Goal: Task Accomplishment & Management: Manage account settings

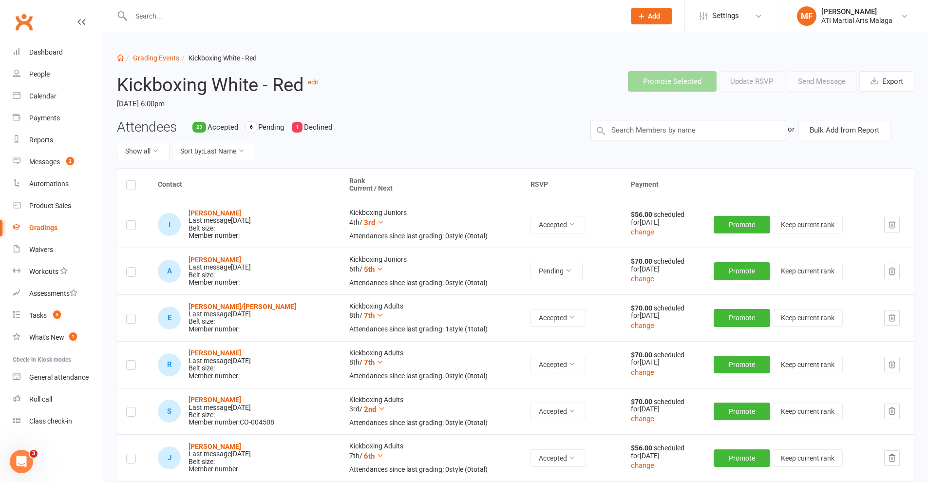
click at [247, 13] on input "text" at bounding box center [373, 16] width 490 height 14
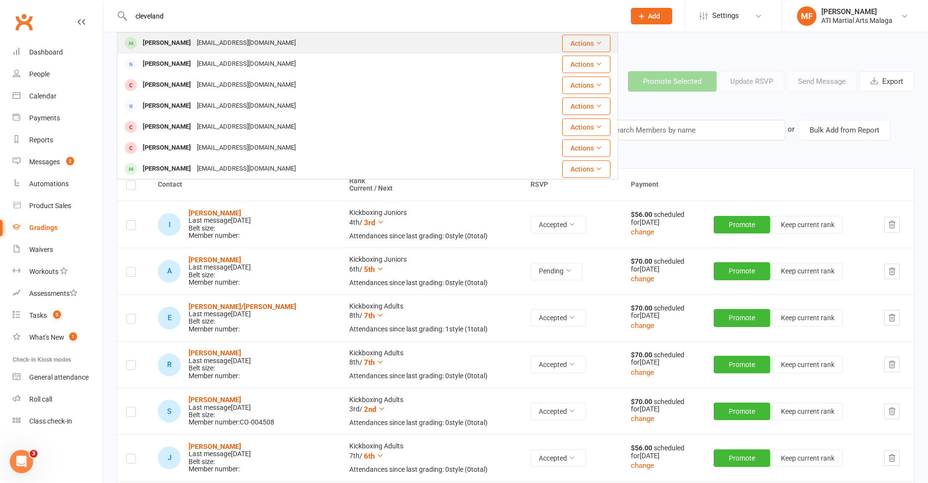
type input "cleveland"
click at [181, 46] on div "Cleveland Bui" at bounding box center [167, 43] width 54 height 14
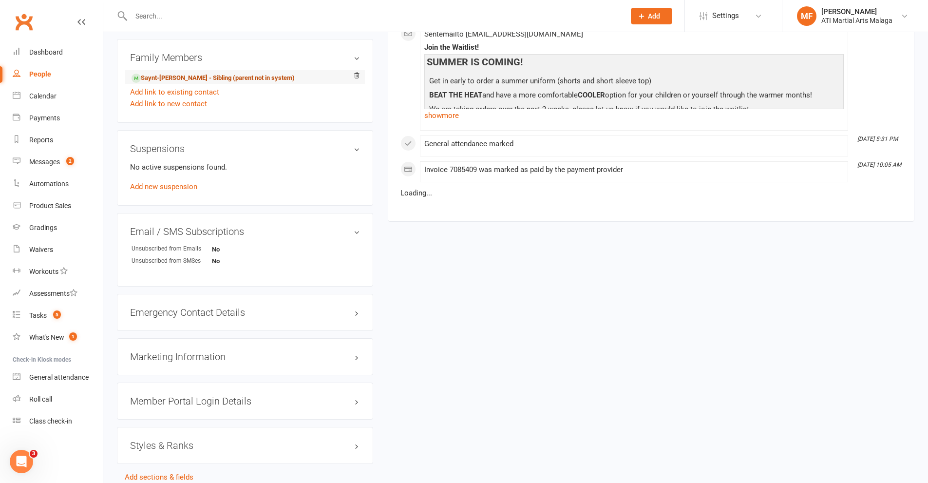
scroll to position [1001, 0]
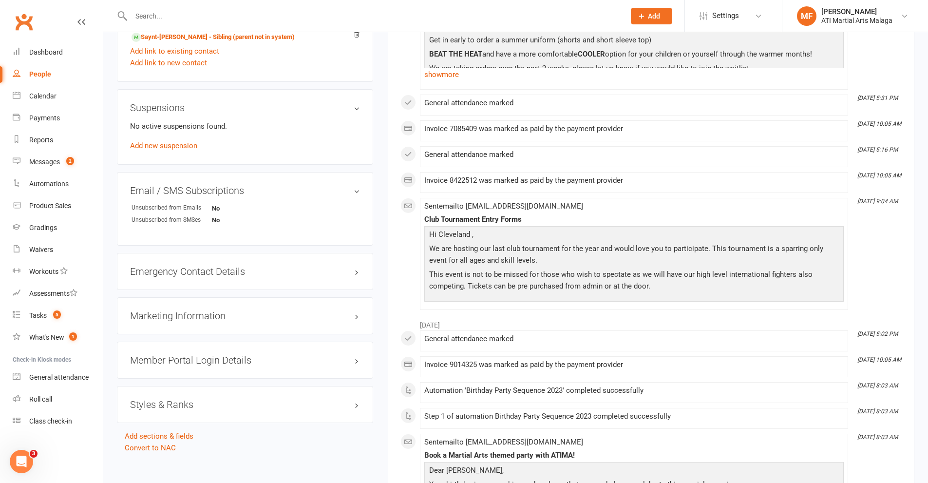
click at [197, 399] on h3 "Styles & Ranks" at bounding box center [245, 404] width 230 height 11
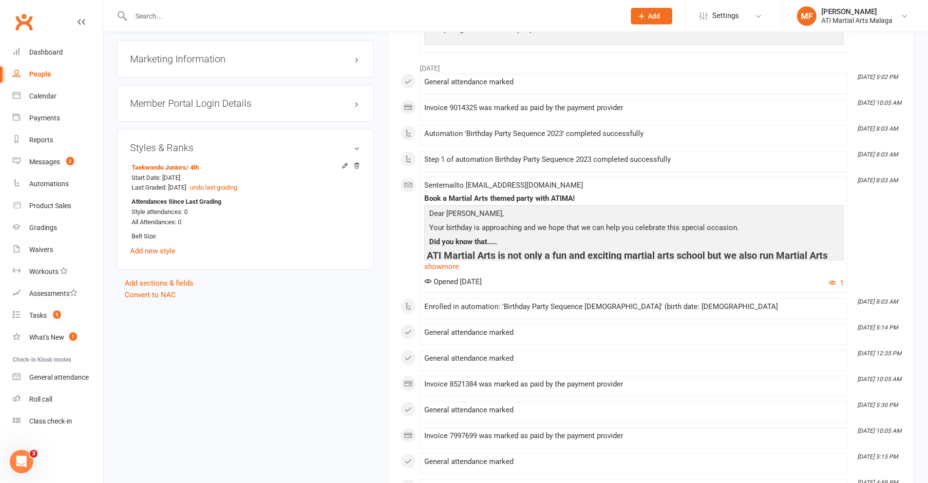
scroll to position [1293, 0]
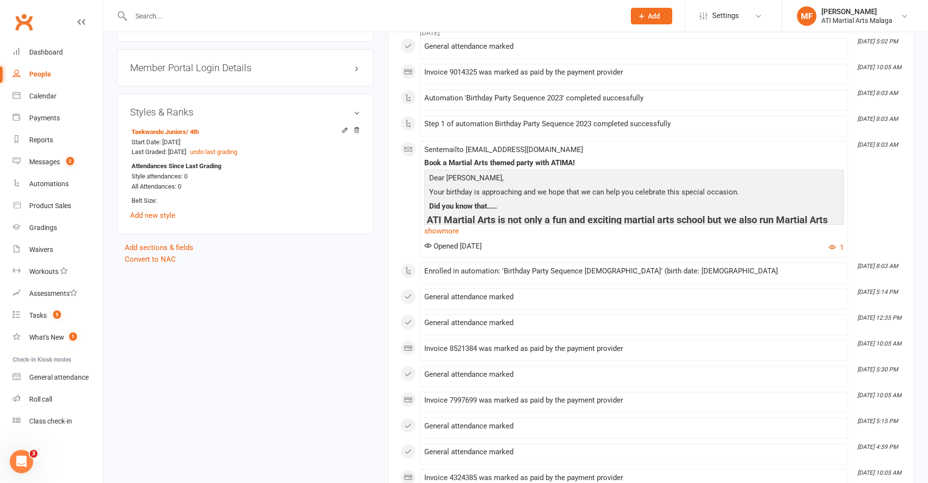
click at [155, 18] on input "text" at bounding box center [373, 16] width 490 height 14
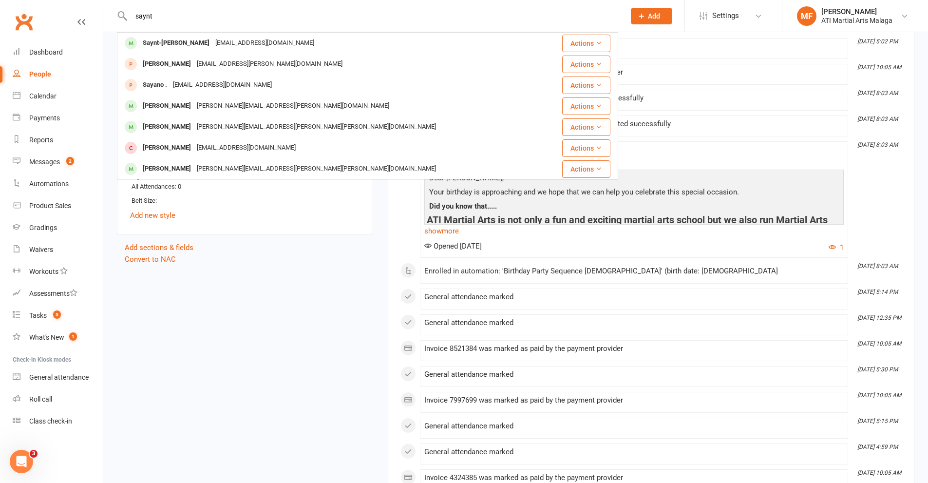
type input "saynt"
drag, startPoint x: 41, startPoint y: 155, endPoint x: 271, endPoint y: 213, distance: 236.6
click at [41, 155] on link "Messages 2" at bounding box center [58, 162] width 90 height 22
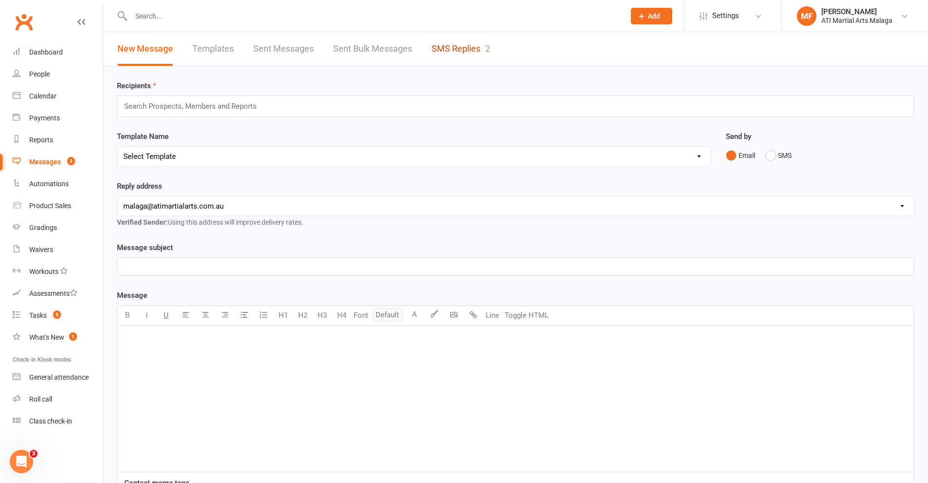
click at [440, 43] on link "SMS Replies 2" at bounding box center [461, 49] width 58 height 34
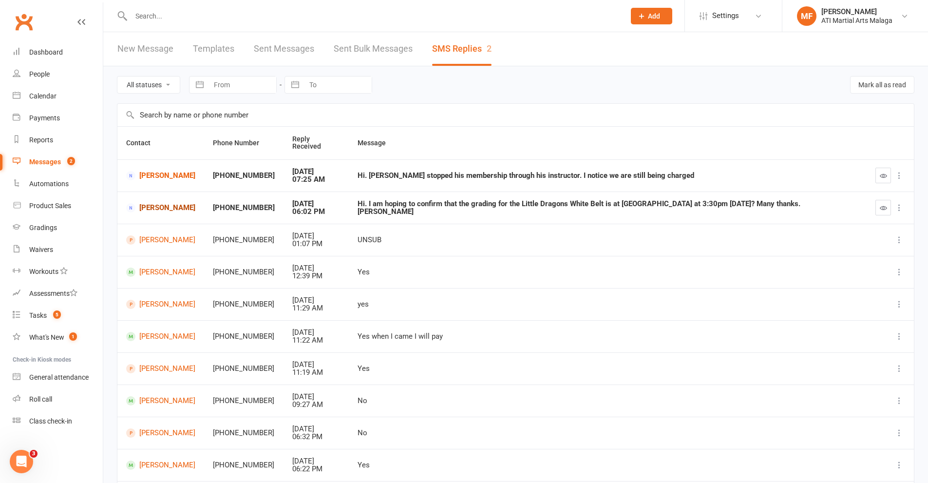
click at [171, 203] on link "Grace Smith" at bounding box center [160, 207] width 69 height 9
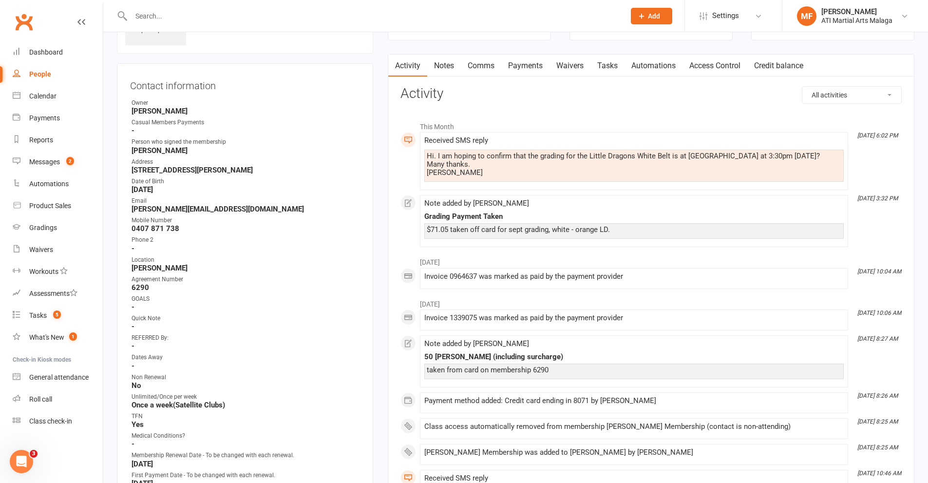
scroll to position [244, 0]
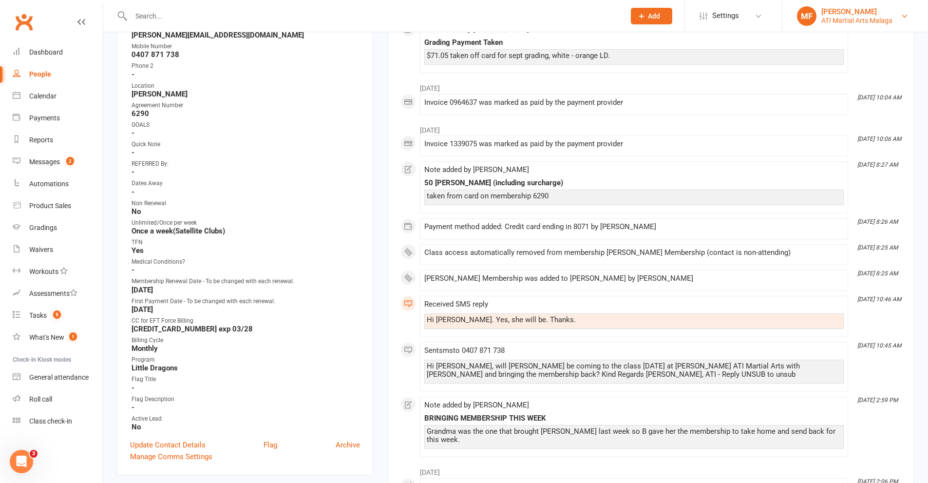
click at [860, 17] on div "ATI Martial Arts Malaga" at bounding box center [857, 20] width 71 height 9
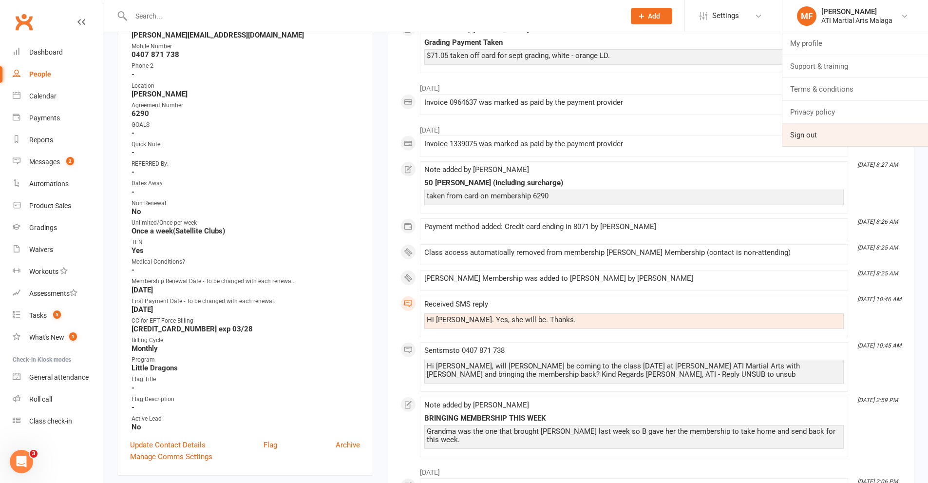
click at [824, 139] on link "Sign out" at bounding box center [856, 135] width 146 height 22
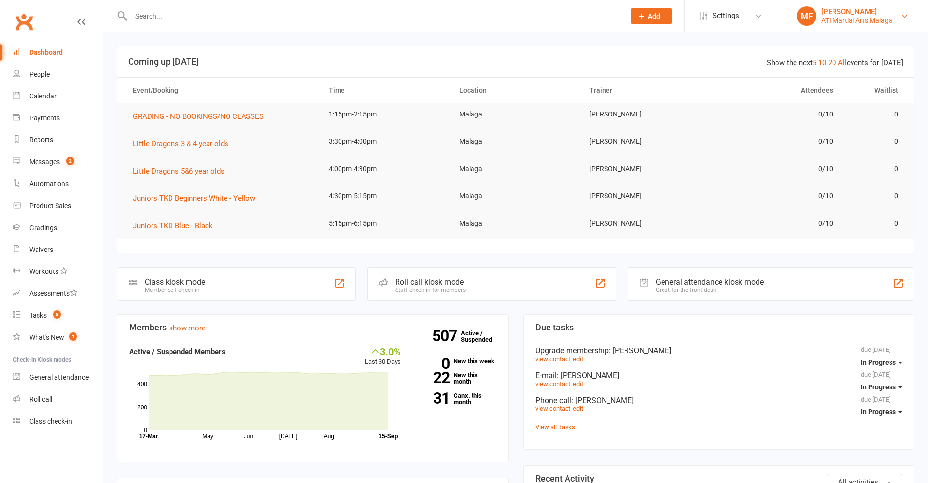
click at [863, 14] on div "Melissa Ferraro" at bounding box center [857, 11] width 71 height 9
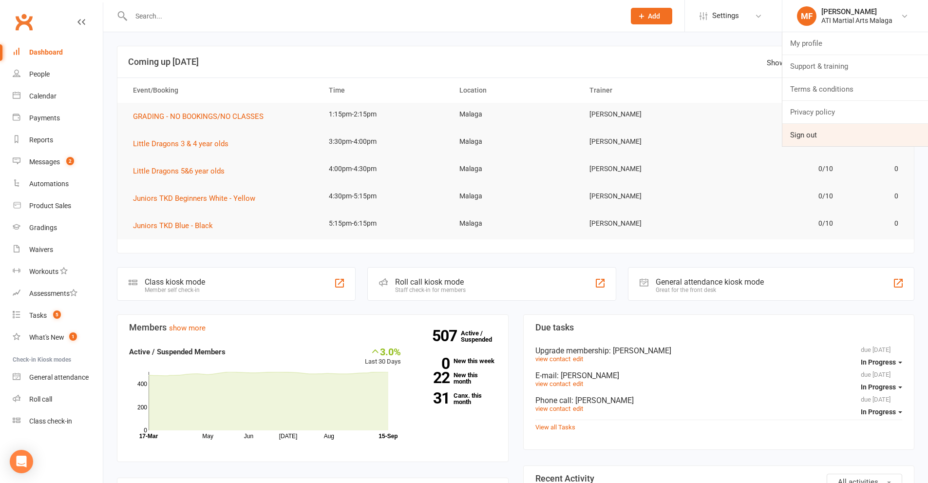
click at [829, 128] on link "Sign out" at bounding box center [856, 135] width 146 height 22
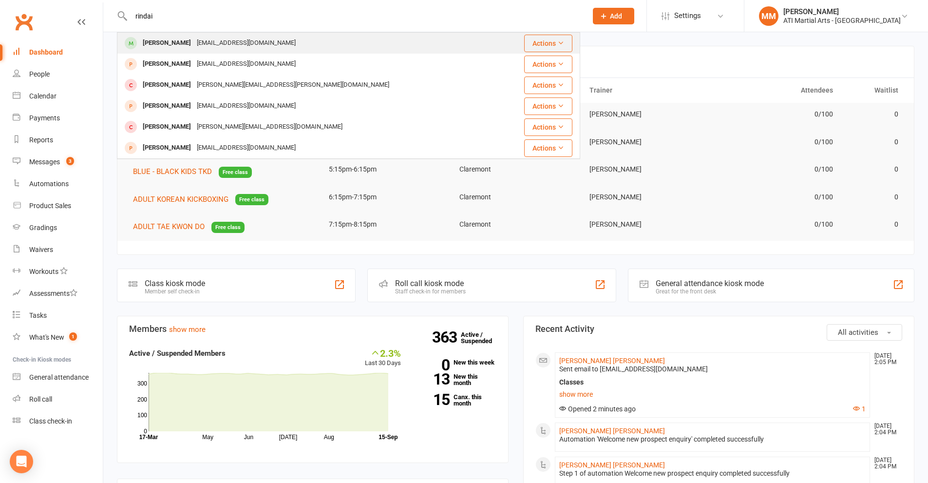
type input "rindai"
click at [194, 50] on div "zviito@yahoo.co.uk" at bounding box center [246, 43] width 105 height 14
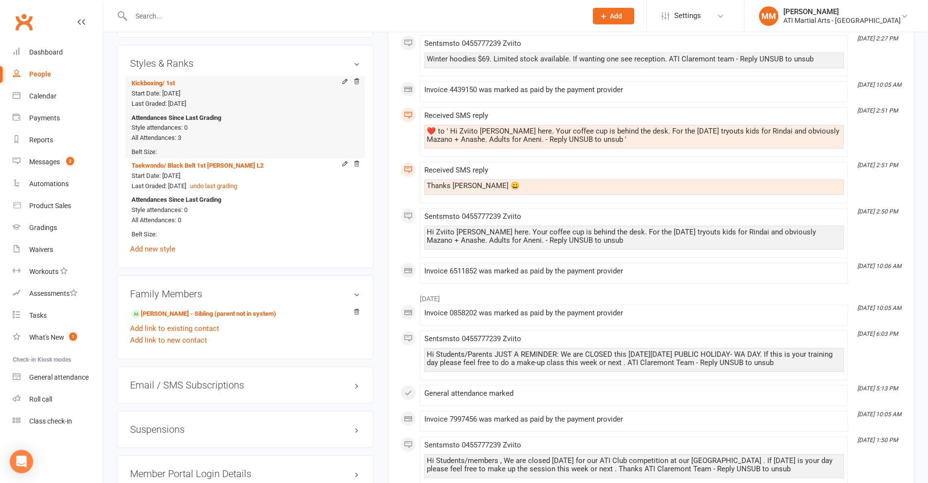
scroll to position [1115, 0]
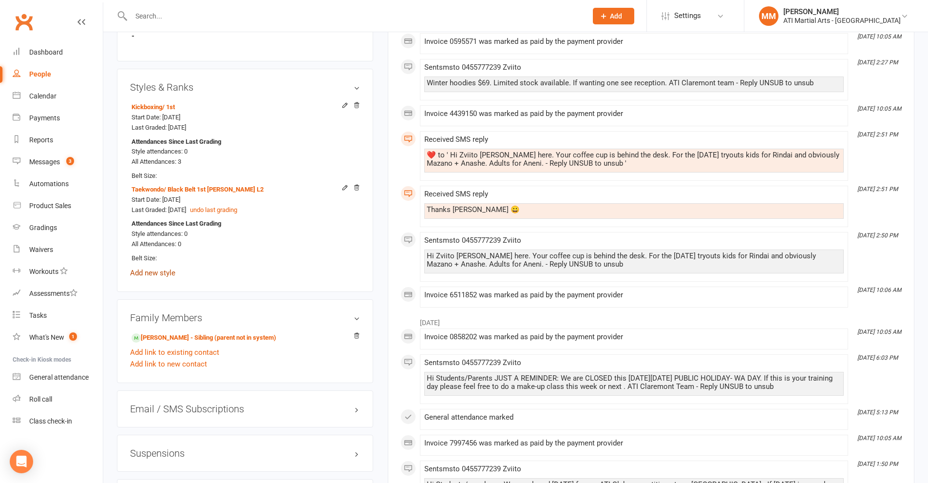
click at [150, 276] on link "Add new style" at bounding box center [152, 273] width 45 height 9
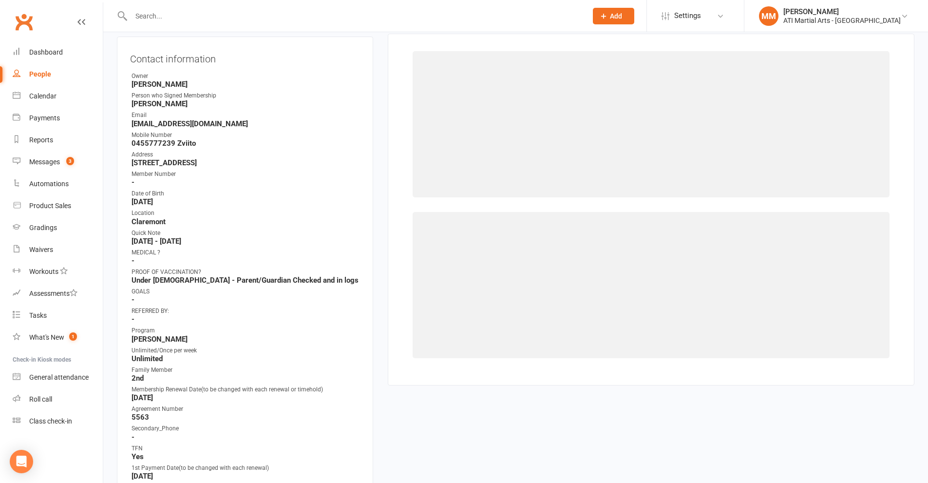
scroll to position [83, 0]
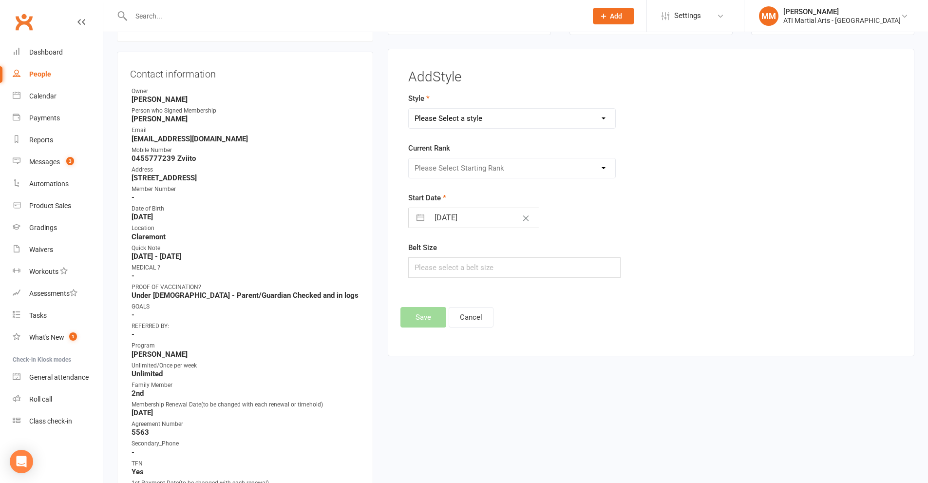
click at [471, 120] on select "Please Select a style BJJ Adults BJJ JUNIORS Cardio Box Kickboxing Little Drago…" at bounding box center [512, 118] width 207 height 19
click at [837, 22] on div "ATI Martial Arts - Claremont" at bounding box center [842, 20] width 117 height 9
drag, startPoint x: 800, startPoint y: 131, endPoint x: 725, endPoint y: 195, distance: 98.5
click at [800, 132] on link "Sign out" at bounding box center [837, 135] width 184 height 22
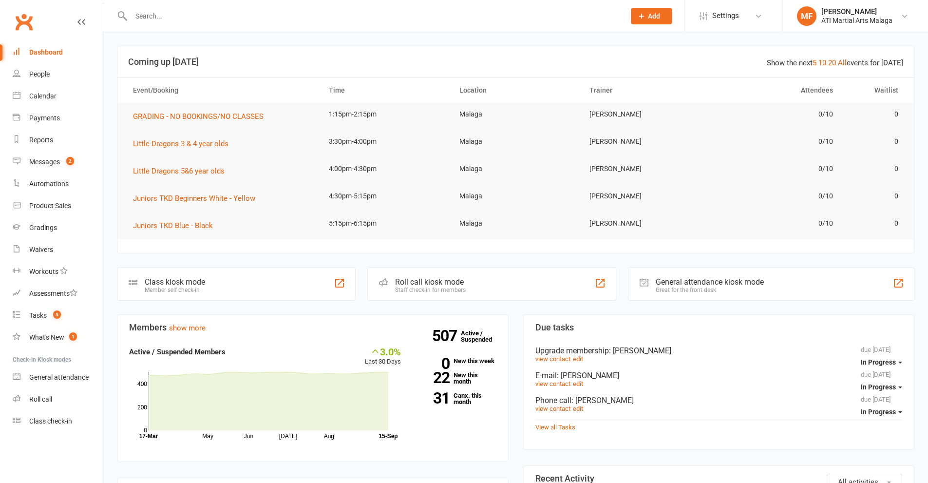
scroll to position [244, 0]
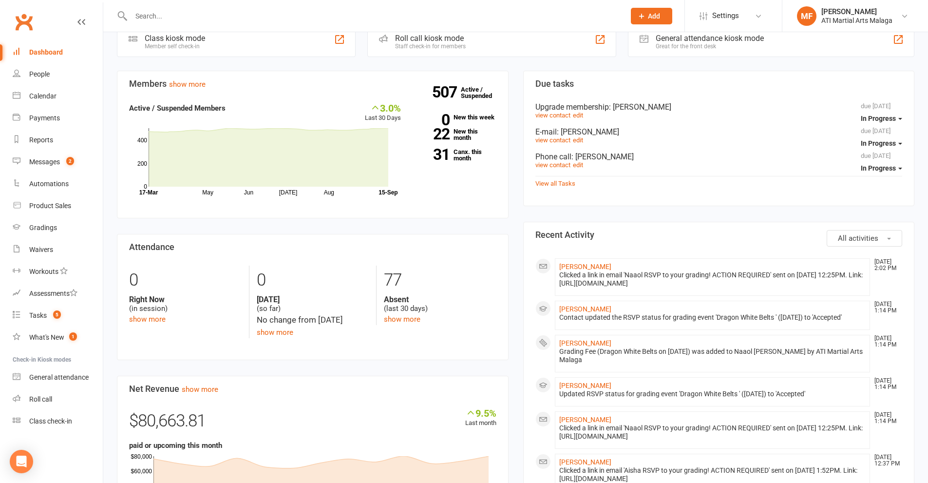
click at [578, 271] on div "Clicked a link in email 'Naaol RSVP to your grading! ACTION REQUIRED' sent on 1…" at bounding box center [712, 279] width 307 height 17
click at [574, 266] on link "Naaol Desta" at bounding box center [585, 267] width 52 height 8
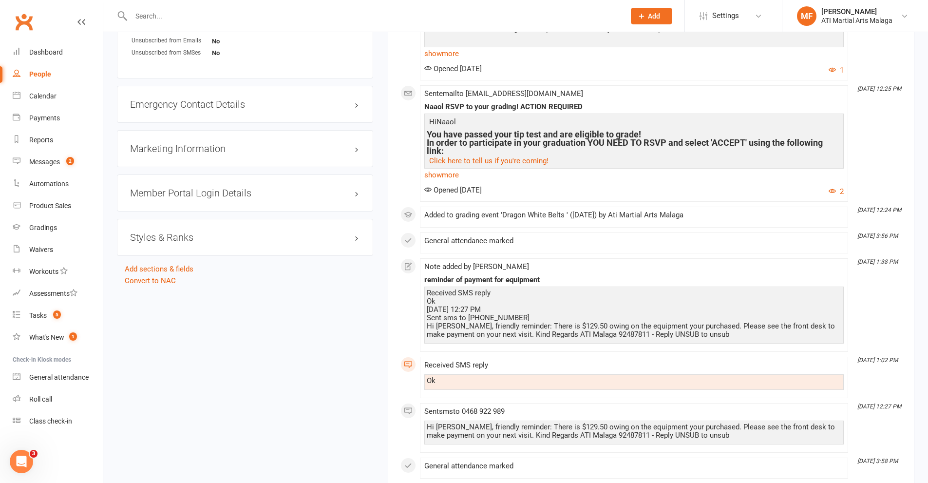
scroll to position [1121, 0]
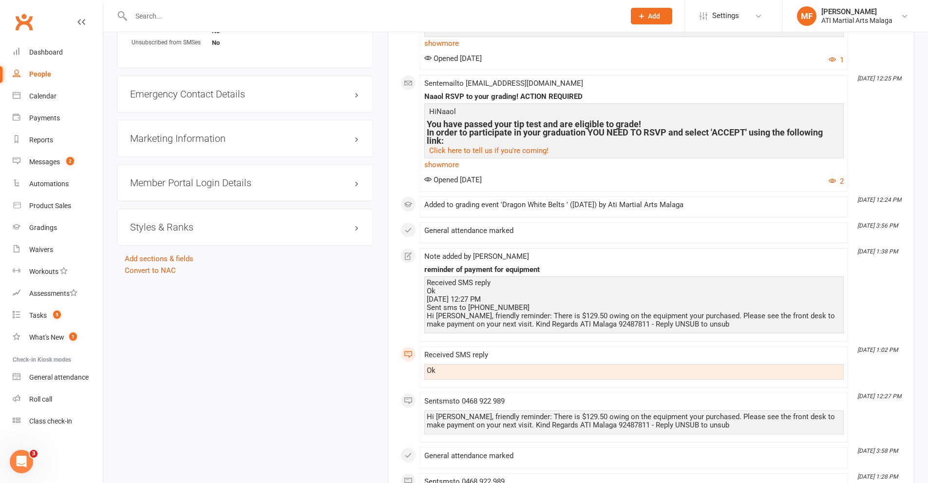
click at [183, 228] on h3 "Styles & Ranks" at bounding box center [245, 227] width 230 height 11
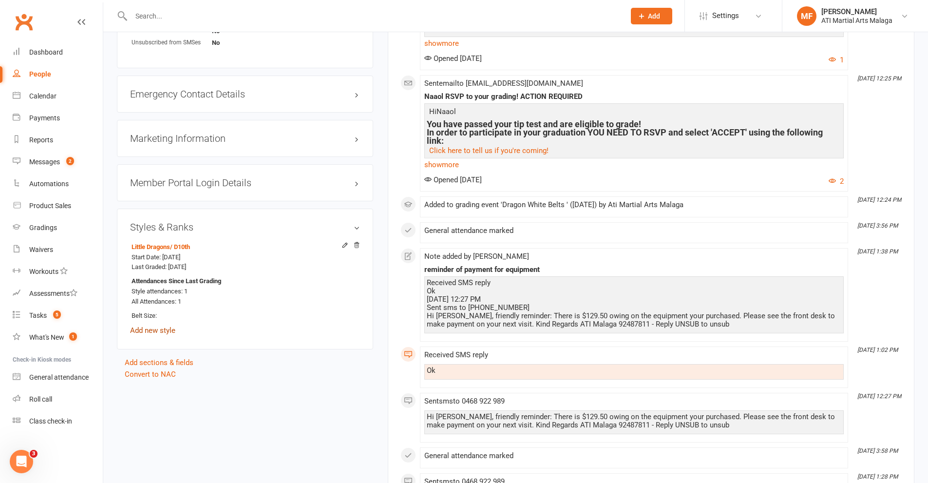
click at [163, 330] on link "Add new style" at bounding box center [152, 330] width 45 height 9
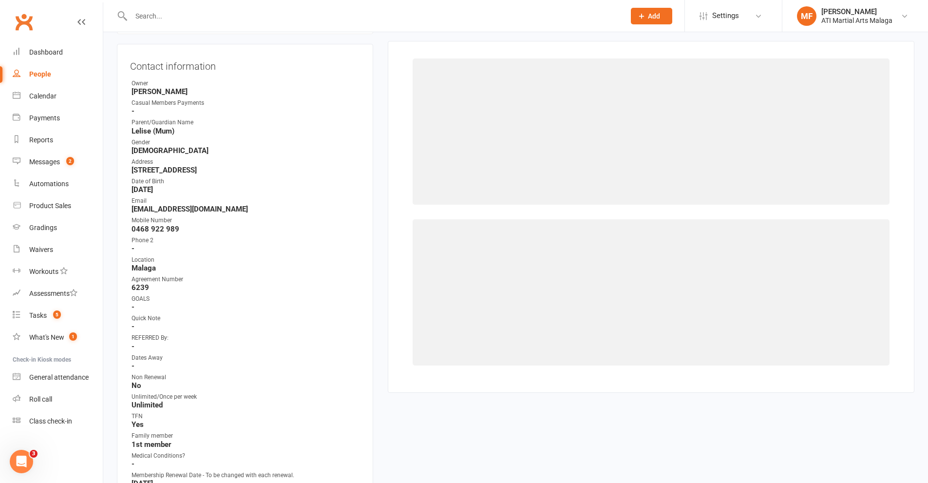
scroll to position [83, 0]
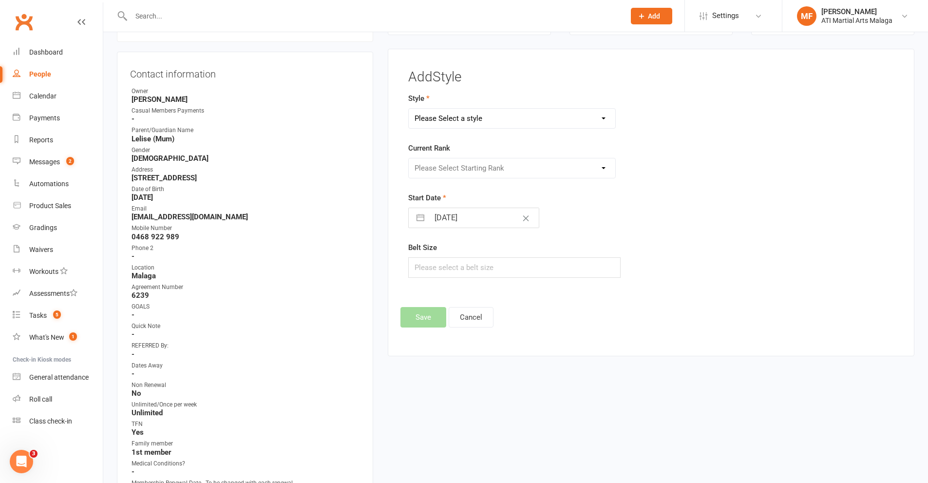
click at [451, 114] on select "Please Select a style BJJ Adults BJJ JUNIORS Boxing Kickboxing Adults Kickboxin…" at bounding box center [512, 118] width 207 height 19
drag, startPoint x: 232, startPoint y: 187, endPoint x: 190, endPoint y: 203, distance: 45.8
click at [232, 187] on div "Date of Birth" at bounding box center [246, 189] width 229 height 9
click at [45, 228] on div "Gradings" at bounding box center [43, 228] width 28 height 8
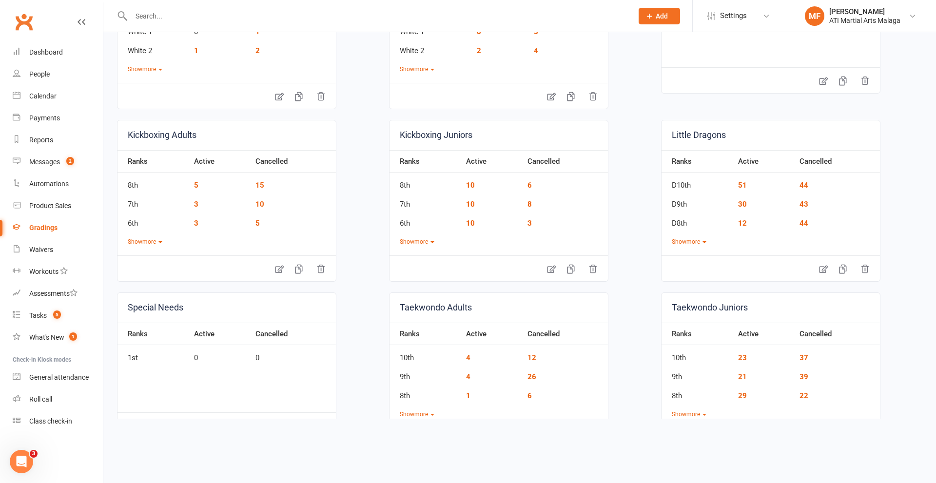
scroll to position [176, 0]
click at [877, 26] on li "MF Melissa Ferraro ATI Martial Arts Malaga My profile Support & training Terms …" at bounding box center [863, 16] width 146 height 32
click at [843, 20] on div "ATI Martial Arts Malaga" at bounding box center [864, 20] width 71 height 9
click at [815, 136] on link "Sign out" at bounding box center [863, 135] width 146 height 22
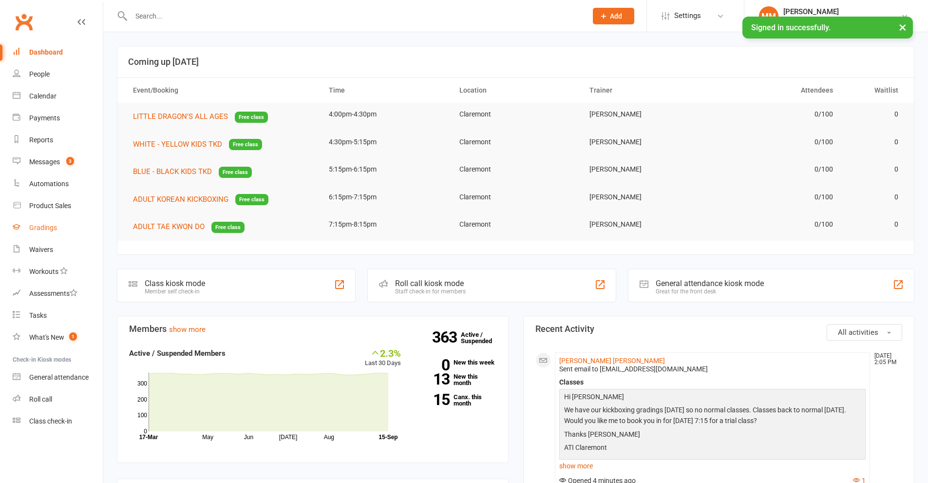
click at [50, 220] on link "Gradings" at bounding box center [58, 228] width 90 height 22
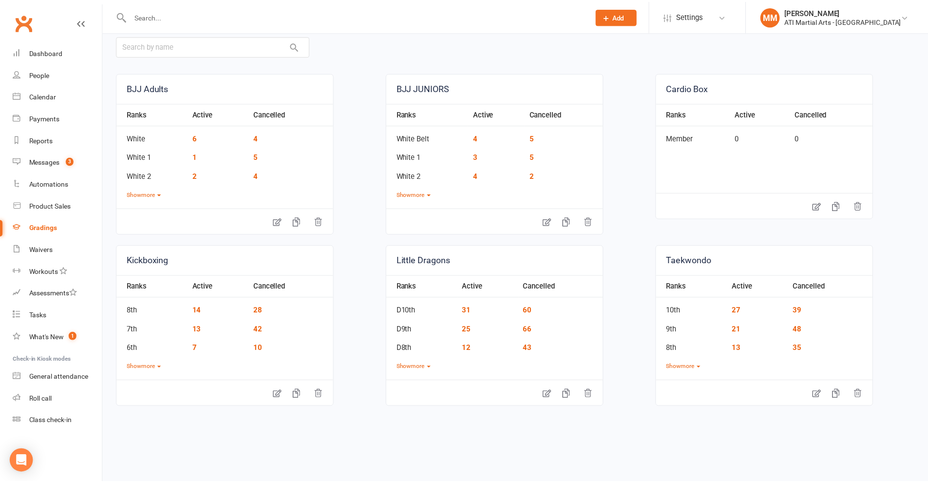
scroll to position [52, 0]
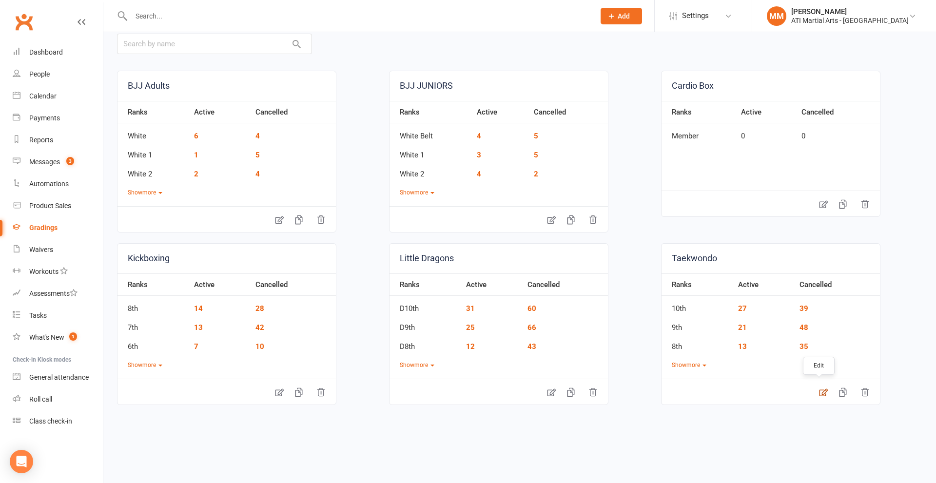
click at [818, 391] on icon at bounding box center [823, 392] width 10 height 10
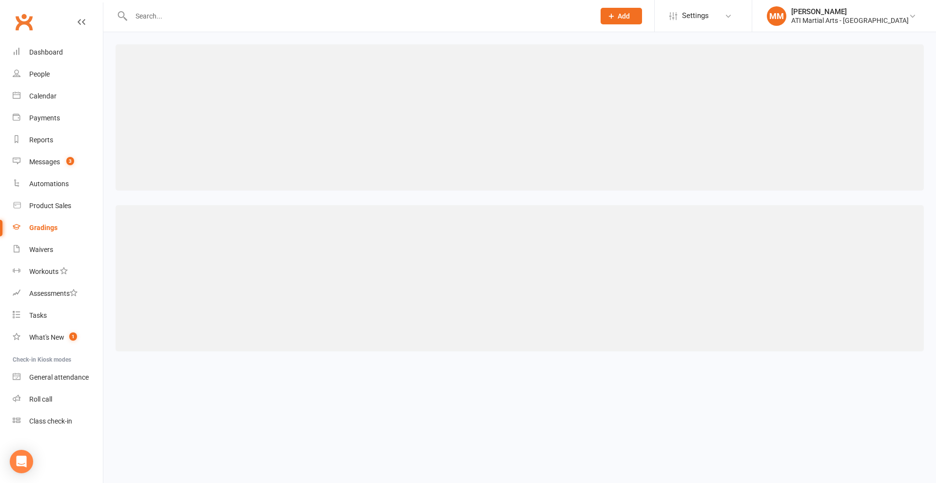
select select "contact_summaries:styles_style_class_attendances_since_last_promotion"
select select ">="
select select "contact_summaries:styles_style_most_recently_promoted_on"
select select ">="
select select "weeks"
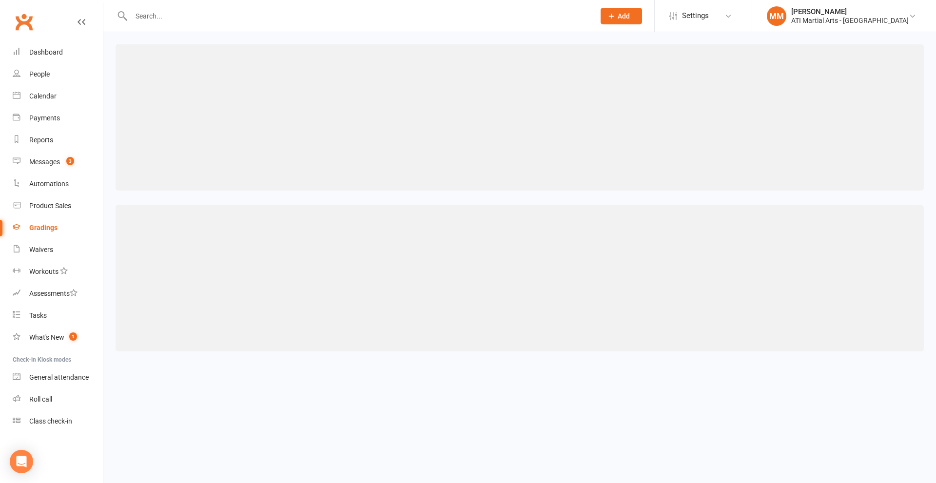
select select "contact_summaries:styles_style_most_recently_promoted_on"
select select ">="
select select "weeks"
select select "contact_summaries:styles_style_most_recently_promoted_on"
select select ">="
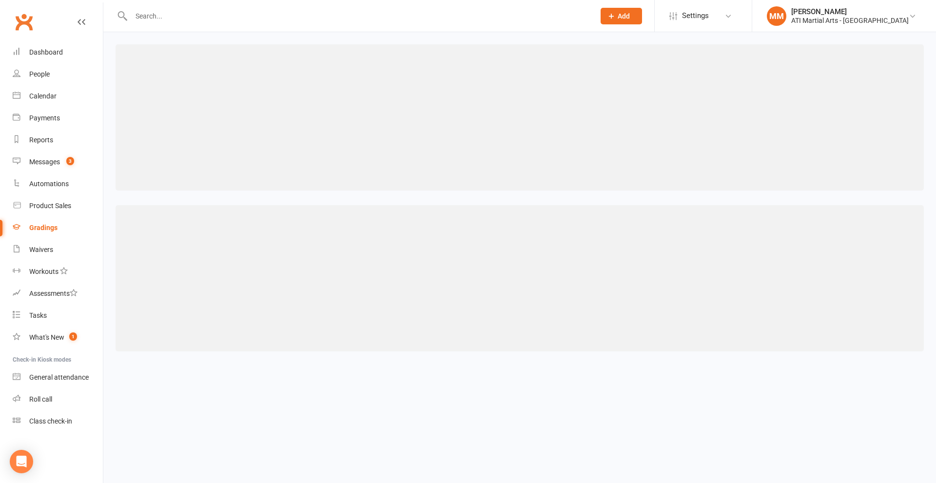
select select "weeks"
select select "contact_summaries:styles_style_most_recently_promoted_on"
select select ">="
select select "weeks"
select select "contact_summaries:styles_style_most_recently_promoted_on"
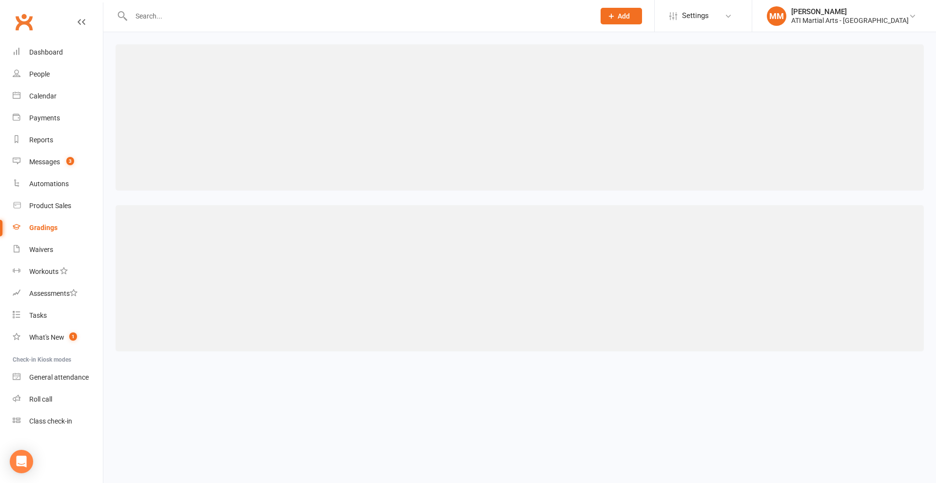
select select ">="
select select "weeks"
select select "contact_summaries:styles_style_most_recently_promoted_on"
select select ">="
select select "weeks"
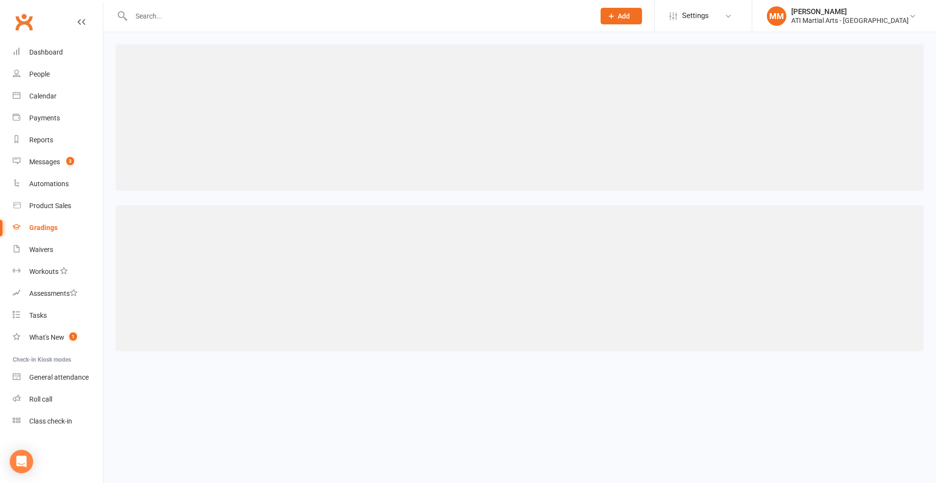
select select "contact_summaries:styles_style_most_recently_promoted_on"
select select ">="
select select "weeks"
select select "contact_summaries:styles_style_most_recently_promoted_on"
select select ">="
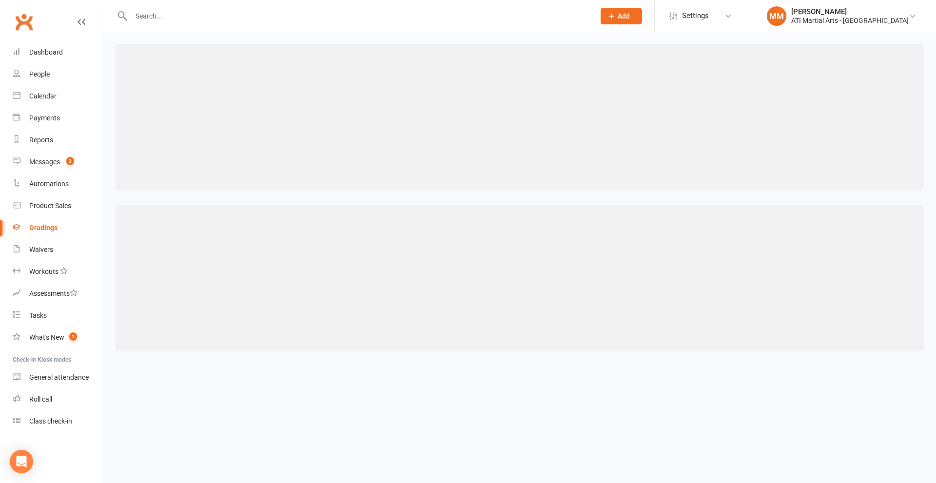
select select "weeks"
select select "contact_summaries:styles_style_most_recently_promoted_on"
select select ">="
select select "weeks"
select select "contact_summaries:styles_style_most_recently_promoted_on"
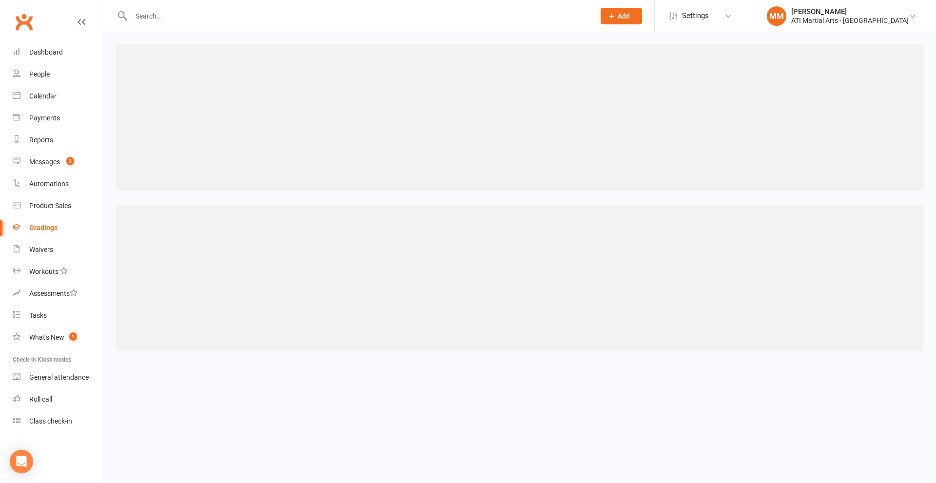
select select ">="
select select "weeks"
select select "contact_summaries:styles_style_most_recently_promoted_on"
select select ">="
select select "weeks"
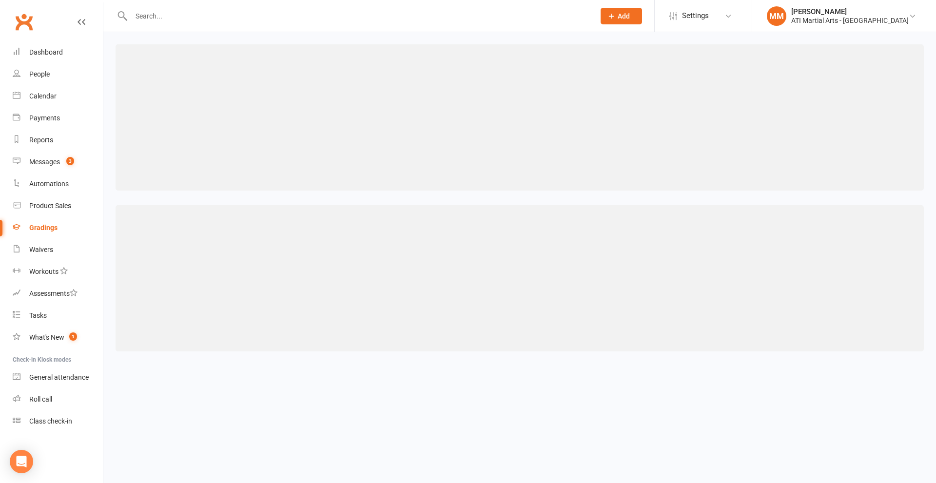
select select "contact_summaries:styles_style_most_recently_promoted_on"
select select ">="
select select "weeks"
select select "contact_summaries:styles_style_most_recently_promoted_on"
select select ">="
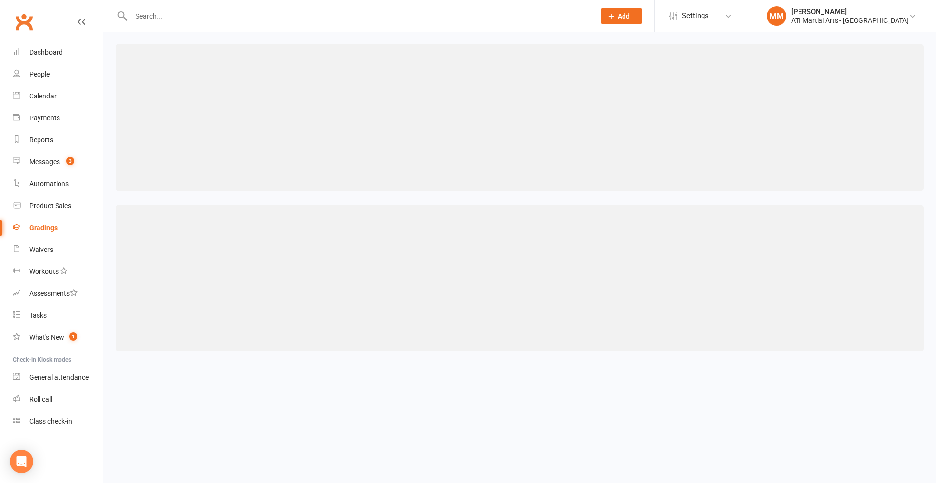
select select "weeks"
select select "contact_summaries:styles_style_most_recently_promoted_on"
select select ">="
select select "weeks"
select select "contact_summaries:styles_style_most_recently_promoted_on"
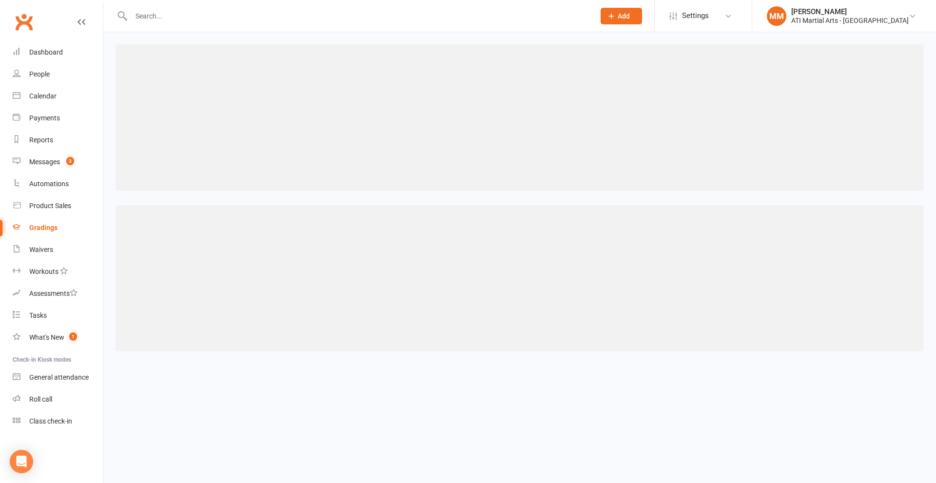
select select ">="
select select "weeks"
select select "contact_summaries:styles_style_most_recently_promoted_on"
select select ">="
select select "weeks"
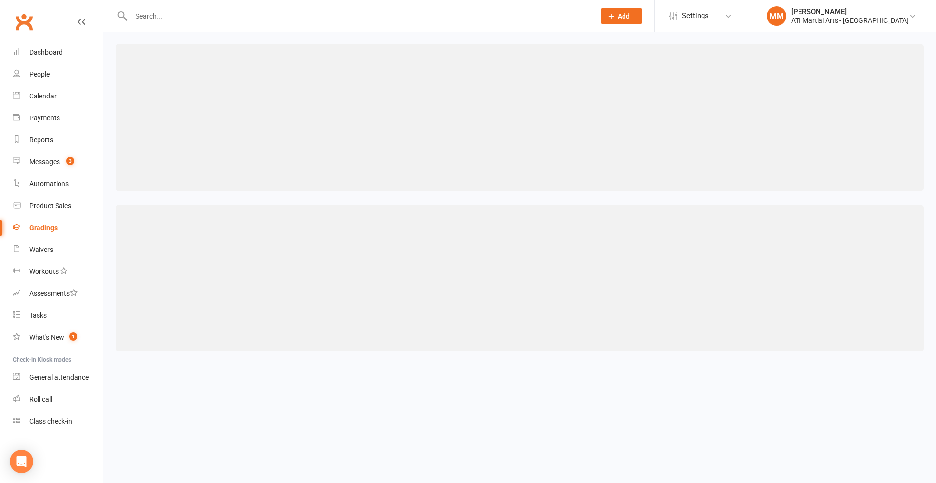
select select "contact_summaries:styles_style_most_recently_promoted_on"
select select ">="
select select "weeks"
select select "contact_summaries:styles_style_most_recently_promoted_on"
select select ">="
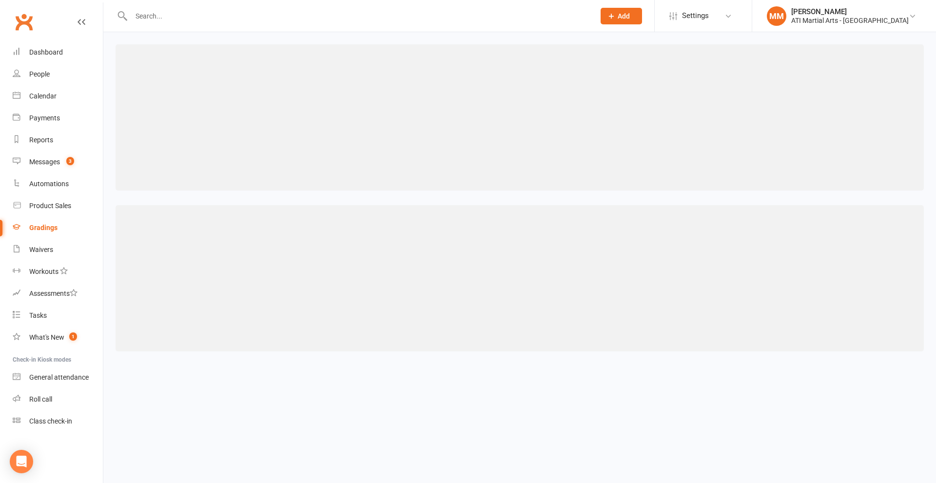
select select "weeks"
select select "contact_summaries:styles_style_most_recently_promoted_on"
select select ">="
select select "weeks"
select select "contact_summaries:styles_style_most_recently_promoted_on"
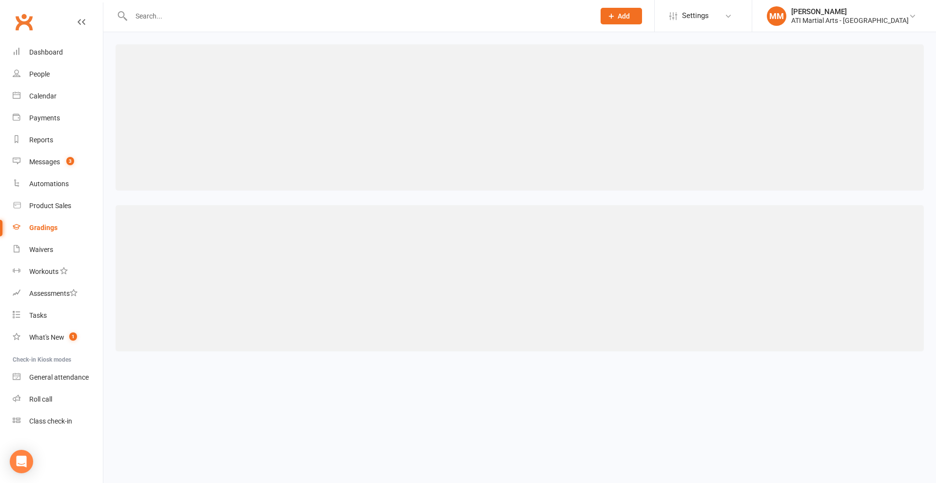
select select ">="
select select "weeks"
select select "contact_summaries:styles_style_most_recently_promoted_on"
select select ">="
select select "weeks"
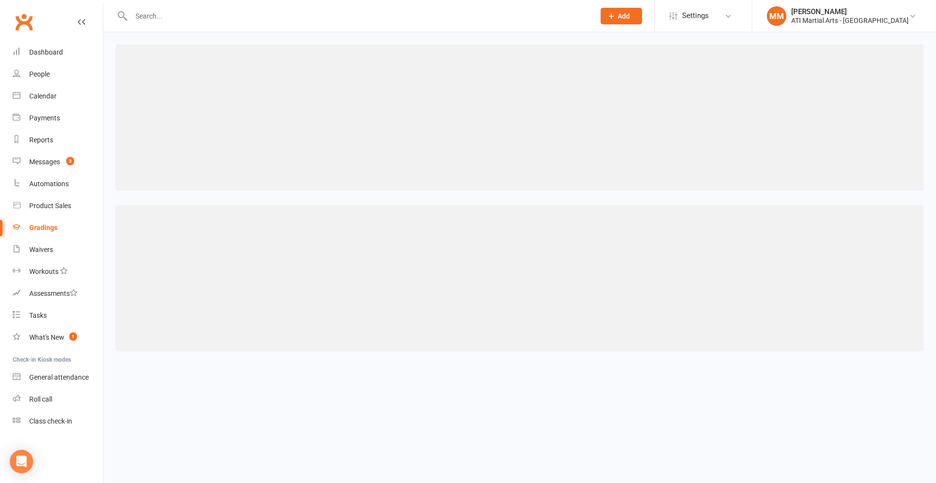
select select "contact_summaries:styles_style_most_recently_promoted_on"
select select ">="
select select "weeks"
select select "contact_summaries:styles_style_most_recently_promoted_on"
select select ">="
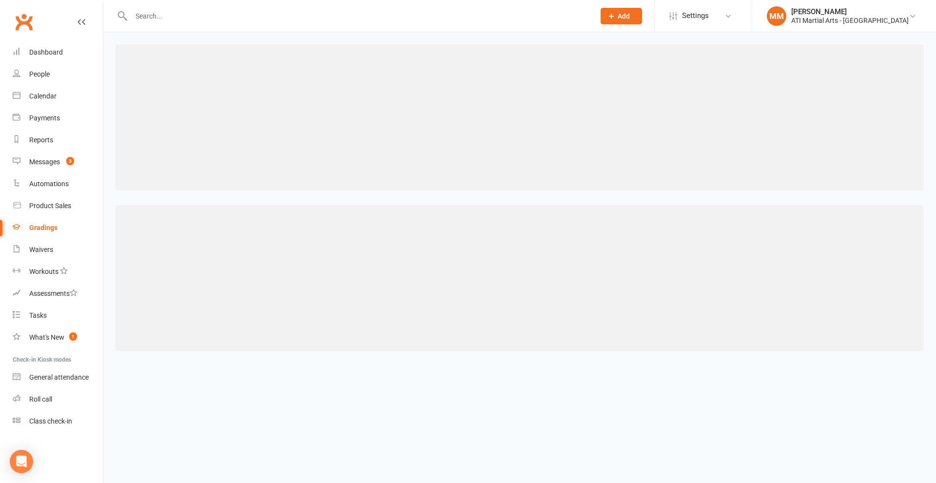
select select "weeks"
select select "contact_summaries:styles_style_most_recently_promoted_on"
select select ">="
select select "weeks"
select select "contact_summaries:styles_style_most_recently_promoted_on"
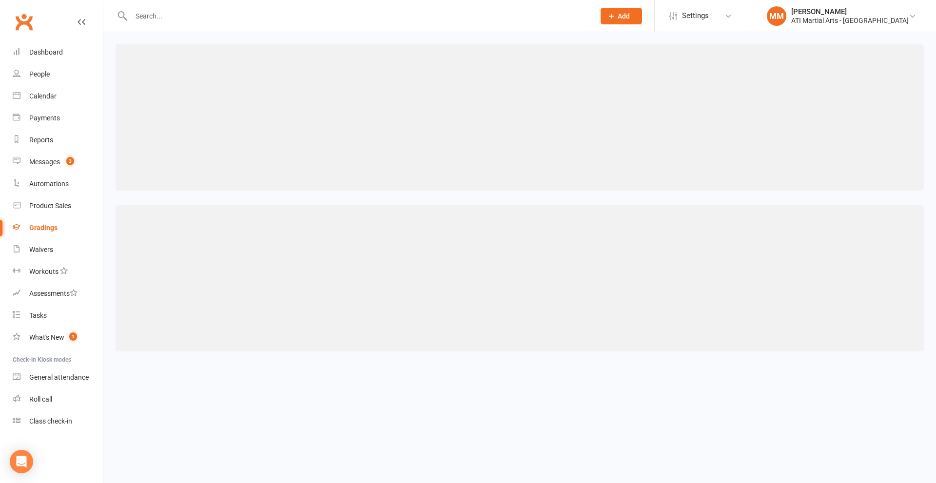
select select ">="
select select "weeks"
select select "contact_summaries:styles_style_most_recently_promoted_on"
select select ">="
select select "years"
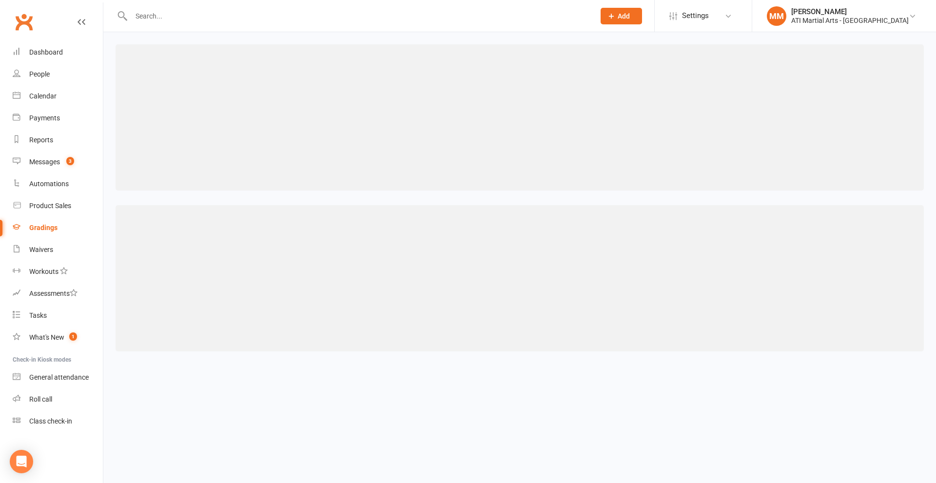
select select "contact_summaries:styles_style_most_recently_promoted_on"
select select ">="
select select "years"
select select "contact_summaries:styles_style_most_recently_promoted_on"
select select ">="
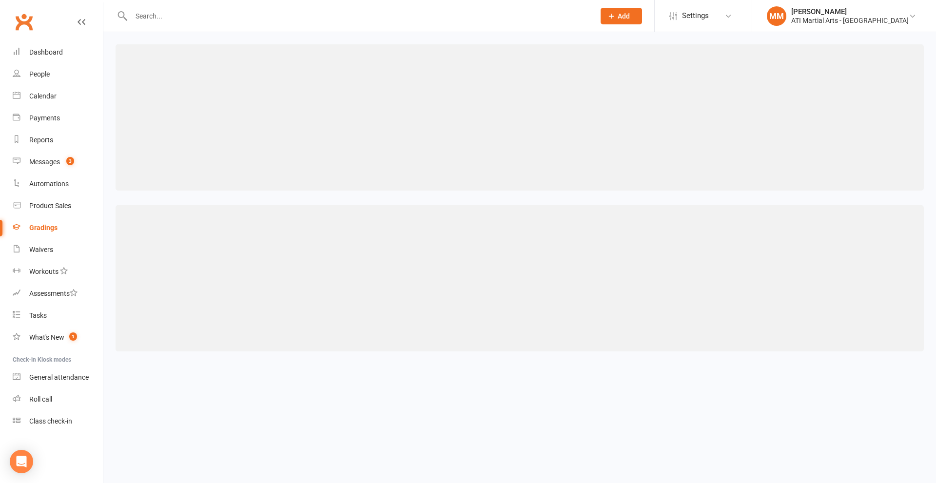
select select "years"
select select "contact_summaries:styles_style_most_recently_promoted_on"
select select ">="
select select "years"
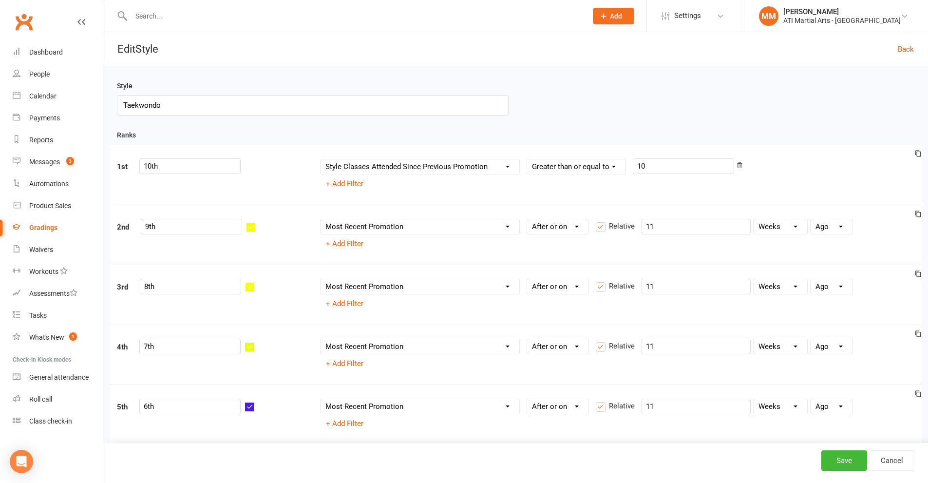
click at [193, 103] on input "Taekwondo" at bounding box center [313, 105] width 392 height 20
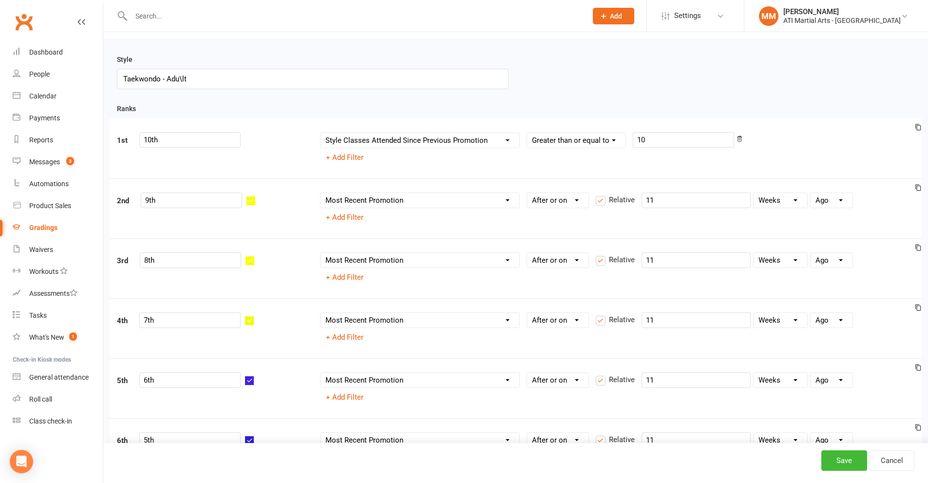
scroll to position [39, 0]
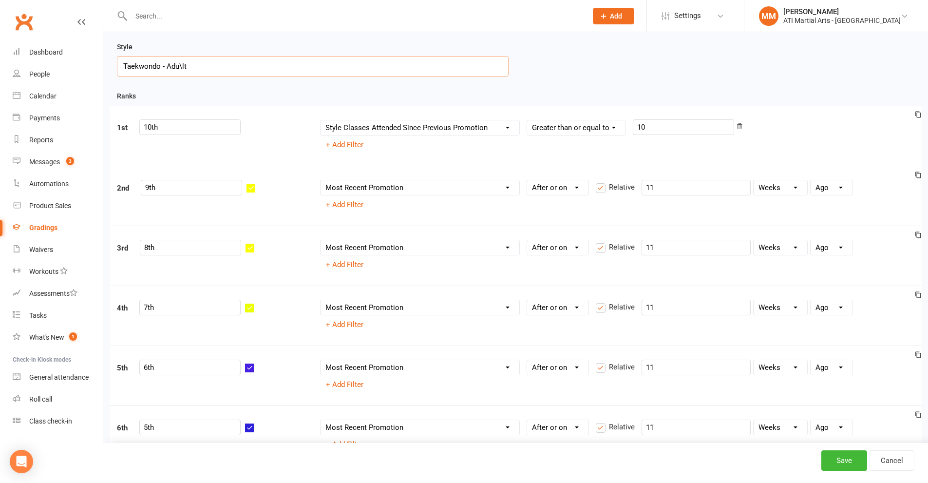
click at [180, 70] on input "Taekwondo - Adu\lt" at bounding box center [313, 66] width 392 height 20
type input "Taekwondo - Adult"
click at [848, 468] on button "Save" at bounding box center [845, 460] width 46 height 20
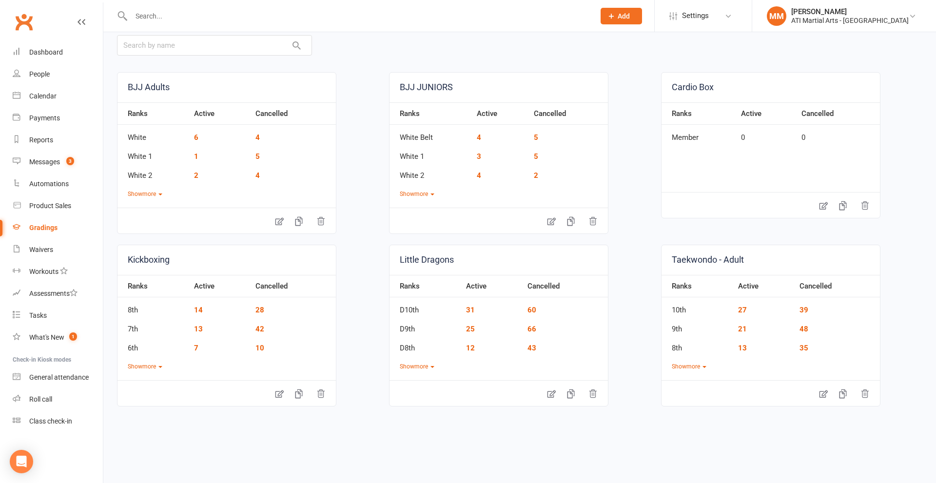
scroll to position [52, 0]
click at [818, 391] on icon at bounding box center [823, 392] width 10 height 10
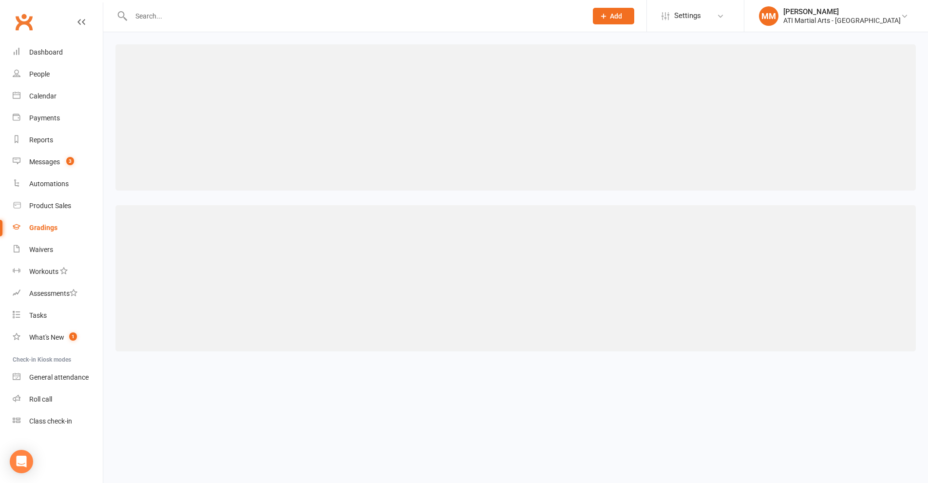
select select "contact_summaries:styles_style_class_attendances_since_last_promotion"
select select ">="
select select "contact_summaries:styles_style_most_recently_promoted_on"
select select ">="
select select "weeks"
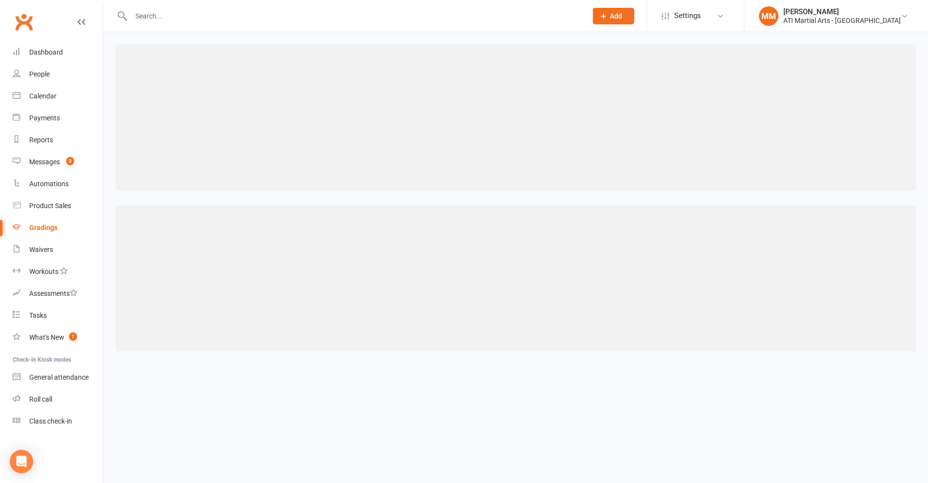
select select "contact_summaries:styles_style_most_recently_promoted_on"
select select ">="
select select "weeks"
select select "contact_summaries:styles_style_most_recently_promoted_on"
select select ">="
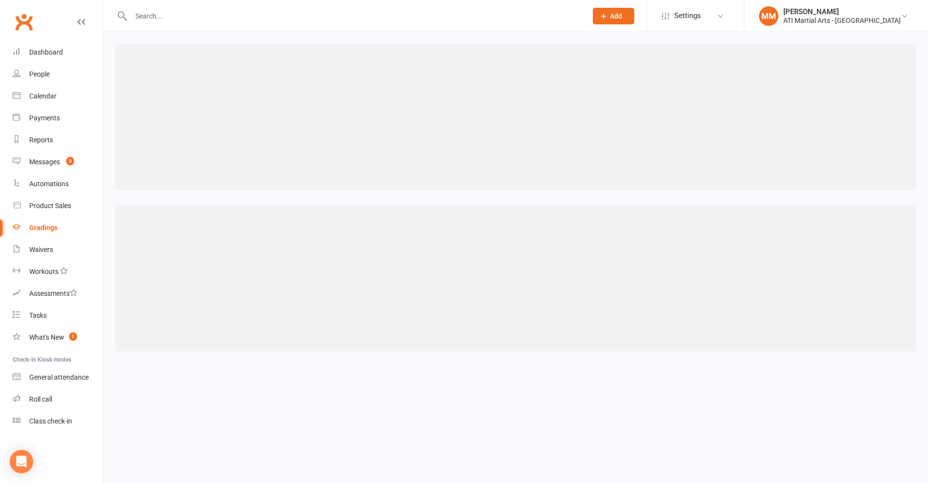
select select "weeks"
select select "contact_summaries:styles_style_most_recently_promoted_on"
select select ">="
select select "weeks"
select select "contact_summaries:styles_style_most_recently_promoted_on"
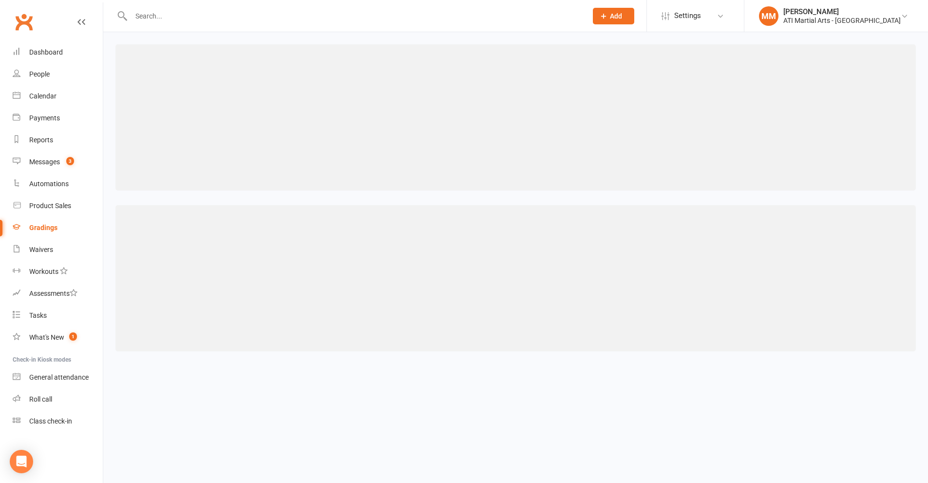
select select ">="
select select "weeks"
select select "contact_summaries:styles_style_most_recently_promoted_on"
select select ">="
select select "weeks"
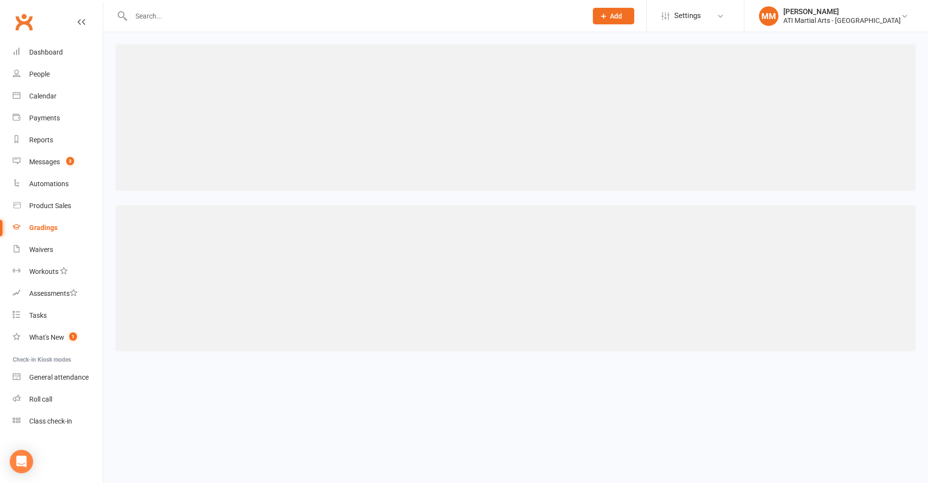
select select "contact_summaries:styles_style_most_recently_promoted_on"
select select ">="
select select "weeks"
select select "contact_summaries:styles_style_most_recently_promoted_on"
select select ">="
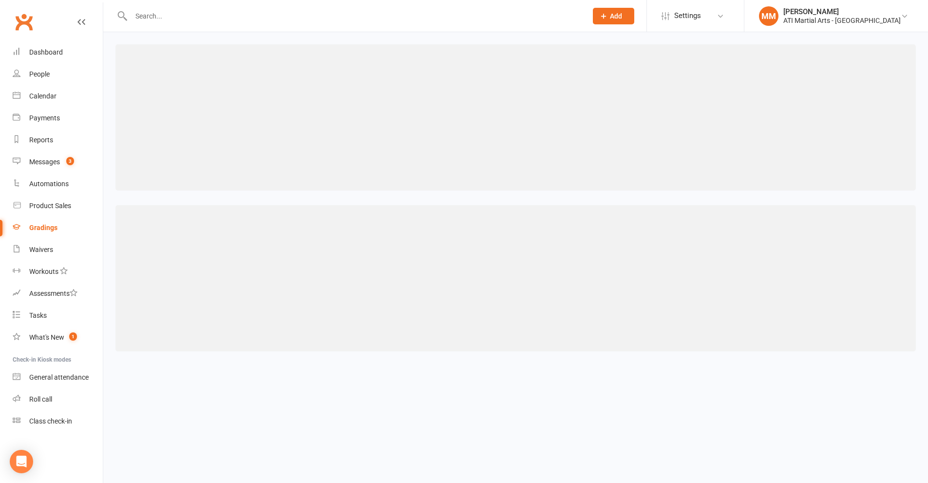
select select "weeks"
select select "contact_summaries:styles_style_most_recently_promoted_on"
select select ">="
select select "weeks"
select select "contact_summaries:styles_style_most_recently_promoted_on"
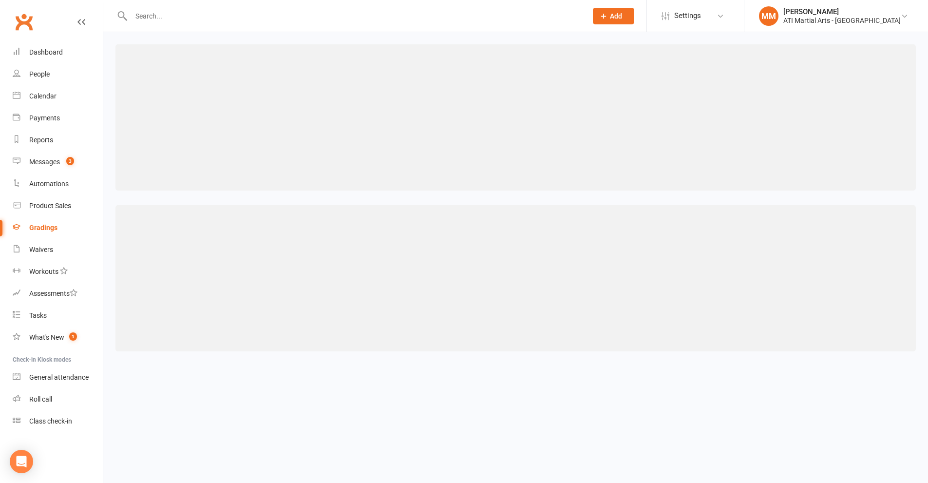
select select ">="
select select "weeks"
select select "contact_summaries:styles_style_most_recently_promoted_on"
select select ">="
select select "weeks"
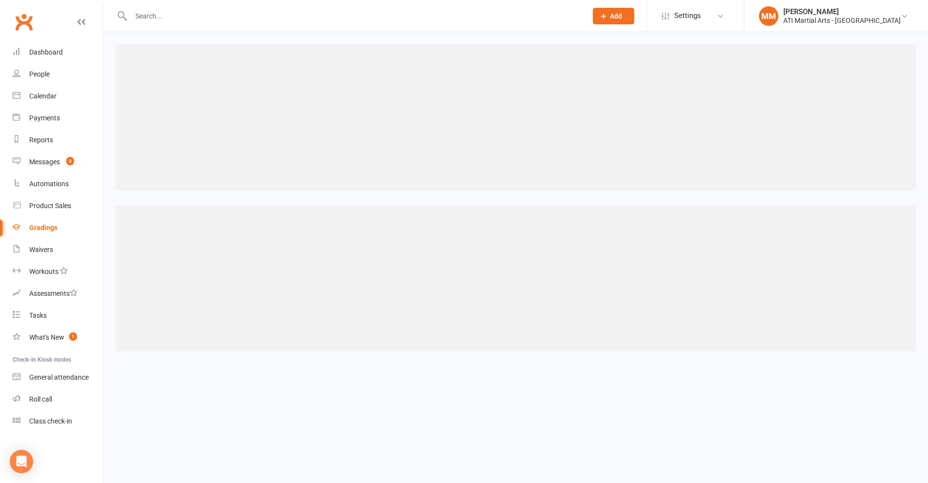
select select "contact_summaries:styles_style_most_recently_promoted_on"
select select ">="
select select "weeks"
select select "contact_summaries:styles_style_most_recently_promoted_on"
select select ">="
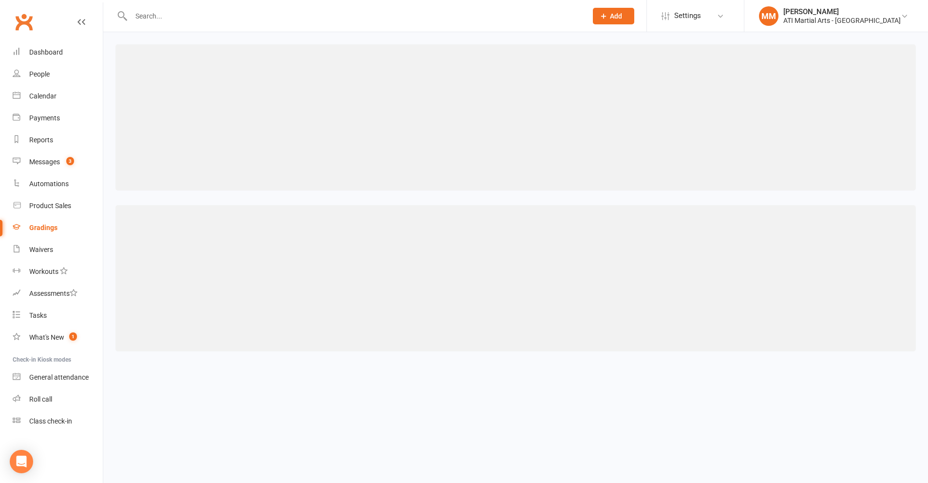
select select "weeks"
select select "contact_summaries:styles_style_most_recently_promoted_on"
select select ">="
select select "weeks"
select select "contact_summaries:styles_style_most_recently_promoted_on"
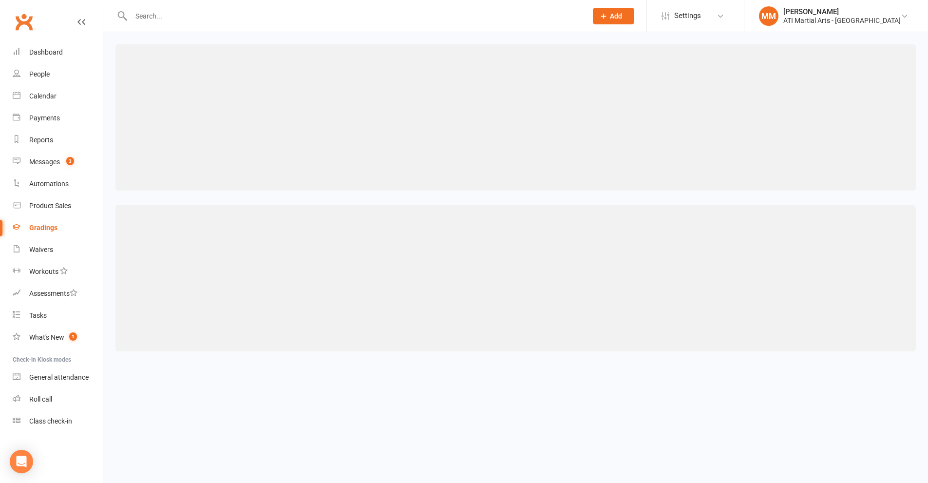
select select ">="
select select "weeks"
select select "contact_summaries:styles_style_most_recently_promoted_on"
select select ">="
select select "weeks"
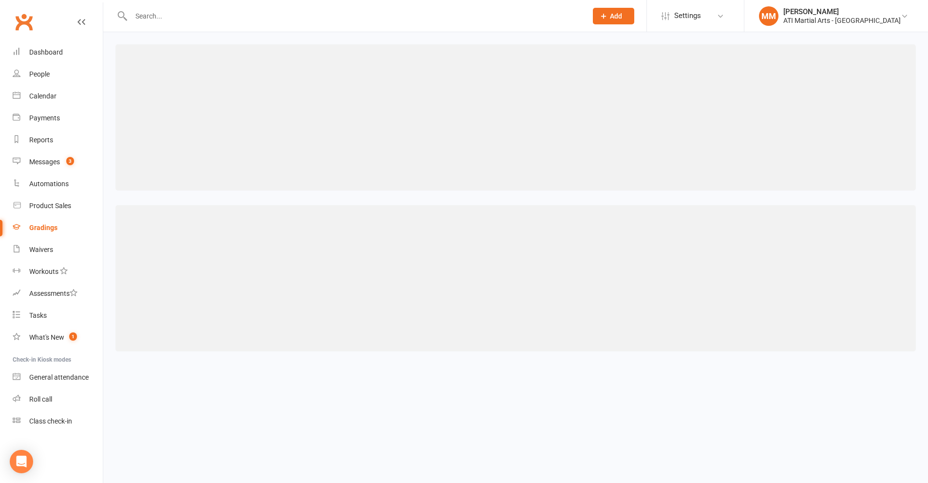
select select "contact_summaries:styles_style_most_recently_promoted_on"
select select ">="
select select "weeks"
select select "contact_summaries:styles_style_most_recently_promoted_on"
select select ">="
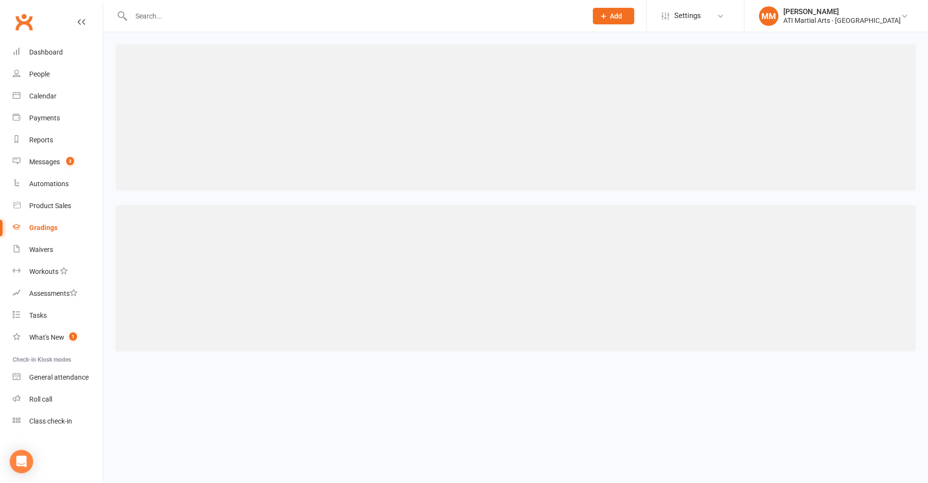
select select "weeks"
select select "contact_summaries:styles_style_most_recently_promoted_on"
select select ">="
select select "weeks"
select select "contact_summaries:styles_style_most_recently_promoted_on"
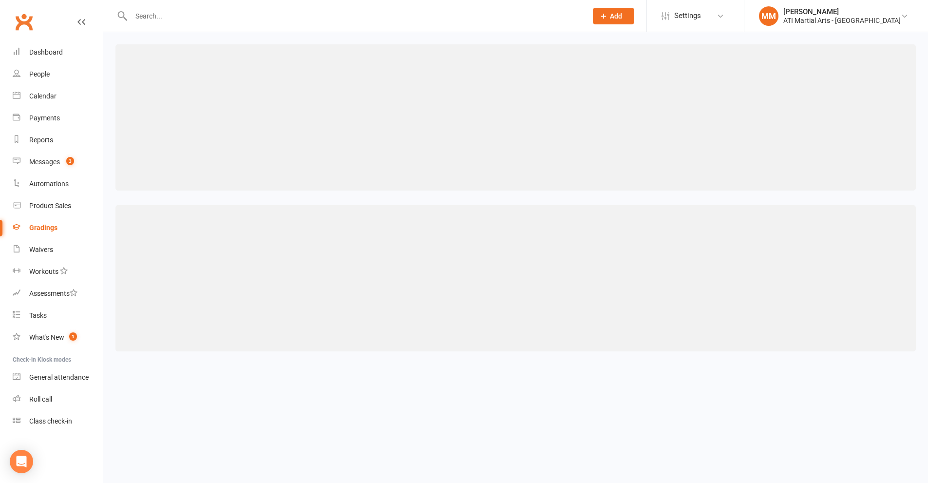
select select ">="
select select "weeks"
select select "contact_summaries:styles_style_most_recently_promoted_on"
select select ">="
select select "weeks"
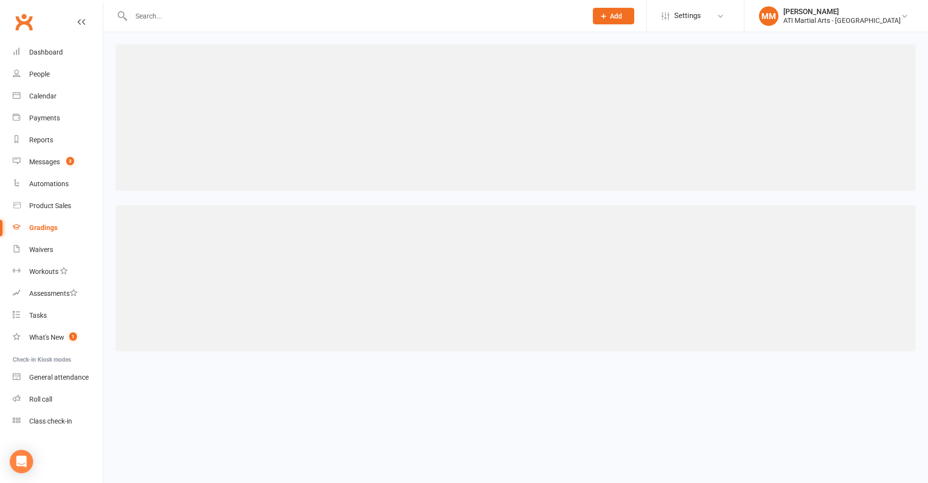
select select "contact_summaries:styles_style_most_recently_promoted_on"
select select ">="
select select "weeks"
select select "contact_summaries:styles_style_most_recently_promoted_on"
select select ">="
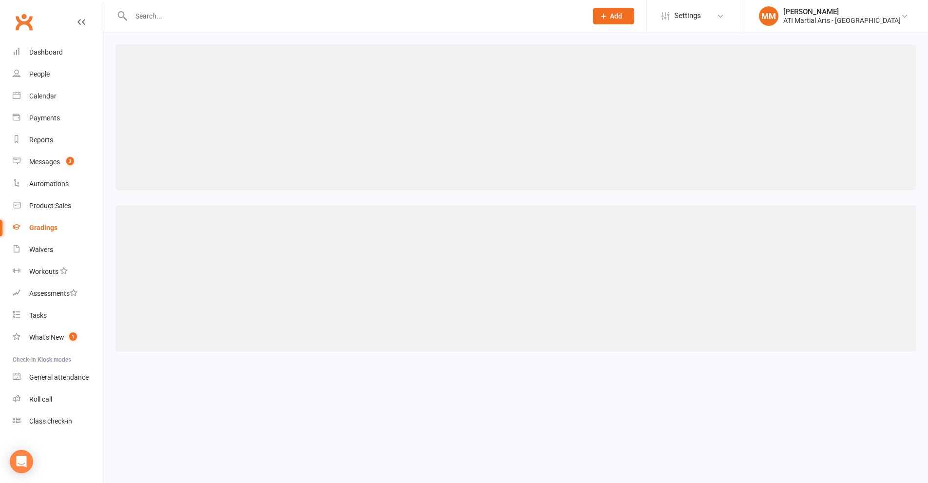
select select "weeks"
select select "contact_summaries:styles_style_most_recently_promoted_on"
select select ">="
select select "weeks"
select select "contact_summaries:styles_style_most_recently_promoted_on"
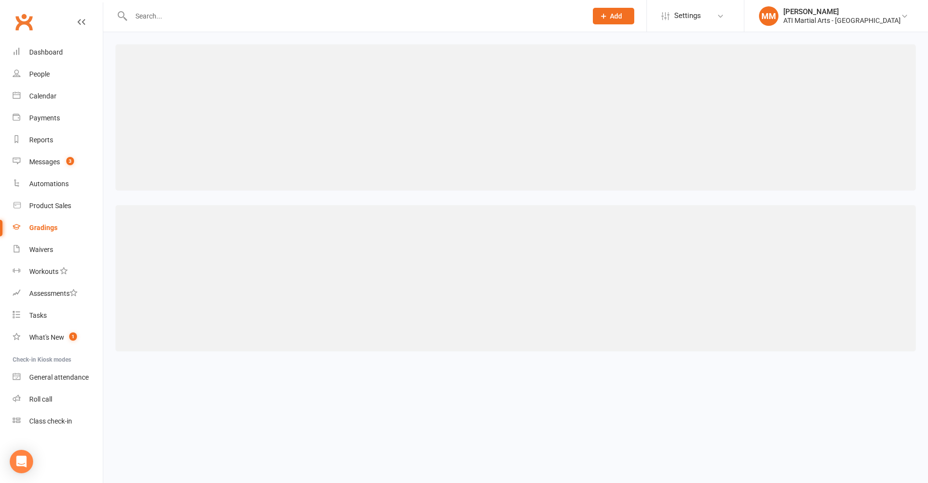
select select ">="
select select "weeks"
select select "contact_summaries:styles_style_most_recently_promoted_on"
select select ">="
select select "years"
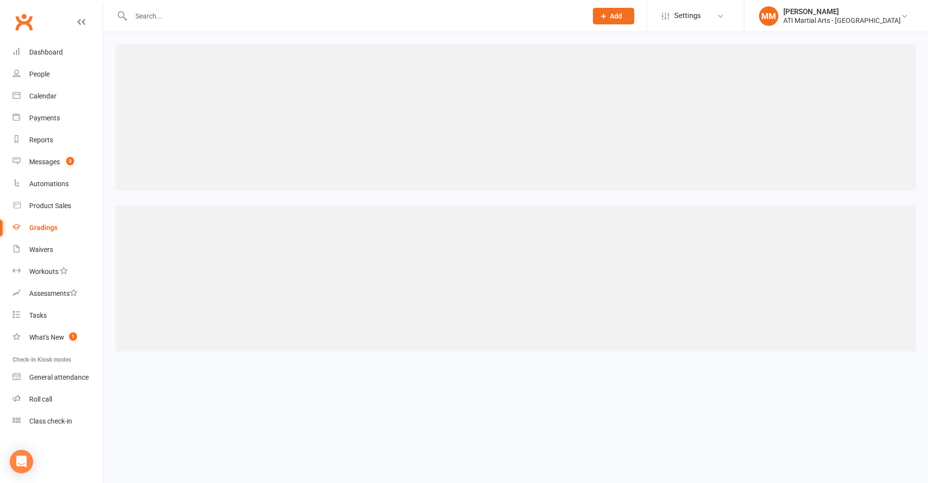
select select "contact_summaries:styles_style_most_recently_promoted_on"
select select ">="
select select "years"
select select "contact_summaries:styles_style_most_recently_promoted_on"
select select ">="
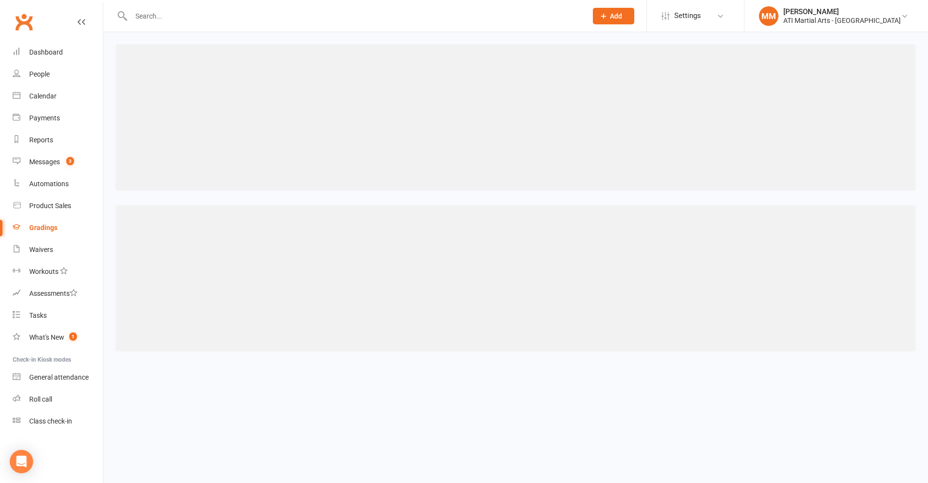
select select "years"
select select "contact_summaries:styles_style_most_recently_promoted_on"
select select ">="
select select "years"
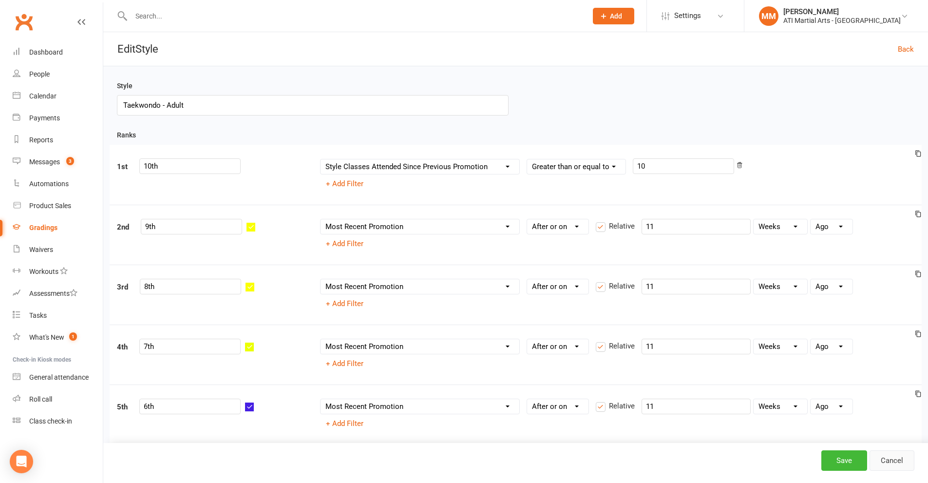
click at [881, 462] on link "Cancel" at bounding box center [892, 460] width 45 height 20
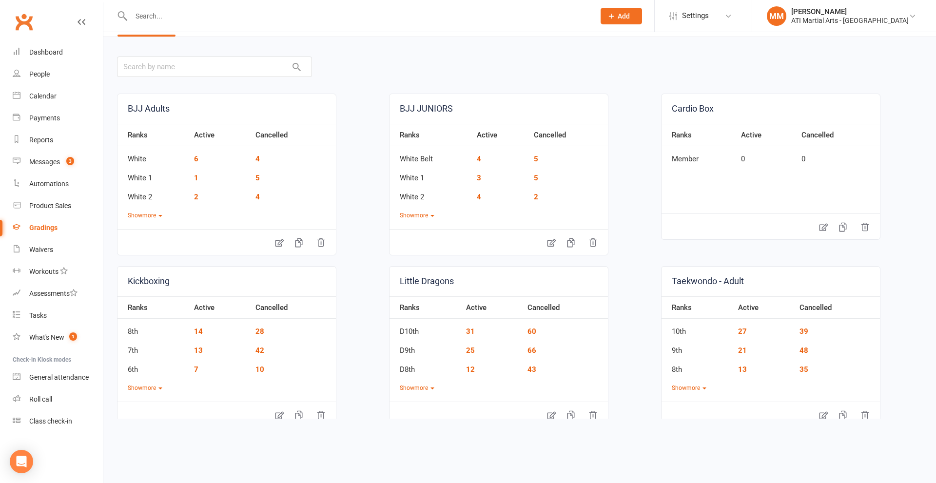
scroll to position [52, 0]
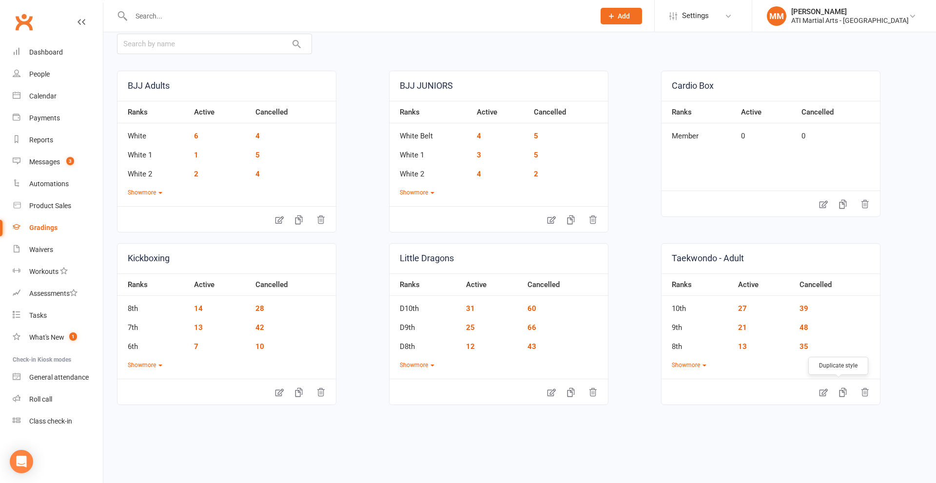
drag, startPoint x: 834, startPoint y: 393, endPoint x: 501, endPoint y: 53, distance: 475.6
click at [839, 392] on icon "button" at bounding box center [842, 392] width 7 height 9
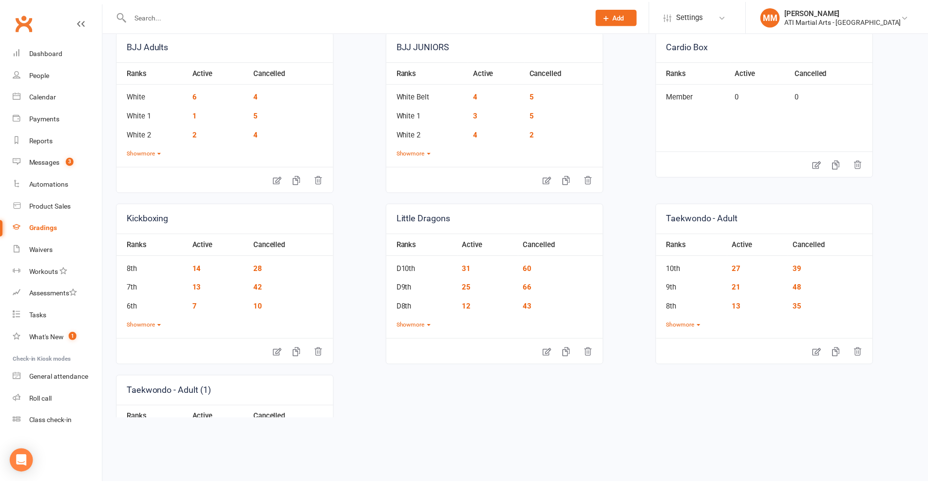
scroll to position [225, 0]
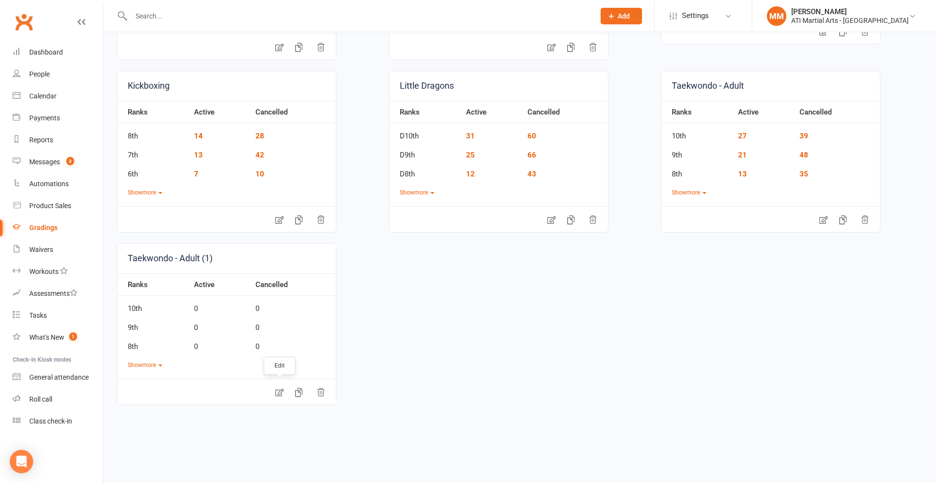
click at [280, 394] on icon at bounding box center [279, 392] width 10 height 10
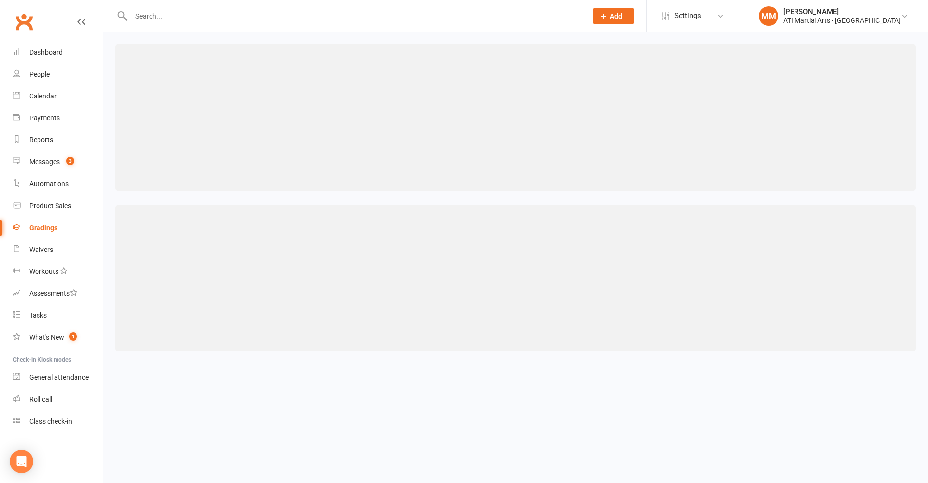
select select "contact_summaries:styles_style_class_attendances_since_last_promotion"
select select ">="
select select "contact_summaries:styles_style_most_recently_promoted_on"
select select ">="
select select "weeks"
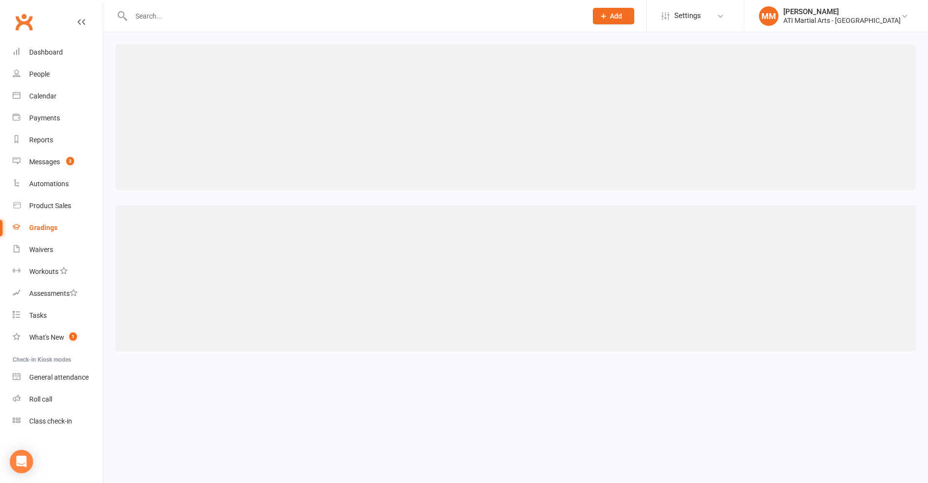
select select "contact_summaries:styles_style_most_recently_promoted_on"
select select ">="
select select "weeks"
select select "contact_summaries:styles_style_most_recently_promoted_on"
select select ">="
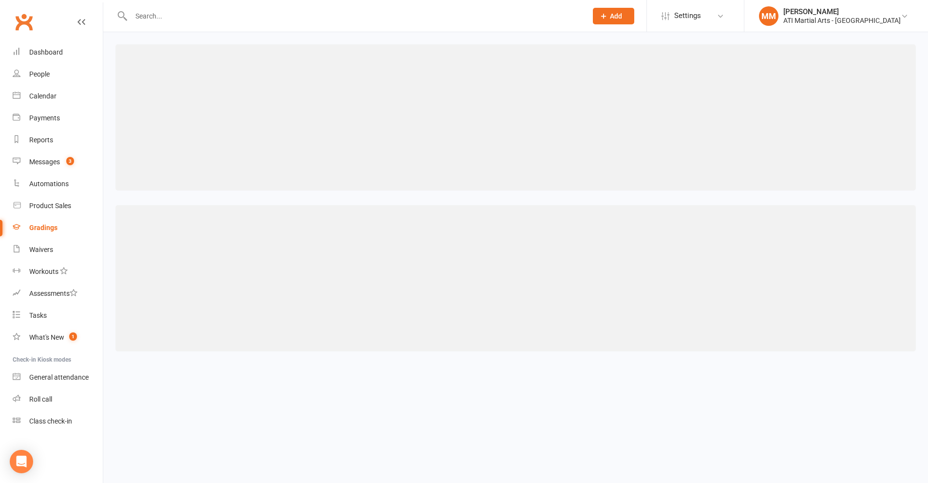
select select "weeks"
select select "contact_summaries:styles_style_most_recently_promoted_on"
select select ">="
select select "weeks"
select select "contact_summaries:styles_style_most_recently_promoted_on"
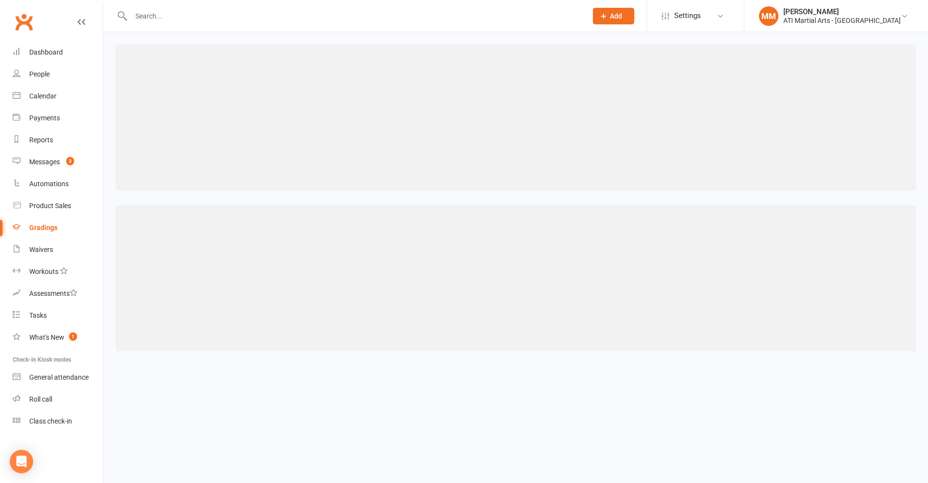
select select ">="
select select "weeks"
select select "contact_summaries:styles_style_most_recently_promoted_on"
select select ">="
select select "weeks"
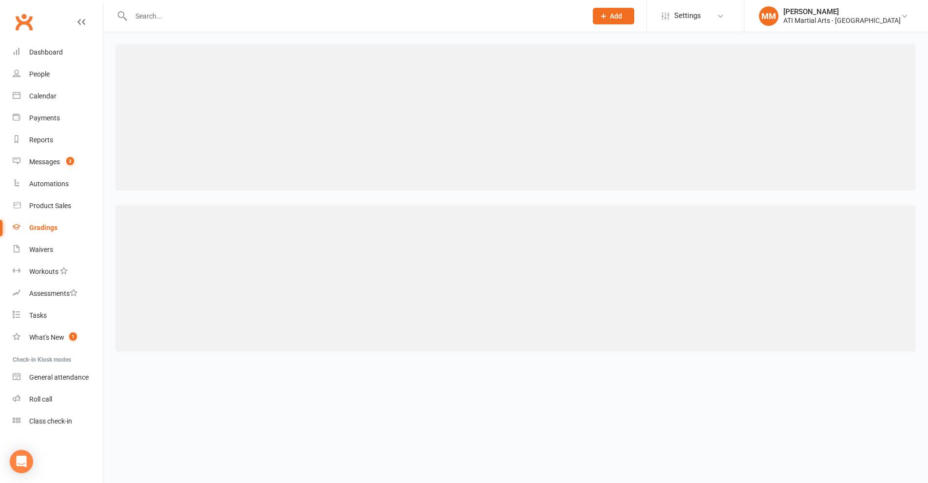
select select "contact_summaries:styles_style_most_recently_promoted_on"
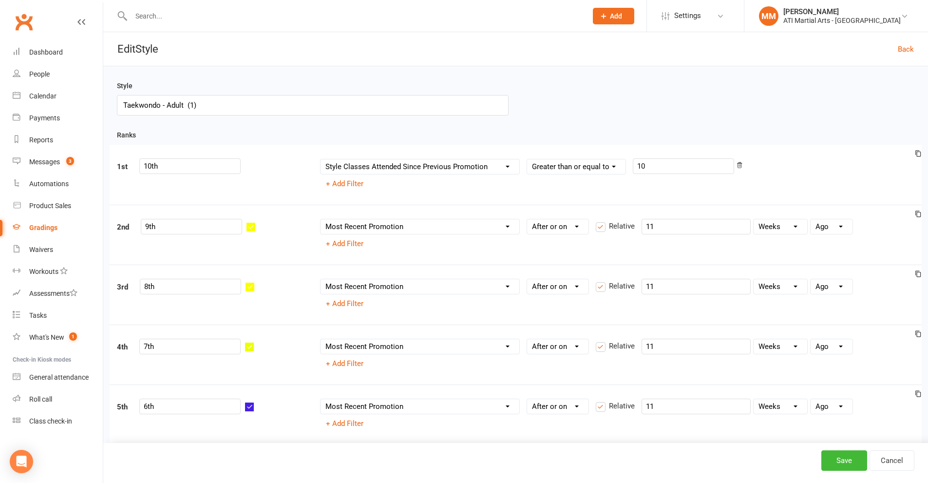
drag, startPoint x: 197, startPoint y: 105, endPoint x: 166, endPoint y: 101, distance: 31.0
click at [166, 101] on input "Taekwondo - Adult (1)" at bounding box center [313, 105] width 392 height 20
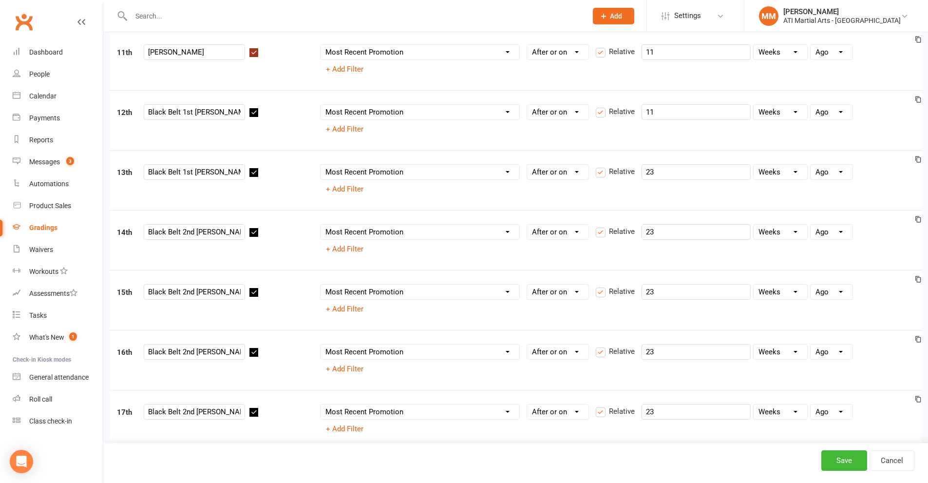
scroll to position [731, 0]
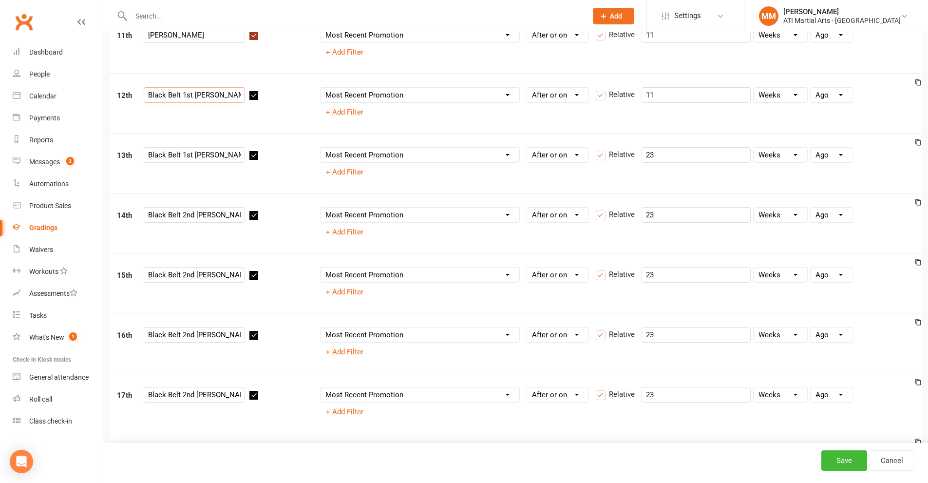
drag, startPoint x: 205, startPoint y: 97, endPoint x: 195, endPoint y: 94, distance: 11.0
click at [195, 94] on input "Black Belt 1st Dan L1" at bounding box center [194, 95] width 101 height 16
drag, startPoint x: 205, startPoint y: 156, endPoint x: 196, endPoint y: 152, distance: 9.8
click at [196, 152] on input "Black Belt 1st Dan L2" at bounding box center [194, 155] width 101 height 16
drag, startPoint x: 206, startPoint y: 212, endPoint x: 195, endPoint y: 214, distance: 10.8
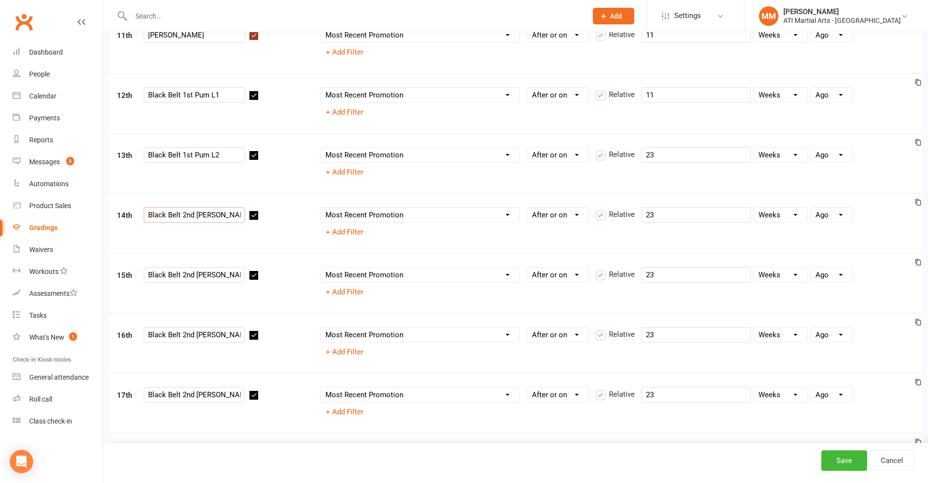
click at [195, 214] on input "Black Belt 2nd Dan L1" at bounding box center [194, 215] width 101 height 16
drag, startPoint x: 208, startPoint y: 217, endPoint x: 196, endPoint y: 214, distance: 12.1
click at [196, 214] on input "Black Belt 2nd Dan L1" at bounding box center [194, 215] width 101 height 16
drag, startPoint x: 208, startPoint y: 275, endPoint x: 197, endPoint y: 277, distance: 11.5
click at [197, 277] on input "Black Belt 2nd Dan L2" at bounding box center [194, 275] width 101 height 16
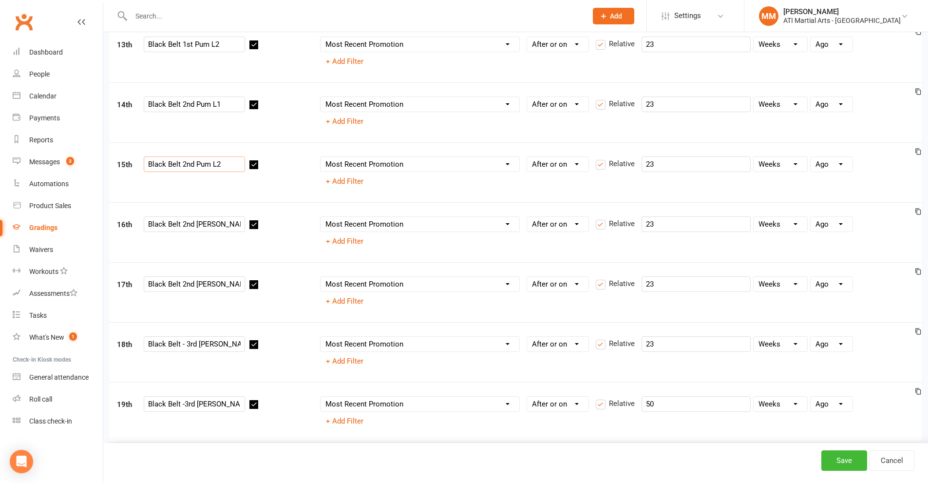
scroll to position [877, 0]
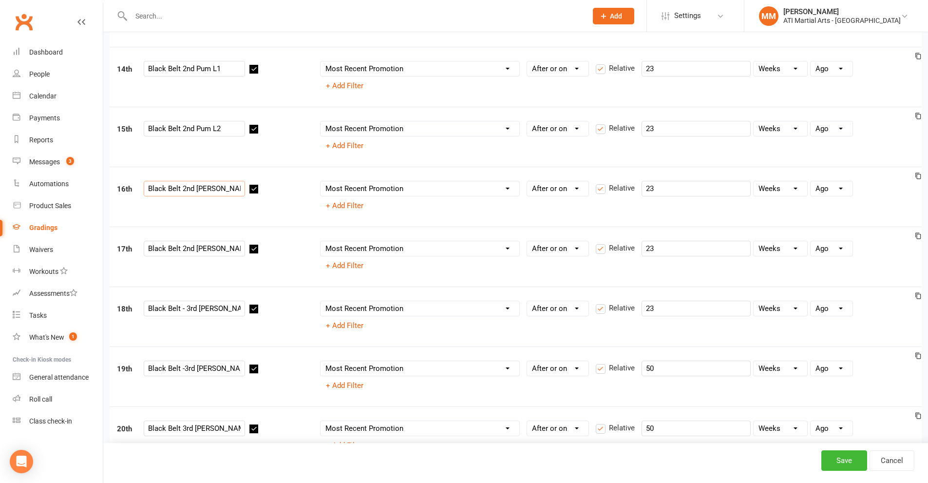
drag, startPoint x: 209, startPoint y: 187, endPoint x: 197, endPoint y: 188, distance: 11.3
click at [197, 188] on input "Black Belt 2nd Dan L3" at bounding box center [194, 189] width 101 height 16
drag, startPoint x: 209, startPoint y: 247, endPoint x: 197, endPoint y: 248, distance: 12.3
click at [197, 248] on input "Black Belt 2nd Dan L4" at bounding box center [194, 249] width 101 height 16
drag, startPoint x: 210, startPoint y: 310, endPoint x: 200, endPoint y: 308, distance: 10.4
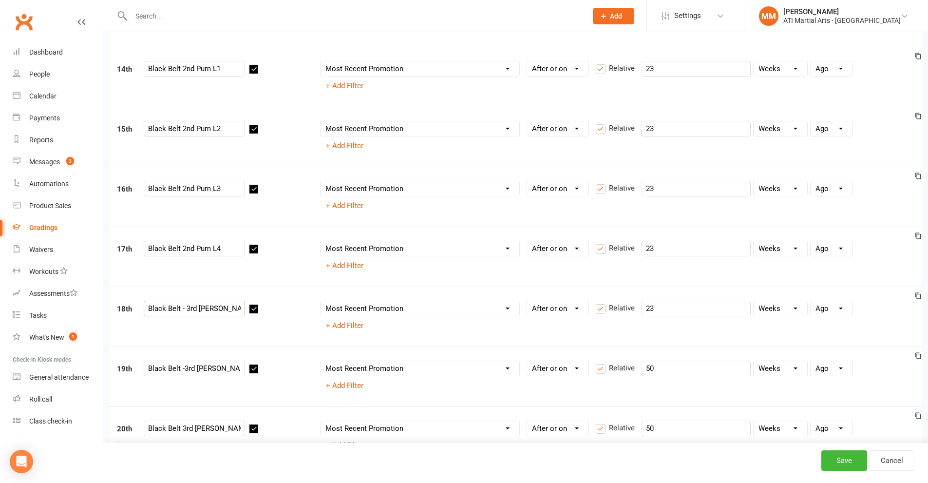
click at [200, 308] on input "Black Belt - 3rd Dan L1" at bounding box center [194, 309] width 101 height 16
drag, startPoint x: 208, startPoint y: 368, endPoint x: 197, endPoint y: 368, distance: 10.2
click at [197, 368] on input "Black Belt -3rd Dan L2" at bounding box center [194, 369] width 101 height 16
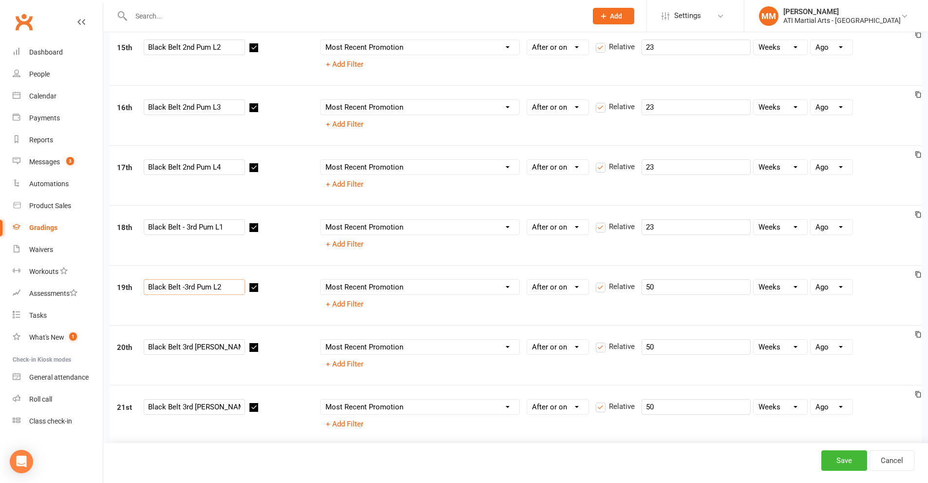
scroll to position [1170, 0]
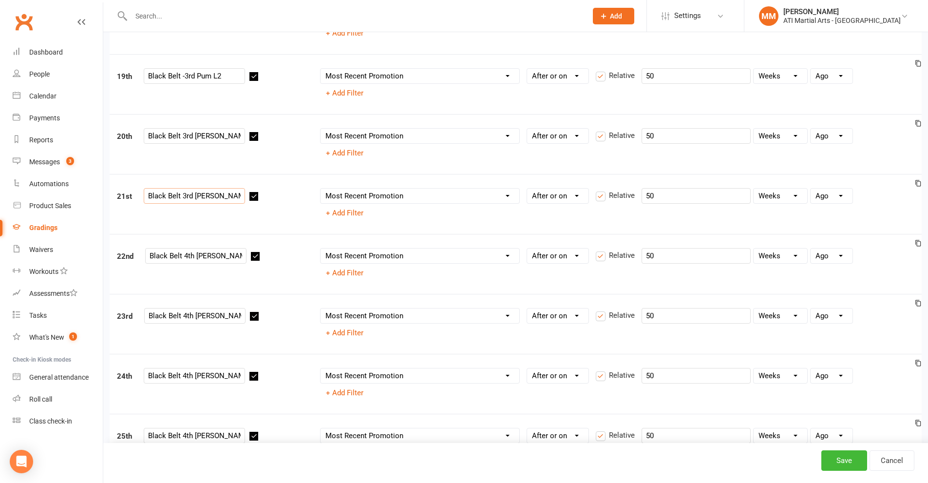
drag, startPoint x: 207, startPoint y: 198, endPoint x: 195, endPoint y: 196, distance: 11.5
click at [195, 196] on input "Black Belt 3rd Dan L4" at bounding box center [194, 196] width 101 height 16
drag, startPoint x: 207, startPoint y: 136, endPoint x: 196, endPoint y: 138, distance: 11.0
click at [196, 138] on input "Black Belt 3rd Dan L3" at bounding box center [194, 136] width 101 height 16
click at [211, 262] on input "Black Belt 4th Dan L1" at bounding box center [195, 256] width 101 height 16
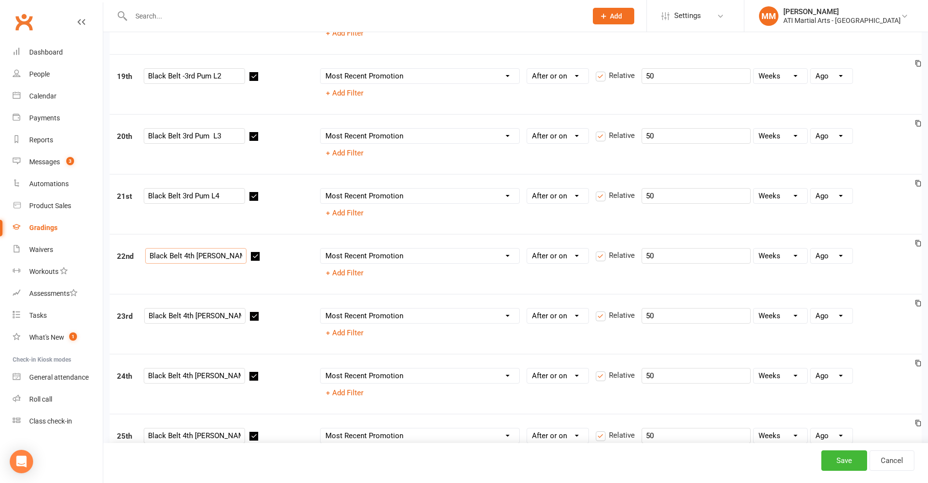
click at [223, 252] on input "Black Belt 4th Dan L1" at bounding box center [195, 256] width 101 height 16
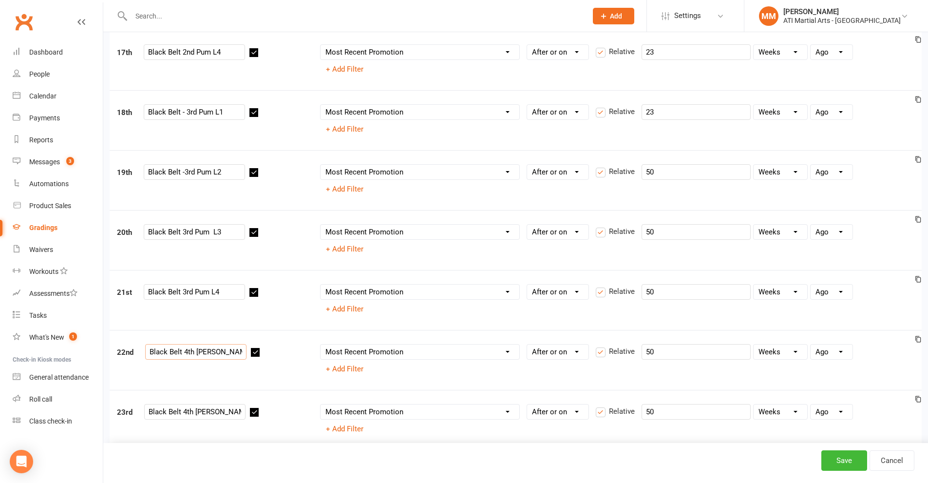
scroll to position [1072, 0]
click at [853, 462] on button "Save" at bounding box center [845, 460] width 46 height 20
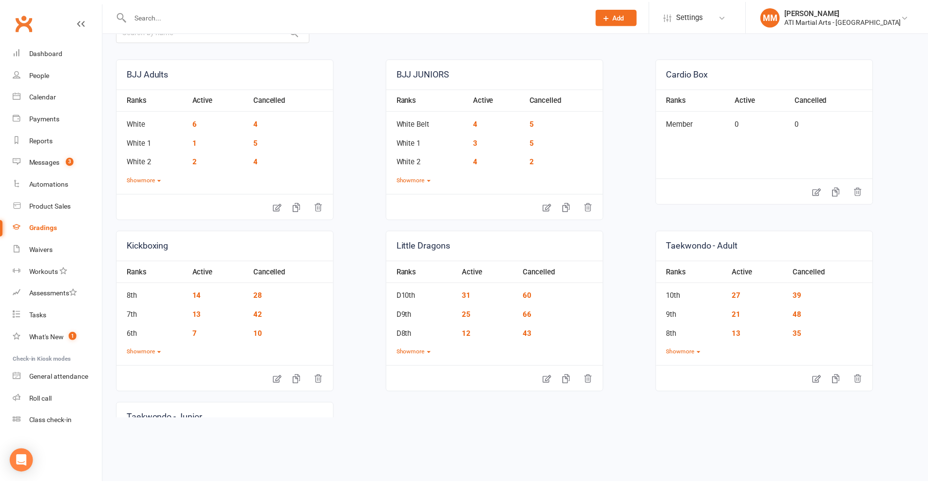
scroll to position [30, 0]
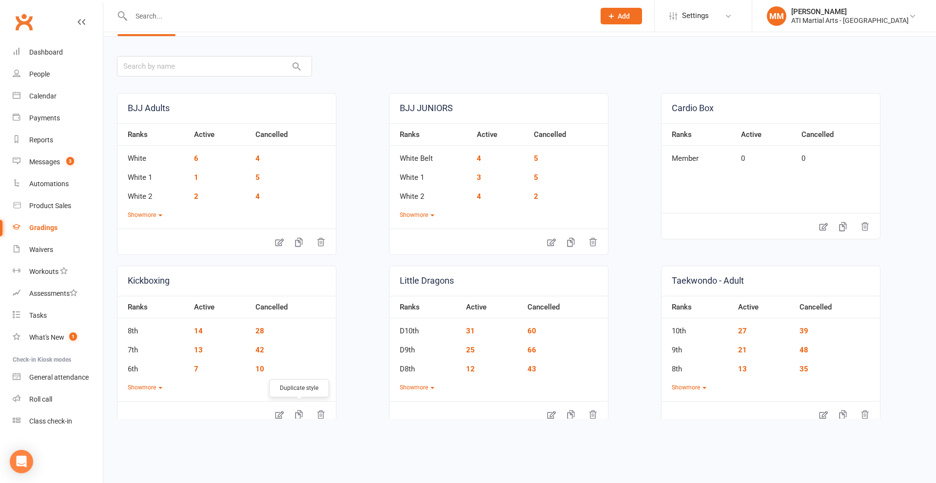
click at [300, 415] on icon "button" at bounding box center [298, 414] width 7 height 9
click at [547, 414] on icon at bounding box center [551, 415] width 8 height 8
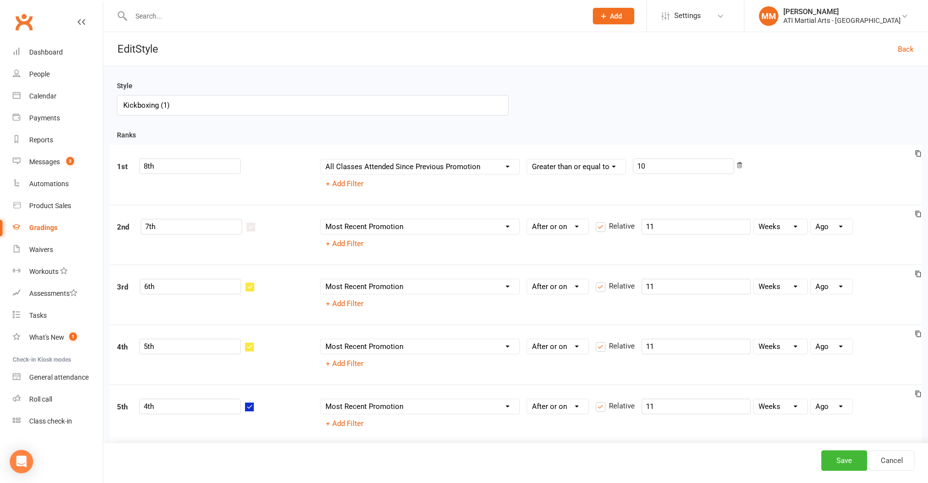
drag, startPoint x: 167, startPoint y: 102, endPoint x: 161, endPoint y: 102, distance: 5.4
click at [161, 102] on input "Kickboxing (1)" at bounding box center [313, 105] width 392 height 20
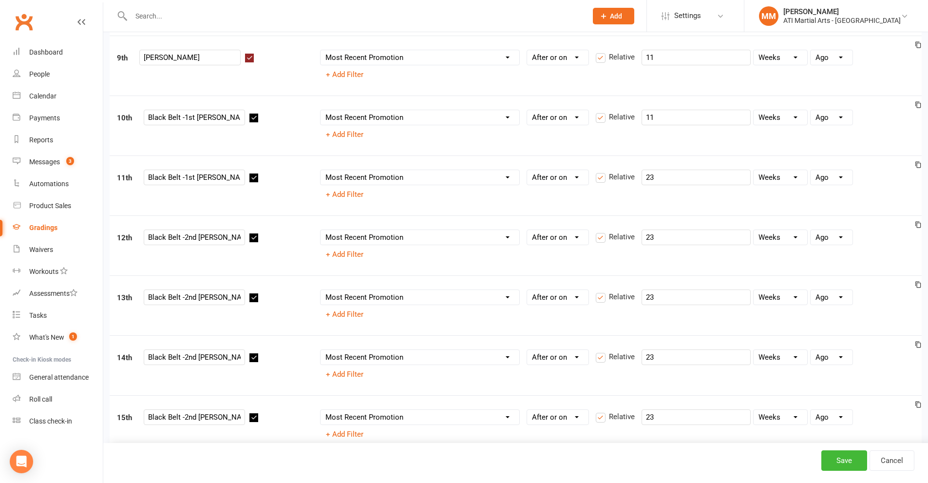
scroll to position [682, 0]
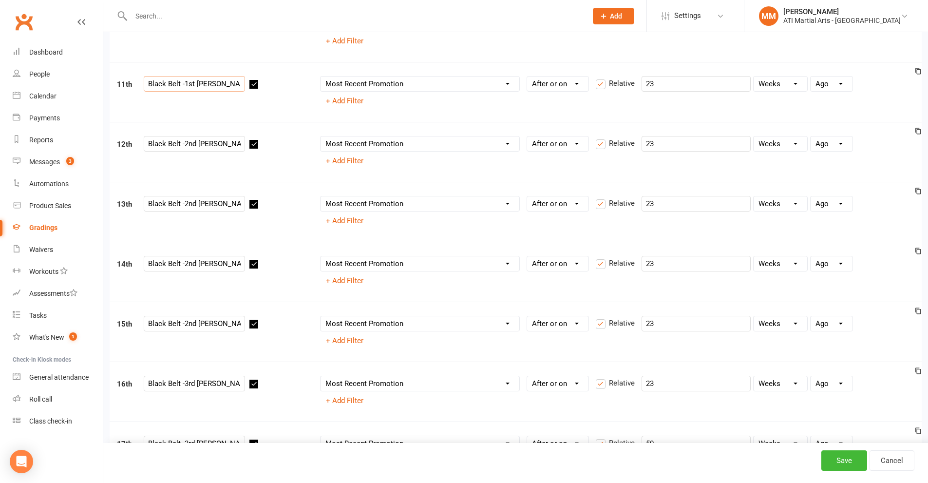
drag, startPoint x: 208, startPoint y: 84, endPoint x: 196, endPoint y: 84, distance: 11.2
click at [196, 84] on input "Black Belt -1st Dan L 2" at bounding box center [194, 84] width 101 height 16
drag, startPoint x: 210, startPoint y: 145, endPoint x: 200, endPoint y: 141, distance: 11.0
click at [200, 141] on input "Black Belt -2nd Dan L 1" at bounding box center [194, 144] width 101 height 16
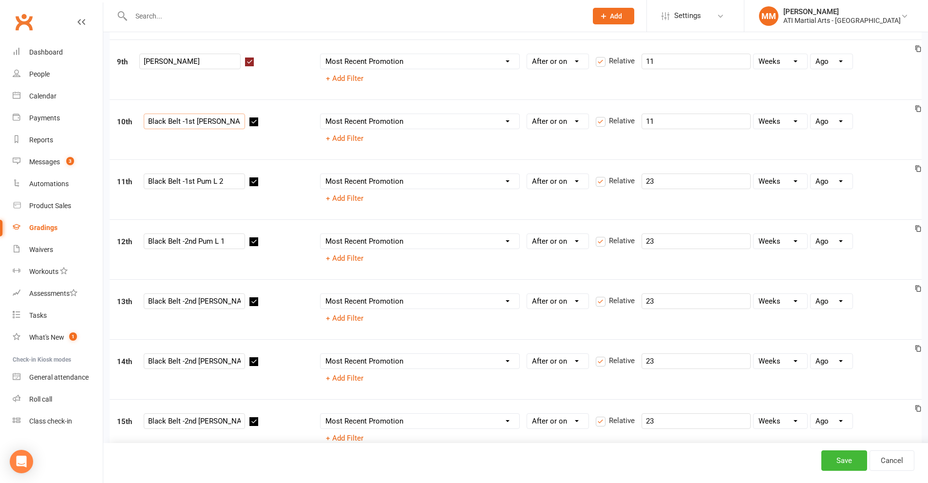
drag, startPoint x: 207, startPoint y: 125, endPoint x: 197, endPoint y: 120, distance: 10.9
click at [198, 121] on input "Black Belt -1st Dan L 1" at bounding box center [194, 122] width 101 height 16
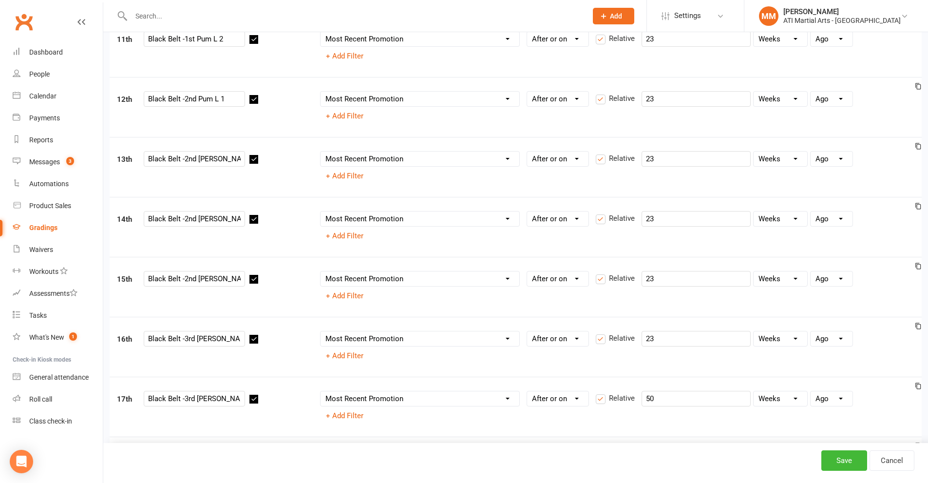
scroll to position [731, 0]
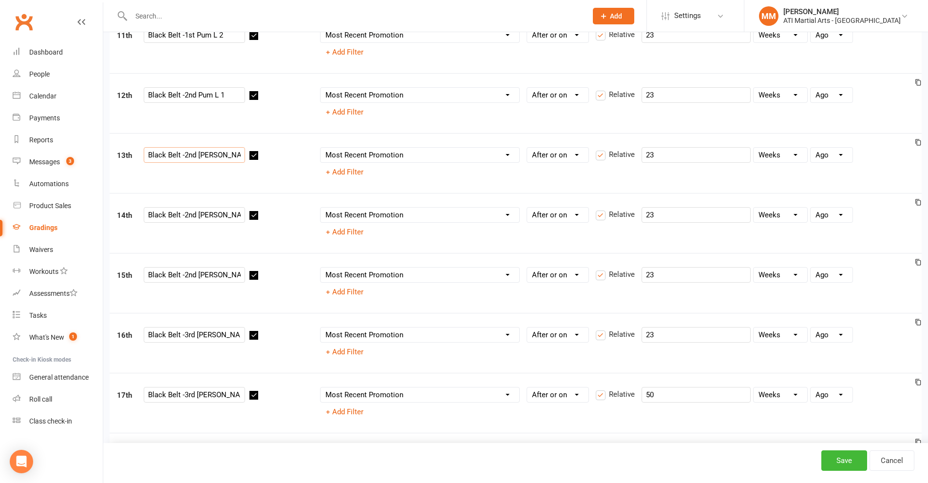
drag, startPoint x: 208, startPoint y: 157, endPoint x: 200, endPoint y: 154, distance: 8.5
click at [200, 154] on input "Black Belt -2nd Dan L 2" at bounding box center [194, 155] width 101 height 16
drag, startPoint x: 210, startPoint y: 211, endPoint x: 199, endPoint y: 211, distance: 11.2
click at [199, 211] on input "Black Belt -2nd Dan L 3" at bounding box center [194, 215] width 101 height 16
drag, startPoint x: 210, startPoint y: 276, endPoint x: 198, endPoint y: 273, distance: 11.6
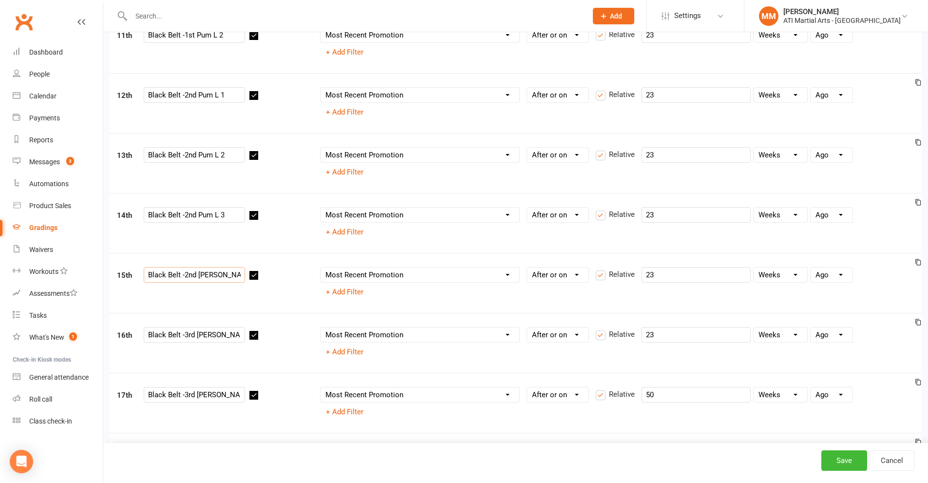
click at [198, 273] on input "Black Belt -2nd Dan L 4" at bounding box center [194, 275] width 101 height 16
click at [196, 337] on input "Black Belt -3rd Dan L 1" at bounding box center [194, 335] width 101 height 16
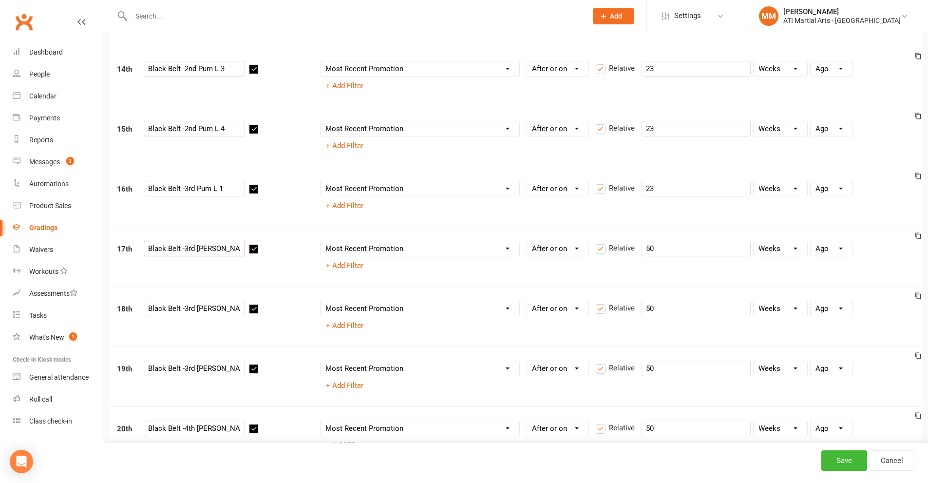
drag, startPoint x: 207, startPoint y: 249, endPoint x: 201, endPoint y: 246, distance: 6.5
click at [201, 246] on input "Black Belt -3rd Dan L 2" at bounding box center [194, 249] width 101 height 16
drag, startPoint x: 208, startPoint y: 249, endPoint x: 197, endPoint y: 245, distance: 11.4
click at [197, 245] on input "Black Belt -3rd Dan L 2" at bounding box center [194, 249] width 101 height 16
drag, startPoint x: 208, startPoint y: 310, endPoint x: 197, endPoint y: 309, distance: 10.9
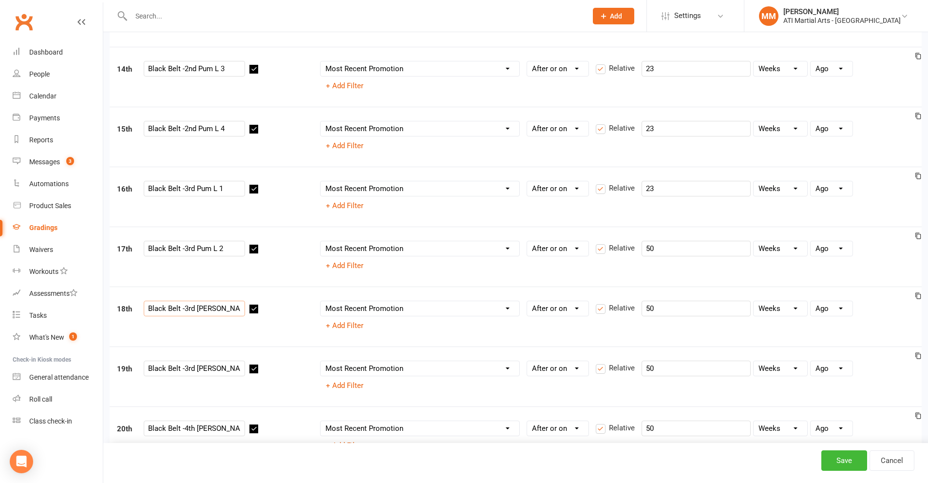
click at [197, 309] on input "Black Belt -3rd Dan L 3" at bounding box center [194, 309] width 101 height 16
drag, startPoint x: 209, startPoint y: 369, endPoint x: 197, endPoint y: 367, distance: 11.9
click at [197, 367] on input "Black Belt -3rd Dan L 4" at bounding box center [194, 369] width 101 height 16
click at [853, 463] on button "Save" at bounding box center [845, 460] width 46 height 20
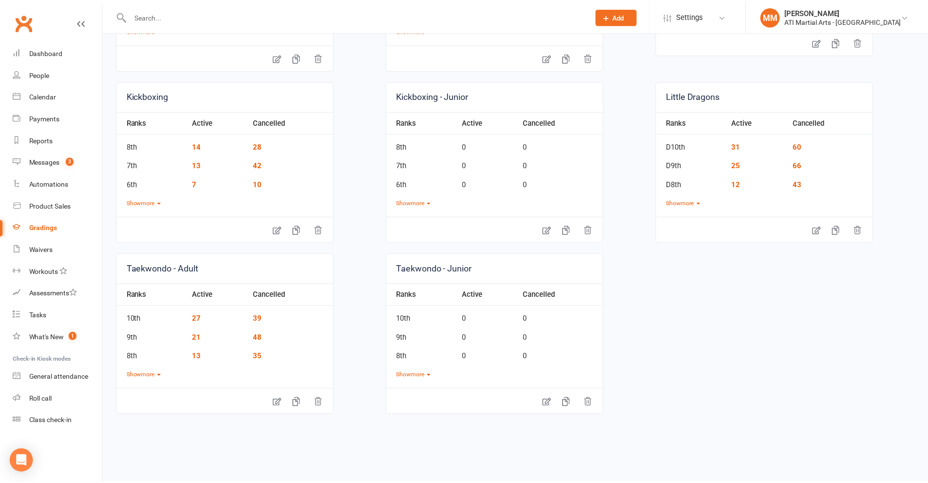
scroll to position [225, 0]
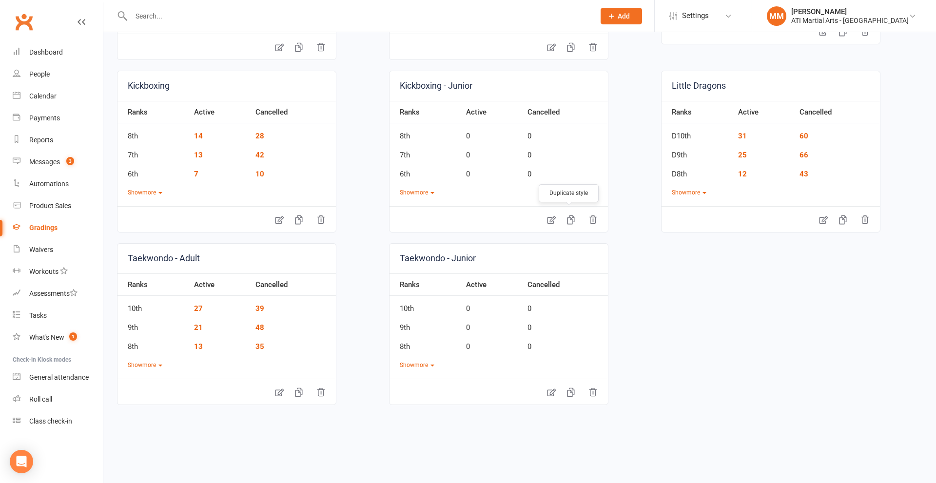
click at [566, 220] on icon "button" at bounding box center [571, 220] width 10 height 10
click at [297, 397] on icon "button" at bounding box center [298, 392] width 7 height 9
click at [591, 395] on icon "button" at bounding box center [593, 392] width 10 height 10
click at [277, 393] on icon at bounding box center [279, 392] width 10 height 10
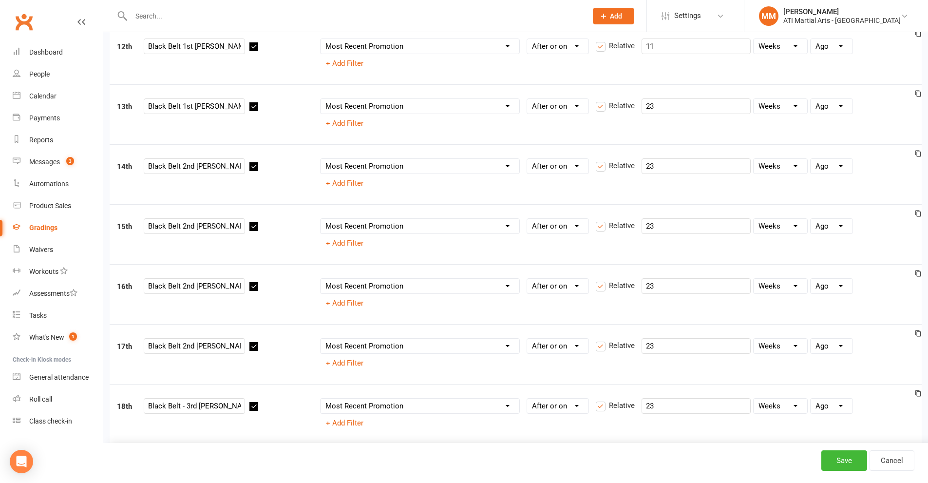
scroll to position [487, 0]
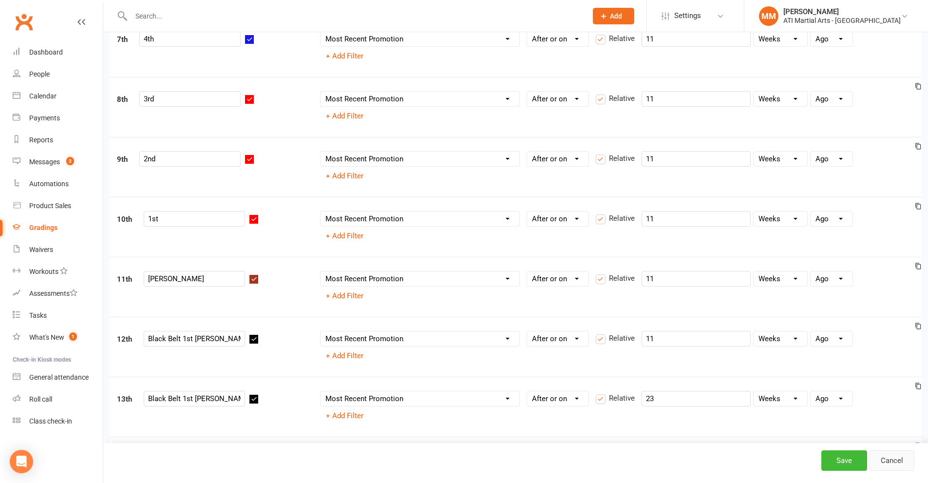
drag, startPoint x: 883, startPoint y: 455, endPoint x: 678, endPoint y: 17, distance: 483.2
click at [883, 455] on link "Cancel" at bounding box center [892, 460] width 45 height 20
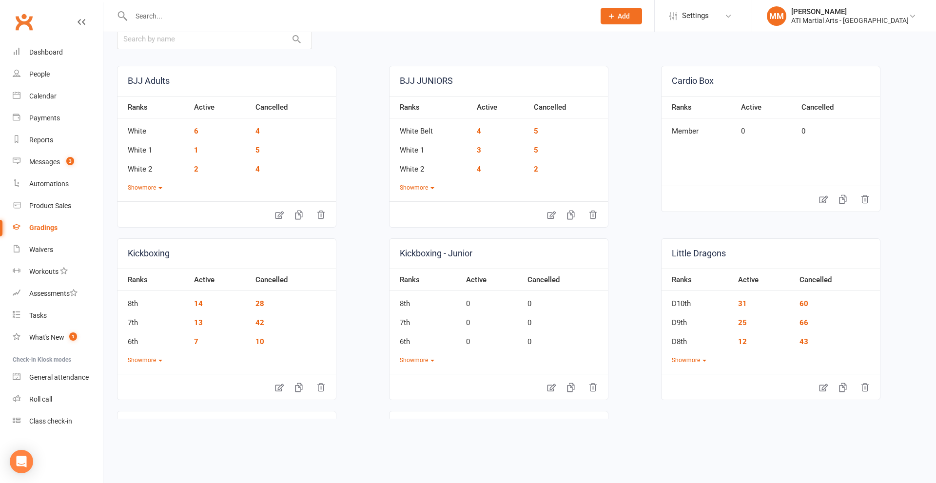
scroll to position [195, 0]
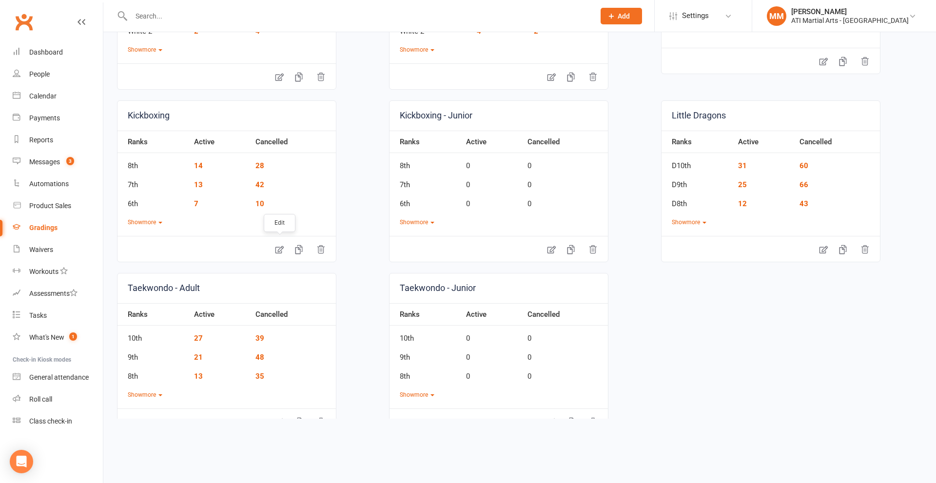
click at [281, 249] on icon at bounding box center [279, 250] width 10 height 10
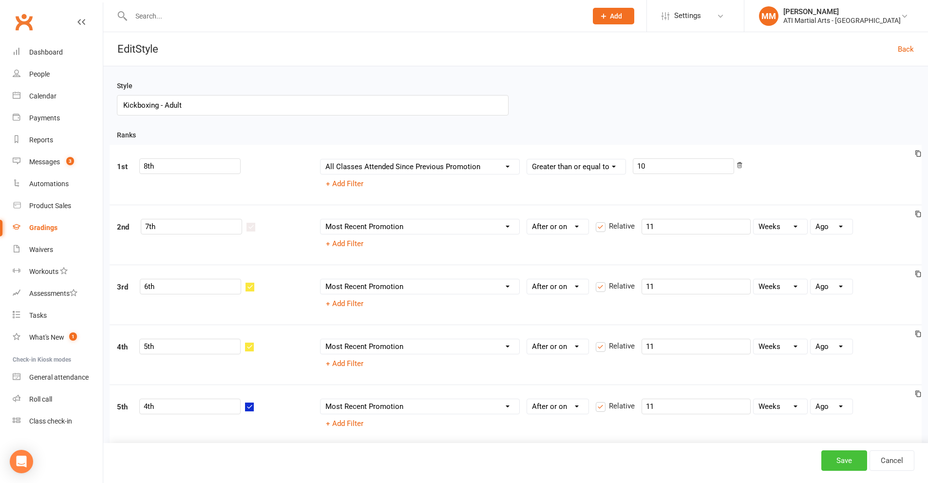
click at [854, 463] on button "Save" at bounding box center [845, 460] width 46 height 20
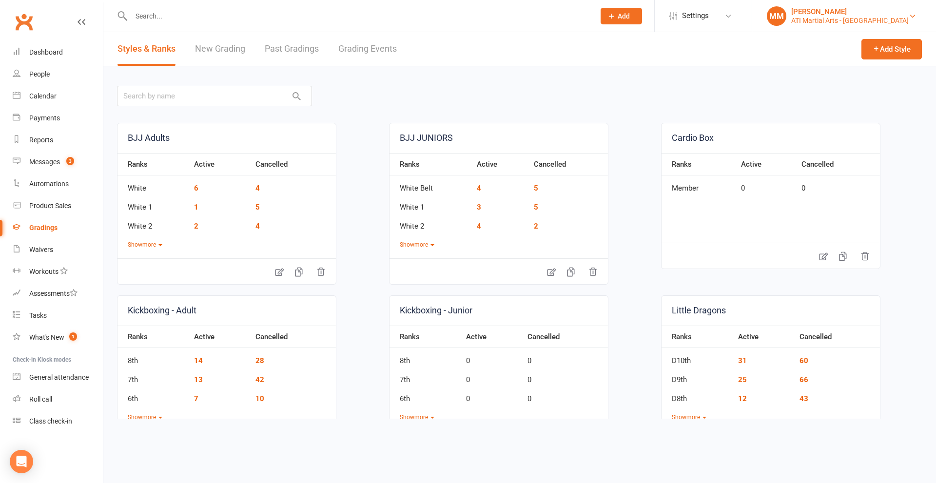
click at [880, 18] on div "ATI Martial Arts - Claremont" at bounding box center [849, 20] width 117 height 9
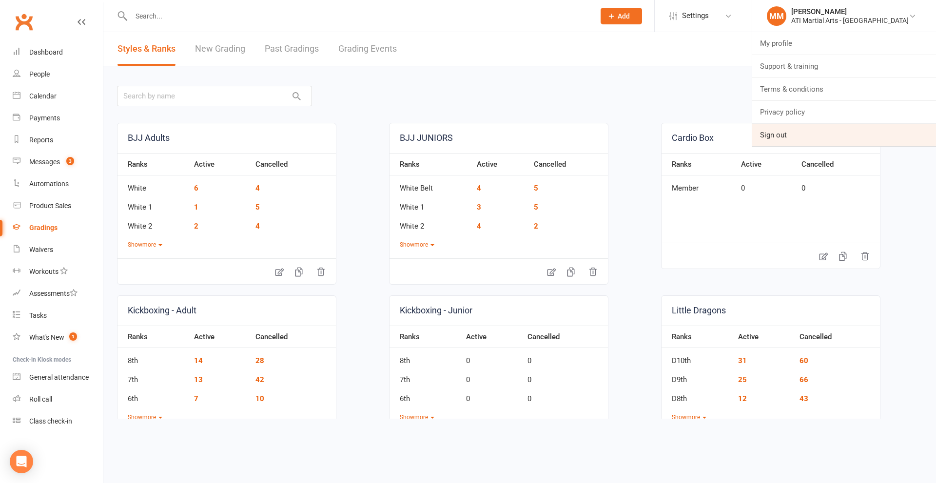
click at [829, 130] on link "Sign out" at bounding box center [844, 135] width 184 height 22
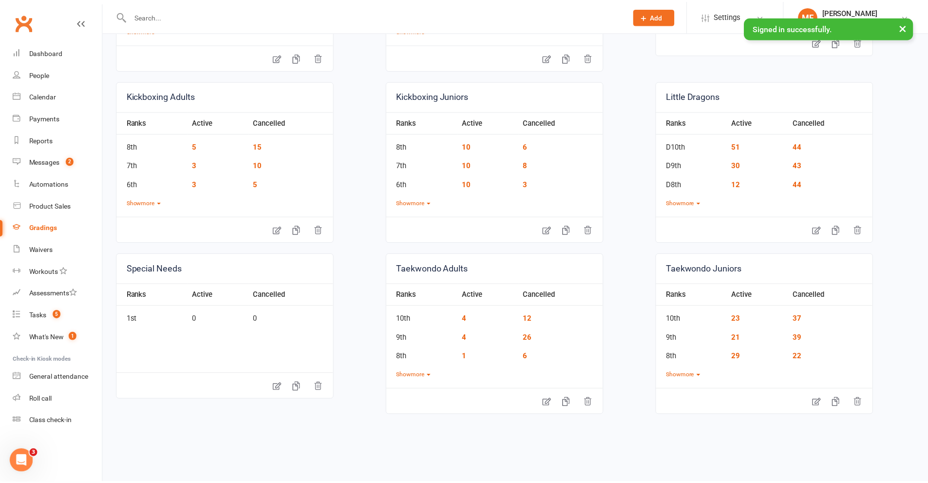
scroll to position [225, 0]
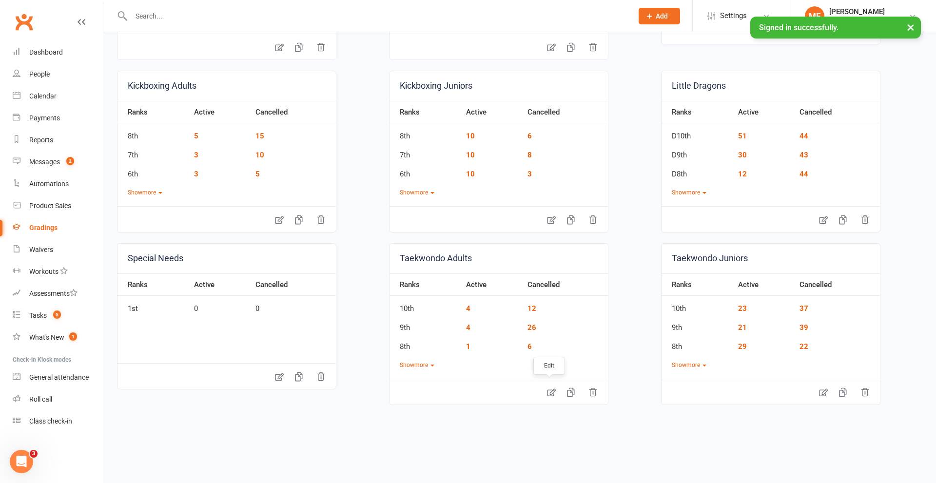
click at [543, 393] on link at bounding box center [550, 391] width 19 height 21
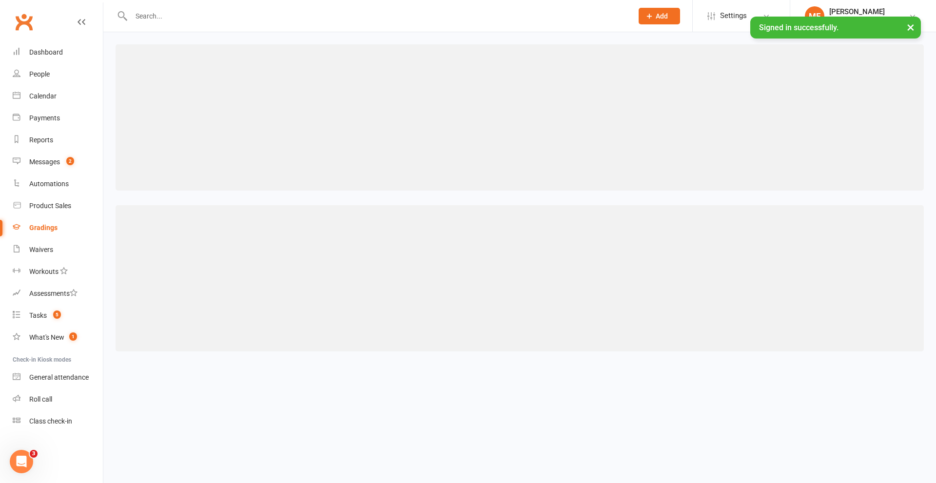
select select "contact_summaries:styles_style_class_attendances_since_last_promotion"
select select ">="
select select "contact_summaries:styles_style_most_recently_promoted_on"
select select ">="
select select "weeks"
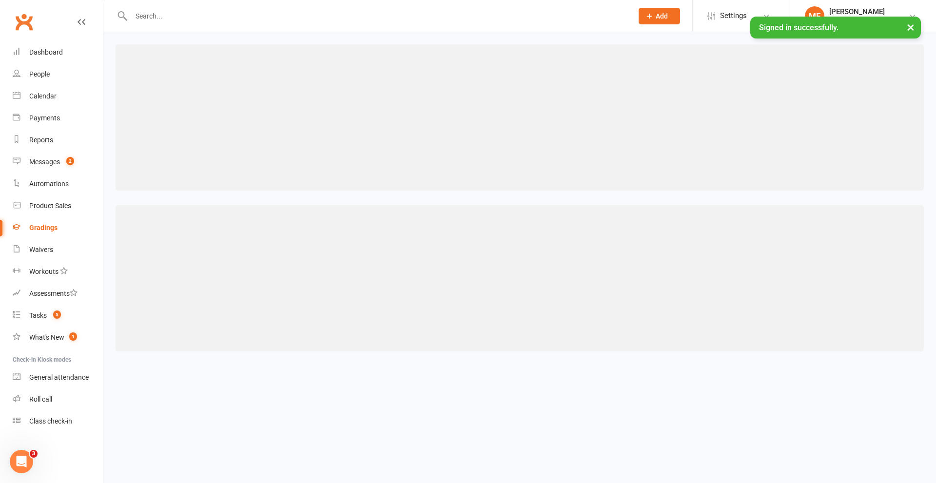
select select "contact_summaries:styles_style_most_recently_promoted_on"
select select ">="
select select "weeks"
select select "contact_summaries:styles_style_most_recently_promoted_on"
select select ">="
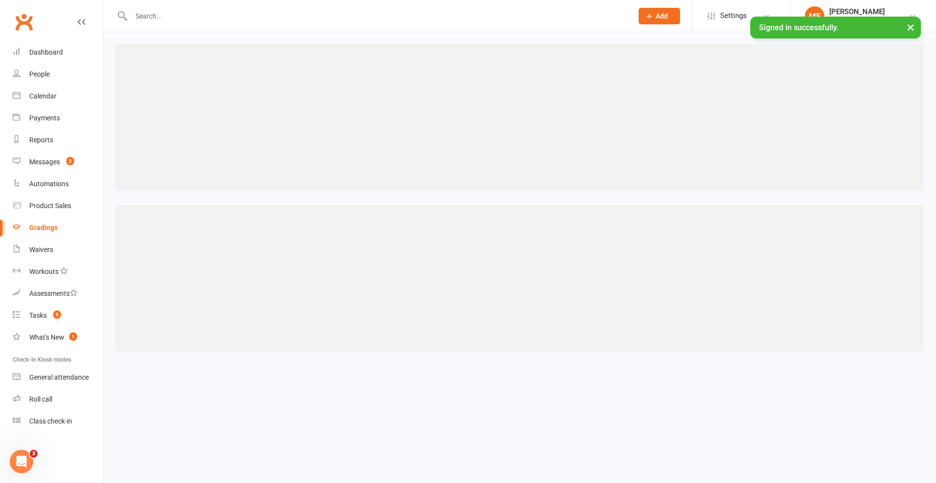
select select "weeks"
select select "contact_summaries:styles_style_most_recently_promoted_on"
select select ">="
select select "weeks"
select select "contact_summaries:styles_style_most_recently_promoted_on"
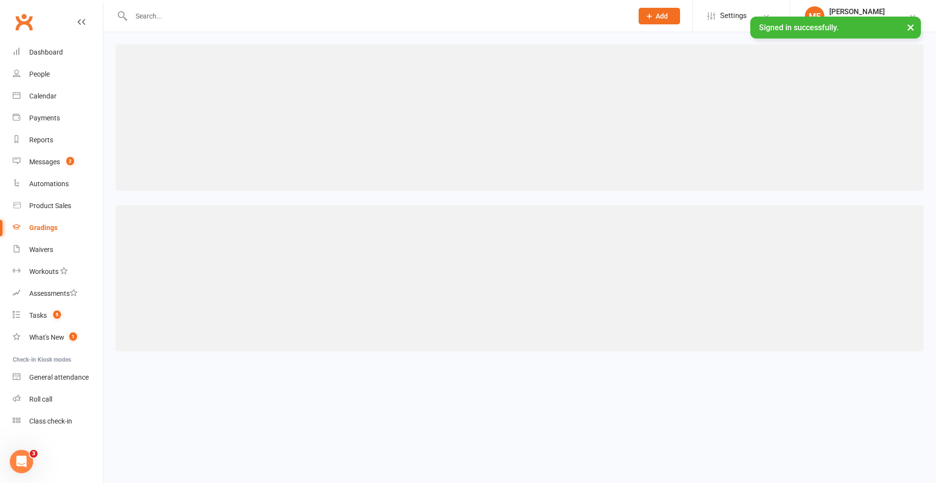
select select ">="
select select "weeks"
select select "contact_summaries:styles_style_most_recently_promoted_on"
select select ">="
select select "weeks"
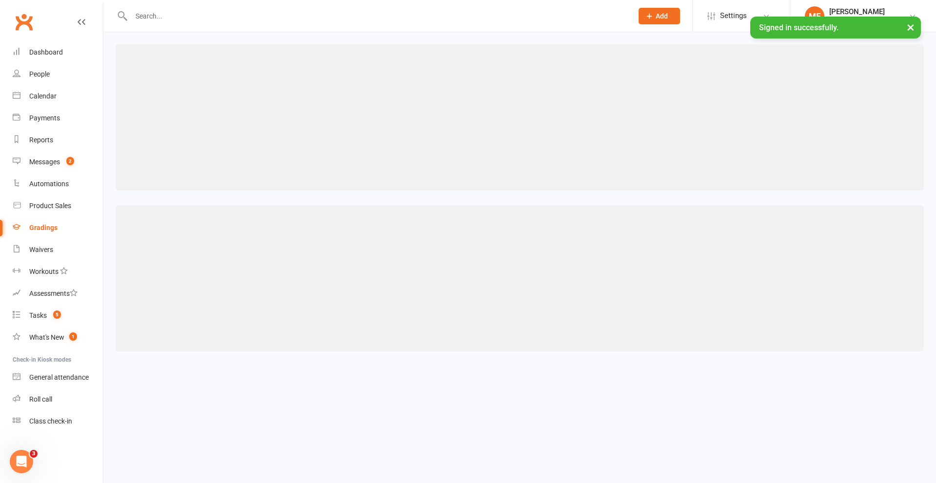
select select "contact_summaries:styles_style_most_recently_promoted_on"
select select ">="
select select "weeks"
select select "contact_summaries:styles_style_most_recently_promoted_on"
select select ">="
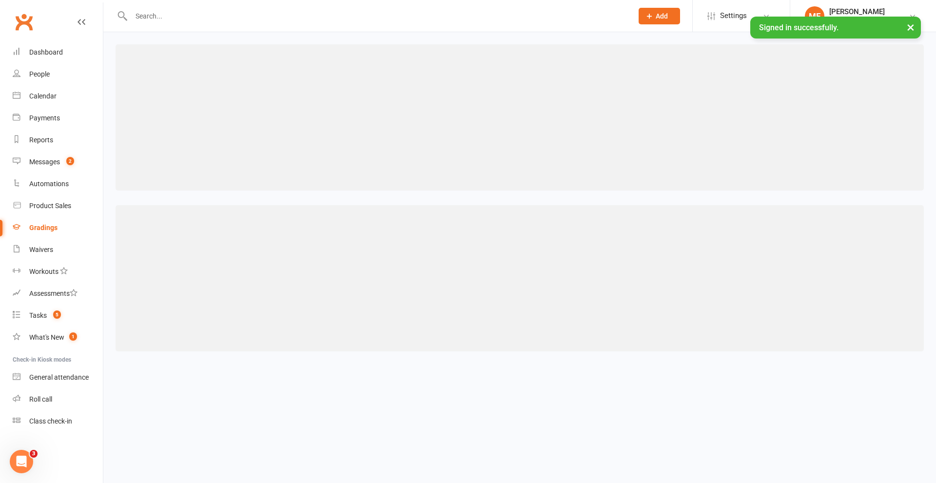
select select "weeks"
select select "contact_summaries:styles_style_most_recently_promoted_on"
select select ">="
select select "weeks"
select select "contact_summaries:styles_style_most_recently_promoted_on"
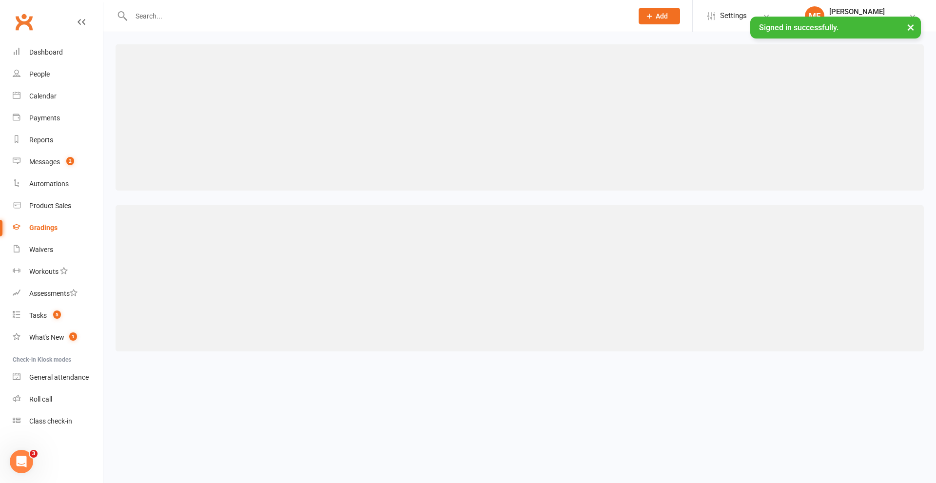
select select ">="
select select "weeks"
select select "contact_summaries:styles_style_most_recently_promoted_on"
select select ">="
select select "weeks"
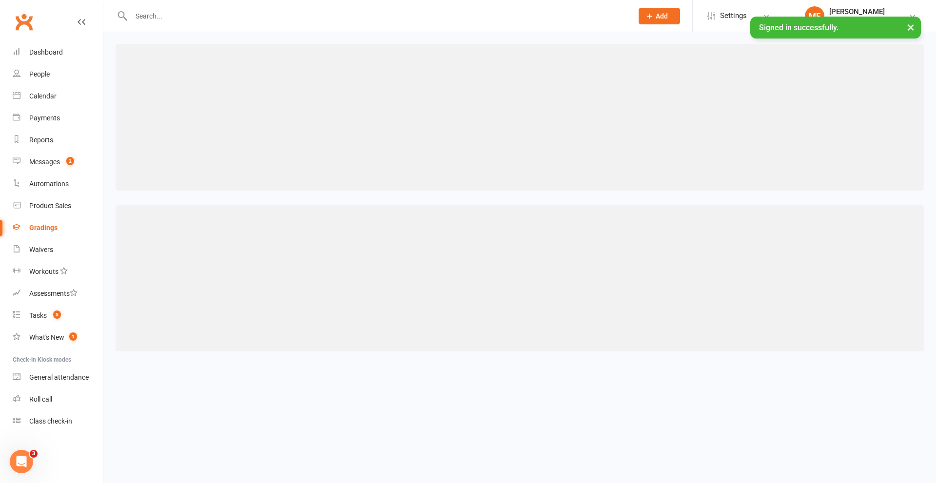
select select "contact_summaries:styles_style_most_recently_promoted_on"
select select ">="
select select "weeks"
select select "contact_summaries:styles_style_most_recently_promoted_on"
select select ">="
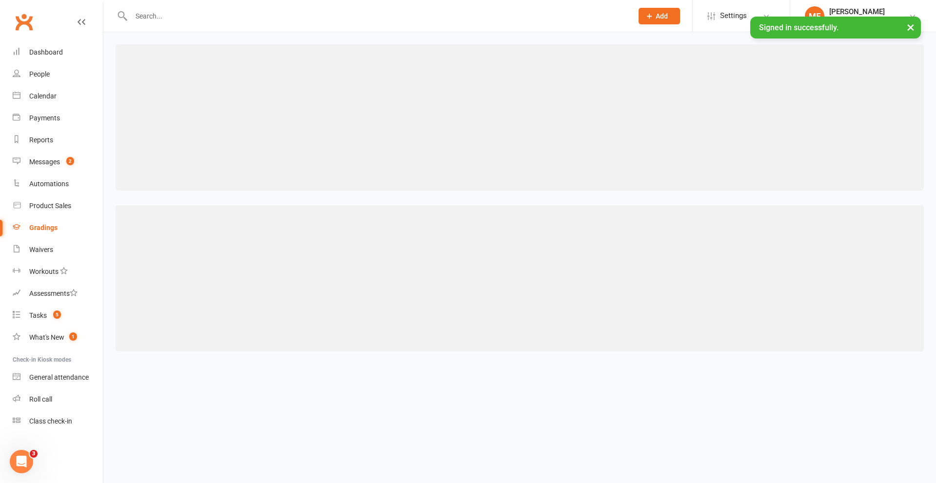
select select "weeks"
select select "contact_summaries:styles_style_most_recently_promoted_on"
select select ">="
select select "weeks"
select select "contact_summaries:styles_style_most_recently_promoted_on"
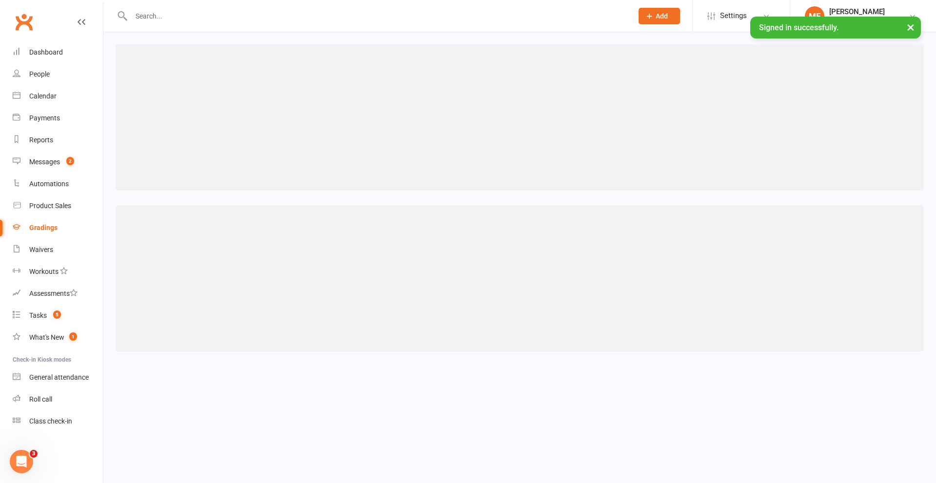
select select ">="
select select "weeks"
select select "contact_summaries:styles_style_most_recently_promoted_on"
select select ">="
select select "weeks"
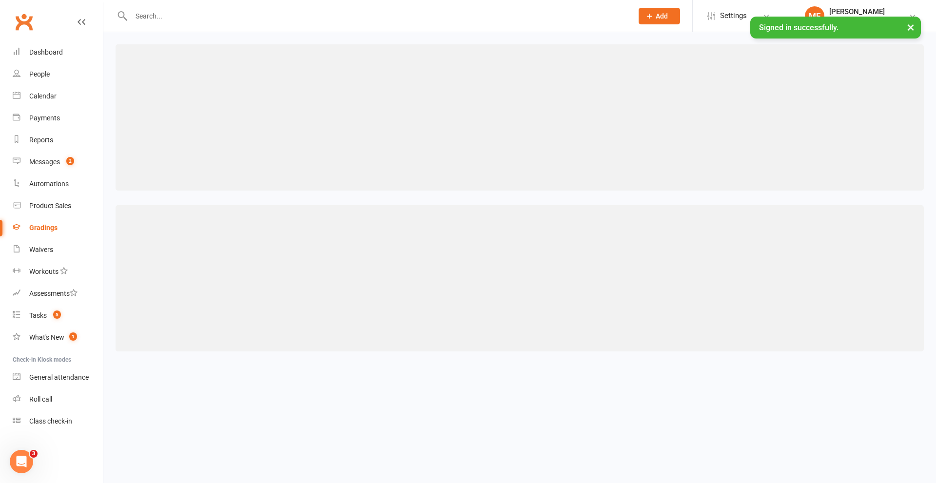
select select "contact_summaries:styles_style_most_recently_promoted_on"
select select ">="
select select "weeks"
select select "contact_summaries:styles_style_most_recently_promoted_on"
select select ">="
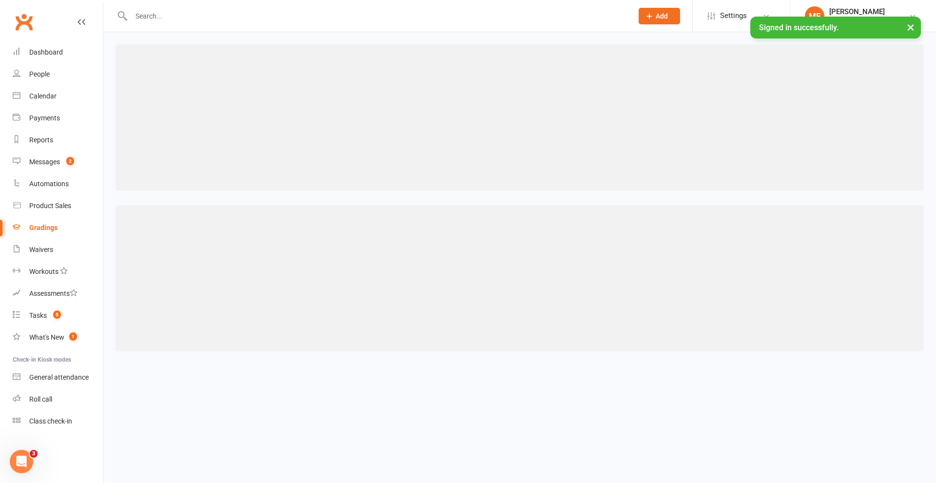
select select "weeks"
select select "contact_summaries:styles_style_most_recently_promoted_on"
select select ">="
select select "weeks"
select select "contact_summaries:styles_style_most_recently_promoted_on"
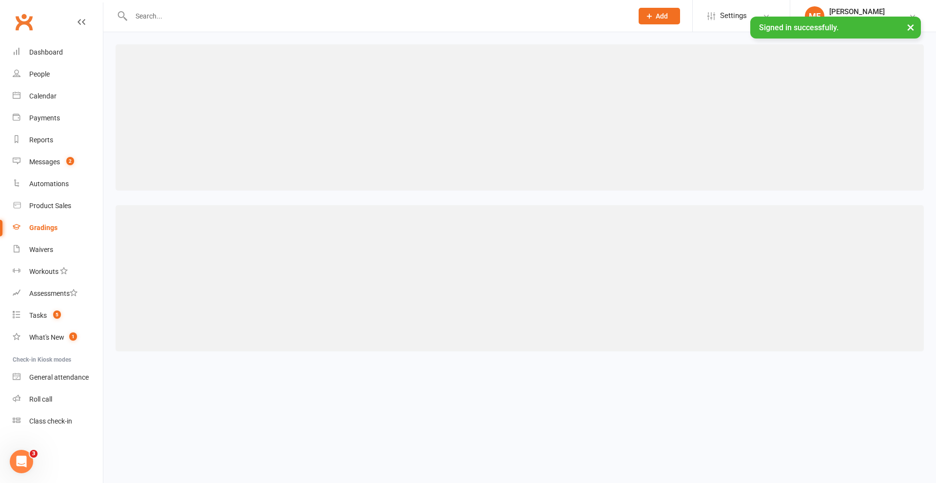
select select ">="
select select "weeks"
select select "contact_summaries:styles_style_most_recently_promoted_on"
select select ">="
select select "weeks"
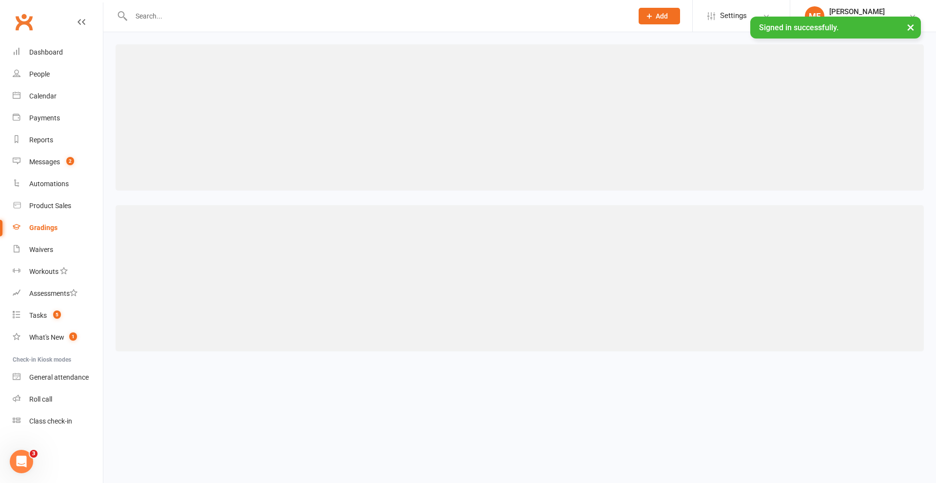
select select "contact_summaries:styles_style_most_recently_promoted_on"
select select ">="
select select "weeks"
select select "contact_summaries:styles_style_most_recently_promoted_on"
select select ">="
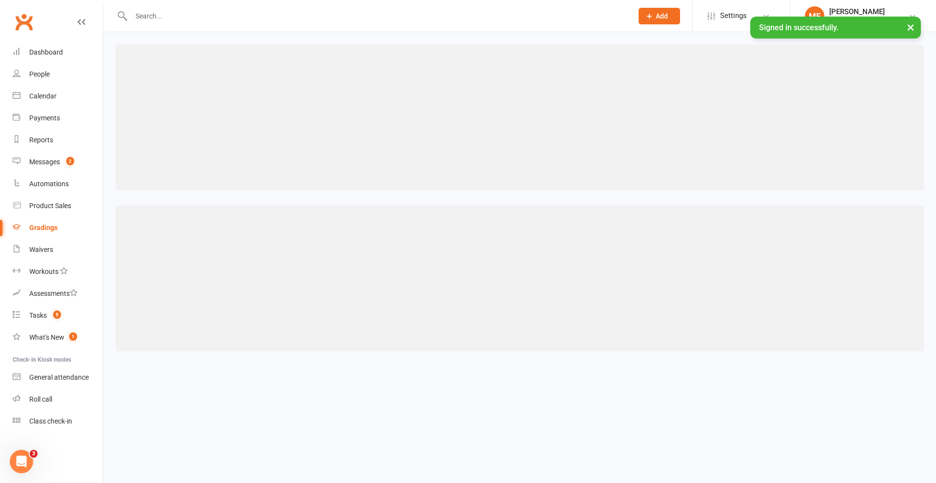
select select "weeks"
select select "contact_summaries:styles_style_most_recently_promoted_on"
select select ">="
select select "weeks"
select select "contact_summaries:styles_style_most_recently_promoted_on"
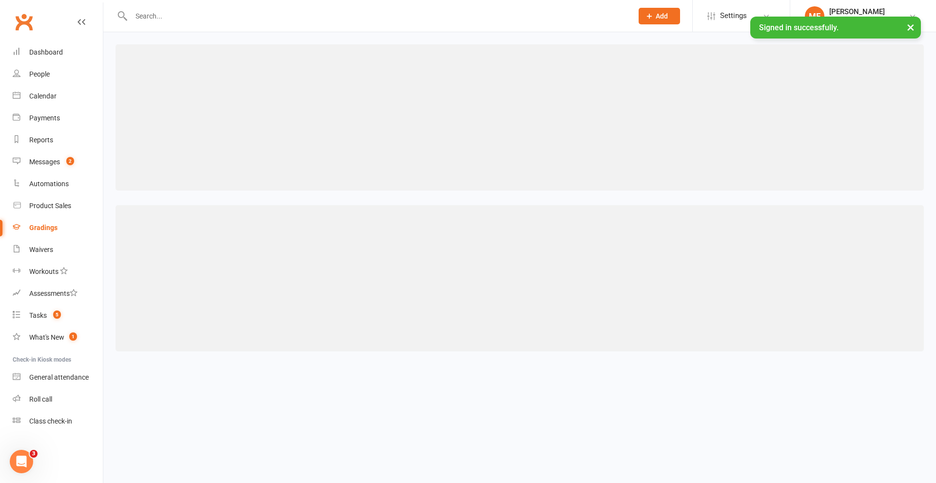
select select ">="
select select "weeks"
select select "contact_summaries:styles_style_most_recently_promoted_on"
select select ">="
select select "years"
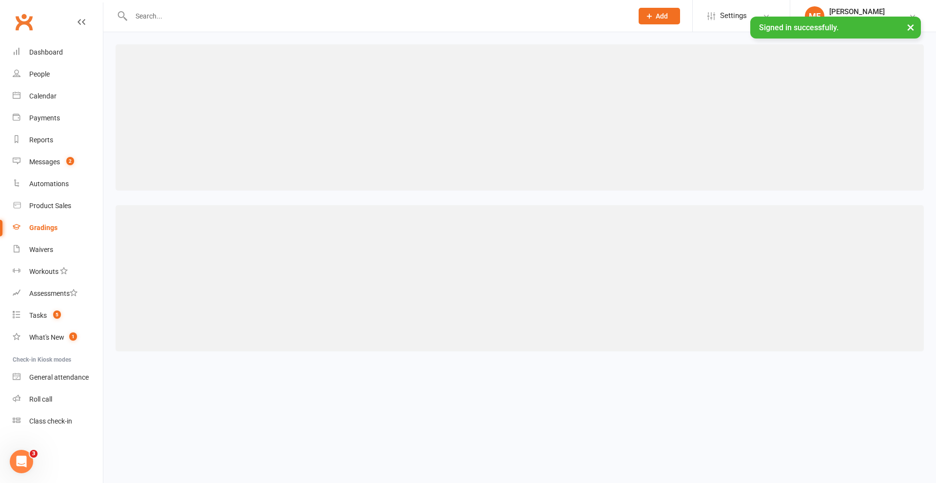
select select "contact_summaries:styles_style_most_recently_promoted_on"
select select ">="
select select "years"
select select "contact_summaries:styles_style_most_recently_promoted_on"
select select ">="
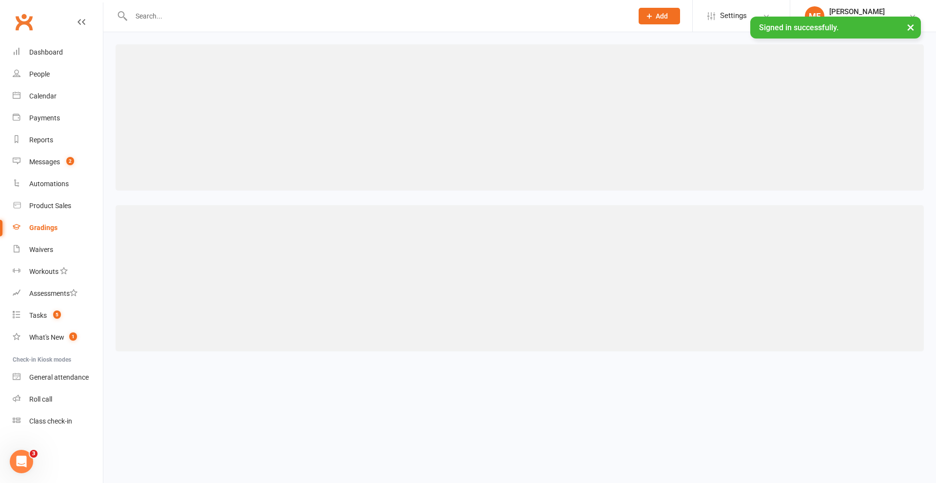
select select "years"
select select "contact_summaries:styles_style_most_recently_promoted_on"
select select ">="
select select "years"
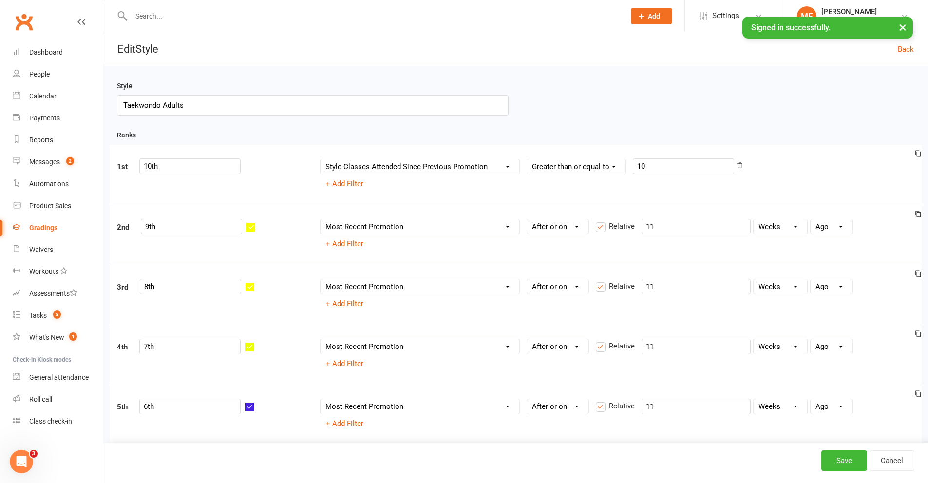
click at [52, 228] on div "Gradings" at bounding box center [43, 228] width 28 height 8
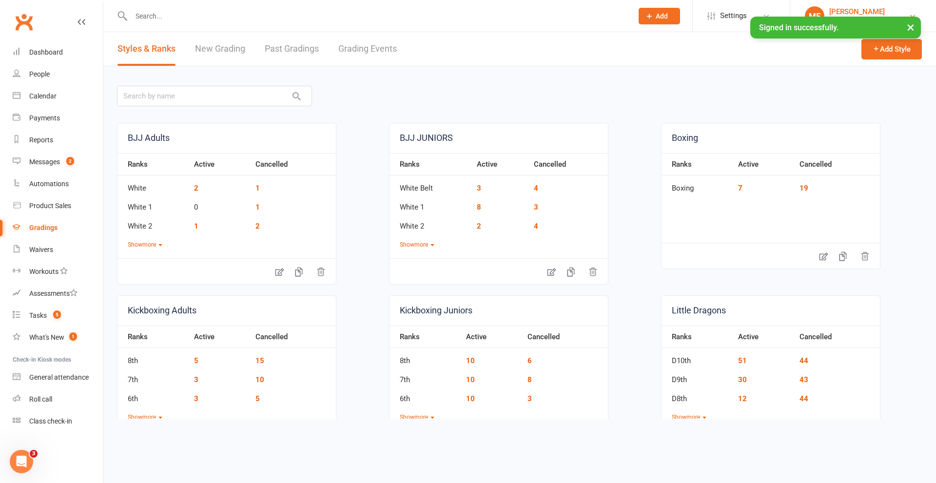
drag, startPoint x: 893, startPoint y: 11, endPoint x: 887, endPoint y: 16, distance: 8.7
click at [892, 11] on div "Melissa Ferraro" at bounding box center [864, 11] width 71 height 9
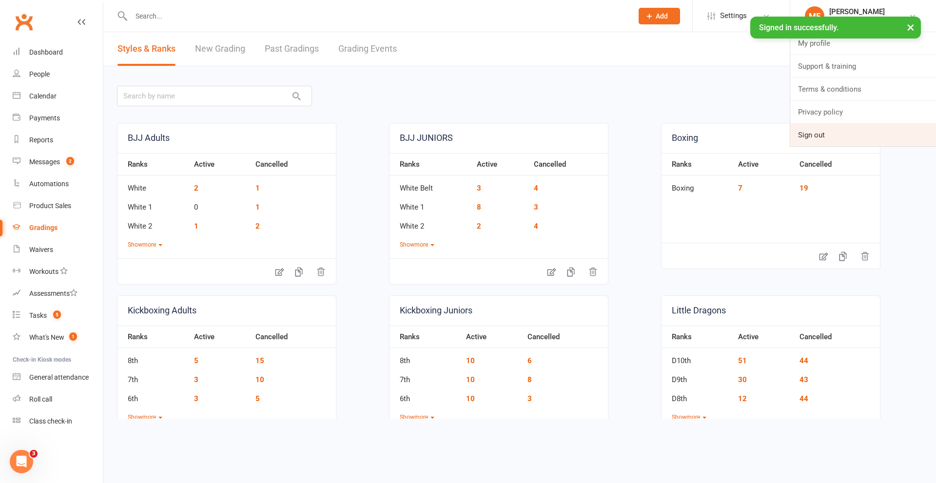
click at [823, 128] on link "Sign out" at bounding box center [863, 135] width 146 height 22
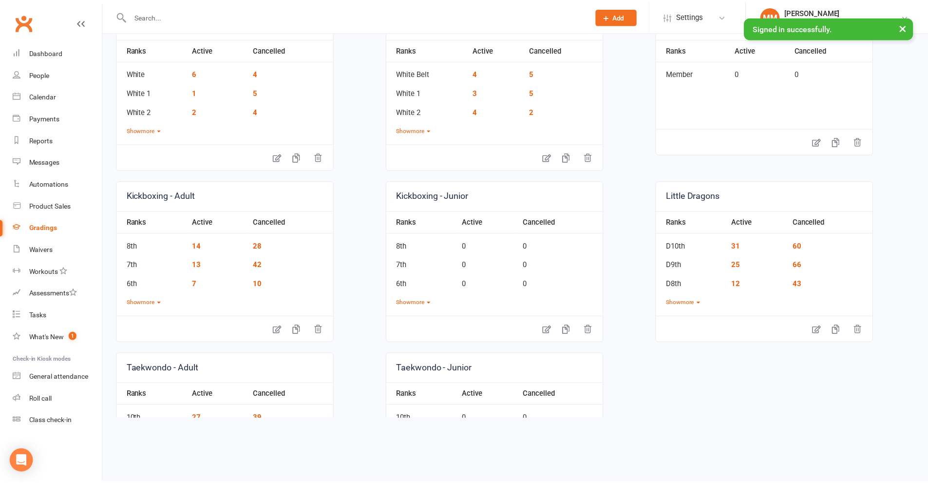
scroll to position [195, 0]
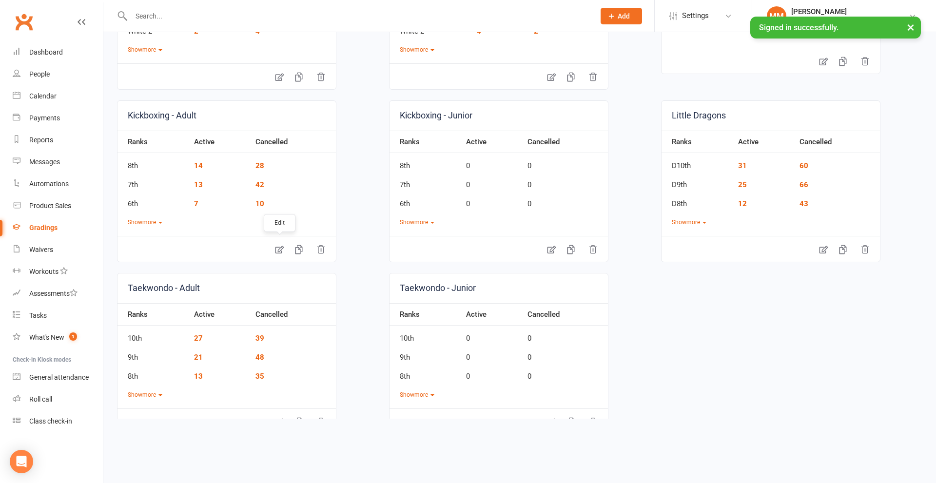
click at [283, 246] on icon at bounding box center [279, 250] width 8 height 8
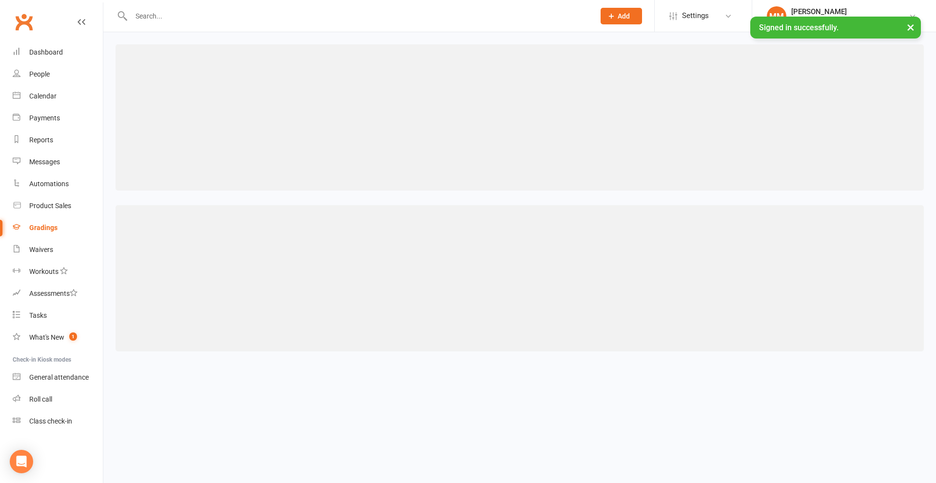
select select "contact_summaries:styles_all_class_attendances_since_last_promotion"
select select ">="
select select "contact_summaries:styles_style_most_recently_promoted_on"
select select ">="
select select "weeks"
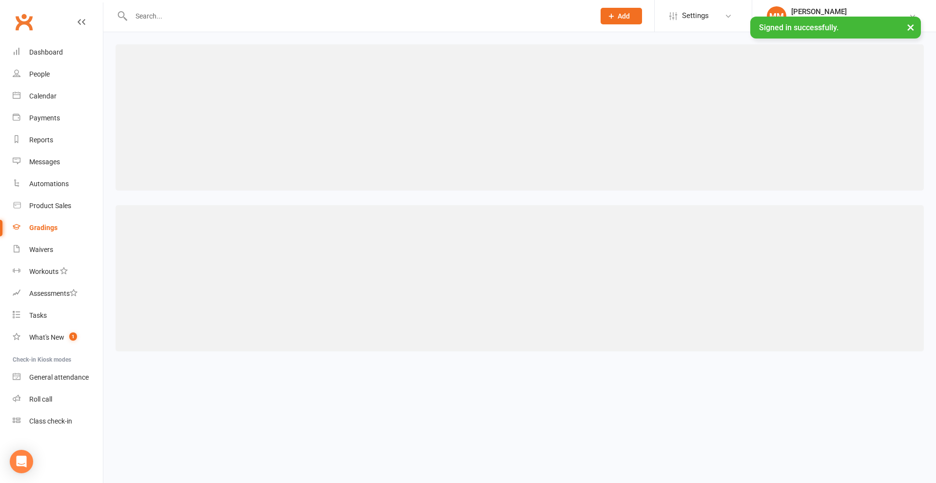
select select "contact_summaries:styles_style_most_recently_promoted_on"
select select ">="
select select "weeks"
select select "contact_summaries:styles_style_most_recently_promoted_on"
select select ">="
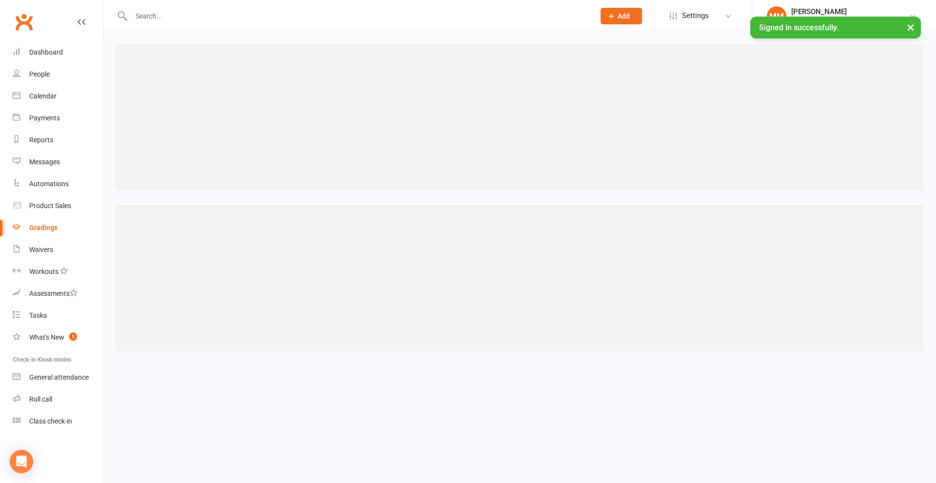
select select "weeks"
select select "contact_summaries:styles_style_most_recently_promoted_on"
select select ">="
select select "weeks"
select select "contact_summaries:styles_style_most_recently_promoted_on"
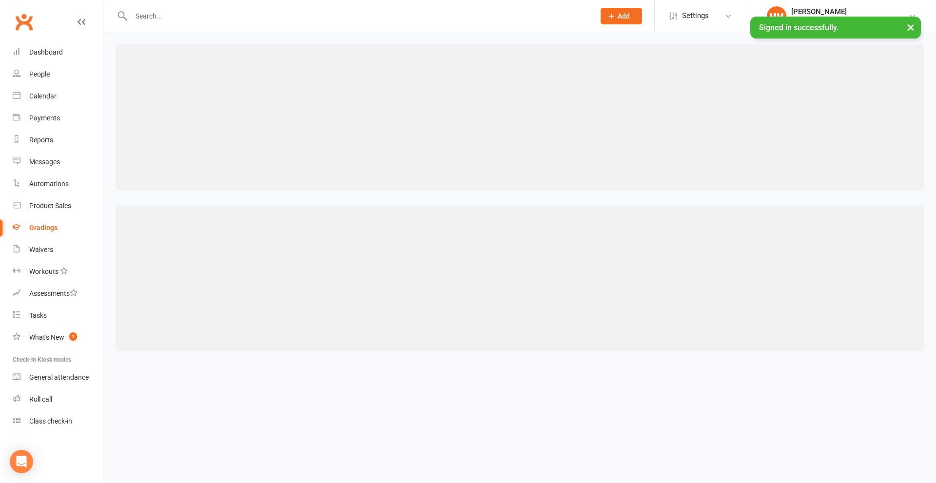
select select ">="
select select "weeks"
select select "contact_summaries:styles_style_most_recently_promoted_on"
select select ">="
select select "weeks"
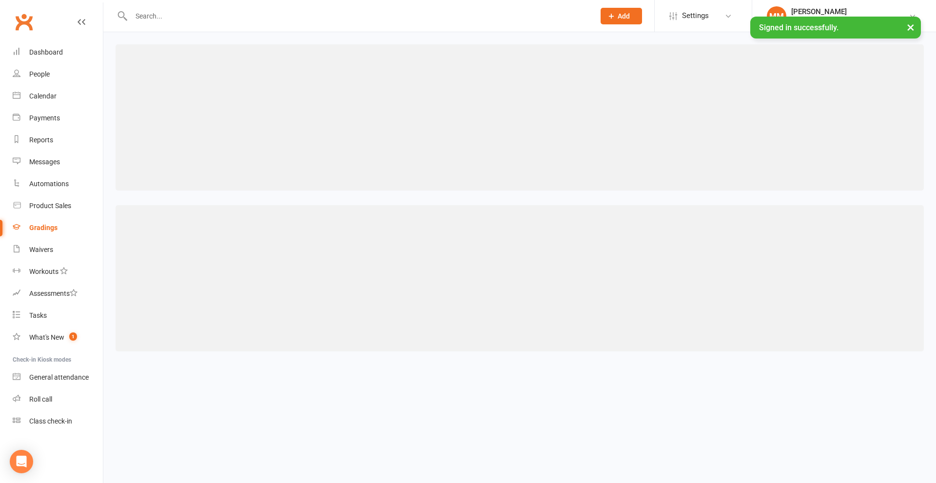
select select "contact_summaries:styles_style_most_recently_promoted_on"
select select ">="
select select "weeks"
select select "contact_summaries:styles_style_most_recently_promoted_on"
select select ">="
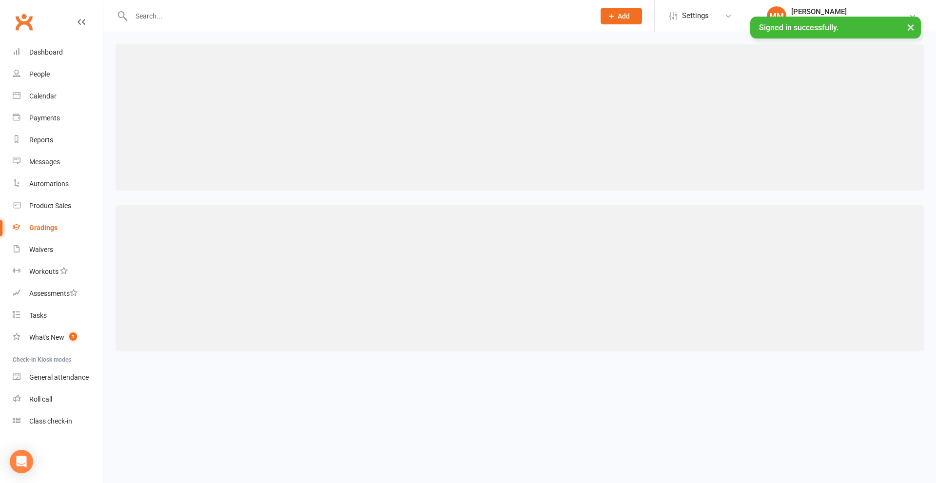
select select "weeks"
select select "contact_summaries:styles_style_most_recently_promoted_on"
select select ">="
select select "weeks"
select select "contact_summaries:styles_style_most_recently_promoted_on"
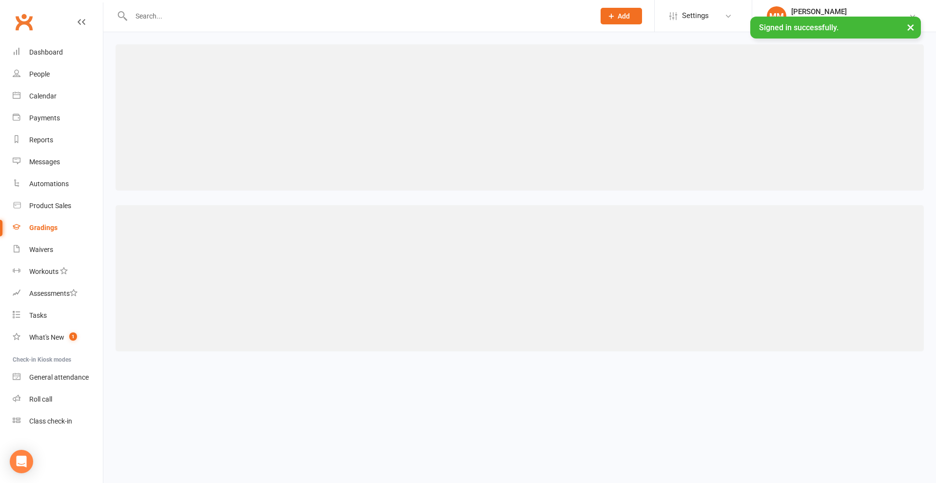
select select ">="
select select "weeks"
select select "contact_summaries:styles_style_most_recently_promoted_on"
select select ">="
select select "weeks"
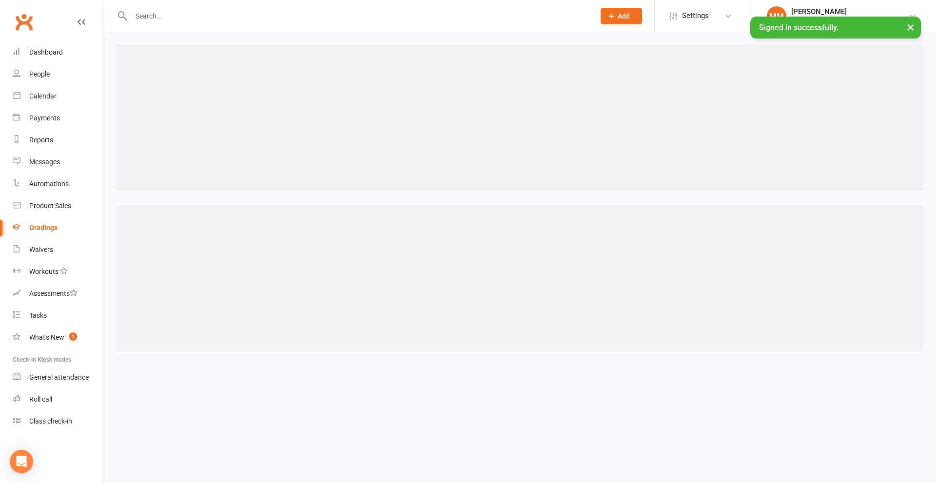
select select "contact_summaries:styles_style_most_recently_promoted_on"
select select ">="
select select "weeks"
select select "contact_summaries:styles_style_most_recently_promoted_on"
select select ">="
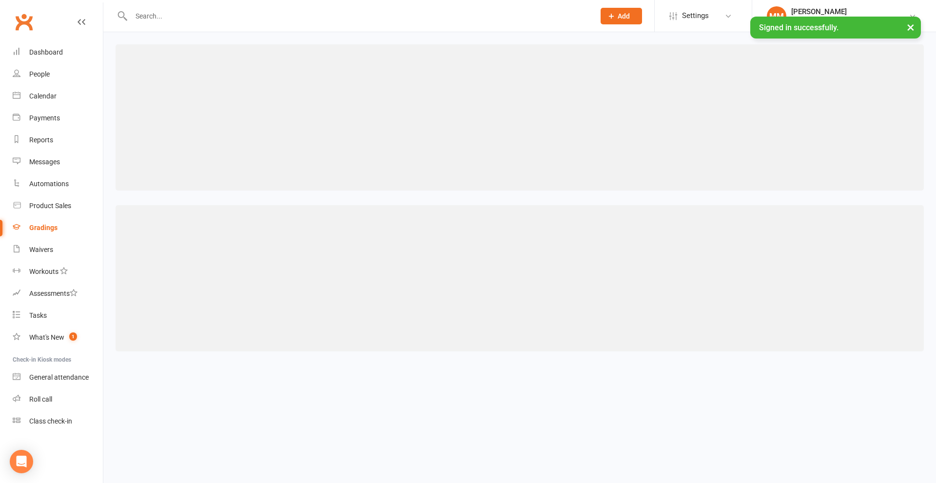
select select "weeks"
select select "contact_summaries:styles_style_most_recently_promoted_on"
select select ">="
select select "weeks"
select select "contact_summaries:styles_style_most_recently_promoted_on"
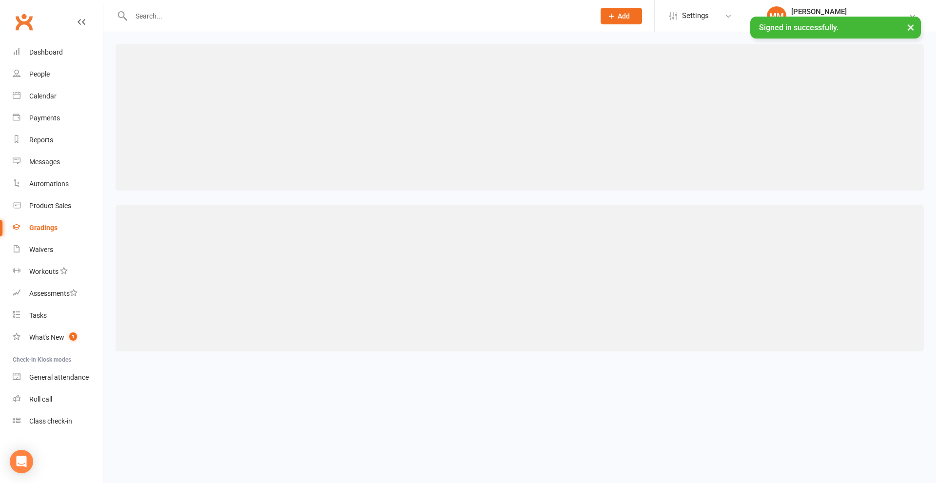
select select ">="
select select "weeks"
select select "contact_summaries:styles_style_most_recently_promoted_on"
select select ">="
select select "weeks"
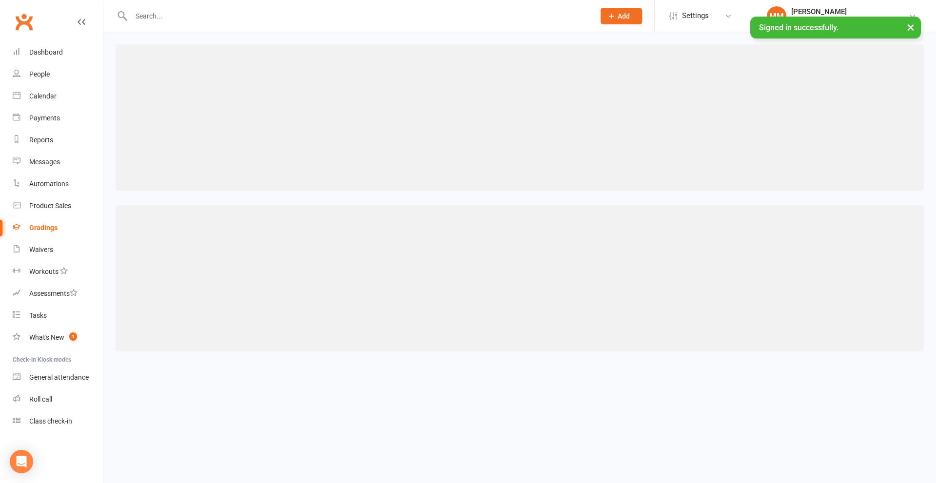
select select "contact_summaries:styles_style_most_recently_promoted_on"
select select ">="
select select "weeks"
select select "contact_summaries:styles_style_most_recently_promoted_on"
select select ">="
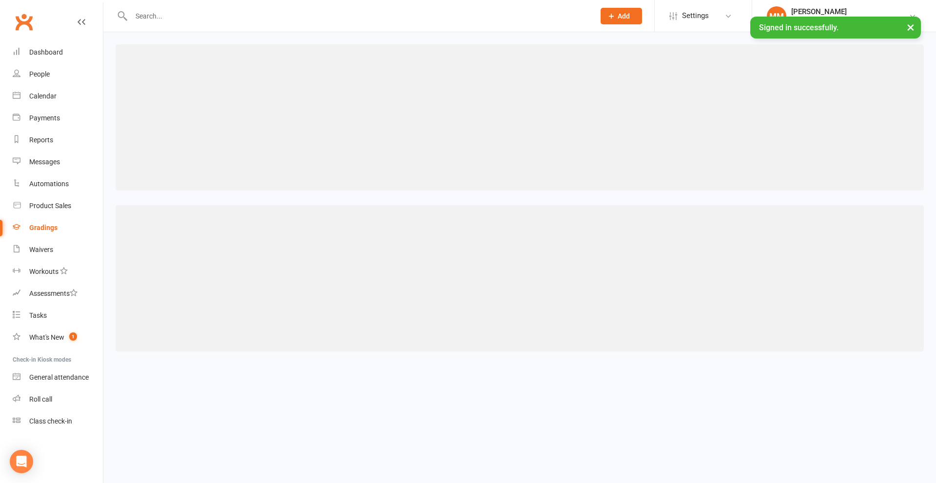
select select "weeks"
select select "contact_summaries:styles_style_most_recently_promoted_on"
select select ">="
select select "weeks"
select select "contact_summaries:styles_style_most_recently_promoted_on"
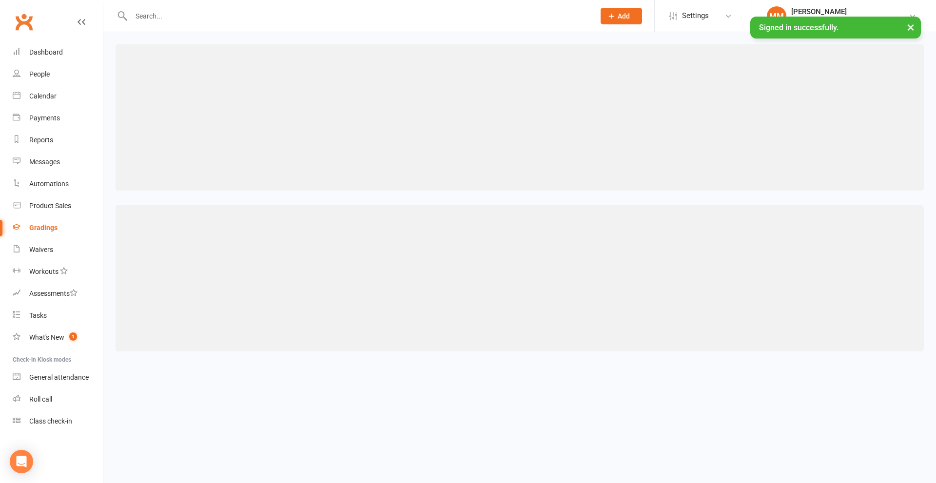
select select ">="
select select "weeks"
select select "contact_summaries:styles_style_most_recently_promoted_on"
select select ">="
select select "weeks"
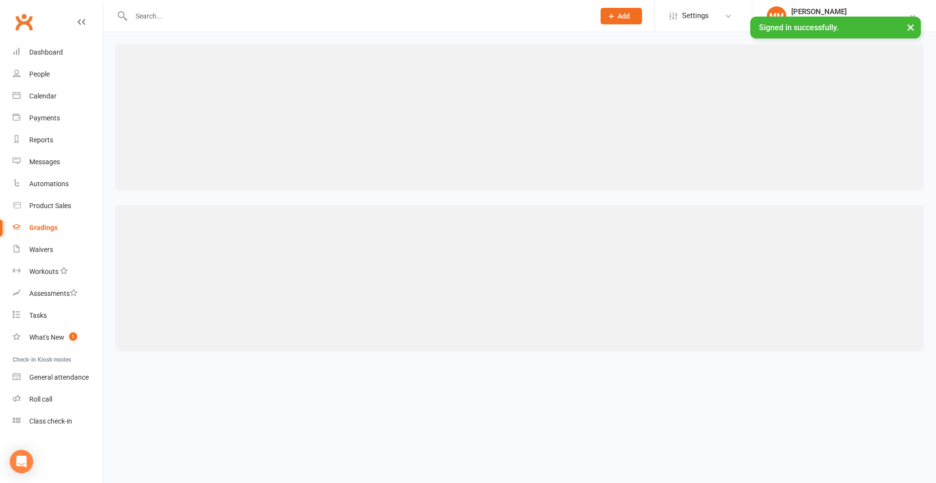
select select "contact_summaries:styles_style_most_recently_promoted_on"
select select ">="
select select "weeks"
select select "contact_summaries:styles_style_most_recently_promoted_on"
select select ">="
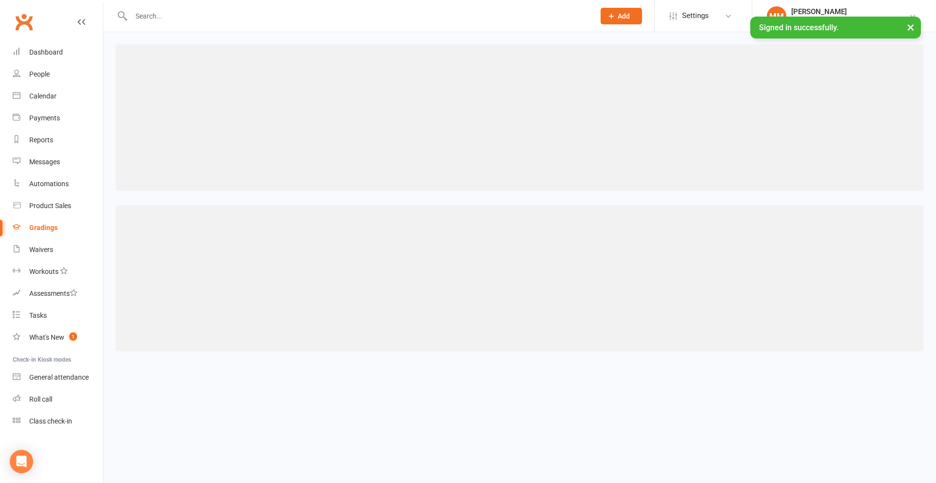
select select "weeks"
select select "contact_summaries:styles_style_most_recently_promoted_on"
select select ">="
select select "years"
select select "contact_summaries:styles_style_most_recently_promoted_on"
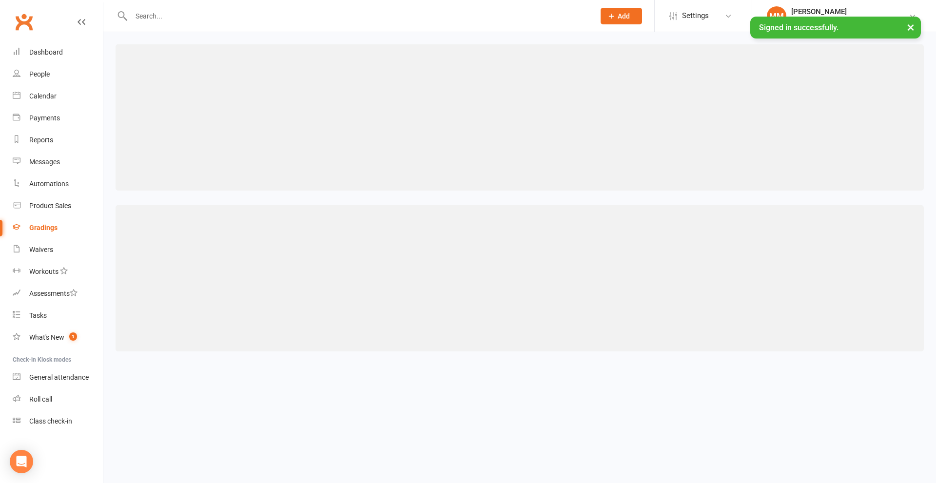
select select ">="
select select "years"
select select "contact_summaries:styles_style_most_recently_promoted_on"
select select ">="
select select "years"
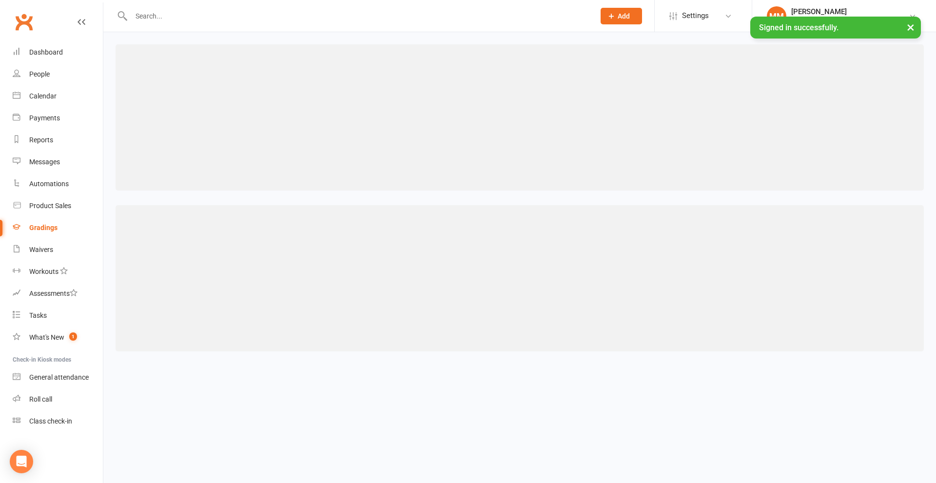
select select "contact_summaries:styles_style_most_recently_promoted_on"
select select ">="
select select "years"
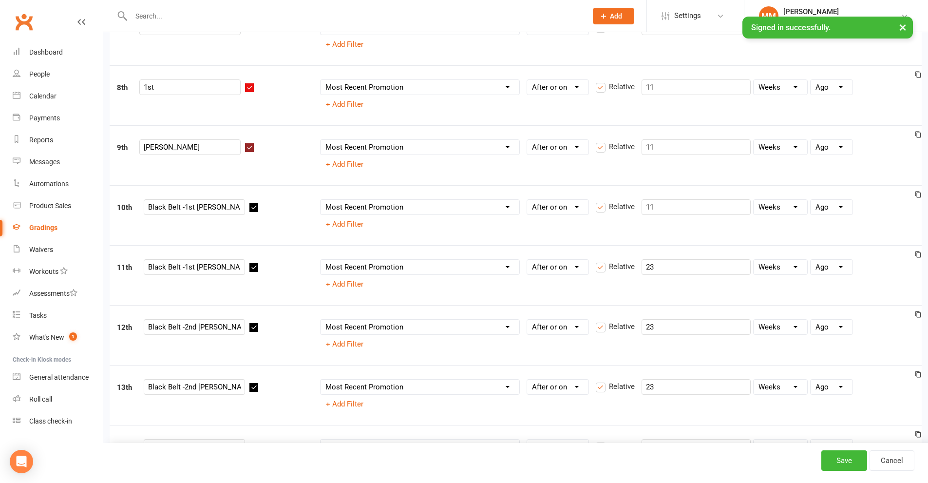
scroll to position [536, 0]
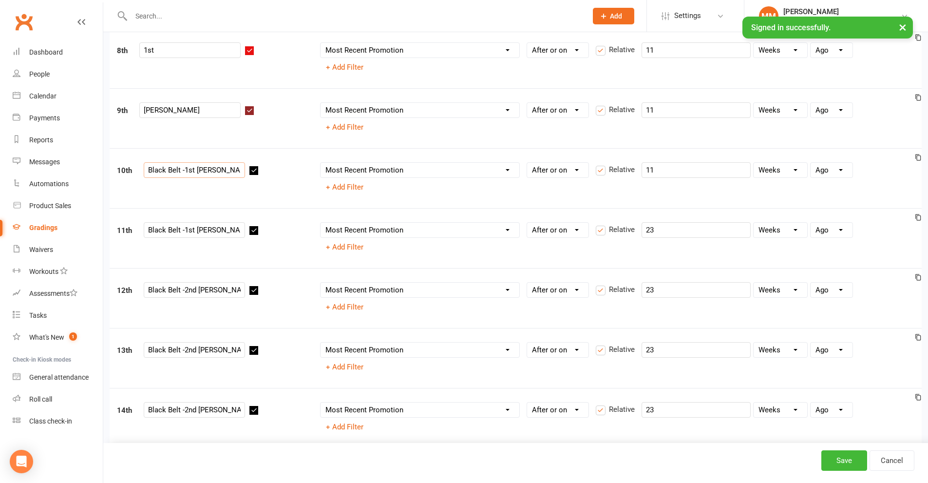
drag, startPoint x: 181, startPoint y: 168, endPoint x: 141, endPoint y: 174, distance: 40.3
click at [141, 174] on div "10th Black Belt -1st Dan L 1" at bounding box center [211, 171] width 203 height 19
click at [179, 174] on input "1st Dan L 1" at bounding box center [194, 170] width 101 height 16
type input "1st Dan Level 1"
drag, startPoint x: 185, startPoint y: 231, endPoint x: 100, endPoint y: 224, distance: 84.6
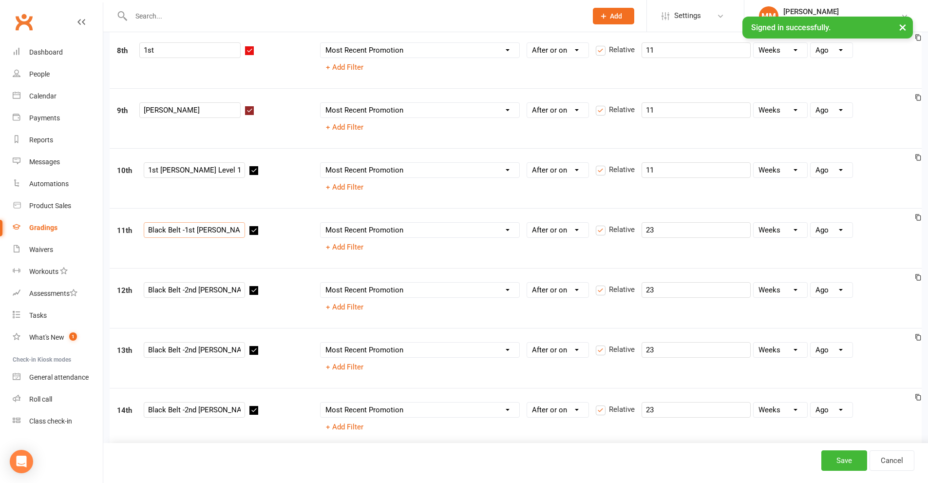
click at [100, 224] on ui-view "Prospect Member Non-attending contact Class / event Appointment Grading event T…" at bounding box center [464, 412] width 928 height 1892
click at [179, 227] on input "1st Dan L 2" at bounding box center [194, 230] width 101 height 16
type input "1st Dan Level 2"
drag, startPoint x: 184, startPoint y: 291, endPoint x: 135, endPoint y: 291, distance: 49.7
click at [135, 291] on div "12th Black Belt -2nd Dan L 1" at bounding box center [211, 291] width 203 height 19
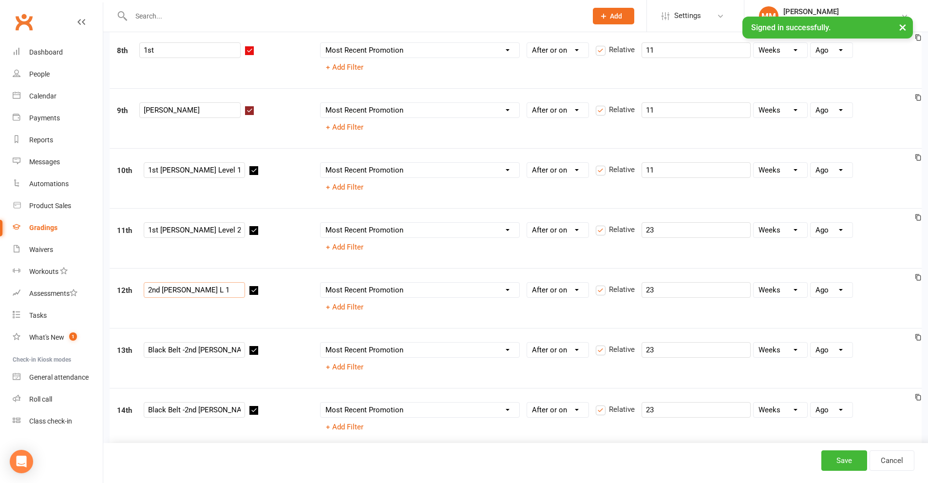
click at [178, 289] on input "2nd Dan L 1" at bounding box center [194, 290] width 101 height 16
type input "2nd Dan Level 1"
drag, startPoint x: 184, startPoint y: 350, endPoint x: 107, endPoint y: 348, distance: 77.0
click at [127, 349] on div "13th Black Belt -2nd Dan L 2" at bounding box center [211, 351] width 203 height 19
click at [179, 352] on input "2nd Dan L 2" at bounding box center [194, 350] width 101 height 16
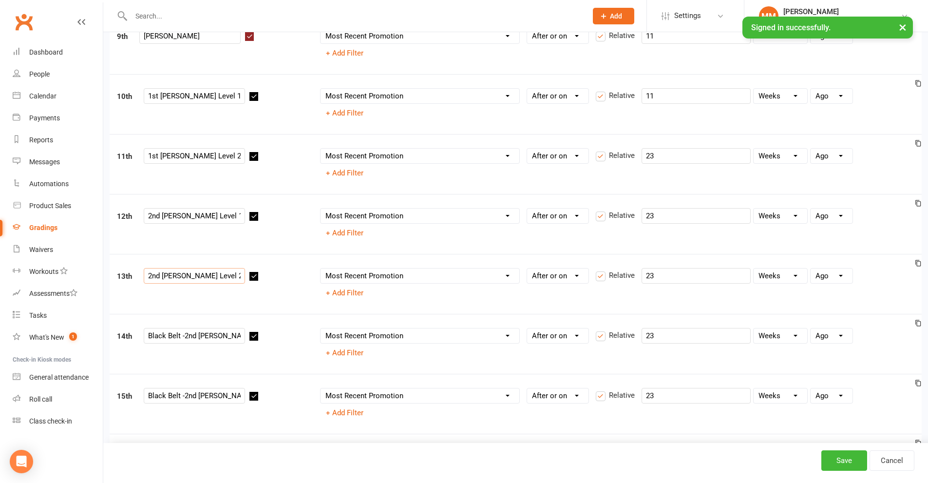
scroll to position [731, 0]
type input "2nd Dan Level 2"
drag, startPoint x: 184, startPoint y: 215, endPoint x: 122, endPoint y: 208, distance: 62.3
click at [122, 208] on div "14th Black Belt -2nd Dan L 3" at bounding box center [211, 216] width 203 height 19
click at [178, 216] on input "2nd Dan L 3" at bounding box center [194, 215] width 101 height 16
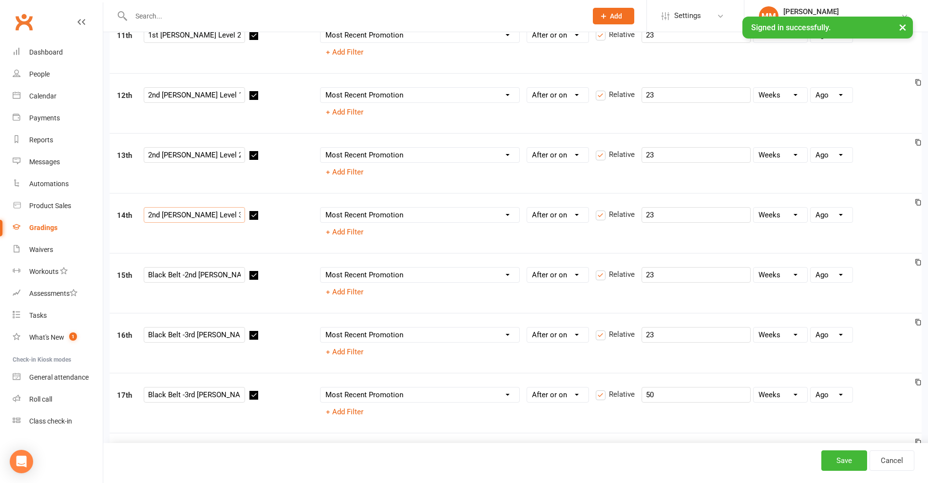
type input "2nd Dan Level 3"
drag, startPoint x: 183, startPoint y: 279, endPoint x: 123, endPoint y: 278, distance: 60.4
click at [123, 278] on div "15th Black Belt -2nd Dan L 4" at bounding box center [211, 276] width 203 height 19
click at [180, 275] on input "2nd Dan L 4" at bounding box center [194, 275] width 101 height 16
type input "2nd Dan Level 4"
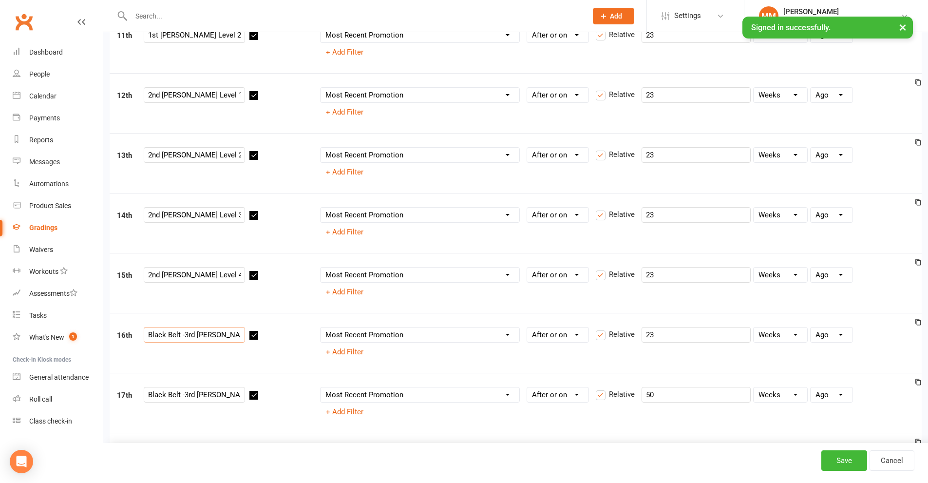
drag, startPoint x: 183, startPoint y: 335, endPoint x: 125, endPoint y: 340, distance: 58.2
click at [125, 340] on div "16th Black Belt -3rd Dan L 1" at bounding box center [211, 336] width 203 height 19
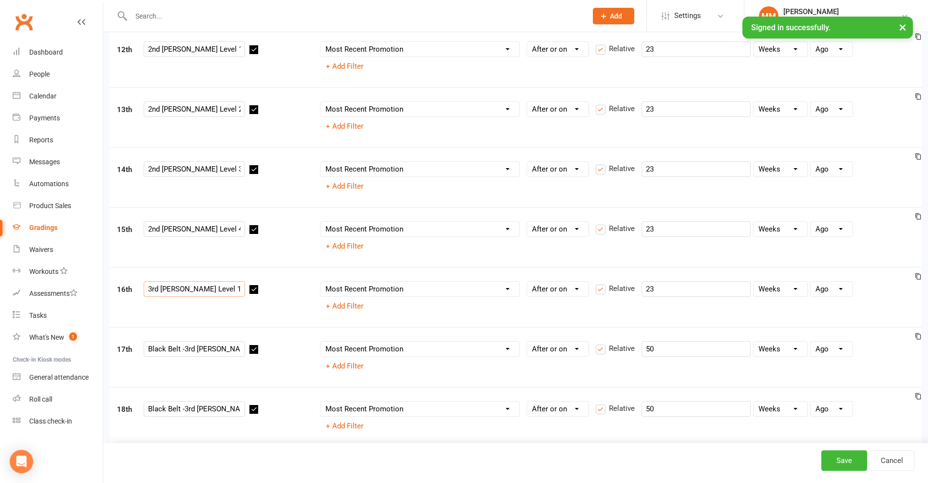
scroll to position [829, 0]
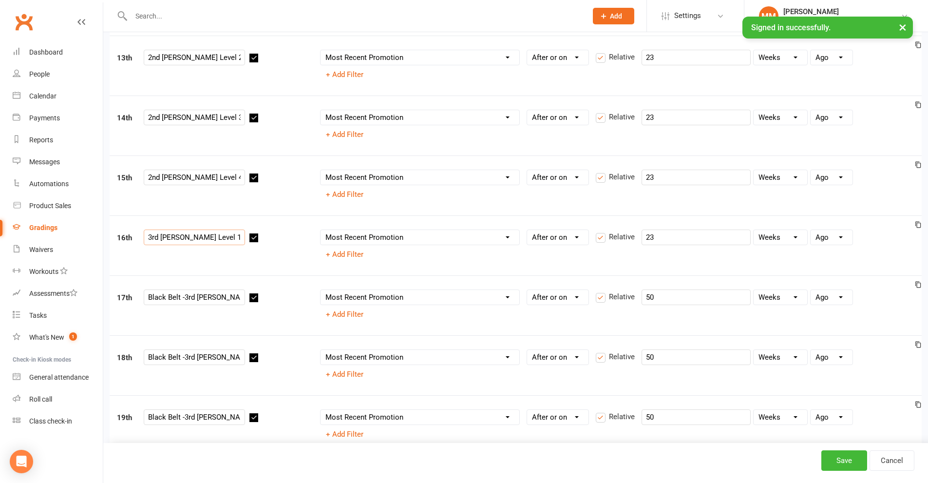
type input "3rd Dan Level 1"
drag, startPoint x: 185, startPoint y: 297, endPoint x: 138, endPoint y: 305, distance: 47.4
click at [138, 305] on div "17th Black Belt -3rd Dan L 2" at bounding box center [211, 298] width 203 height 19
click at [178, 297] on input "3rd Dan L 2" at bounding box center [194, 297] width 101 height 16
type input "3rd Dan Level 2"
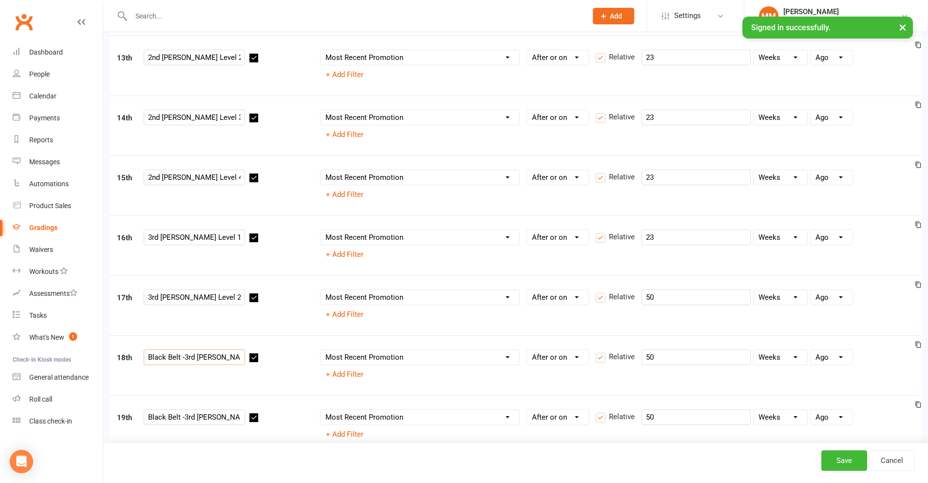
drag, startPoint x: 183, startPoint y: 357, endPoint x: 120, endPoint y: 361, distance: 63.0
click at [120, 361] on div "18th Black Belt -3rd Dan L 3" at bounding box center [211, 358] width 203 height 19
click at [178, 357] on input "3rd Dan L 3" at bounding box center [194, 357] width 101 height 16
type input "3rd Dan Level 3"
drag, startPoint x: 184, startPoint y: 422, endPoint x: 96, endPoint y: 425, distance: 87.8
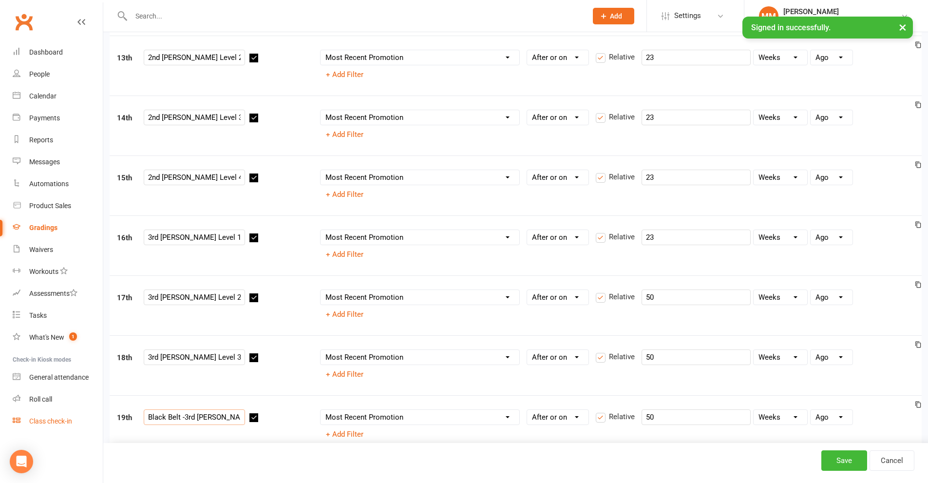
click at [96, 425] on ui-view "Prospect Member Non-attending contact Class / event Appointment Grading event T…" at bounding box center [464, 120] width 928 height 1892
click at [179, 414] on input "3rd Dan L 4" at bounding box center [194, 417] width 101 height 16
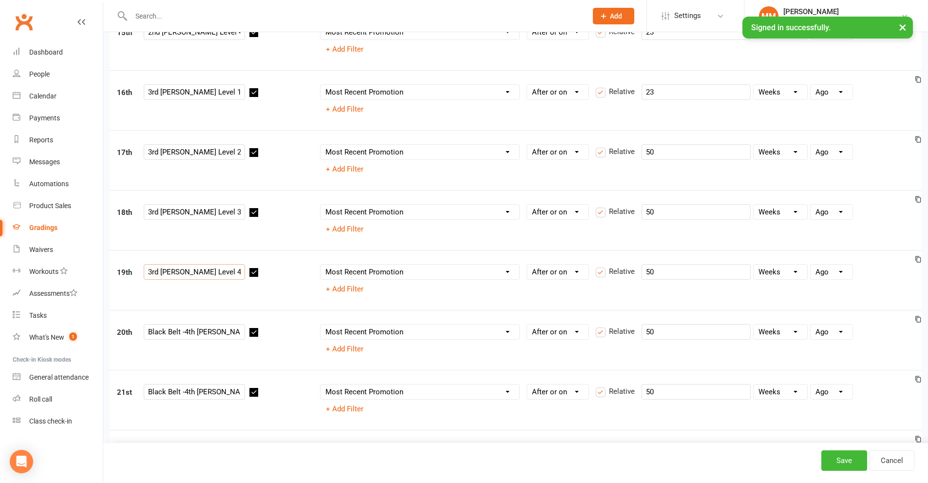
scroll to position [975, 0]
type input "3rd Dan Level 4"
drag, startPoint x: 184, startPoint y: 333, endPoint x: 116, endPoint y: 333, distance: 67.7
click at [116, 333] on div "20th Black Belt -4th Dan L 1" at bounding box center [211, 332] width 203 height 19
click at [177, 334] on input "4th Dan L 1" at bounding box center [194, 331] width 101 height 16
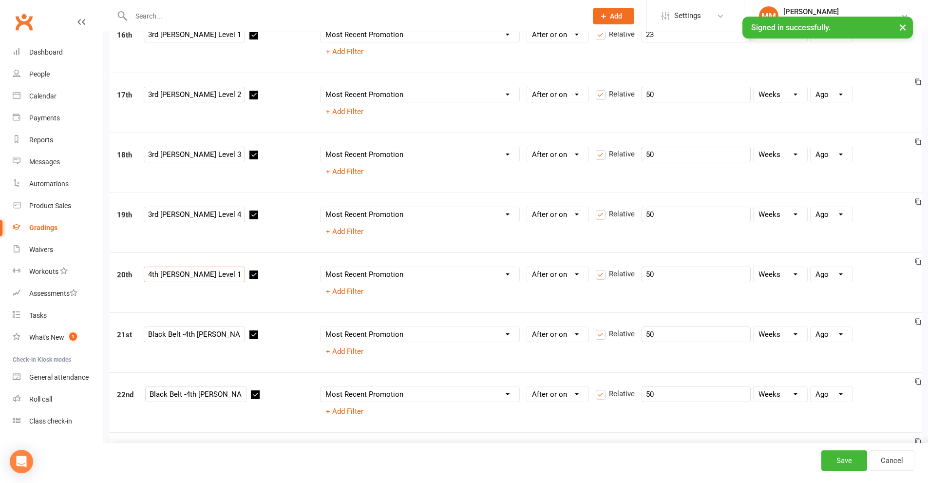
scroll to position [1170, 0]
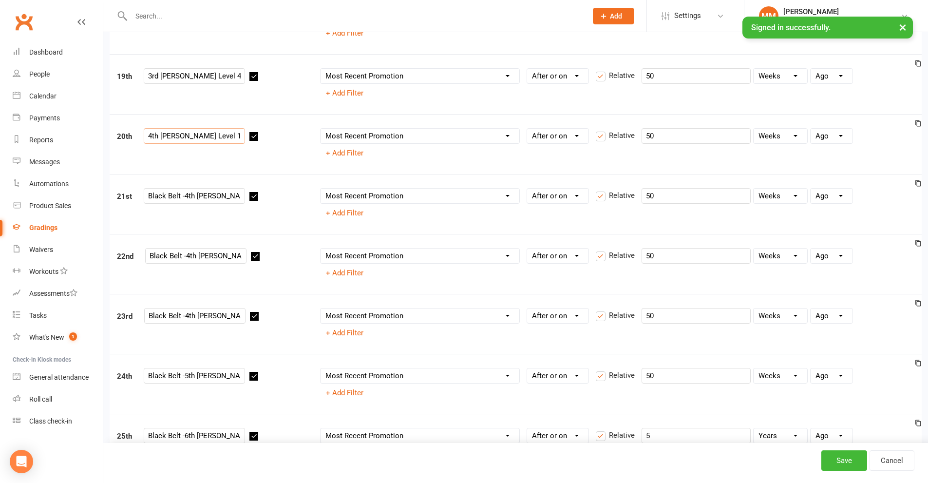
type input "4th Dan Level 1"
drag, startPoint x: 182, startPoint y: 199, endPoint x: 140, endPoint y: 201, distance: 42.4
click at [140, 201] on div "21st Black Belt -4th Dan L 2" at bounding box center [211, 197] width 203 height 19
click at [179, 195] on input "4th Dan L 2" at bounding box center [194, 196] width 101 height 16
type input "4th Dan Level 2"
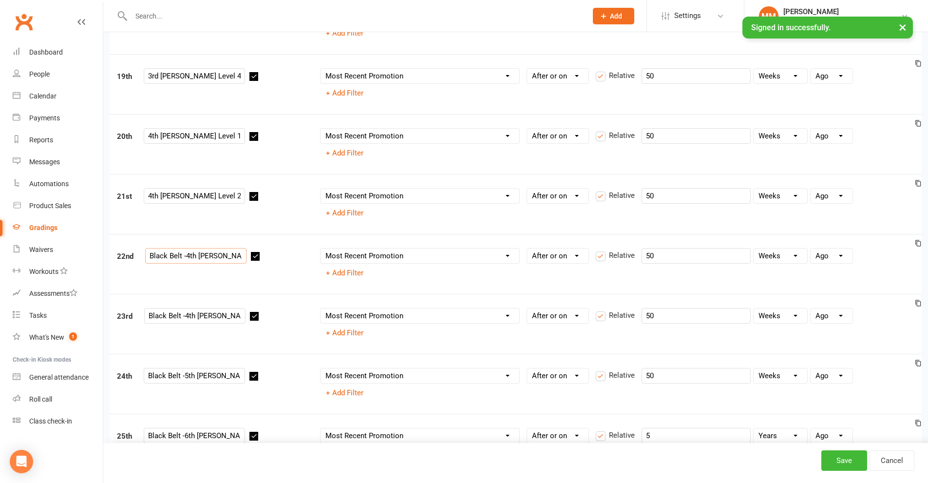
click at [183, 257] on input "Black Belt -4th Dan L 3" at bounding box center [195, 256] width 101 height 16
drag, startPoint x: 189, startPoint y: 258, endPoint x: 133, endPoint y: 264, distance: 55.9
click at [134, 264] on div "22nd Black Belt -4th Dan L 3" at bounding box center [211, 257] width 203 height 19
click at [181, 258] on input "4th Dan L 3" at bounding box center [195, 256] width 101 height 16
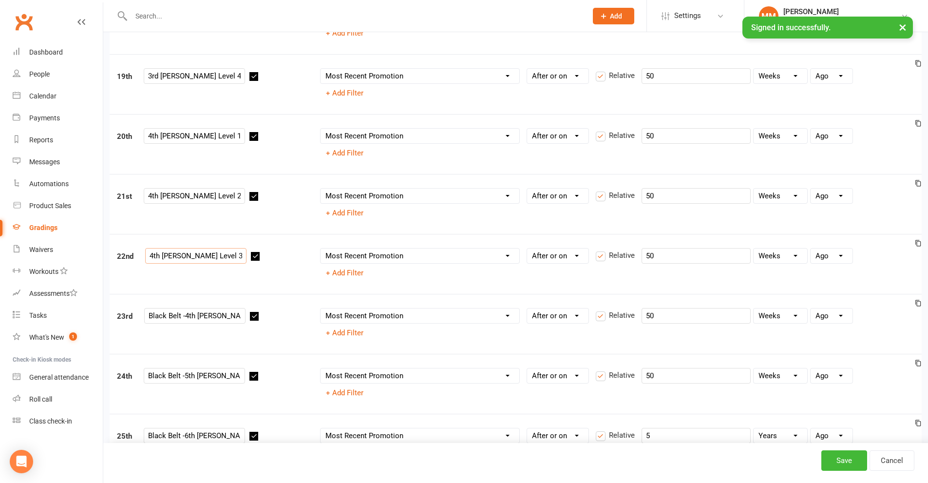
type input "4th Dan Level 3"
drag, startPoint x: 185, startPoint y: 318, endPoint x: 130, endPoint y: 316, distance: 55.1
click at [130, 316] on div "23rd Black Belt -4th Dan L 4" at bounding box center [211, 317] width 203 height 19
type input "4th Dan Level 4"
drag, startPoint x: 169, startPoint y: 375, endPoint x: 147, endPoint y: 365, distance: 24.0
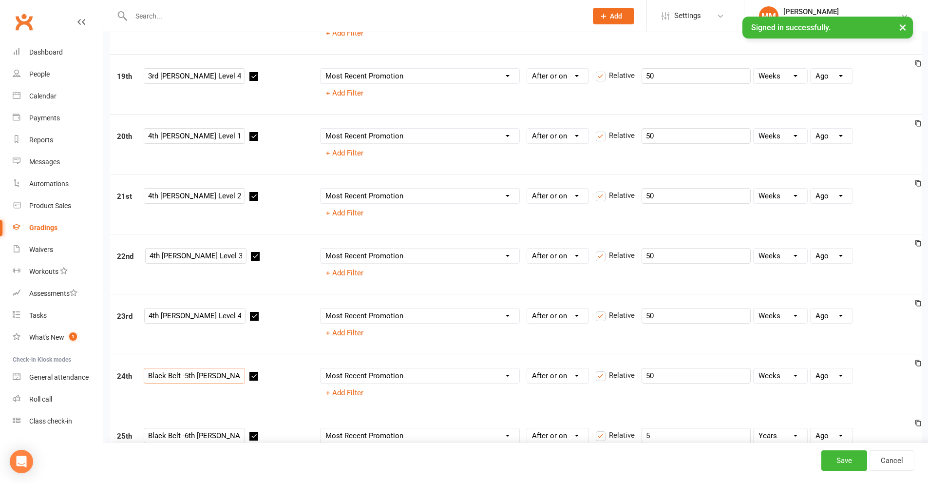
click at [147, 365] on div "24th Black Belt -5th Dan Column name Belt Size Active for Grading? Most Recent …" at bounding box center [516, 384] width 812 height 60
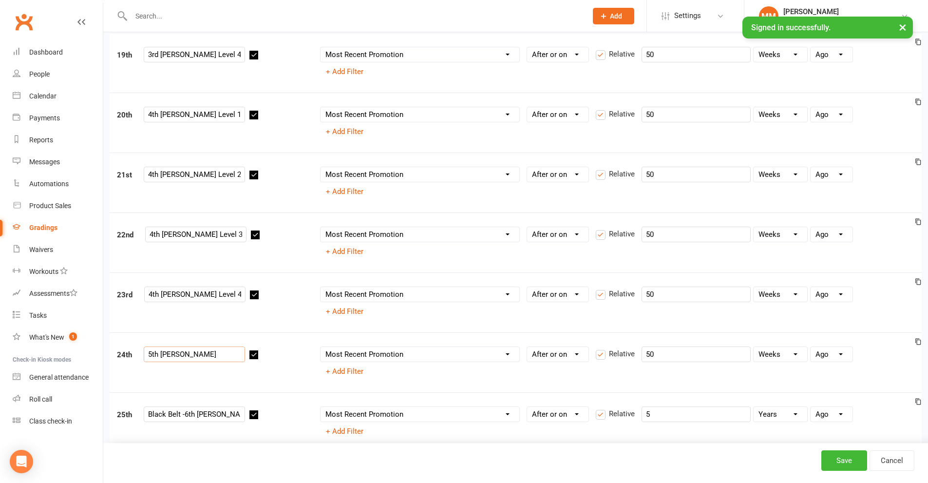
scroll to position [1316, 0]
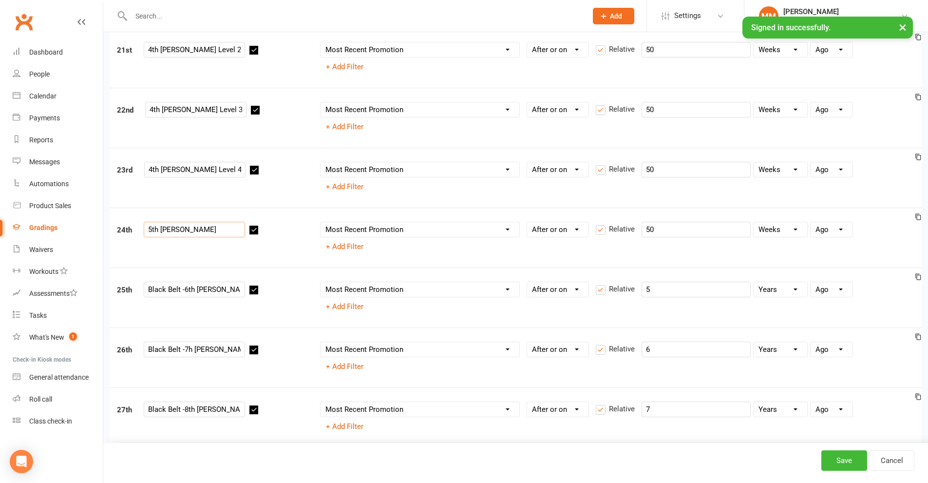
type input "5th Dan"
drag, startPoint x: 184, startPoint y: 289, endPoint x: 103, endPoint y: 290, distance: 80.9
type input "6th Dan"
drag, startPoint x: 184, startPoint y: 348, endPoint x: 122, endPoint y: 355, distance: 62.3
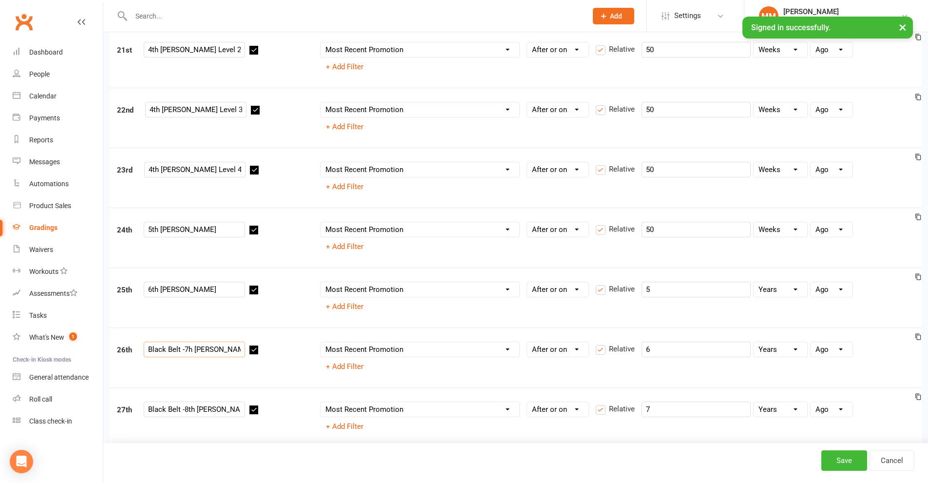
click at [122, 355] on div "26th Black Belt -7h Dan" at bounding box center [211, 351] width 203 height 19
click at [153, 350] on input "7h Dan" at bounding box center [194, 350] width 101 height 16
type input "7th Dan"
drag, startPoint x: 184, startPoint y: 407, endPoint x: 116, endPoint y: 412, distance: 68.4
click at [116, 412] on div "27th Black Belt -8th Dan" at bounding box center [211, 411] width 203 height 19
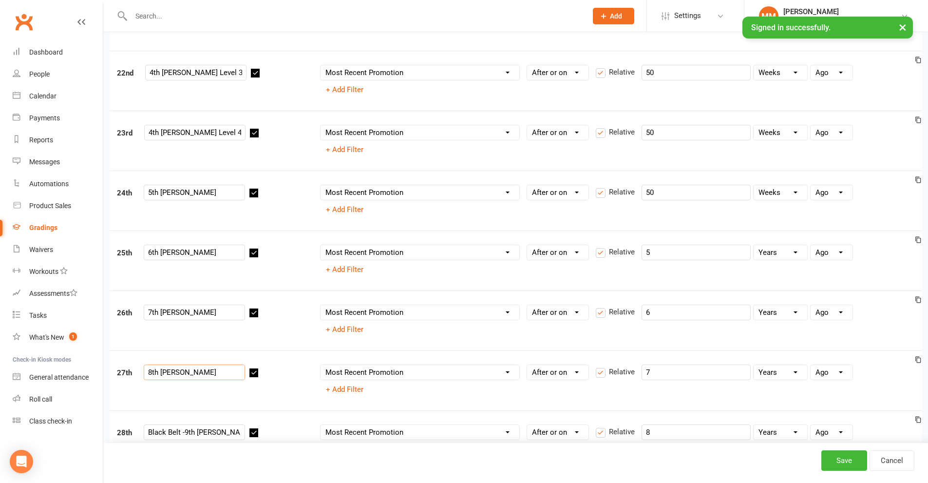
scroll to position [1413, 0]
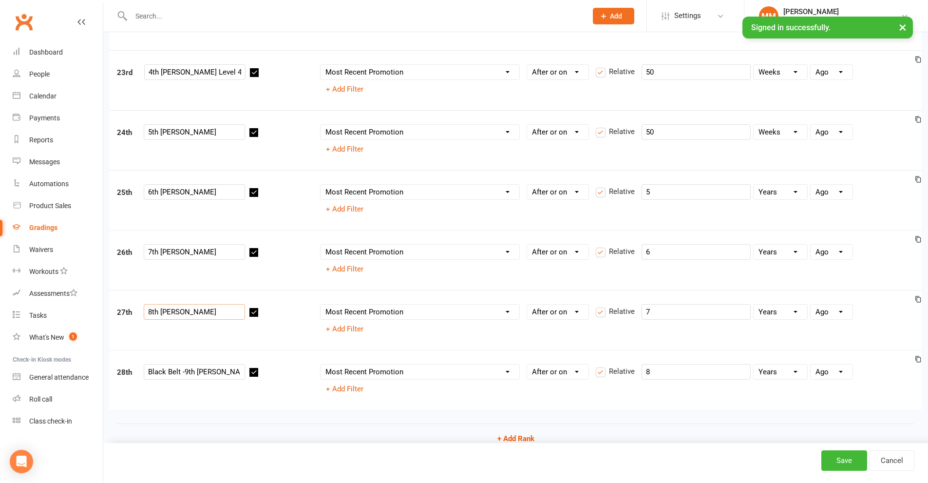
type input "8th Dan"
drag, startPoint x: 184, startPoint y: 374, endPoint x: 96, endPoint y: 374, distance: 87.7
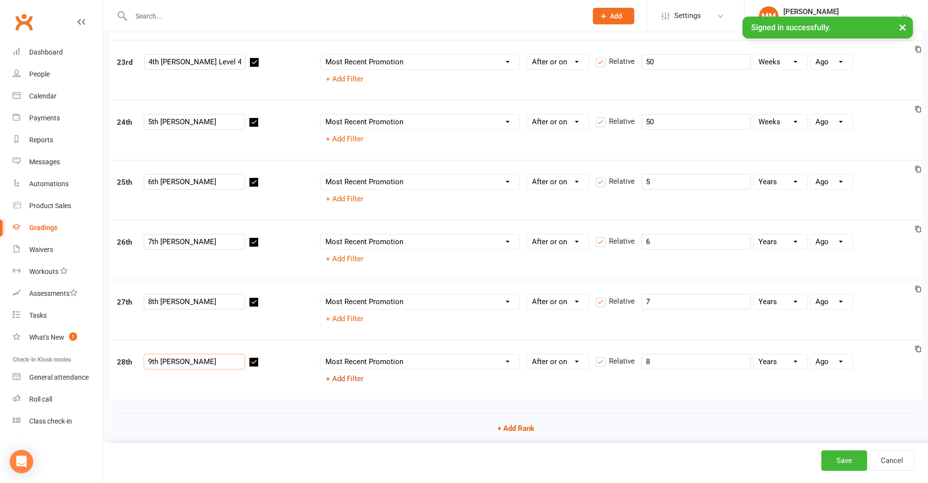
scroll to position [1452, 0]
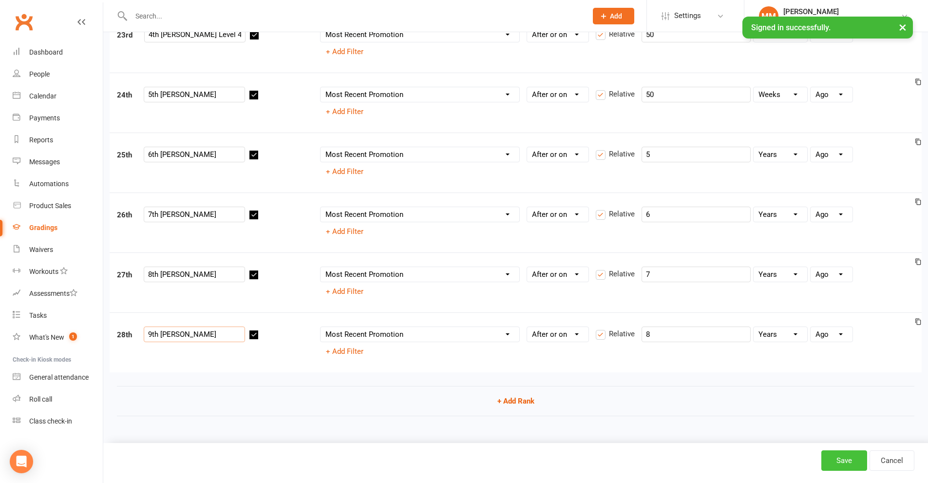
type input "9th Dan"
click at [835, 462] on button "Save" at bounding box center [845, 460] width 46 height 20
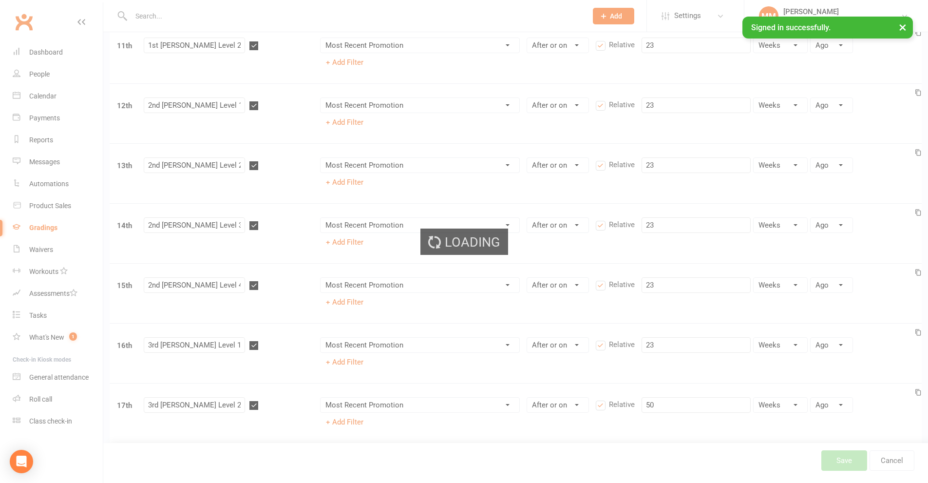
scroll to position [331, 0]
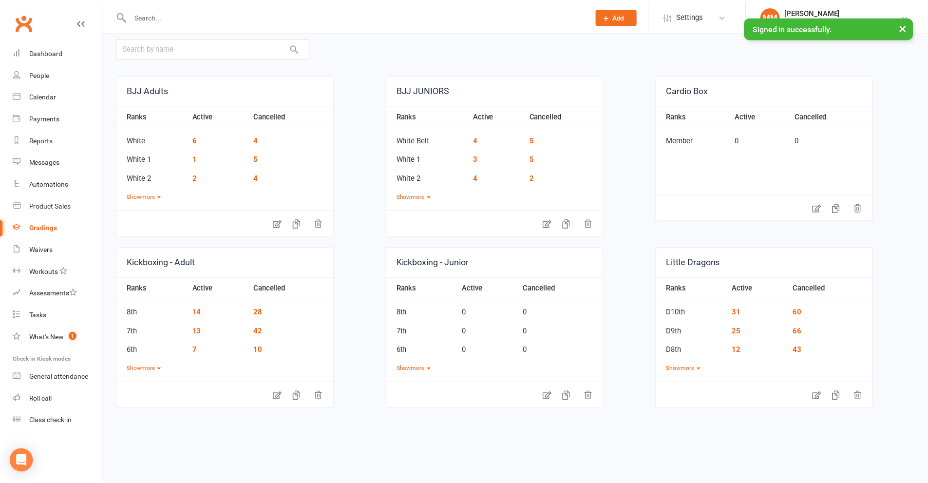
scroll to position [97, 0]
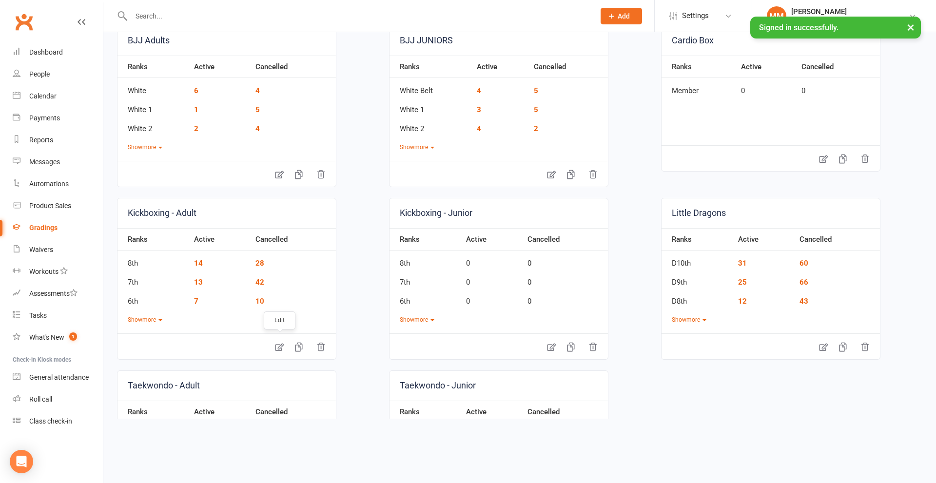
click at [279, 347] on icon at bounding box center [279, 348] width 8 height 8
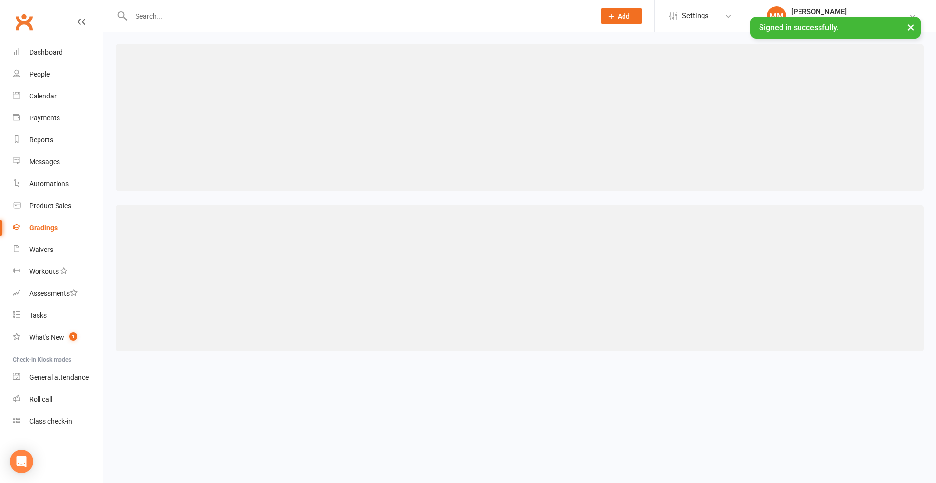
select select "contact_summaries:styles_all_class_attendances_since_last_promotion"
select select ">="
select select "contact_summaries:styles_style_most_recently_promoted_on"
select select ">="
select select "weeks"
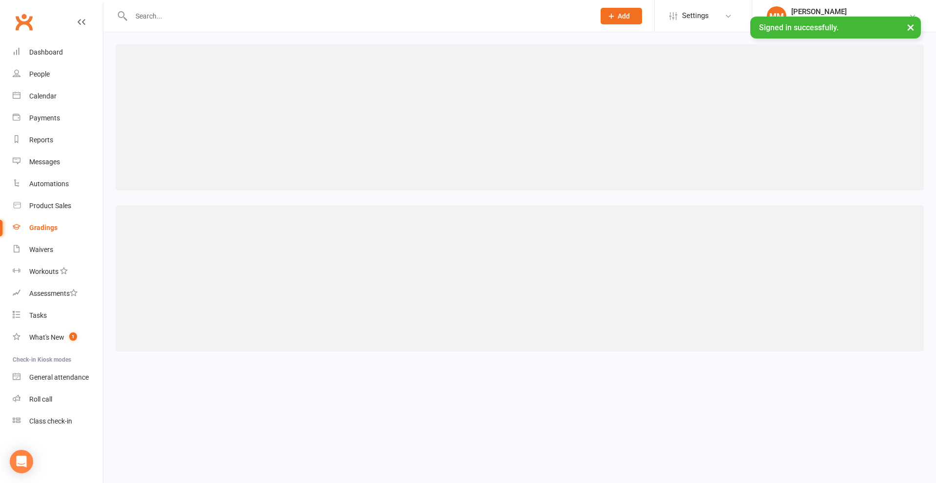
select select "contact_summaries:styles_style_most_recently_promoted_on"
select select ">="
select select "weeks"
select select "contact_summaries:styles_style_most_recently_promoted_on"
select select ">="
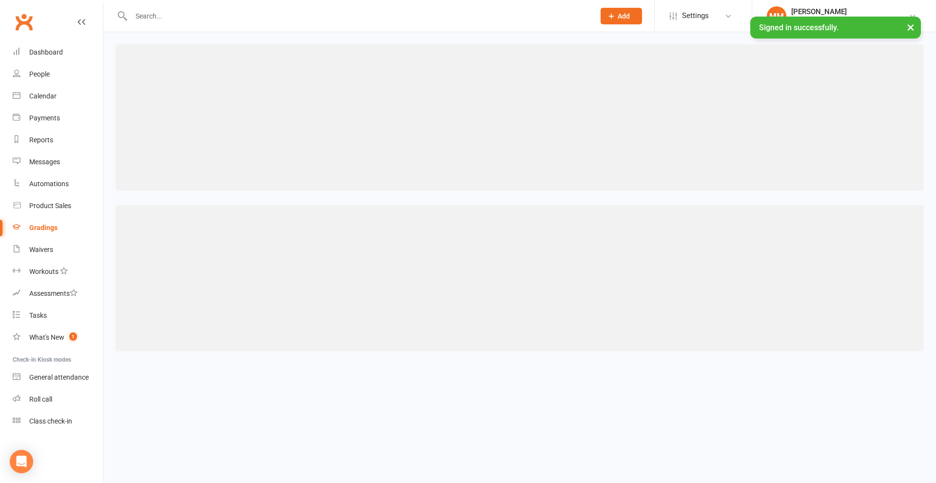
select select "weeks"
select select "contact_summaries:styles_style_most_recently_promoted_on"
select select ">="
select select "weeks"
select select "contact_summaries:styles_style_most_recently_promoted_on"
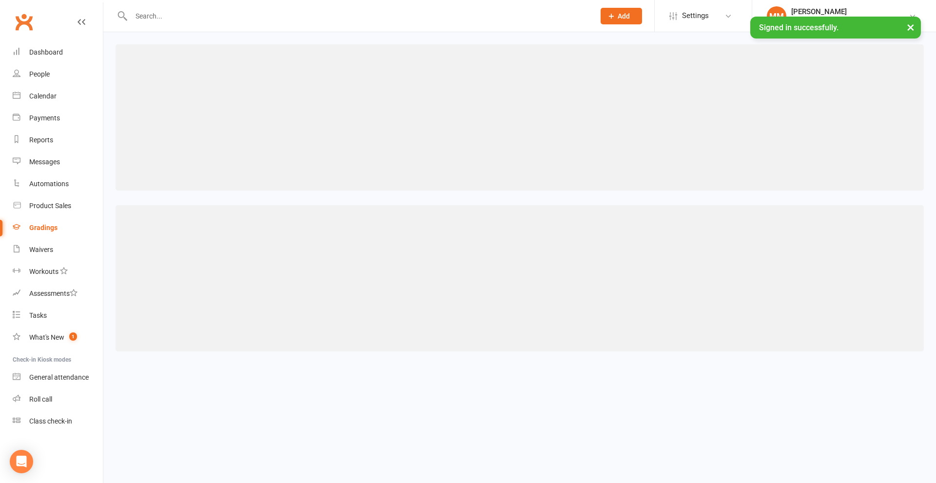
select select ">="
select select "weeks"
select select "contact_summaries:styles_style_most_recently_promoted_on"
select select ">="
select select "weeks"
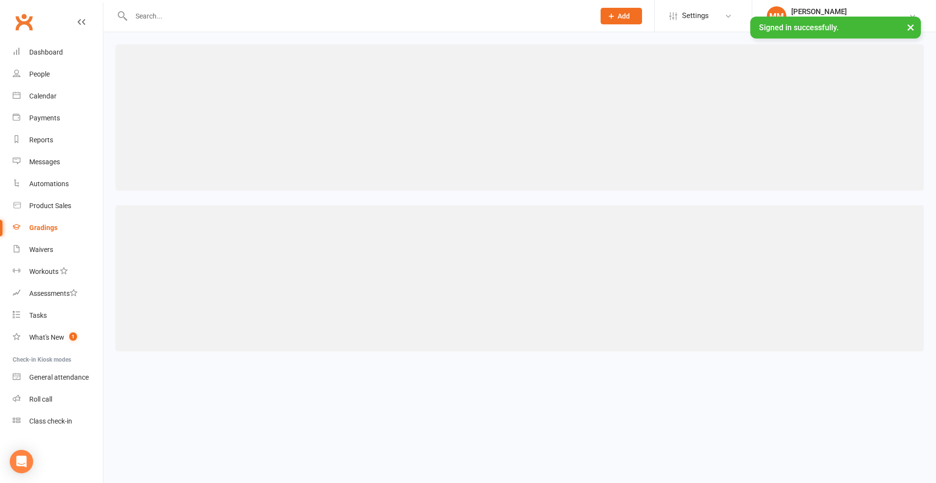
select select "contact_summaries:styles_style_most_recently_promoted_on"
select select ">="
select select "weeks"
select select "contact_summaries:styles_style_most_recently_promoted_on"
select select ">="
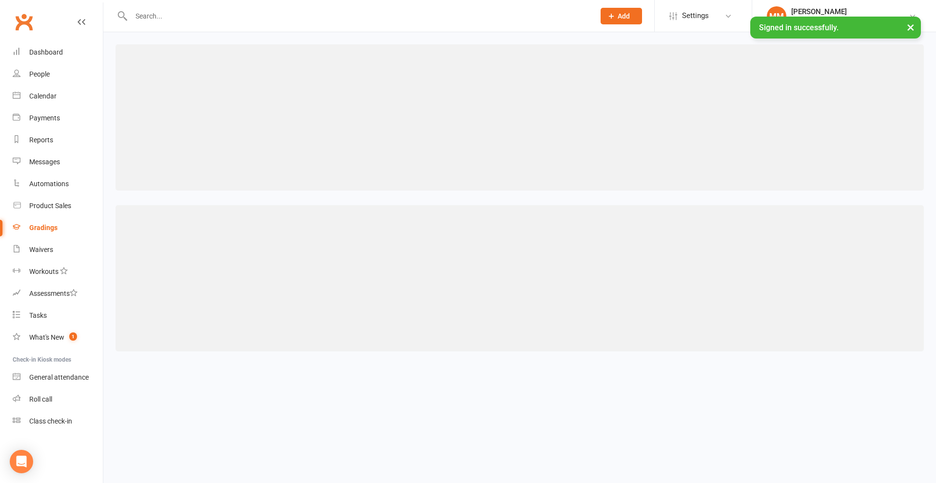
select select "weeks"
select select "contact_summaries:styles_style_most_recently_promoted_on"
select select ">="
select select "weeks"
select select "contact_summaries:styles_style_most_recently_promoted_on"
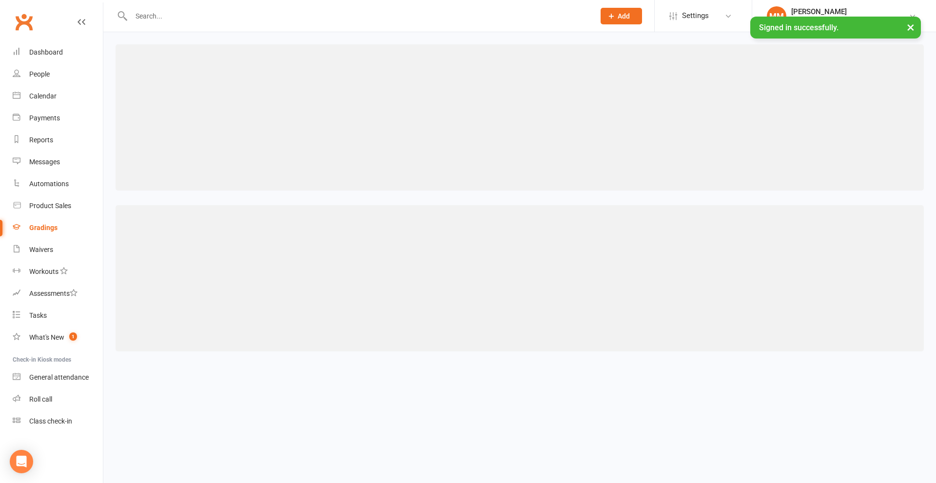
select select ">="
select select "weeks"
select select "contact_summaries:styles_style_most_recently_promoted_on"
select select ">="
select select "weeks"
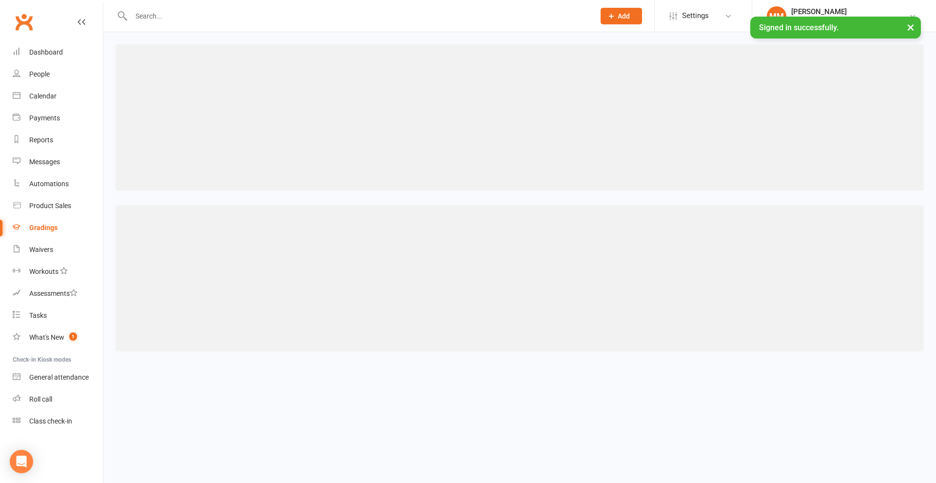
select select "contact_summaries:styles_style_most_recently_promoted_on"
select select ">="
select select "weeks"
select select "contact_summaries:styles_style_most_recently_promoted_on"
select select ">="
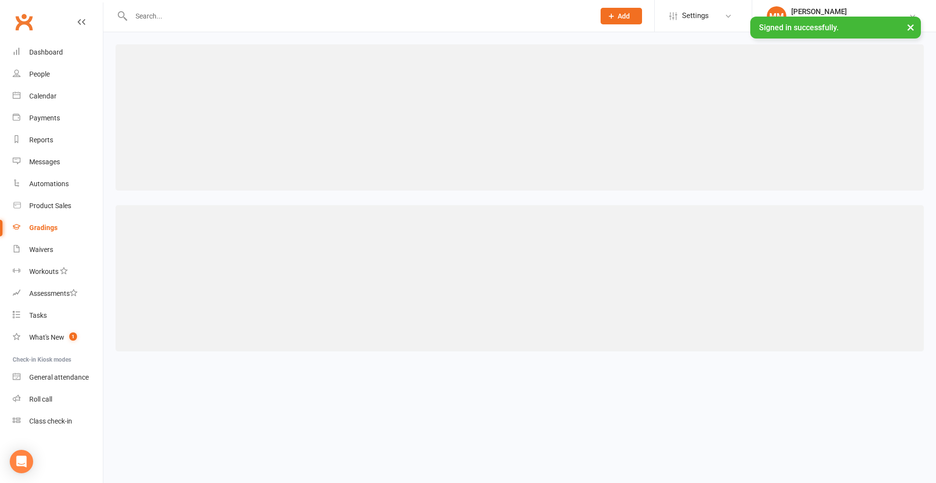
select select "weeks"
select select "contact_summaries:styles_style_most_recently_promoted_on"
select select ">="
select select "weeks"
select select "contact_summaries:styles_style_most_recently_promoted_on"
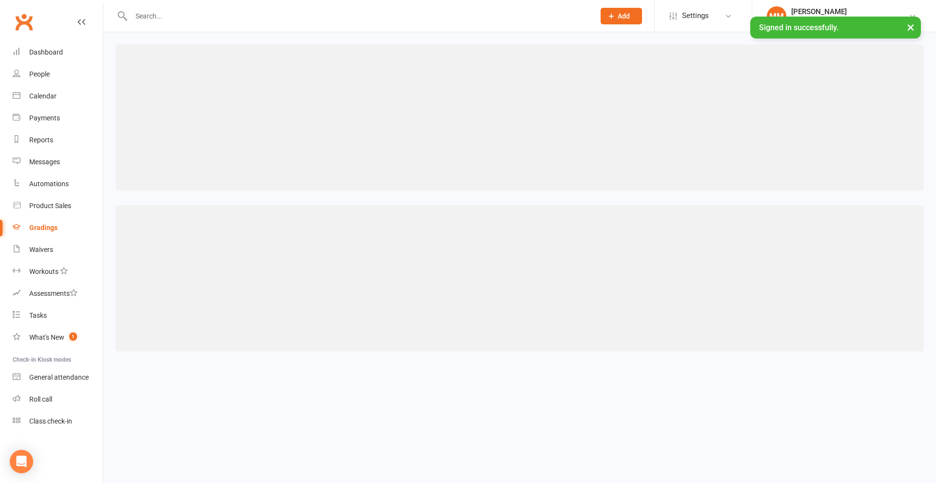
select select ">="
select select "weeks"
select select "contact_summaries:styles_style_most_recently_promoted_on"
select select ">="
select select "weeks"
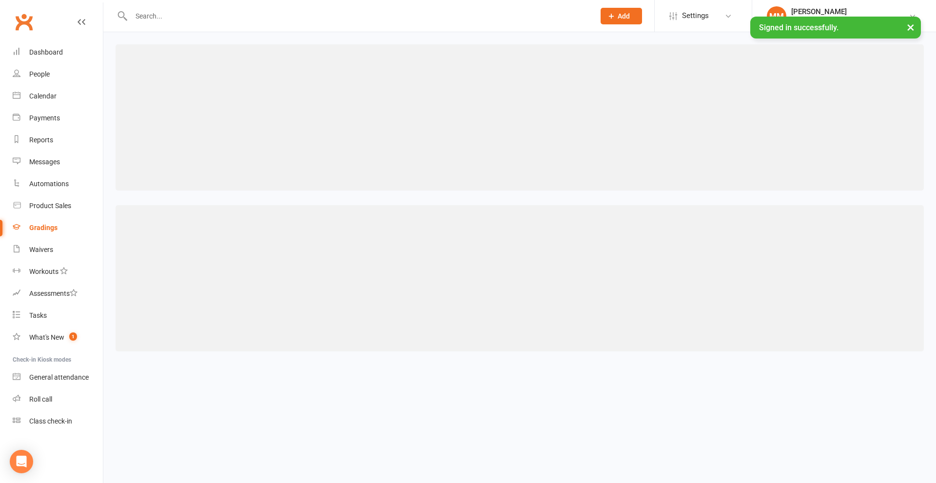
select select "contact_summaries:styles_style_most_recently_promoted_on"
select select ">="
select select "weeks"
select select "contact_summaries:styles_style_most_recently_promoted_on"
select select ">="
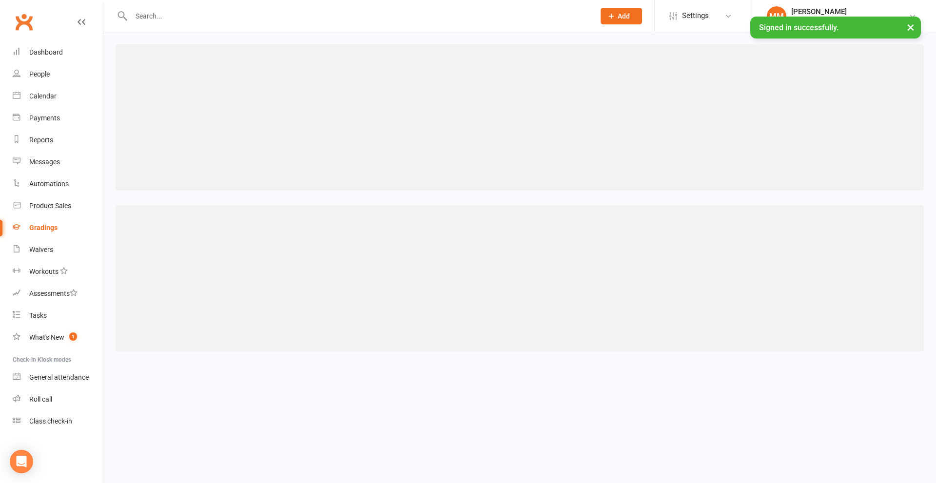
select select "weeks"
select select "contact_summaries:styles_style_most_recently_promoted_on"
select select ">="
select select "weeks"
select select "contact_summaries:styles_style_most_recently_promoted_on"
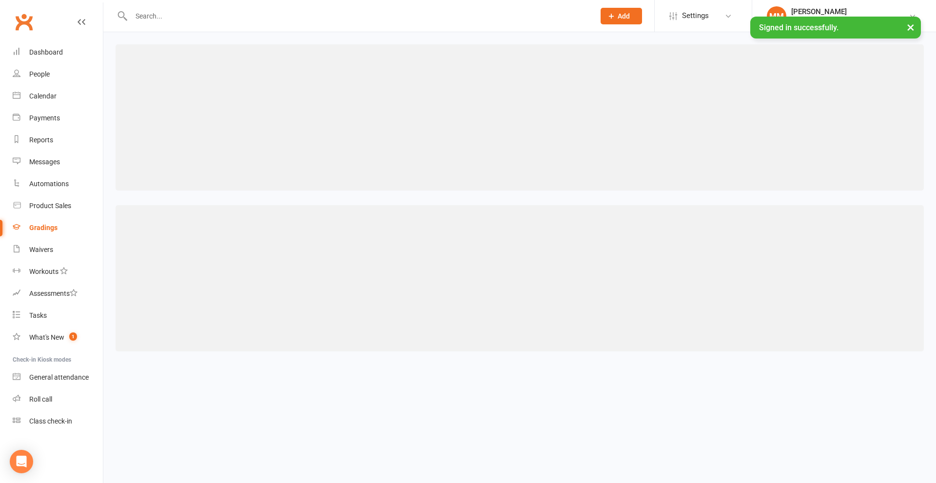
select select ">="
select select "weeks"
select select "contact_summaries:styles_style_most_recently_promoted_on"
select select ">="
select select "weeks"
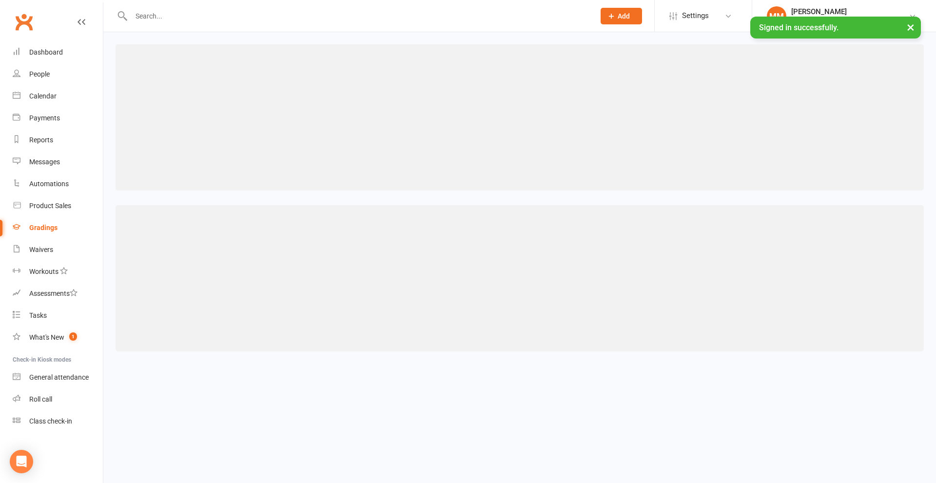
select select "contact_summaries:styles_style_most_recently_promoted_on"
select select ">="
select select "weeks"
select select "contact_summaries:styles_style_most_recently_promoted_on"
select select ">="
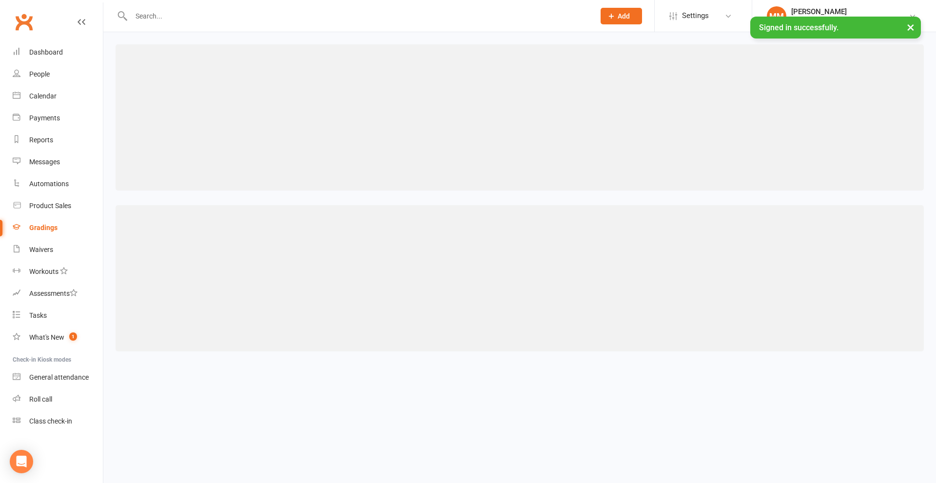
select select "weeks"
select select "contact_summaries:styles_style_most_recently_promoted_on"
select select ">="
select select "years"
select select "contact_summaries:styles_style_most_recently_promoted_on"
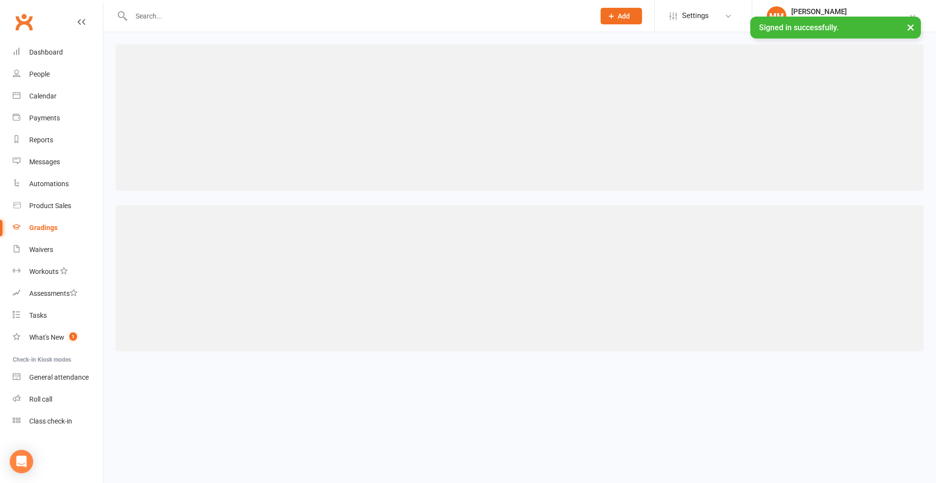
select select ">="
select select "years"
select select "contact_summaries:styles_style_most_recently_promoted_on"
select select ">="
select select "years"
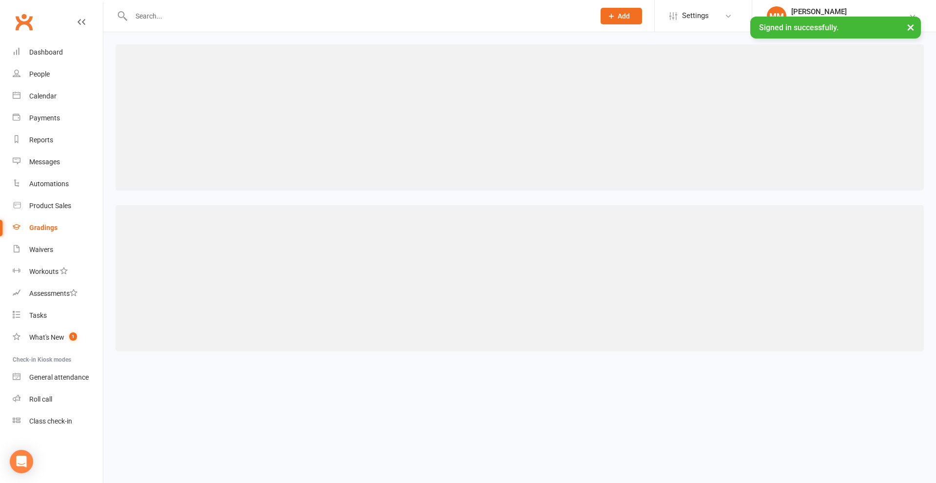
select select "contact_summaries:styles_style_most_recently_promoted_on"
select select ">="
select select "years"
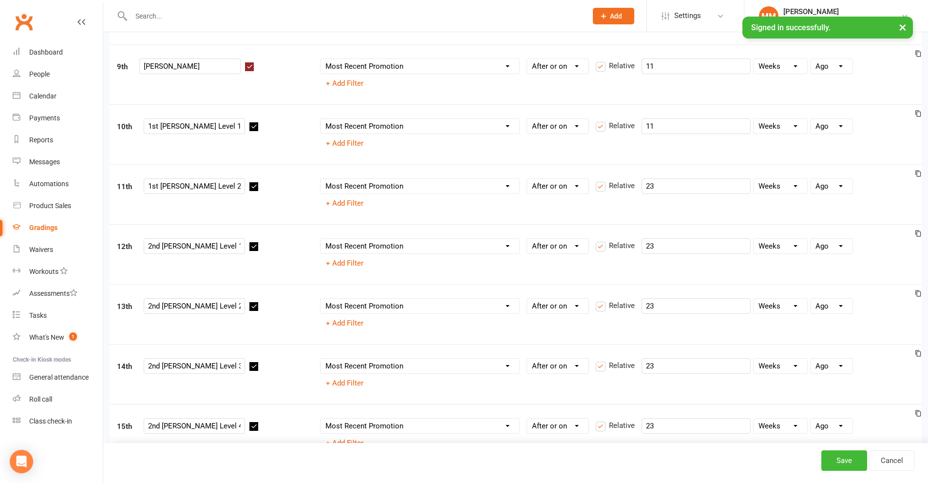
scroll to position [487, 0]
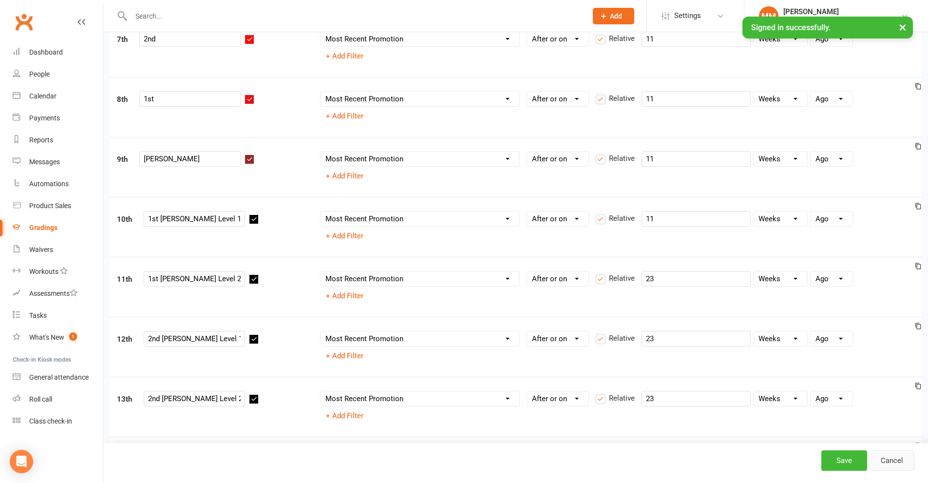
click at [887, 454] on link "Cancel" at bounding box center [892, 460] width 45 height 20
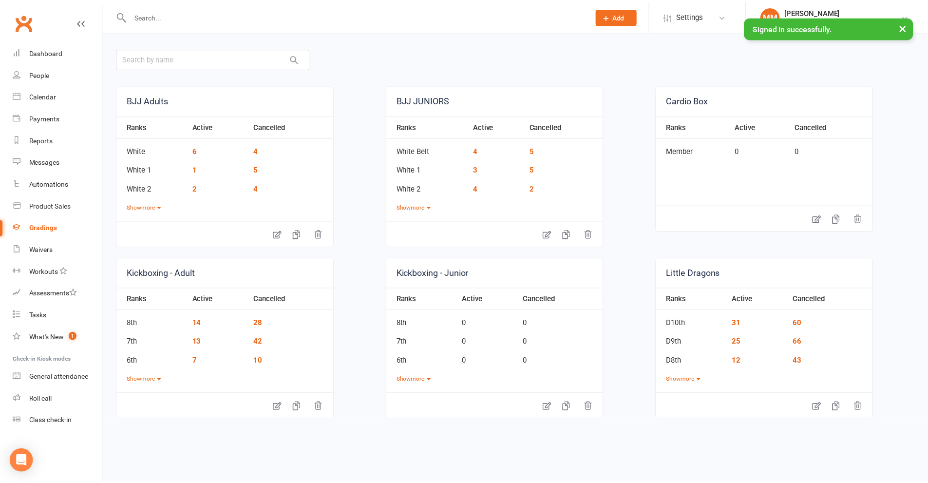
scroll to position [97, 0]
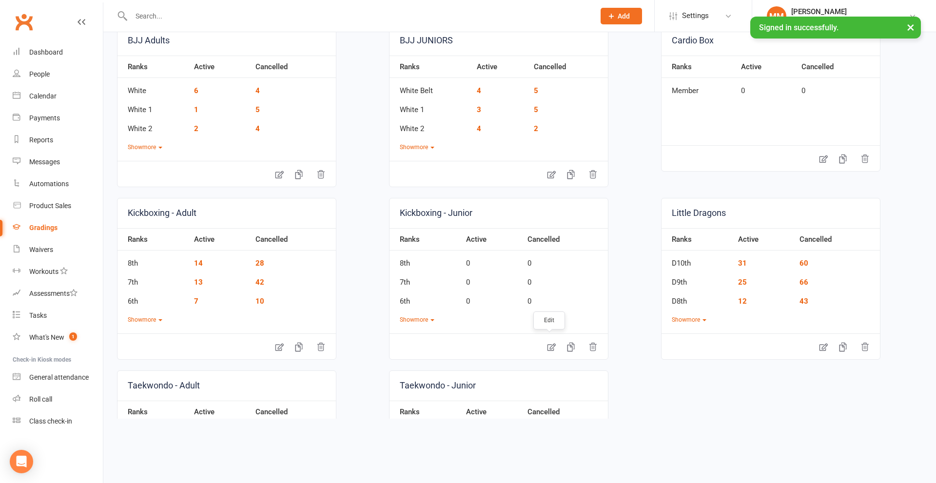
click at [548, 347] on icon at bounding box center [551, 348] width 8 height 8
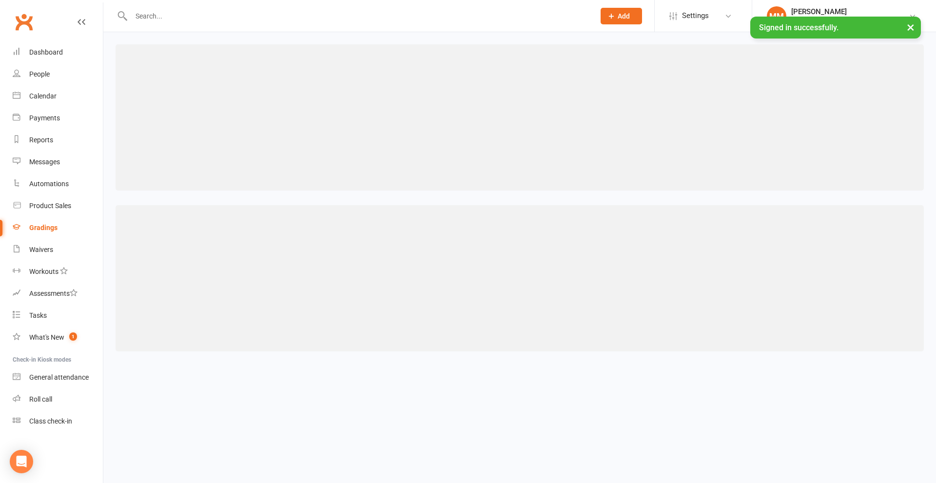
select select "contact_summaries:styles_all_class_attendances_since_last_promotion"
select select ">="
select select "contact_summaries:styles_style_most_recently_promoted_on"
select select ">="
select select "weeks"
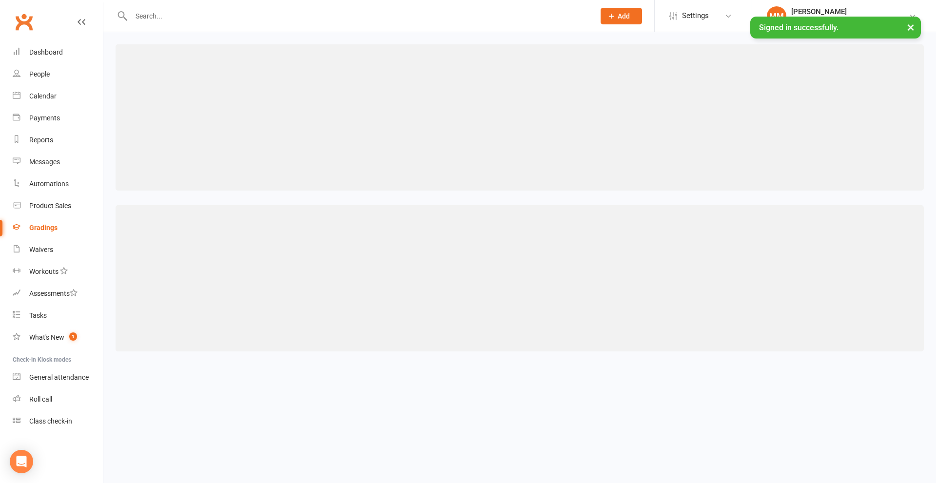
select select "contact_summaries:styles_style_most_recently_promoted_on"
select select ">="
select select "weeks"
select select "contact_summaries:styles_style_most_recently_promoted_on"
select select ">="
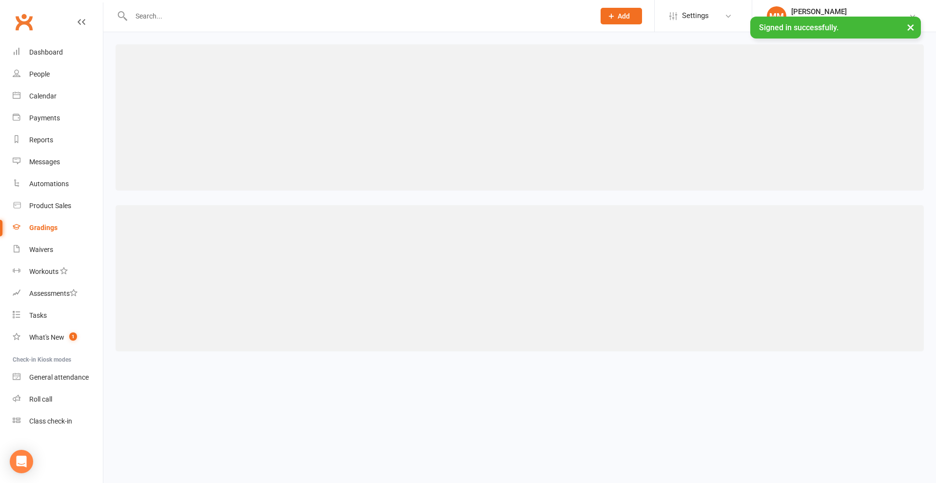
select select "weeks"
select select "contact_summaries:styles_style_most_recently_promoted_on"
select select ">="
select select "weeks"
select select "contact_summaries:styles_style_most_recently_promoted_on"
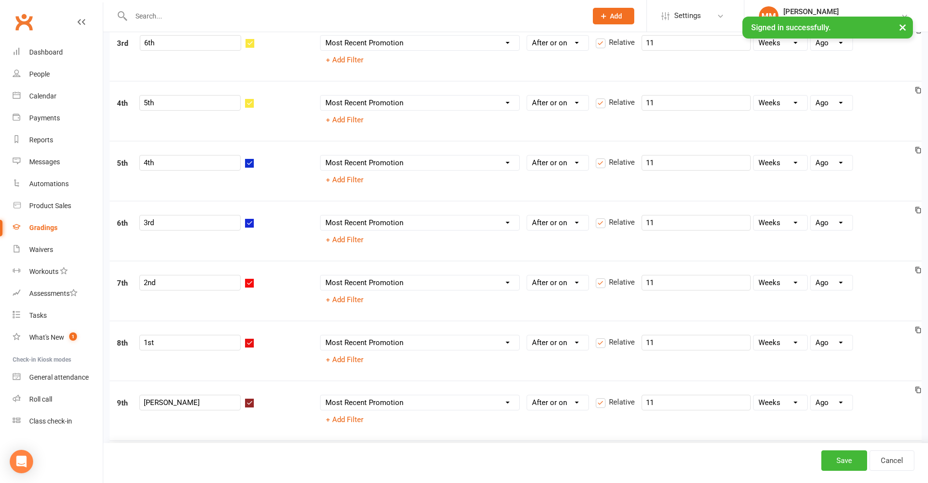
scroll to position [585, 0]
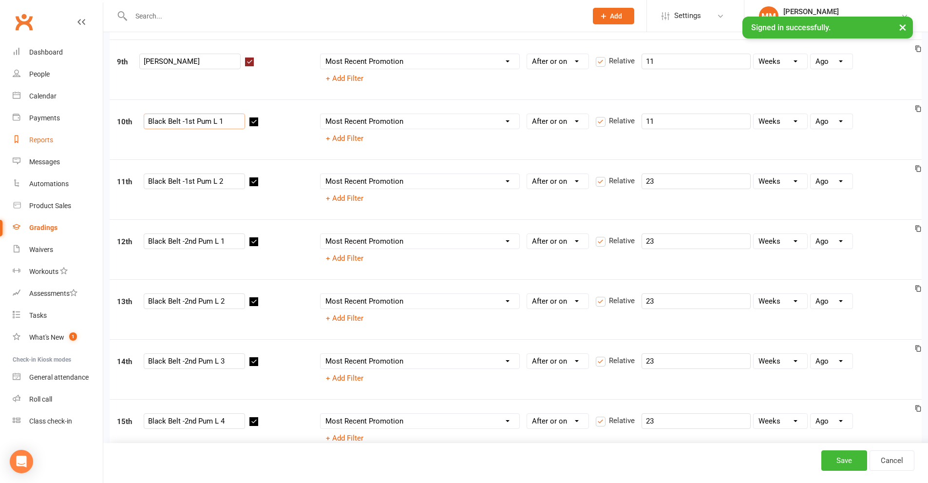
drag, startPoint x: 183, startPoint y: 122, endPoint x: 68, endPoint y: 132, distance: 115.4
click at [69, 132] on ui-view "Prospect Member Non-attending contact Class / event Appointment Grading event T…" at bounding box center [464, 364] width 928 height 1892
click at [180, 121] on input "1st Pum L 1" at bounding box center [194, 122] width 101 height 16
click at [180, 122] on input "1st Pum L 1" at bounding box center [194, 122] width 101 height 16
click at [181, 123] on input "1st Pum L 1" at bounding box center [194, 122] width 101 height 16
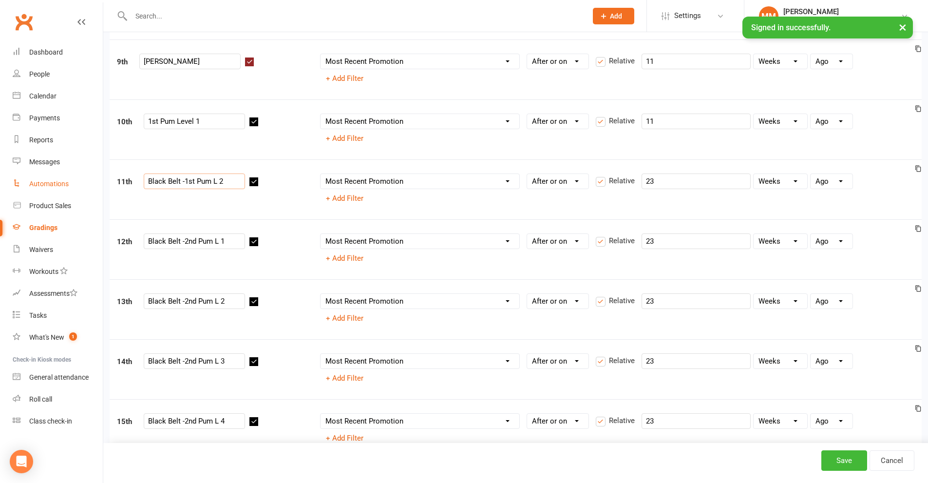
drag, startPoint x: 185, startPoint y: 182, endPoint x: 76, endPoint y: 188, distance: 109.3
click at [76, 188] on ui-view "Prospect Member Non-attending contact Class / event Appointment Grading event T…" at bounding box center [464, 364] width 928 height 1892
click at [182, 181] on input "1st Pum L 2" at bounding box center [194, 182] width 101 height 16
drag, startPoint x: 184, startPoint y: 241, endPoint x: 93, endPoint y: 251, distance: 91.2
click at [93, 251] on ui-view "Prospect Member Non-attending contact Class / event Appointment Grading event T…" at bounding box center [464, 364] width 928 height 1892
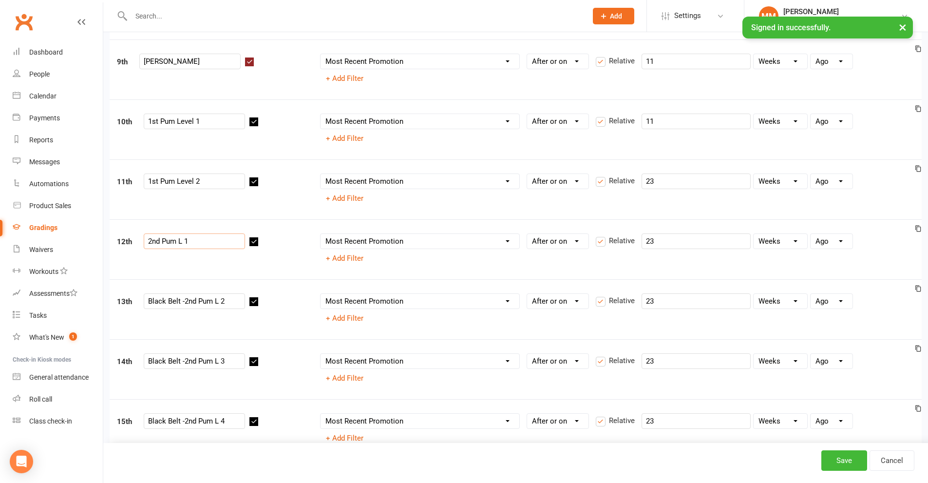
click at [181, 240] on input "2nd Pum L 1" at bounding box center [194, 241] width 101 height 16
click at [183, 241] on input "2nd Pum L 1" at bounding box center [194, 241] width 101 height 16
drag, startPoint x: 183, startPoint y: 301, endPoint x: 58, endPoint y: 313, distance: 125.4
click at [58, 313] on ui-view "Prospect Member Non-attending contact Class / event Appointment Grading event T…" at bounding box center [464, 364] width 928 height 1892
click at [183, 305] on input "2nd Pum L 2" at bounding box center [194, 301] width 101 height 16
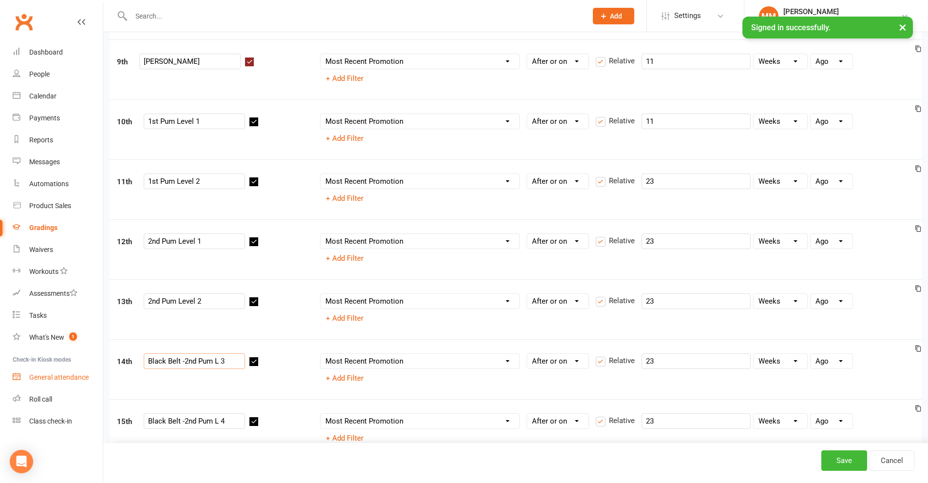
drag, startPoint x: 184, startPoint y: 362, endPoint x: 74, endPoint y: 376, distance: 110.6
click at [74, 376] on ui-view "Prospect Member Non-attending contact Class / event Appointment Grading event T…" at bounding box center [464, 364] width 928 height 1892
click at [182, 360] on input "2nd Pum L 3" at bounding box center [194, 361] width 101 height 16
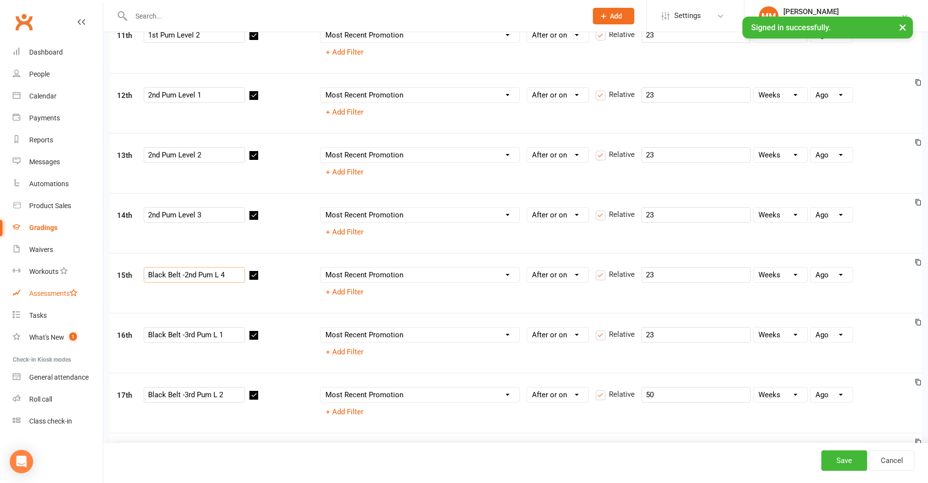
drag, startPoint x: 185, startPoint y: 276, endPoint x: 36, endPoint y: 291, distance: 150.3
click at [36, 291] on ui-view "Prospect Member Non-attending contact Class / event Appointment Grading event T…" at bounding box center [464, 217] width 928 height 1892
click at [184, 276] on input "2nd Pum L 4" at bounding box center [194, 275] width 101 height 16
drag, startPoint x: 186, startPoint y: 333, endPoint x: 55, endPoint y: 333, distance: 130.6
click at [55, 333] on ui-view "Prospect Member Non-attending contact Class / event Appointment Grading event T…" at bounding box center [464, 217] width 928 height 1892
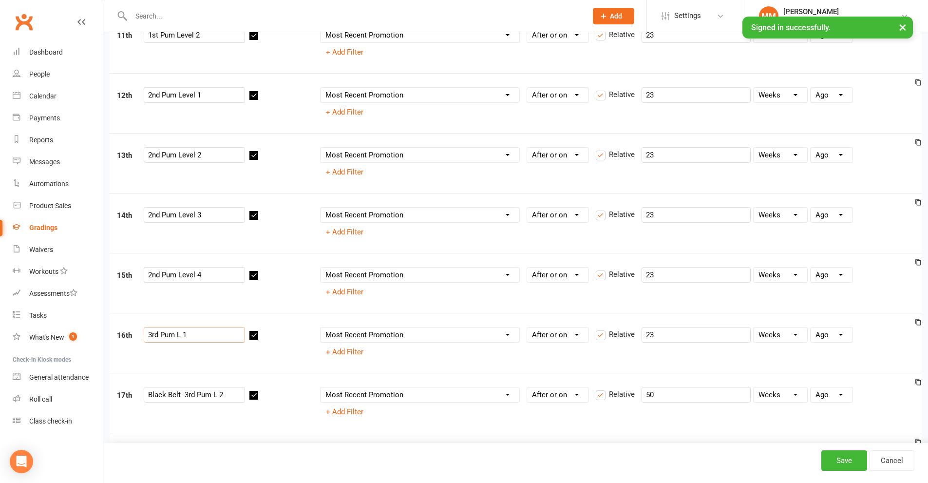
click at [182, 333] on input "3rd Pum L 1" at bounding box center [194, 335] width 101 height 16
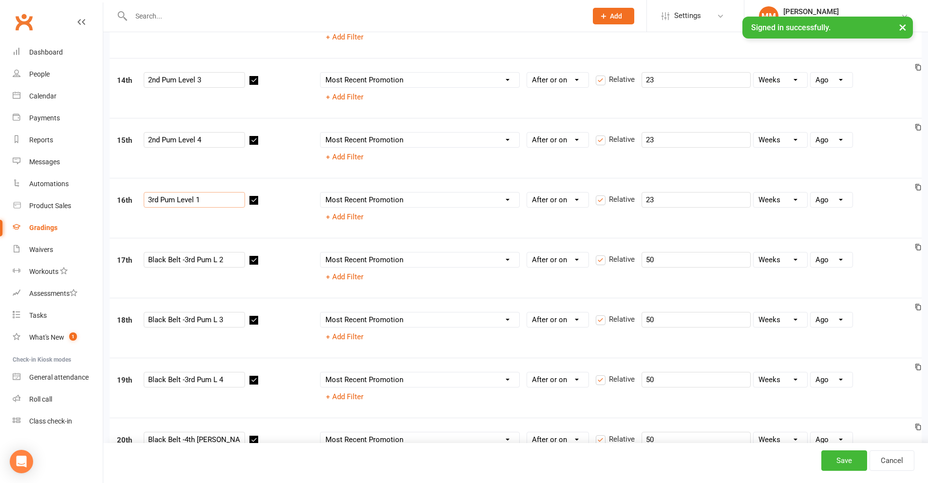
scroll to position [877, 0]
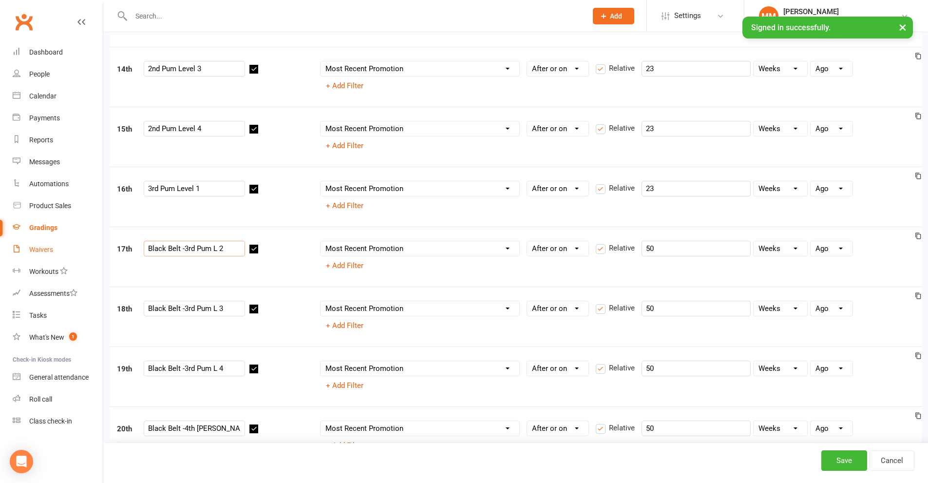
drag, startPoint x: 185, startPoint y: 249, endPoint x: 57, endPoint y: 247, distance: 127.7
click at [60, 247] on ui-view "Prospect Member Non-attending contact Class / event Appointment Grading event T…" at bounding box center [464, 71] width 928 height 1892
click at [182, 251] on input "3rd Pum L 2" at bounding box center [194, 249] width 101 height 16
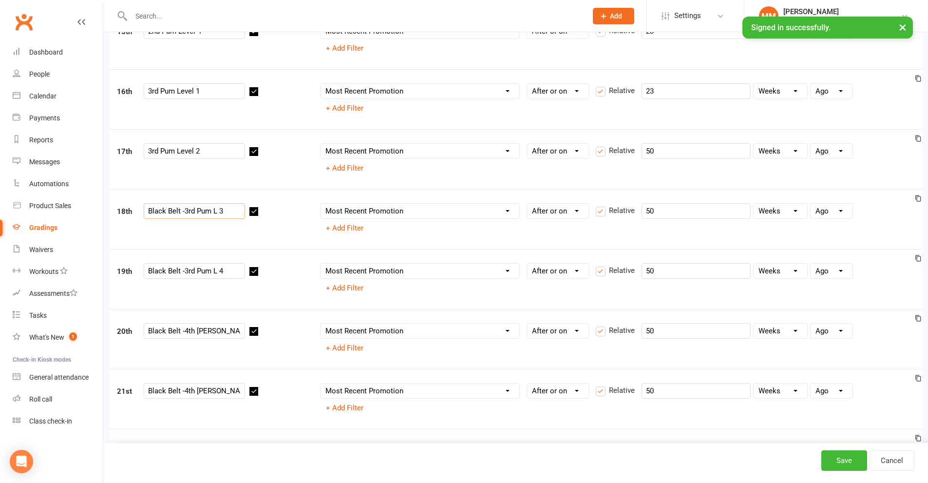
drag, startPoint x: 183, startPoint y: 210, endPoint x: 4, endPoint y: 209, distance: 179.4
click at [181, 211] on input "3rd Pum L 3" at bounding box center [194, 211] width 101 height 16
drag, startPoint x: 183, startPoint y: 272, endPoint x: 0, endPoint y: 270, distance: 183.3
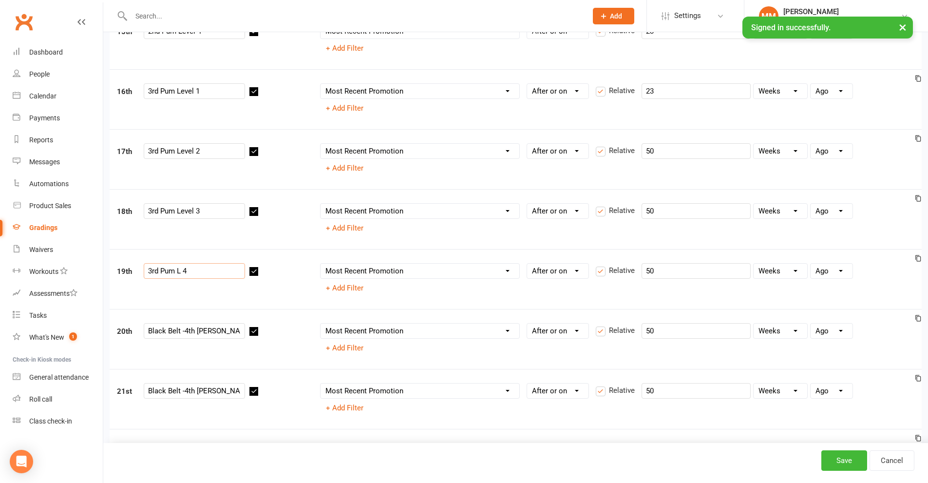
click at [180, 268] on input "3rd Pum L 4" at bounding box center [194, 271] width 101 height 16
drag, startPoint x: 143, startPoint y: 337, endPoint x: 0, endPoint y: 334, distance: 143.3
click at [178, 332] on input "4th Dan L 1" at bounding box center [194, 331] width 101 height 16
drag, startPoint x: 183, startPoint y: 392, endPoint x: 0, endPoint y: 392, distance: 183.2
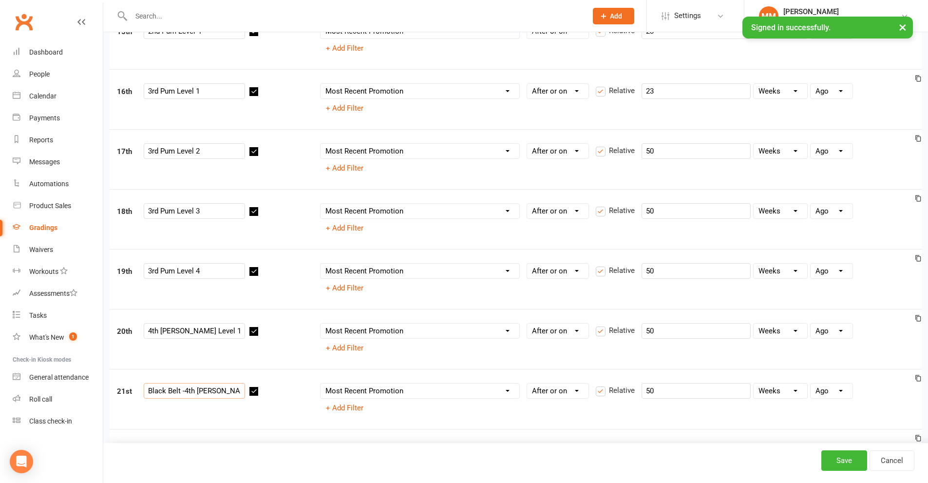
click at [177, 393] on input "4th Dan L 2" at bounding box center [194, 391] width 101 height 16
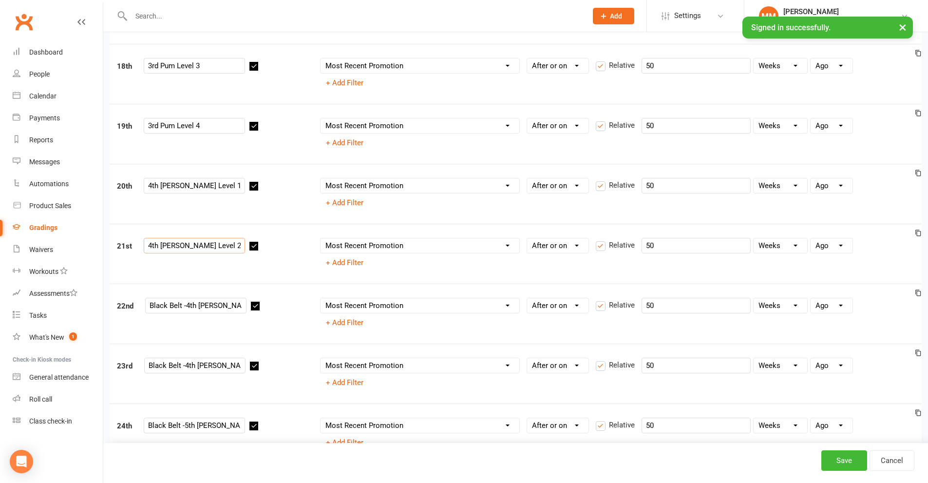
scroll to position [1121, 0]
drag, startPoint x: 187, startPoint y: 304, endPoint x: 27, endPoint y: 304, distance: 159.9
click at [181, 302] on input "4th Dan L 3" at bounding box center [195, 305] width 101 height 16
drag, startPoint x: 186, startPoint y: 364, endPoint x: 38, endPoint y: 364, distance: 148.2
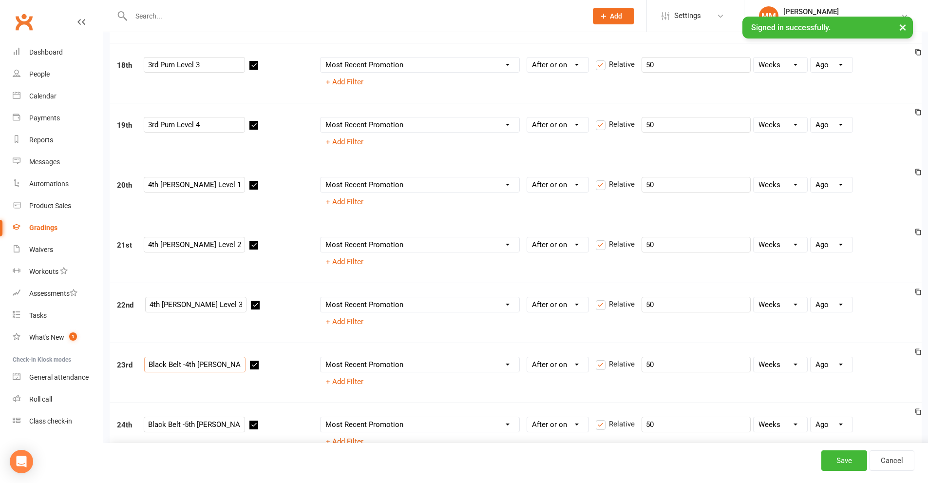
click at [180, 366] on input "4th Dan L 4" at bounding box center [194, 365] width 101 height 16
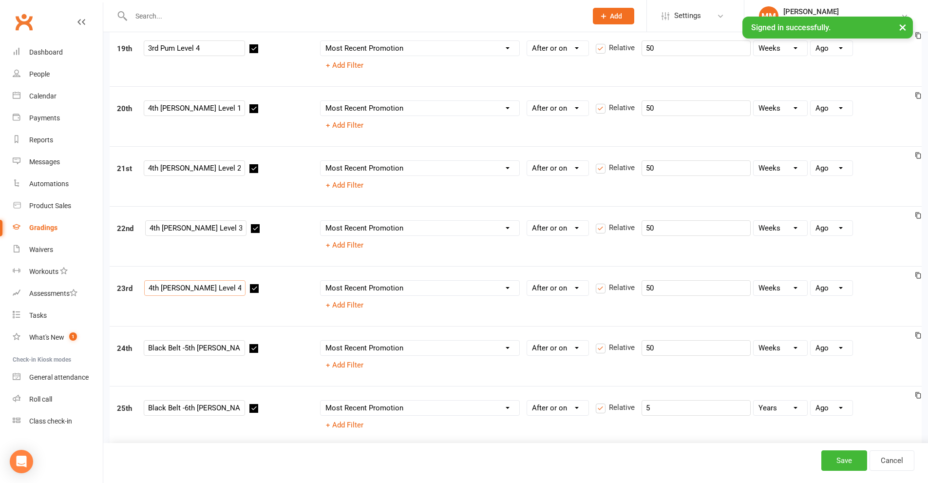
scroll to position [1267, 0]
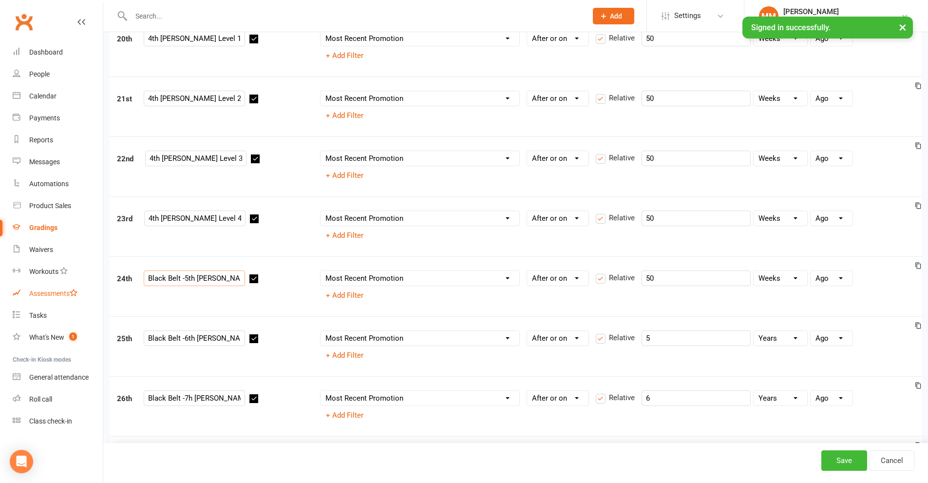
drag, startPoint x: 184, startPoint y: 280, endPoint x: 72, endPoint y: 284, distance: 112.6
drag, startPoint x: 184, startPoint y: 337, endPoint x: 80, endPoint y: 341, distance: 103.9
drag, startPoint x: 154, startPoint y: 395, endPoint x: 60, endPoint y: 395, distance: 94.1
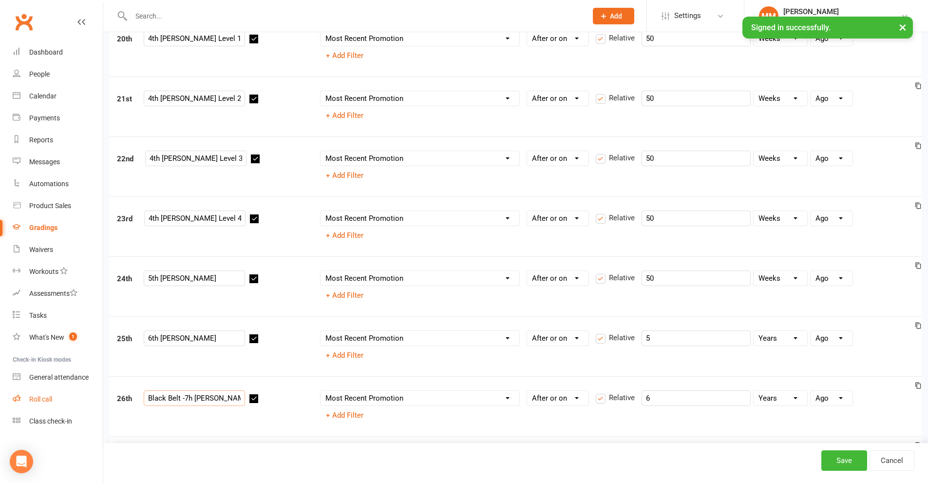
click at [152, 398] on input "7h Dan" at bounding box center [194, 398] width 101 height 16
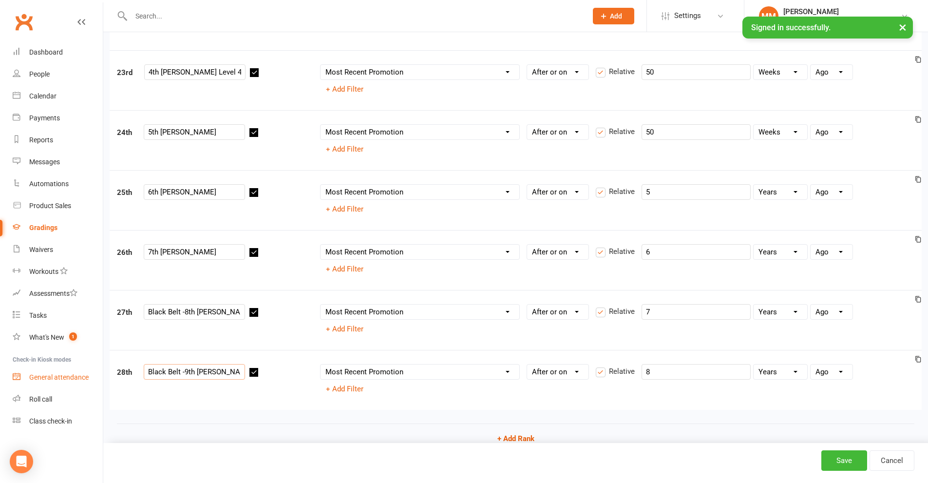
drag, startPoint x: 183, startPoint y: 375, endPoint x: 79, endPoint y: 377, distance: 103.8
drag, startPoint x: 184, startPoint y: 312, endPoint x: 120, endPoint y: 307, distance: 63.6
click at [120, 307] on div "27th Black Belt -8th Dan" at bounding box center [211, 313] width 203 height 19
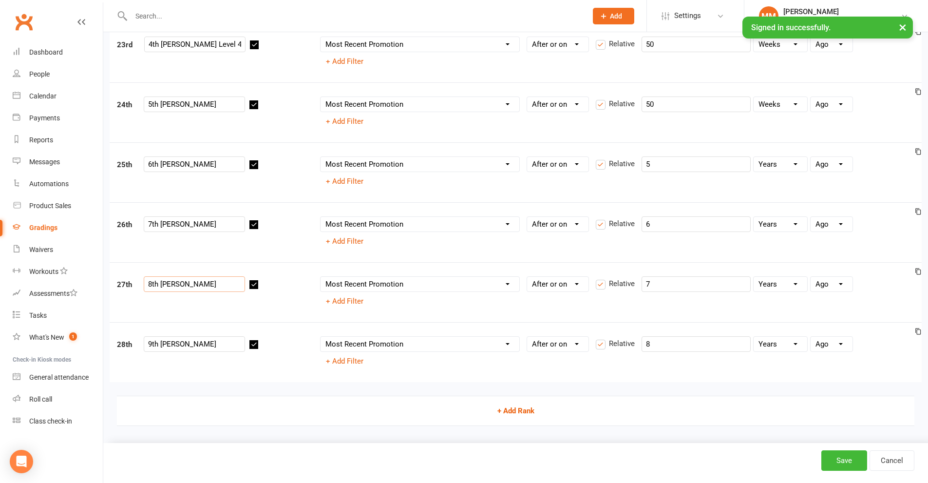
scroll to position [1452, 0]
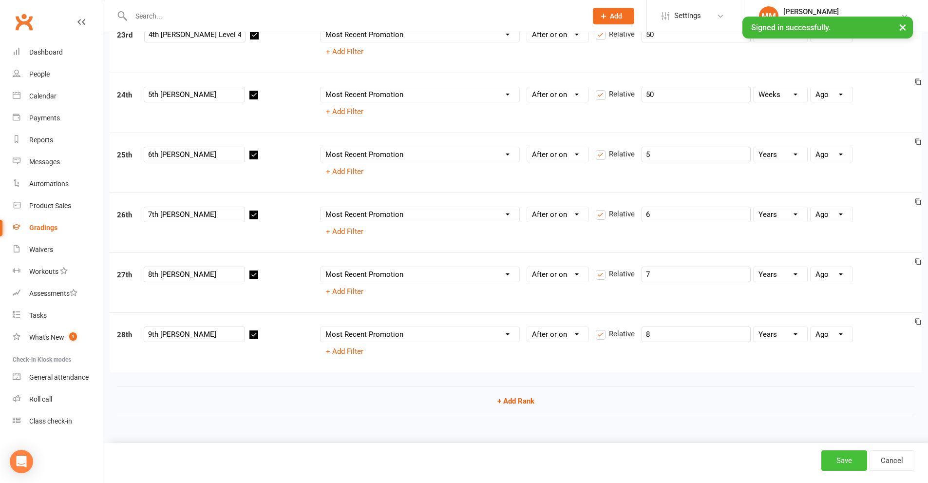
click at [847, 458] on button "Save" at bounding box center [845, 460] width 46 height 20
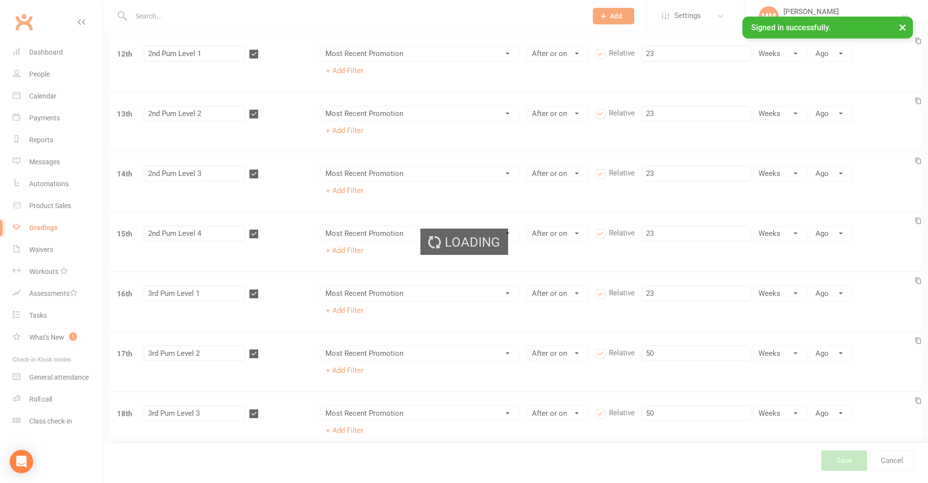
scroll to position [770, 0]
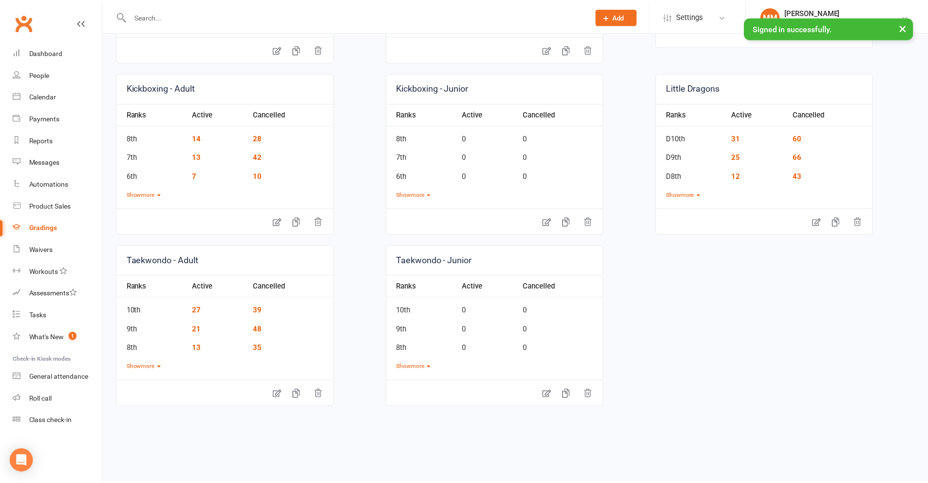
scroll to position [225, 0]
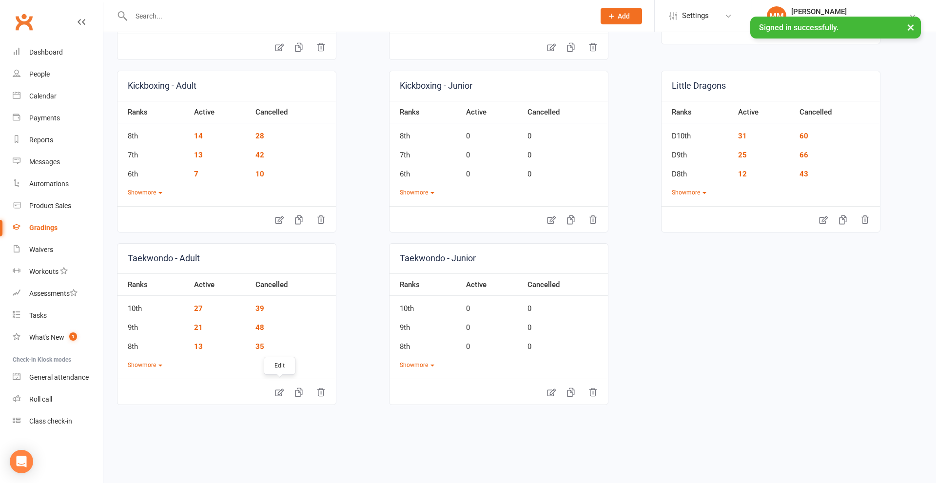
click at [281, 390] on icon at bounding box center [279, 392] width 8 height 8
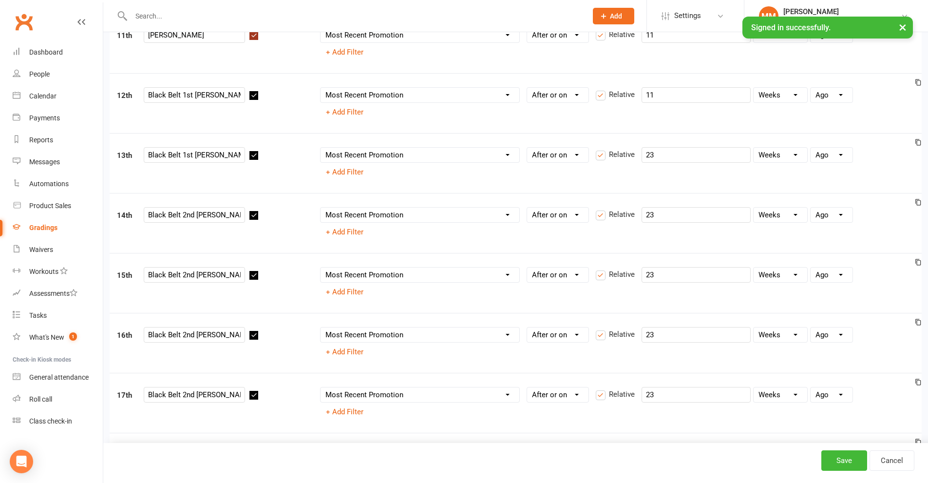
scroll to position [634, 0]
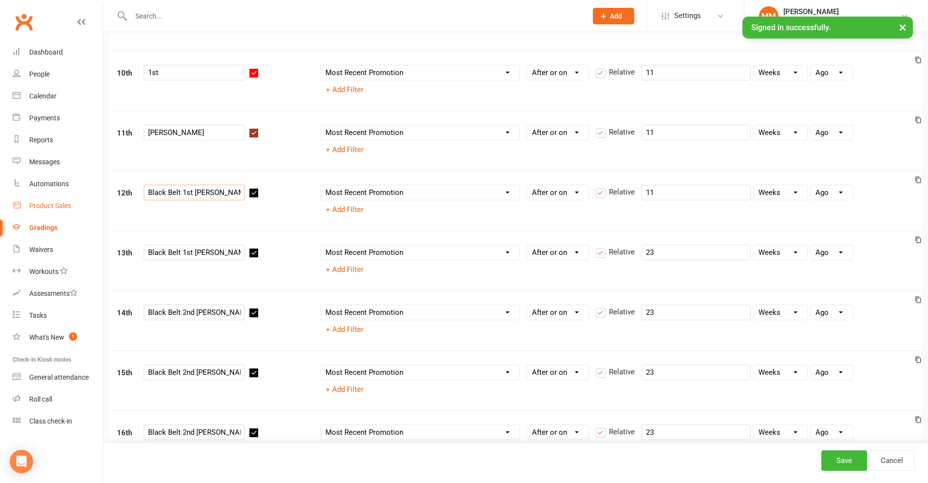
drag, startPoint x: 181, startPoint y: 192, endPoint x: 89, endPoint y: 201, distance: 92.6
click at [89, 201] on ui-view "Prospect Member Non-attending contact Class / event Appointment Grading event T…" at bounding box center [464, 375] width 928 height 2012
click at [177, 195] on input "1st Dan L1" at bounding box center [194, 193] width 101 height 16
drag, startPoint x: 182, startPoint y: 252, endPoint x: 94, endPoint y: 258, distance: 88.4
click at [95, 258] on ui-view "Prospect Member Non-attending contact Class / event Appointment Grading event T…" at bounding box center [464, 375] width 928 height 2012
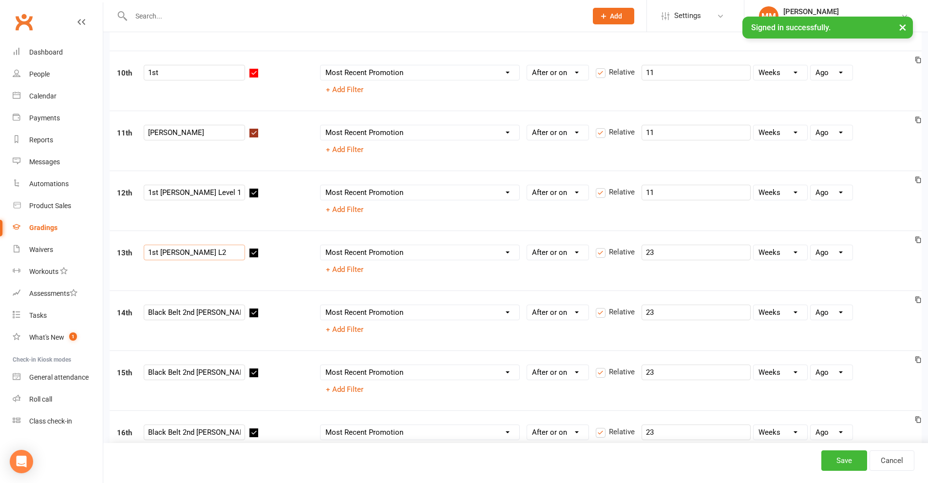
click at [180, 254] on input "1st Dan L2" at bounding box center [194, 253] width 101 height 16
drag, startPoint x: 184, startPoint y: 314, endPoint x: 44, endPoint y: 312, distance: 139.9
click at [44, 312] on ui-view "Prospect Member Non-attending contact Class / event Appointment Grading event T…" at bounding box center [464, 375] width 928 height 2012
click at [180, 315] on input "2nd Dan L1" at bounding box center [194, 313] width 101 height 16
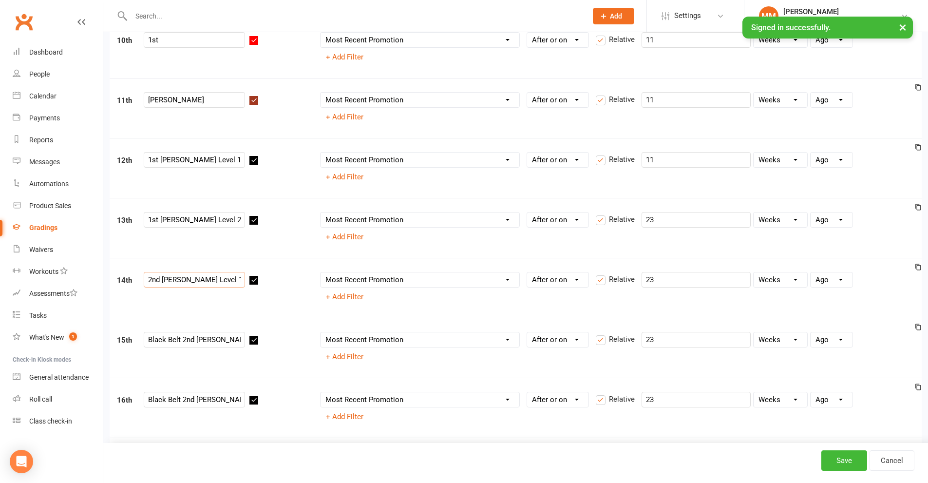
scroll to position [682, 0]
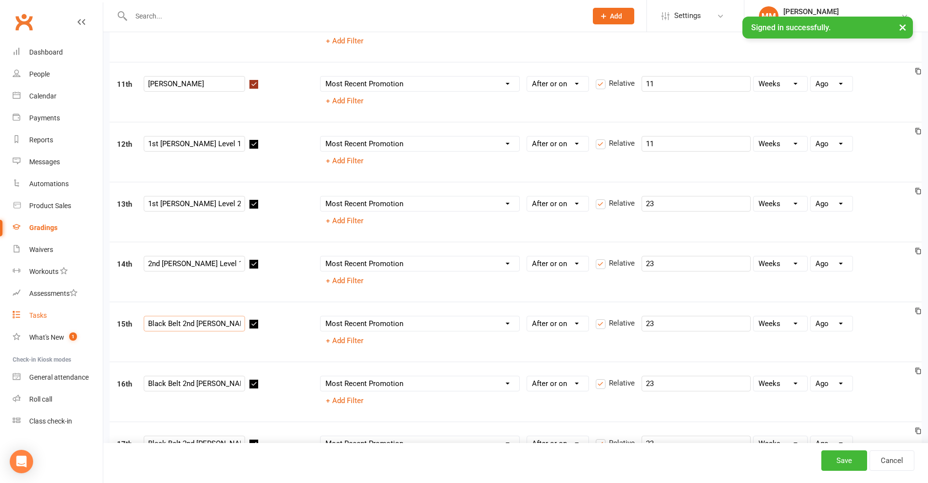
drag, startPoint x: 182, startPoint y: 324, endPoint x: 59, endPoint y: 322, distance: 122.8
click at [60, 323] on ui-view "Prospect Member Non-attending contact Class / event Appointment Grading event T…" at bounding box center [464, 326] width 928 height 2012
click at [179, 328] on input "2nd Dan L2" at bounding box center [194, 324] width 101 height 16
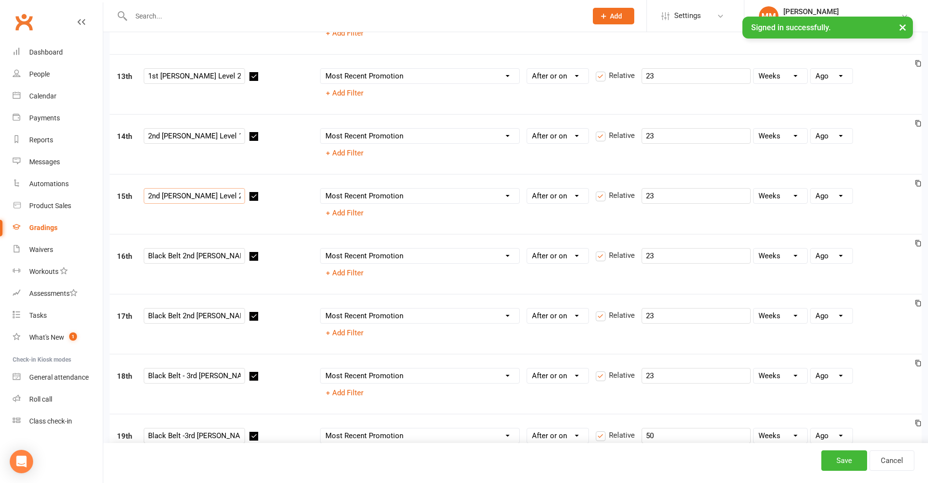
scroll to position [829, 0]
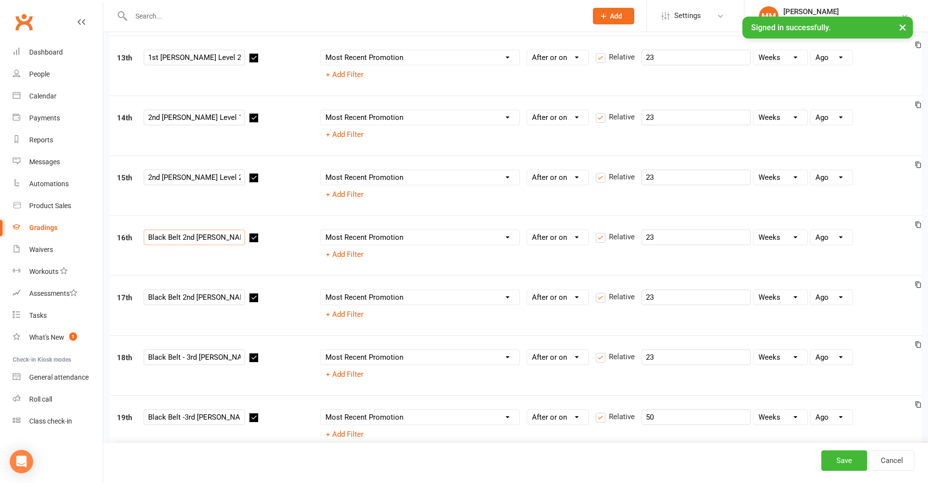
drag, startPoint x: 181, startPoint y: 237, endPoint x: 30, endPoint y: 238, distance: 151.6
click at [30, 238] on ui-view "Prospect Member Non-attending contact Class / event Appointment Grading event T…" at bounding box center [464, 180] width 928 height 2012
click at [183, 238] on input "2nd Dan L3" at bounding box center [194, 238] width 101 height 16
click at [180, 237] on input "2nd Dan L3" at bounding box center [194, 238] width 101 height 16
drag, startPoint x: 180, startPoint y: 297, endPoint x: 108, endPoint y: 310, distance: 73.4
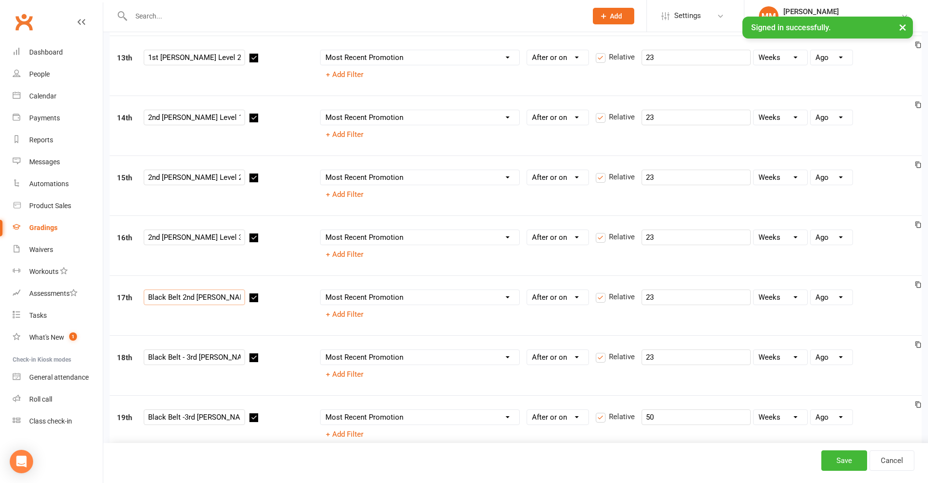
click at [108, 310] on div "Style Taekwondo - Adult Ranks 1st 10th Column name Belt Size Active for Grading…" at bounding box center [515, 212] width 825 height 1948
click at [181, 295] on input "2nd Dan L4" at bounding box center [194, 297] width 101 height 16
drag, startPoint x: 188, startPoint y: 358, endPoint x: 78, endPoint y: 358, distance: 110.1
click at [78, 358] on ui-view "Prospect Member Non-attending contact Class / event Appointment Grading event T…" at bounding box center [464, 180] width 928 height 2012
click at [179, 358] on input "3rd Dan L1" at bounding box center [194, 357] width 101 height 16
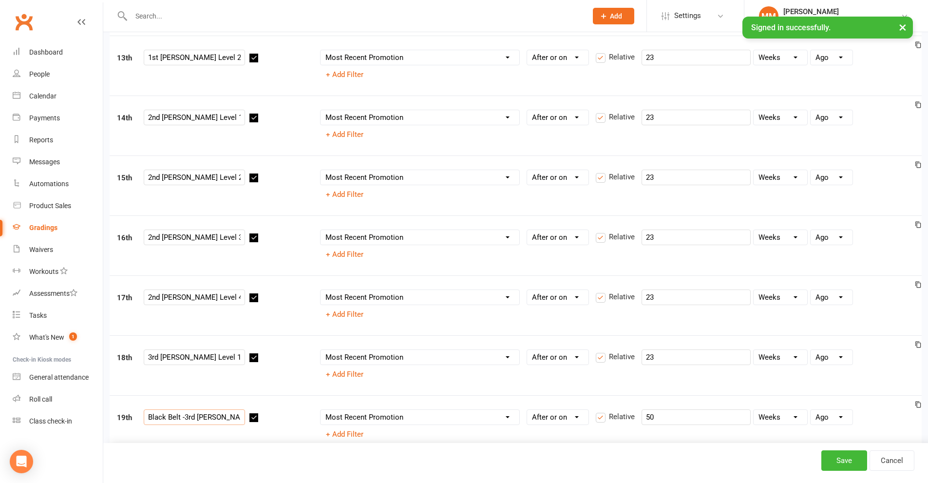
drag, startPoint x: 185, startPoint y: 417, endPoint x: 116, endPoint y: 424, distance: 70.1
click at [116, 424] on div "19th Black Belt -3rd Dan L2" at bounding box center [211, 418] width 203 height 19
click at [179, 418] on input "3rd Dan L2" at bounding box center [194, 417] width 101 height 16
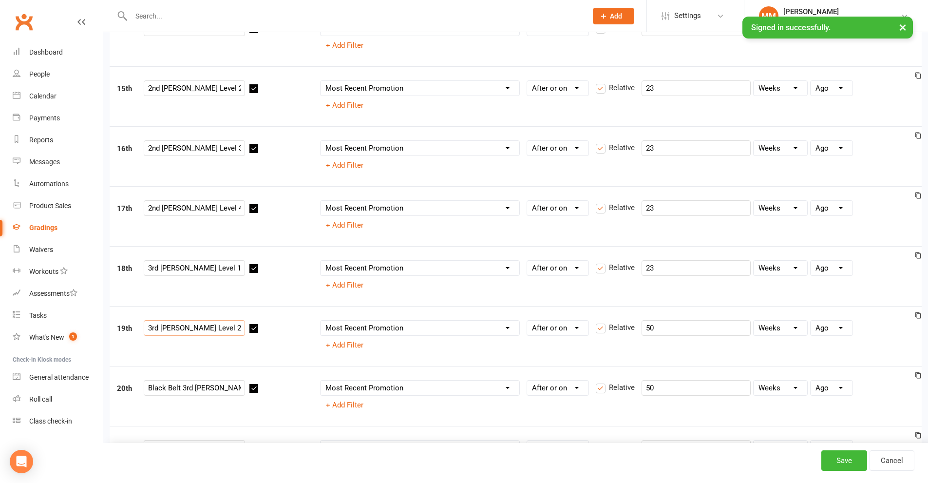
scroll to position [1023, 0]
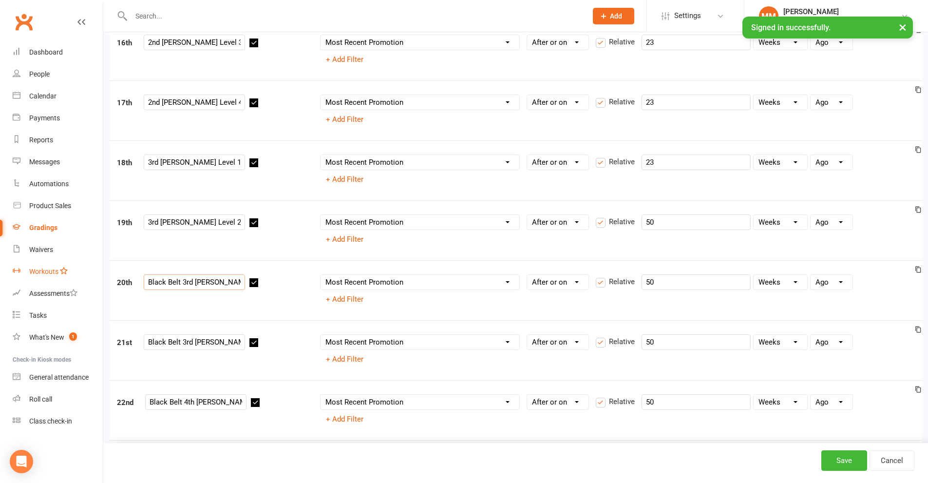
drag, startPoint x: 182, startPoint y: 281, endPoint x: 42, endPoint y: 281, distance: 139.9
click at [177, 283] on input "3rd Dan L3" at bounding box center [194, 282] width 101 height 16
click at [182, 284] on input "3rd Dan L3" at bounding box center [194, 282] width 101 height 16
drag, startPoint x: 184, startPoint y: 344, endPoint x: 0, endPoint y: 298, distance: 189.8
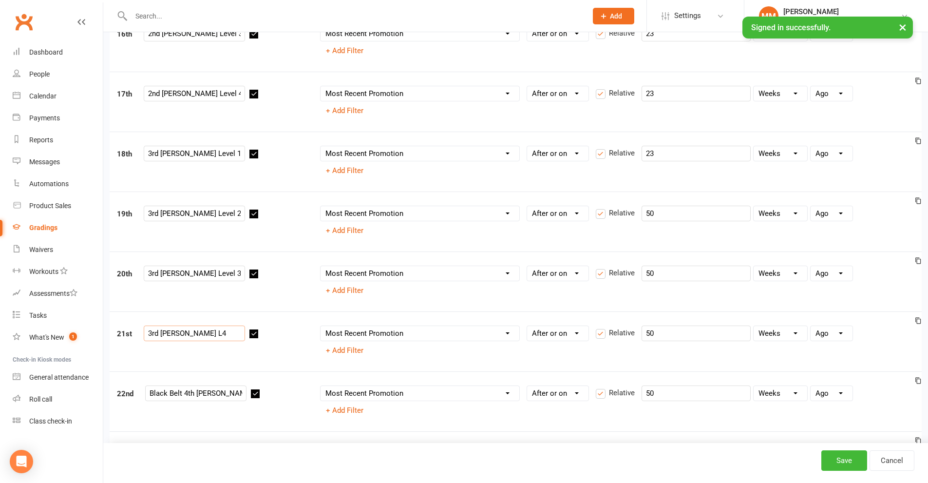
scroll to position [1121, 0]
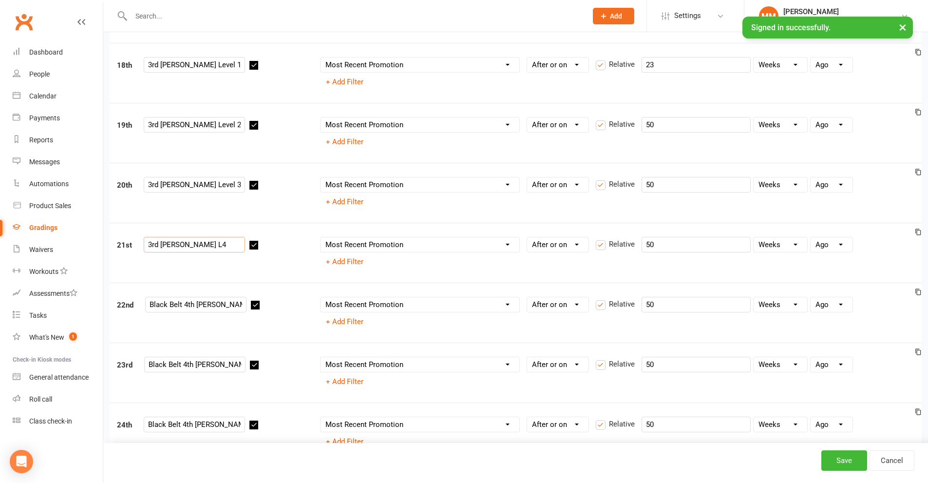
click at [178, 245] on input "3rd Dan L4" at bounding box center [194, 245] width 101 height 16
drag, startPoint x: 185, startPoint y: 306, endPoint x: 49, endPoint y: 314, distance: 135.8
click at [179, 303] on input "4th Dan L1" at bounding box center [195, 305] width 101 height 16
drag, startPoint x: 182, startPoint y: 364, endPoint x: 25, endPoint y: 375, distance: 157.8
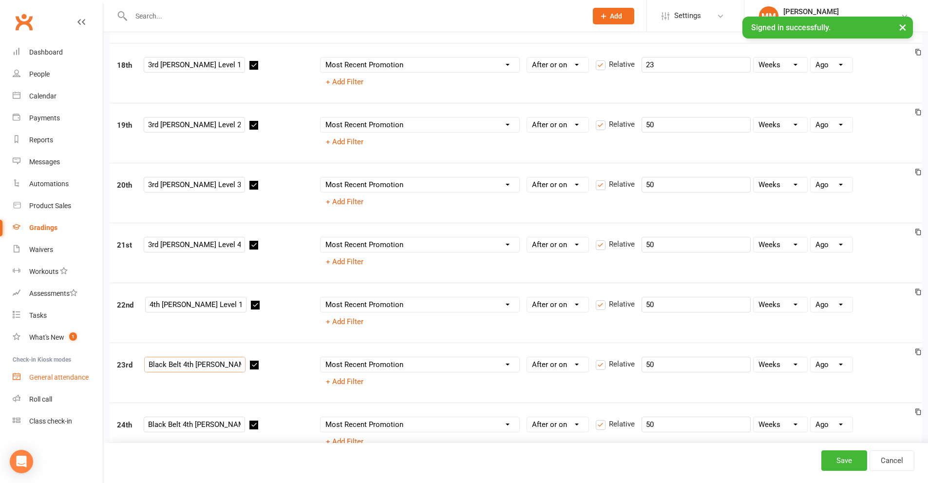
click at [179, 365] on input "4th Dan L2" at bounding box center [194, 365] width 101 height 16
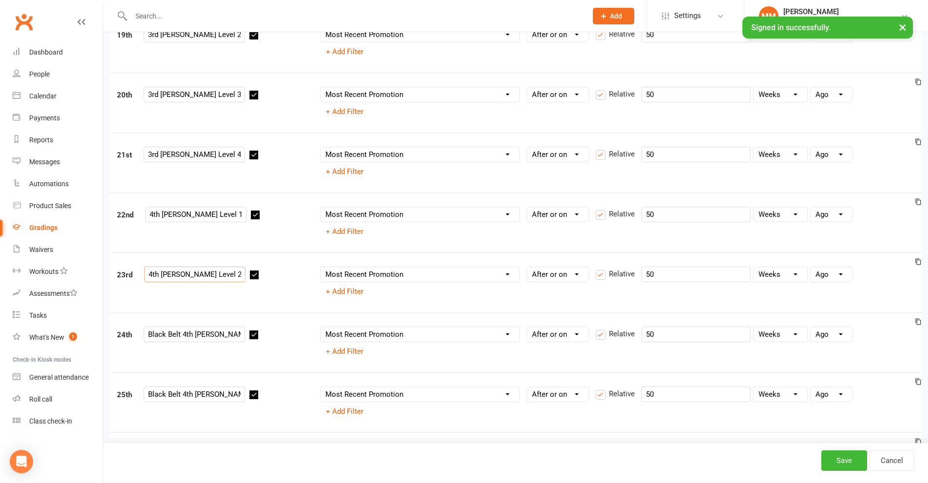
scroll to position [1316, 0]
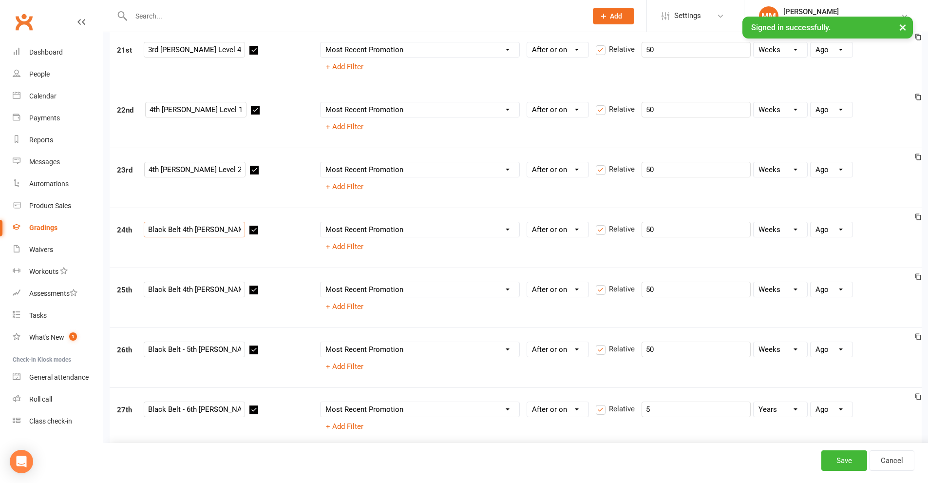
drag, startPoint x: 181, startPoint y: 229, endPoint x: 6, endPoint y: 222, distance: 174.6
click at [178, 231] on input "4th Dan L3" at bounding box center [194, 230] width 101 height 16
drag, startPoint x: 182, startPoint y: 288, endPoint x: 13, endPoint y: 288, distance: 169.1
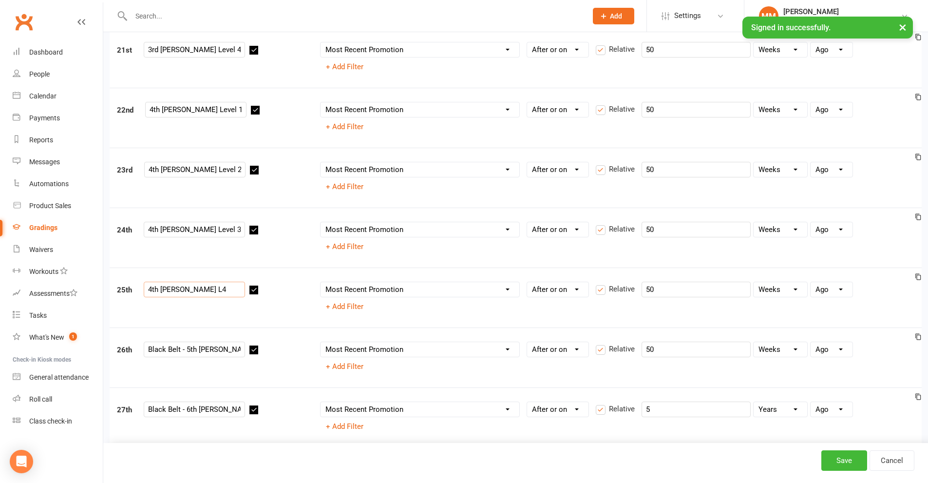
click at [178, 290] on input "4th Dan L4" at bounding box center [194, 290] width 101 height 16
drag, startPoint x: 186, startPoint y: 349, endPoint x: 73, endPoint y: 350, distance: 112.6
drag, startPoint x: 187, startPoint y: 408, endPoint x: 116, endPoint y: 412, distance: 71.3
click at [117, 412] on div "27th Black Belt - 6th Dan" at bounding box center [211, 411] width 203 height 19
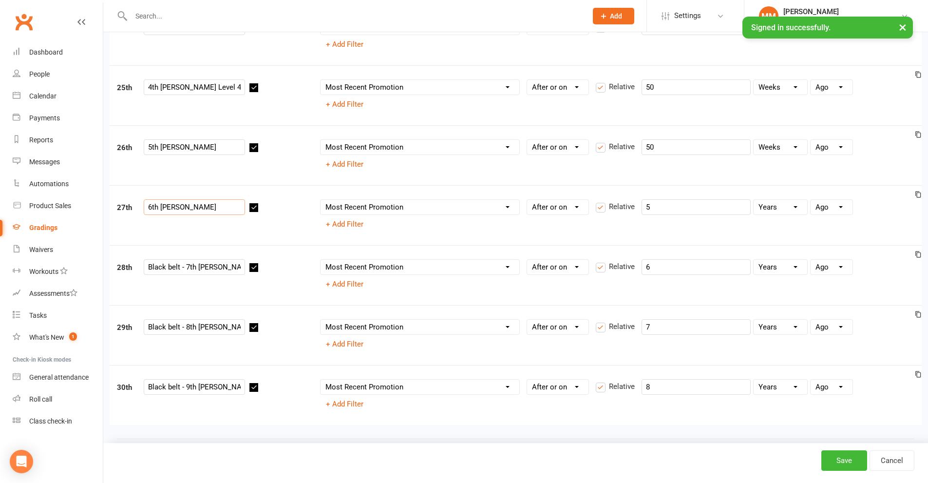
scroll to position [1560, 0]
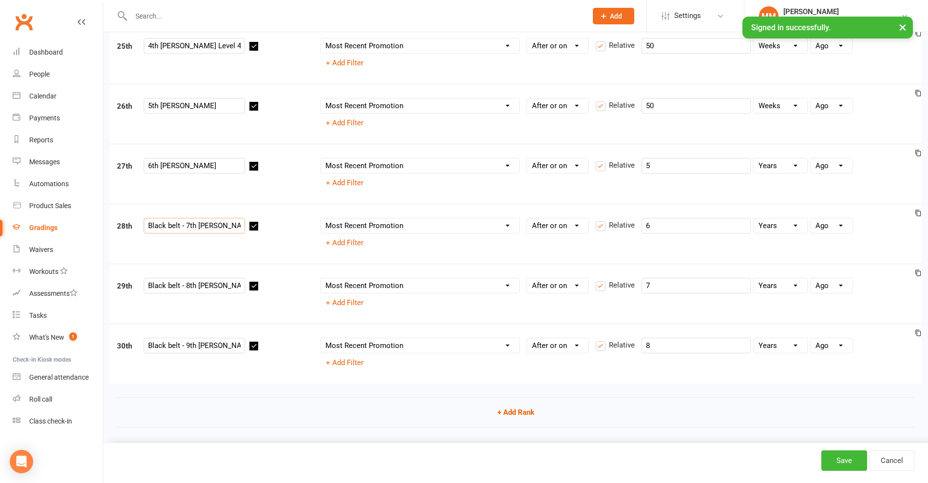
drag, startPoint x: 183, startPoint y: 229, endPoint x: 79, endPoint y: 226, distance: 104.4
drag, startPoint x: 185, startPoint y: 287, endPoint x: 105, endPoint y: 286, distance: 80.4
drag, startPoint x: 187, startPoint y: 349, endPoint x: 0, endPoint y: 322, distance: 189.1
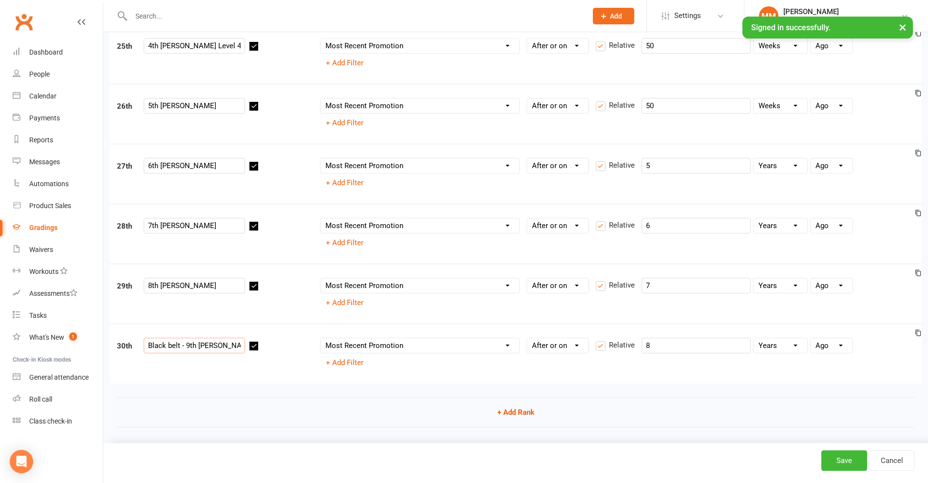
click at [836, 461] on button "Save" at bounding box center [845, 460] width 46 height 20
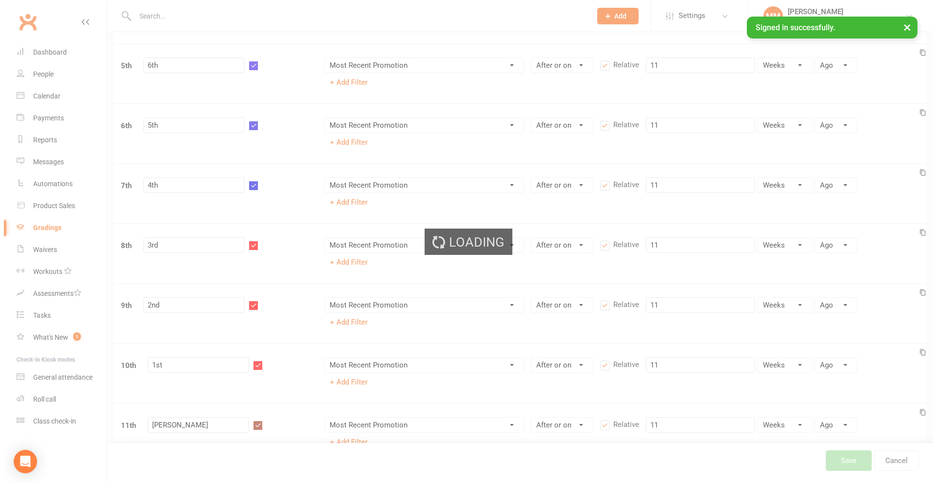
scroll to position [0, 0]
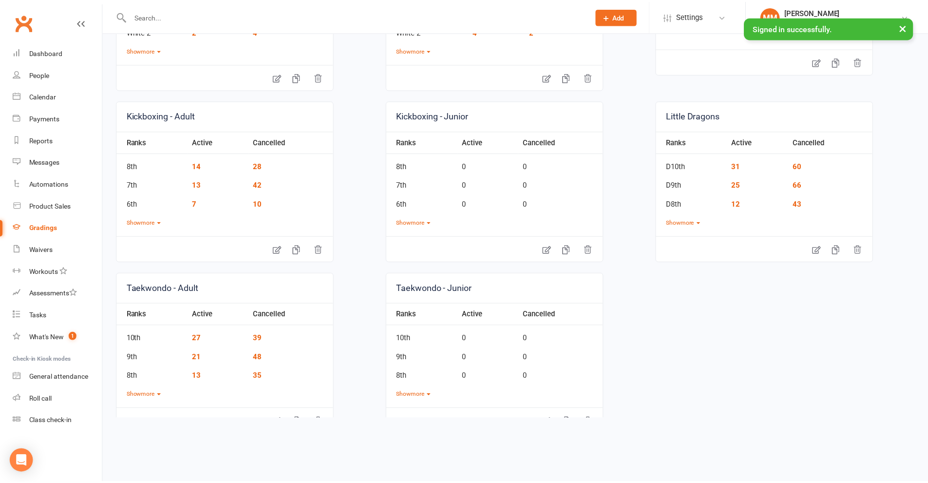
scroll to position [225, 0]
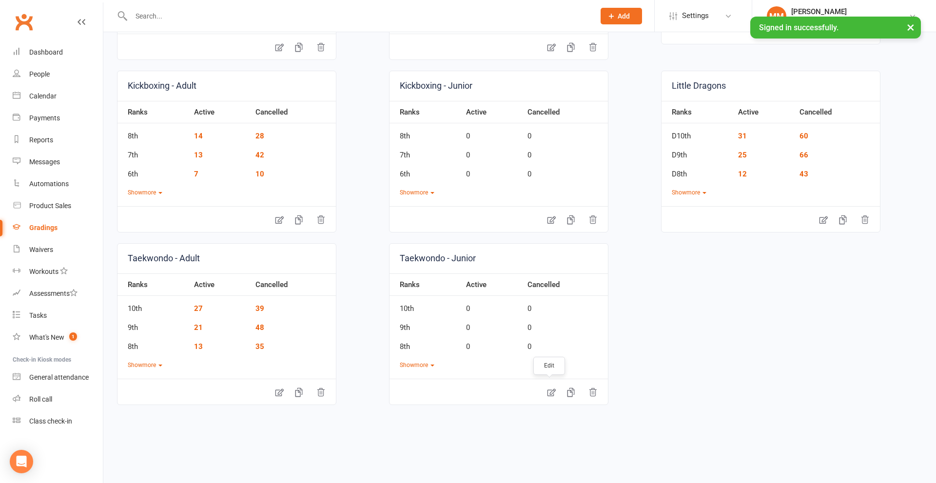
click at [546, 387] on icon at bounding box center [551, 392] width 10 height 10
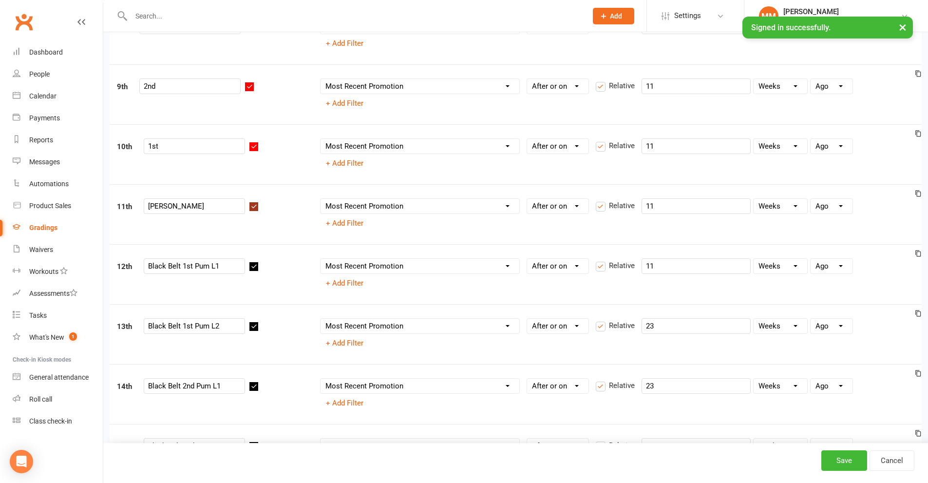
scroll to position [731, 0]
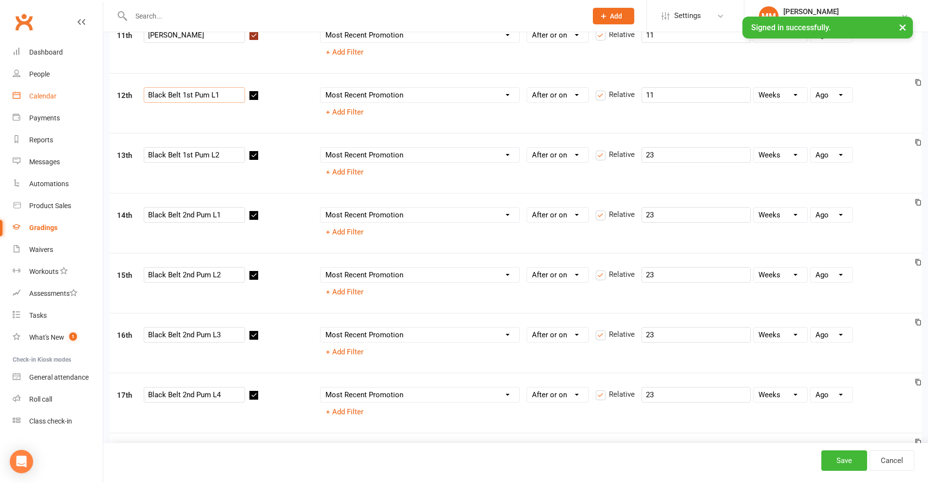
drag, startPoint x: 181, startPoint y: 96, endPoint x: 58, endPoint y: 104, distance: 124.1
click at [58, 104] on ui-view "Prospect Member Non-attending contact Class / event Appointment Grading event T…" at bounding box center [464, 277] width 928 height 2012
click at [179, 94] on input "1st Pum L1" at bounding box center [194, 95] width 101 height 16
drag, startPoint x: 183, startPoint y: 159, endPoint x: 93, endPoint y: 157, distance: 90.7
click at [93, 157] on ui-view "Prospect Member Non-attending contact Class / event Appointment Grading event T…" at bounding box center [464, 277] width 928 height 2012
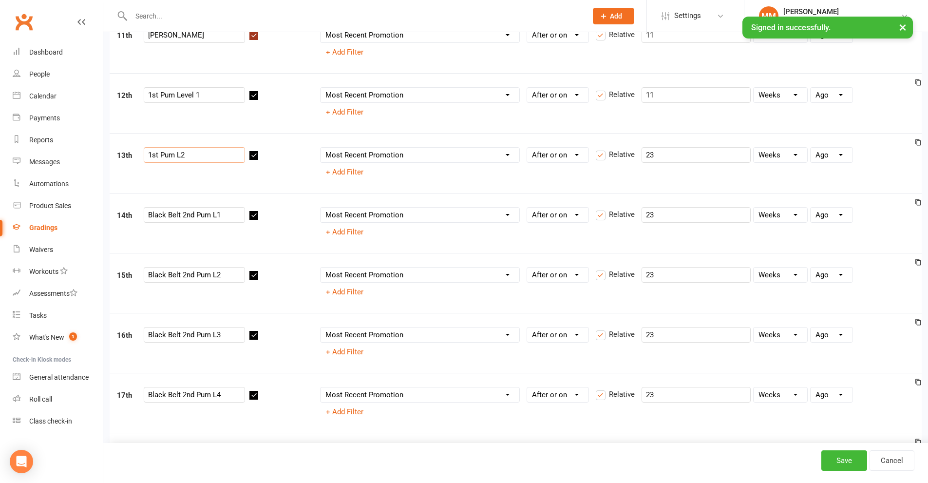
click at [181, 153] on input "1st Pum L2" at bounding box center [194, 155] width 101 height 16
drag, startPoint x: 183, startPoint y: 214, endPoint x: 108, endPoint y: 223, distance: 75.6
click at [108, 223] on div "Style Taekwondo - Junior Ranks 1st 10th Column name Belt Size Active for Gradin…" at bounding box center [515, 309] width 825 height 1948
click at [182, 212] on input "2nd Pum L1" at bounding box center [194, 215] width 101 height 16
drag, startPoint x: 182, startPoint y: 276, endPoint x: 3, endPoint y: 281, distance: 178.4
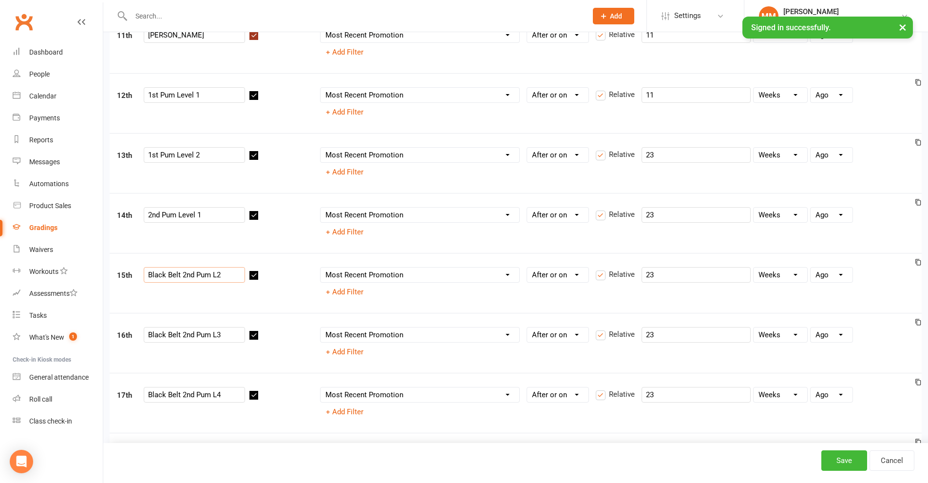
click at [3, 281] on ui-view "Prospect Member Non-attending contact Class / event Appointment Grading event T…" at bounding box center [464, 277] width 928 height 2012
click at [183, 272] on input "2nd Pum L2" at bounding box center [194, 275] width 101 height 16
drag, startPoint x: 183, startPoint y: 336, endPoint x: 0, endPoint y: 329, distance: 182.9
click at [0, 329] on ui-view "Prospect Member Non-attending contact Class / event Appointment Grading event T…" at bounding box center [464, 277] width 928 height 2012
click at [182, 335] on input "2nd Pum L3" at bounding box center [194, 335] width 101 height 16
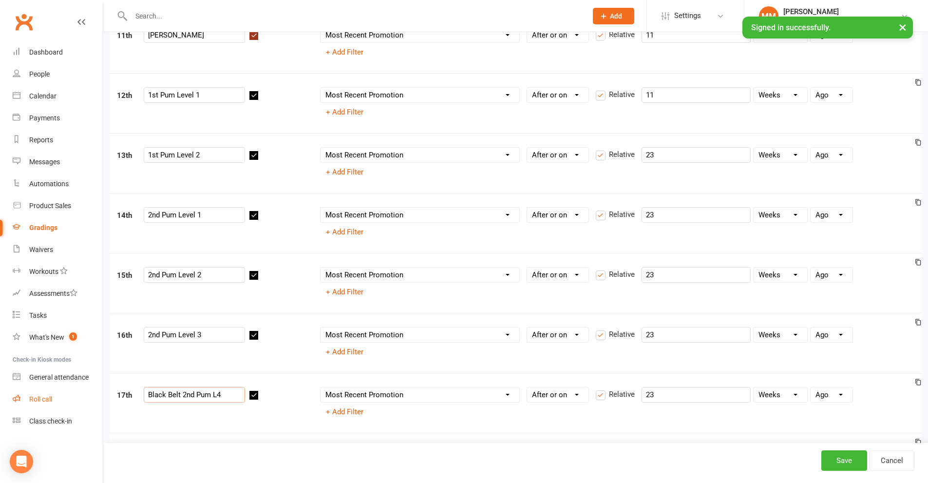
drag, startPoint x: 181, startPoint y: 394, endPoint x: 36, endPoint y: 394, distance: 144.7
click at [36, 394] on ui-view "Prospect Member Non-attending contact Class / event Appointment Grading event T…" at bounding box center [464, 277] width 928 height 2012
click at [184, 399] on input "2nd Pum L4" at bounding box center [194, 395] width 101 height 16
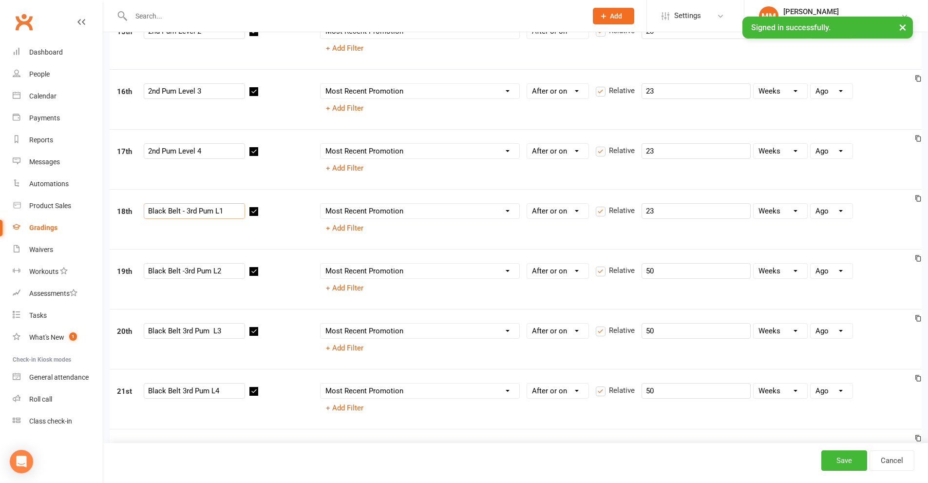
drag, startPoint x: 185, startPoint y: 213, endPoint x: 47, endPoint y: 217, distance: 137.5
click at [47, 217] on ui-view "Prospect Member Non-attending contact Class / event Appointment Grading event T…" at bounding box center [464, 34] width 928 height 2012
click at [181, 211] on input "3rd Pum L1" at bounding box center [194, 211] width 101 height 16
drag, startPoint x: 185, startPoint y: 273, endPoint x: 0, endPoint y: 272, distance: 185.2
click at [0, 272] on ui-view "Prospect Member Non-attending contact Class / event Appointment Grading event T…" at bounding box center [464, 34] width 928 height 2012
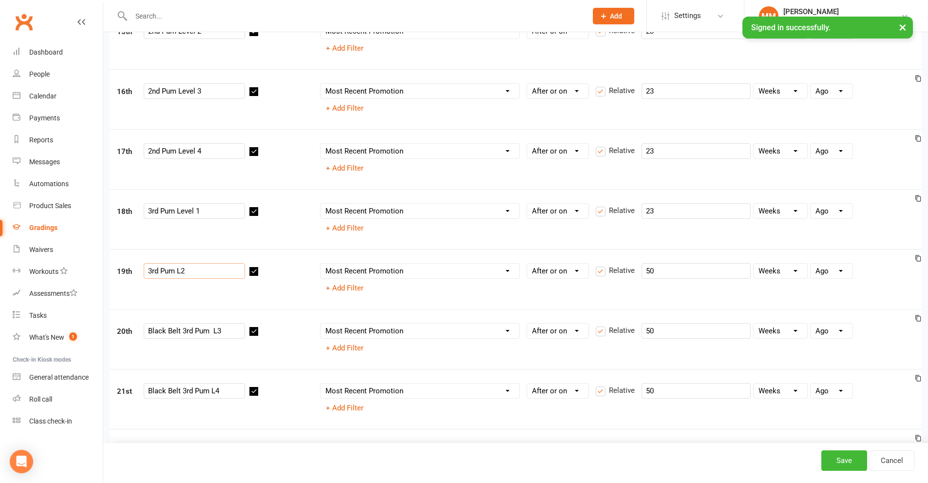
click at [179, 270] on input "3rd Pum L2" at bounding box center [194, 271] width 101 height 16
click at [182, 271] on input "3rd Pum L2" at bounding box center [194, 271] width 101 height 16
drag, startPoint x: 184, startPoint y: 332, endPoint x: 39, endPoint y: 326, distance: 145.4
click at [39, 326] on ui-view "Prospect Member Non-attending contact Class / event Appointment Grading event T…" at bounding box center [464, 34] width 928 height 2012
click at [183, 338] on input "3rd Pum L3" at bounding box center [194, 331] width 101 height 16
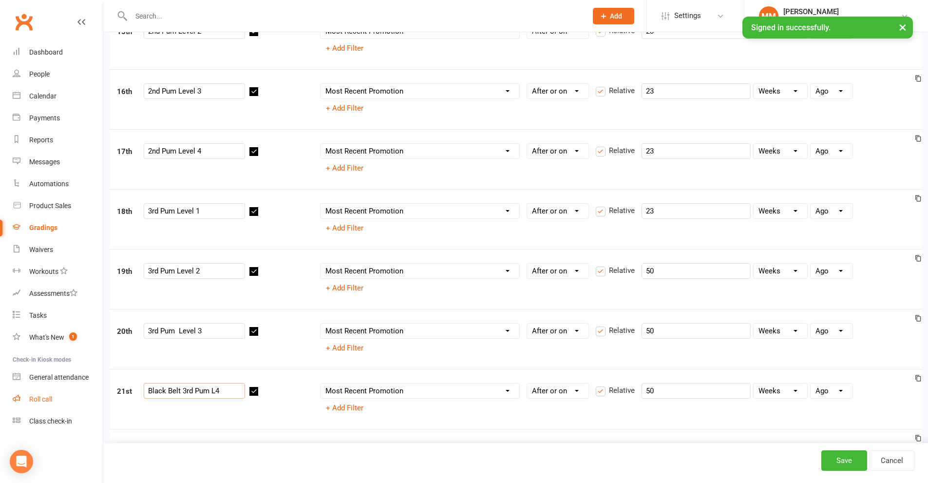
drag, startPoint x: 184, startPoint y: 390, endPoint x: 85, endPoint y: 389, distance: 98.5
click at [85, 389] on ui-view "Prospect Member Non-attending contact Class / event Appointment Grading event T…" at bounding box center [464, 34] width 928 height 2012
click at [180, 390] on input "3rd Pum L4" at bounding box center [194, 391] width 101 height 16
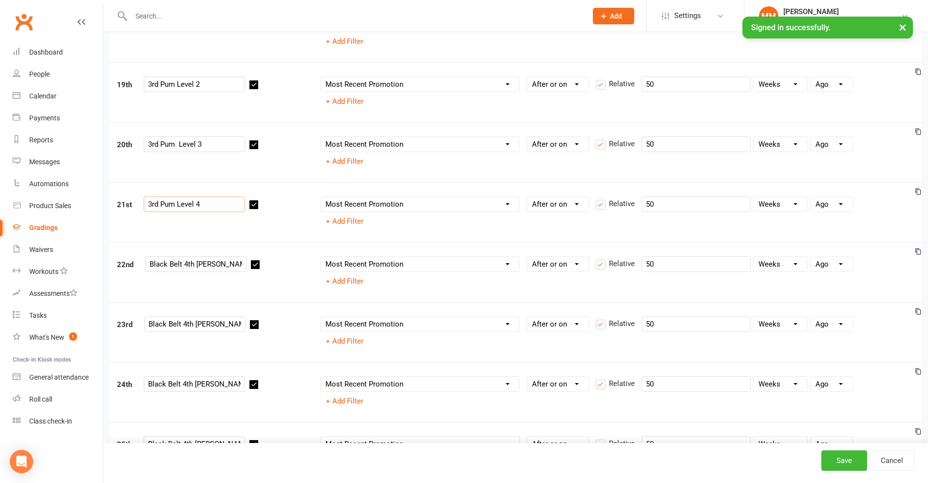
scroll to position [1170, 0]
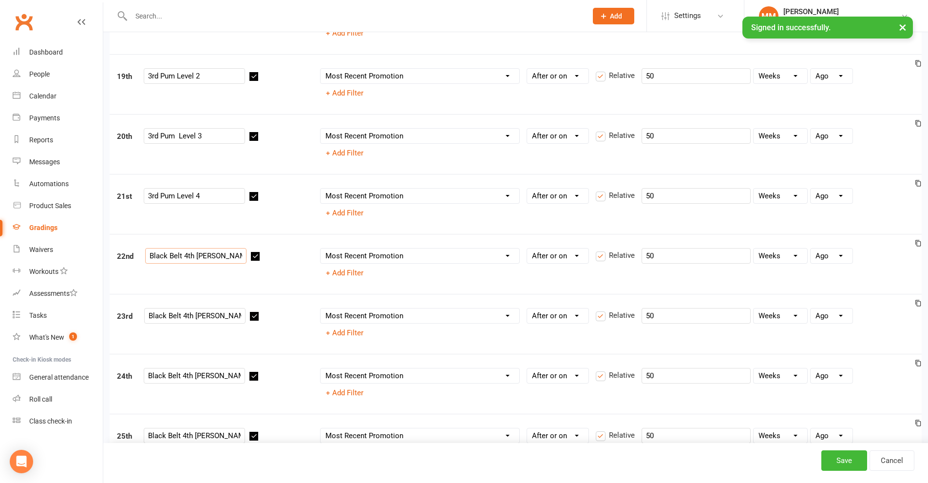
drag, startPoint x: 16, startPoint y: 257, endPoint x: 10, endPoint y: 257, distance: 5.8
click at [179, 255] on input "4th Dan L1" at bounding box center [195, 256] width 101 height 16
drag, startPoint x: 183, startPoint y: 318, endPoint x: 0, endPoint y: 313, distance: 182.8
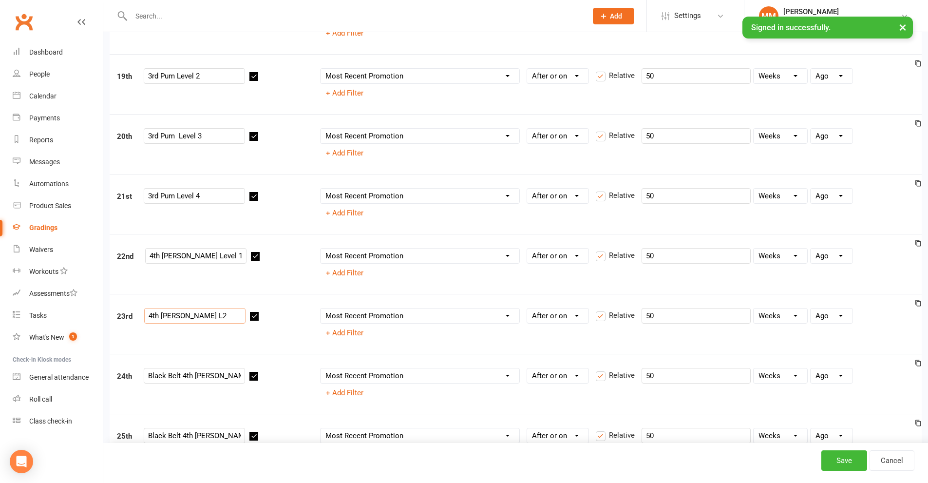
click at [177, 314] on input "4th Dan L2" at bounding box center [194, 316] width 101 height 16
drag, startPoint x: 182, startPoint y: 374, endPoint x: 18, endPoint y: 392, distance: 164.8
click at [178, 375] on input "4th Dan L3" at bounding box center [194, 376] width 101 height 16
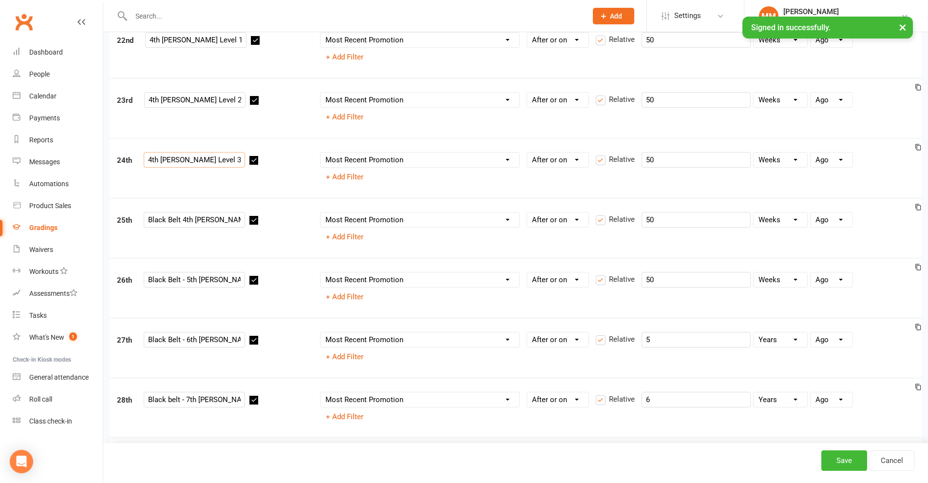
scroll to position [1413, 0]
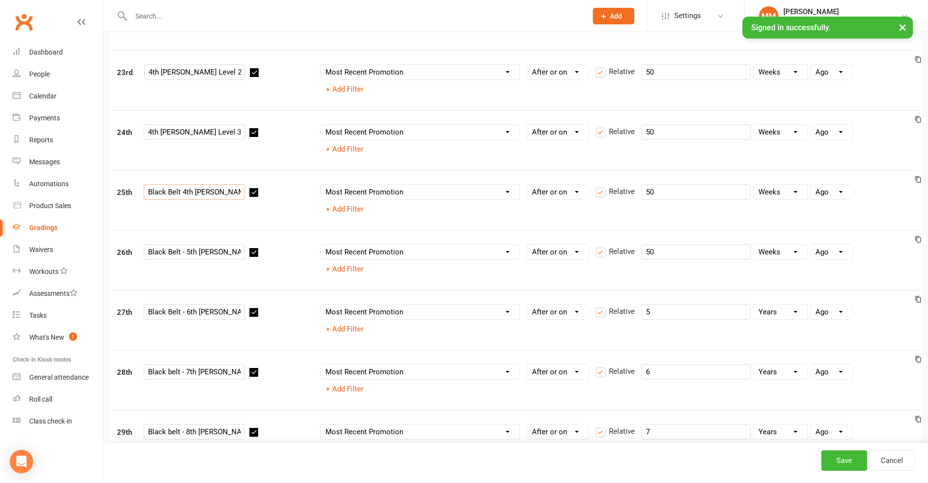
drag, startPoint x: 179, startPoint y: 189, endPoint x: 106, endPoint y: 200, distance: 74.0
click at [179, 193] on input "4th Dan L4" at bounding box center [194, 192] width 101 height 16
drag, startPoint x: 187, startPoint y: 248, endPoint x: 0, endPoint y: 266, distance: 187.5
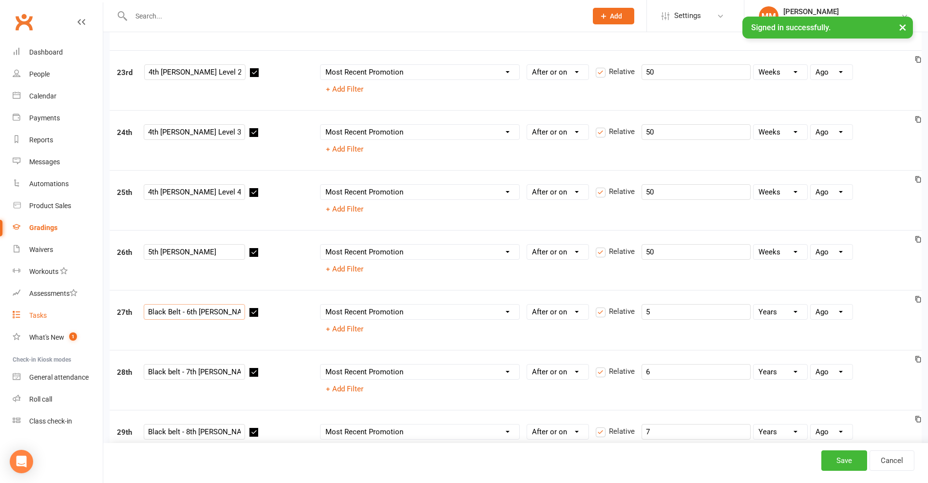
drag, startPoint x: 188, startPoint y: 311, endPoint x: 39, endPoint y: 310, distance: 149.6
drag, startPoint x: 187, startPoint y: 371, endPoint x: 0, endPoint y: 361, distance: 186.9
drag, startPoint x: 185, startPoint y: 433, endPoint x: 35, endPoint y: 423, distance: 150.4
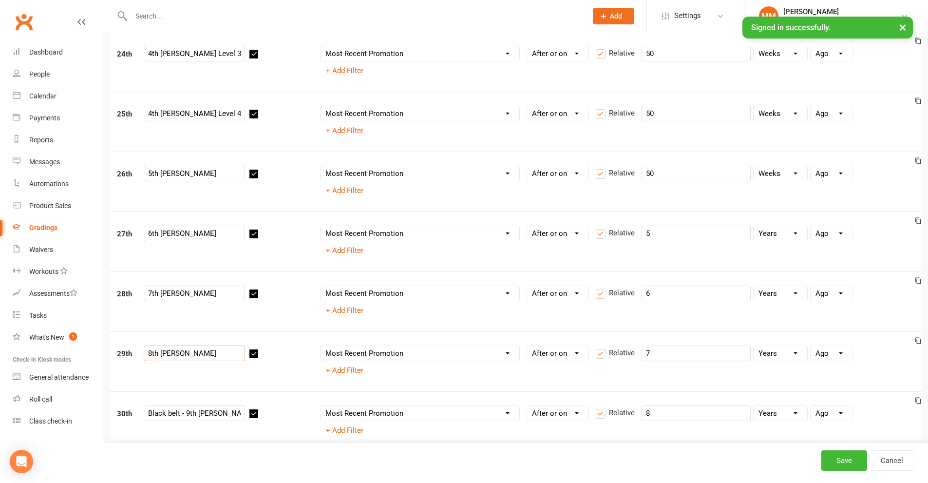
scroll to position [1560, 0]
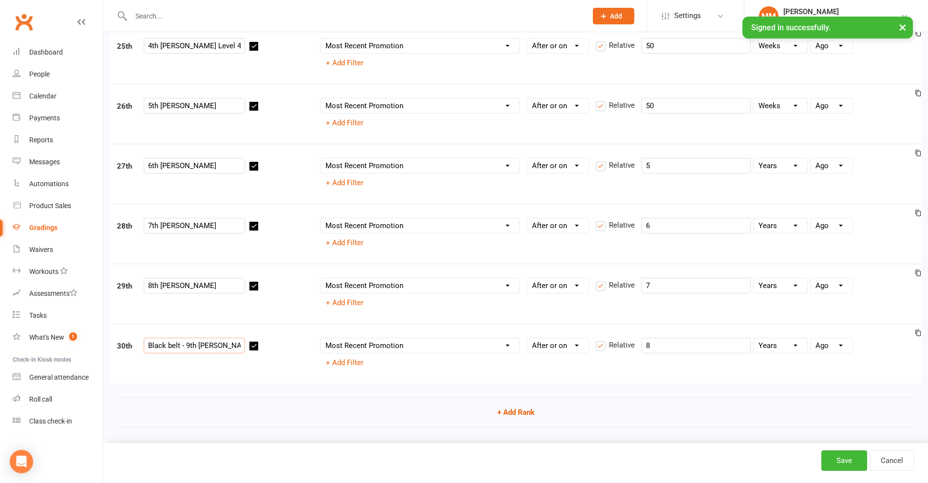
drag, startPoint x: 188, startPoint y: 345, endPoint x: 45, endPoint y: 351, distance: 142.9
click at [854, 462] on button "Save" at bounding box center [845, 460] width 46 height 20
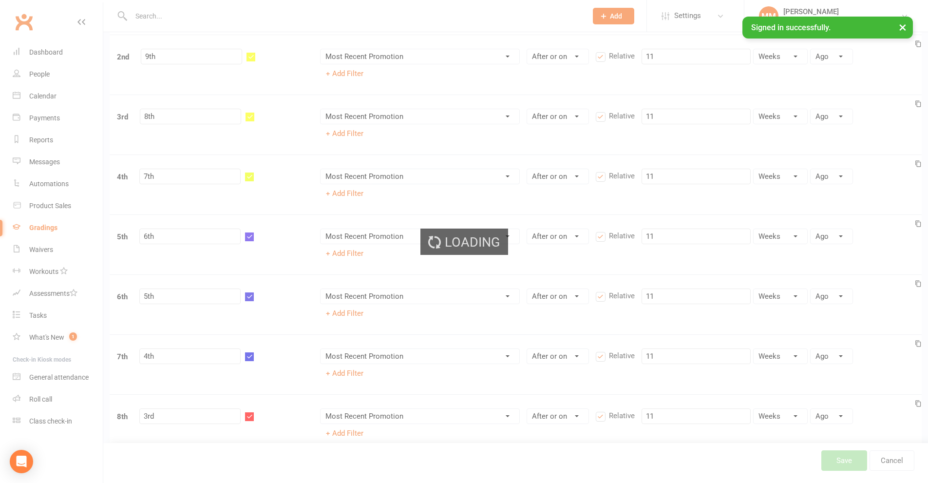
scroll to position [0, 0]
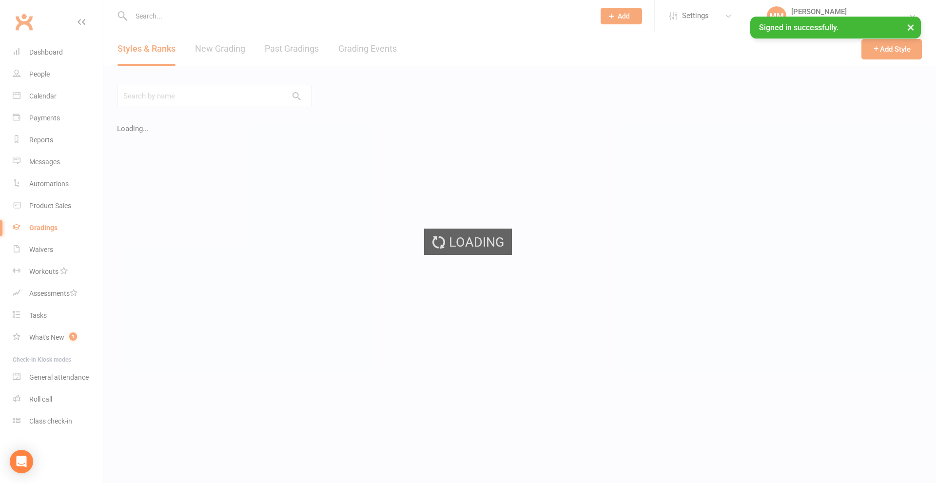
click at [182, 14] on div "Loading" at bounding box center [468, 241] width 936 height 483
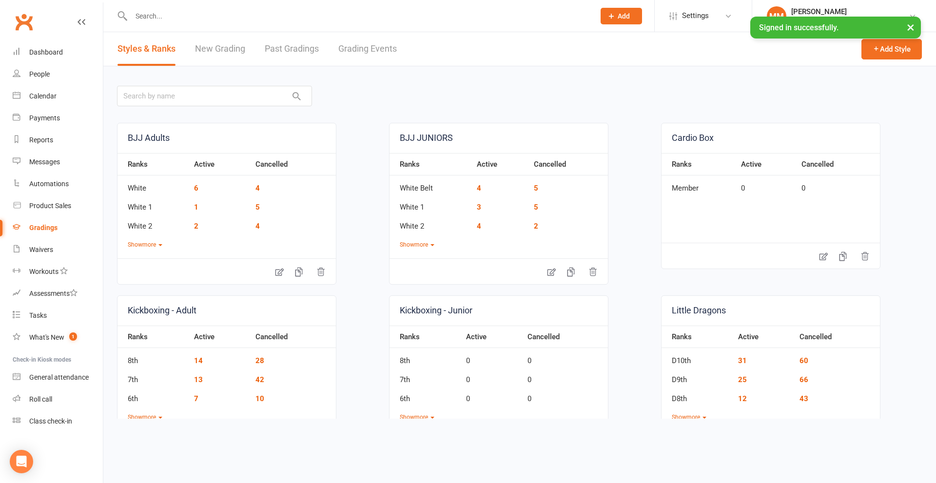
click at [197, 14] on input "text" at bounding box center [358, 16] width 460 height 14
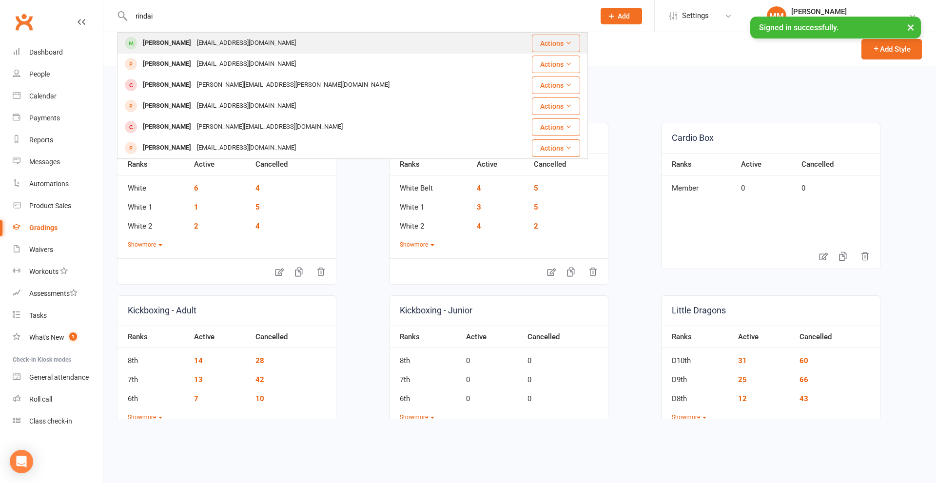
click at [248, 39] on div "Rindai Beckett zviito@yahoo.co.uk" at bounding box center [313, 43] width 390 height 20
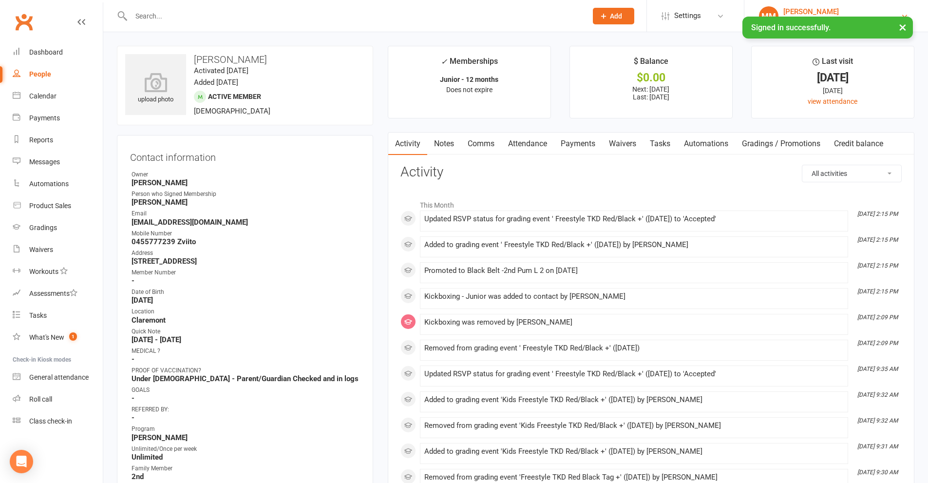
click at [843, 8] on div "Melissa Matthews" at bounding box center [842, 11] width 117 height 9
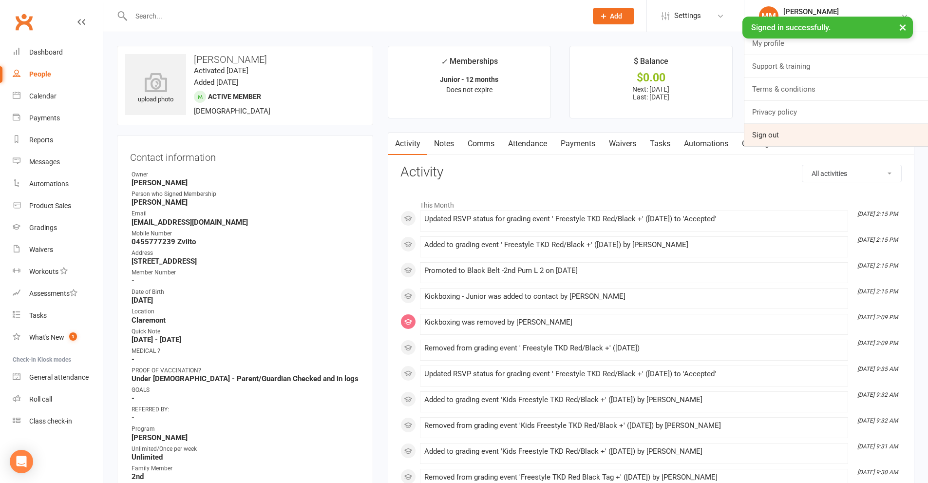
click at [830, 132] on link "Sign out" at bounding box center [837, 135] width 184 height 22
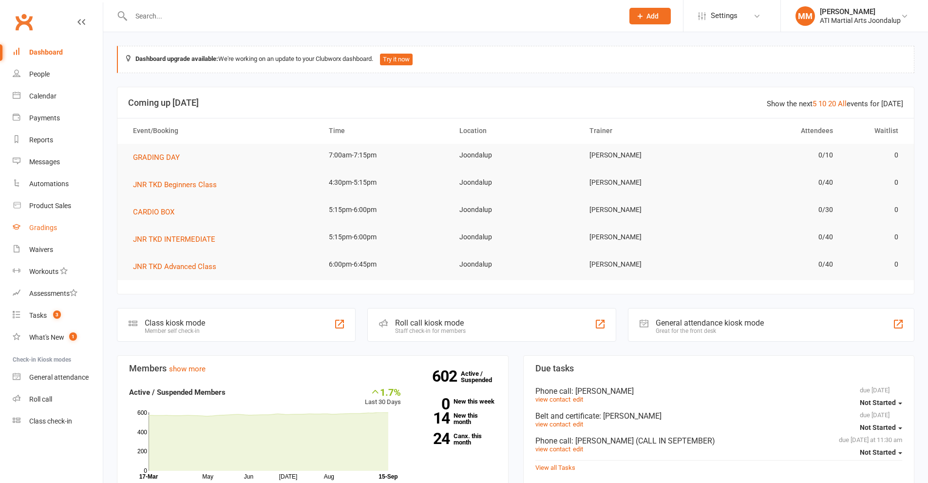
click at [47, 231] on div "Gradings" at bounding box center [43, 228] width 28 height 8
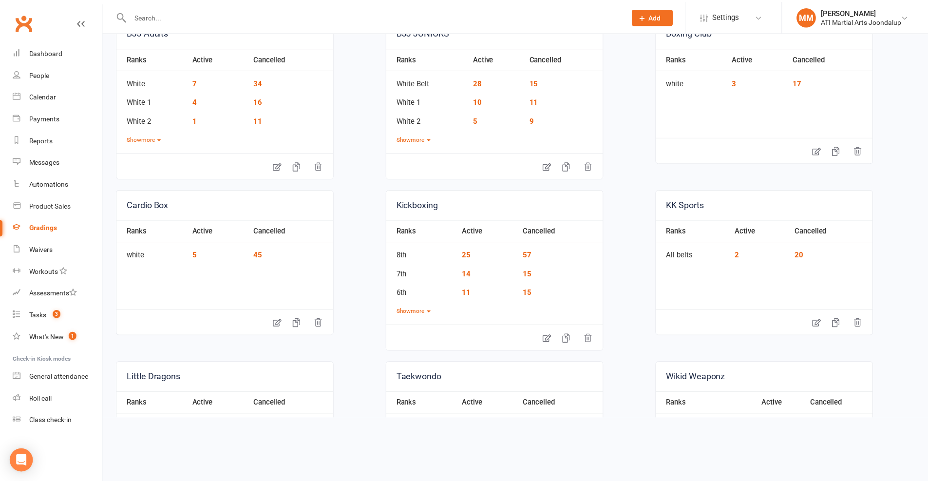
scroll to position [225, 0]
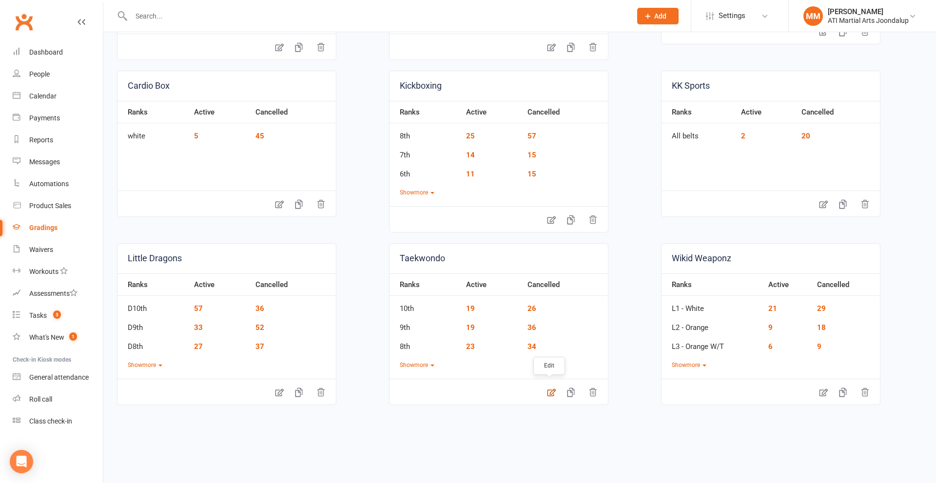
click at [546, 396] on icon at bounding box center [551, 392] width 10 height 10
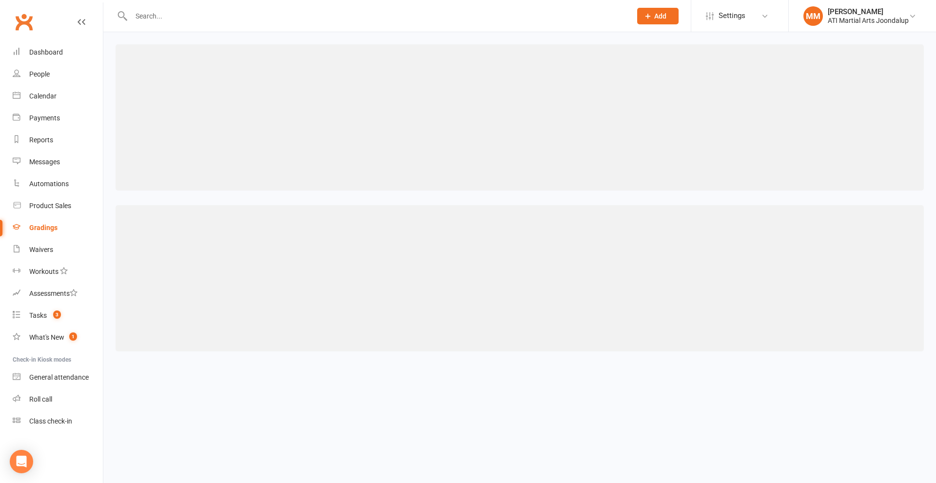
select select "contact_summaries:styles_style_class_attendances_since_last_promotion"
select select ">="
select select "contact_summaries:styles_style_most_recently_promoted_on"
select select ">="
select select "weeks"
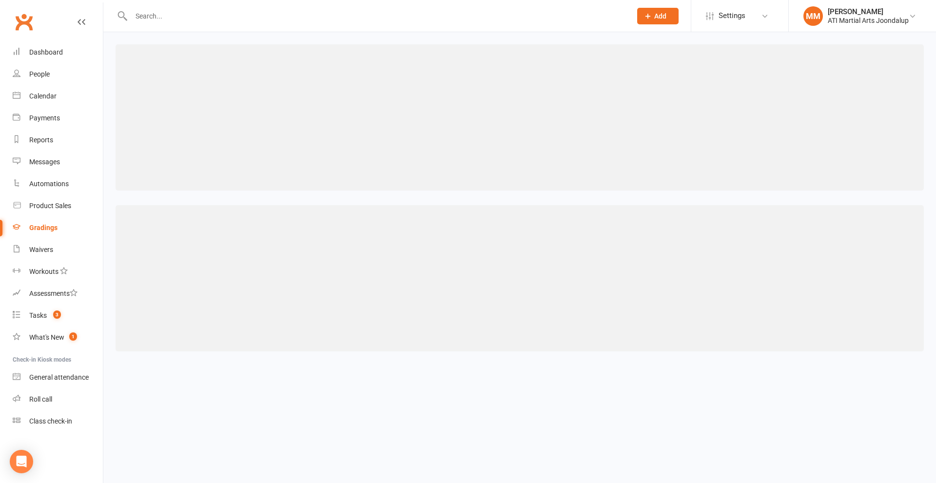
select select "contact_summaries:styles_style_most_recently_promoted_on"
select select ">="
select select "weeks"
select select "contact_summaries:styles_style_most_recently_promoted_on"
select select ">="
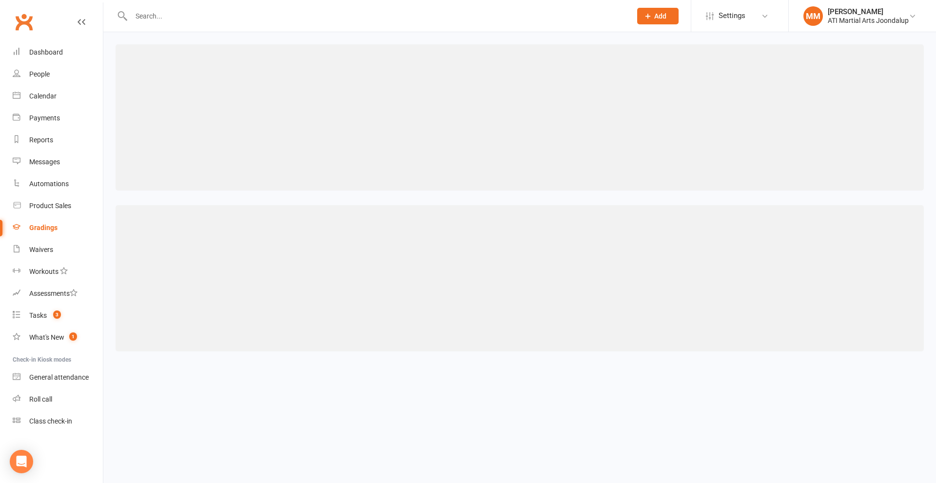
select select "weeks"
select select "contact_summaries:styles_style_most_recently_promoted_on"
select select ">="
select select "weeks"
select select "contact_summaries:styles_style_most_recently_promoted_on"
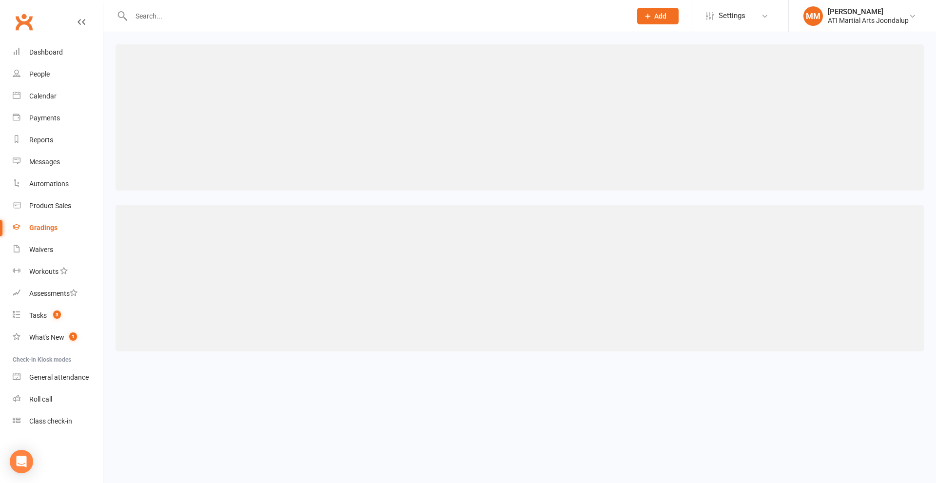
select select ">="
select select "weeks"
select select "contact_summaries:styles_style_most_recently_promoted_on"
select select ">="
select select "weeks"
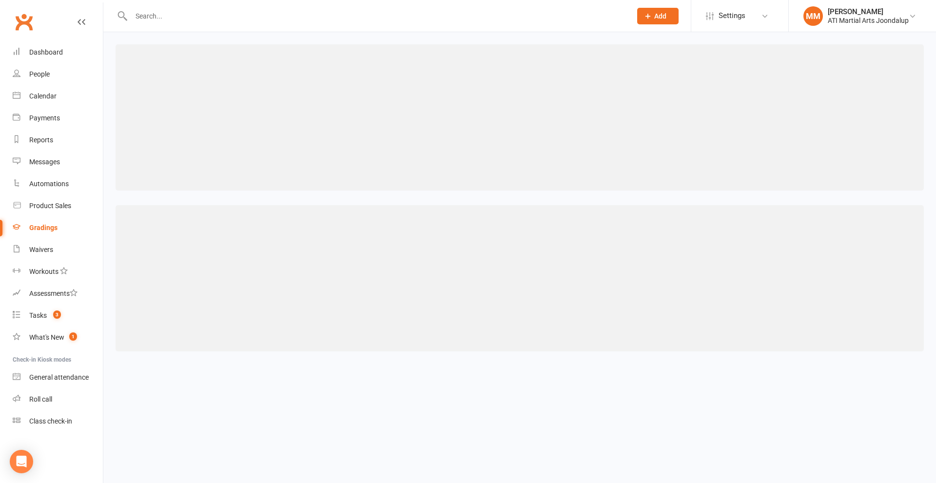
select select "contact_summaries:styles_style_most_recently_promoted_on"
select select ">="
select select "weeks"
select select "contact_summaries:styles_style_most_recently_promoted_on"
select select ">="
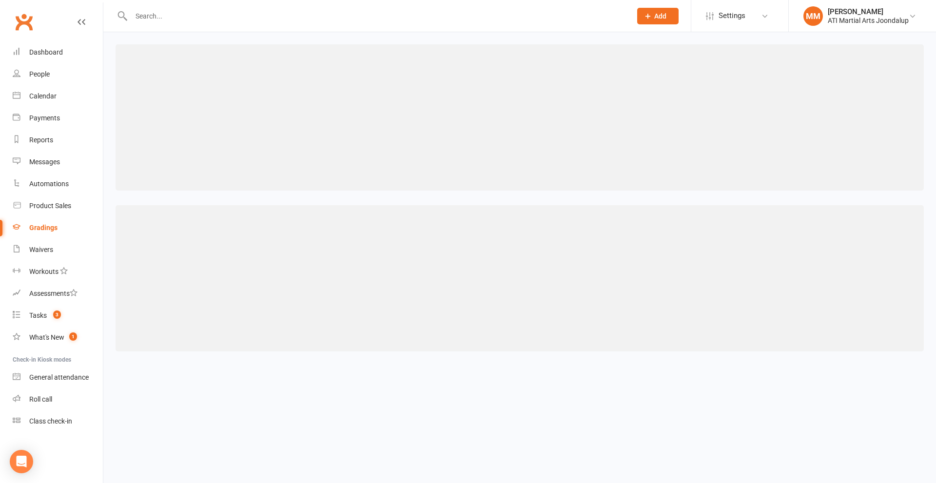
select select "weeks"
select select "contact_summaries:styles_style_most_recently_promoted_on"
select select ">="
select select "weeks"
select select "contact_summaries:styles_style_most_recently_promoted_on"
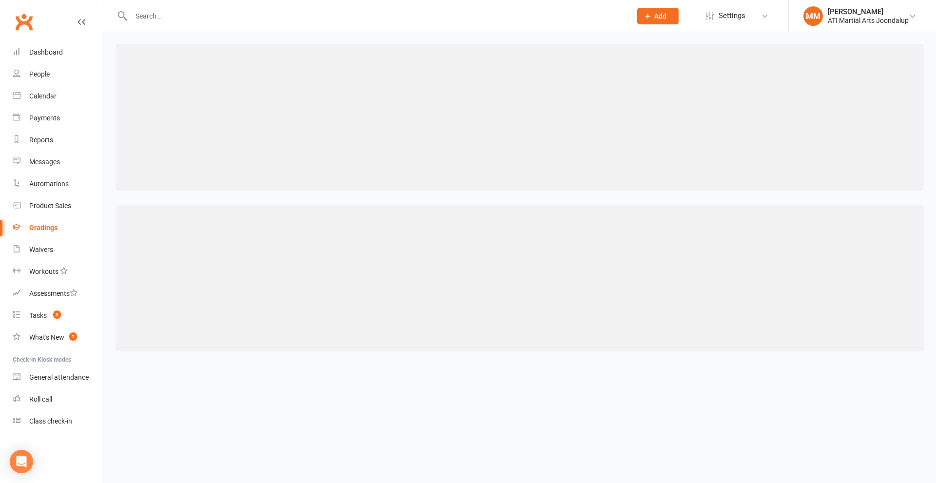
select select ">="
select select "weeks"
select select "contact_summaries:styles_style_most_recently_promoted_on"
select select ">="
select select "weeks"
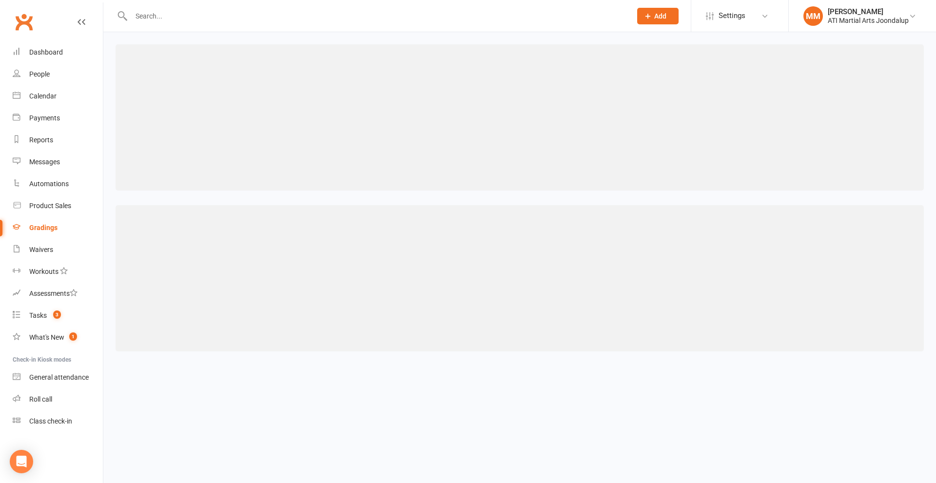
select select "contact_summaries:styles_style_most_recently_promoted_on"
select select ">="
select select "weeks"
select select "contact_summaries:styles_style_most_recently_promoted_on"
select select ">="
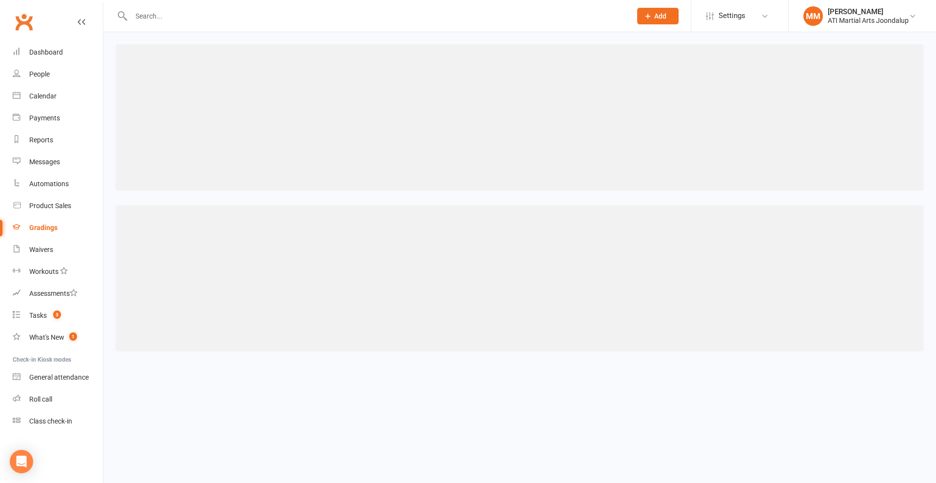
select select "weeks"
select select "contact_summaries:styles_style_most_recently_promoted_on"
select select ">="
select select "weeks"
select select "contact_summaries:styles_style_most_recently_promoted_on"
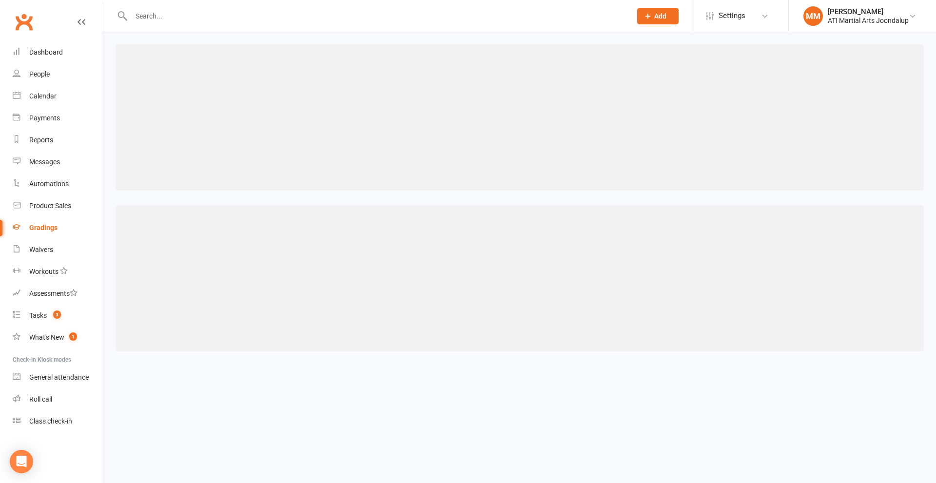
select select ">="
select select "weeks"
select select "contact_summaries:styles_style_most_recently_promoted_on"
select select ">="
select select "weeks"
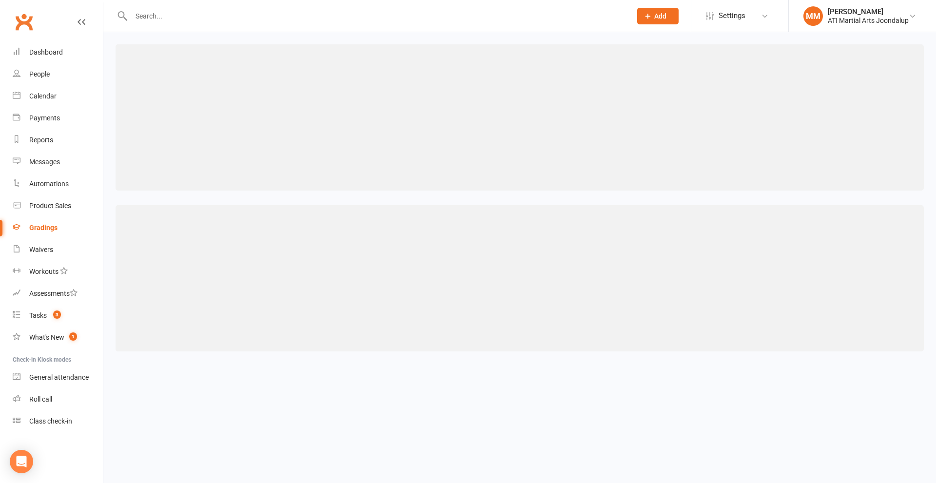
select select "contact_summaries:styles_style_most_recently_promoted_on"
select select ">="
select select "weeks"
select select "contact_summaries:styles_style_most_recently_promoted_on"
select select ">="
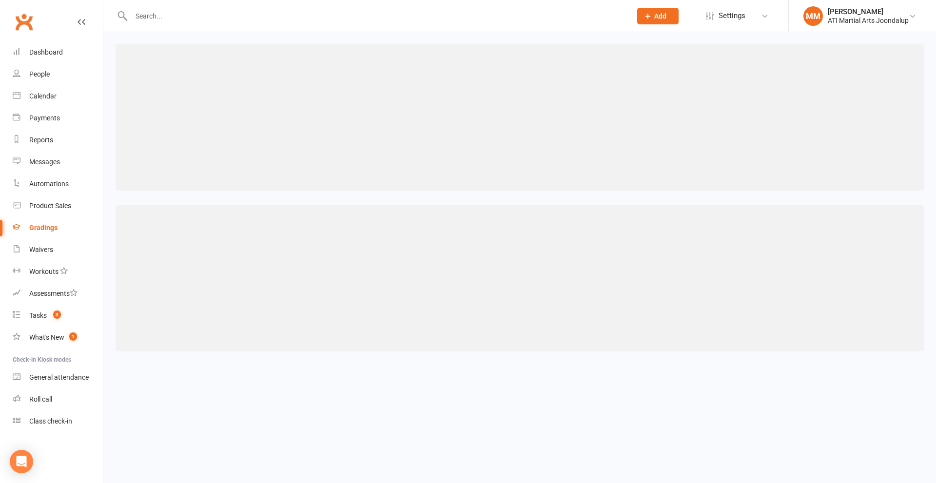
select select "weeks"
select select "contact_summaries:styles_style_most_recently_promoted_on"
select select ">="
select select "weeks"
select select "contact_summaries:styles_style_most_recently_promoted_on"
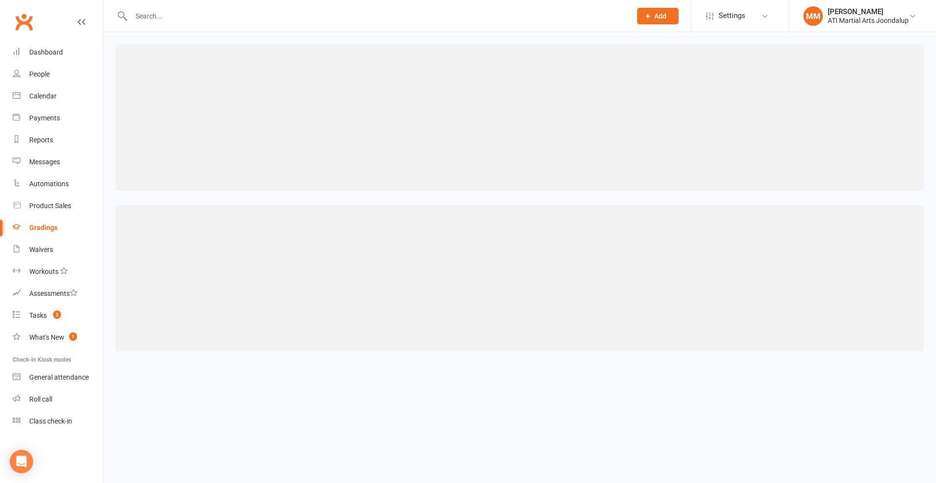
select select ">="
select select "weeks"
select select "contact_summaries:styles_style_most_recently_promoted_on"
select select ">="
select select "weeks"
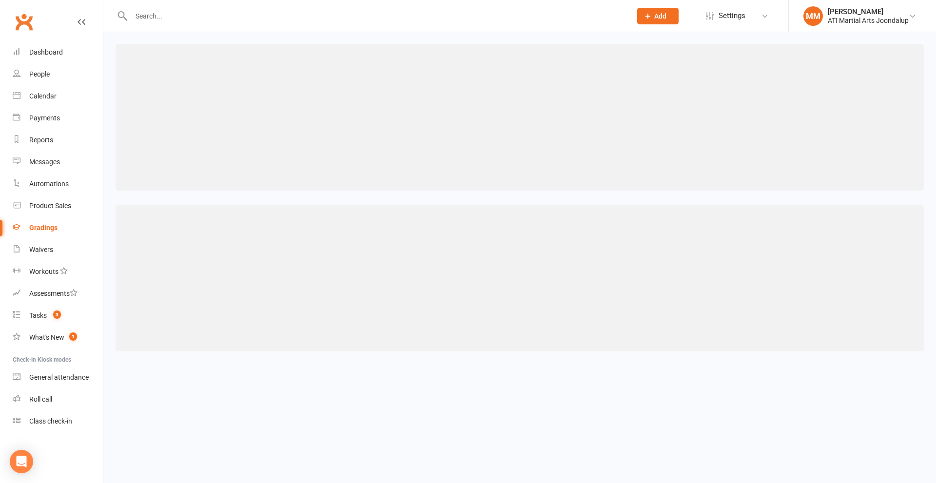
select select "contact_summaries:styles_style_most_recently_promoted_on"
select select ">="
select select "weeks"
select select "contact_summaries:styles_style_most_recently_promoted_on"
select select ">="
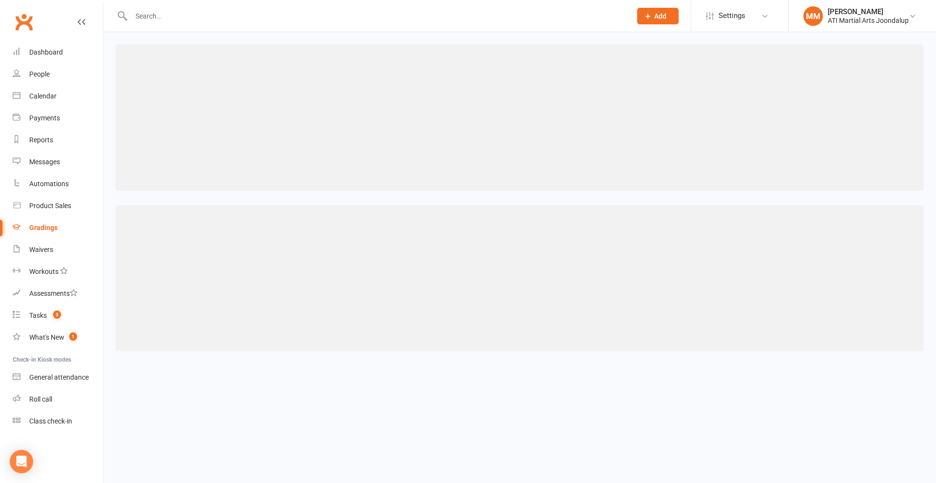
select select "weeks"
select select "contact_summaries:styles_style_most_recently_promoted_on"
select select ">="
select select "weeks"
select select "contact_summaries:styles_style_most_recently_promoted_on"
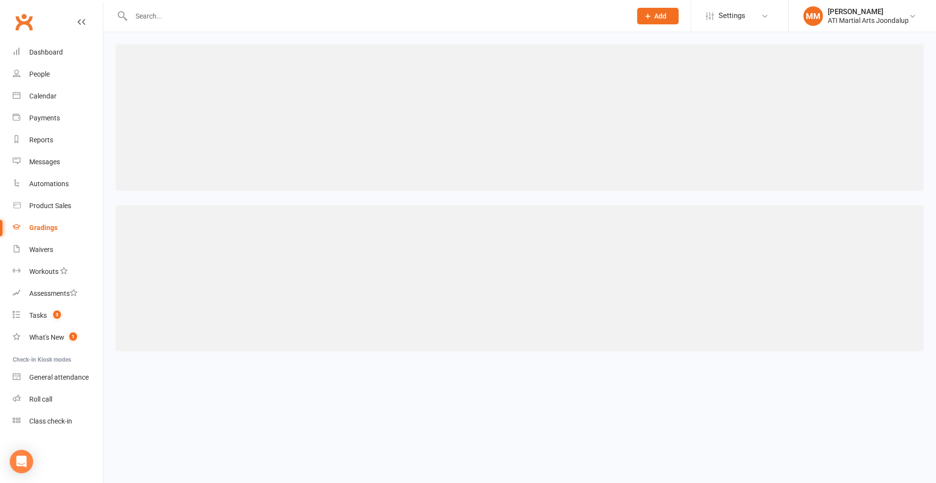
select select ">="
select select "weeks"
select select "contact_summaries:styles_style_most_recently_promoted_on"
select select ">="
select select "years"
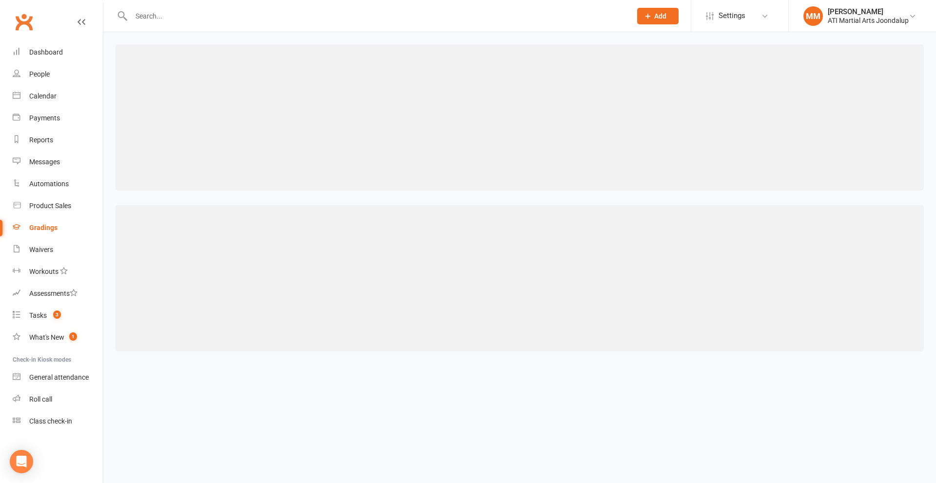
select select "contact_summaries:styles_style_most_recently_promoted_on"
select select ">="
select select "years"
select select "contact_summaries:styles_style_most_recently_promoted_on"
select select ">="
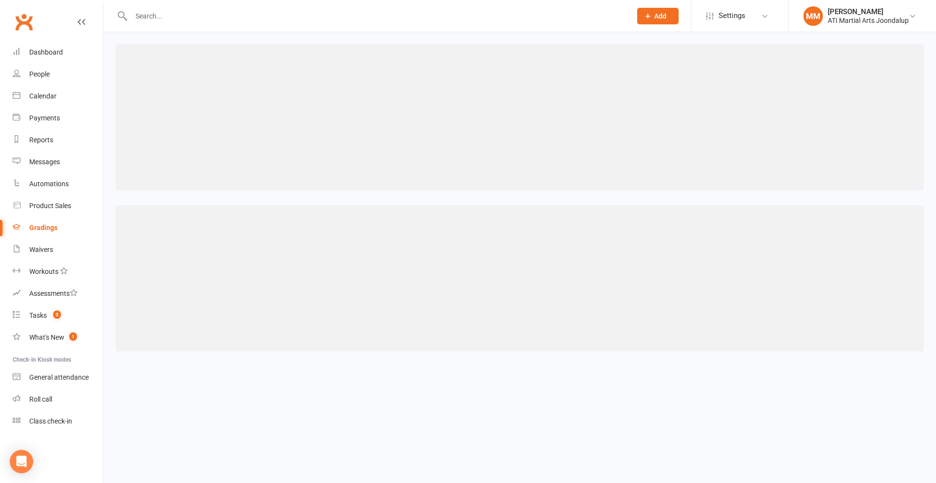
select select "years"
select select "contact_summaries:styles_style_most_recently_promoted_on"
select select ">="
select select "years"
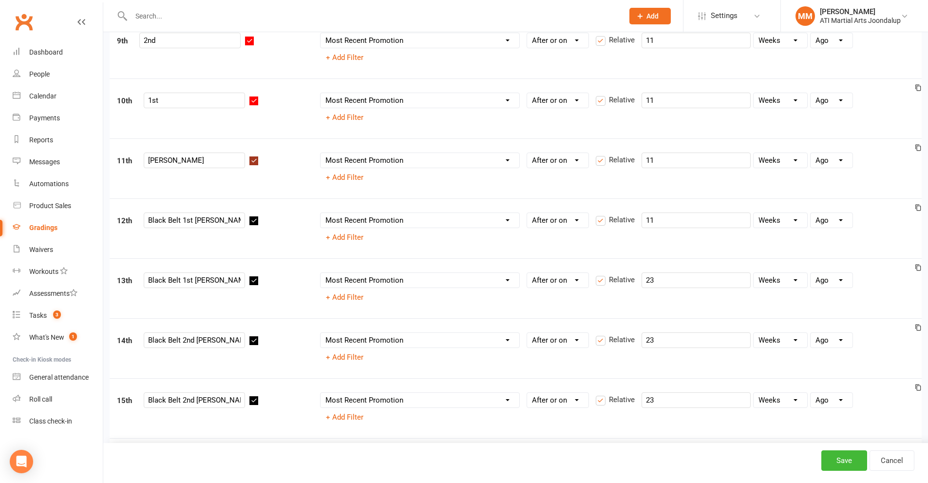
scroll to position [634, 0]
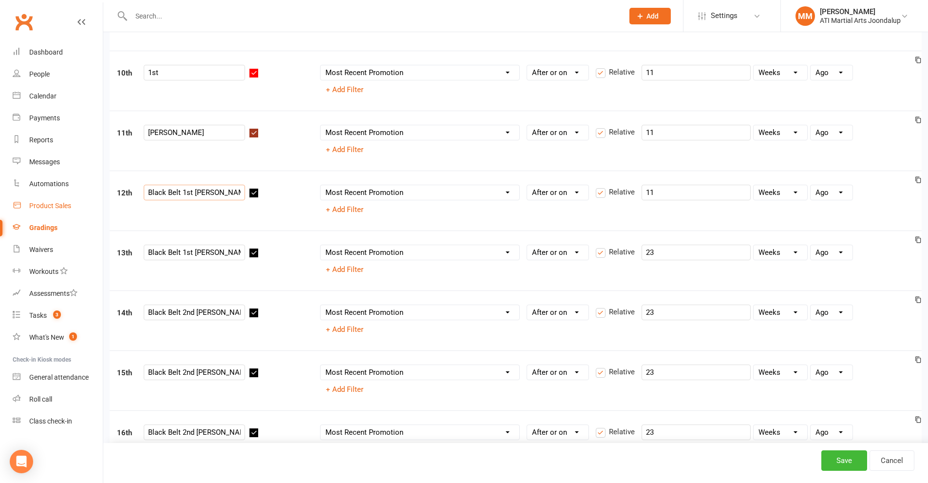
drag, startPoint x: 174, startPoint y: 192, endPoint x: 47, endPoint y: 202, distance: 128.1
click at [47, 202] on ui-view "Prospect Member Non-attending contact Class / event Appointment Grading event T…" at bounding box center [464, 375] width 928 height 2012
click at [177, 196] on input "1st Dan L1" at bounding box center [194, 193] width 101 height 16
type input "1st Dan Level 1"
drag, startPoint x: 182, startPoint y: 251, endPoint x: 0, endPoint y: 264, distance: 182.8
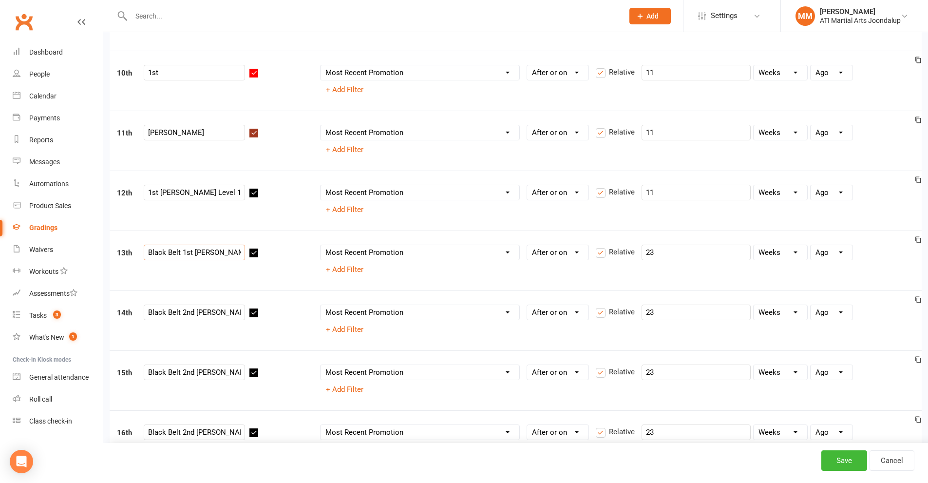
click at [0, 264] on ui-view "Prospect Member Non-attending contact Class / event Appointment Grading event T…" at bounding box center [464, 375] width 928 height 2012
click at [177, 252] on input "1st Dan L2" at bounding box center [194, 253] width 101 height 16
type input "1st Dan Level 2"
drag, startPoint x: 184, startPoint y: 314, endPoint x: 113, endPoint y: 312, distance: 71.7
click at [113, 312] on div "14th Black Belt 2nd Dan L1" at bounding box center [211, 314] width 203 height 19
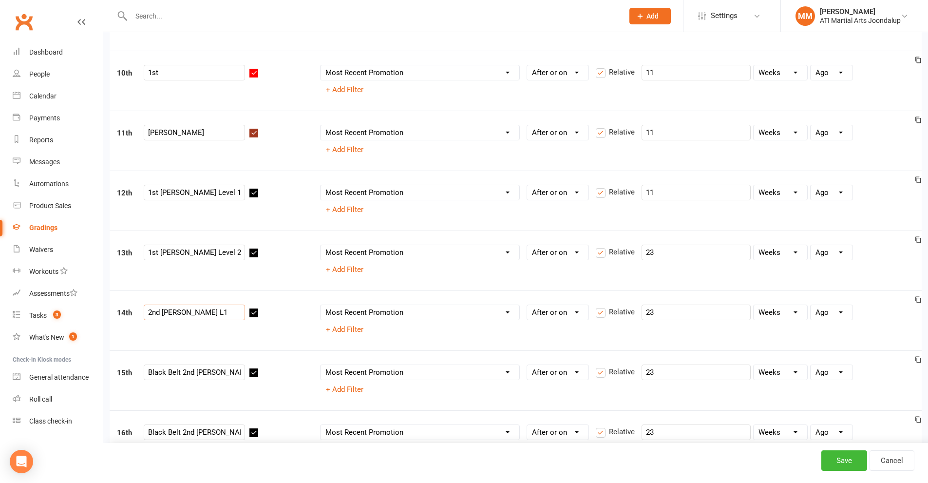
click at [179, 313] on input "2nd Dan L1" at bounding box center [194, 313] width 101 height 16
type input "2nd Dan Level 1"
drag, startPoint x: 166, startPoint y: 369, endPoint x: 101, endPoint y: 383, distance: 66.6
click at [101, 383] on ui-view "Prospect Member Non-attending contact Class / event Appointment Grading event T…" at bounding box center [464, 375] width 928 height 2012
click at [179, 375] on input "2nd Dan L2" at bounding box center [194, 373] width 101 height 16
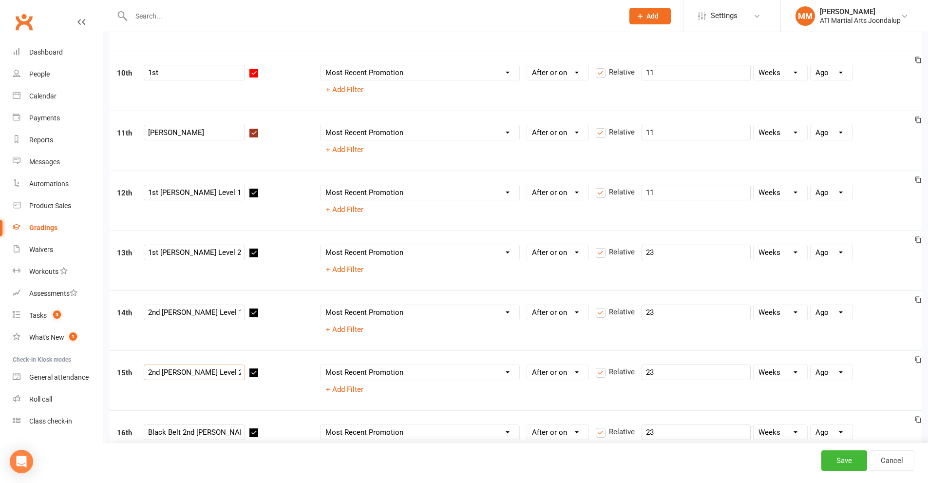
type input "2nd Dan Level 2"
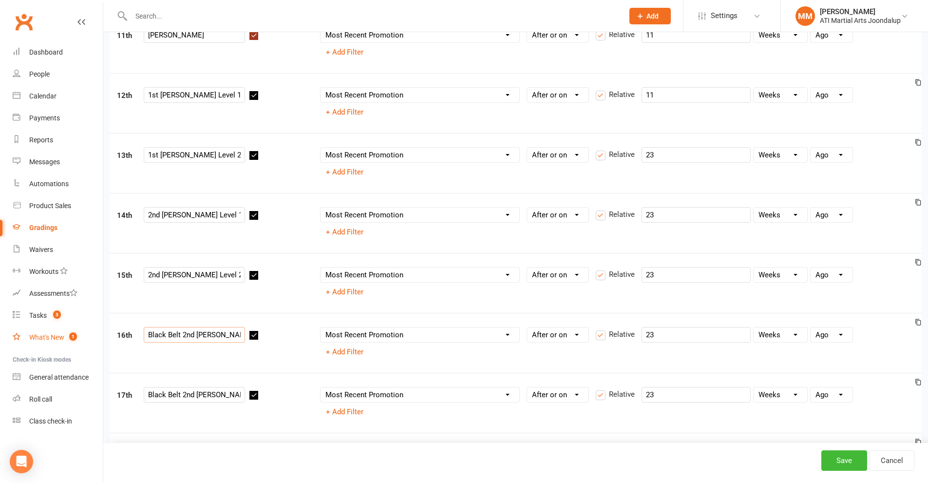
drag, startPoint x: 184, startPoint y: 332, endPoint x: 74, endPoint y: 334, distance: 110.2
click at [74, 334] on ui-view "Prospect Member Non-attending contact Class / event Appointment Grading event T…" at bounding box center [464, 277] width 928 height 2012
click at [178, 337] on input "2nd Dan L3" at bounding box center [194, 335] width 101 height 16
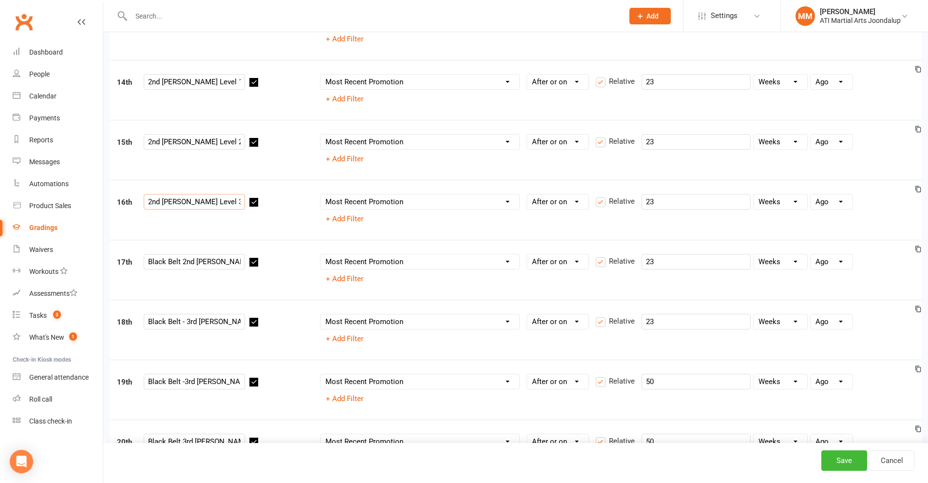
scroll to position [877, 0]
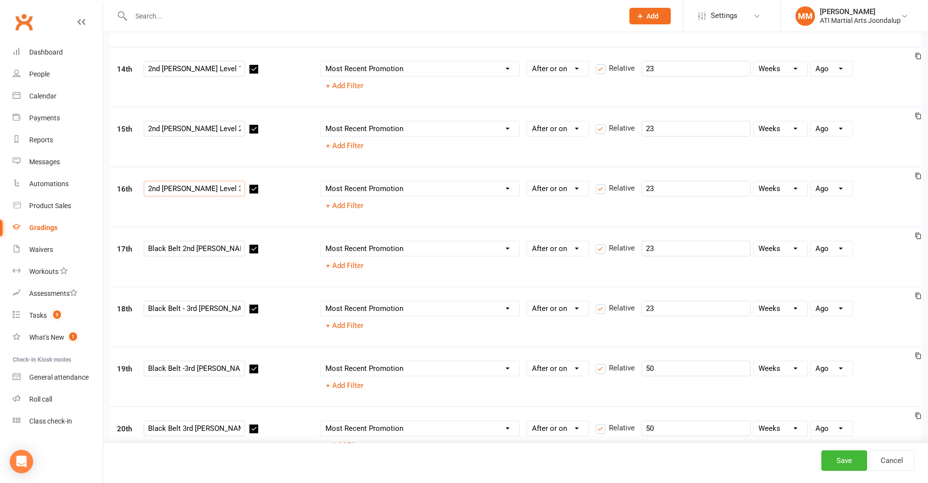
type input "2nd Dan Level 3"
drag, startPoint x: 182, startPoint y: 248, endPoint x: 5, endPoint y: 250, distance: 177.4
click at [5, 250] on ui-view "Prospect Member Non-attending contact Class / event Appointment Grading event T…" at bounding box center [464, 131] width 928 height 2012
click at [180, 248] on input "2nd Dan L4" at bounding box center [194, 249] width 101 height 16
type input "2nd Dan Level 4"
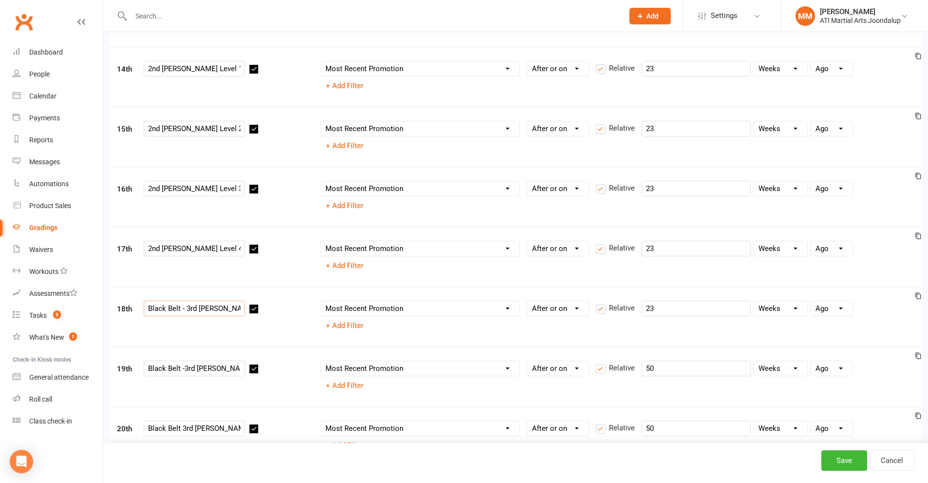
drag, startPoint x: 186, startPoint y: 309, endPoint x: 0, endPoint y: 307, distance: 186.2
click at [0, 307] on ui-view "Prospect Member Non-attending contact Class / event Appointment Grading event T…" at bounding box center [464, 131] width 928 height 2012
click at [177, 309] on input "3rd Dan L1" at bounding box center [194, 309] width 101 height 16
type input "3rd Dan Level 1"
drag, startPoint x: 186, startPoint y: 367, endPoint x: 78, endPoint y: 373, distance: 107.4
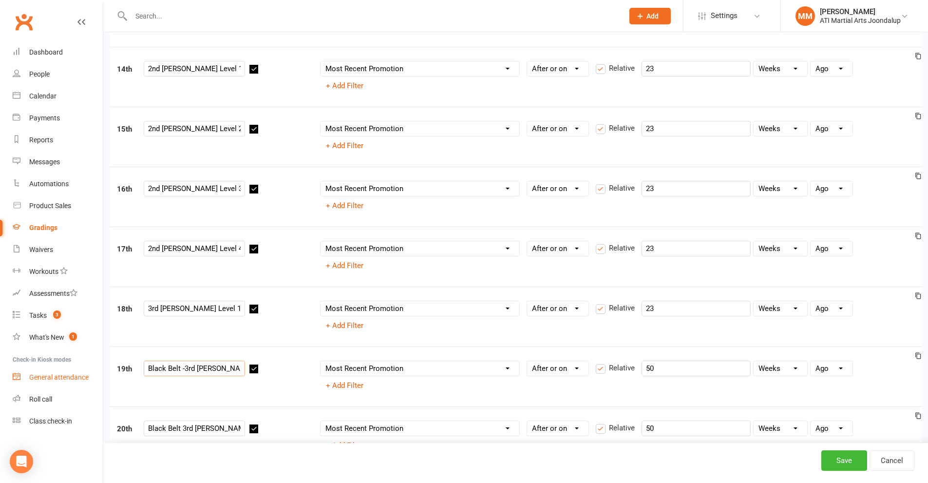
click at [78, 373] on ui-view "Prospect Member Non-attending contact Class / event Appointment Grading event T…" at bounding box center [464, 131] width 928 height 2012
click at [179, 371] on input "3rd Dan L2" at bounding box center [194, 369] width 101 height 16
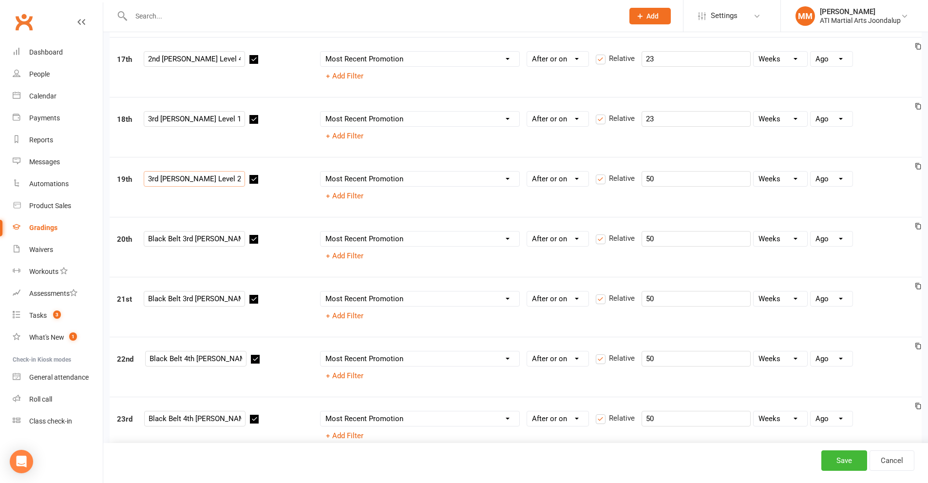
scroll to position [1072, 0]
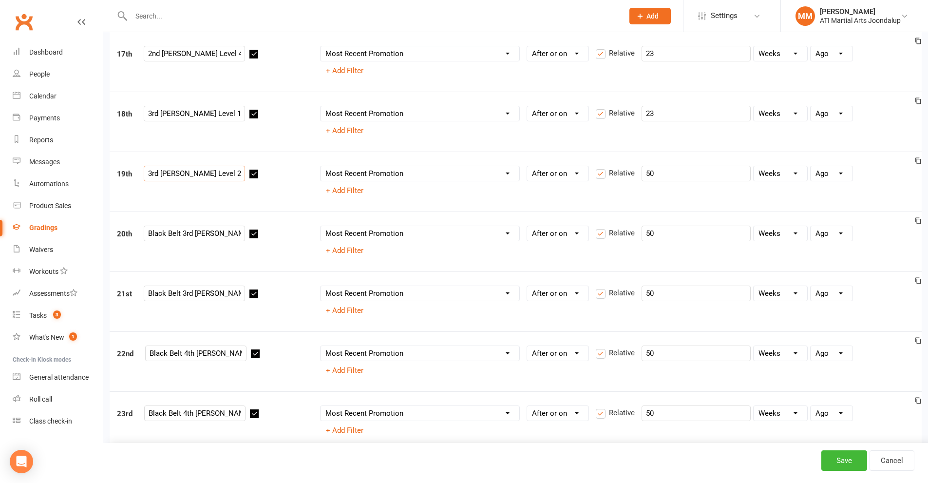
type input "3rd Dan Level 2"
drag, startPoint x: 179, startPoint y: 232, endPoint x: 6, endPoint y: 232, distance: 173.5
click at [186, 231] on input "3rd Dan L3" at bounding box center [194, 234] width 101 height 16
click at [181, 234] on input "3rd Dan L3" at bounding box center [194, 234] width 101 height 16
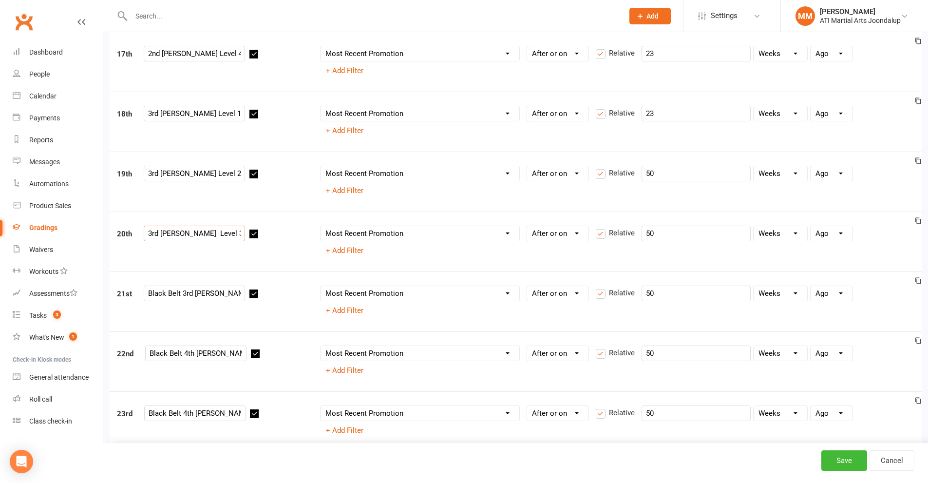
type input "3rd Dan Level 3"
drag, startPoint x: 181, startPoint y: 296, endPoint x: 0, endPoint y: 291, distance: 181.4
click at [178, 297] on input "3rd Dan L4" at bounding box center [194, 294] width 101 height 16
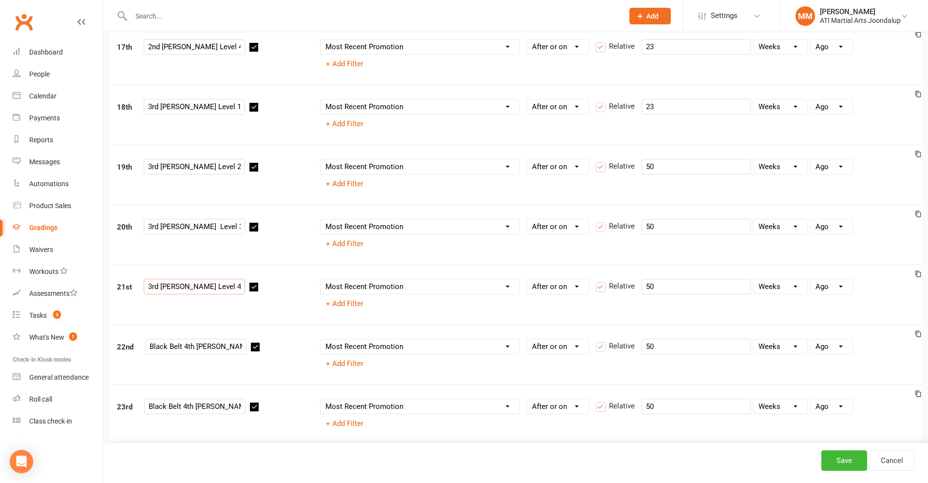
scroll to position [1170, 0]
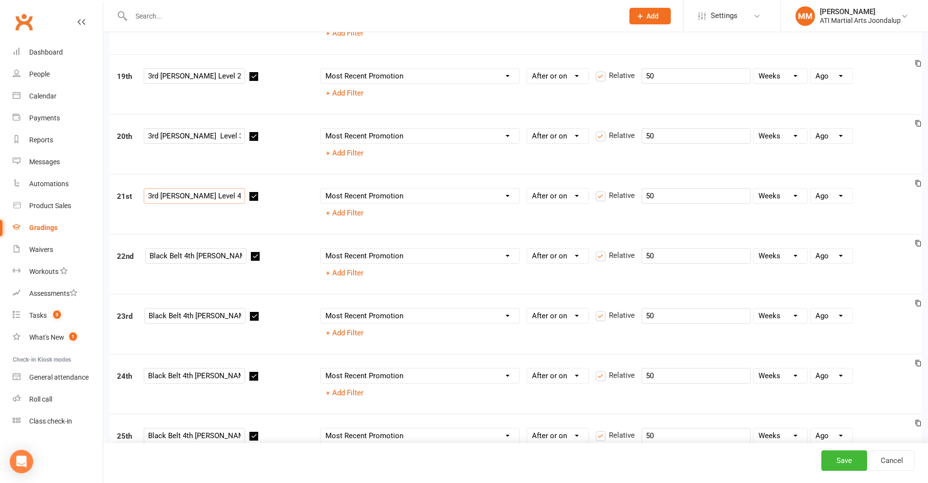
type input "3rd Dan Level 4"
drag, startPoint x: 185, startPoint y: 258, endPoint x: 0, endPoint y: 240, distance: 185.6
click at [180, 257] on input "4th Dan L1" at bounding box center [195, 256] width 101 height 16
type input "4th Dan Level 1"
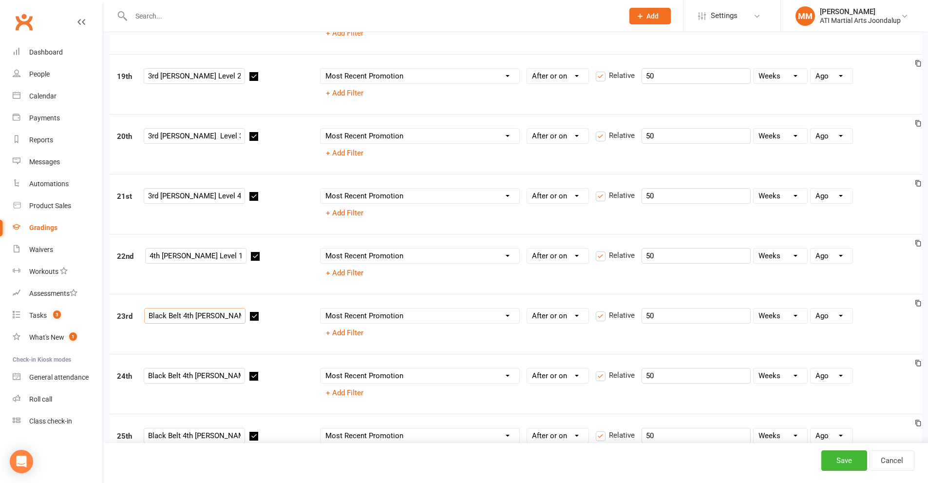
drag, startPoint x: 182, startPoint y: 315, endPoint x: 0, endPoint y: 316, distance: 182.3
click at [180, 317] on input "4th Dan L2" at bounding box center [194, 316] width 101 height 16
type input "4th Dan Level 2"
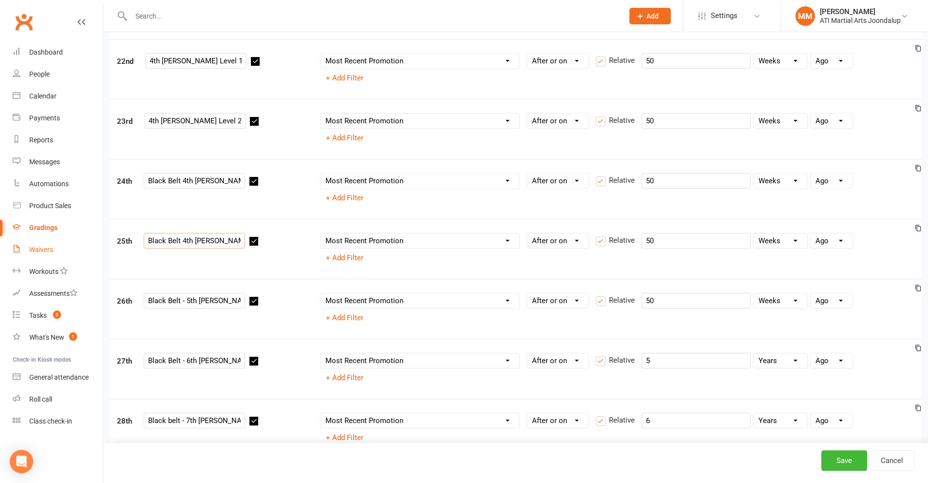
drag, startPoint x: 182, startPoint y: 241, endPoint x: 23, endPoint y: 241, distance: 159.4
click at [180, 241] on input "4th Dan L4" at bounding box center [194, 241] width 101 height 16
type input "4th Dan Level 4"
drag, startPoint x: 186, startPoint y: 299, endPoint x: 78, endPoint y: 297, distance: 107.7
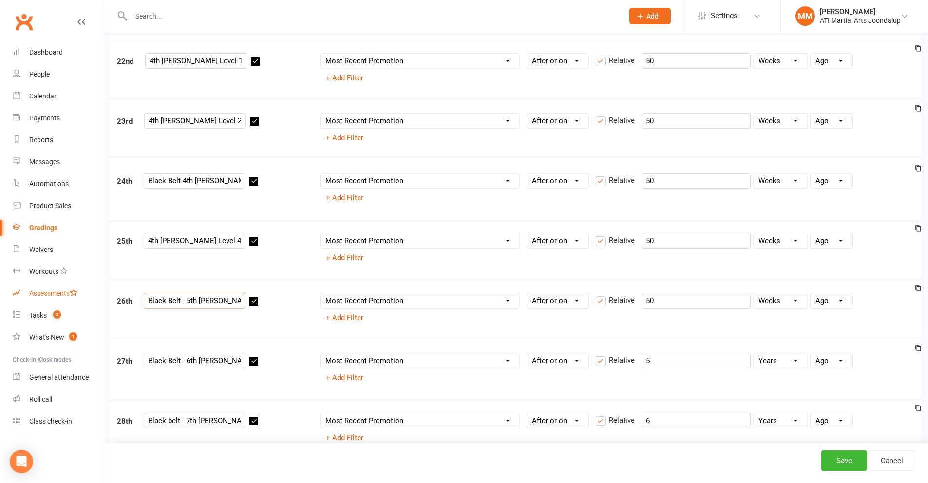
type input "5th Dan"
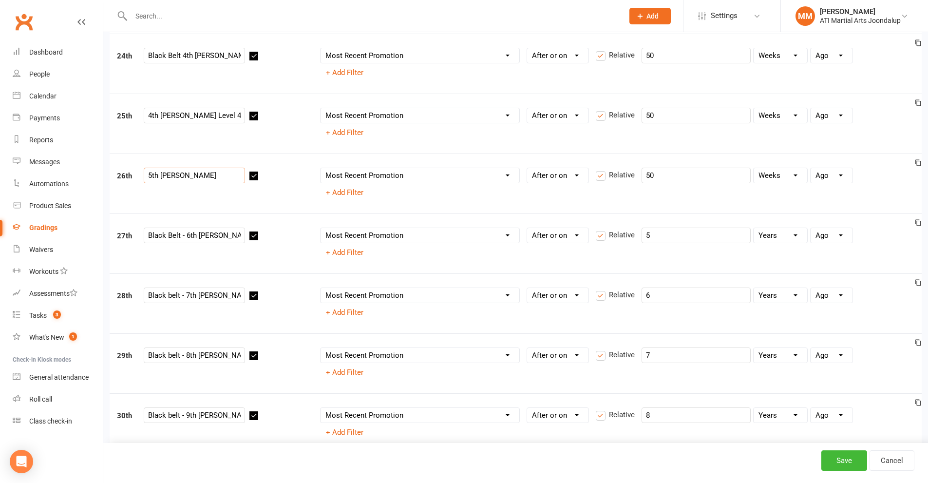
scroll to position [1560, 0]
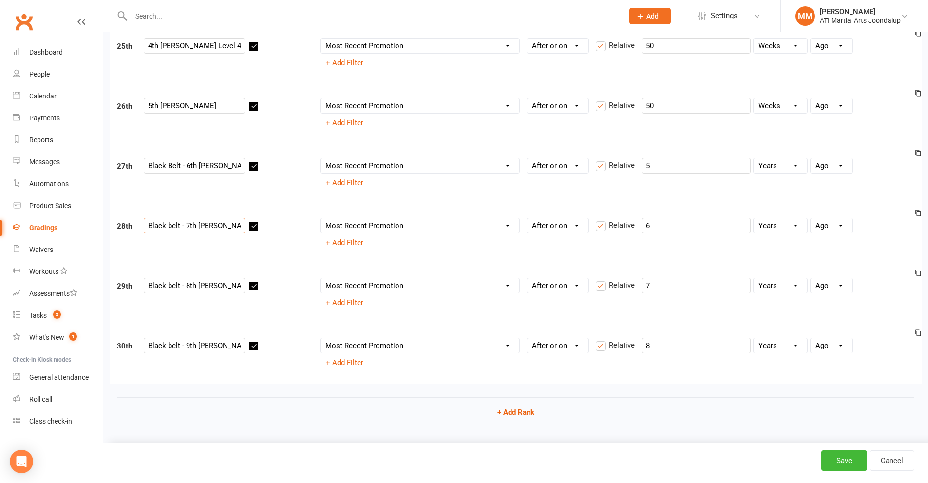
drag, startPoint x: 188, startPoint y: 224, endPoint x: 5, endPoint y: 222, distance: 182.8
type input "7th Dan"
drag, startPoint x: 186, startPoint y: 286, endPoint x: 0, endPoint y: 286, distance: 186.2
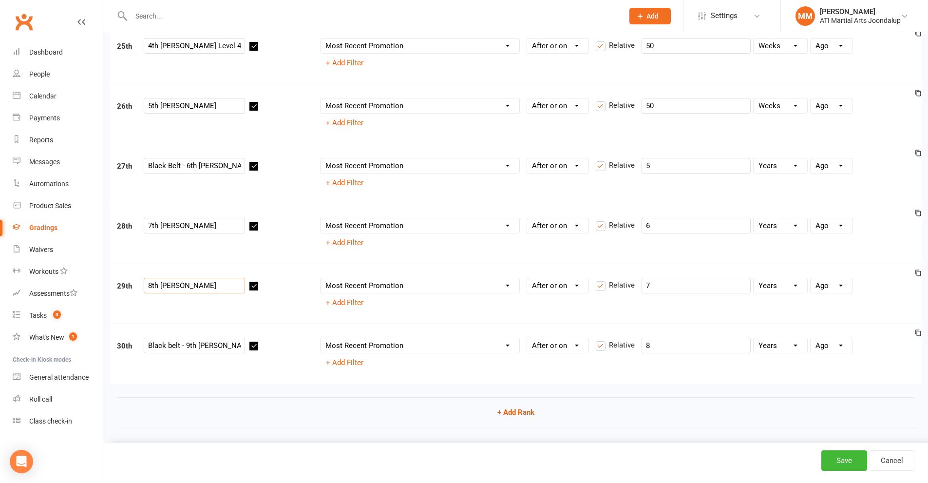
type input "8th Dan"
drag, startPoint x: 185, startPoint y: 346, endPoint x: 0, endPoint y: 341, distance: 185.3
type input "9th Dan"
drag, startPoint x: 187, startPoint y: 168, endPoint x: 101, endPoint y: 168, distance: 86.3
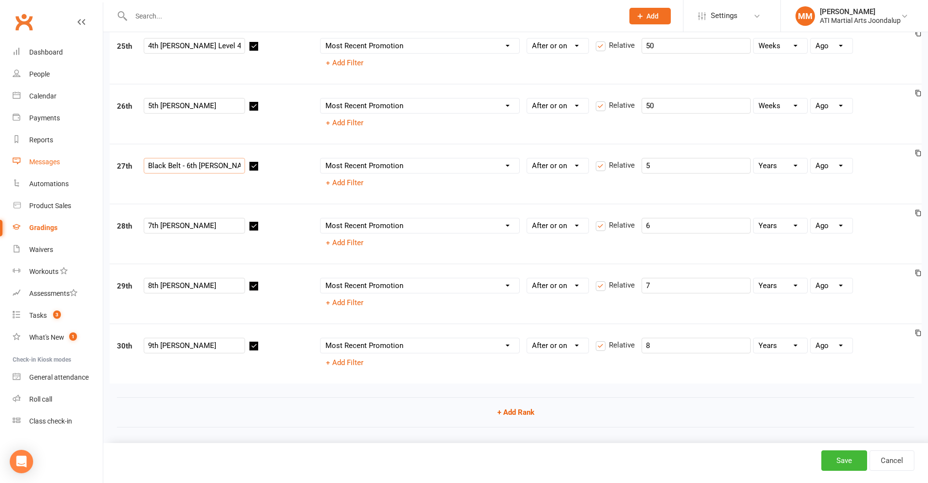
type input "6th Dan"
click at [852, 456] on button "Save" at bounding box center [845, 460] width 46 height 20
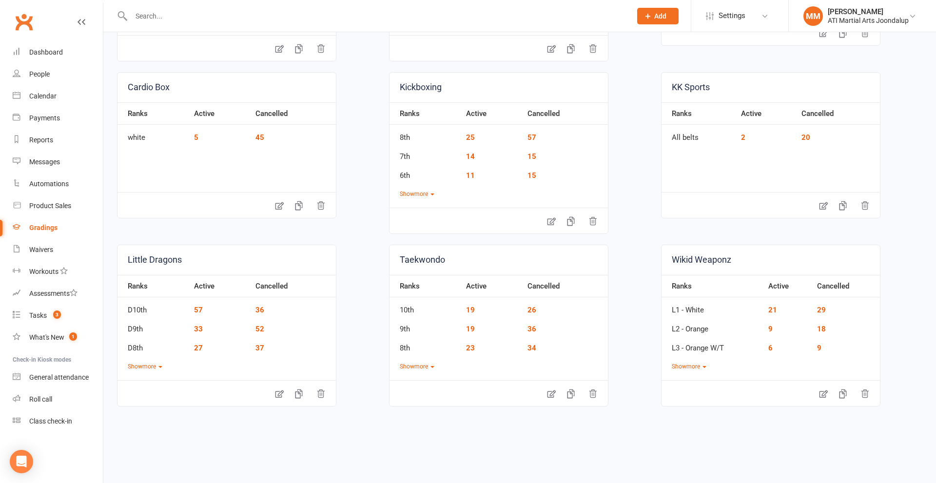
scroll to position [225, 0]
click at [567, 391] on icon "button" at bounding box center [570, 392] width 7 height 9
drag, startPoint x: 549, startPoint y: 393, endPoint x: 543, endPoint y: 393, distance: 6.3
click at [549, 393] on icon at bounding box center [551, 392] width 10 height 10
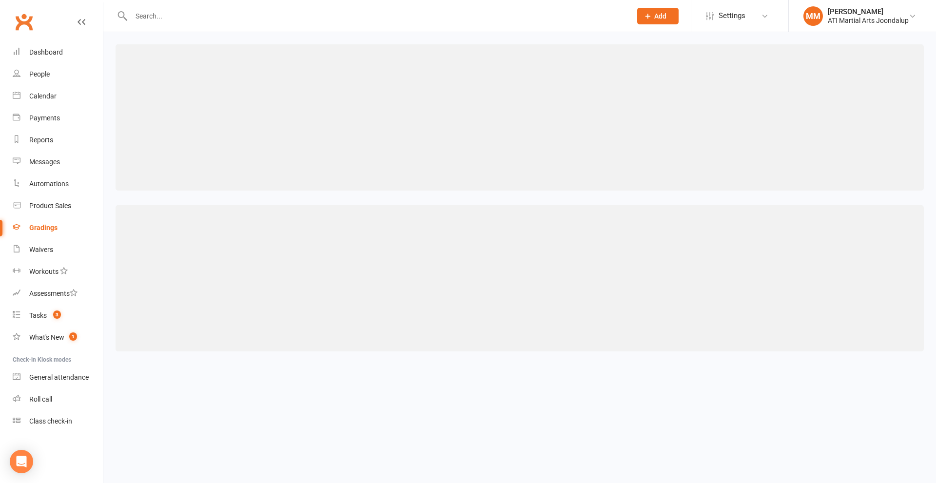
select select "contact_summaries:styles_style_class_attendances_since_last_promotion"
select select ">="
select select "contact_summaries:styles_style_most_recently_promoted_on"
select select ">="
select select "weeks"
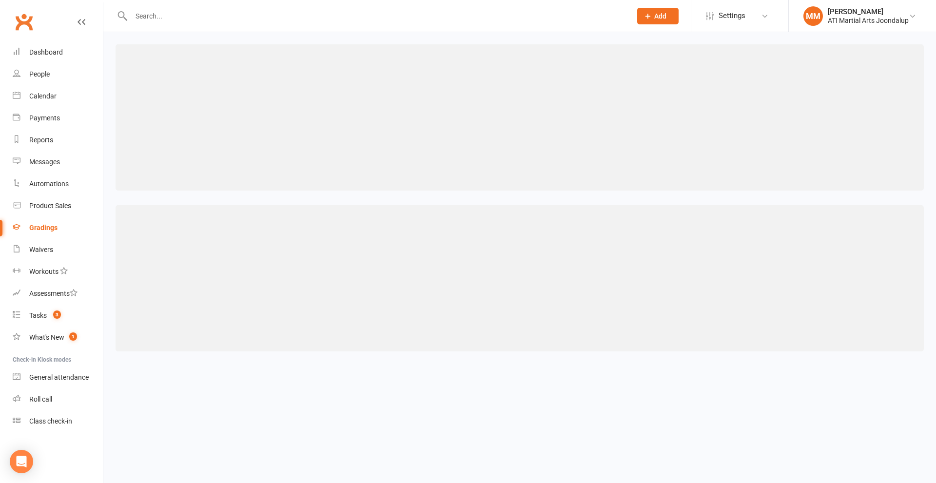
select select "contact_summaries:styles_style_most_recently_promoted_on"
select select ">="
select select "weeks"
select select "contact_summaries:styles_style_most_recently_promoted_on"
select select ">="
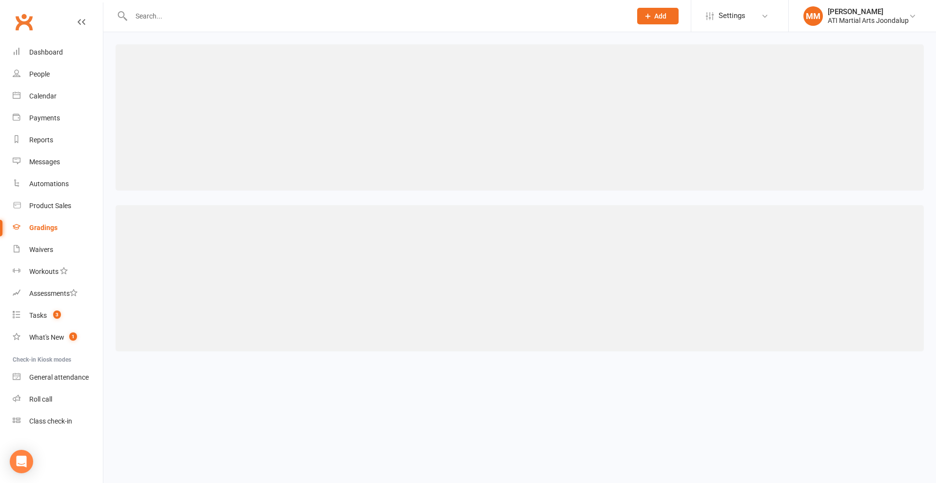
select select "weeks"
select select "contact_summaries:styles_style_most_recently_promoted_on"
select select ">="
select select "weeks"
select select "contact_summaries:styles_style_most_recently_promoted_on"
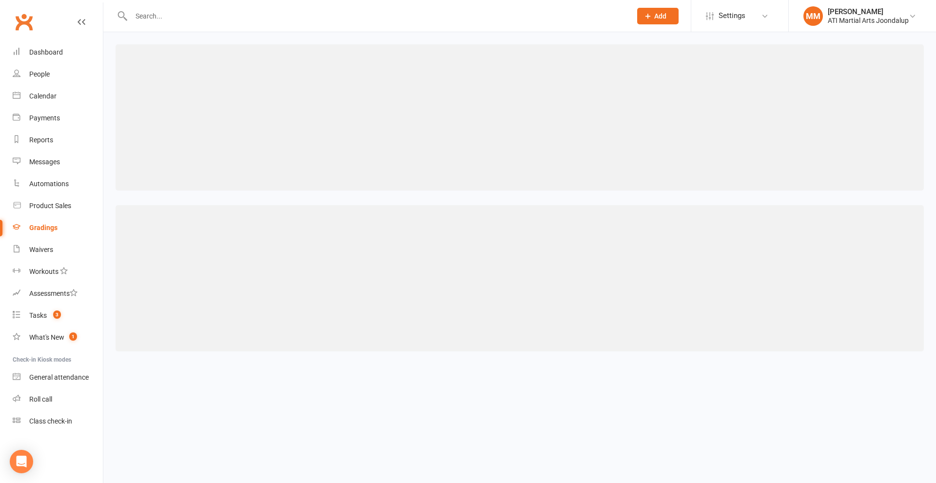
select select ">="
select select "weeks"
select select "contact_summaries:styles_style_most_recently_promoted_on"
select select ">="
select select "weeks"
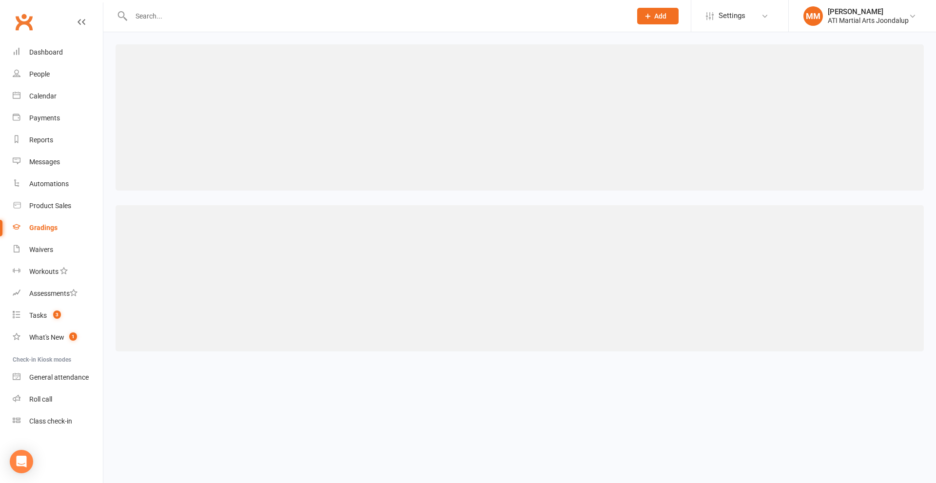
select select "contact_summaries:styles_style_most_recently_promoted_on"
select select ">="
select select "weeks"
select select "contact_summaries:styles_style_most_recently_promoted_on"
select select ">="
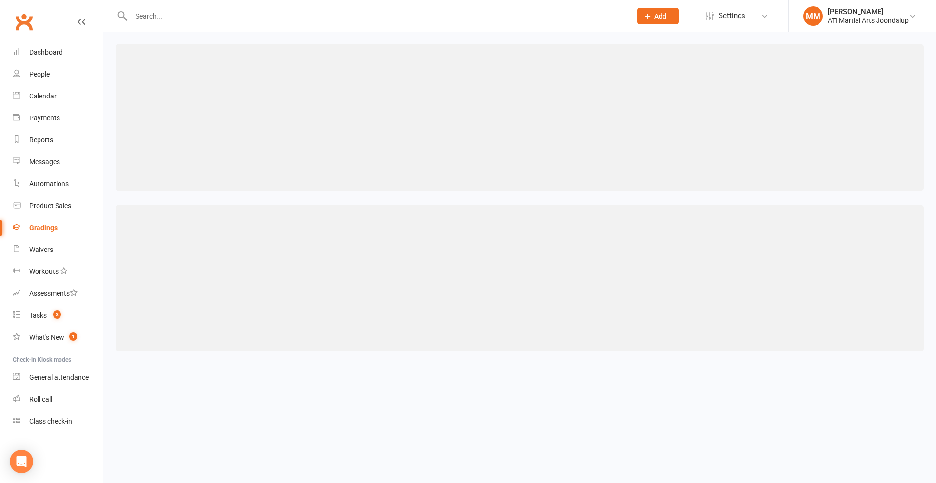
select select "weeks"
select select "contact_summaries:styles_style_most_recently_promoted_on"
select select ">="
select select "weeks"
select select "contact_summaries:styles_style_most_recently_promoted_on"
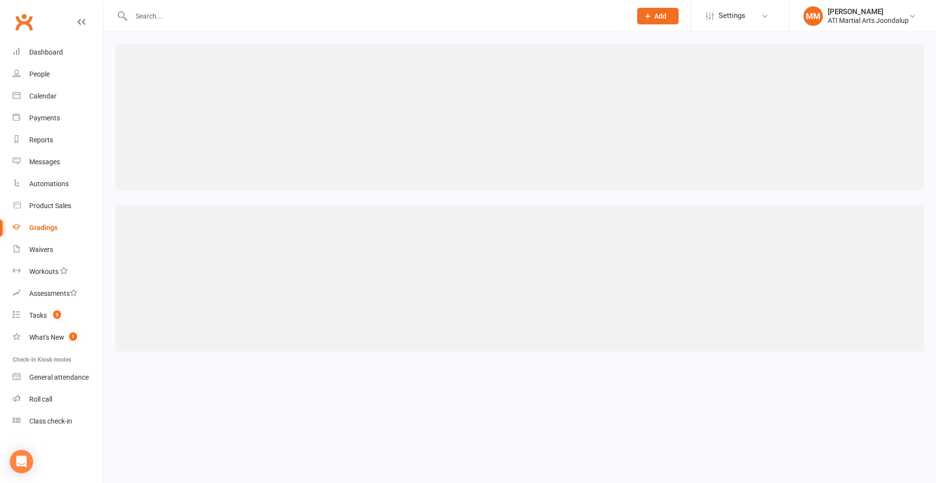
select select ">="
select select "weeks"
select select "contact_summaries:styles_style_most_recently_promoted_on"
select select ">="
select select "weeks"
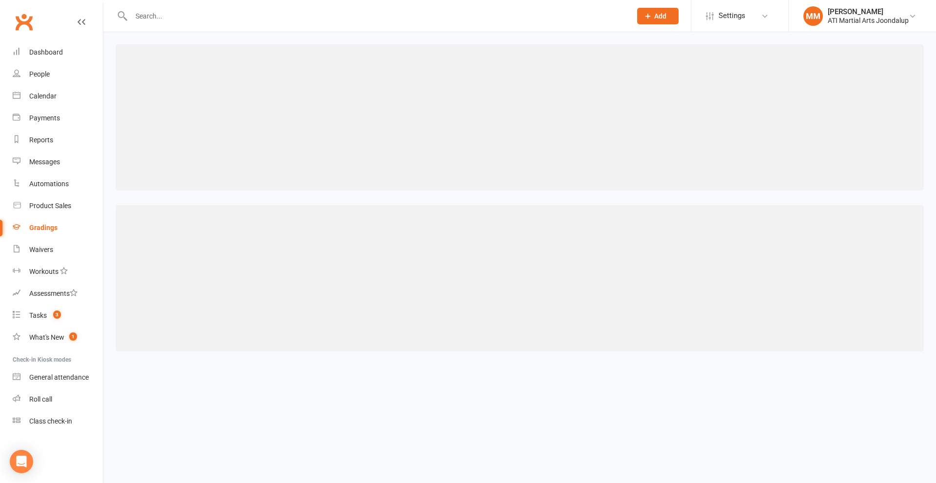
select select "contact_summaries:styles_style_most_recently_promoted_on"
select select ">="
select select "weeks"
select select "contact_summaries:styles_style_most_recently_promoted_on"
select select ">="
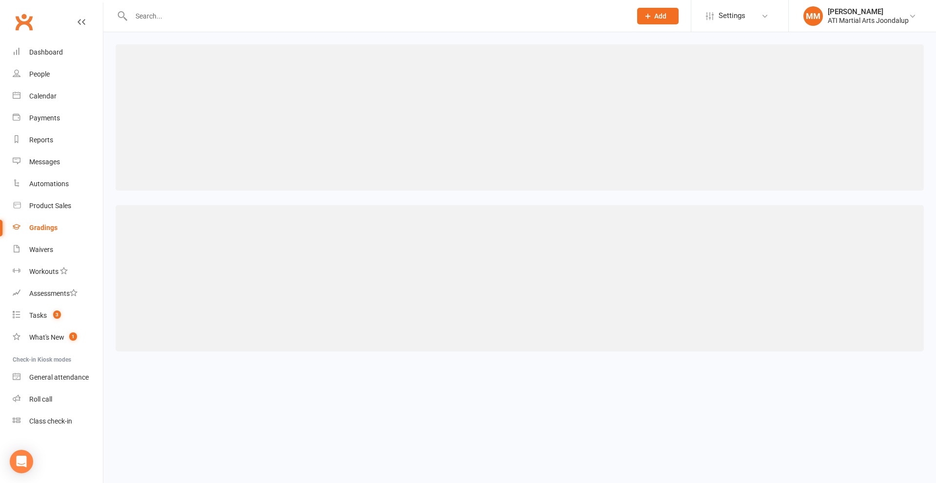
select select "weeks"
select select "contact_summaries:styles_style_most_recently_promoted_on"
select select ">="
select select "weeks"
select select "contact_summaries:styles_style_most_recently_promoted_on"
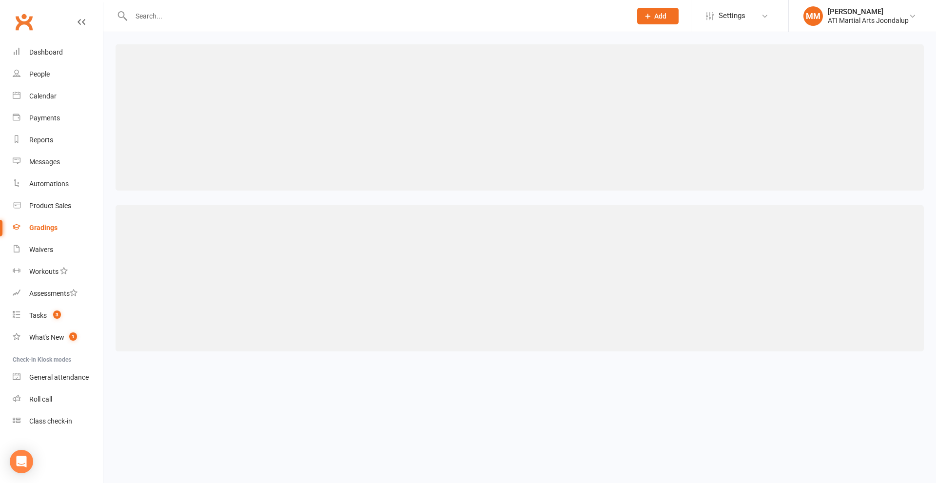
select select ">="
select select "weeks"
select select "contact_summaries:styles_style_most_recently_promoted_on"
select select ">="
select select "weeks"
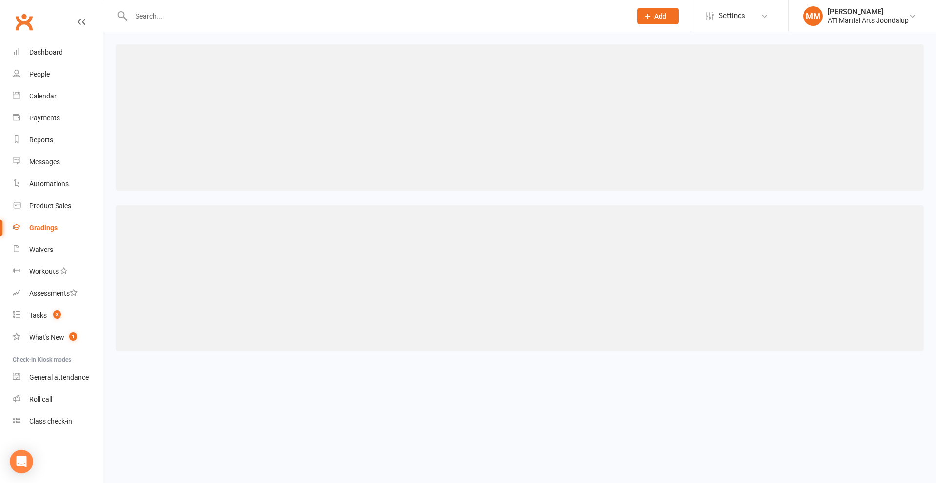
select select "contact_summaries:styles_style_most_recently_promoted_on"
select select ">="
select select "weeks"
select select "contact_summaries:styles_style_most_recently_promoted_on"
select select ">="
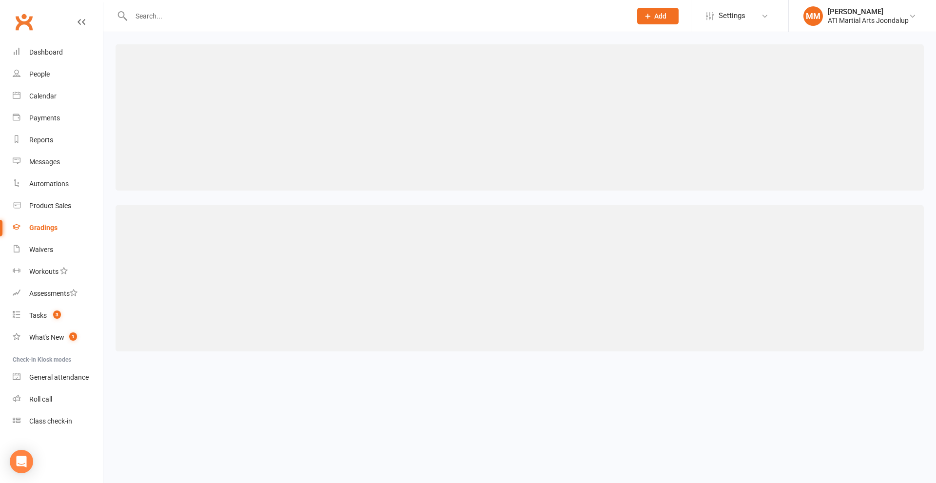
select select "weeks"
select select "contact_summaries:styles_style_most_recently_promoted_on"
select select ">="
select select "weeks"
select select "contact_summaries:styles_style_most_recently_promoted_on"
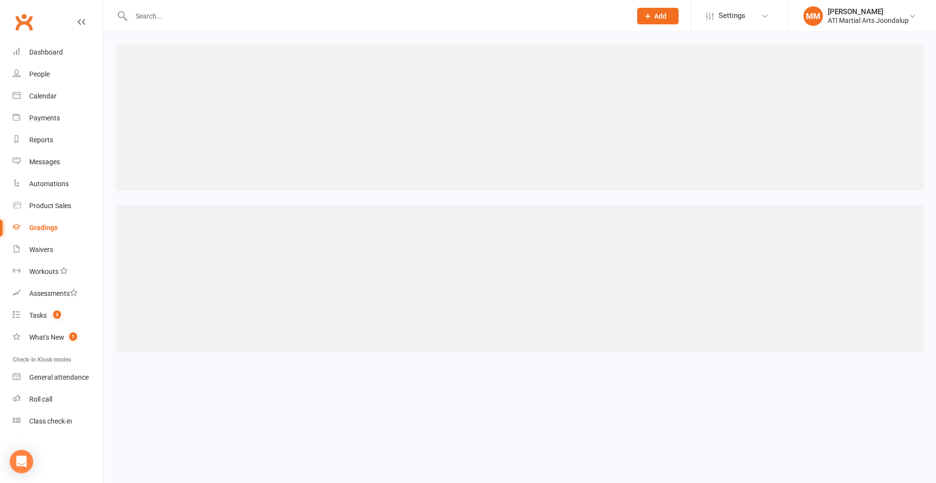
select select ">="
select select "weeks"
select select "contact_summaries:styles_style_most_recently_promoted_on"
select select ">="
select select "weeks"
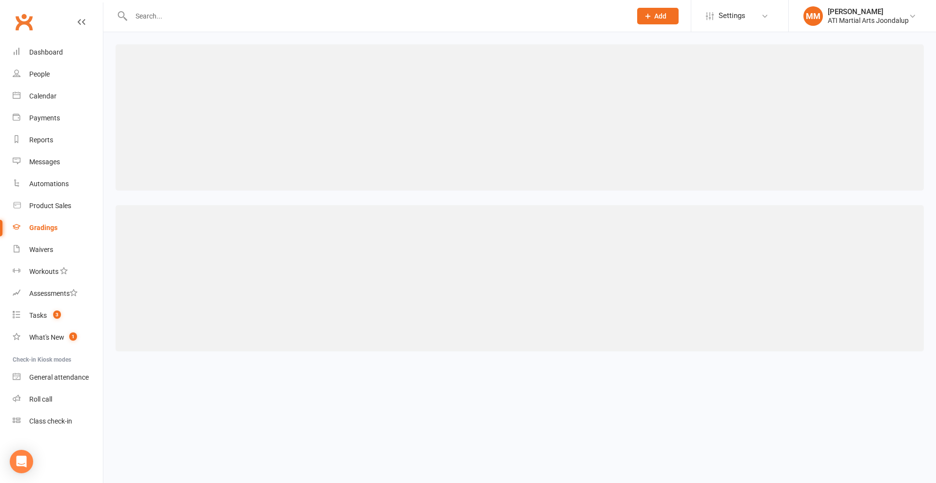
select select "contact_summaries:styles_style_most_recently_promoted_on"
select select ">="
select select "weeks"
select select "contact_summaries:styles_style_most_recently_promoted_on"
select select ">="
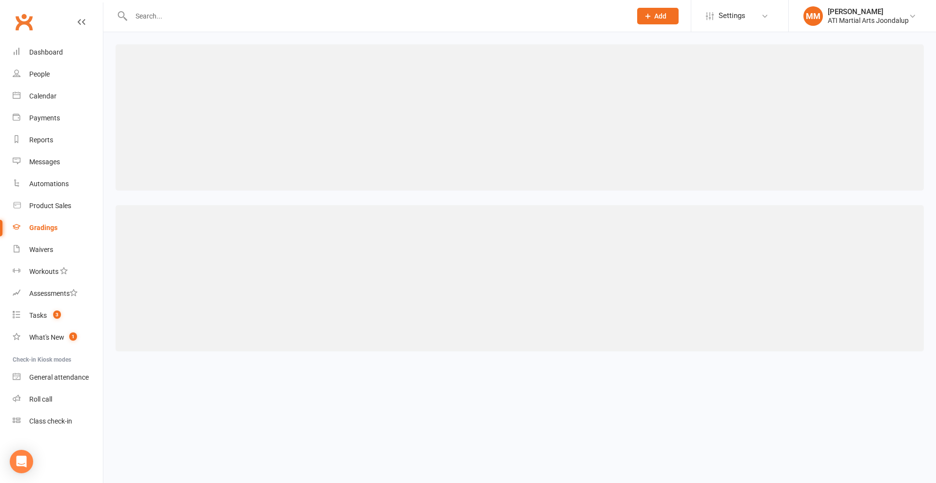
select select "weeks"
select select "contact_summaries:styles_style_most_recently_promoted_on"
select select ">="
select select "weeks"
select select "contact_summaries:styles_style_most_recently_promoted_on"
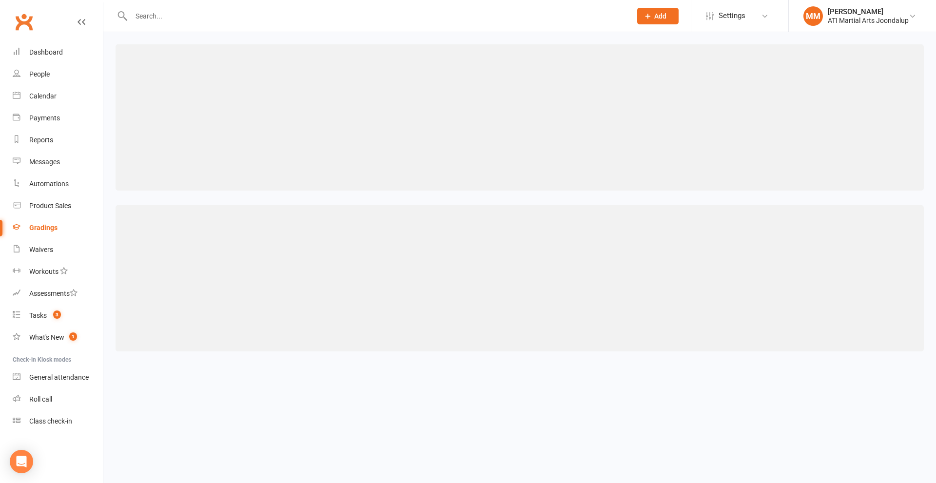
select select ">="
select select "weeks"
select select "contact_summaries:styles_style_most_recently_promoted_on"
select select ">="
select select "years"
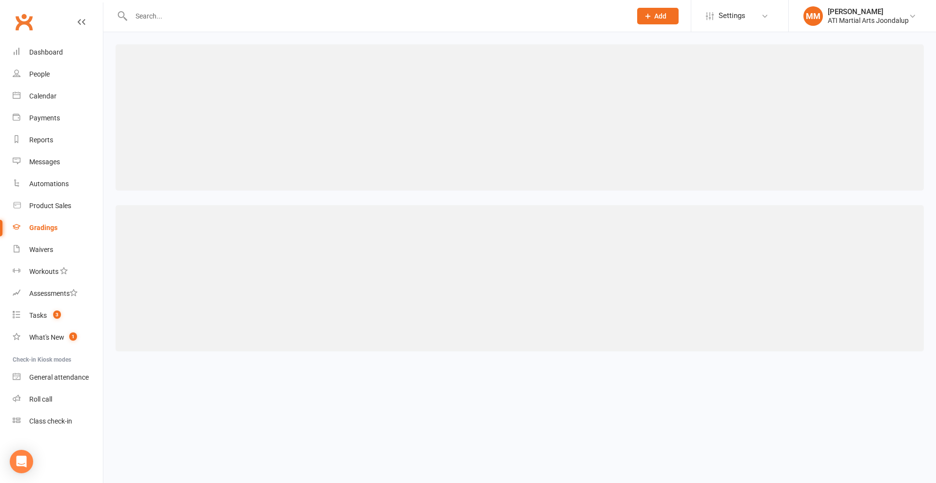
select select "contact_summaries:styles_style_most_recently_promoted_on"
select select ">="
select select "years"
select select "contact_summaries:styles_style_most_recently_promoted_on"
select select ">="
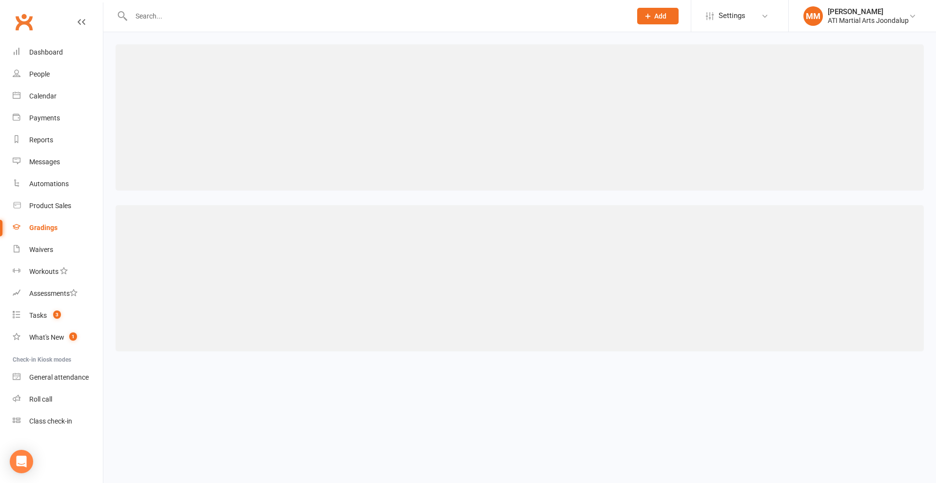
select select "years"
select select "contact_summaries:styles_style_most_recently_promoted_on"
select select ">="
select select "years"
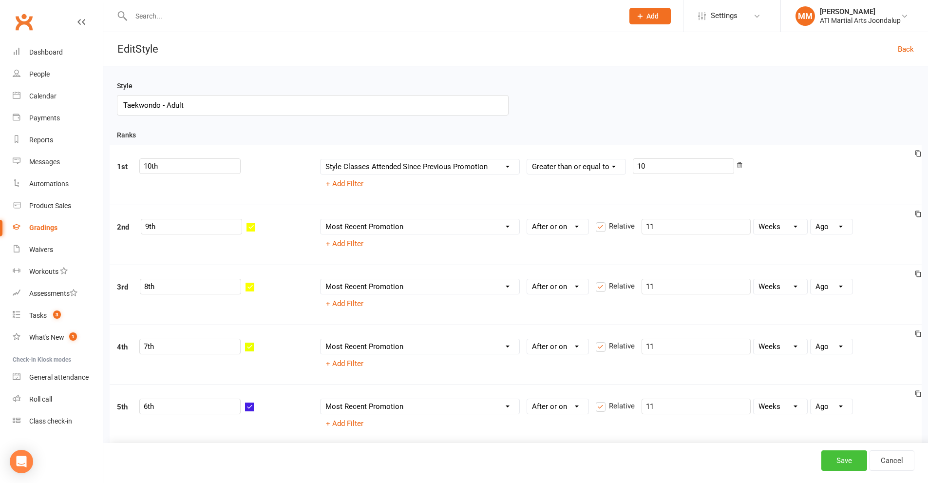
type input "Taekwondo - Adult"
click at [836, 461] on button "Save" at bounding box center [845, 460] width 46 height 20
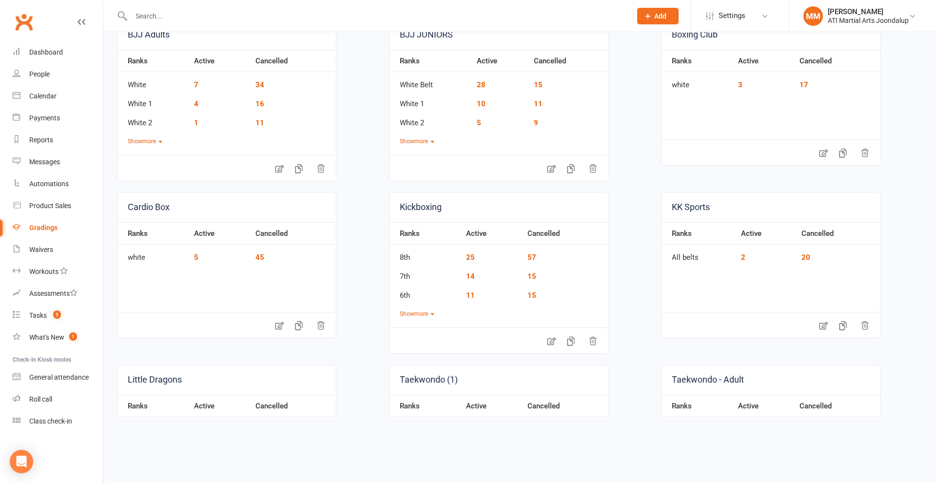
scroll to position [244, 0]
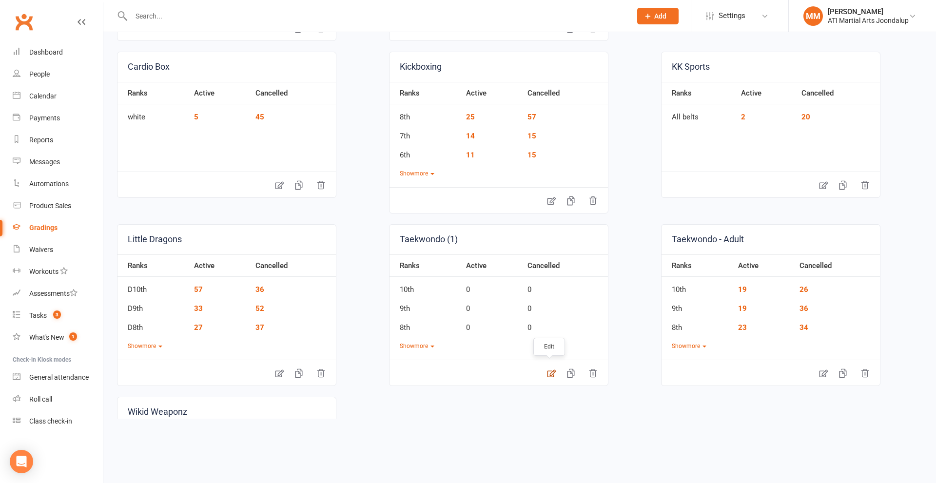
click at [546, 375] on icon at bounding box center [551, 373] width 10 height 10
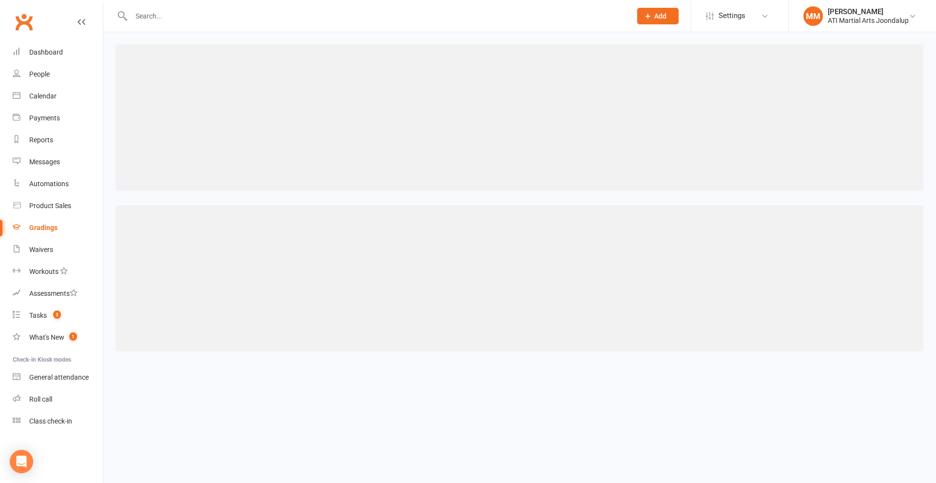
select select "contact_summaries:styles_style_class_attendances_since_last_promotion"
select select ">="
select select "contact_summaries:styles_style_most_recently_promoted_on"
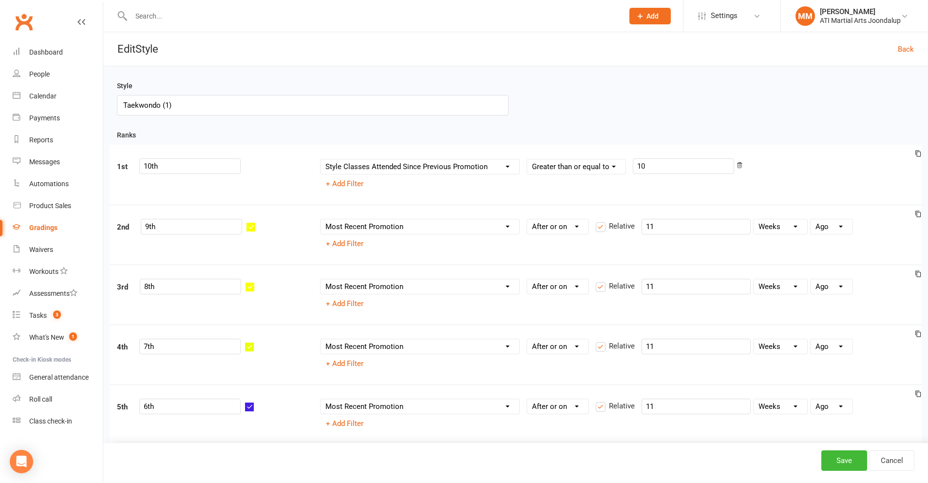
drag, startPoint x: 186, startPoint y: 104, endPoint x: 162, endPoint y: 104, distance: 24.4
click at [162, 104] on input "Taekwondo (1)" at bounding box center [313, 105] width 392 height 20
click at [834, 451] on button "Save" at bounding box center [845, 460] width 46 height 20
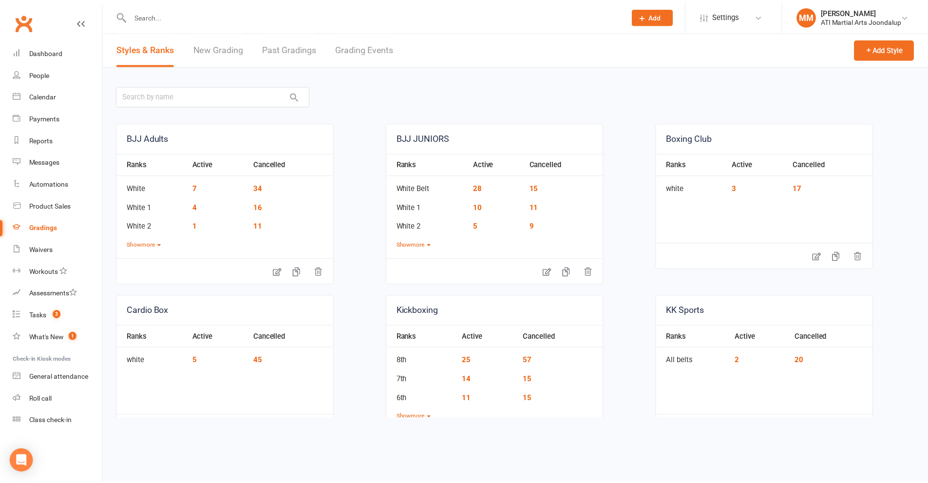
scroll to position [195, 0]
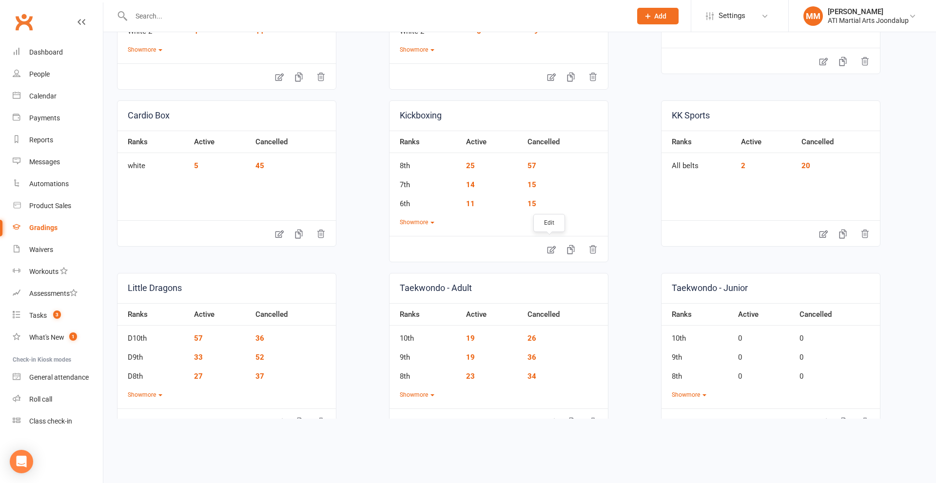
click at [553, 248] on icon at bounding box center [551, 250] width 8 height 8
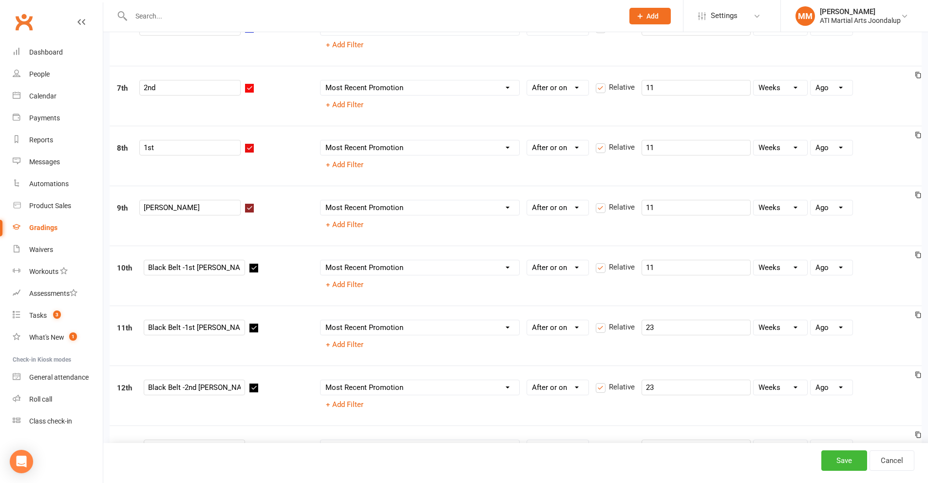
scroll to position [585, 0]
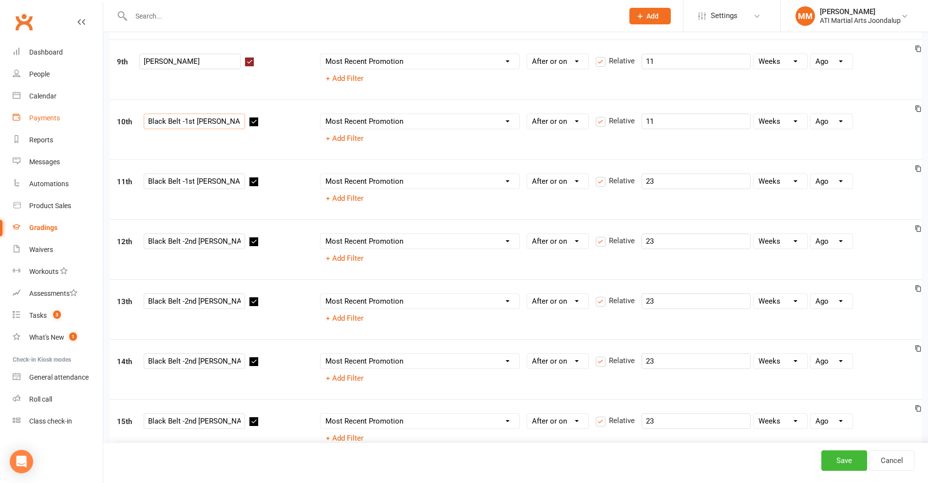
drag, startPoint x: 185, startPoint y: 120, endPoint x: 46, endPoint y: 123, distance: 138.4
click at [46, 123] on ui-view "Prospect Member Non-attending contact Class / event Appointment Grading event T…" at bounding box center [464, 364] width 928 height 1892
click at [179, 125] on input "1st Dan L 1" at bounding box center [194, 122] width 101 height 16
drag, startPoint x: 186, startPoint y: 182, endPoint x: 20, endPoint y: 180, distance: 165.2
click at [23, 182] on ui-view "Prospect Member Non-attending contact Class / event Appointment Grading event T…" at bounding box center [464, 364] width 928 height 1892
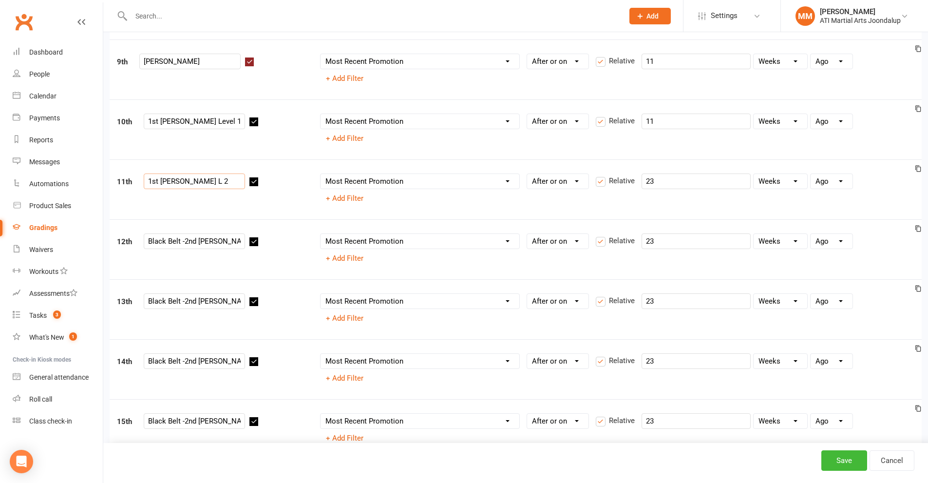
click at [180, 181] on input "1st Dan L 2" at bounding box center [194, 182] width 101 height 16
drag, startPoint x: 184, startPoint y: 246, endPoint x: 0, endPoint y: 252, distance: 183.8
click at [0, 252] on ui-view "Prospect Member Non-attending contact Class / event Appointment Grading event T…" at bounding box center [464, 364] width 928 height 1892
click at [181, 238] on input "2nd Dan L 1" at bounding box center [194, 241] width 101 height 16
drag, startPoint x: 184, startPoint y: 302, endPoint x: 21, endPoint y: 299, distance: 162.3
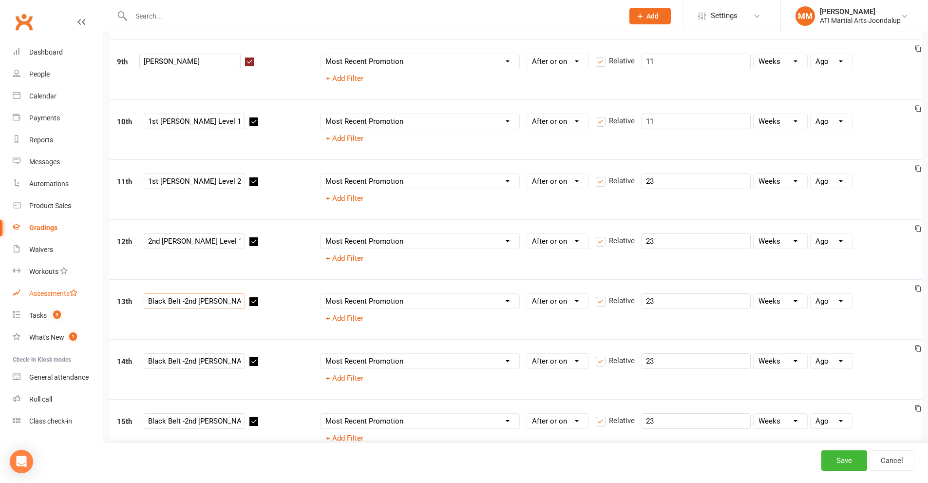
click at [30, 302] on ui-view "Prospect Member Non-attending contact Class / event Appointment Grading event T…" at bounding box center [464, 364] width 928 height 1892
click at [182, 300] on input "2nd Dan L 2" at bounding box center [194, 301] width 101 height 16
click at [181, 300] on input "2nd Dan L 2" at bounding box center [194, 301] width 101 height 16
drag, startPoint x: 184, startPoint y: 360, endPoint x: 101, endPoint y: 363, distance: 82.9
click at [103, 363] on div "Style Kickboxing Ranks 1st 8th Column name Belt Size Active for Grading? Most R…" at bounding box center [515, 395] width 825 height 1828
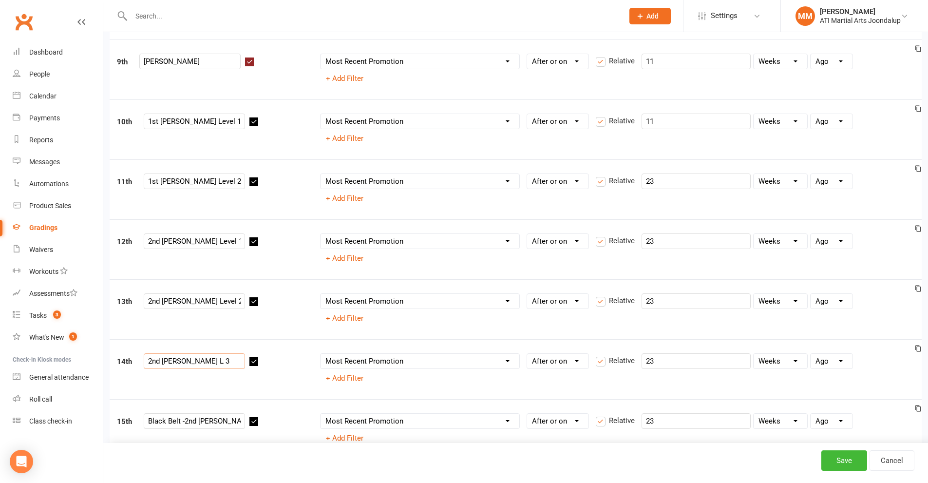
click at [180, 365] on input "2nd Dan L 3" at bounding box center [194, 361] width 101 height 16
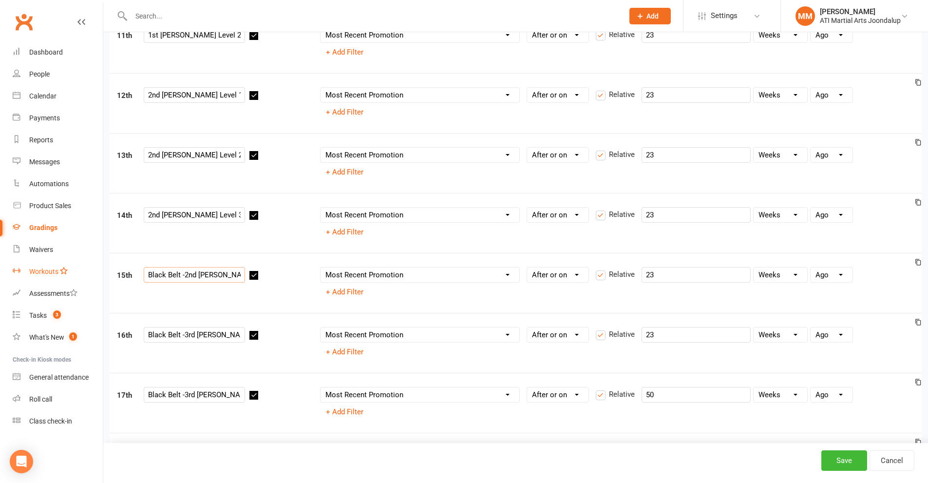
drag, startPoint x: 183, startPoint y: 276, endPoint x: 35, endPoint y: 279, distance: 148.7
click at [37, 279] on ui-view "Prospect Member Non-attending contact Class / event Appointment Grading event T…" at bounding box center [464, 217] width 928 height 1892
click at [179, 274] on input "2nd Dan L 4" at bounding box center [194, 275] width 101 height 16
drag, startPoint x: 184, startPoint y: 336, endPoint x: 45, endPoint y: 337, distance: 138.9
click at [47, 337] on ui-view "Prospect Member Non-attending contact Class / event Appointment Grading event T…" at bounding box center [464, 217] width 928 height 1892
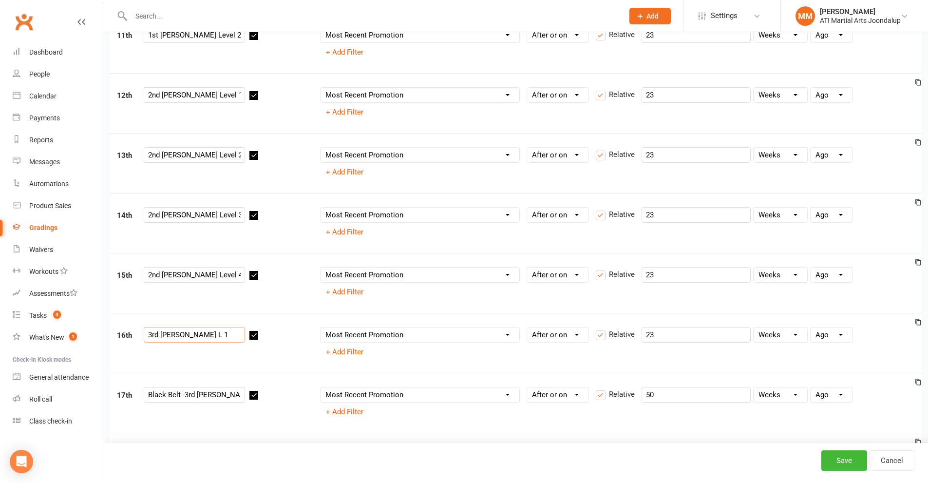
click at [179, 335] on input "3rd Dan L 1" at bounding box center [194, 335] width 101 height 16
drag, startPoint x: 185, startPoint y: 398, endPoint x: 0, endPoint y: 398, distance: 184.7
click at [0, 398] on ui-view "Prospect Member Non-attending contact Class / event Appointment Grading event T…" at bounding box center [464, 217] width 928 height 1892
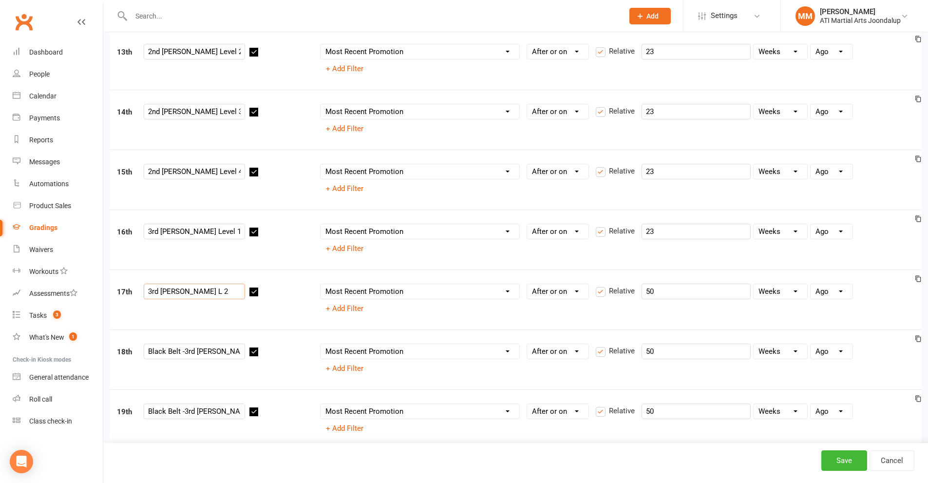
scroll to position [975, 0]
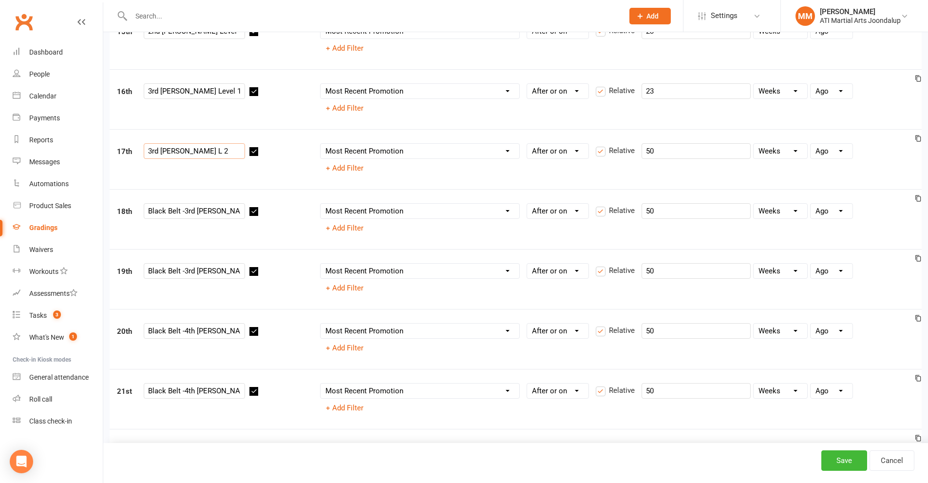
click at [180, 153] on input "3rd Dan L 2" at bounding box center [194, 151] width 101 height 16
drag, startPoint x: 183, startPoint y: 211, endPoint x: 18, endPoint y: 190, distance: 167.0
click at [178, 212] on input "3rd Dan L 3" at bounding box center [194, 211] width 101 height 16
drag, startPoint x: 184, startPoint y: 269, endPoint x: 65, endPoint y: 281, distance: 119.5
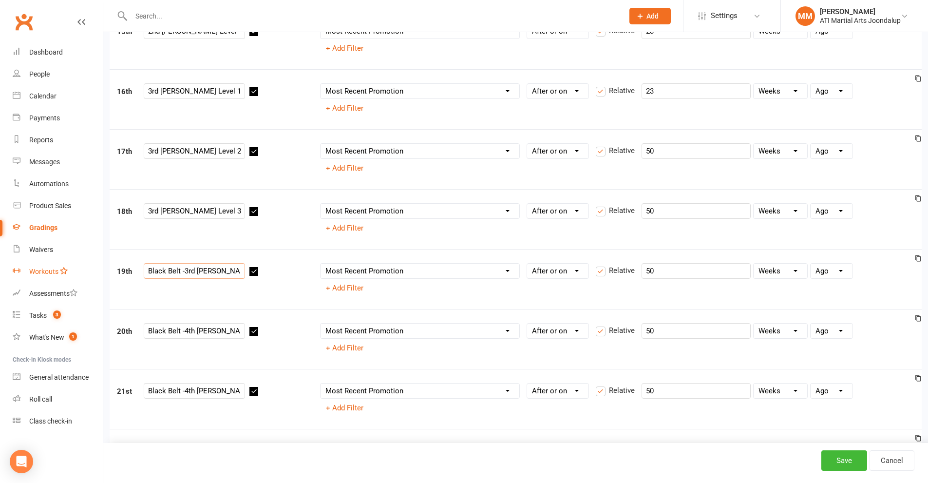
click at [177, 272] on input "3rd Dan L 4" at bounding box center [194, 271] width 101 height 16
drag, startPoint x: 186, startPoint y: 329, endPoint x: 71, endPoint y: 329, distance: 115.0
click at [180, 335] on input "4th Dan L 1" at bounding box center [194, 331] width 101 height 16
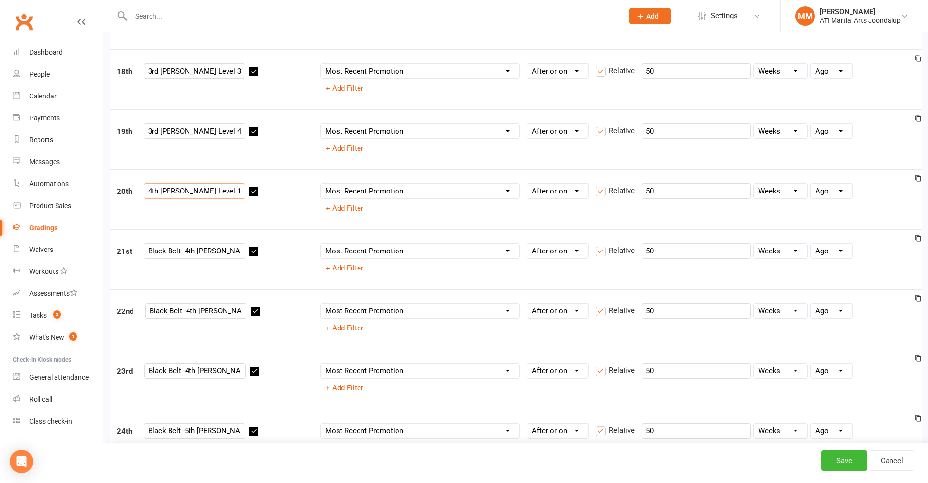
scroll to position [1121, 0]
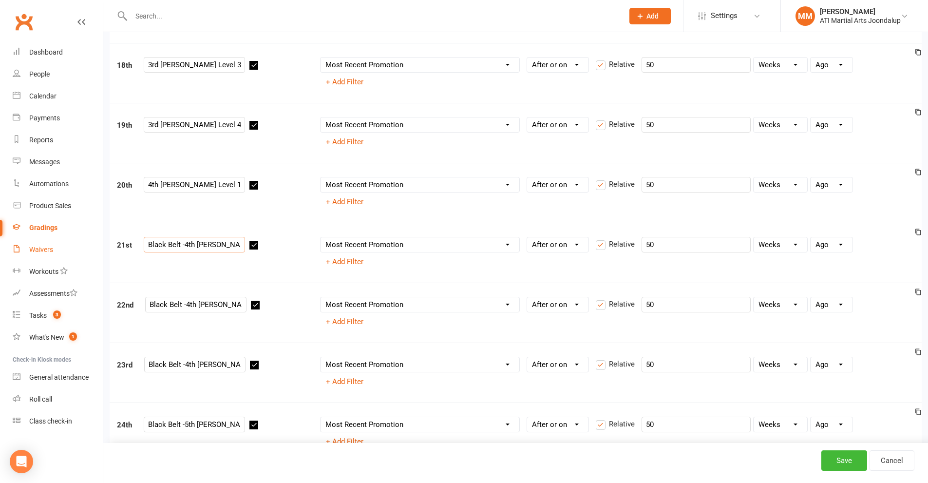
drag, startPoint x: 183, startPoint y: 246, endPoint x: 52, endPoint y: 257, distance: 131.5
click at [179, 250] on input "4th Dan L 2" at bounding box center [194, 245] width 101 height 16
drag, startPoint x: 185, startPoint y: 304, endPoint x: 0, endPoint y: 298, distance: 184.8
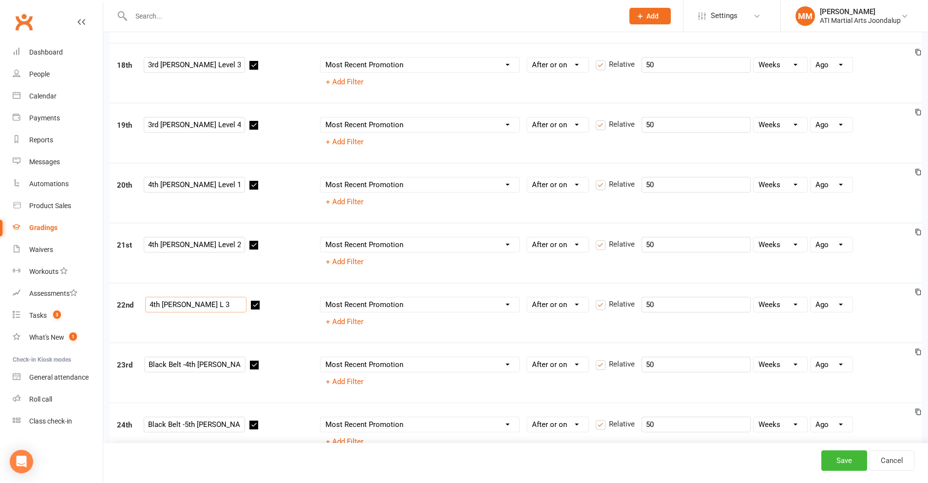
click at [182, 304] on input "4th Dan L 3" at bounding box center [195, 305] width 101 height 16
click at [178, 307] on input "4th Dan L 3" at bounding box center [195, 305] width 101 height 16
click at [180, 307] on input "4th Dan L 3" at bounding box center [195, 305] width 101 height 16
drag, startPoint x: 185, startPoint y: 366, endPoint x: 61, endPoint y: 366, distance: 123.8
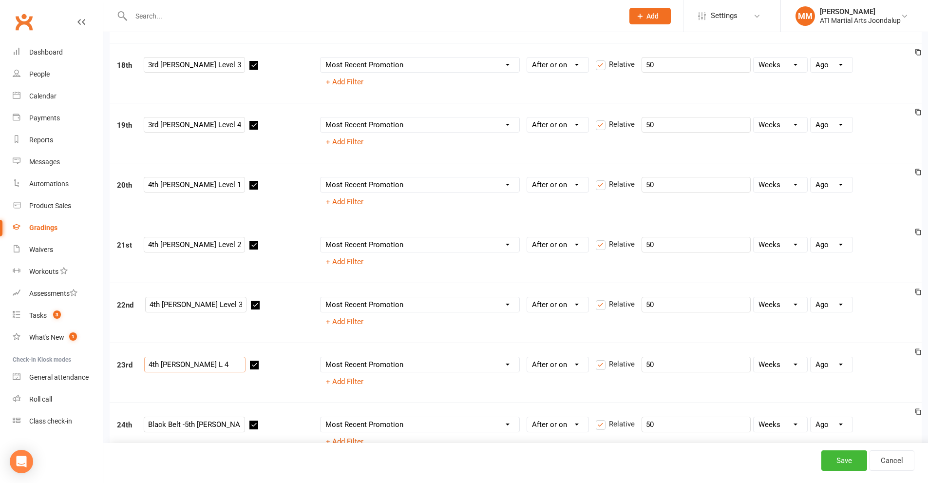
click at [179, 366] on input "4th Dan L 4" at bounding box center [194, 365] width 101 height 16
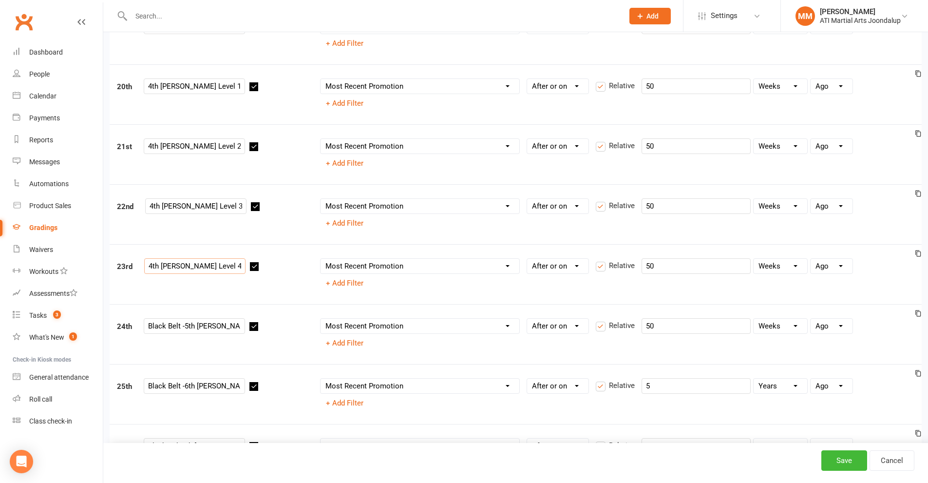
scroll to position [1316, 0]
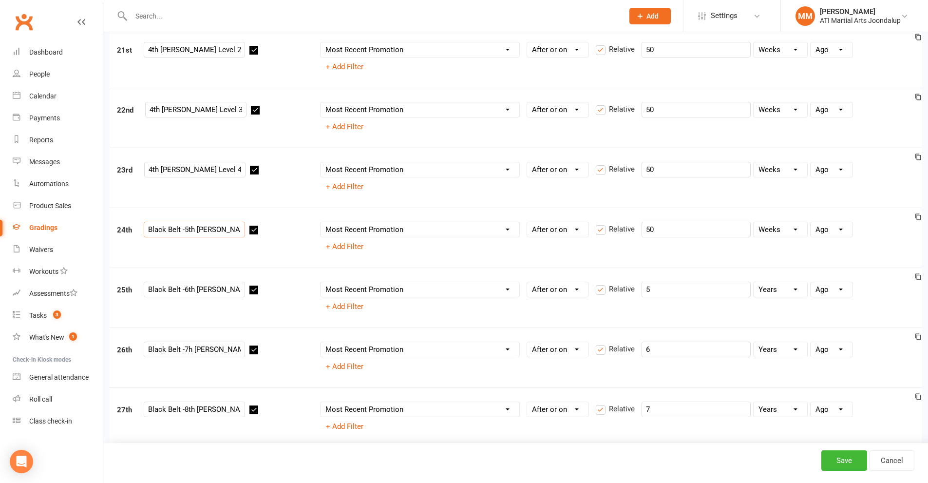
drag, startPoint x: 184, startPoint y: 232, endPoint x: 113, endPoint y: 240, distance: 71.6
click at [114, 240] on div "24th Black Belt -5th Dan" at bounding box center [211, 231] width 203 height 19
drag, startPoint x: 184, startPoint y: 287, endPoint x: 4, endPoint y: 289, distance: 179.4
drag, startPoint x: 184, startPoint y: 347, endPoint x: 90, endPoint y: 347, distance: 94.5
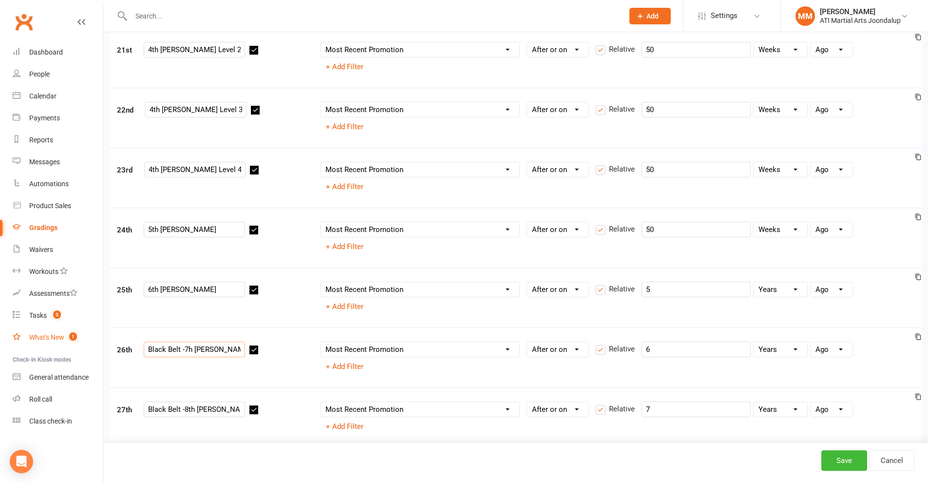
click at [152, 350] on input "7h Dan" at bounding box center [194, 350] width 101 height 16
drag, startPoint x: 184, startPoint y: 411, endPoint x: 110, endPoint y: 411, distance: 74.1
click at [110, 411] on div "27th Black Belt -8th Dan" at bounding box center [211, 411] width 203 height 19
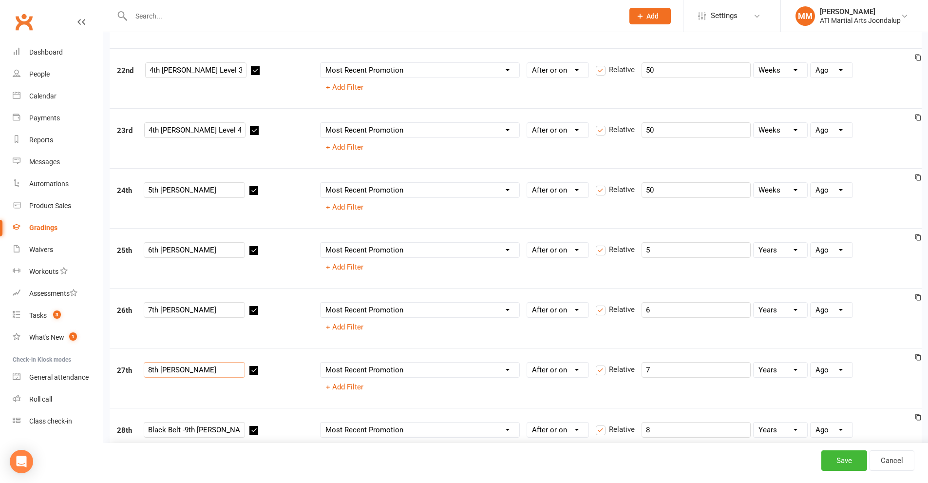
scroll to position [1413, 0]
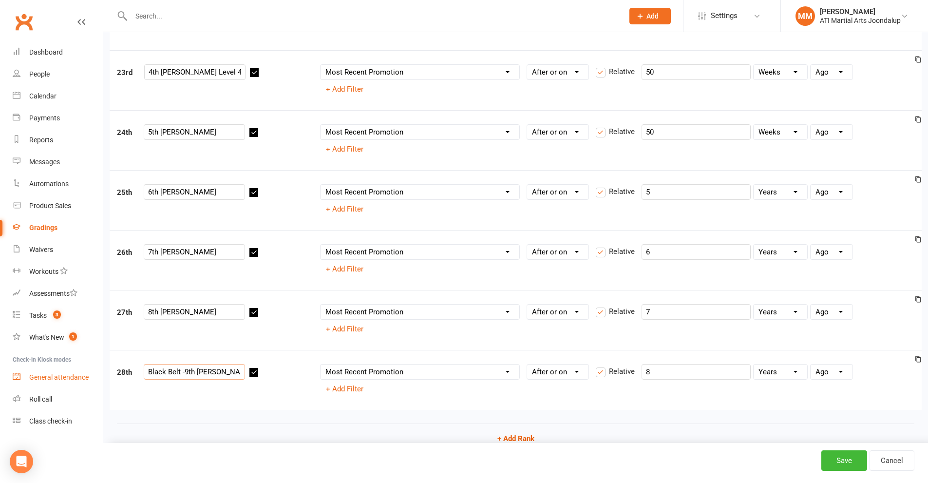
drag, startPoint x: 184, startPoint y: 370, endPoint x: 35, endPoint y: 372, distance: 148.7
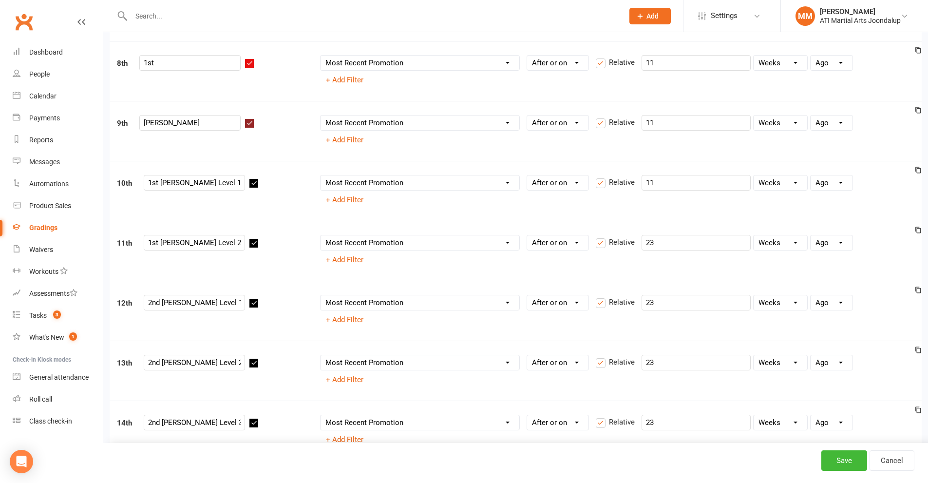
scroll to position [536, 0]
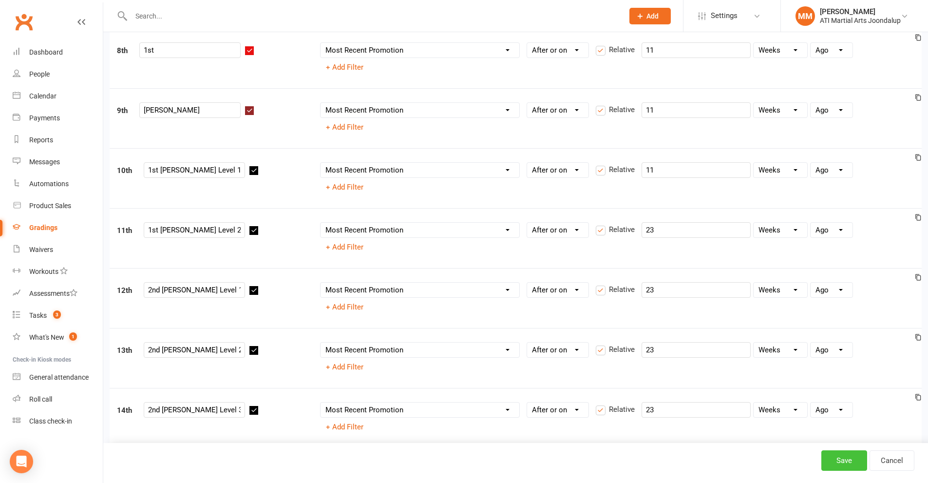
click at [835, 461] on button "Save" at bounding box center [845, 460] width 46 height 20
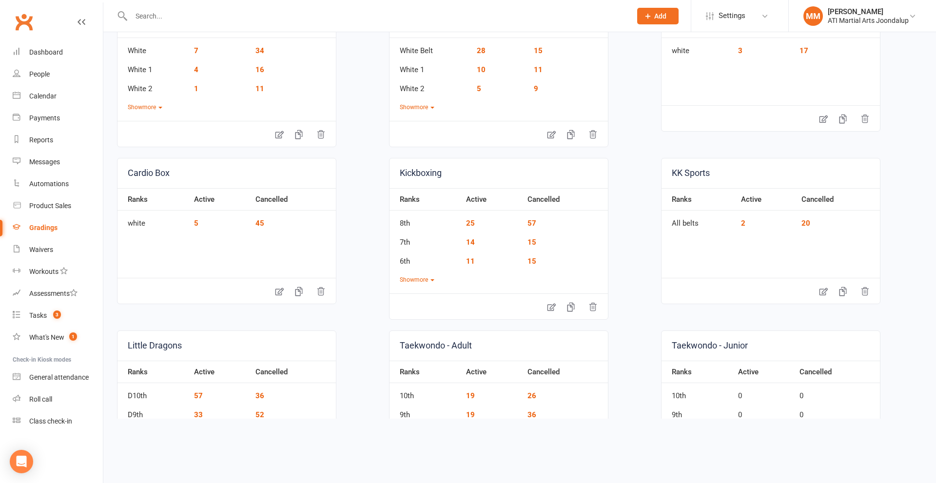
scroll to position [195, 0]
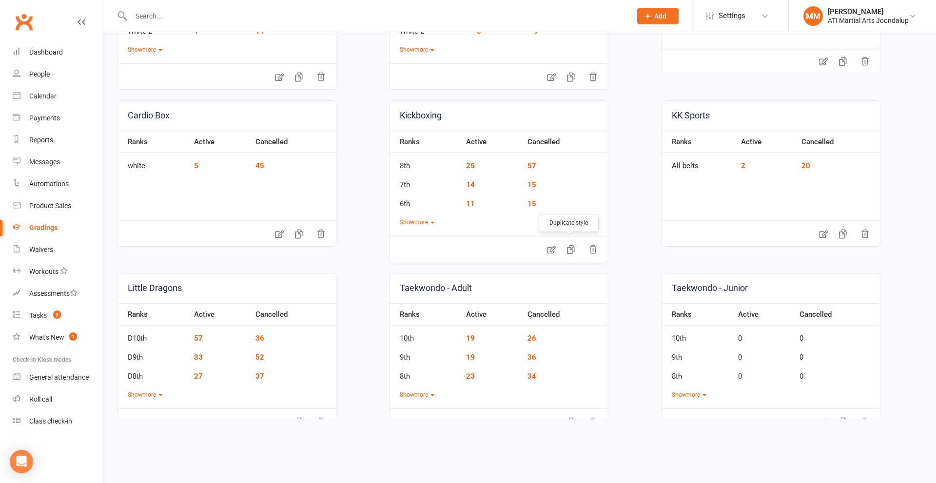
click at [566, 250] on icon "button" at bounding box center [571, 250] width 10 height 10
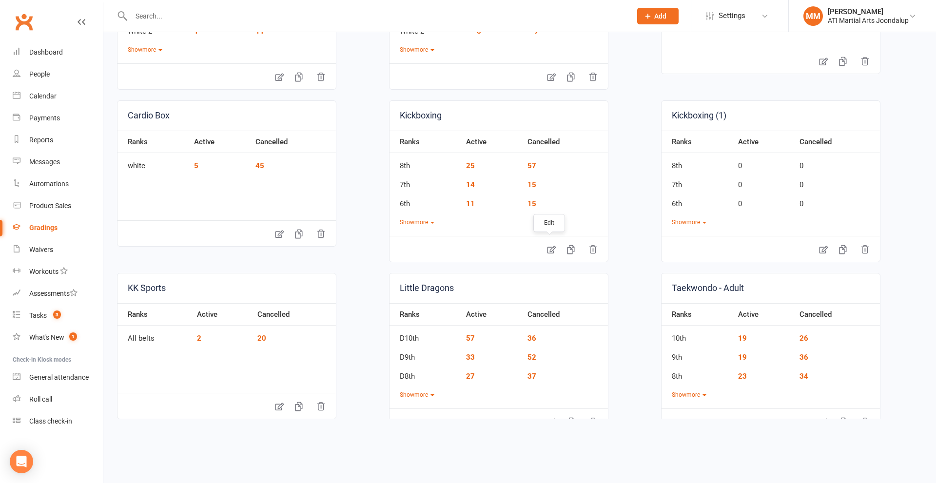
click at [546, 251] on icon at bounding box center [551, 250] width 10 height 10
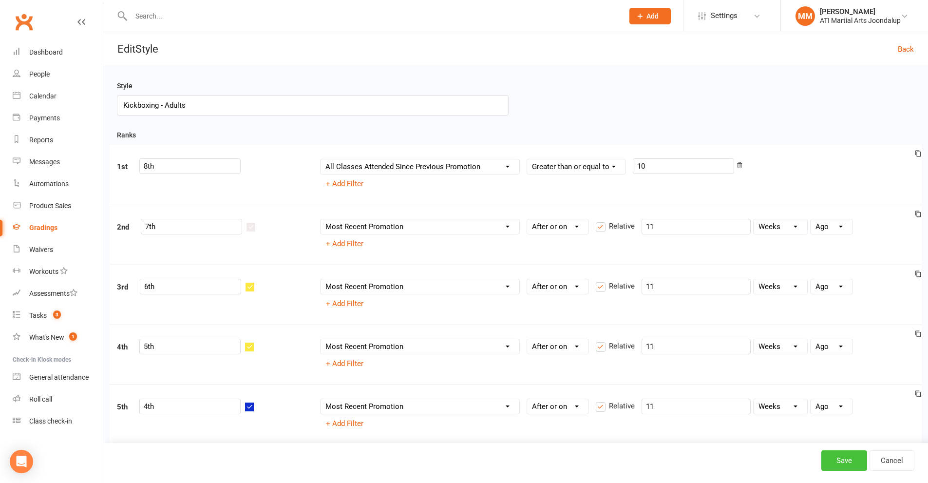
click at [853, 460] on button "Save" at bounding box center [845, 460] width 46 height 20
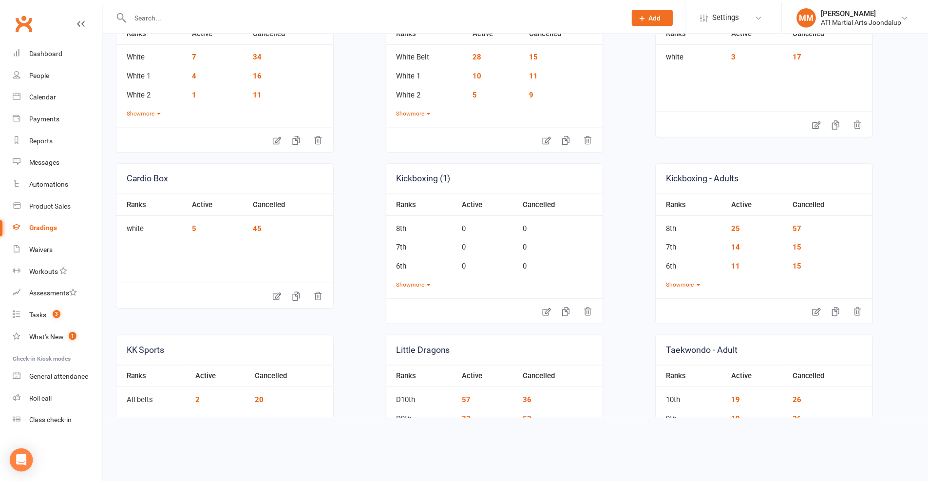
scroll to position [146, 0]
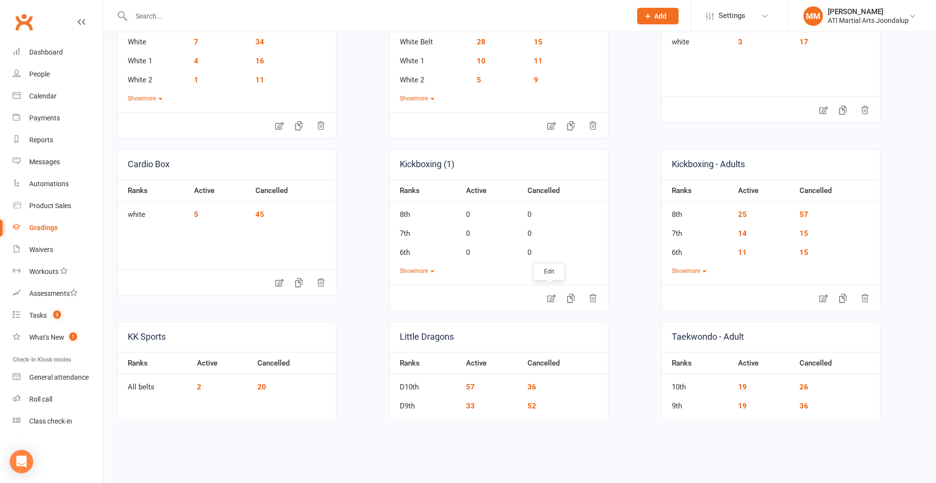
click at [549, 298] on icon at bounding box center [551, 298] width 10 height 10
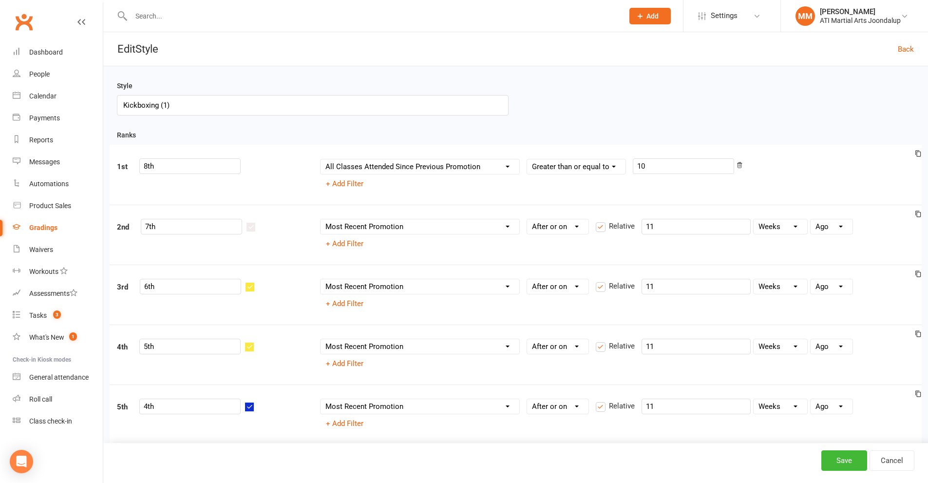
drag, startPoint x: 167, startPoint y: 105, endPoint x: 160, endPoint y: 106, distance: 6.8
click at [160, 106] on input "Kickboxing (1)" at bounding box center [313, 105] width 392 height 20
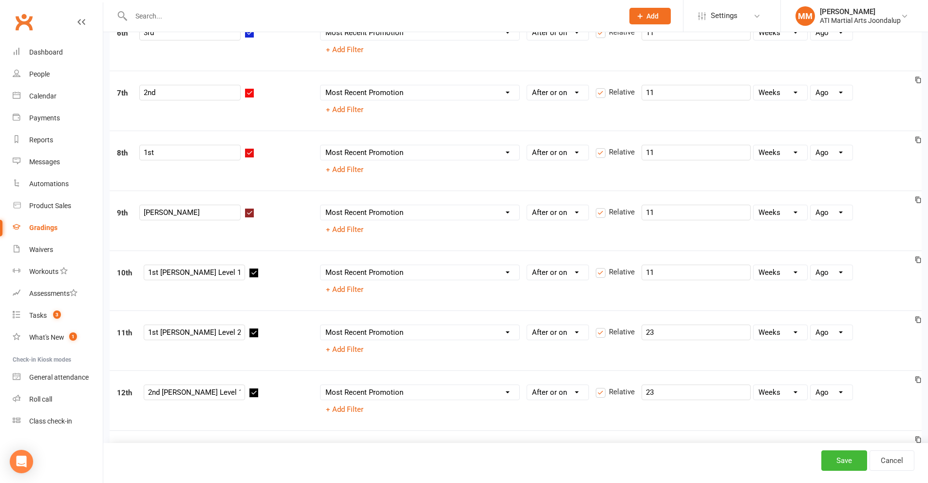
scroll to position [487, 0]
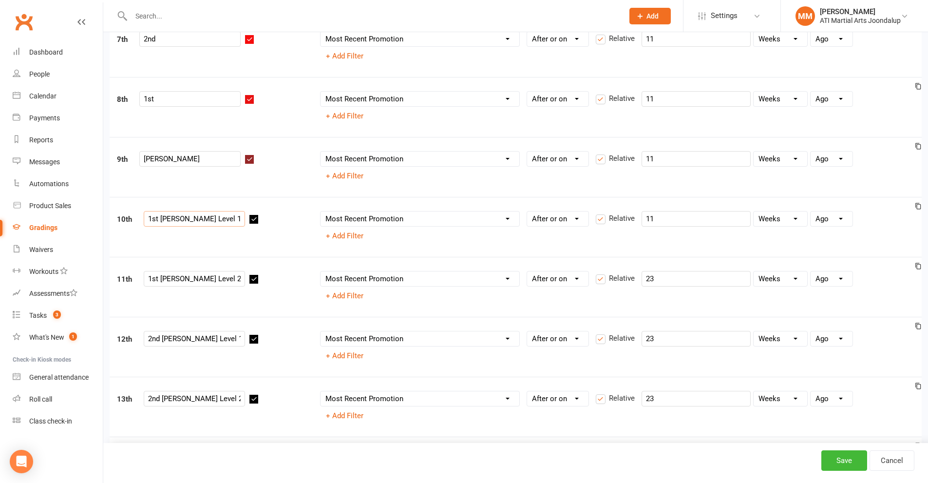
drag, startPoint x: 173, startPoint y: 216, endPoint x: 161, endPoint y: 219, distance: 11.9
click at [161, 219] on input "1st Dan Level 1" at bounding box center [194, 219] width 101 height 16
drag, startPoint x: 172, startPoint y: 281, endPoint x: 159, endPoint y: 286, distance: 13.6
click at [159, 286] on input "1st Dan Level 2" at bounding box center [194, 279] width 101 height 16
drag, startPoint x: 174, startPoint y: 341, endPoint x: 161, endPoint y: 339, distance: 13.2
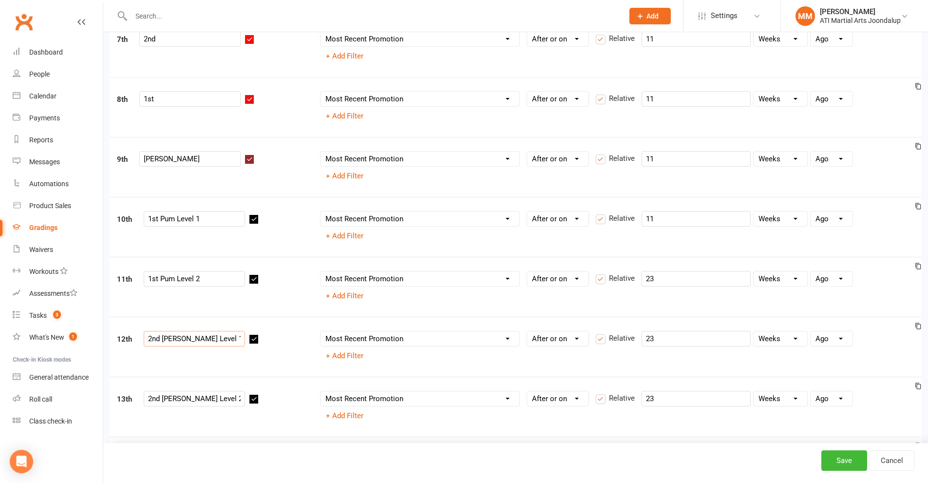
click at [161, 339] on input "2nd Dan Level 1" at bounding box center [194, 339] width 101 height 16
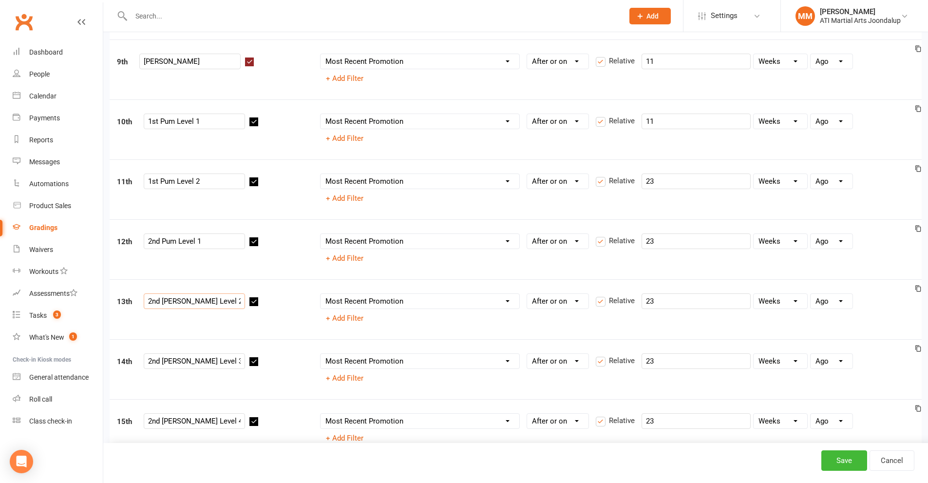
drag, startPoint x: 174, startPoint y: 304, endPoint x: 162, endPoint y: 310, distance: 14.4
click at [162, 310] on div "13th 2nd Dan Level 2" at bounding box center [211, 302] width 203 height 19
drag, startPoint x: 174, startPoint y: 361, endPoint x: 164, endPoint y: 361, distance: 9.8
click at [164, 361] on input "2nd Dan Level 3" at bounding box center [194, 361] width 101 height 16
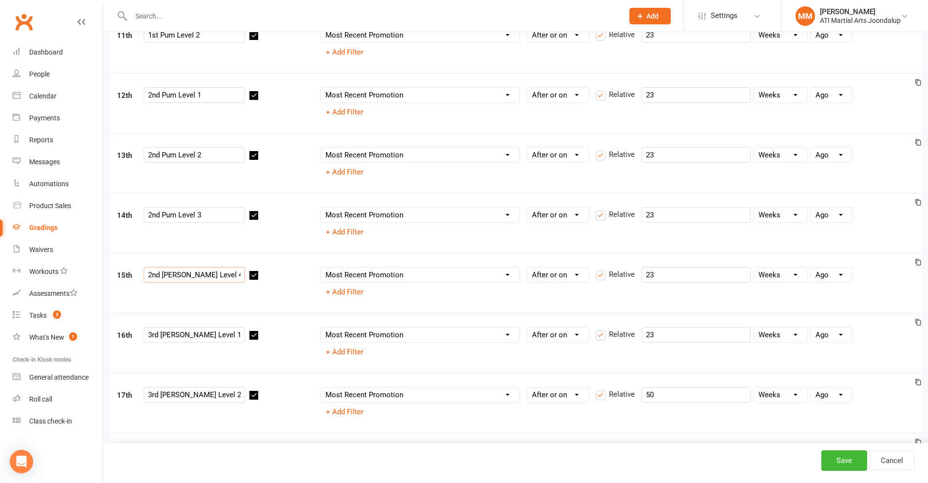
drag, startPoint x: 175, startPoint y: 275, endPoint x: 163, endPoint y: 274, distance: 12.3
click at [163, 274] on input "2nd Dan Level 4" at bounding box center [194, 275] width 101 height 16
drag, startPoint x: 171, startPoint y: 333, endPoint x: 161, endPoint y: 334, distance: 9.3
click at [161, 334] on input "3rd Dan Level 1" at bounding box center [194, 335] width 101 height 16
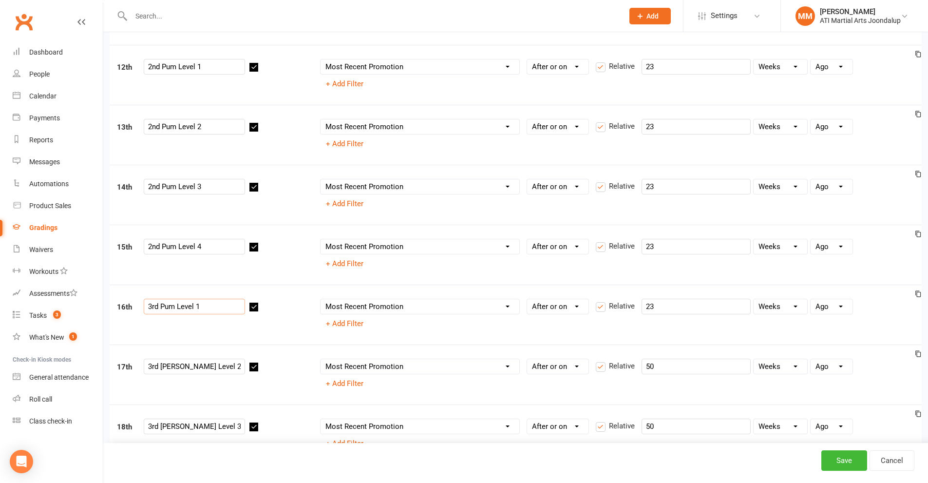
scroll to position [829, 0]
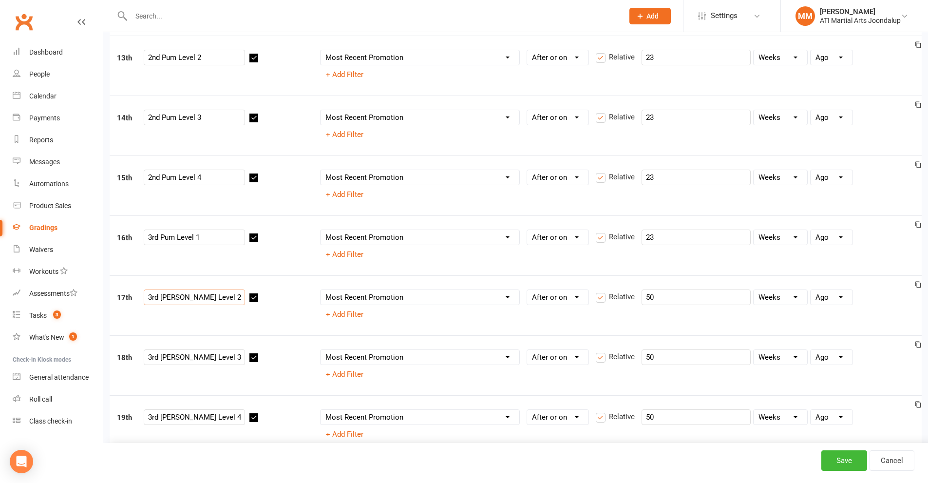
click at [167, 296] on input "3rd Dan Level 2" at bounding box center [194, 297] width 101 height 16
drag, startPoint x: 172, startPoint y: 299, endPoint x: 161, endPoint y: 300, distance: 10.8
click at [161, 300] on input "3rd Dan Level 2" at bounding box center [194, 297] width 101 height 16
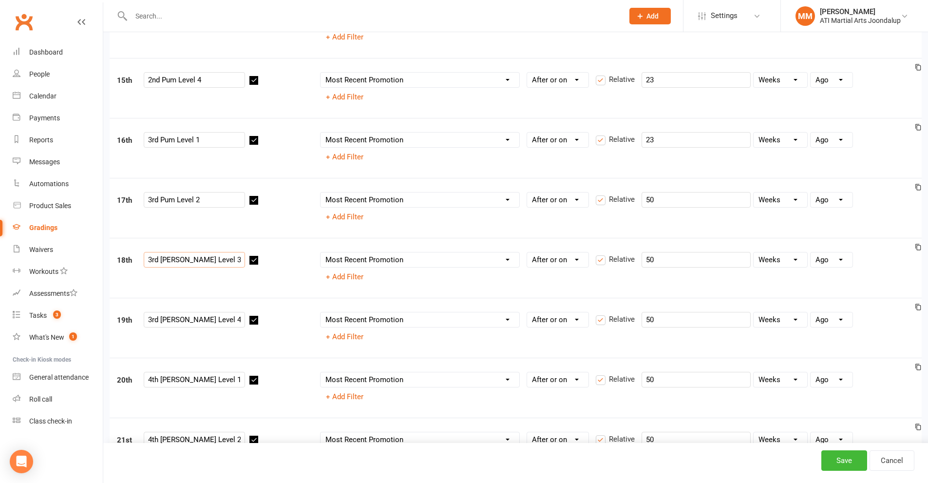
drag, startPoint x: 172, startPoint y: 260, endPoint x: 161, endPoint y: 259, distance: 10.8
click at [161, 259] on input "3rd Dan Level 3" at bounding box center [194, 260] width 101 height 16
drag, startPoint x: 173, startPoint y: 321, endPoint x: 158, endPoint y: 320, distance: 14.2
click at [159, 320] on input "3rd Dan Level 4" at bounding box center [194, 320] width 101 height 16
click at [159, 321] on input "3rdPum Level 4" at bounding box center [194, 320] width 101 height 16
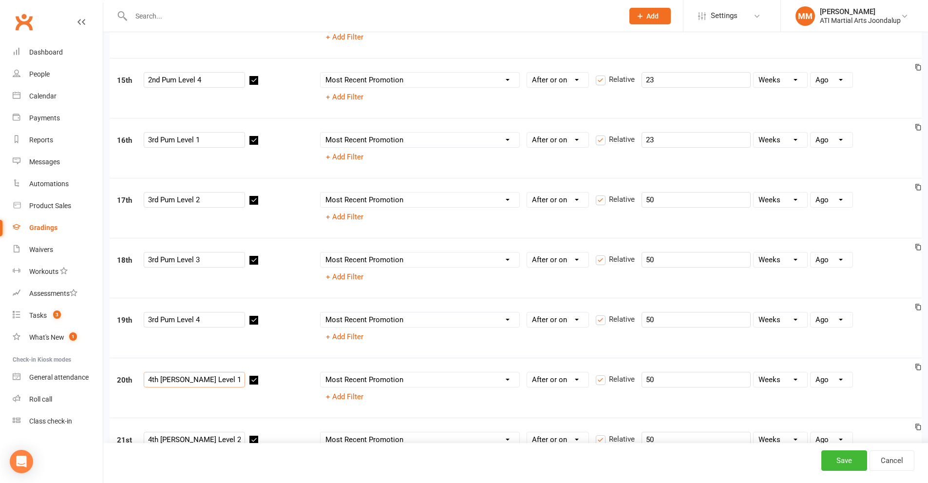
drag, startPoint x: 172, startPoint y: 380, endPoint x: 163, endPoint y: 380, distance: 9.3
click at [163, 380] on input "4th Dan Level 1" at bounding box center [194, 380] width 101 height 16
click at [162, 380] on input "4th Dan Level 1" at bounding box center [194, 380] width 101 height 16
click at [232, 370] on div "20th 4th Dan Level 1 Column name Belt Size Active for Grading? Most Recent Prom…" at bounding box center [516, 388] width 812 height 60
click at [224, 355] on div "19th 3rd Pum Level 4 Column name Belt Size Active for Grading? Most Recent Prom…" at bounding box center [516, 328] width 812 height 60
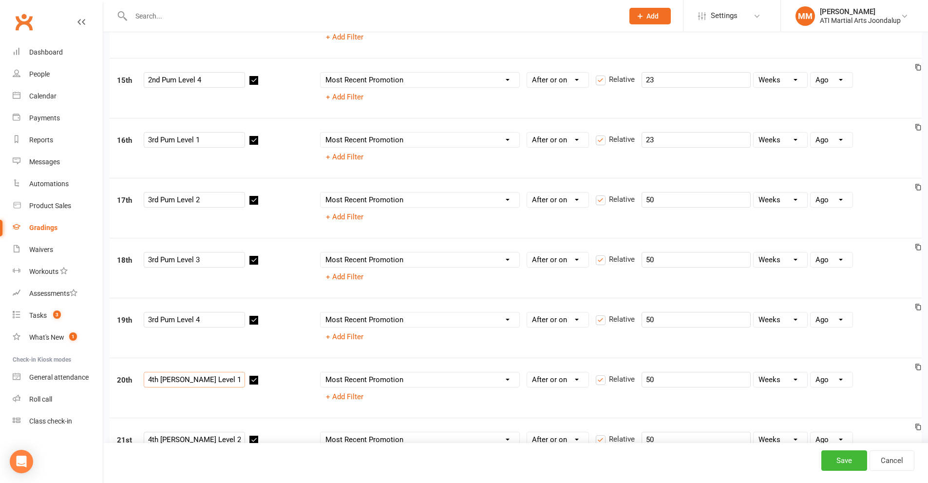
click at [188, 373] on input "4th Dan Level 1" at bounding box center [194, 380] width 101 height 16
click at [203, 384] on input "4th Dan Level 1" at bounding box center [194, 380] width 101 height 16
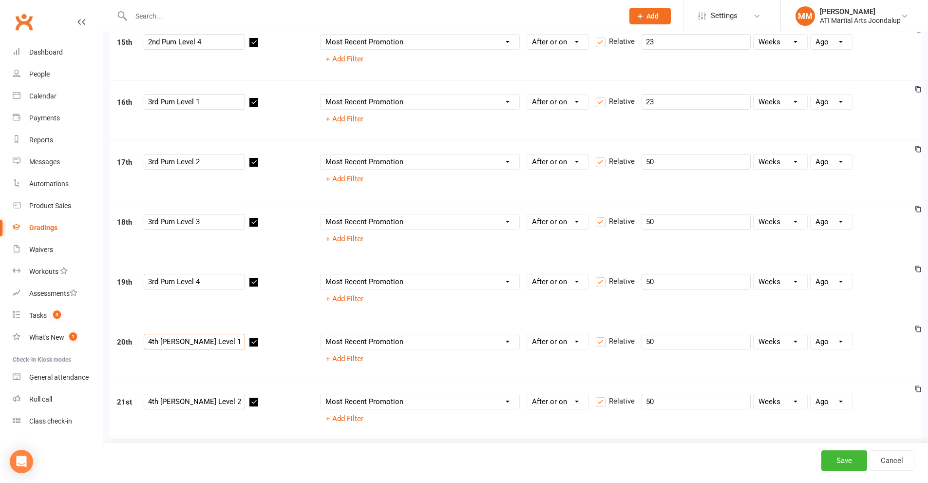
scroll to position [975, 0]
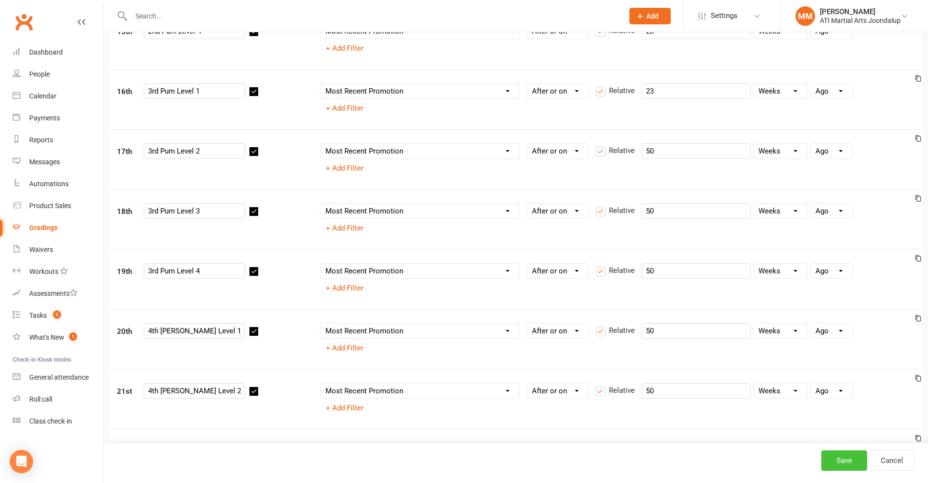
click at [836, 457] on button "Save" at bounding box center [845, 460] width 46 height 20
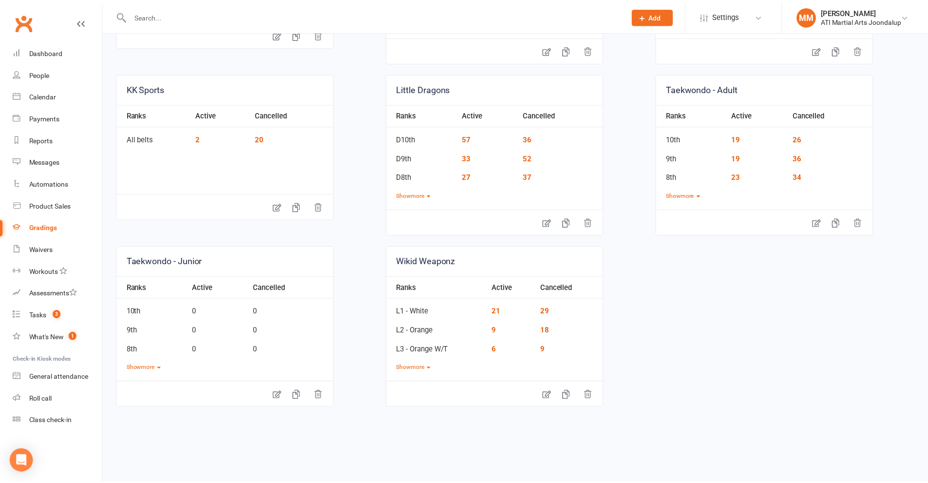
scroll to position [397, 0]
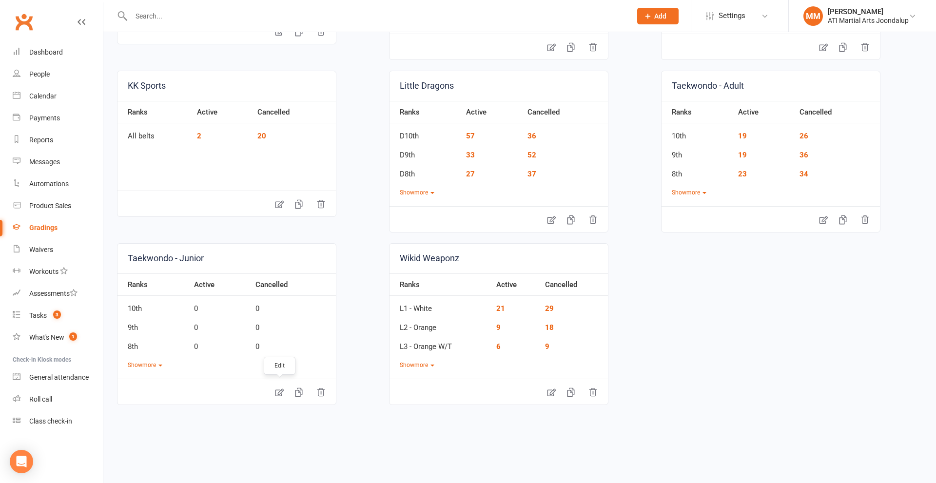
click at [277, 394] on icon at bounding box center [279, 392] width 10 height 10
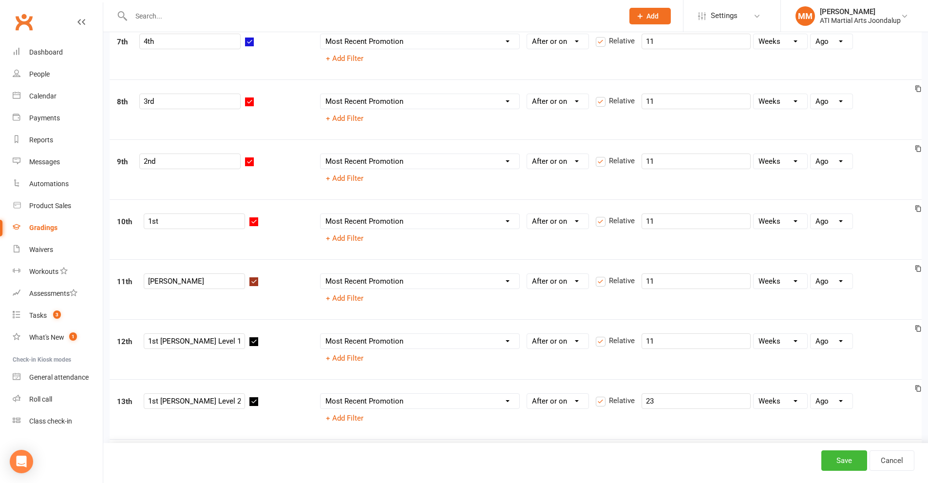
scroll to position [536, 0]
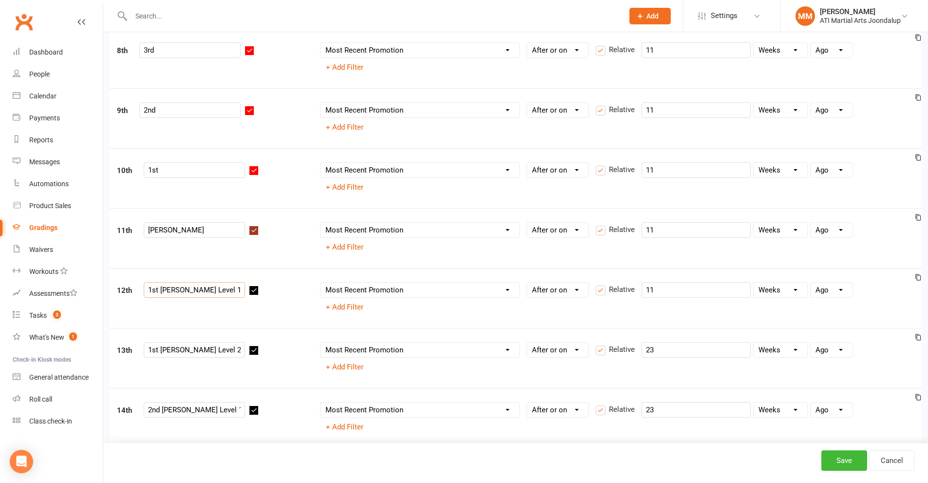
drag, startPoint x: 173, startPoint y: 289, endPoint x: 161, endPoint y: 291, distance: 11.6
click at [161, 291] on input "1st Dan Level 1" at bounding box center [194, 290] width 101 height 16
drag, startPoint x: 171, startPoint y: 353, endPoint x: 162, endPoint y: 348, distance: 10.0
click at [162, 348] on input "1st Dan Level 2" at bounding box center [194, 350] width 101 height 16
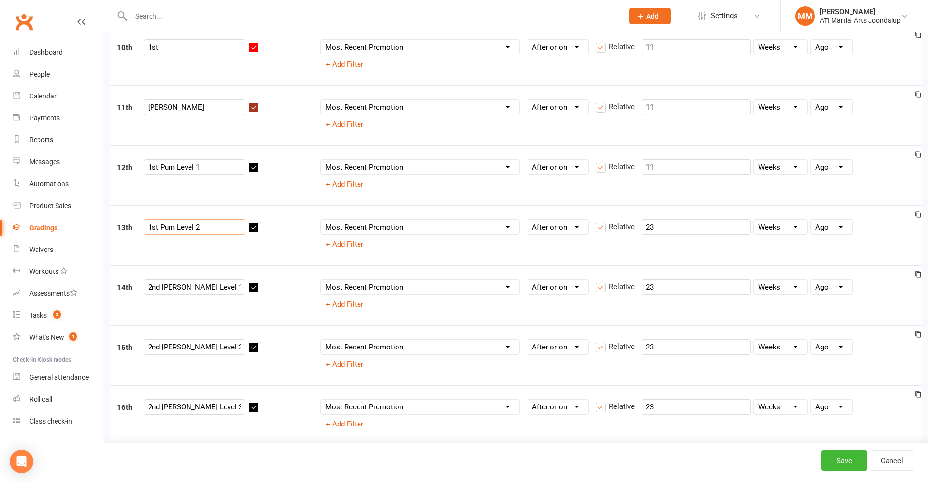
scroll to position [682, 0]
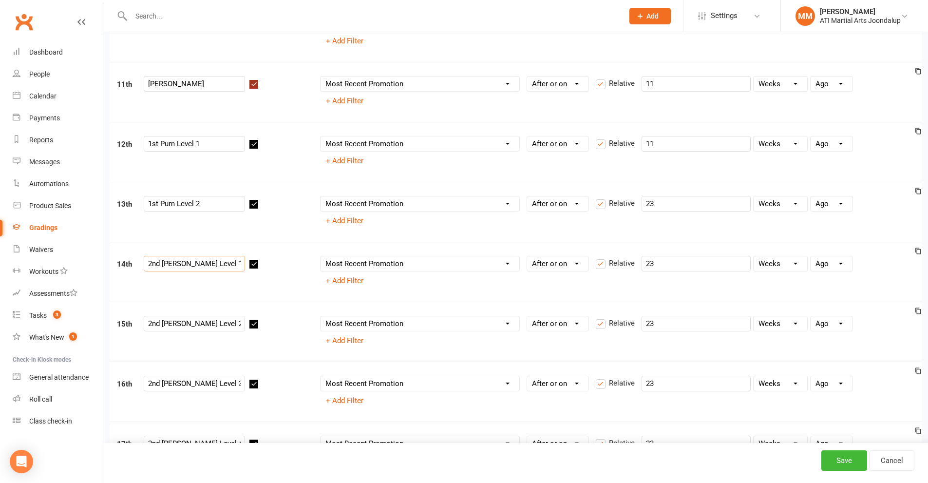
drag, startPoint x: 176, startPoint y: 265, endPoint x: 161, endPoint y: 264, distance: 14.6
click at [161, 264] on input "2nd Dan Level 1" at bounding box center [194, 264] width 101 height 16
drag, startPoint x: 175, startPoint y: 326, endPoint x: 163, endPoint y: 321, distance: 12.7
click at [163, 321] on input "2nd Dan Level 2" at bounding box center [194, 324] width 101 height 16
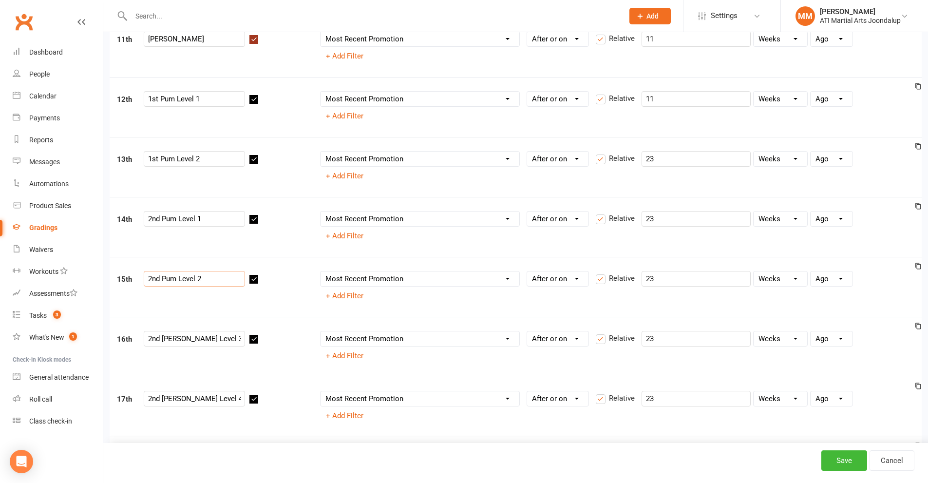
scroll to position [829, 0]
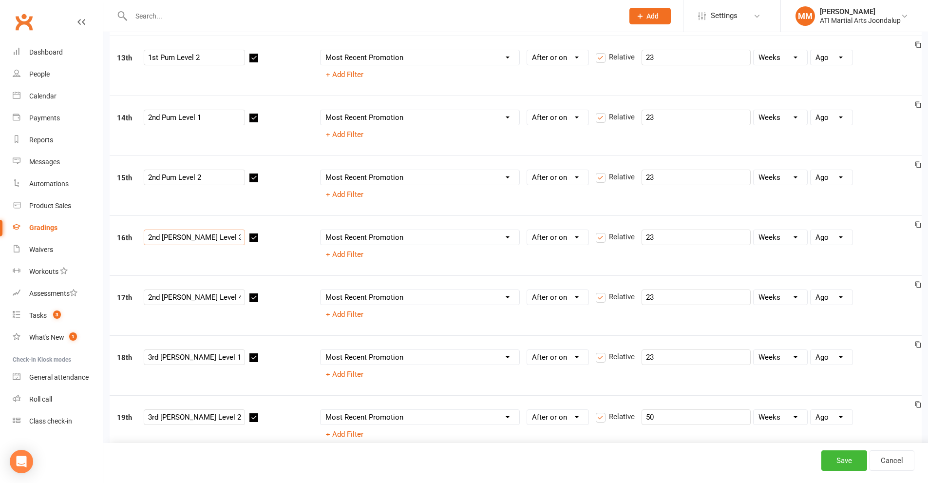
drag, startPoint x: 174, startPoint y: 235, endPoint x: 164, endPoint y: 237, distance: 10.4
click at [164, 237] on input "2nd Dan Level 3" at bounding box center [194, 238] width 101 height 16
drag, startPoint x: 174, startPoint y: 300, endPoint x: 163, endPoint y: 299, distance: 11.2
click at [163, 299] on input "2nd Dan Level 4" at bounding box center [194, 297] width 101 height 16
drag, startPoint x: 172, startPoint y: 358, endPoint x: 161, endPoint y: 355, distance: 10.8
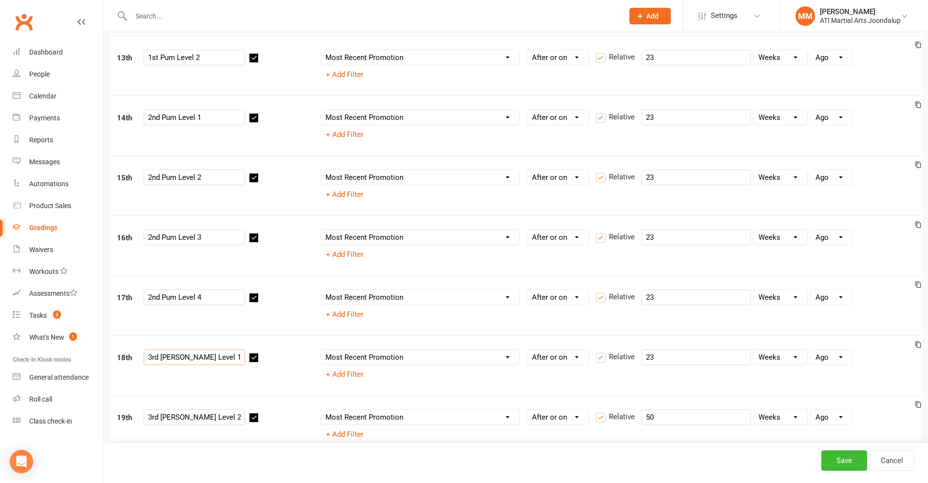
click at [161, 355] on input "3rd Dan Level 1" at bounding box center [194, 357] width 101 height 16
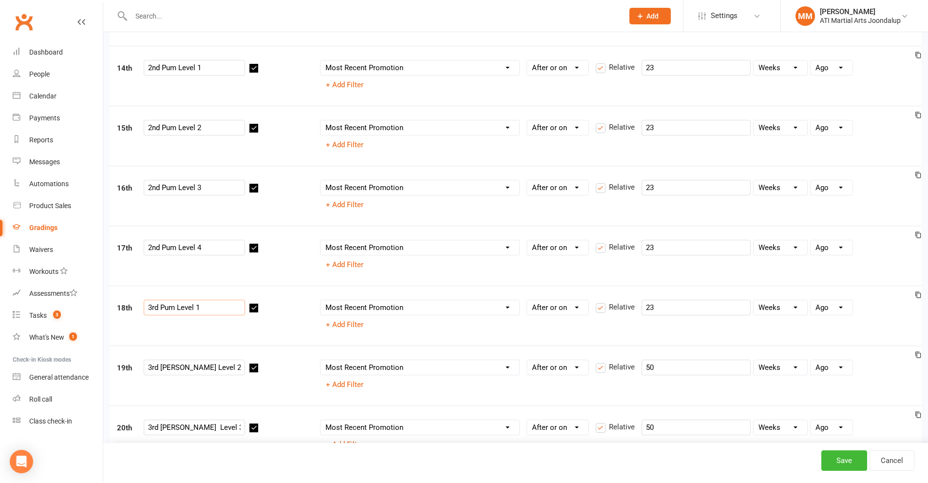
scroll to position [926, 0]
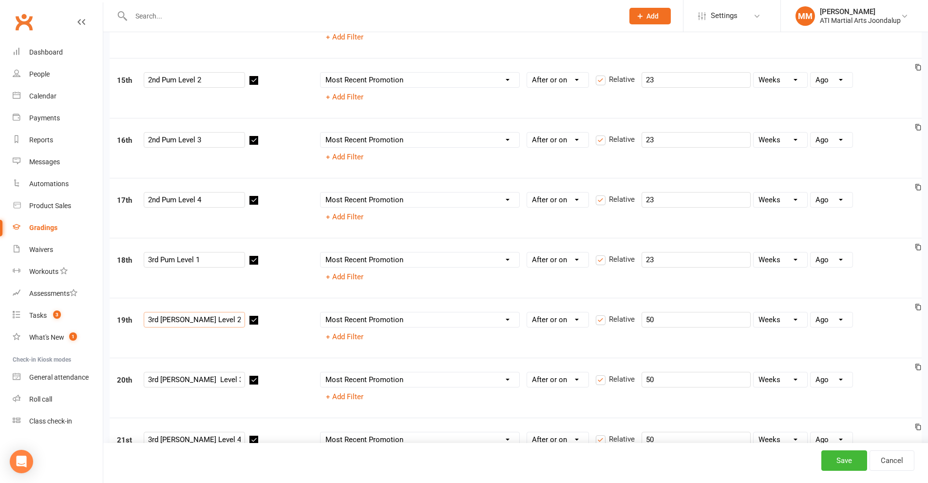
drag, startPoint x: 171, startPoint y: 320, endPoint x: 163, endPoint y: 320, distance: 7.8
click at [163, 320] on input "3rd Dan Level 2" at bounding box center [194, 320] width 101 height 16
drag, startPoint x: 172, startPoint y: 321, endPoint x: 163, endPoint y: 319, distance: 9.6
click at [163, 319] on input "3rd Dan Level 2" at bounding box center [194, 320] width 101 height 16
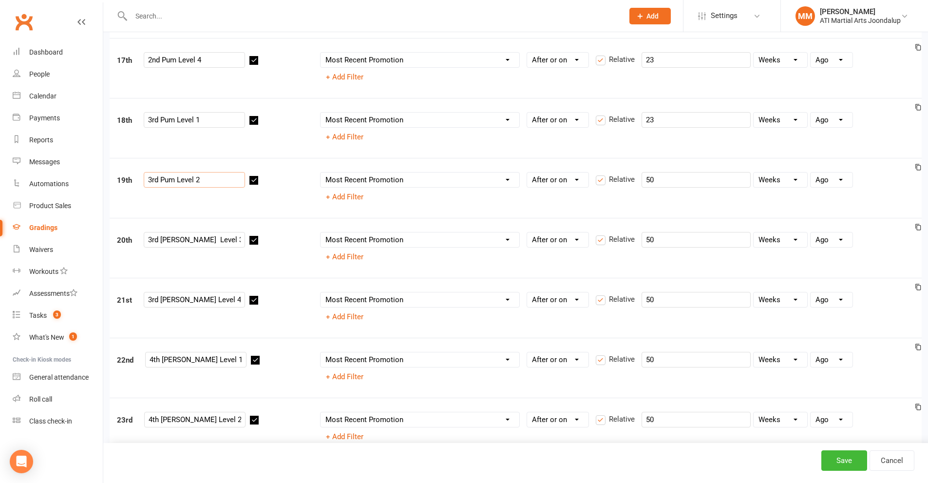
scroll to position [1072, 0]
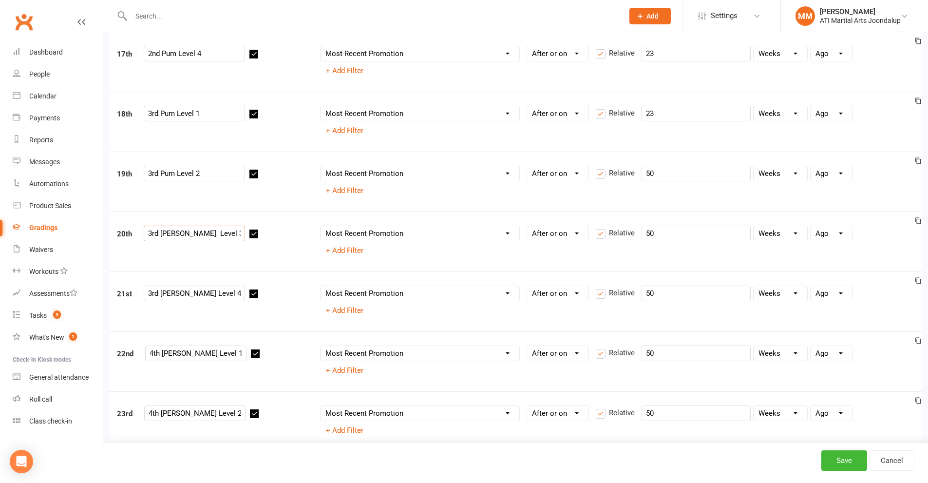
drag, startPoint x: 173, startPoint y: 231, endPoint x: 161, endPoint y: 232, distance: 11.7
click at [161, 232] on input "3rd Dan Level 3" at bounding box center [194, 234] width 101 height 16
drag, startPoint x: 174, startPoint y: 292, endPoint x: 162, endPoint y: 290, distance: 11.9
click at [162, 290] on input "3rd Dan Level 4" at bounding box center [194, 294] width 101 height 16
click at [830, 458] on button "Save" at bounding box center [845, 460] width 46 height 20
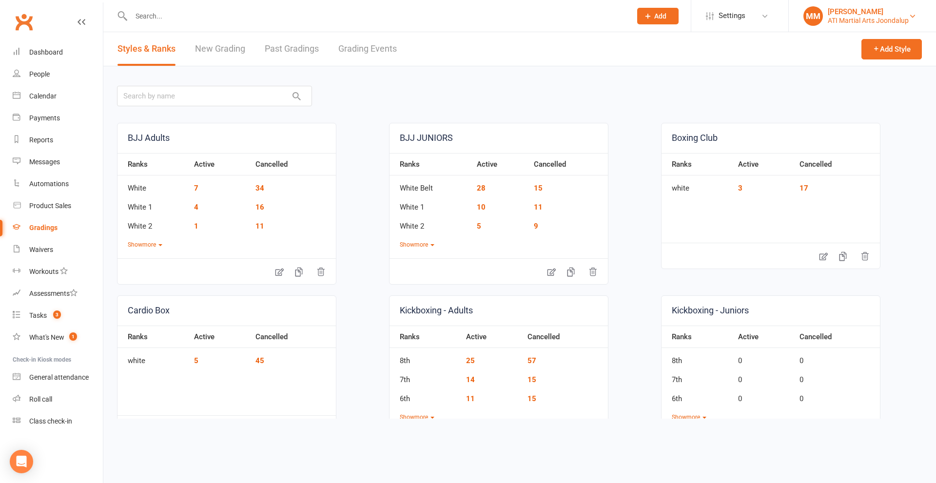
click at [838, 19] on div "ATI Martial Arts Joondalup" at bounding box center [868, 20] width 81 height 9
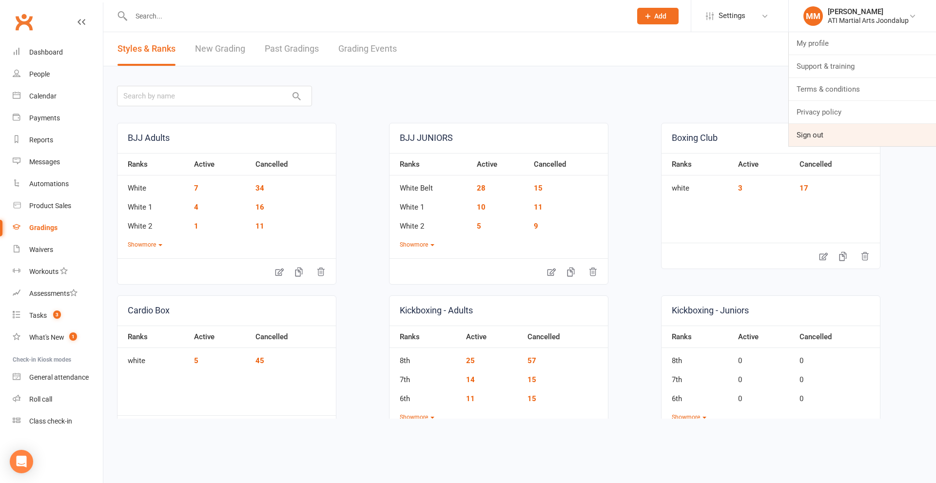
click at [804, 128] on link "Sign out" at bounding box center [862, 135] width 147 height 22
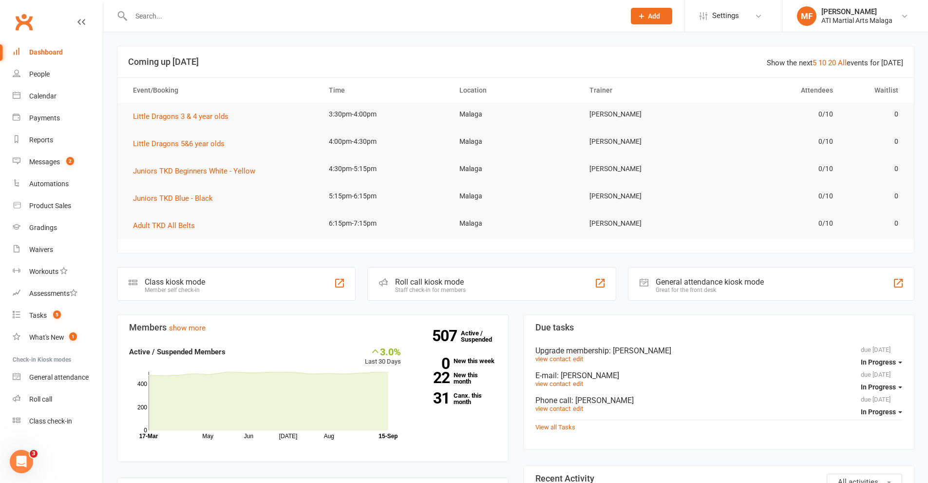
click at [640, 8] on button "Add" at bounding box center [651, 16] width 41 height 17
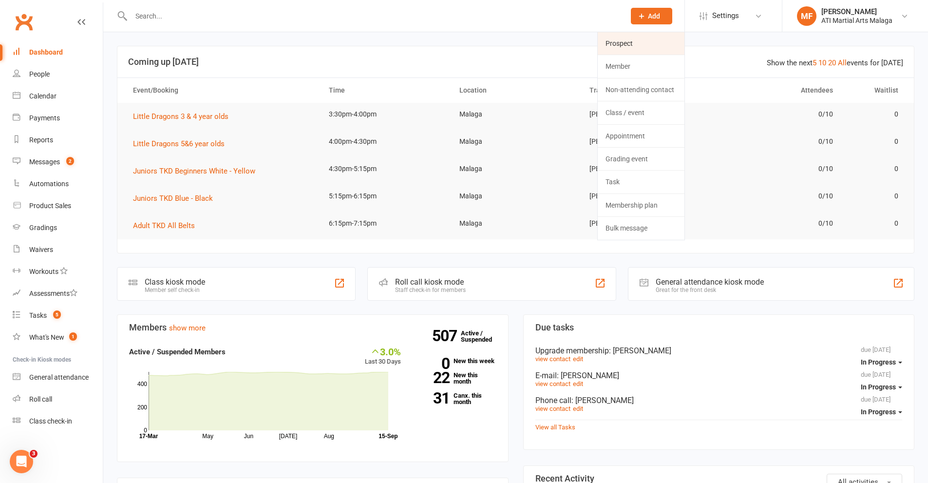
click at [630, 46] on link "Prospect" at bounding box center [641, 43] width 87 height 22
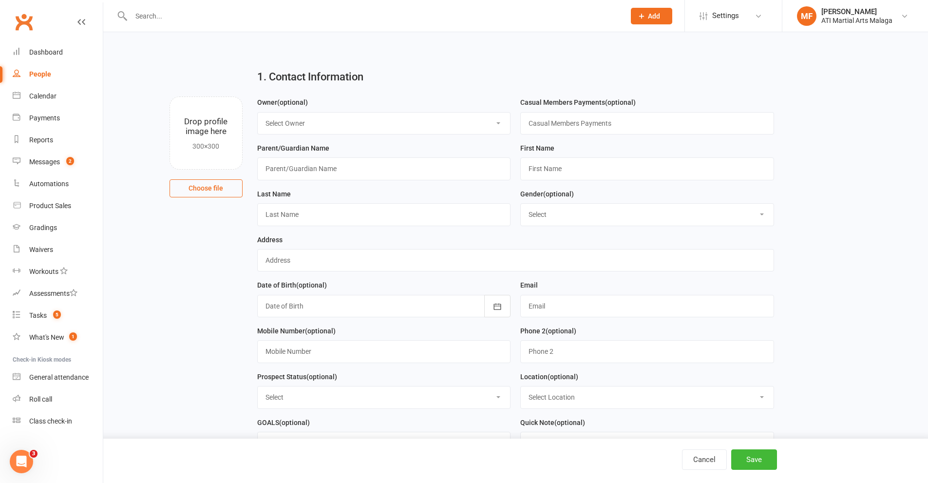
click at [359, 122] on select "Select Owner [PERSON_NAME] [PERSON_NAME] [PERSON_NAME] ATI Martial Arts Malaga …" at bounding box center [384, 123] width 253 height 21
select select "4"
click at [258, 113] on select "Select Owner [PERSON_NAME] [PERSON_NAME] [PERSON_NAME] ATI Martial Arts Malaga …" at bounding box center [384, 123] width 253 height 21
drag, startPoint x: 349, startPoint y: 171, endPoint x: 349, endPoint y: 155, distance: 15.1
click at [349, 171] on input "text" at bounding box center [384, 168] width 254 height 22
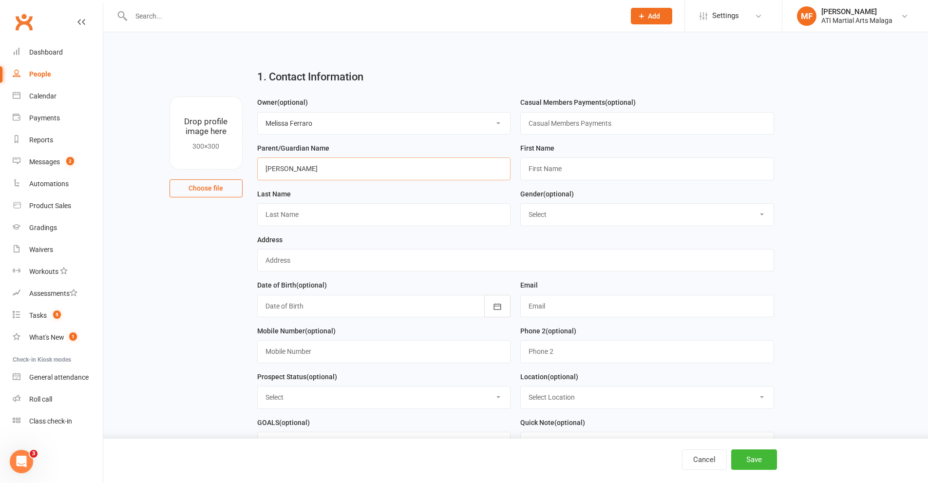
type input "[PERSON_NAME]"
type input "Janessa"
type input "[PERSON_NAME]"
select select "[DEMOGRAPHIC_DATA]"
type input "[STREET_ADDRESS][PERSON_NAME]"
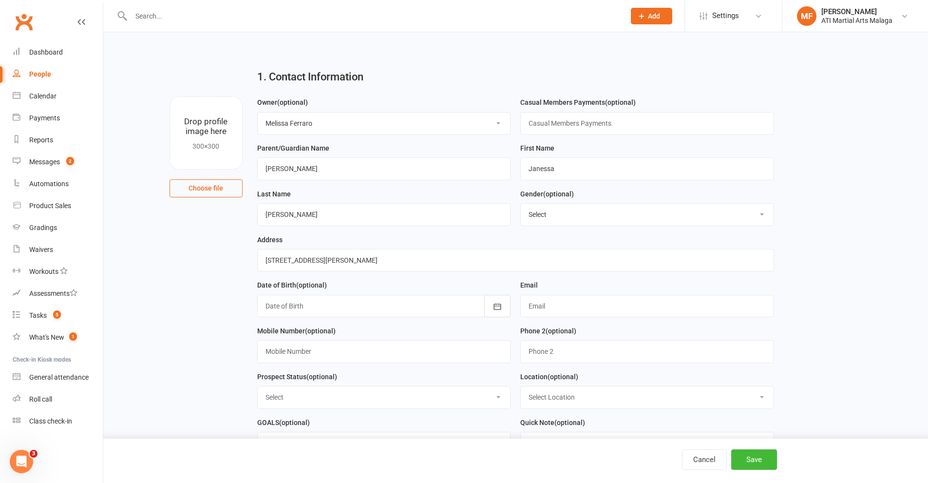
click at [294, 310] on div at bounding box center [384, 306] width 254 height 22
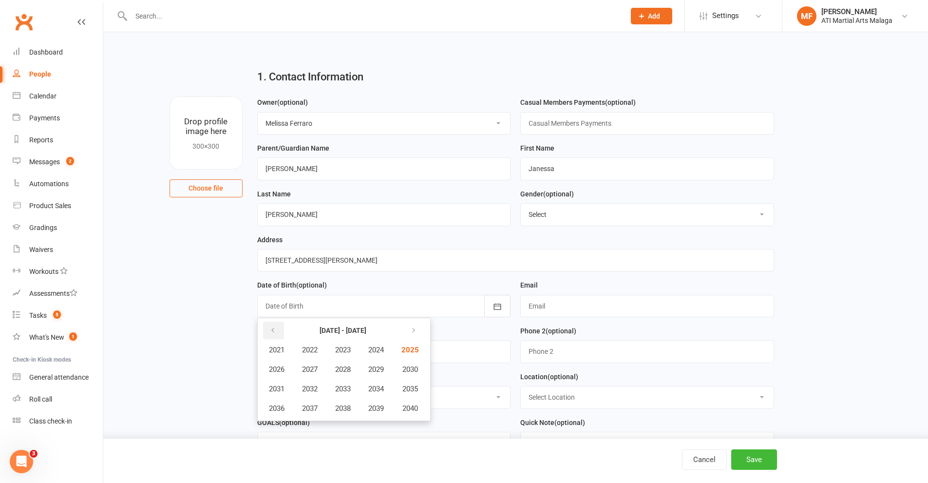
click at [267, 332] on button "button" at bounding box center [273, 331] width 21 height 18
click at [375, 408] on span "2019" at bounding box center [376, 408] width 16 height 9
click at [294, 413] on span "October" at bounding box center [282, 408] width 26 height 9
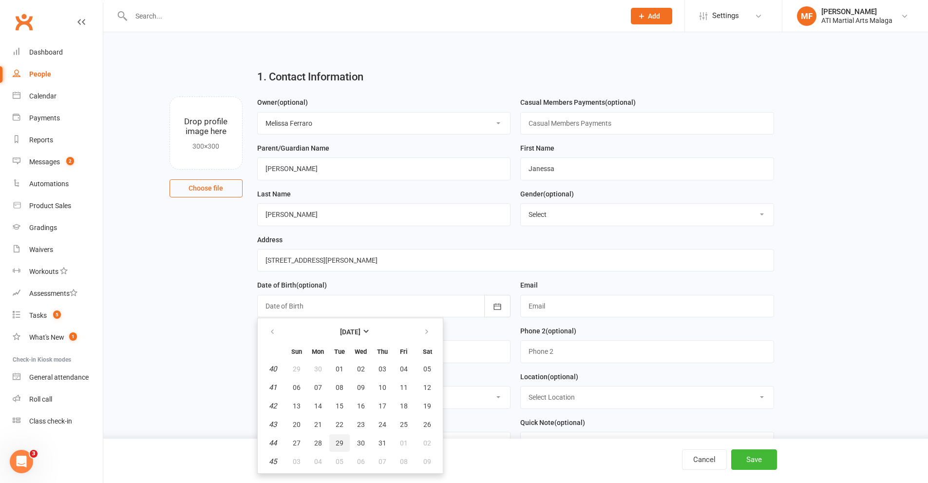
click at [330, 446] on button "29" at bounding box center [339, 443] width 20 height 18
type input "[DATE]"
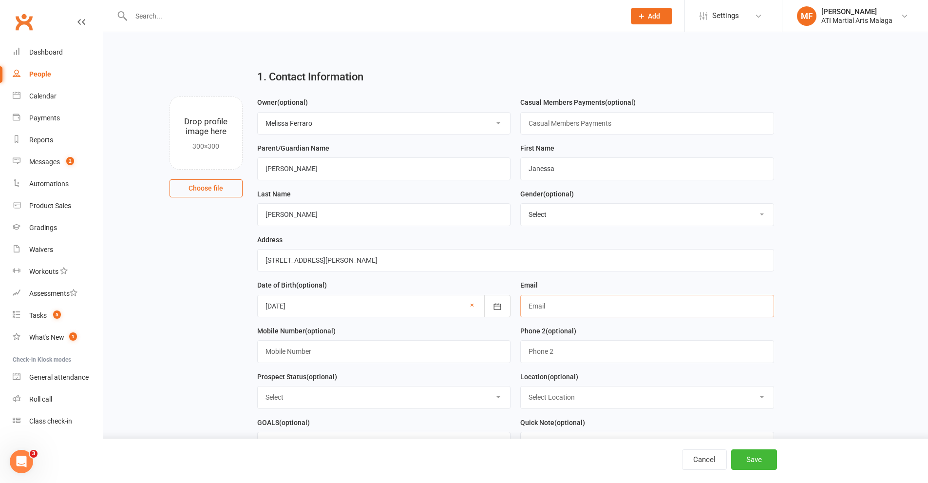
click at [564, 302] on input "text" at bounding box center [648, 306] width 254 height 22
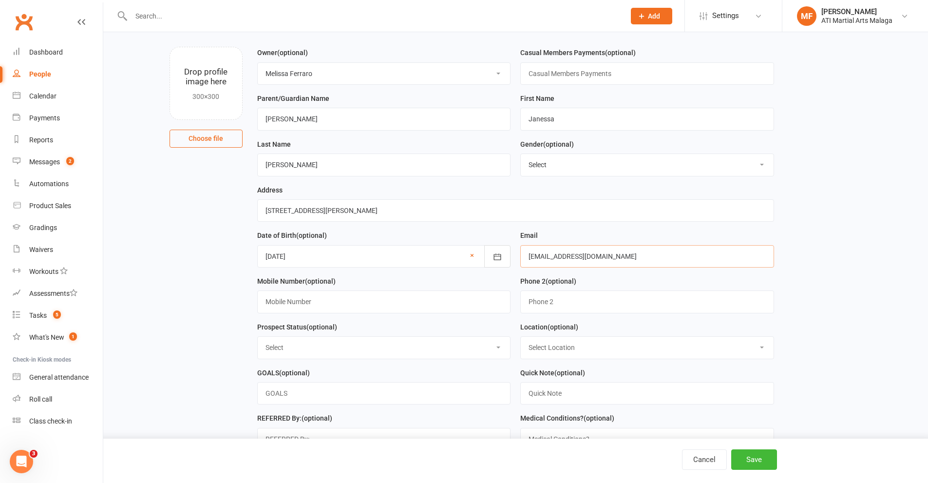
scroll to position [97, 0]
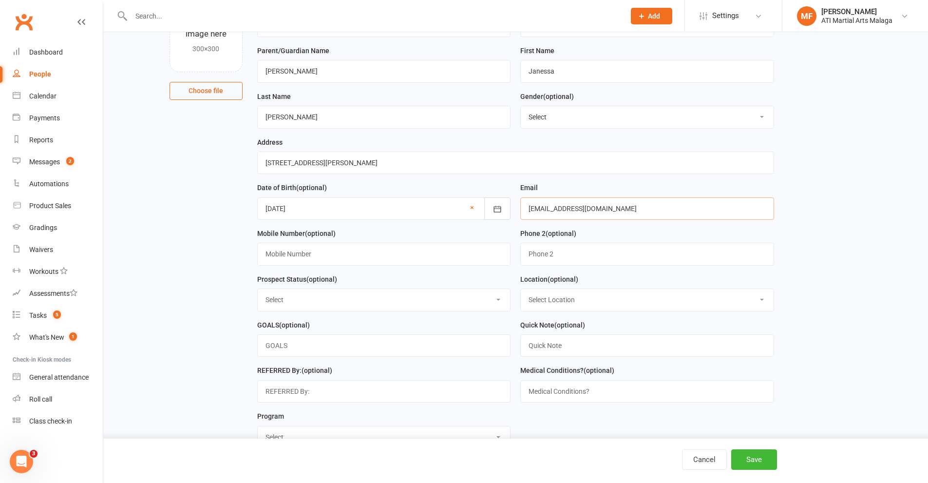
type input "[EMAIL_ADDRESS][DOMAIN_NAME]"
click at [280, 255] on input "text" at bounding box center [384, 254] width 254 height 22
type input "0400 782 208"
drag, startPoint x: 278, startPoint y: 299, endPoint x: 275, endPoint y: 311, distance: 11.9
click at [278, 299] on select "Select Initial Contact Follow-up Call Satellite Lead Birthday Lead Not Ready No…" at bounding box center [384, 299] width 253 height 21
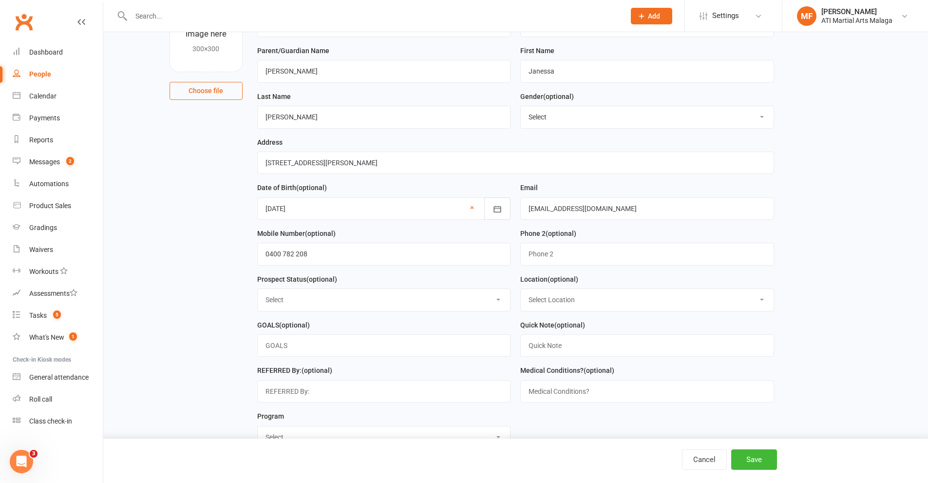
select select "Initial Contact"
click at [258, 292] on select "Select Initial Contact Follow-up Call Satellite Lead Birthday Lead Not Ready No…" at bounding box center [384, 299] width 253 height 21
click at [564, 290] on div "Location (optional) Select Location [GEOGRAPHIC_DATA] [GEOGRAPHIC_DATA] [GEOGRA…" at bounding box center [648, 292] width 254 height 38
click at [561, 296] on select "Select Location [GEOGRAPHIC_DATA] [GEOGRAPHIC_DATA] [GEOGRAPHIC_DATA] Satellite…" at bounding box center [647, 299] width 253 height 21
select select "1"
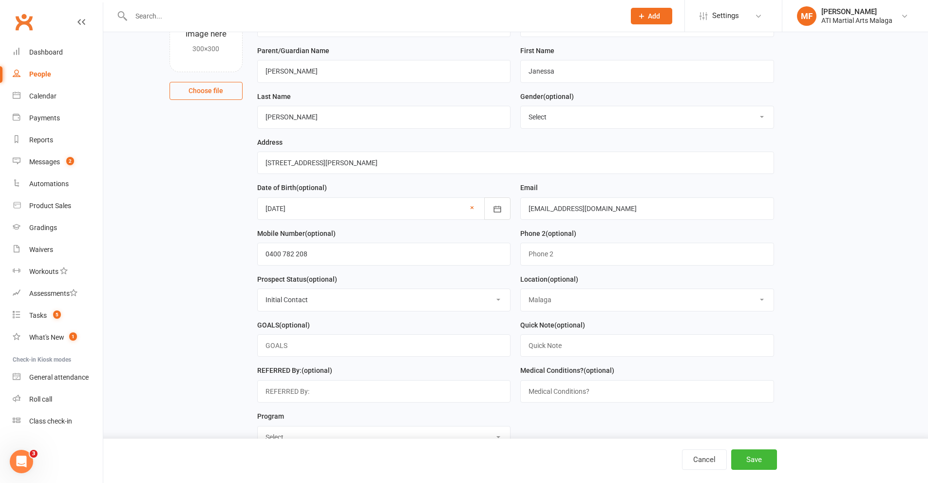
click at [521, 292] on select "Select Location [GEOGRAPHIC_DATA] [GEOGRAPHIC_DATA] [GEOGRAPHIC_DATA] Satellite…" at bounding box center [647, 299] width 253 height 21
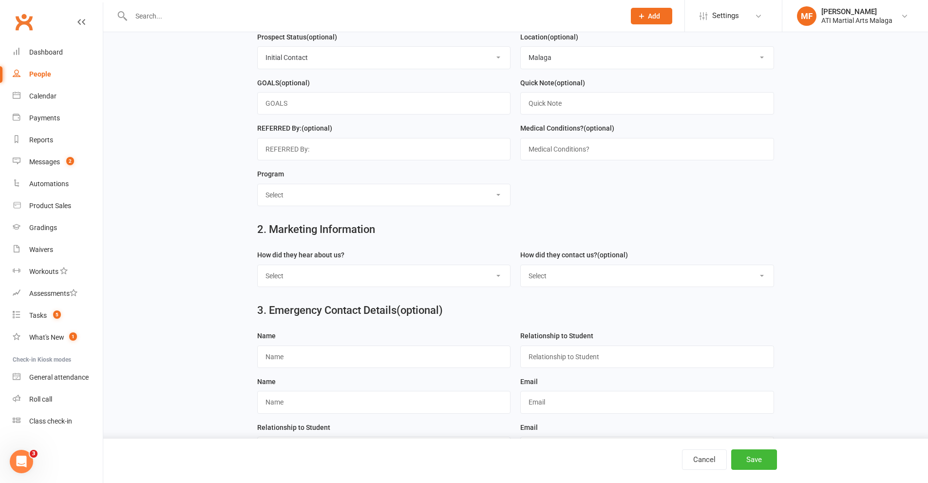
scroll to position [341, 0]
click at [309, 200] on select "Select Little Dragons Junior TKD Adult TKD Kick Boxing Women's Only Special Nee…" at bounding box center [384, 193] width 253 height 21
select select "Little Dragons"
click at [258, 187] on select "Select Little Dragons Junior TKD Adult TKD Kick Boxing Women's Only Special Nee…" at bounding box center [384, 193] width 253 height 21
click at [310, 285] on select "Select Google Through A Friend Facebook Sms/Email Offer Flyer School Class Open…" at bounding box center [384, 274] width 253 height 21
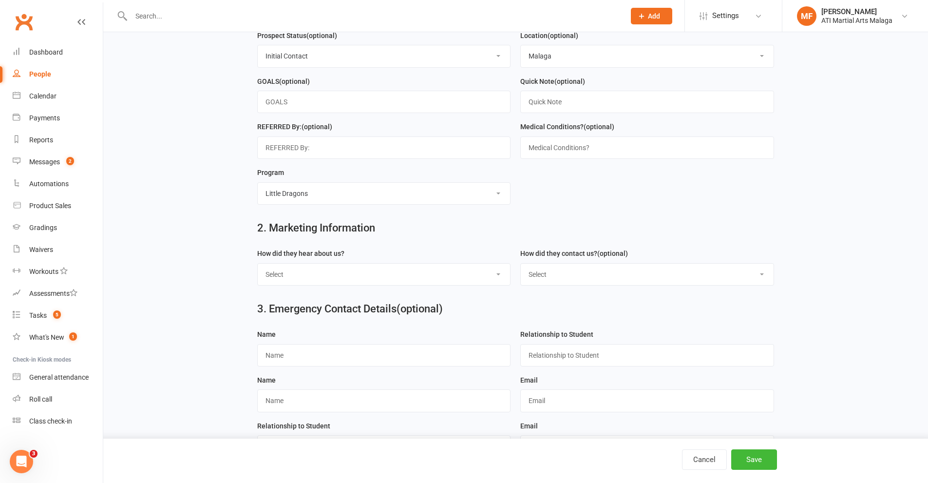
select select "Drive By / Walk In"
click at [258, 269] on select "Select Google Through A Friend Facebook Sms/Email Offer Flyer School Class Open…" at bounding box center [384, 274] width 253 height 21
click at [576, 281] on select "Select Phone Email In-Facility Facebook Referral QR code registration Live Book…" at bounding box center [647, 274] width 253 height 21
select select "In-Facility"
click at [521, 269] on select "Select Phone Email In-Facility Facebook Referral QR code registration Live Book…" at bounding box center [647, 274] width 253 height 21
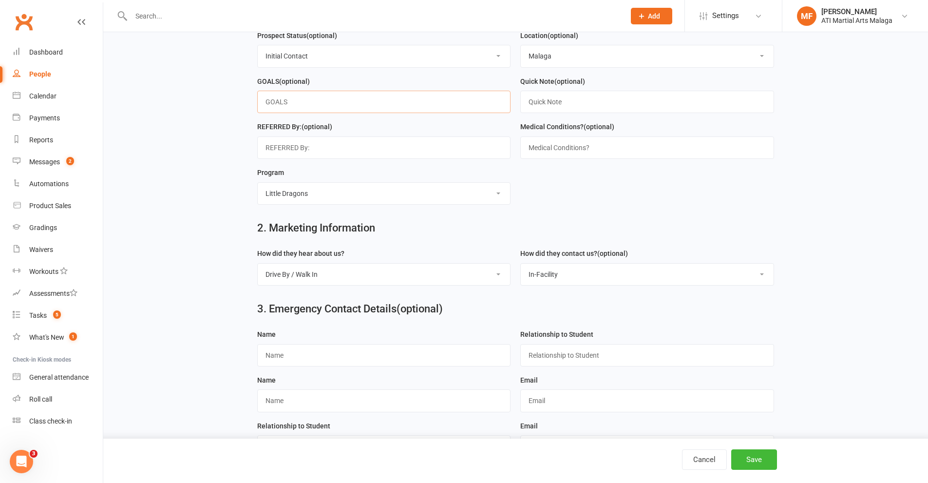
click at [296, 101] on input "text" at bounding box center [384, 102] width 254 height 22
type input "confidence"
click at [760, 458] on button "Save" at bounding box center [755, 459] width 46 height 20
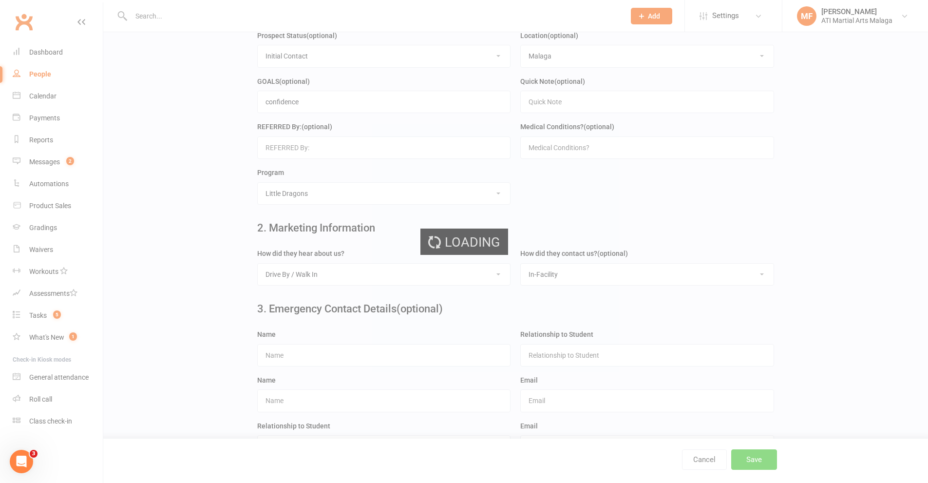
scroll to position [0, 0]
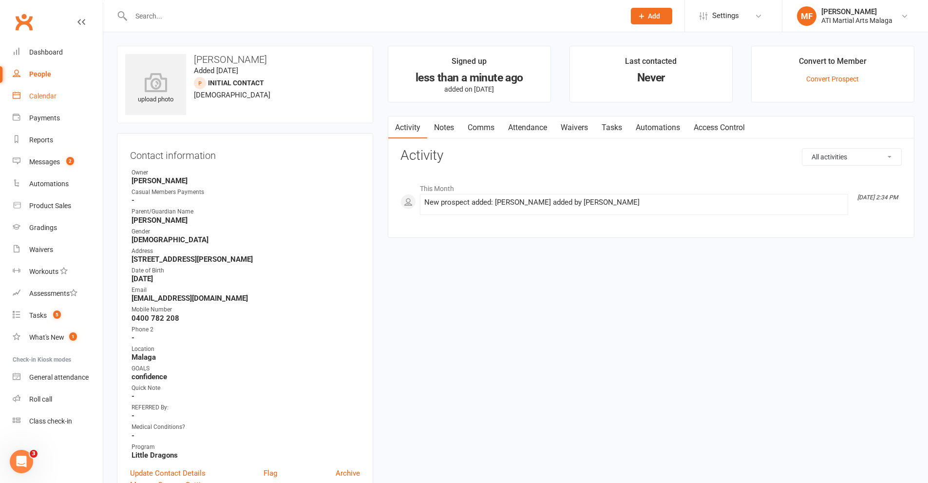
click at [42, 95] on div "Calendar" at bounding box center [42, 96] width 27 height 8
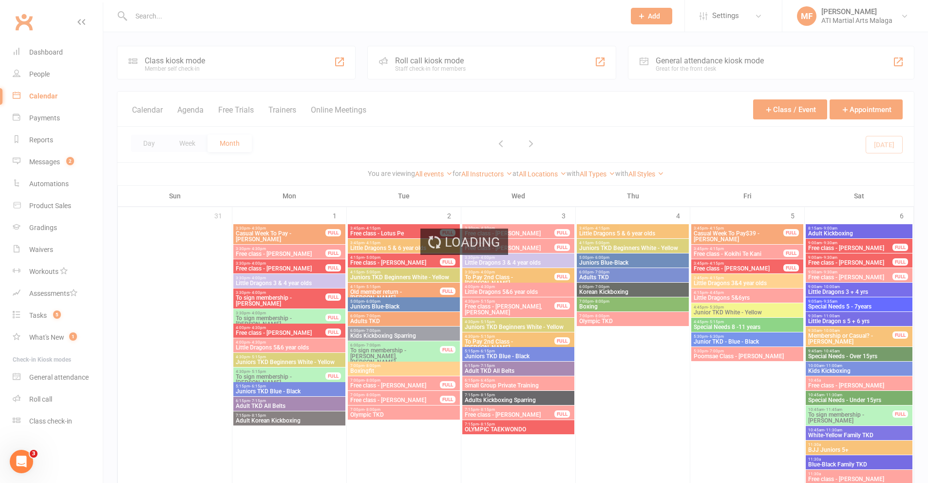
click at [142, 141] on div "Loading" at bounding box center [464, 241] width 928 height 483
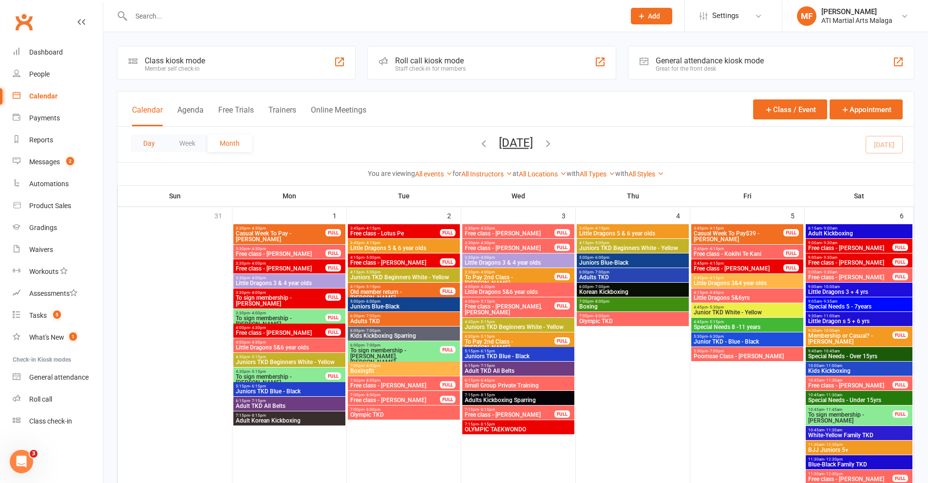
click at [148, 142] on button "Day" at bounding box center [149, 144] width 36 height 18
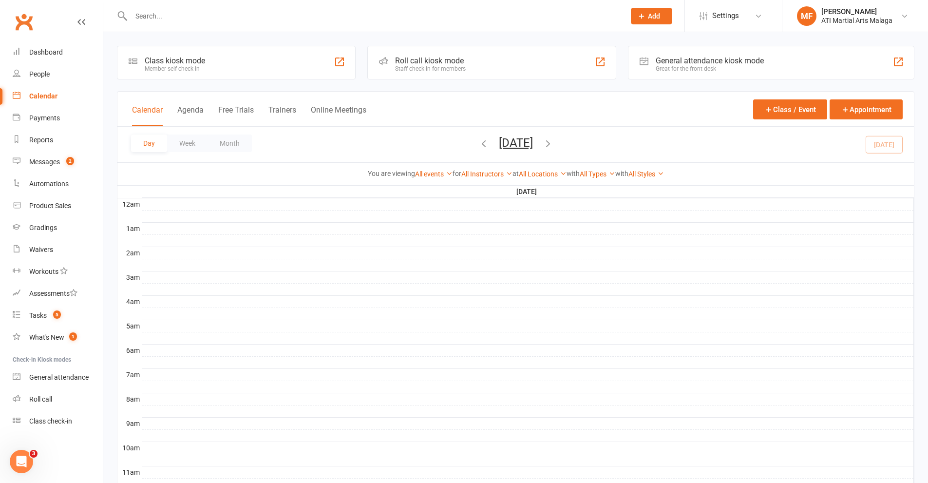
click at [522, 144] on button "[DATE]" at bounding box center [516, 143] width 34 height 14
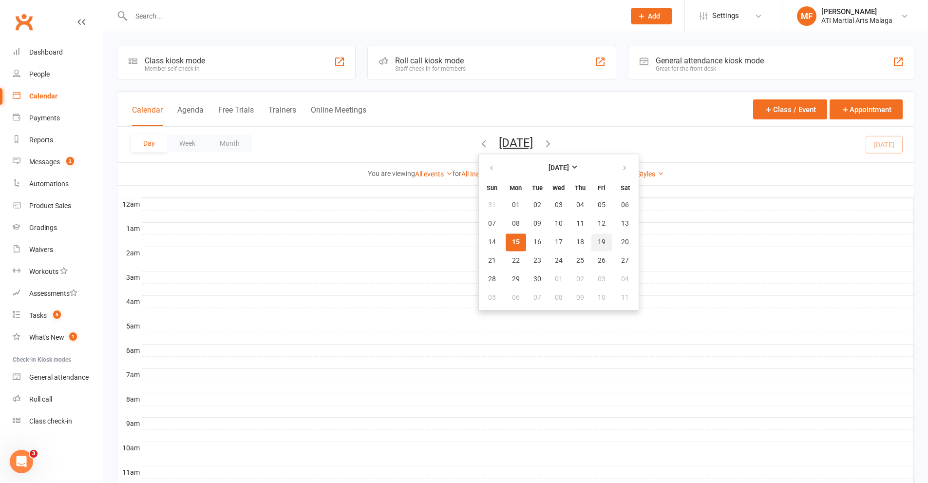
click at [598, 244] on span "19" at bounding box center [602, 242] width 8 height 8
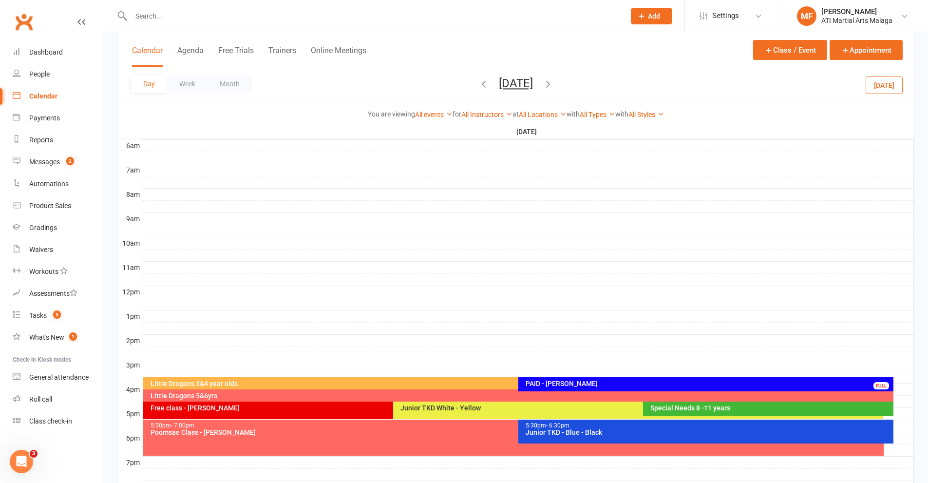
scroll to position [244, 0]
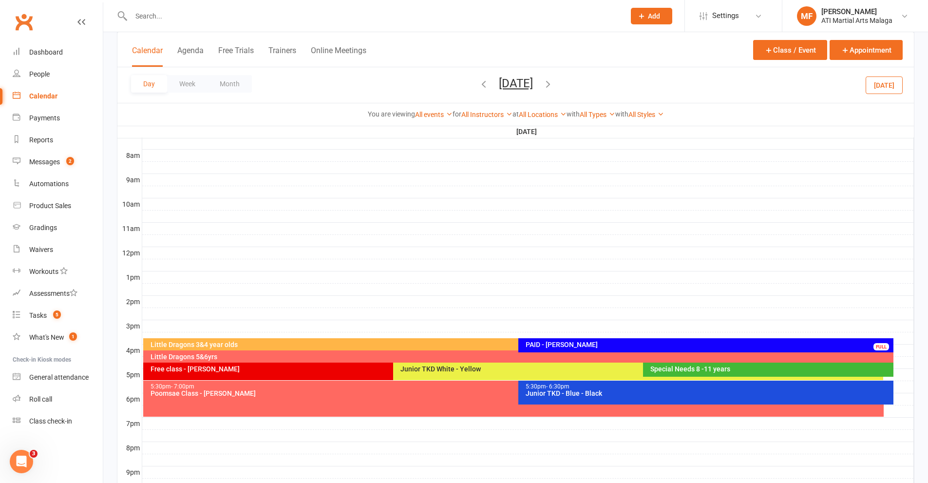
click at [902, 340] on div at bounding box center [528, 338] width 772 height 12
click at [889, 329] on button "Add Appointment" at bounding box center [900, 323] width 42 height 23
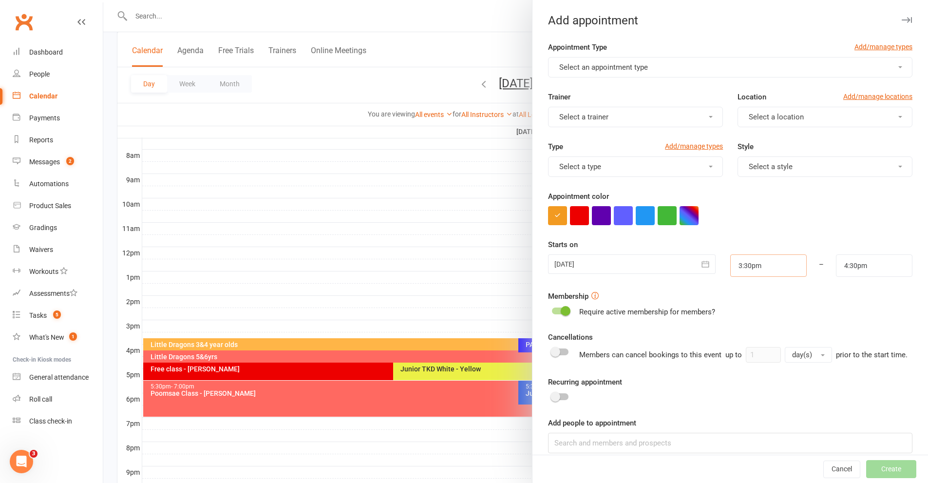
click at [753, 264] on input "3:30pm" at bounding box center [769, 265] width 77 height 22
type input "4:15pm"
type input "5:15pm"
click at [733, 346] on li "4:15pm" at bounding box center [754, 343] width 47 height 15
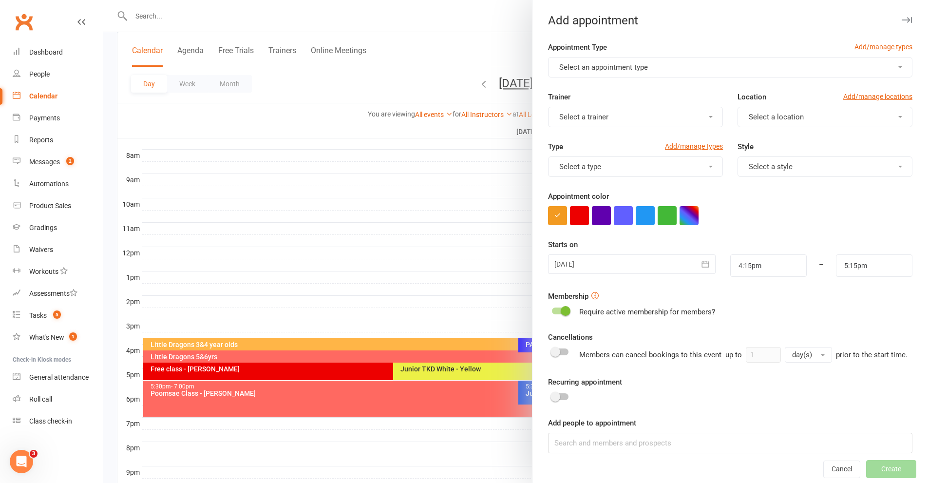
click at [588, 65] on span "Select an appointment type" at bounding box center [603, 67] width 89 height 9
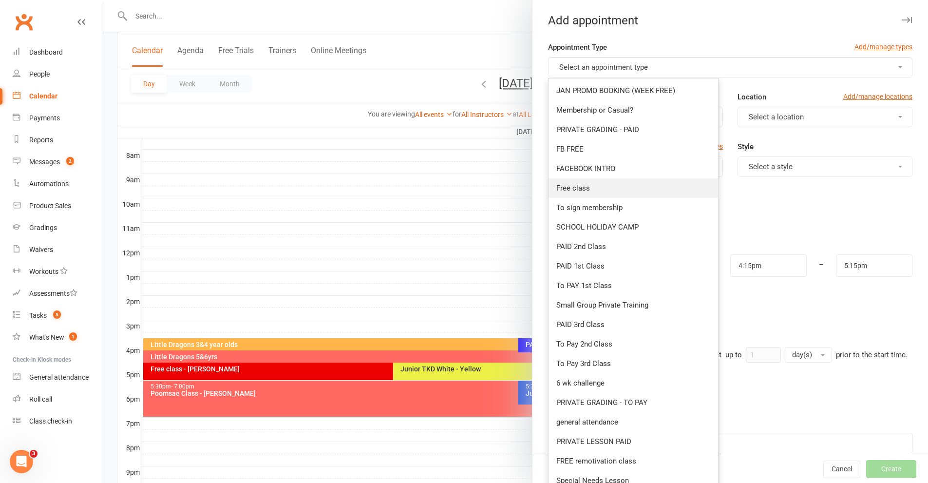
click at [583, 184] on span "Free class" at bounding box center [574, 188] width 34 height 9
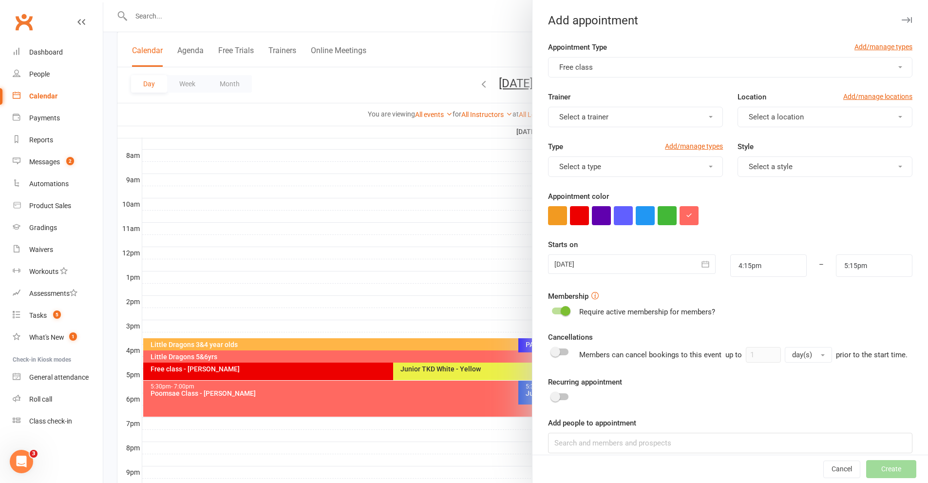
click at [772, 100] on div "Location Add/manage locations" at bounding box center [825, 99] width 175 height 16
click at [768, 111] on button "Select a location" at bounding box center [825, 117] width 175 height 20
click at [760, 163] on span "Malaga" at bounding box center [758, 159] width 24 height 9
click at [624, 163] on button "Select a type" at bounding box center [635, 166] width 175 height 20
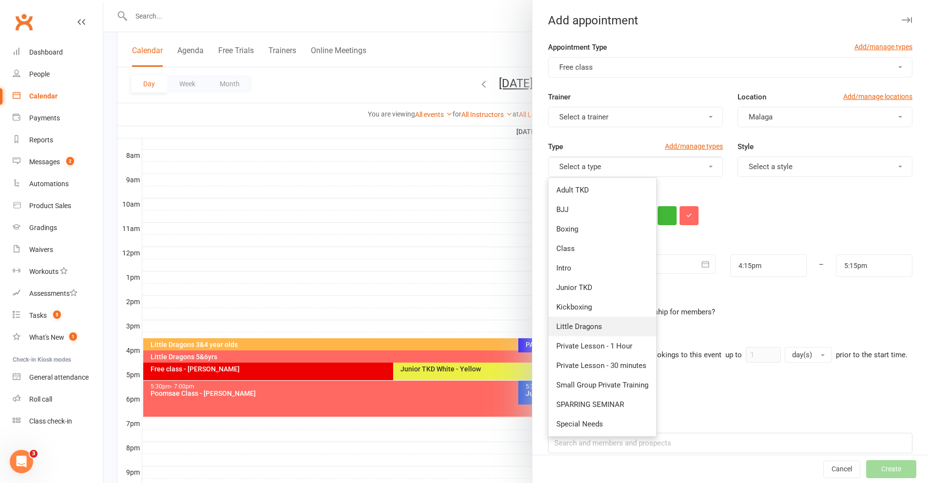
click at [589, 328] on span "Little Dragons" at bounding box center [580, 326] width 46 height 9
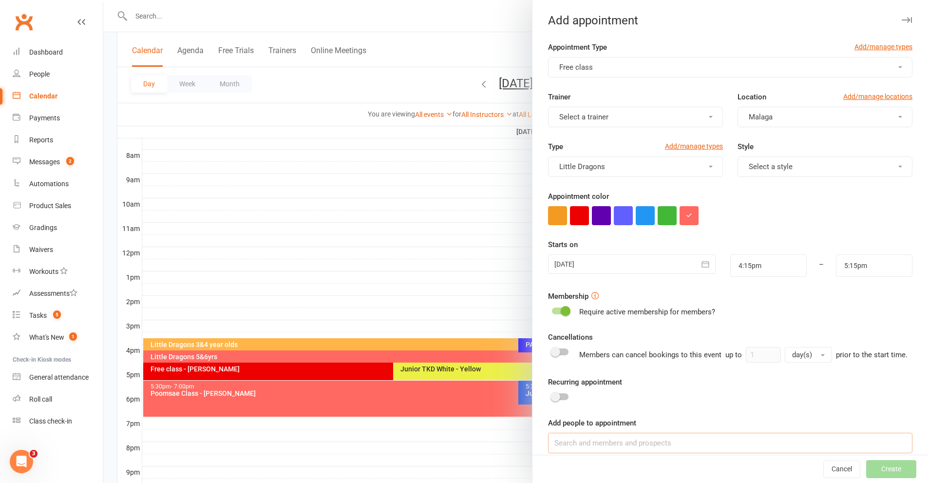
click at [609, 450] on input at bounding box center [730, 443] width 365 height 20
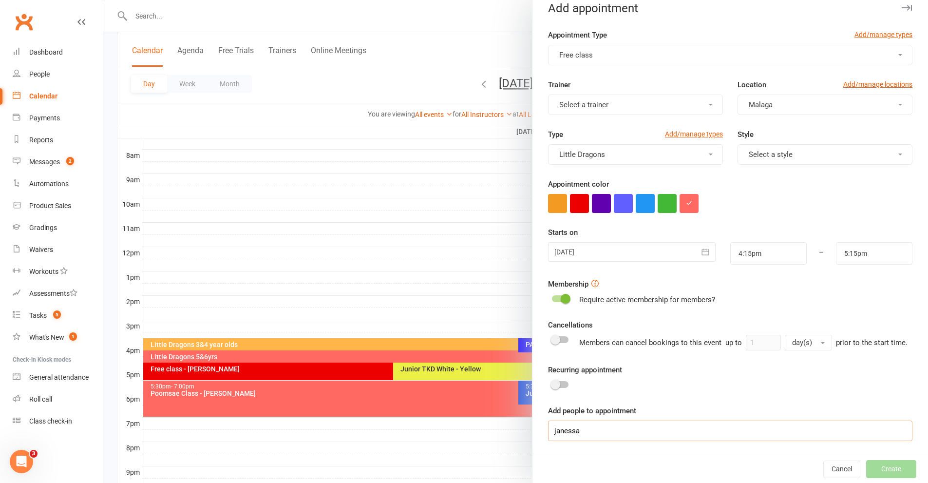
scroll to position [328, 0]
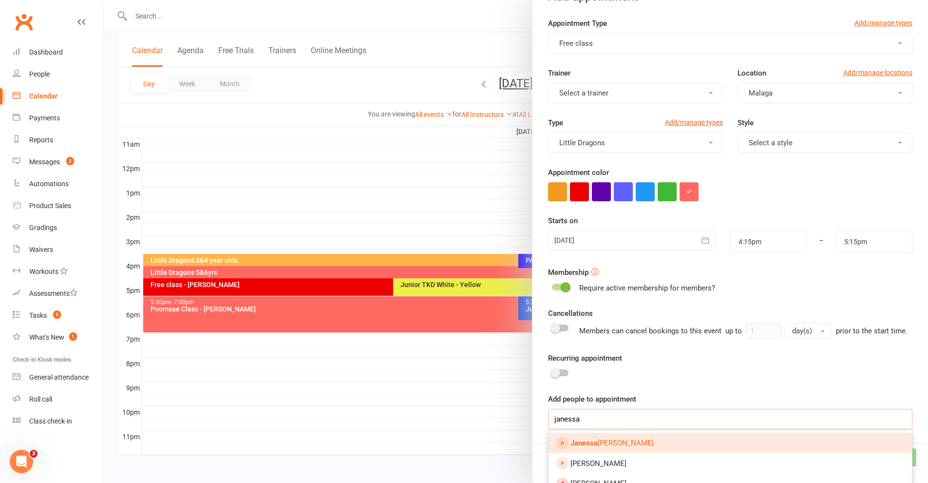
type input "janessa"
click at [597, 447] on span "[PERSON_NAME]" at bounding box center [612, 443] width 83 height 9
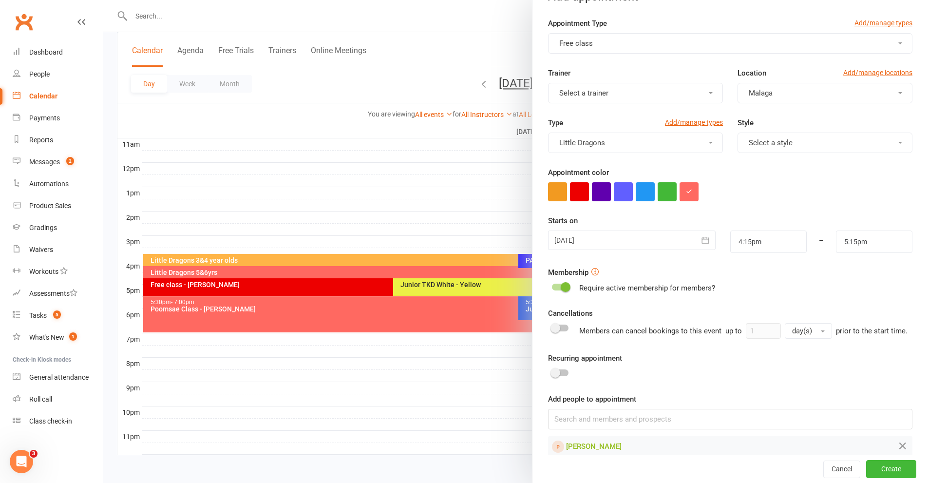
click at [853, 468] on div "Cancel Create" at bounding box center [731, 469] width 396 height 28
click at [867, 468] on button "Create" at bounding box center [892, 470] width 50 height 18
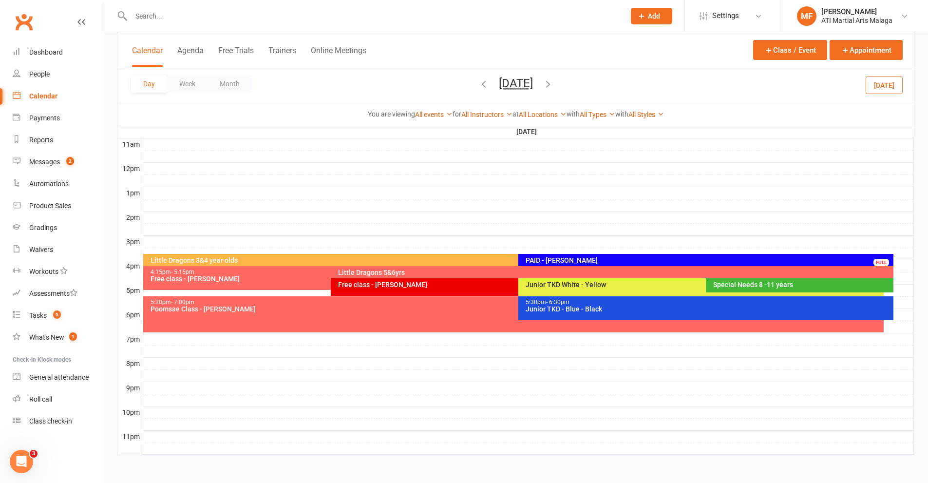
click at [863, 182] on div at bounding box center [528, 181] width 772 height 12
click at [52, 160] on div "Messages" at bounding box center [44, 162] width 31 height 8
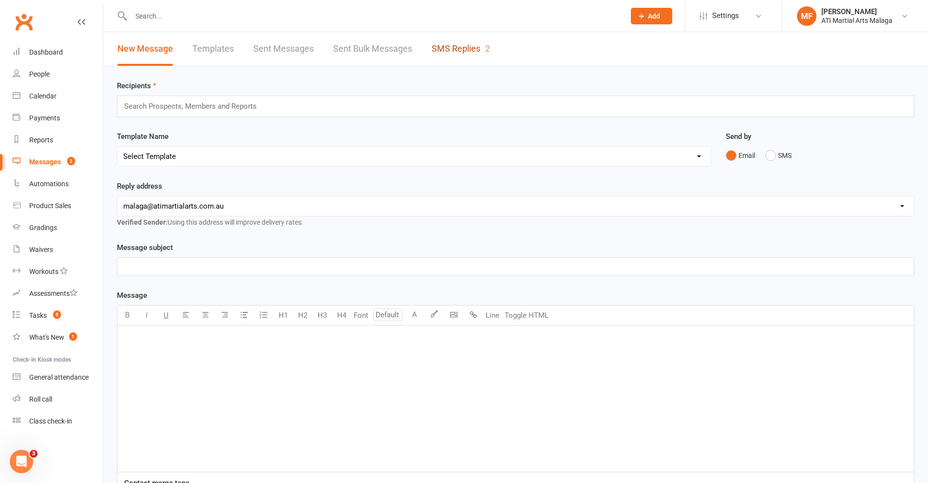
click at [471, 50] on link "SMS Replies 2" at bounding box center [461, 49] width 58 height 34
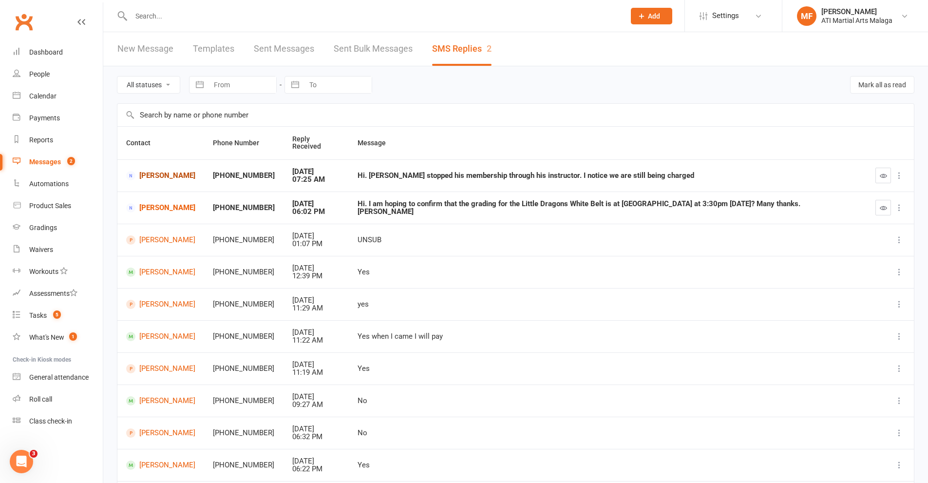
click at [162, 171] on link "[PERSON_NAME]" at bounding box center [160, 175] width 69 height 9
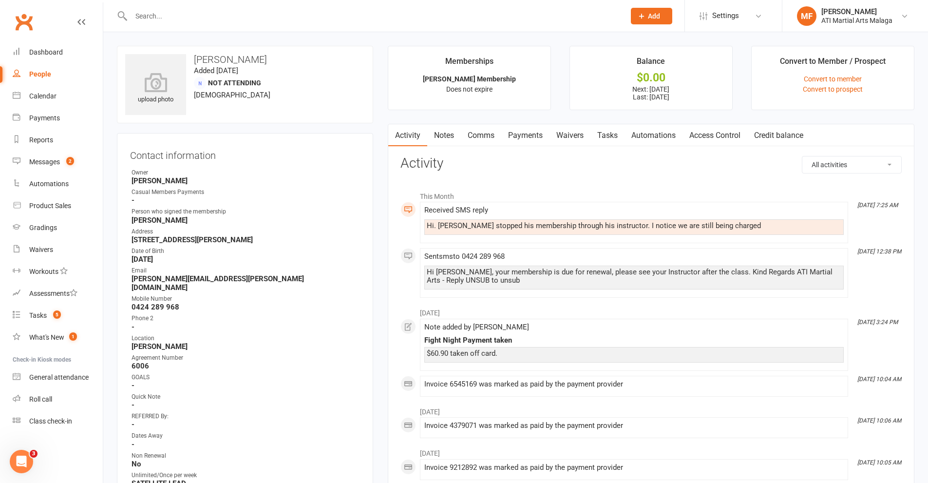
click at [38, 77] on div "People" at bounding box center [40, 74] width 22 height 8
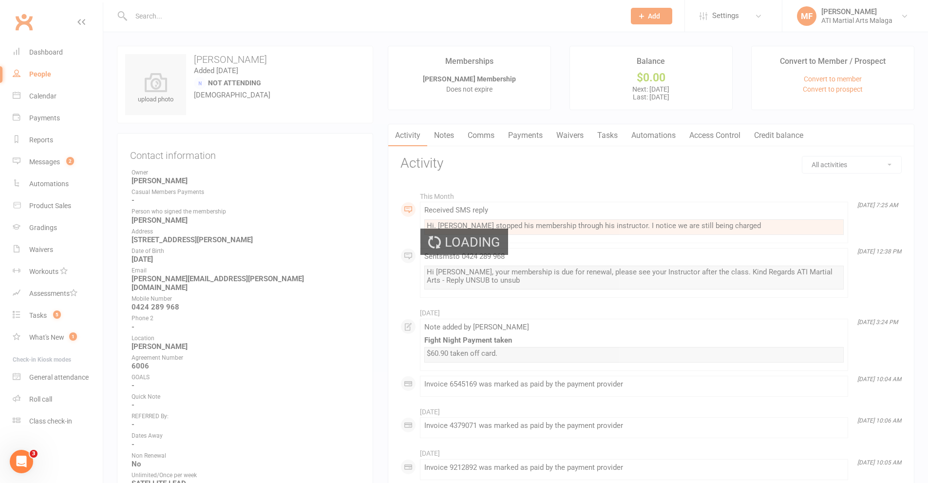
select select "100"
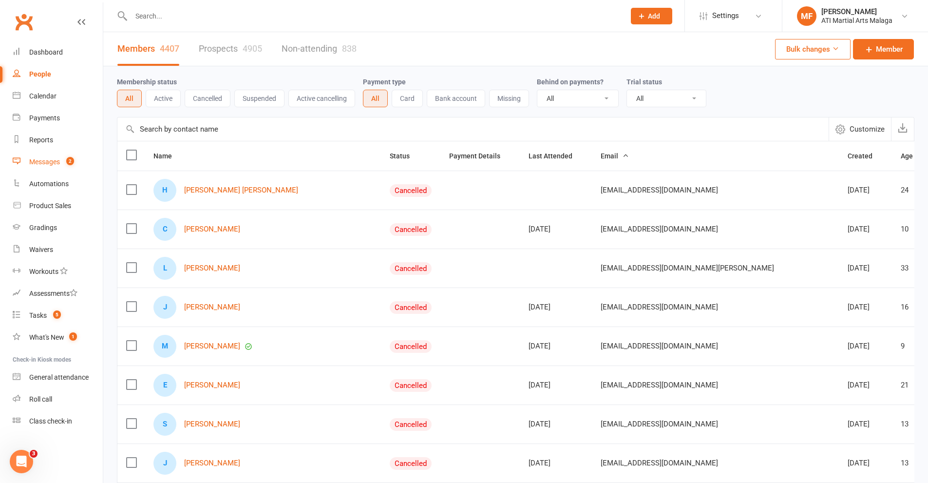
click at [50, 164] on div "Messages" at bounding box center [44, 162] width 31 height 8
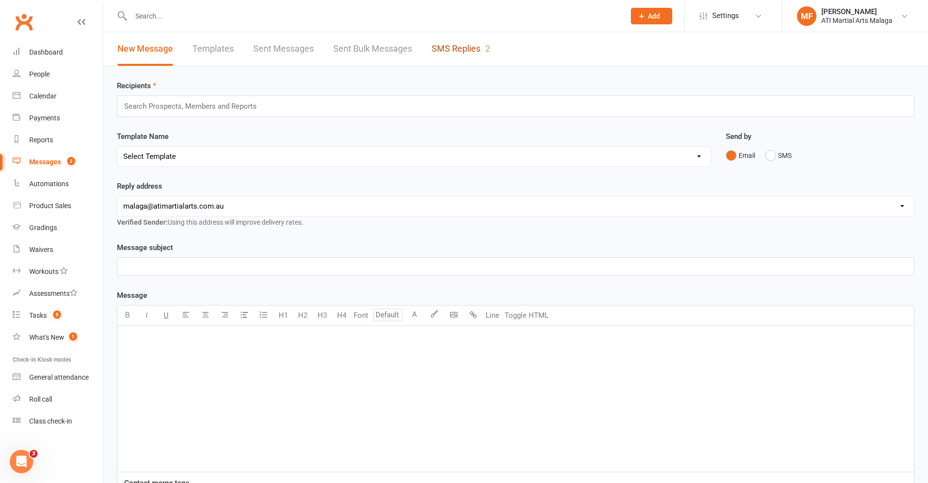
drag, startPoint x: 472, startPoint y: 47, endPoint x: 468, endPoint y: 60, distance: 13.7
click at [471, 47] on link "SMS Replies 2" at bounding box center [461, 49] width 58 height 34
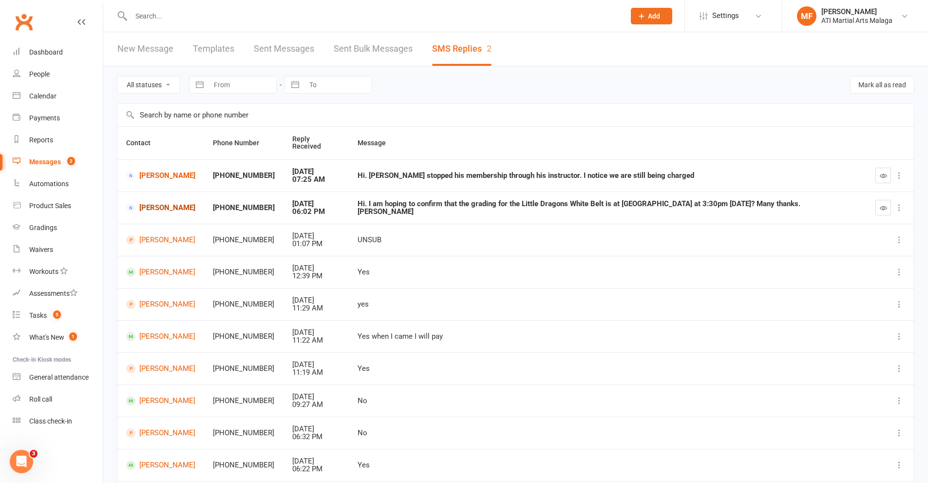
click at [170, 203] on link "[PERSON_NAME]" at bounding box center [160, 207] width 69 height 9
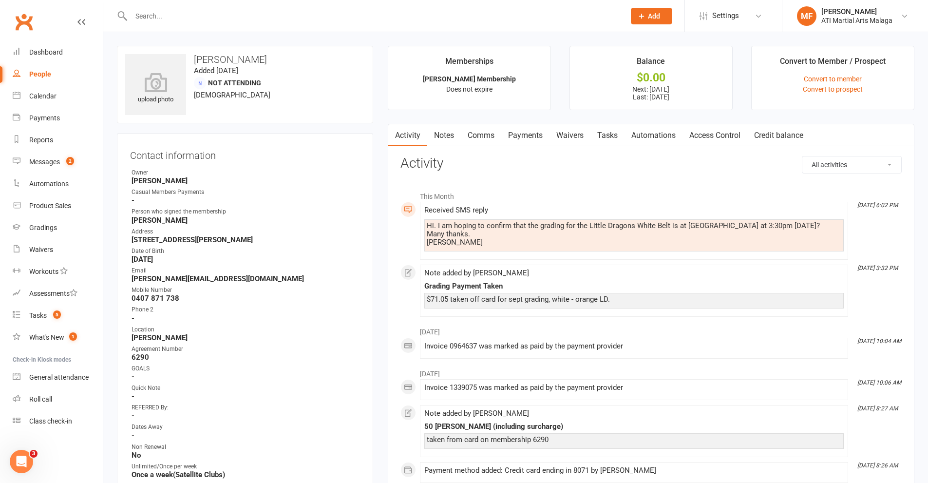
click at [473, 132] on link "Comms" at bounding box center [481, 135] width 40 height 22
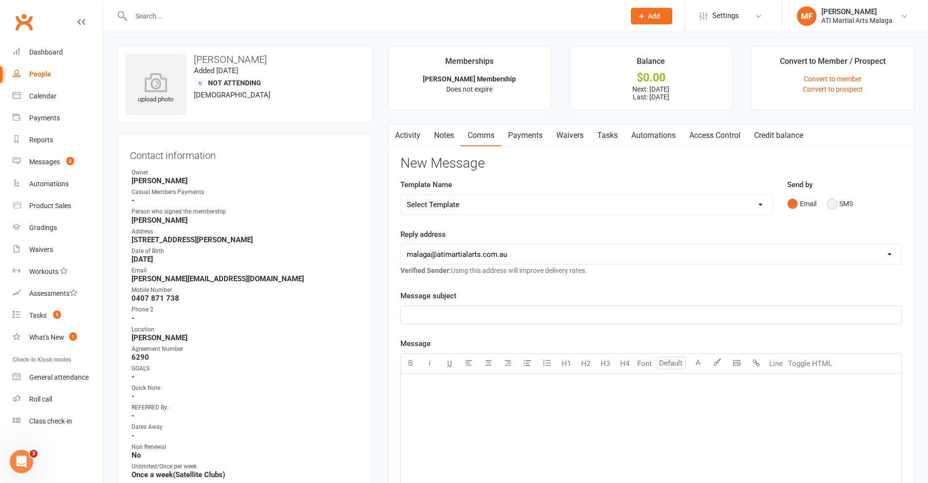
click at [839, 209] on button "SMS" at bounding box center [840, 203] width 26 height 19
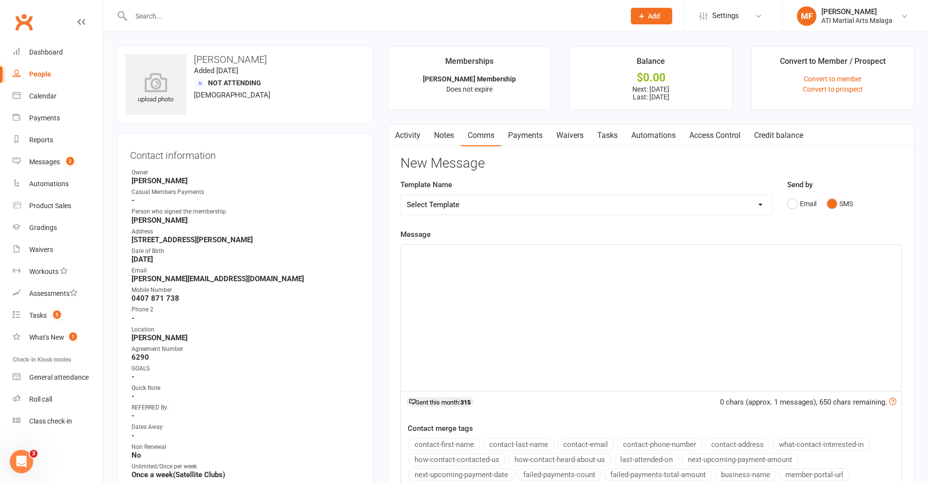
click at [473, 319] on div "﻿" at bounding box center [651, 318] width 501 height 146
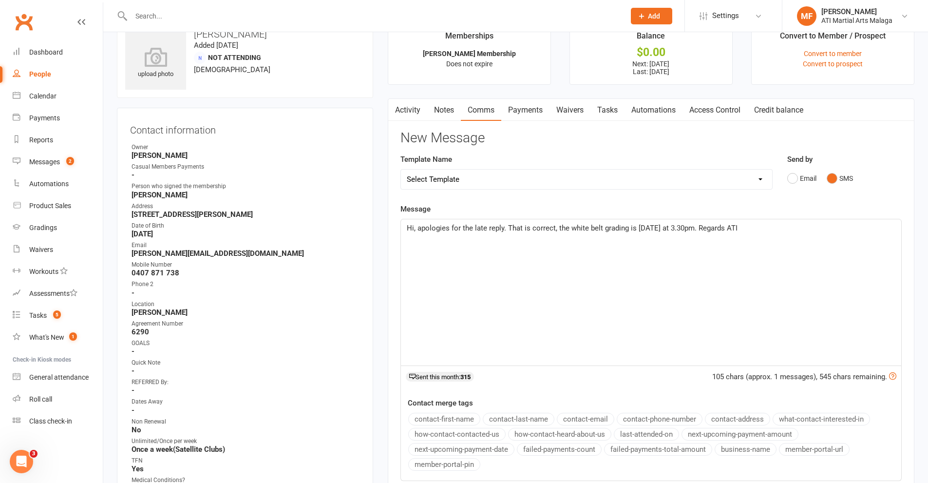
scroll to position [97, 0]
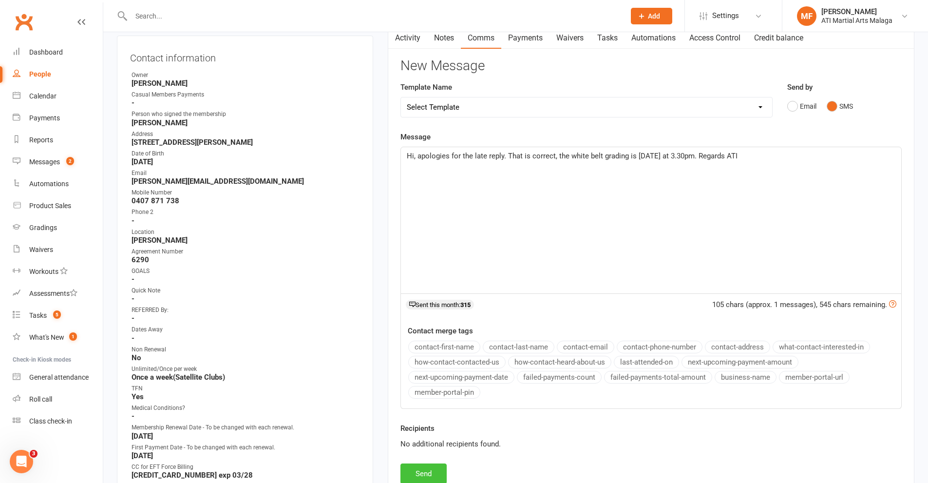
click at [414, 476] on button "Send" at bounding box center [424, 473] width 46 height 20
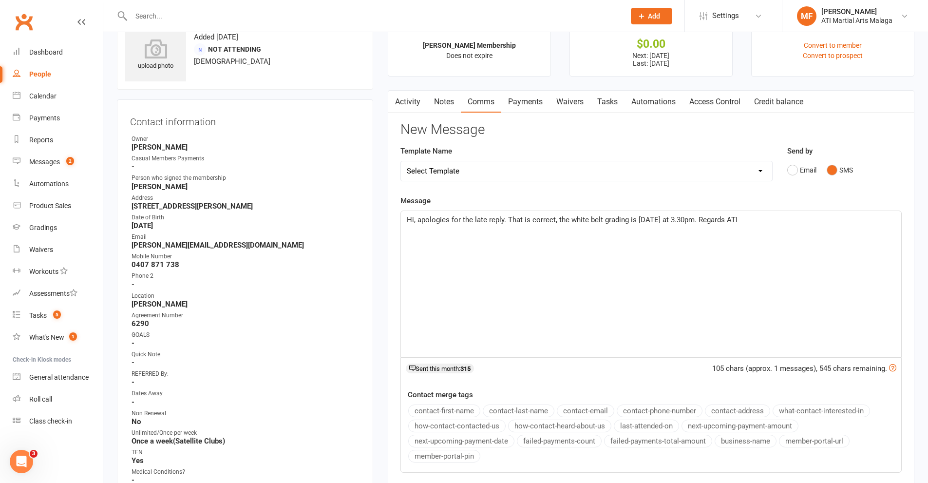
scroll to position [0, 0]
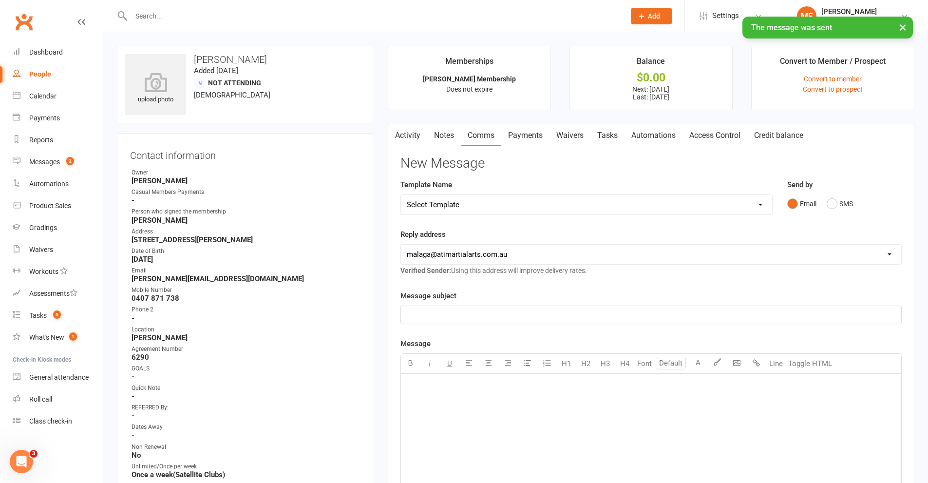
click at [410, 133] on link "Activity" at bounding box center [407, 135] width 39 height 22
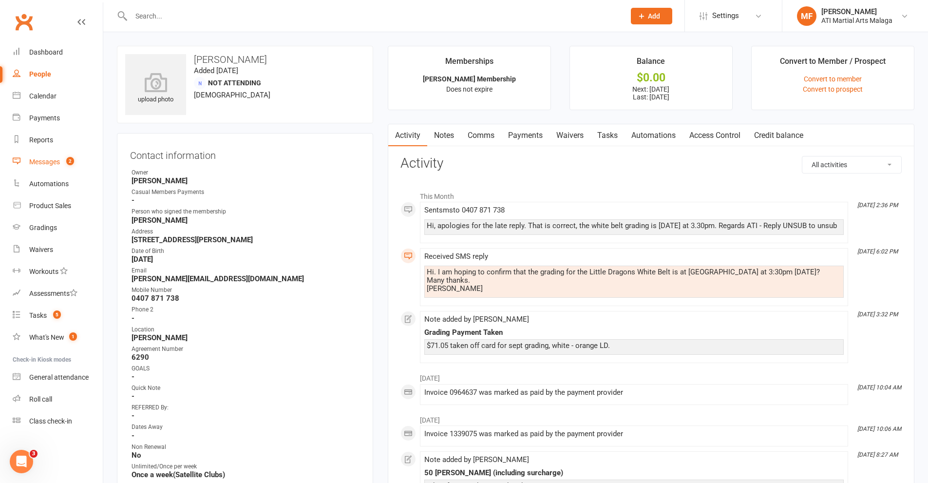
click at [49, 160] on div "Messages" at bounding box center [44, 162] width 31 height 8
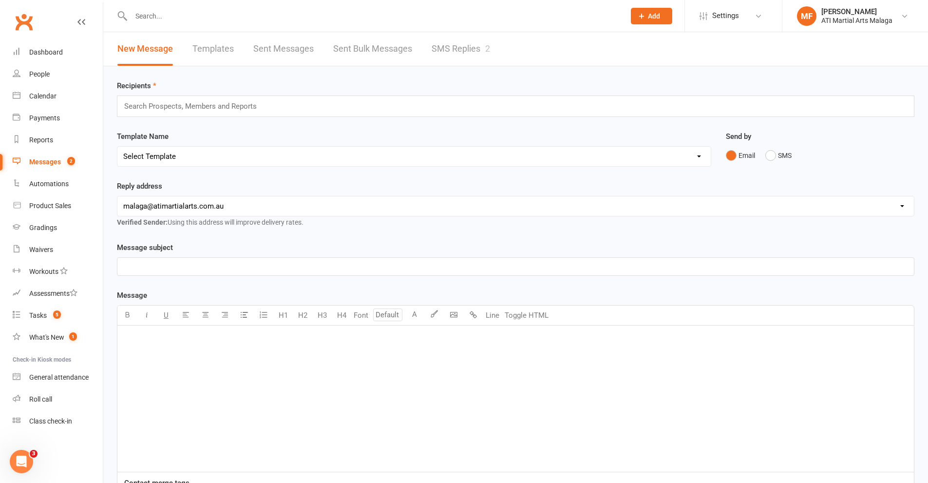
click at [458, 42] on link "SMS Replies 2" at bounding box center [461, 49] width 58 height 34
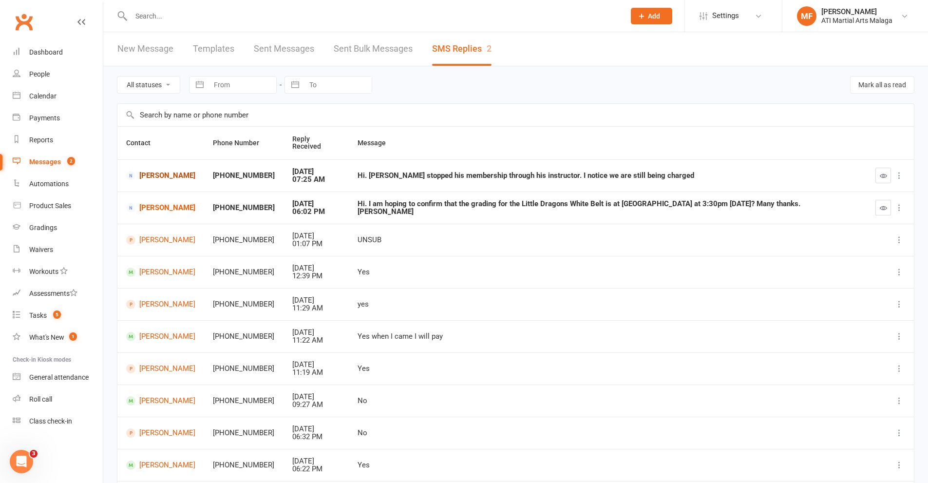
click at [186, 171] on link "[PERSON_NAME]" at bounding box center [160, 175] width 69 height 9
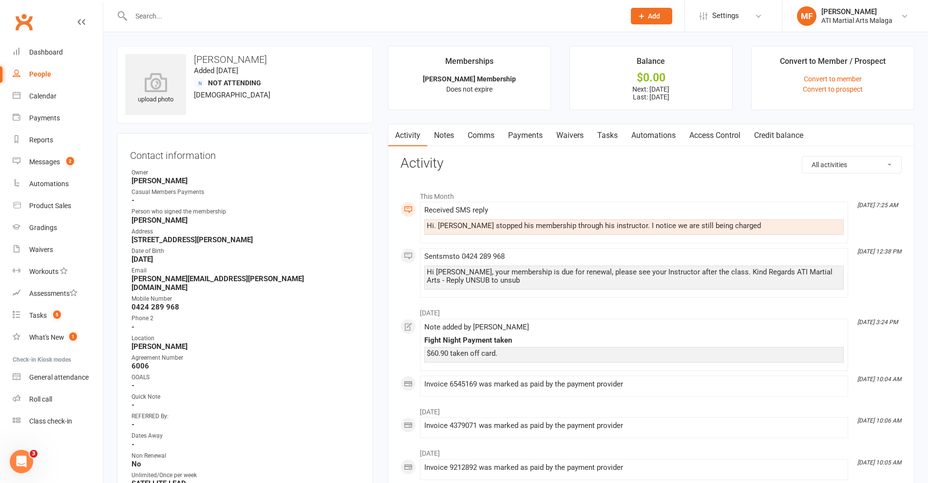
click at [444, 126] on link "Notes" at bounding box center [444, 135] width 34 height 22
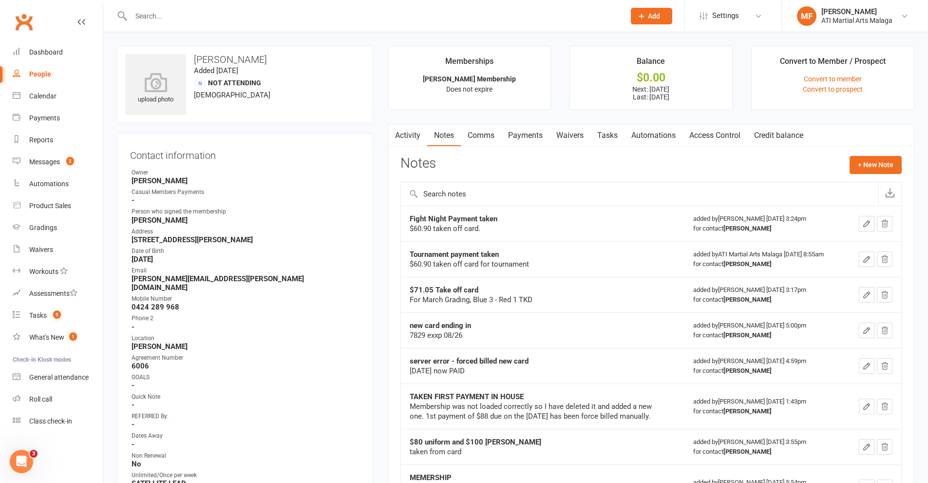
click at [408, 141] on link "Activity" at bounding box center [407, 135] width 39 height 22
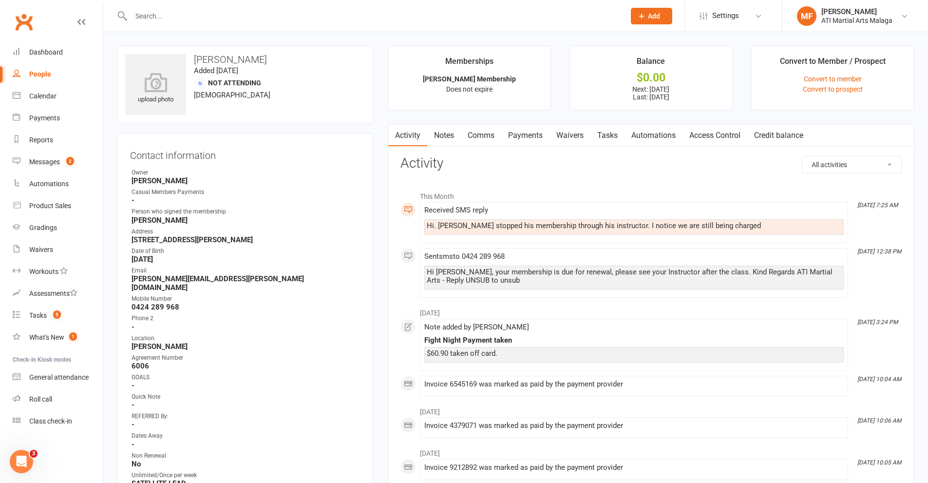
click at [475, 135] on link "Comms" at bounding box center [481, 135] width 40 height 22
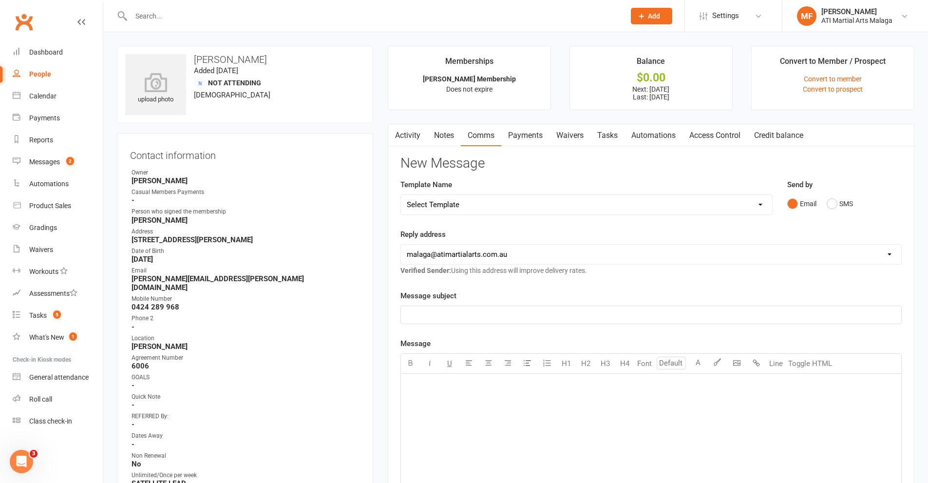
click at [404, 126] on link "Activity" at bounding box center [407, 135] width 39 height 22
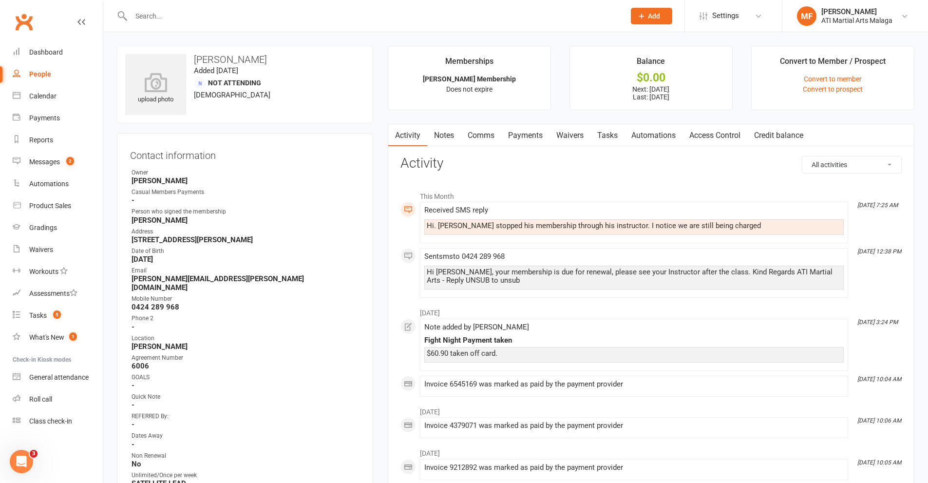
click at [533, 136] on link "Payments" at bounding box center [525, 135] width 48 height 22
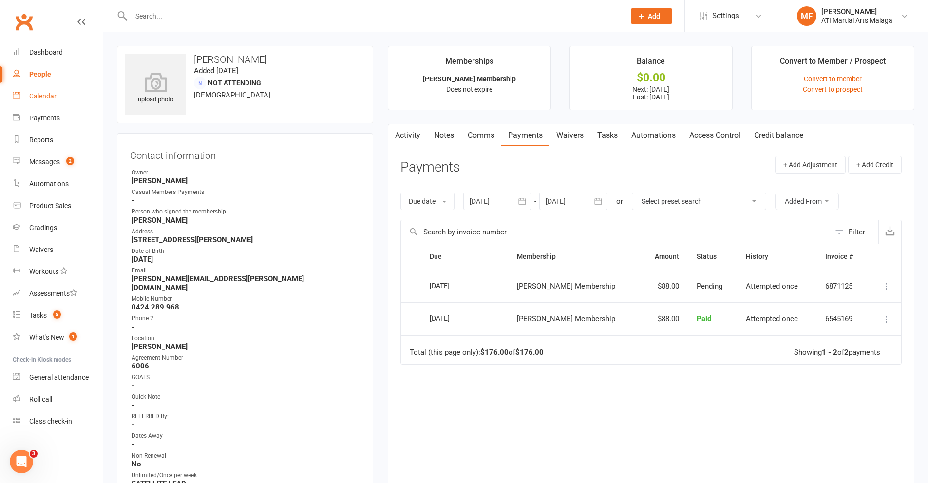
click at [33, 96] on div "Calendar" at bounding box center [42, 96] width 27 height 8
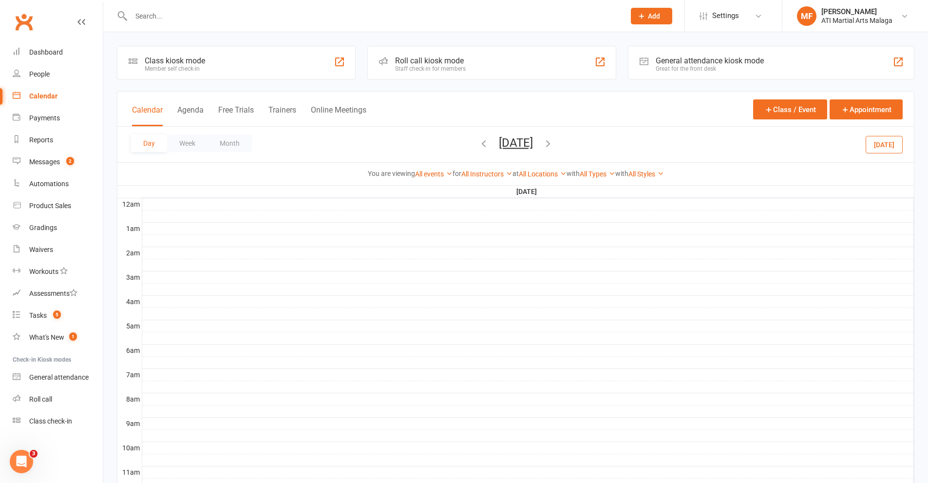
click at [526, 134] on div "Day Week Month [DATE] [DATE] Sun Mon Tue Wed Thu Fri Sat 31 01 02 03 04 05 06 0…" at bounding box center [515, 145] width 797 height 36
click at [520, 144] on button "[DATE]" at bounding box center [516, 143] width 34 height 14
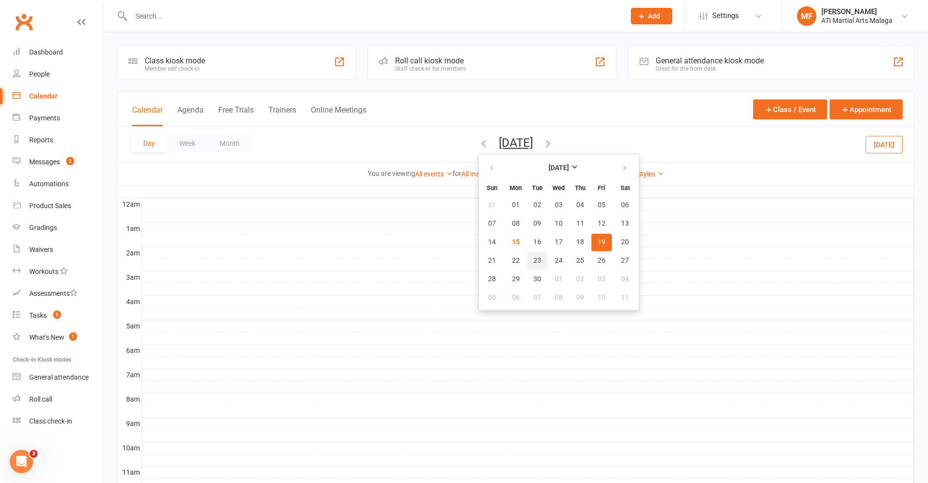
click at [534, 260] on span "23" at bounding box center [538, 261] width 8 height 8
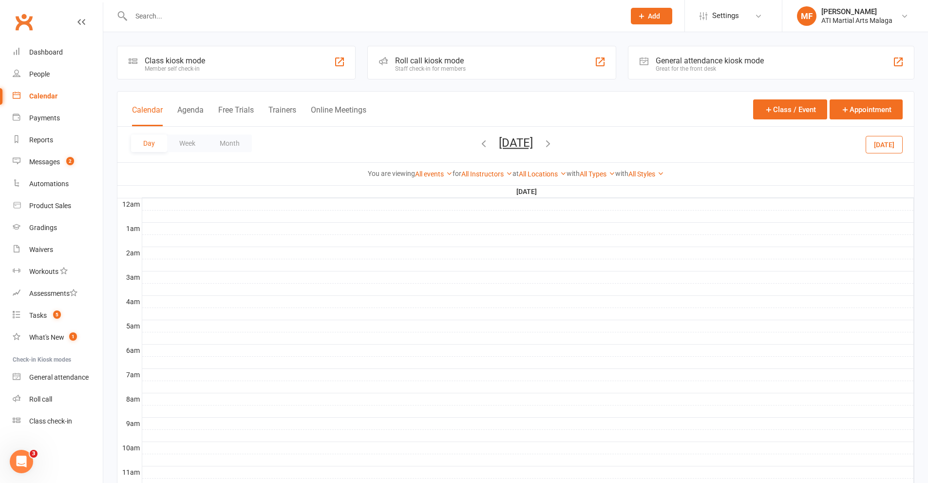
scroll to position [244, 0]
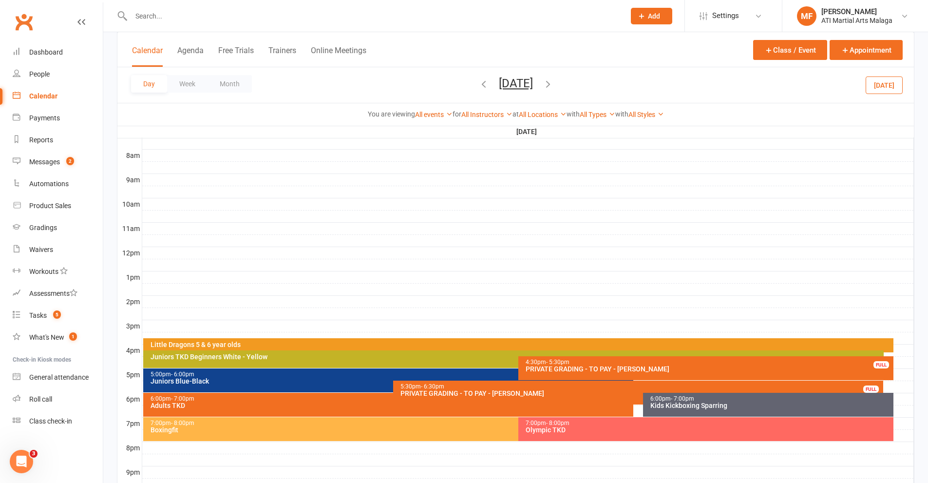
click at [207, 12] on input "text" at bounding box center [373, 16] width 490 height 14
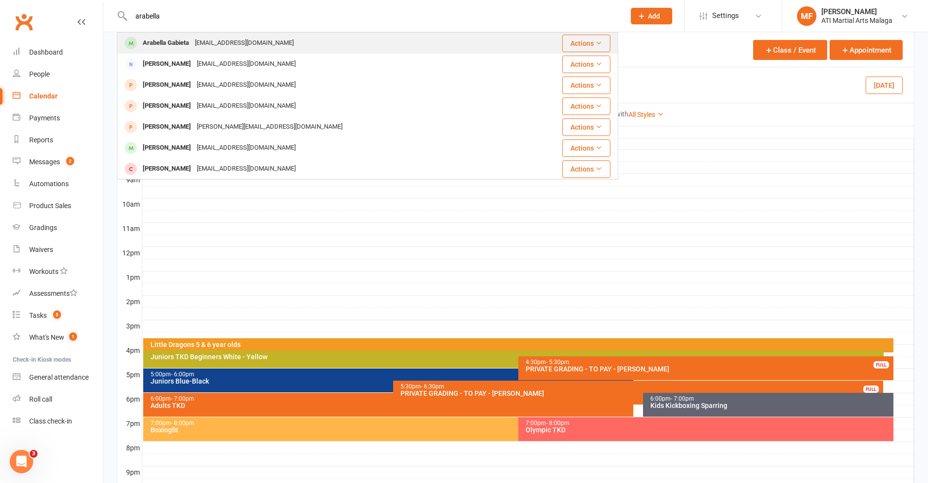
type input "arabella"
click at [173, 43] on div "Arabella Gabieta" at bounding box center [166, 43] width 52 height 14
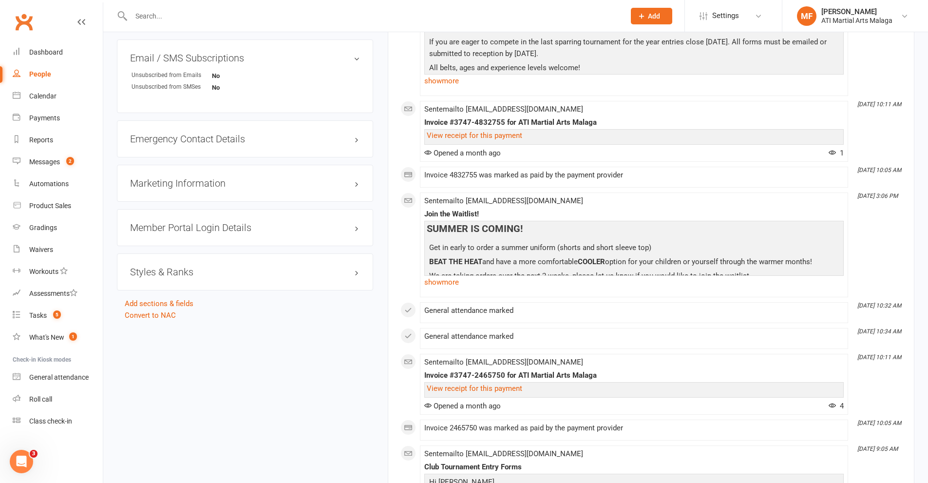
scroll to position [1121, 0]
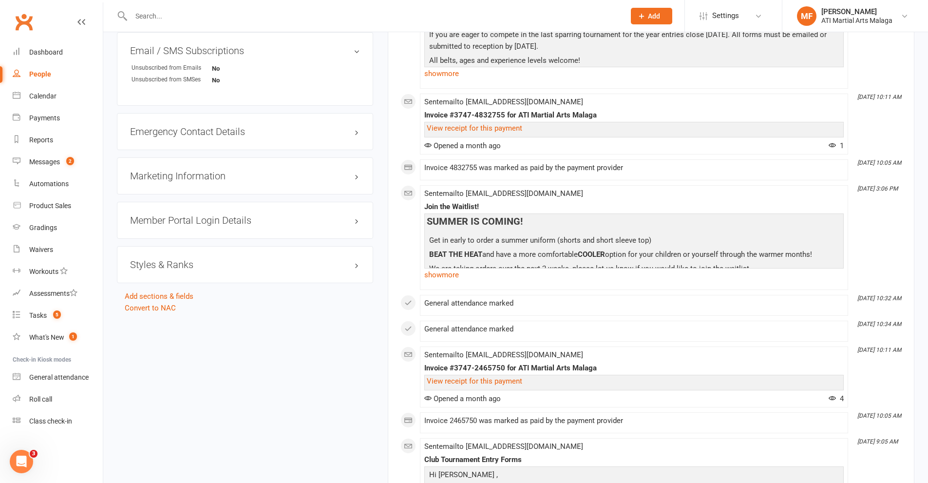
click at [186, 265] on h3 "Styles & Ranks" at bounding box center [245, 264] width 230 height 11
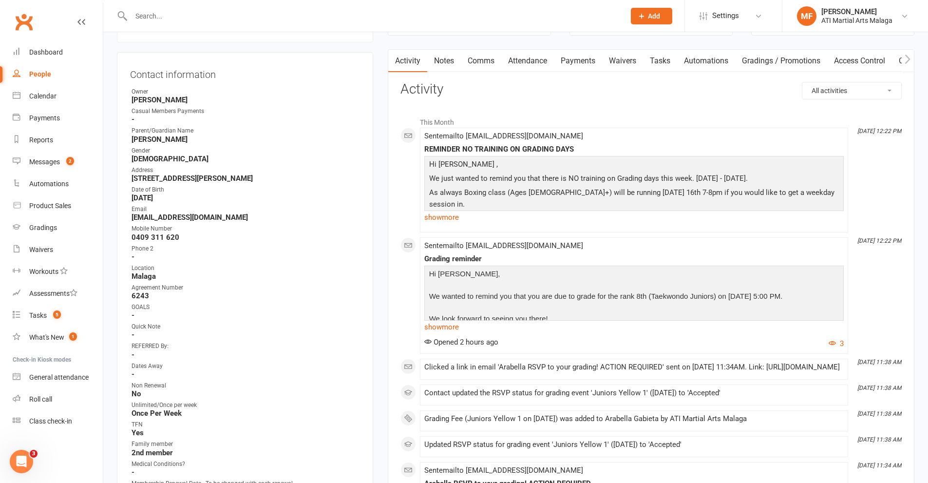
scroll to position [0, 0]
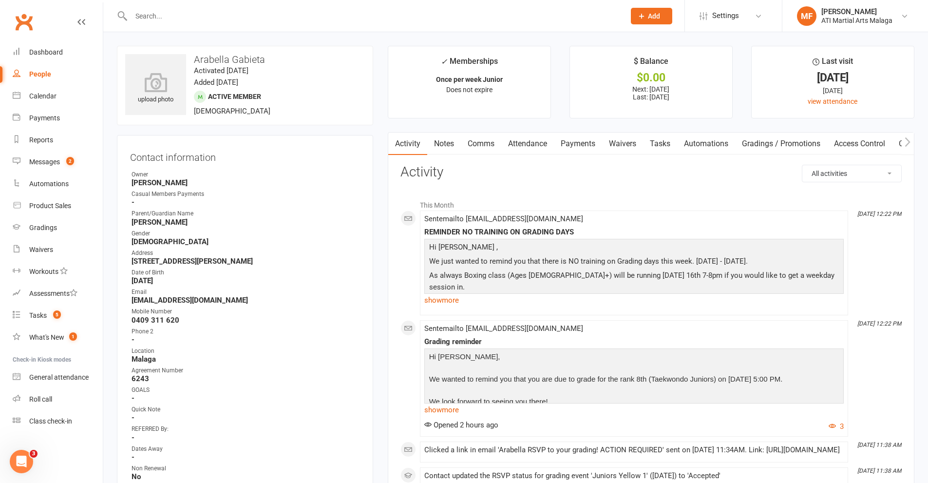
click at [233, 19] on input "text" at bounding box center [373, 16] width 490 height 14
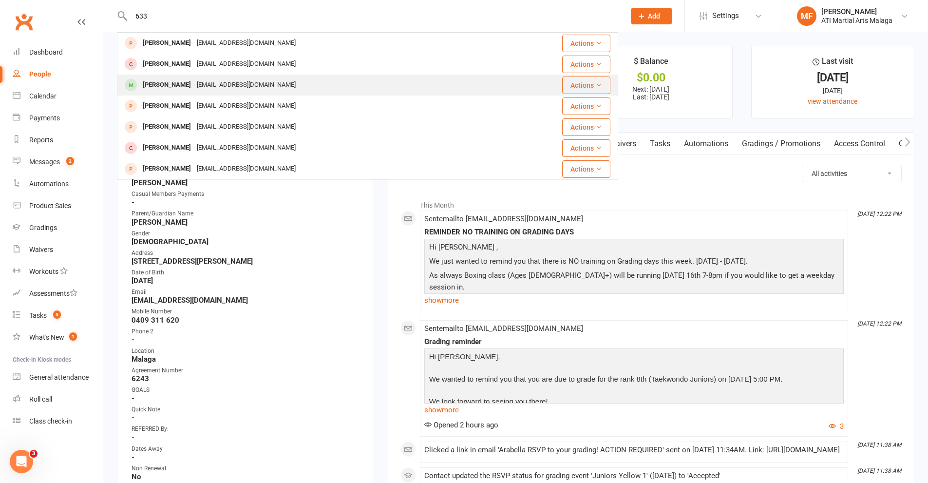
type input "633"
click at [160, 90] on div "[PERSON_NAME]" at bounding box center [167, 85] width 54 height 14
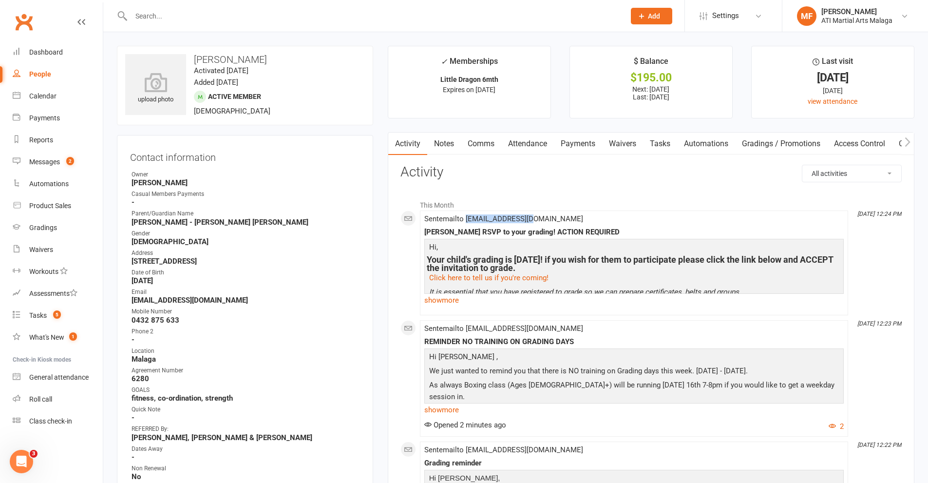
drag, startPoint x: 536, startPoint y: 217, endPoint x: 468, endPoint y: 221, distance: 67.9
click at [468, 221] on div "Sent email to fpjr007@gmail.com Logan RSVP to your grading! ACTION REQUIRED Hi,…" at bounding box center [634, 263] width 420 height 96
click at [541, 216] on div "Sent email to fpjr007@gmail.com Logan RSVP to your grading! ACTION REQUIRED Hi,…" at bounding box center [634, 263] width 420 height 96
click at [537, 218] on div "Sent email to fpjr007@gmail.com Logan RSVP to your grading! ACTION REQUIRED Hi,…" at bounding box center [634, 263] width 420 height 96
click at [536, 218] on div "Sent email to fpjr007@gmail.com Logan RSVP to your grading! ACTION REQUIRED Hi,…" at bounding box center [634, 263] width 420 height 96
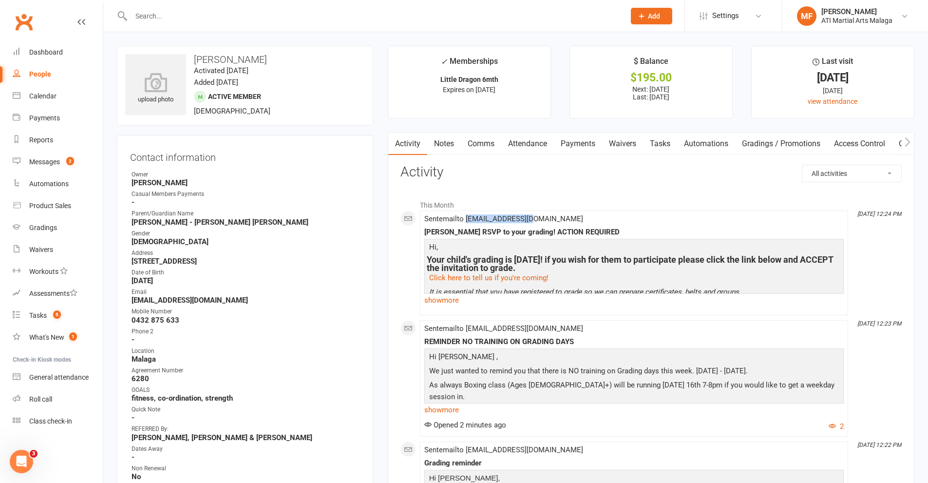
click at [557, 220] on div "Sent email to fpjr007@gmail.com Logan RSVP to your grading! ACTION REQUIRED Hi,…" at bounding box center [634, 263] width 420 height 96
click at [603, 220] on div "Sent email to fpjr007@gmail.com Logan RSVP to your grading! ACTION REQUIRED Hi,…" at bounding box center [634, 263] width 420 height 96
drag, startPoint x: 541, startPoint y: 220, endPoint x: 468, endPoint y: 221, distance: 73.1
click at [468, 221] on div "Sent email to fpjr007@gmail.com Logan RSVP to your grading! ACTION REQUIRED Hi,…" at bounding box center [634, 263] width 420 height 96
click at [668, 225] on div "Sent email to fpjr007@gmail.com Logan RSVP to your grading! ACTION REQUIRED Hi,…" at bounding box center [634, 263] width 420 height 96
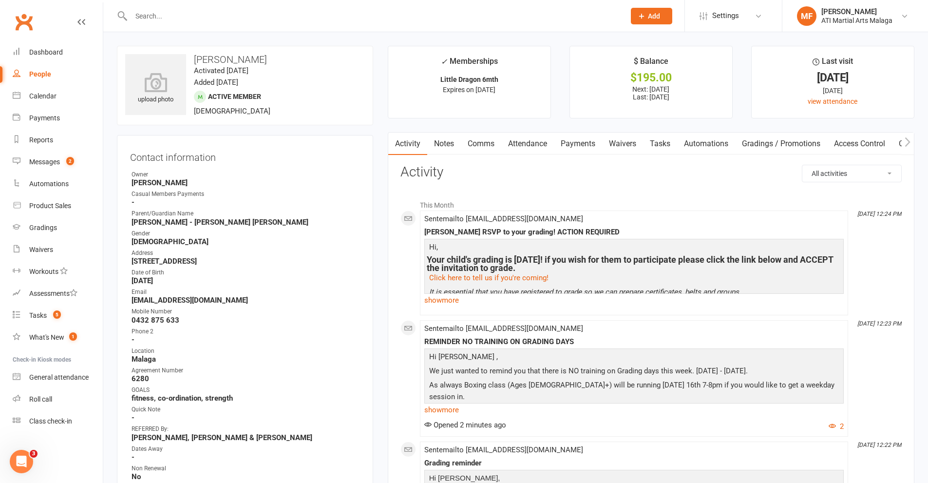
click at [618, 232] on div "[PERSON_NAME] RSVP to your grading! ACTION REQUIRED" at bounding box center [634, 232] width 420 height 8
click at [455, 300] on link "show more" at bounding box center [634, 300] width 420 height 14
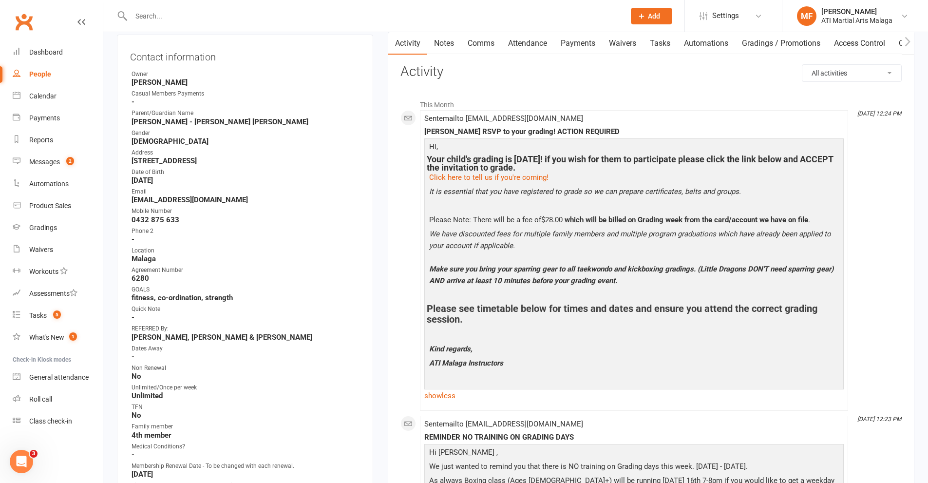
scroll to position [195, 0]
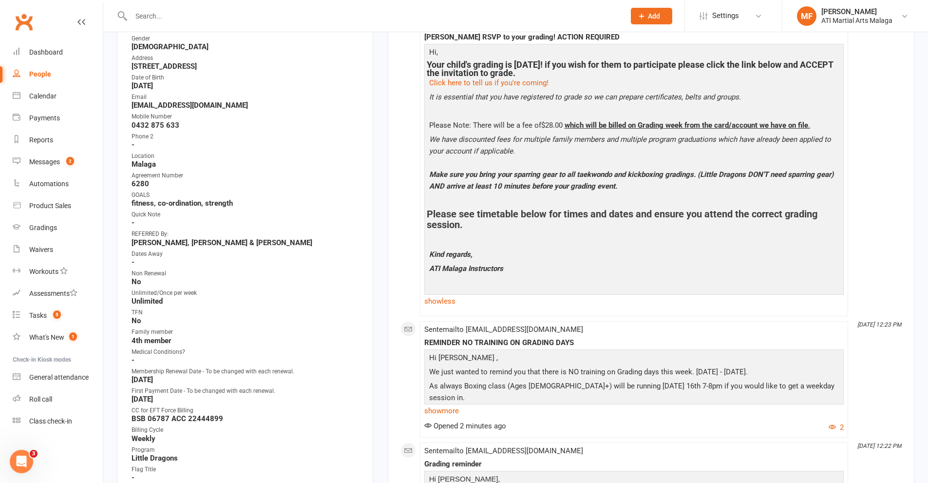
click at [49, 70] on div "People" at bounding box center [40, 74] width 22 height 8
select select "100"
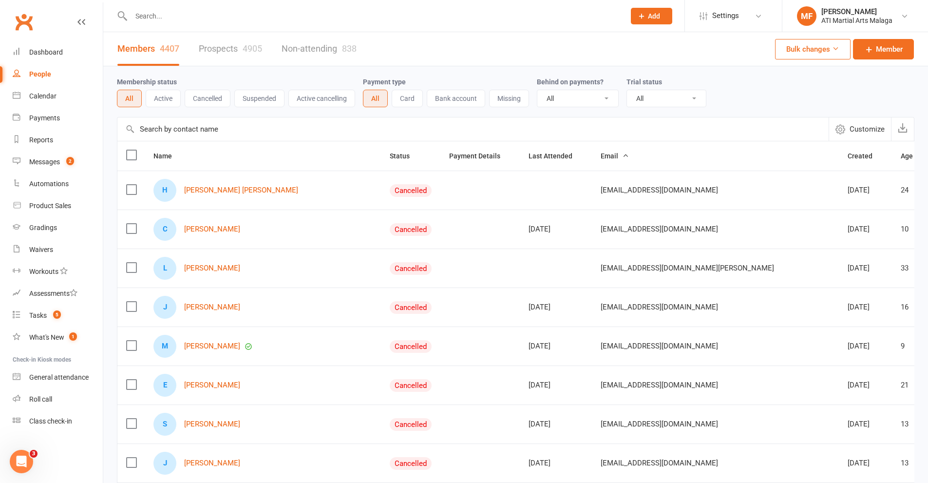
click at [40, 73] on div "People" at bounding box center [40, 74] width 22 height 8
click at [303, 5] on div at bounding box center [367, 16] width 501 height 32
click at [291, 12] on input "text" at bounding box center [373, 16] width 490 height 14
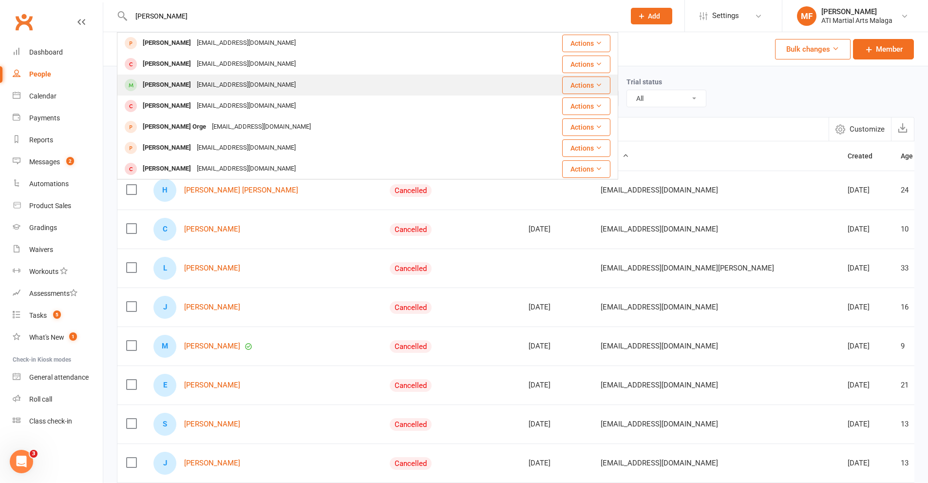
type input "logan"
click at [202, 80] on div "fpjr007@gmail.com" at bounding box center [246, 85] width 105 height 14
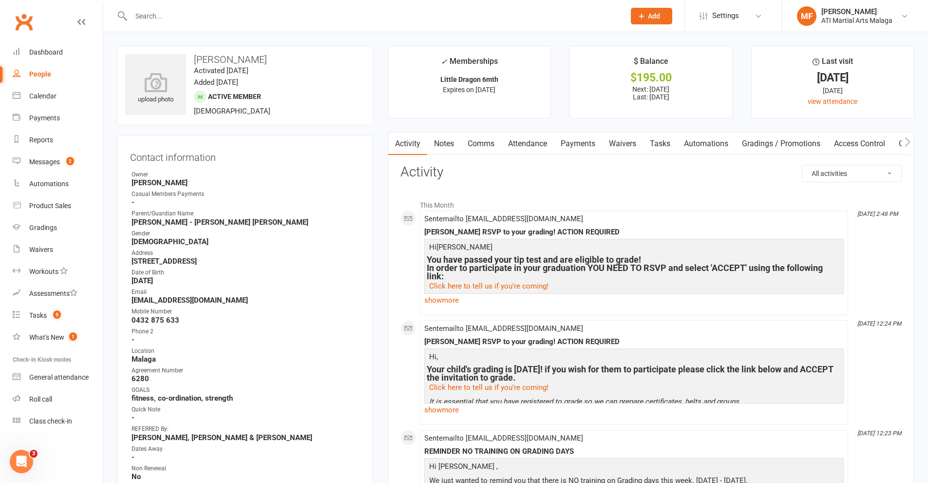
click at [224, 20] on input "text" at bounding box center [373, 16] width 490 height 14
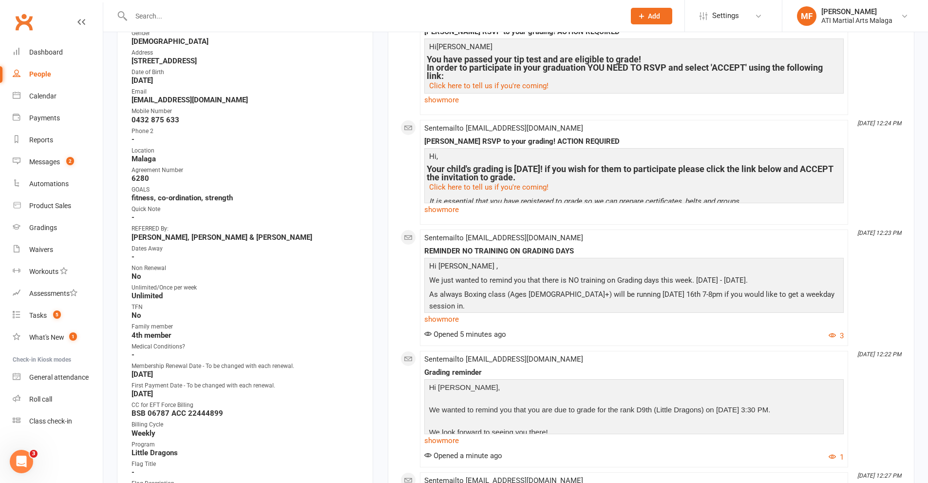
scroll to position [244, 0]
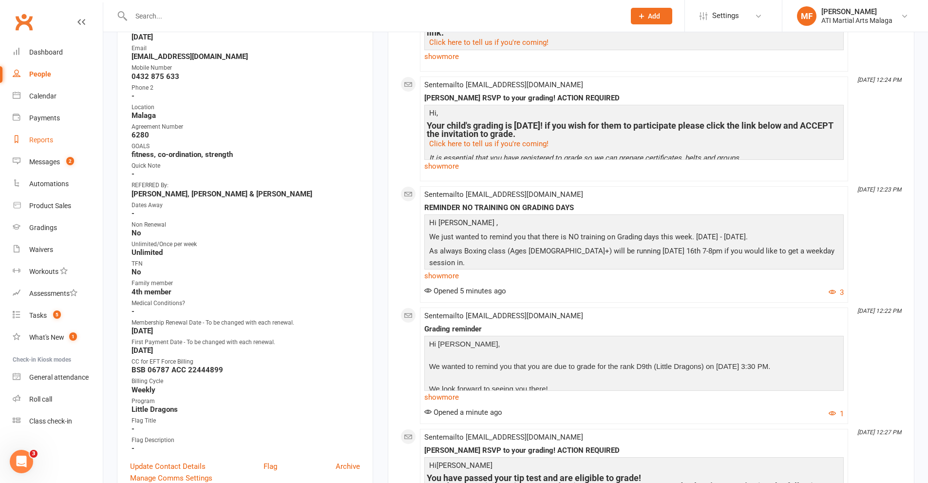
click at [40, 140] on div "Reports" at bounding box center [41, 140] width 24 height 8
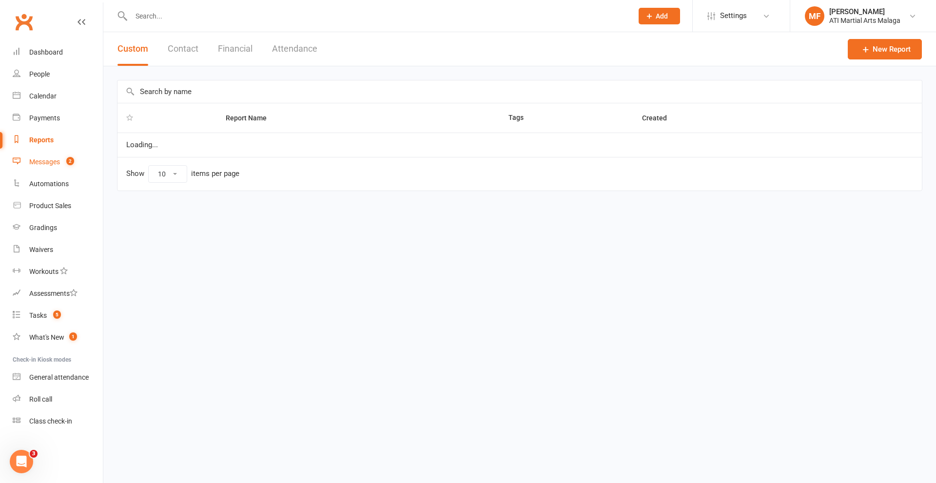
select select "100"
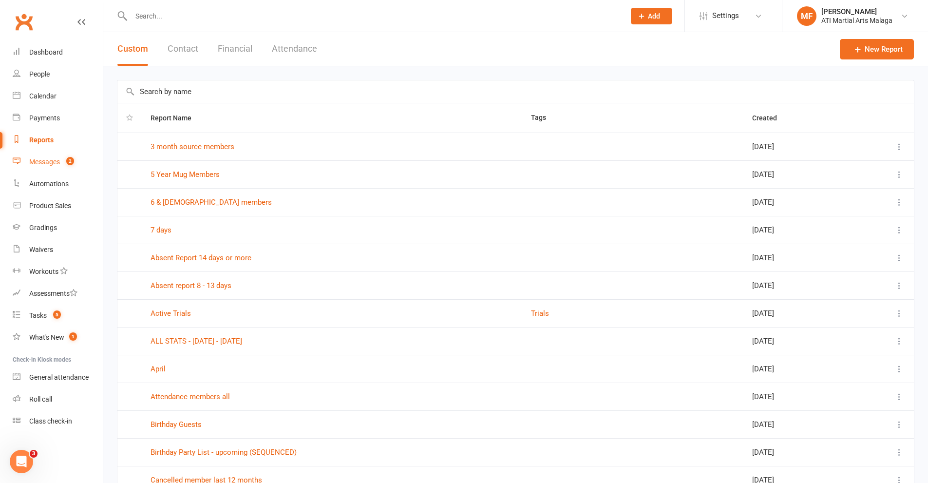
click at [49, 161] on div "Messages" at bounding box center [44, 162] width 31 height 8
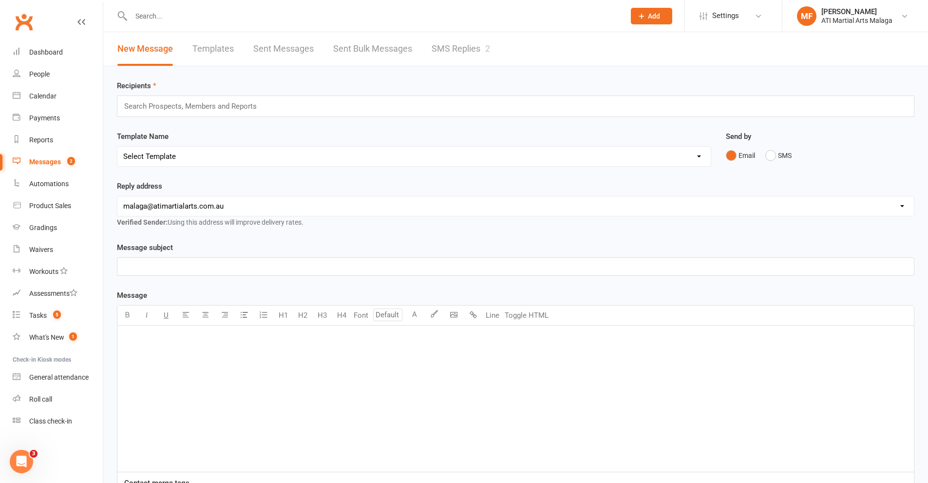
click at [220, 47] on link "Templates" at bounding box center [213, 49] width 41 height 34
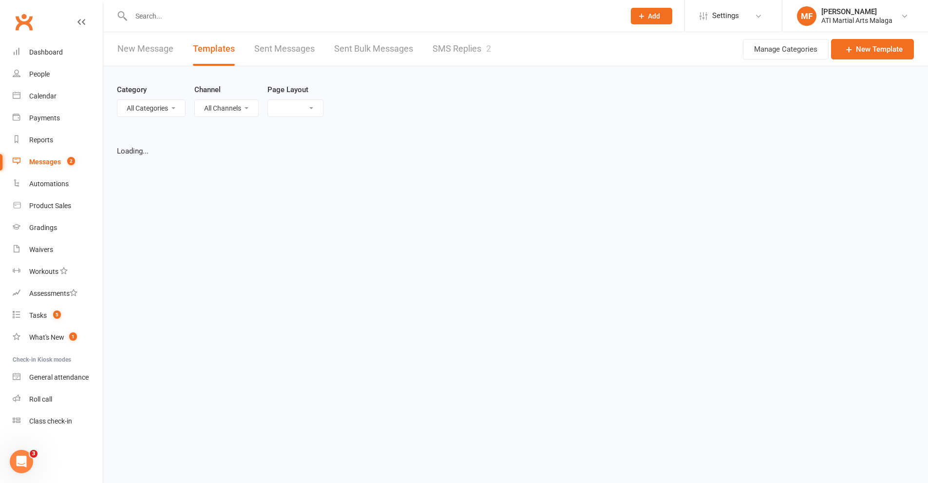
select select "grid"
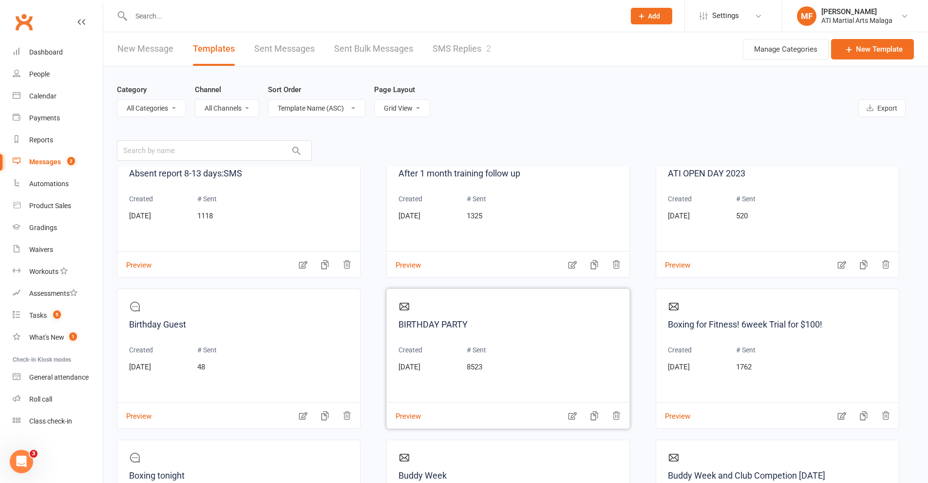
scroll to position [682, 0]
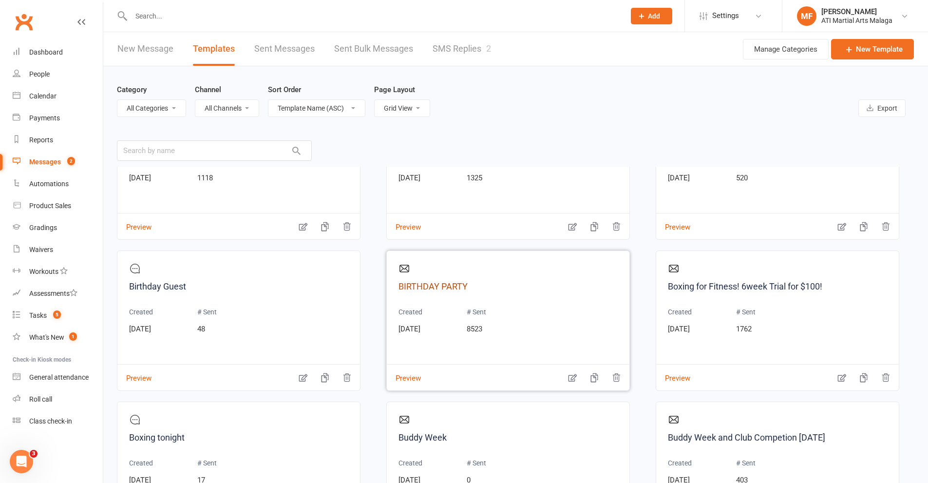
click at [447, 289] on link "BIRTHDAY PARTY" at bounding box center [508, 287] width 219 height 14
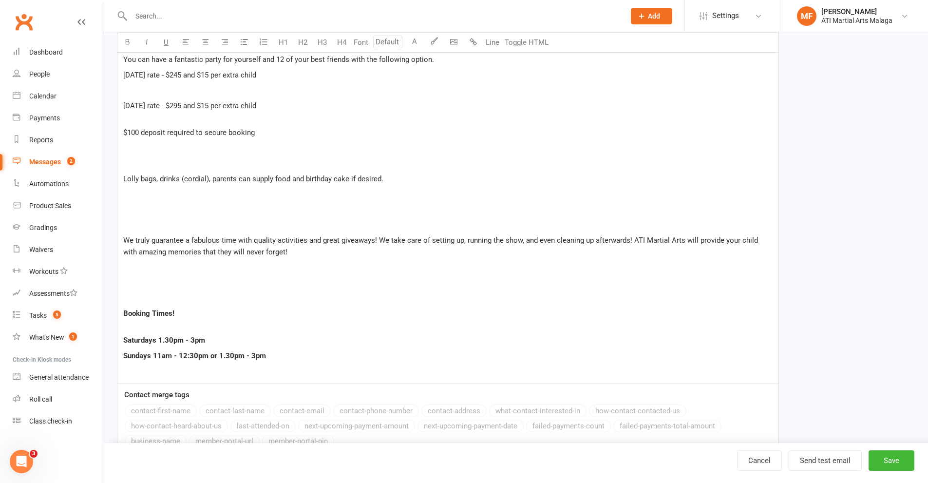
scroll to position [735, 0]
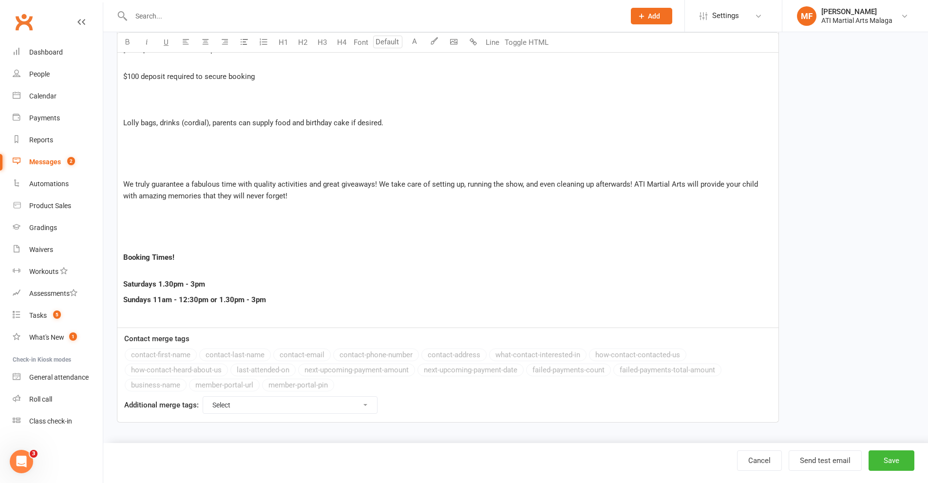
click at [210, 12] on input "text" at bounding box center [373, 16] width 490 height 14
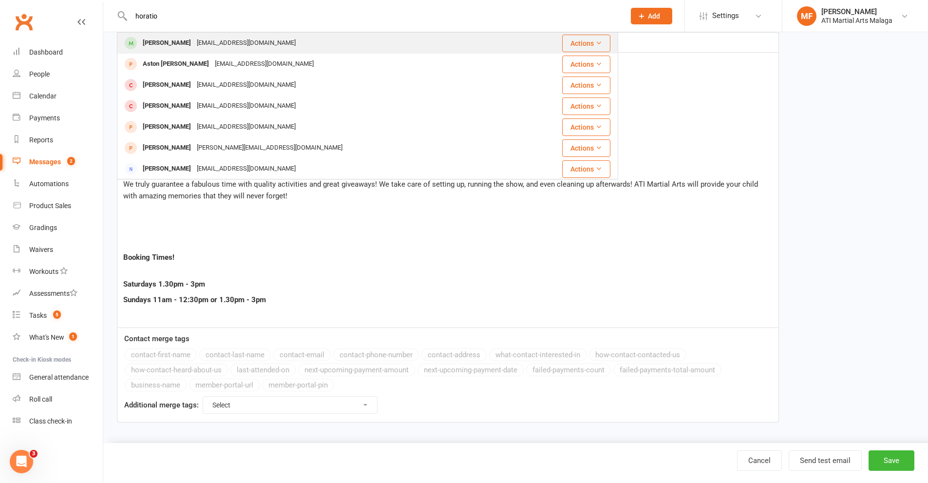
type input "horatio"
click at [148, 43] on div "Horatio Takapu" at bounding box center [167, 43] width 54 height 14
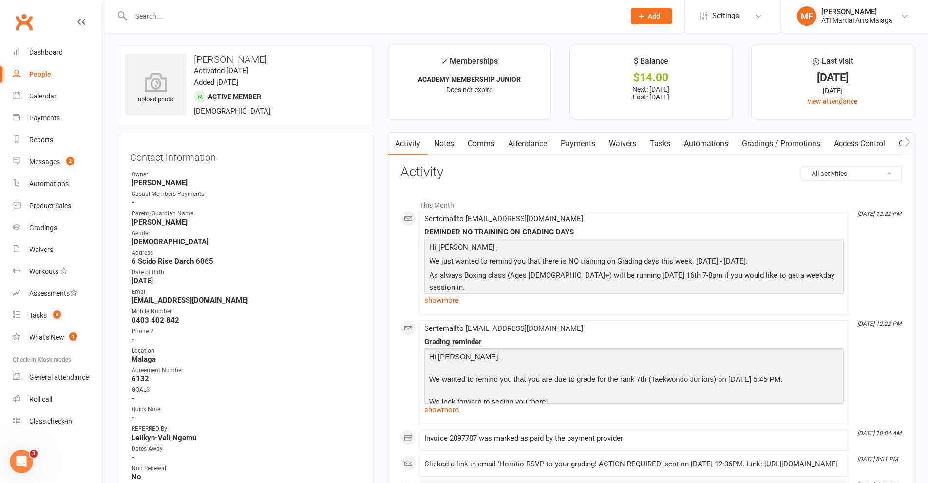
drag, startPoint x: 444, startPoint y: 139, endPoint x: 444, endPoint y: 162, distance: 23.4
click at [444, 139] on link "Notes" at bounding box center [444, 144] width 34 height 22
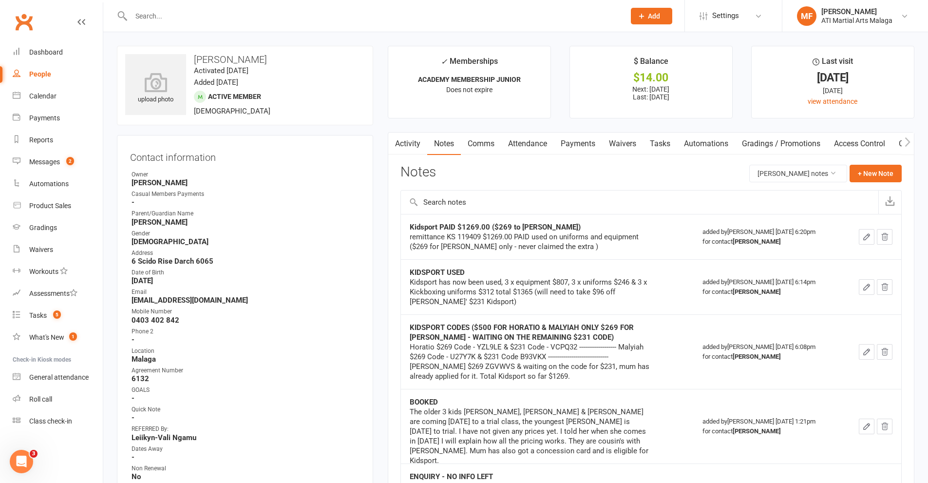
click at [818, 122] on main "✓ Memberships ACADEMY MEMBERSHIP JUNIOR Does not expire $ Balance $14.00 Next: …" at bounding box center [651, 302] width 541 height 512
click at [585, 142] on link "Payments" at bounding box center [578, 144] width 48 height 22
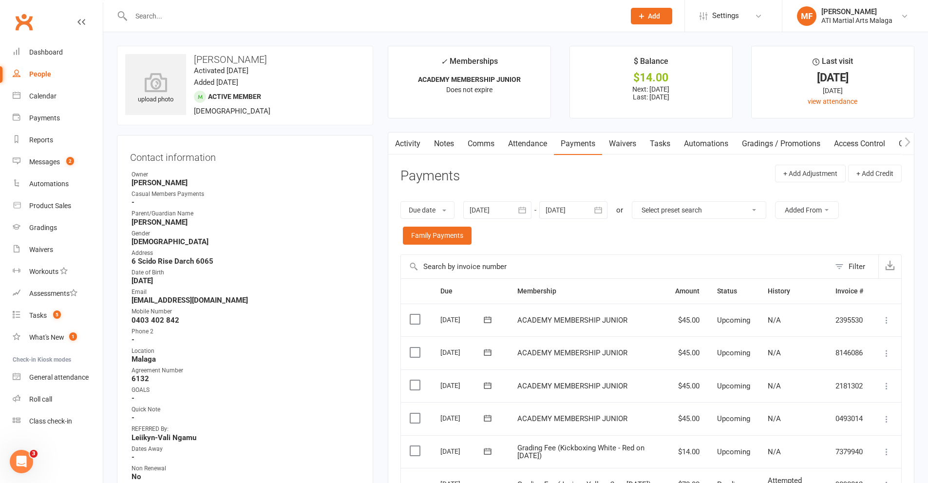
scroll to position [146, 0]
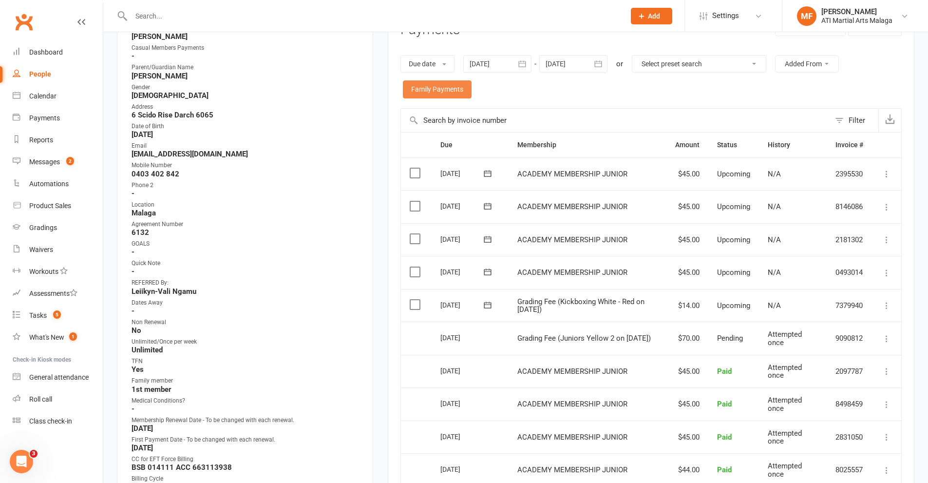
click at [434, 95] on link "Family Payments" at bounding box center [437, 89] width 69 height 18
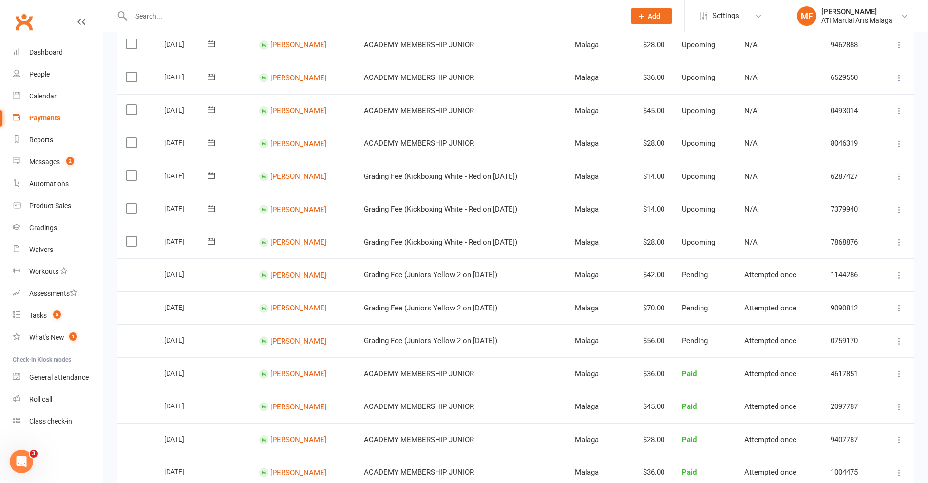
scroll to position [487, 0]
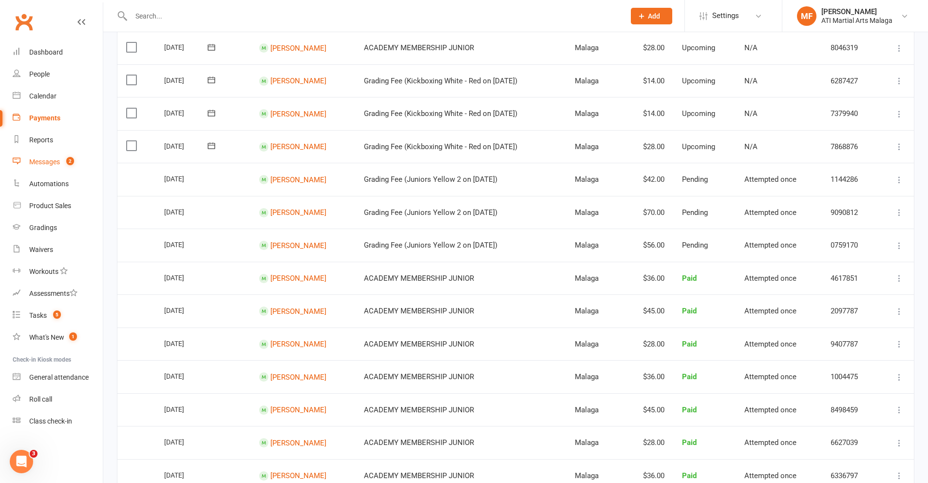
click at [54, 167] on link "Messages 2" at bounding box center [58, 162] width 90 height 22
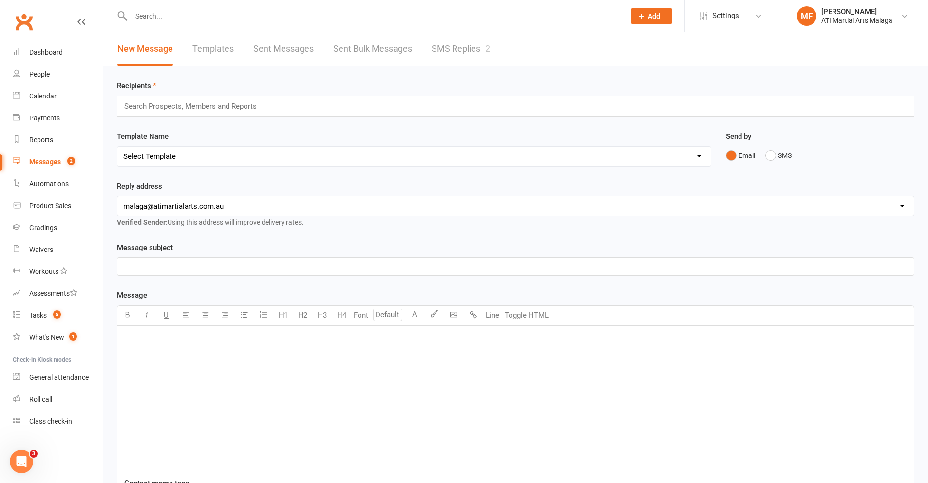
click at [459, 50] on link "SMS Replies 2" at bounding box center [461, 49] width 58 height 34
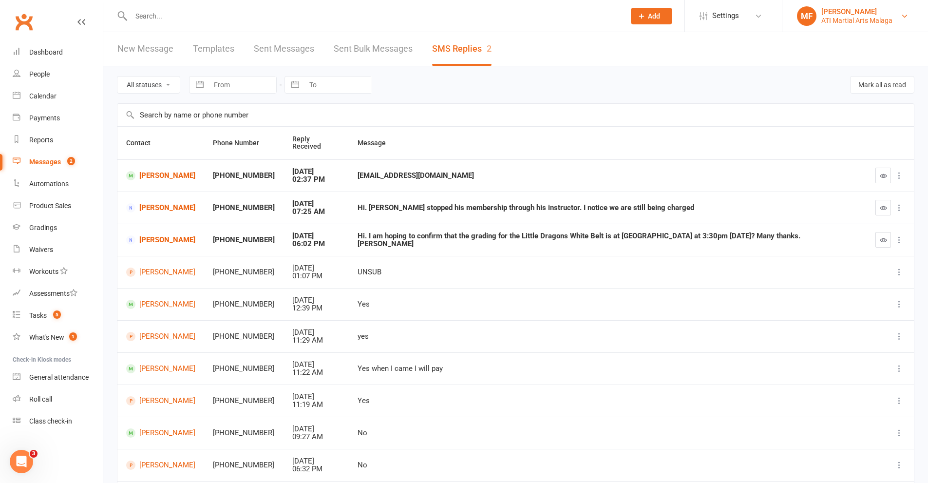
click at [866, 23] on div "ATI Martial Arts Malaga" at bounding box center [857, 20] width 71 height 9
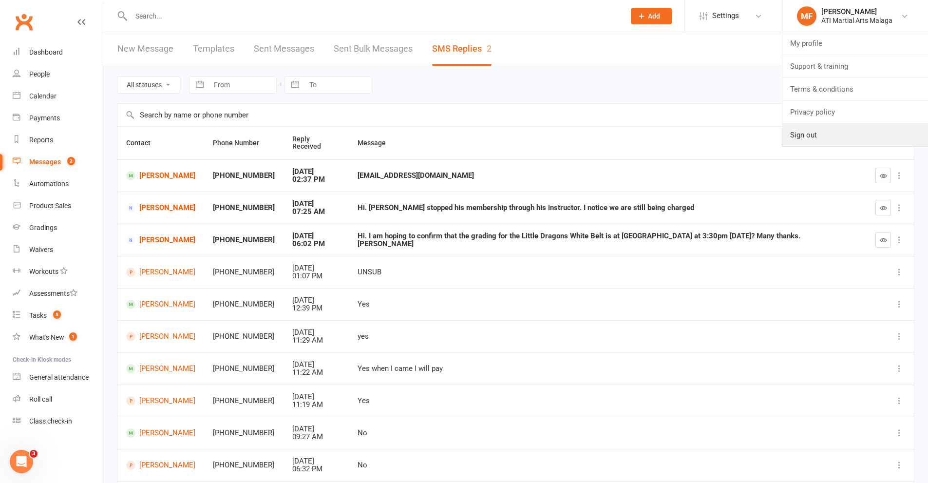
click at [815, 136] on link "Sign out" at bounding box center [856, 135] width 146 height 22
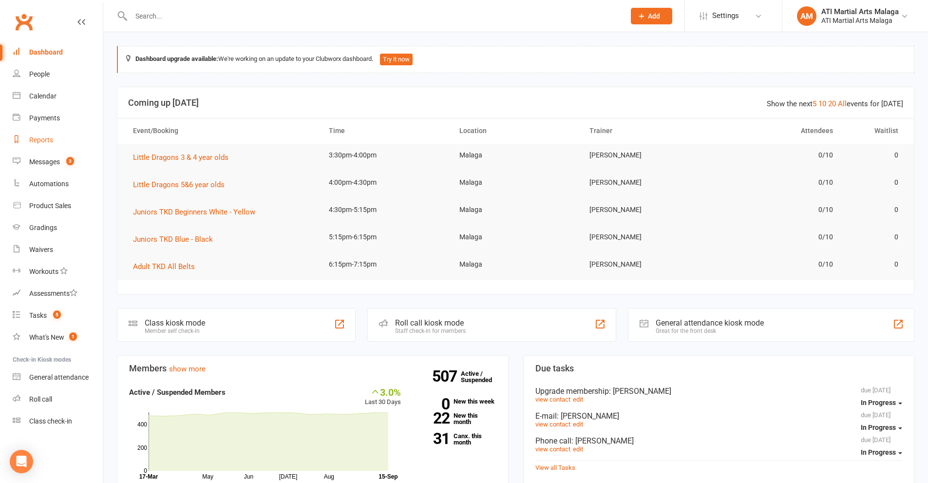
click at [50, 140] on div "Reports" at bounding box center [41, 140] width 24 height 8
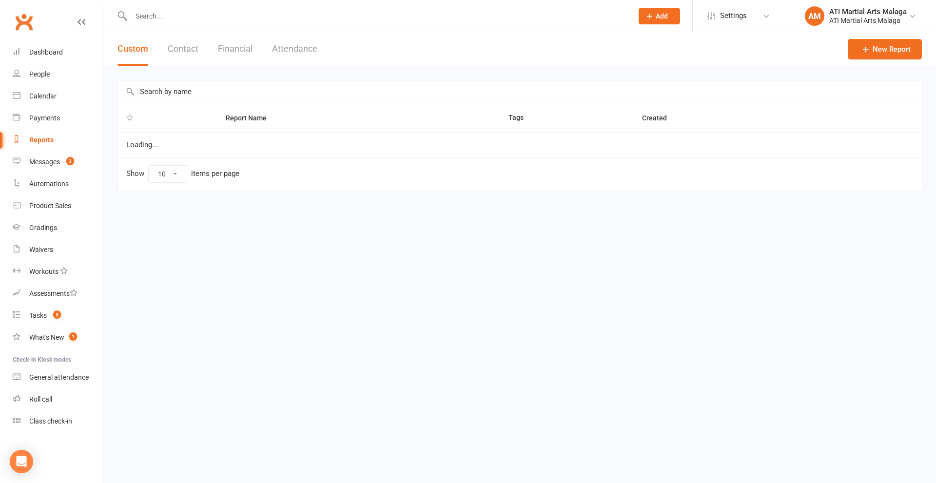
select select "100"
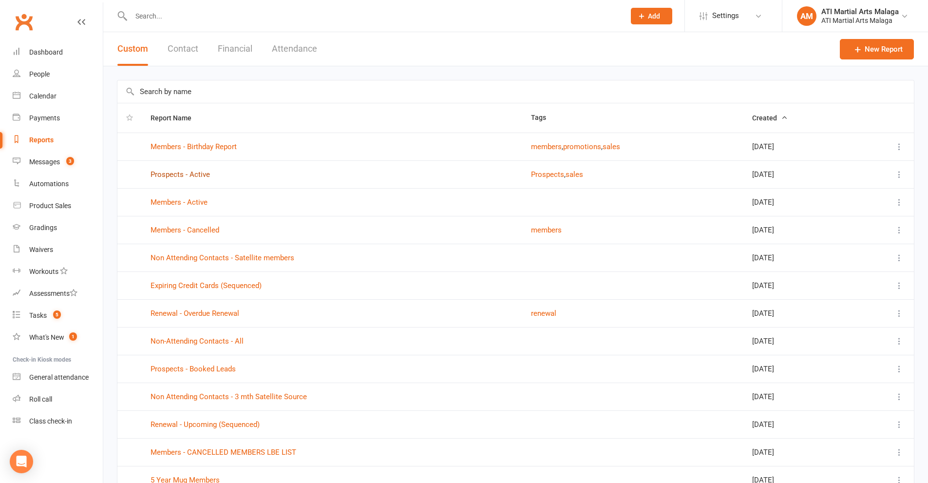
click at [193, 173] on link "Prospects - Active" at bounding box center [180, 174] width 59 height 9
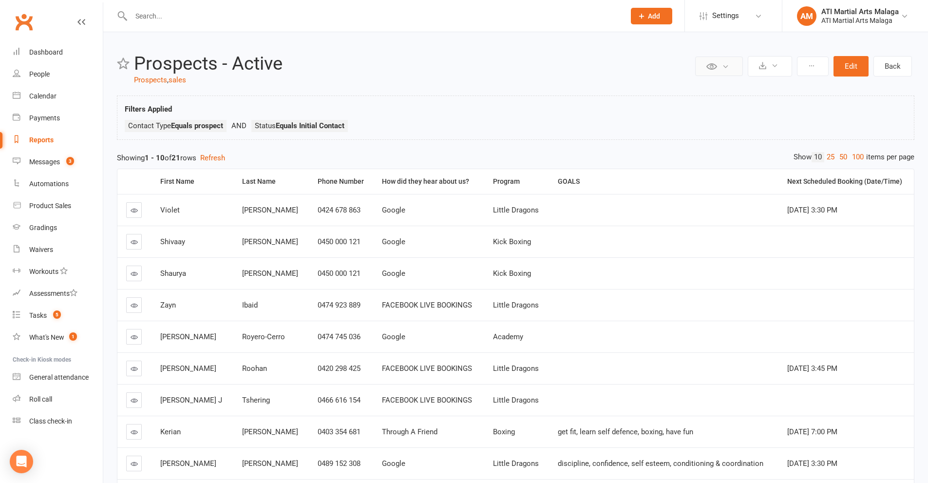
click at [728, 60] on button at bounding box center [719, 66] width 48 height 19
click at [730, 39] on div "Private Report Only visible by me Public Report Visible to everyone Export to C…" at bounding box center [515, 303] width 825 height 542
click at [777, 59] on button at bounding box center [770, 66] width 44 height 20
click at [759, 114] on link "Schedule recurring exports" at bounding box center [741, 108] width 102 height 19
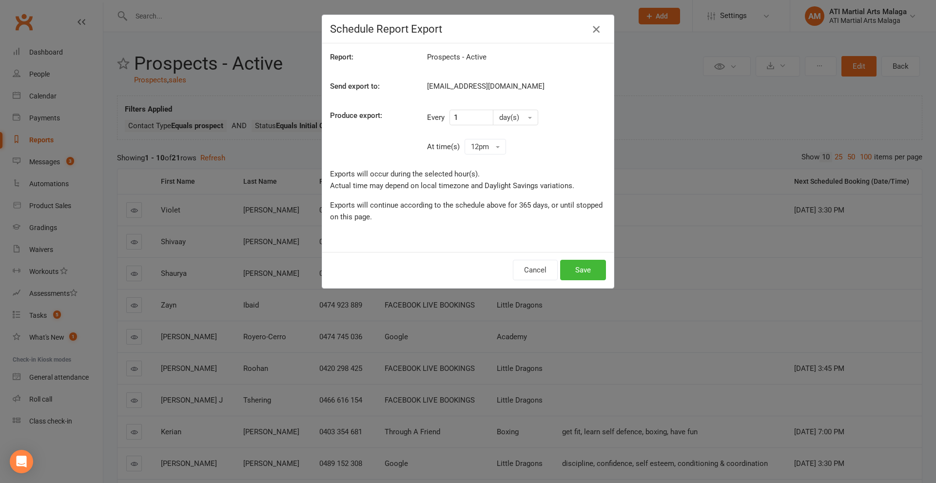
click at [597, 24] on icon "button" at bounding box center [596, 29] width 12 height 12
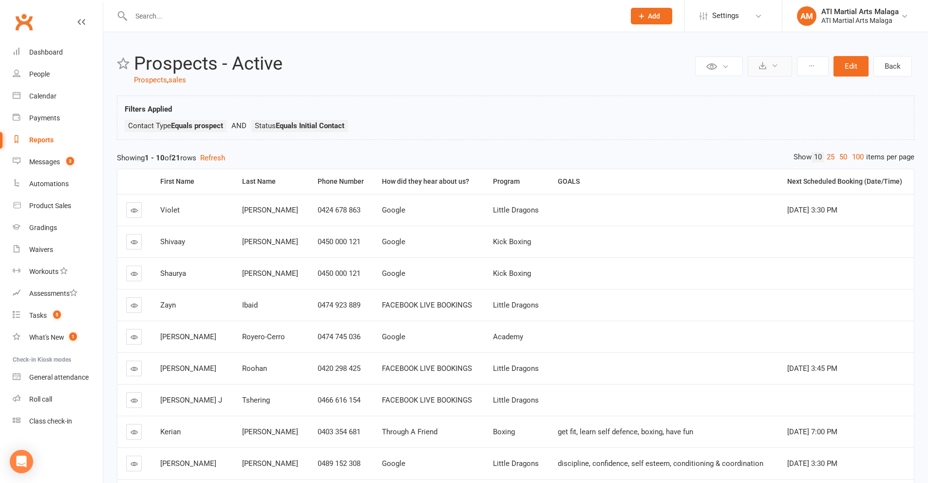
click at [762, 70] on button at bounding box center [770, 66] width 44 height 20
click at [742, 129] on link "All scheduled exports" at bounding box center [741, 128] width 102 height 19
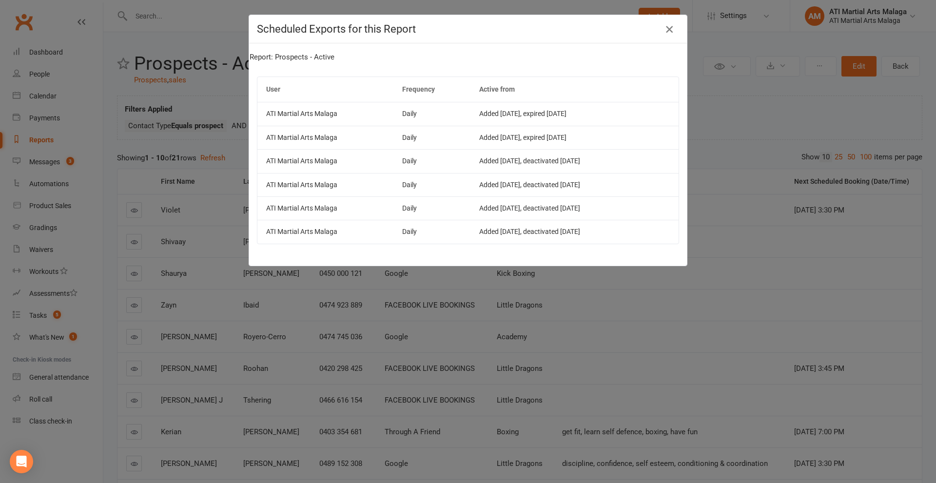
click at [663, 30] on icon "button" at bounding box center [669, 29] width 12 height 12
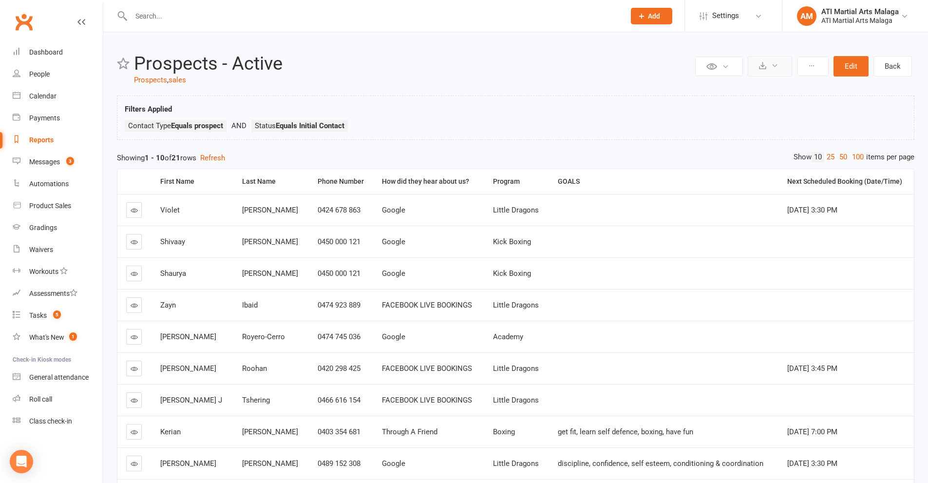
click at [767, 68] on icon at bounding box center [762, 65] width 7 height 7
click at [758, 90] on link "Export to CSV" at bounding box center [741, 89] width 102 height 19
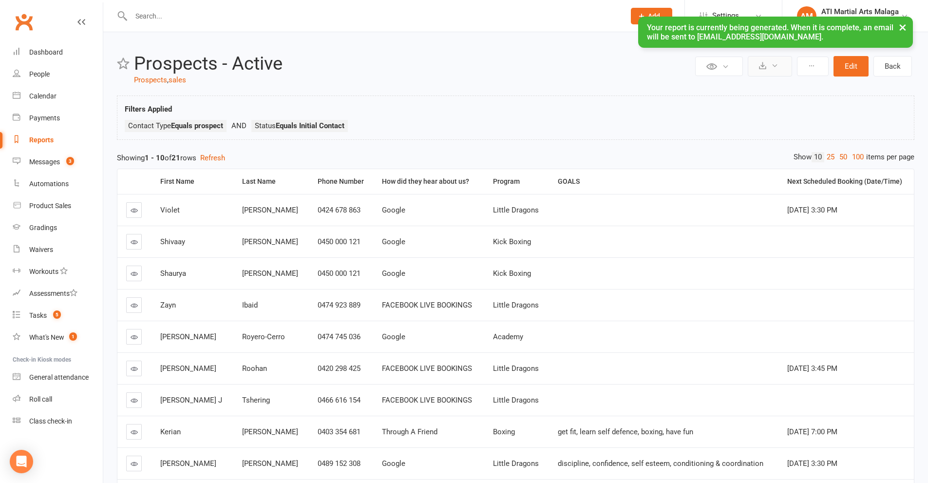
click at [780, 62] on button at bounding box center [770, 66] width 44 height 20
click at [756, 106] on link "Schedule recurring exports" at bounding box center [741, 108] width 102 height 19
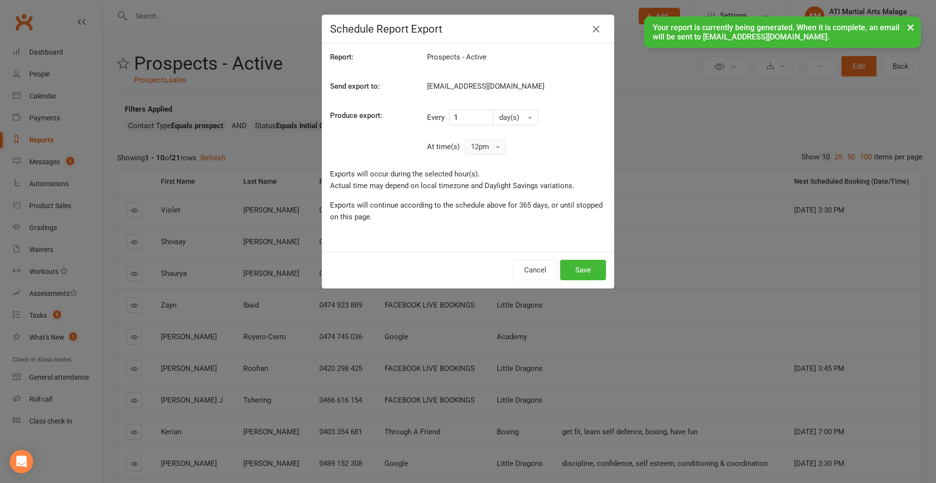
click at [490, 147] on button "12pm" at bounding box center [484, 147] width 41 height 16
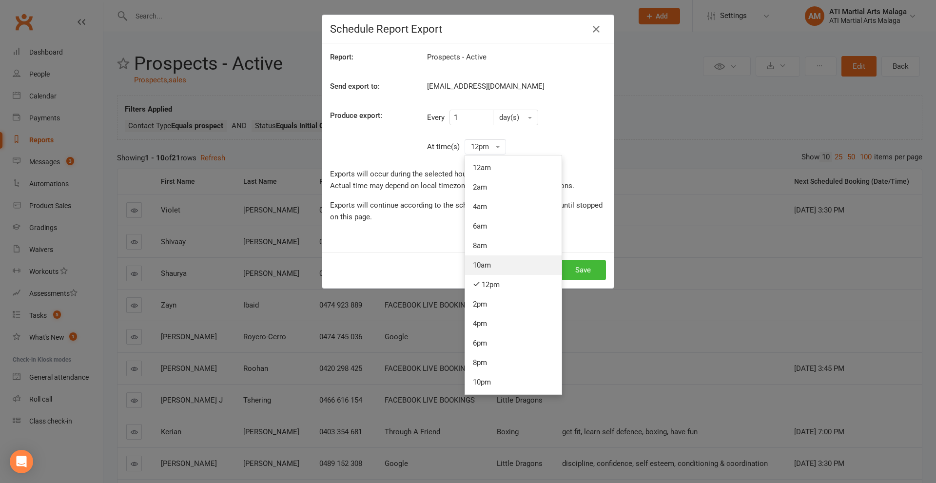
click at [492, 259] on link "10am" at bounding box center [513, 264] width 96 height 19
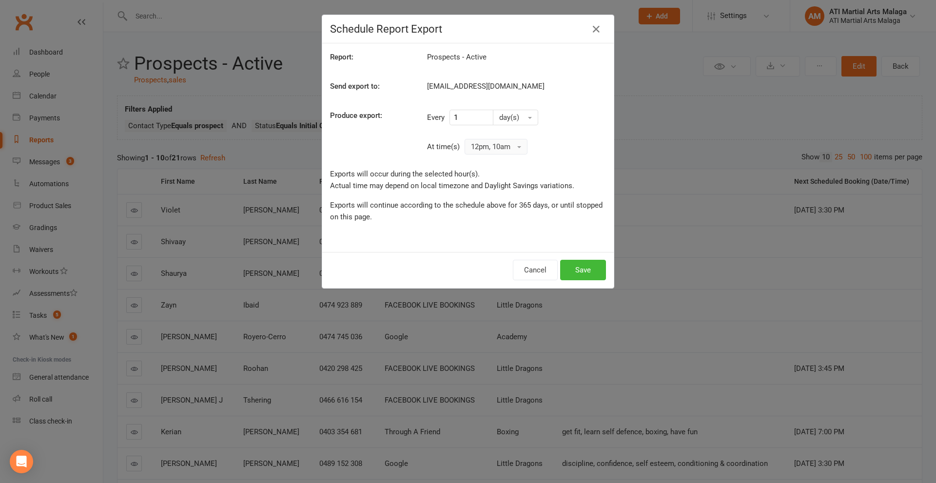
click at [484, 147] on button "12pm, 10am" at bounding box center [495, 147] width 63 height 16
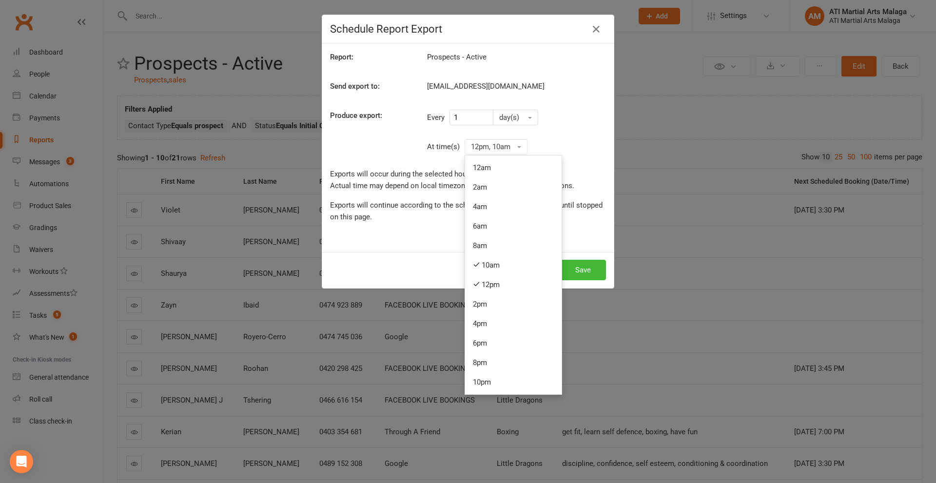
click at [489, 286] on link "12pm" at bounding box center [513, 284] width 96 height 19
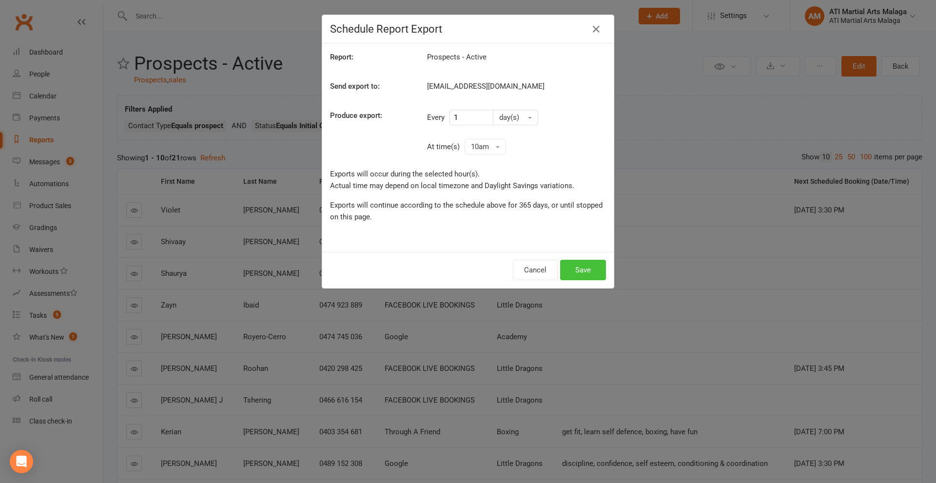
click at [587, 267] on button "Save" at bounding box center [583, 270] width 46 height 20
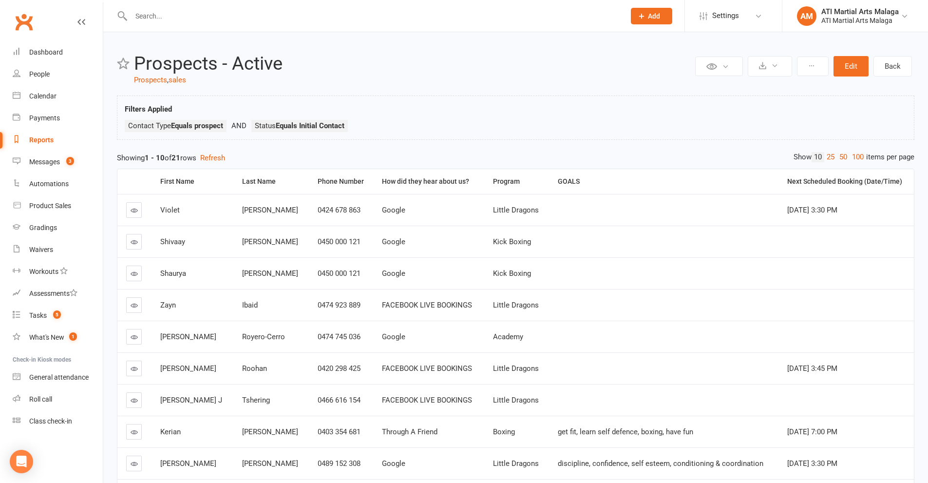
click at [49, 139] on div "Reports" at bounding box center [41, 140] width 24 height 8
select select "100"
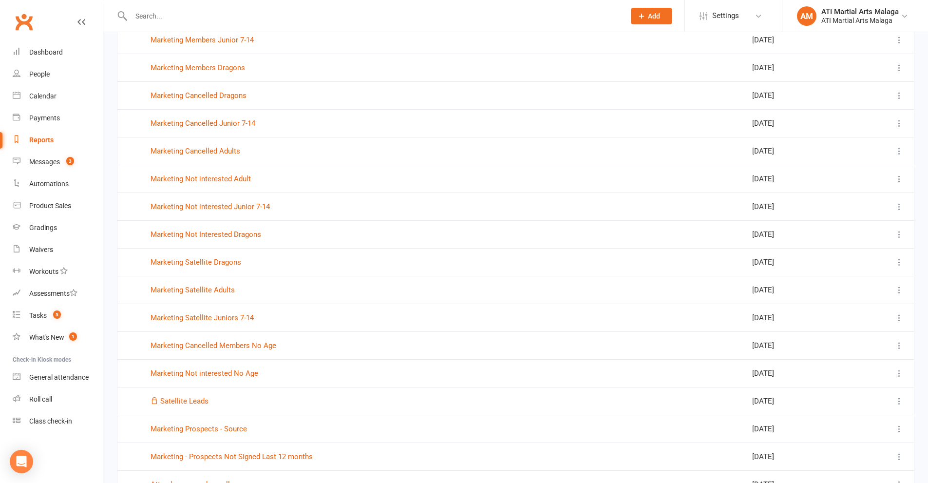
scroll to position [1267, 0]
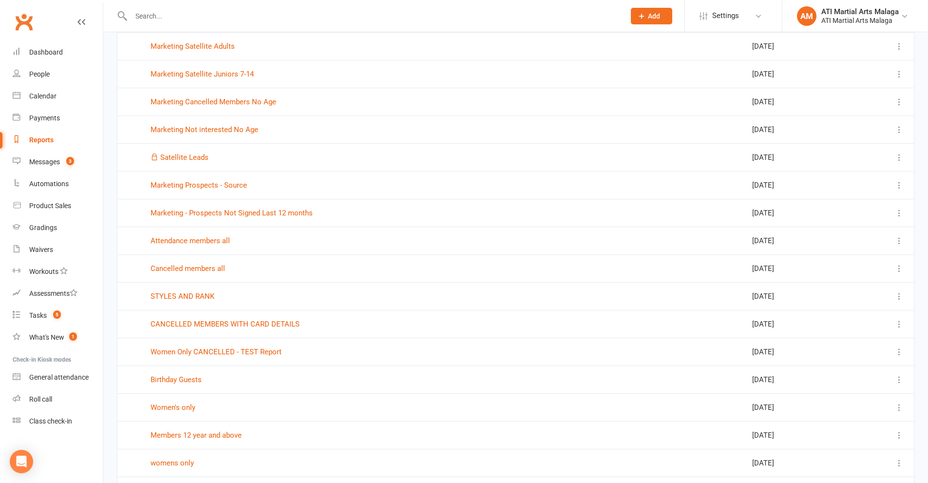
click at [193, 150] on td "Satellite Leads" at bounding box center [332, 157] width 381 height 28
click at [196, 158] on link "Satellite Leads" at bounding box center [184, 157] width 48 height 9
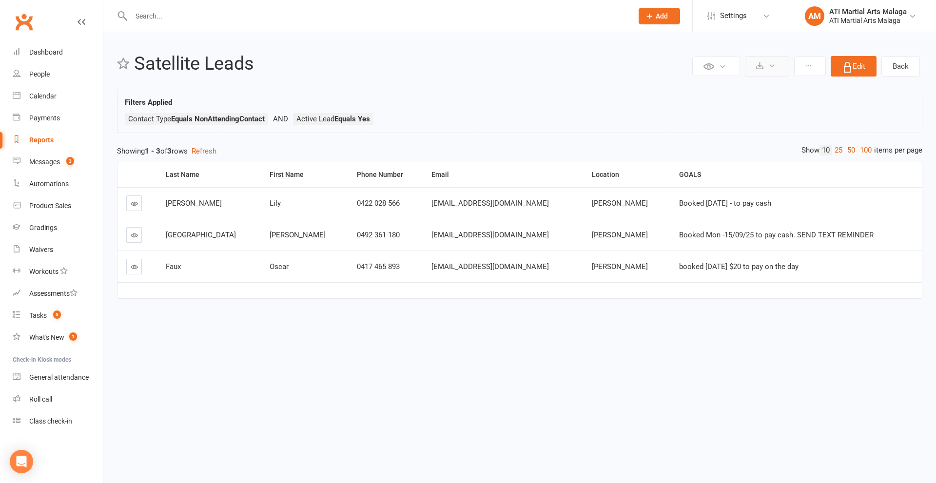
click at [756, 64] on icon at bounding box center [759, 65] width 7 height 7
click at [746, 110] on link "Schedule recurring exports" at bounding box center [737, 108] width 102 height 19
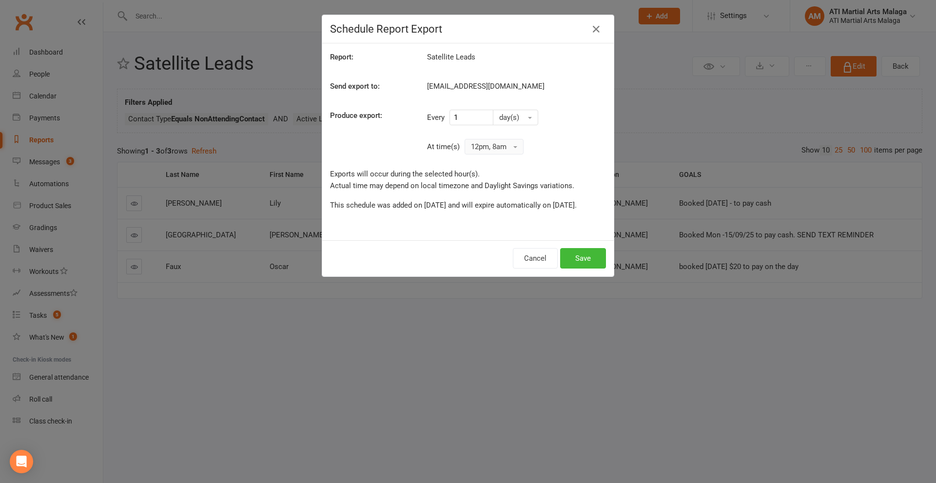
click at [489, 146] on button "12pm, 8am" at bounding box center [493, 147] width 59 height 16
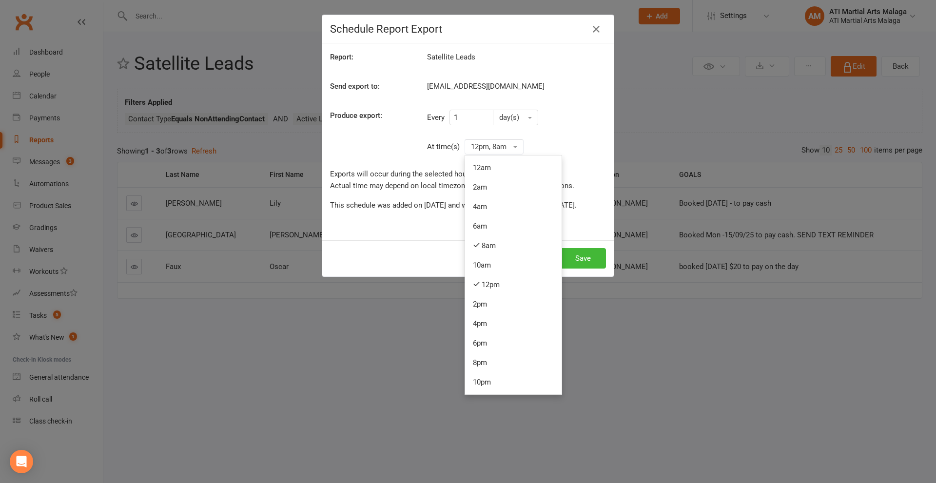
click at [474, 285] on icon at bounding box center [476, 283] width 7 height 7
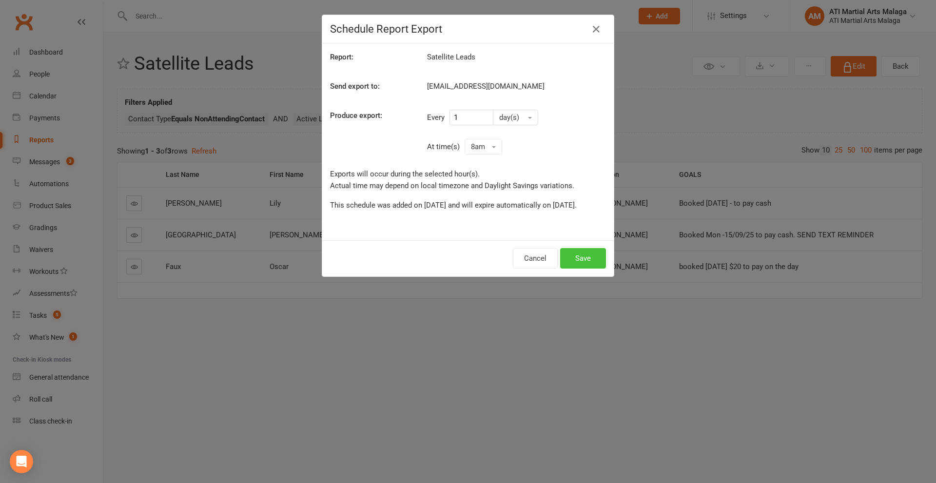
click at [571, 269] on button "Save" at bounding box center [583, 258] width 46 height 20
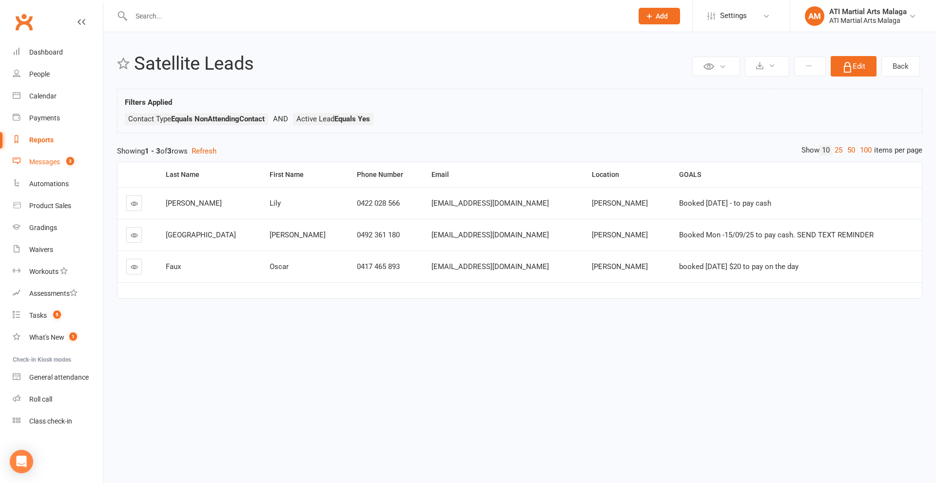
click at [52, 158] on div "Messages" at bounding box center [44, 162] width 31 height 8
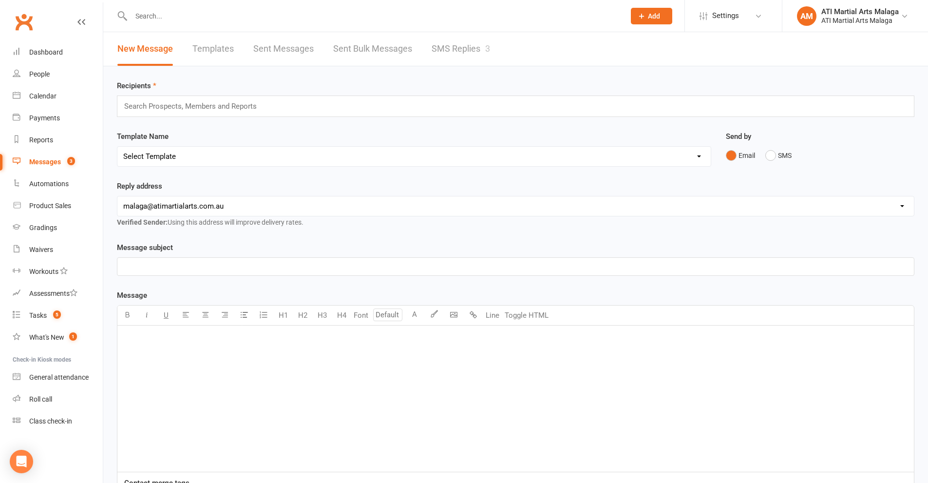
click at [473, 43] on link "SMS Replies 3" at bounding box center [461, 49] width 58 height 34
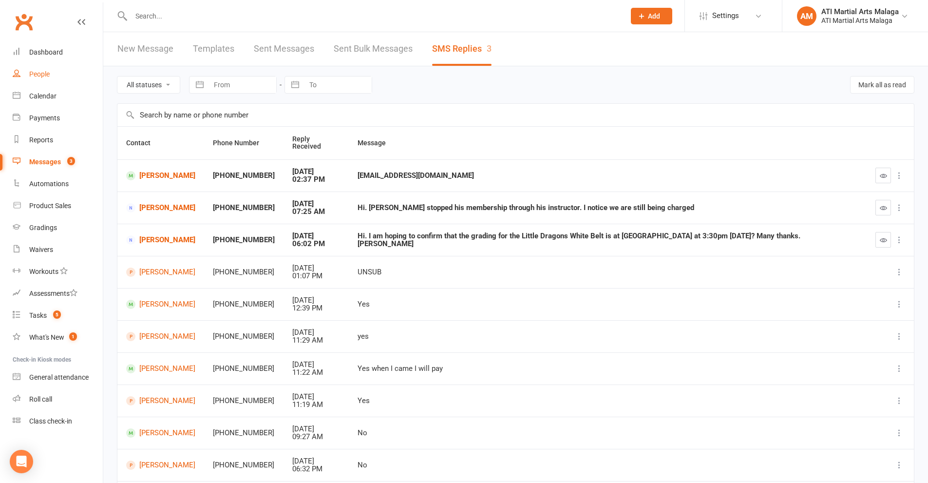
drag, startPoint x: 51, startPoint y: 75, endPoint x: 190, endPoint y: 204, distance: 189.6
click at [51, 74] on link "People" at bounding box center [58, 74] width 90 height 22
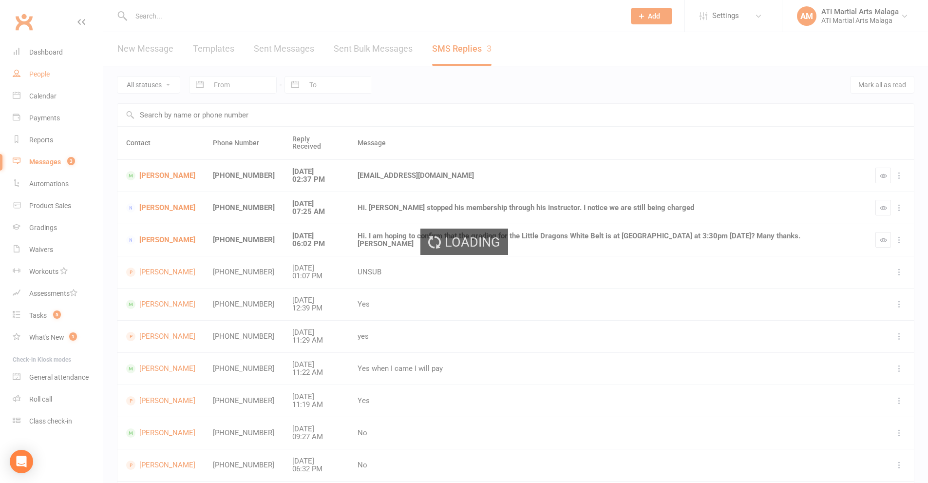
select select "100"
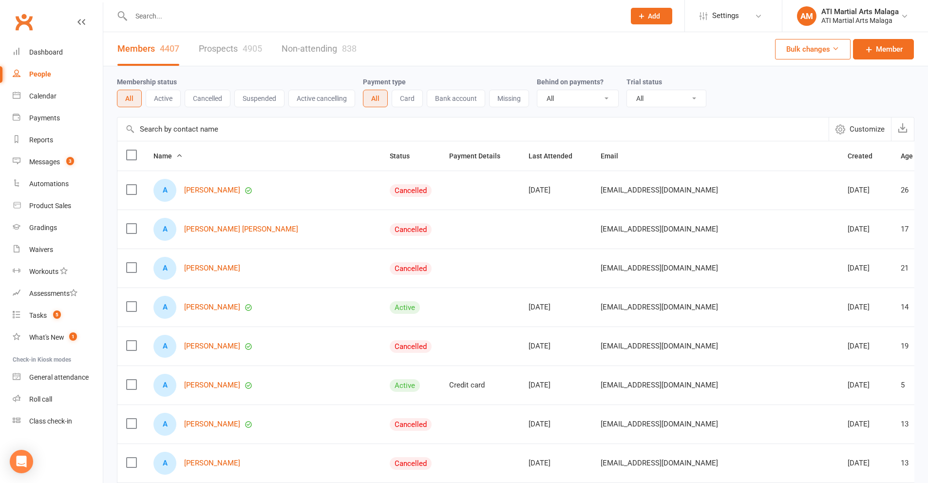
click at [399, 26] on div at bounding box center [367, 16] width 501 height 32
click at [400, 13] on input "text" at bounding box center [373, 16] width 490 height 14
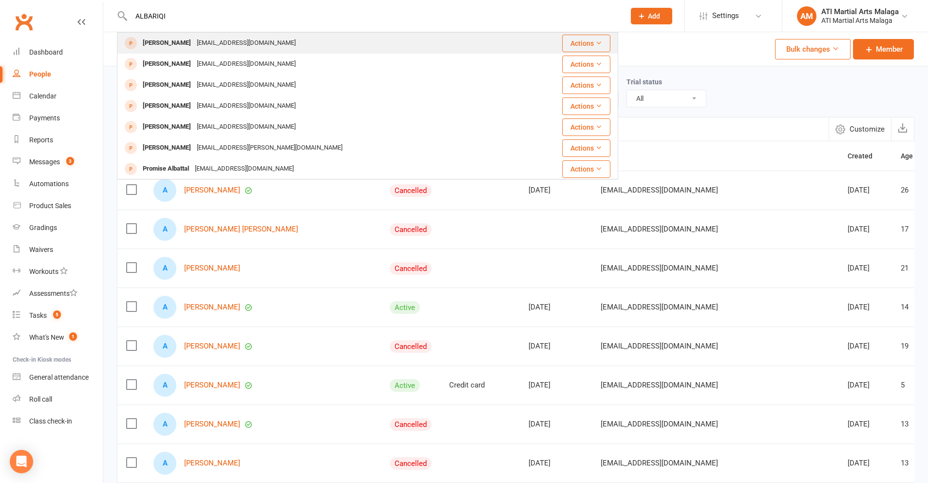
type input "ALBARIQI"
click at [183, 41] on div "[PERSON_NAME]" at bounding box center [167, 43] width 54 height 14
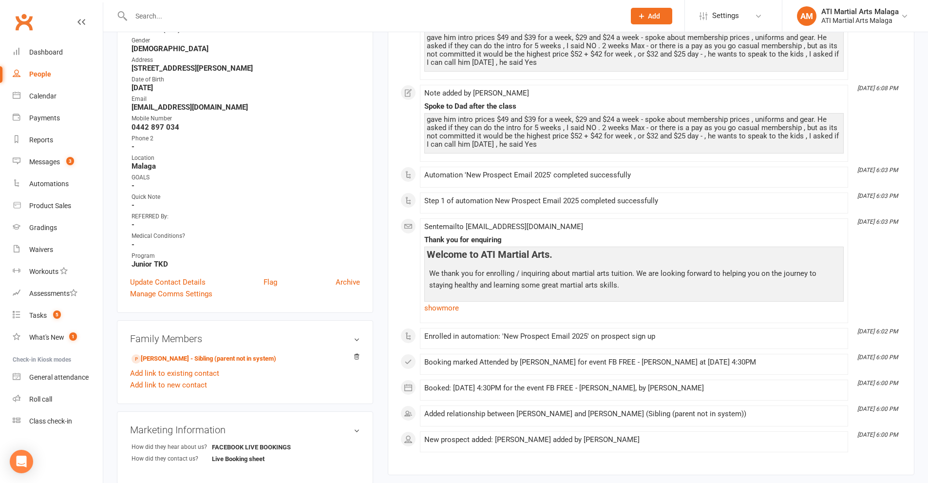
scroll to position [195, 0]
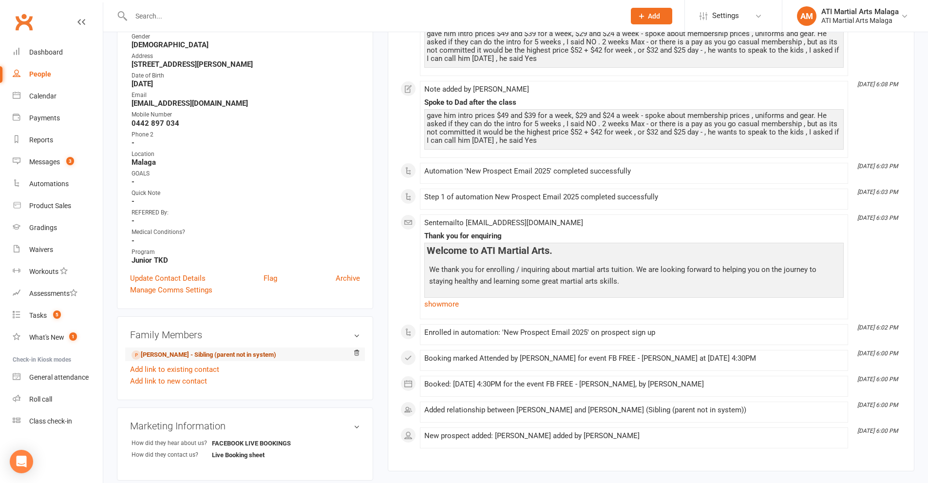
click at [169, 357] on link "Ahmed Albariqi - Sibling (parent not in system)" at bounding box center [204, 355] width 145 height 10
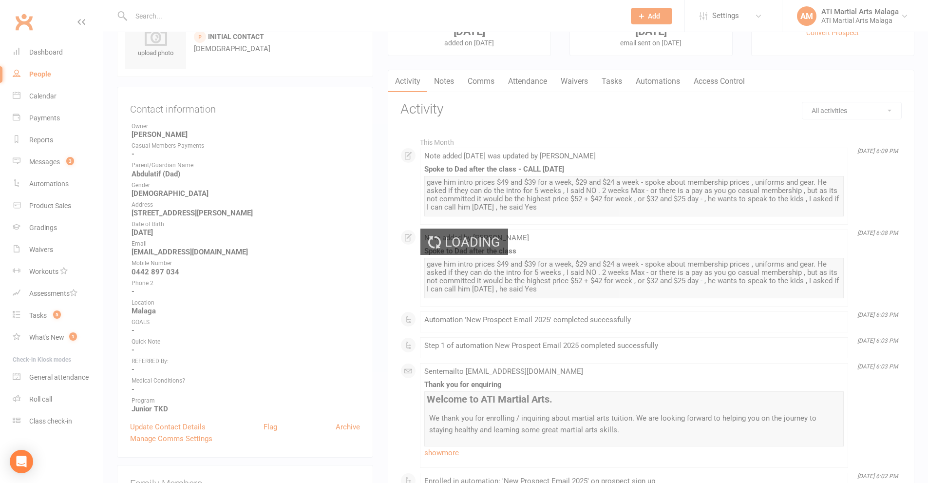
scroll to position [0, 0]
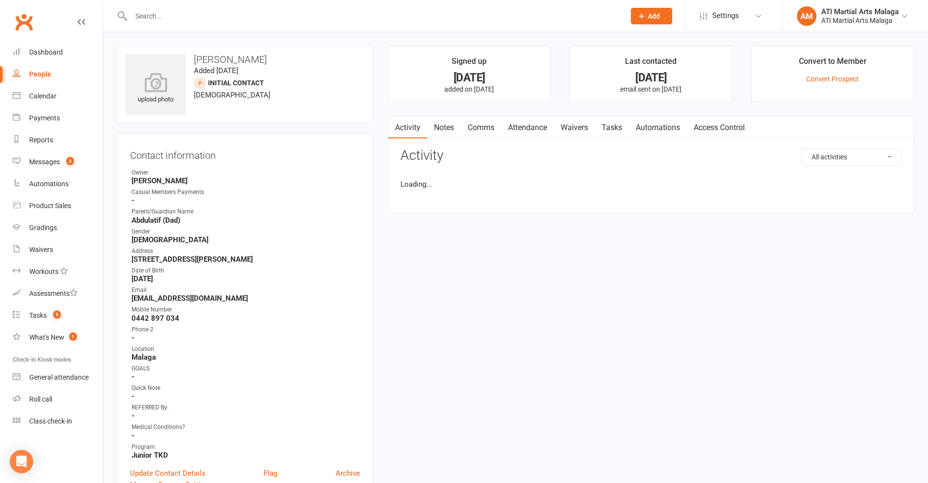
click at [448, 126] on link "Notes" at bounding box center [444, 127] width 34 height 22
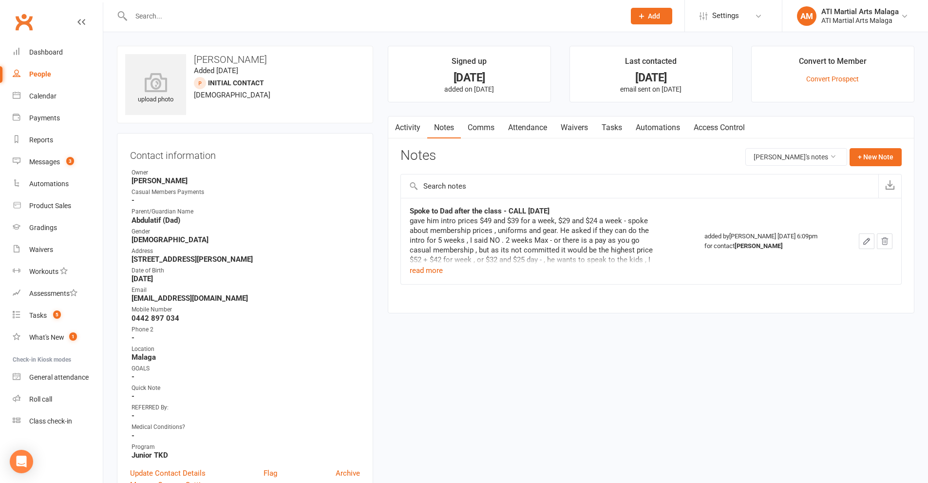
click at [444, 10] on input "text" at bounding box center [373, 16] width 490 height 14
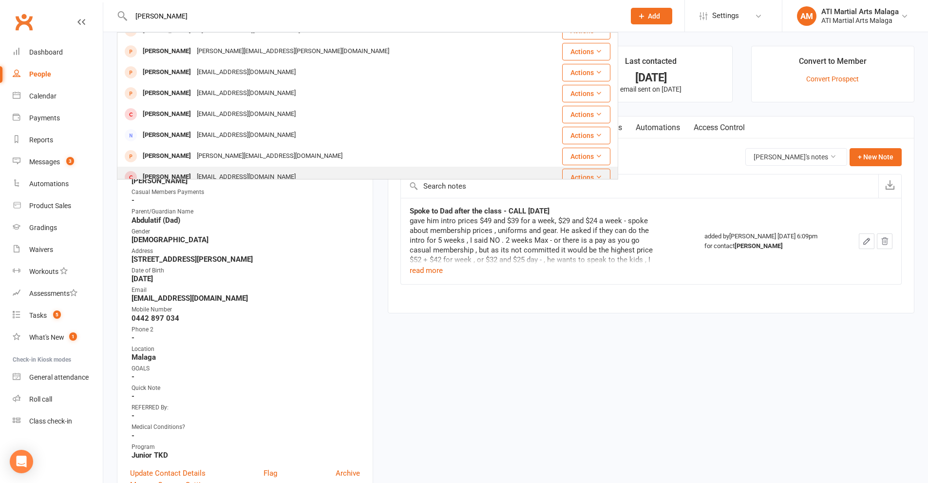
scroll to position [97, 0]
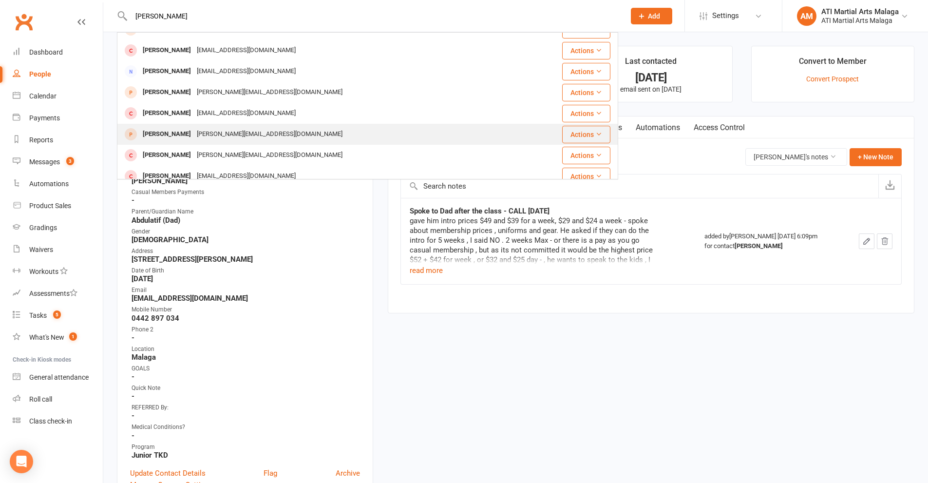
type input "REBECCA"
click at [182, 135] on div "[PERSON_NAME]" at bounding box center [167, 134] width 54 height 14
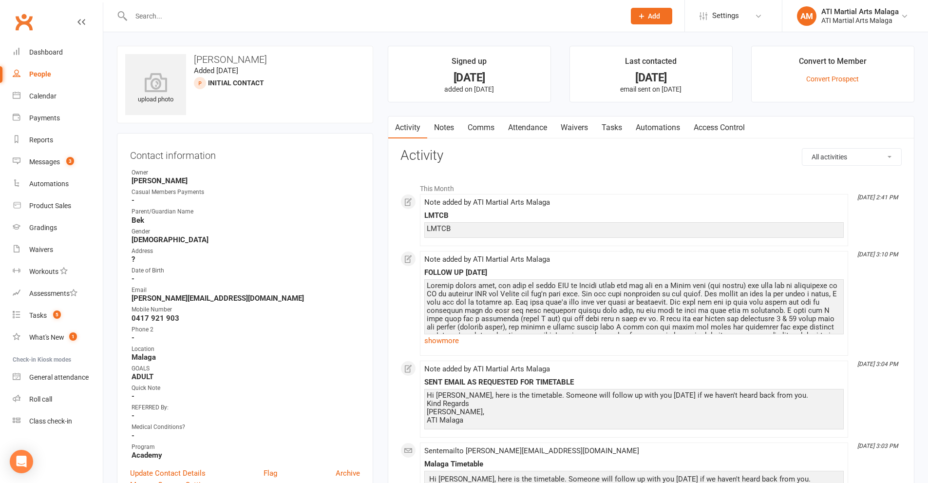
click at [572, 16] on input "text" at bounding box center [373, 16] width 490 height 14
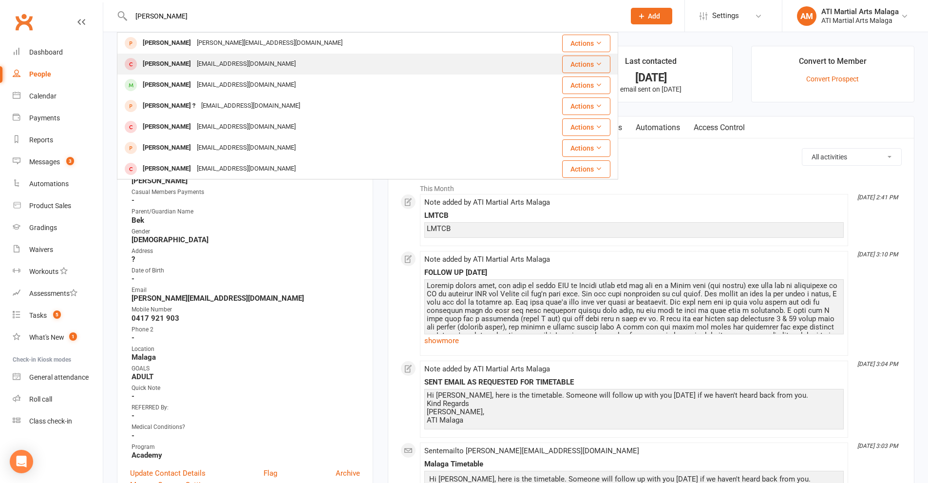
type input "ZAYN IDAID"
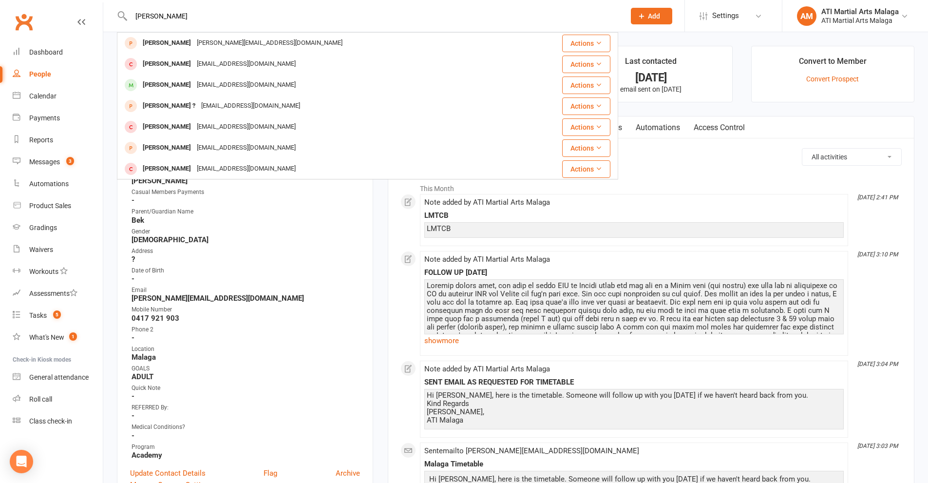
click at [190, 55] on div "Zayn Hasovic aidamail888@gmail.com" at bounding box center [326, 64] width 416 height 20
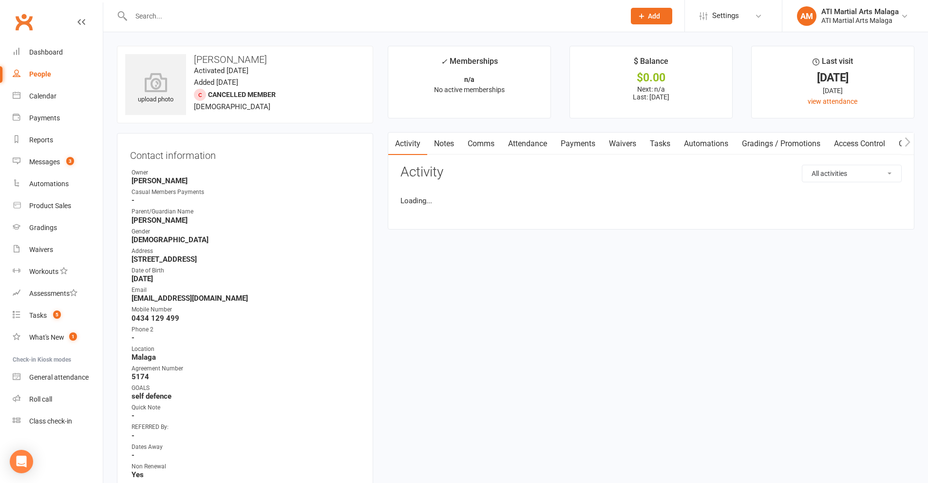
click at [219, 16] on input "text" at bounding box center [373, 16] width 490 height 14
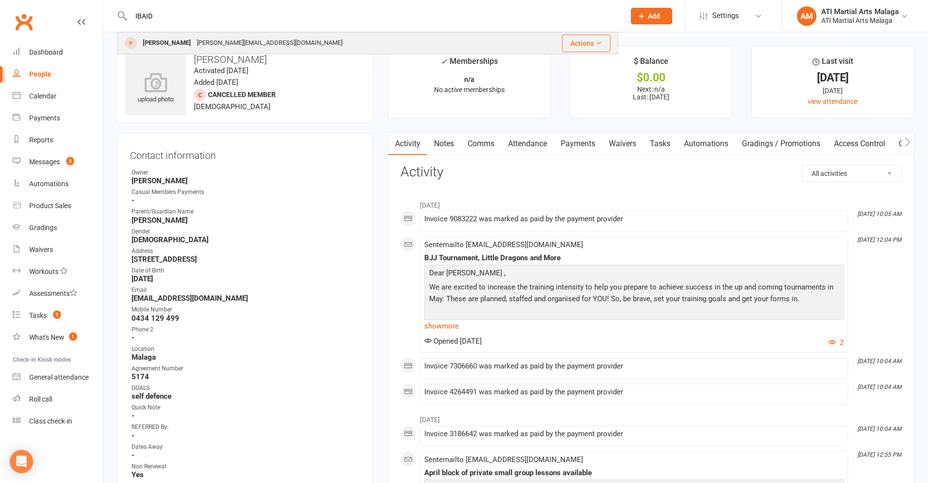
type input "IBAID"
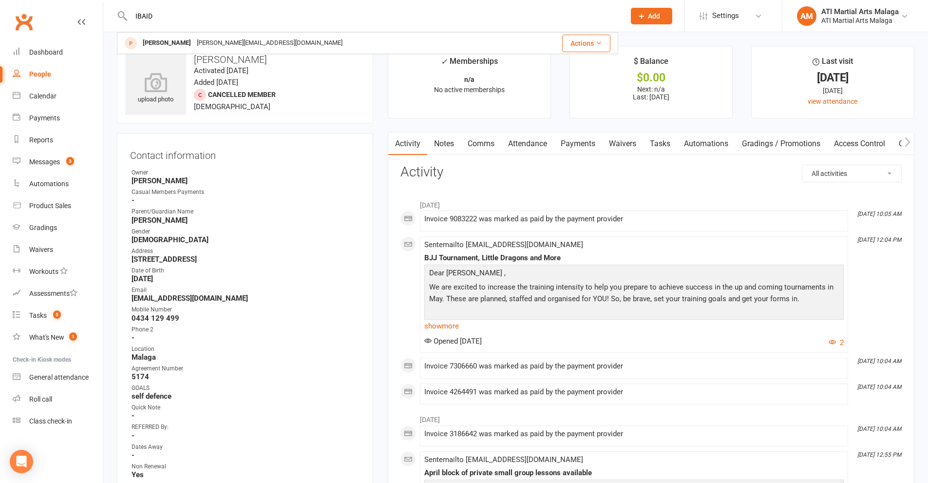
drag, startPoint x: 204, startPoint y: 40, endPoint x: 213, endPoint y: 55, distance: 17.3
click at [203, 40] on div "[PERSON_NAME][EMAIL_ADDRESS][DOMAIN_NAME]" at bounding box center [270, 43] width 152 height 14
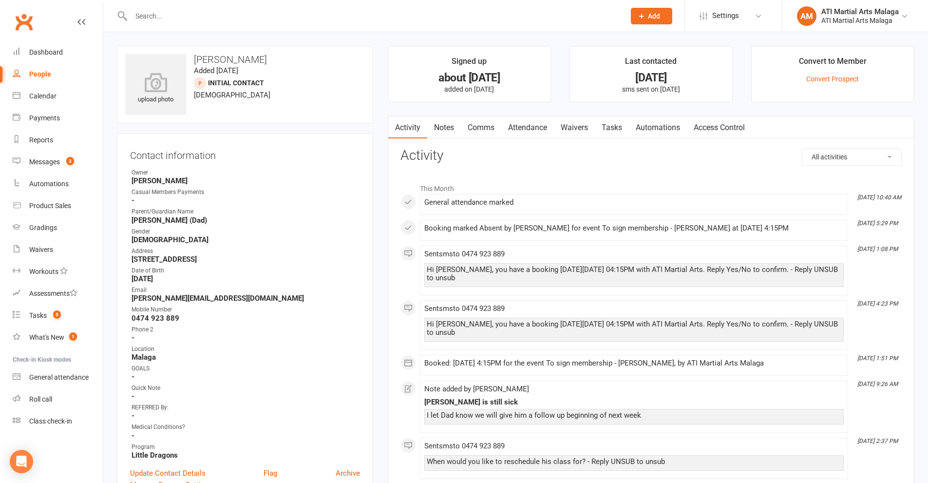
click at [444, 130] on link "Notes" at bounding box center [444, 127] width 34 height 22
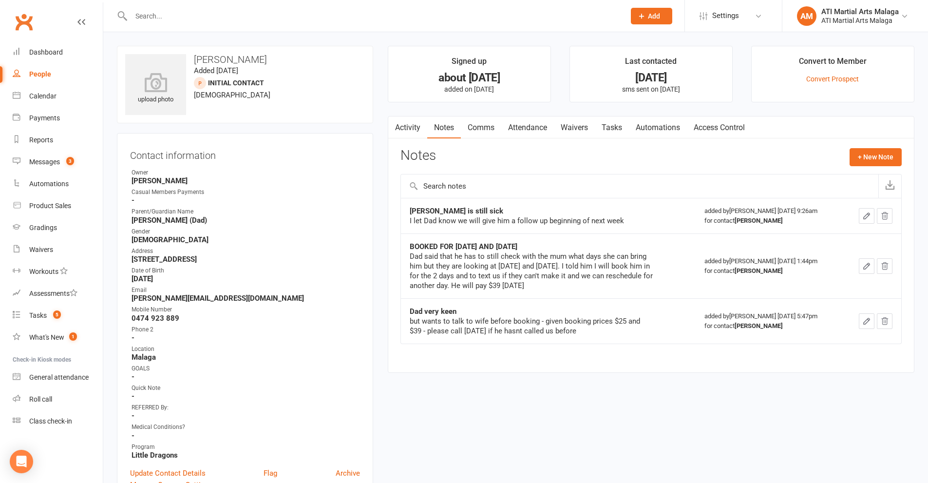
click at [408, 124] on link "Activity" at bounding box center [407, 127] width 39 height 22
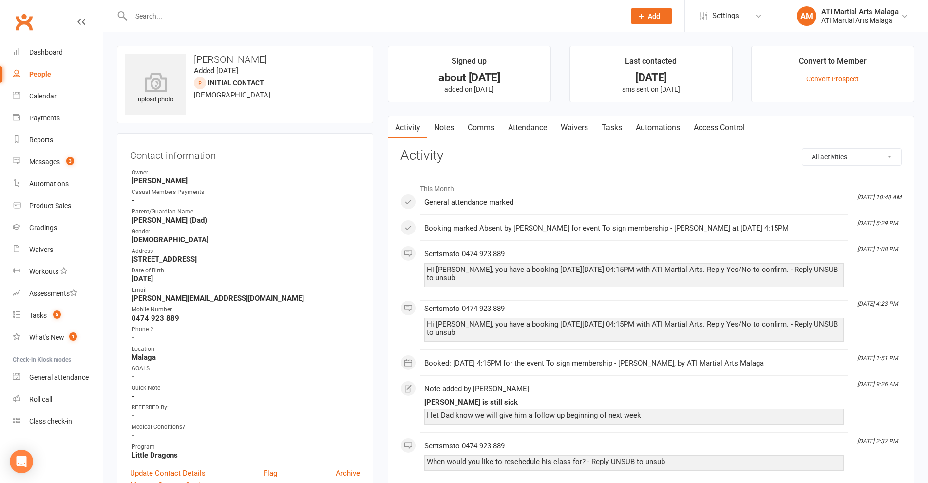
click at [522, 15] on input "text" at bounding box center [373, 16] width 490 height 14
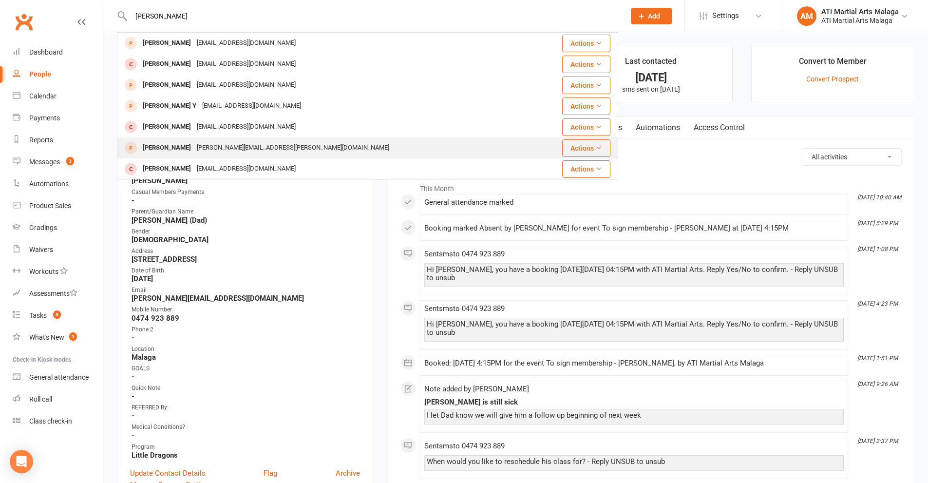
type input "ANGELINA"
click at [198, 147] on div "[PERSON_NAME][EMAIL_ADDRESS][PERSON_NAME][DOMAIN_NAME]" at bounding box center [293, 148] width 198 height 14
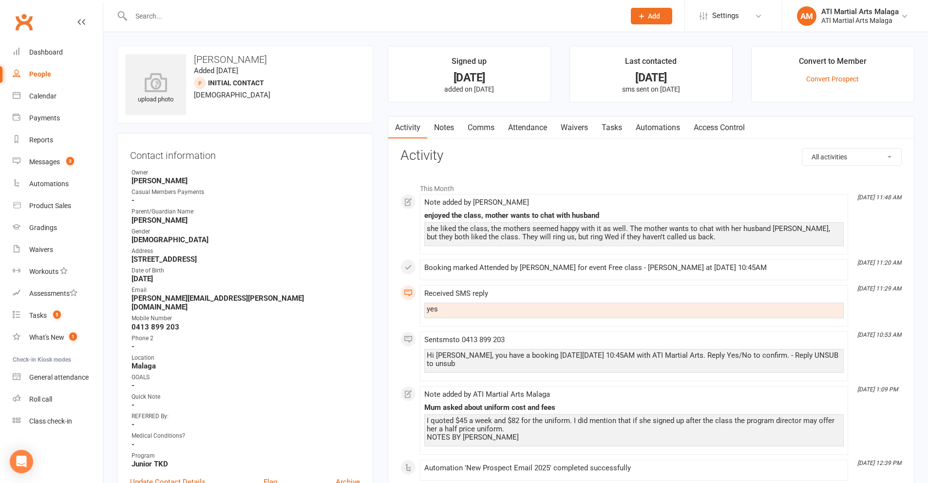
click at [318, 15] on input "text" at bounding box center [373, 16] width 490 height 14
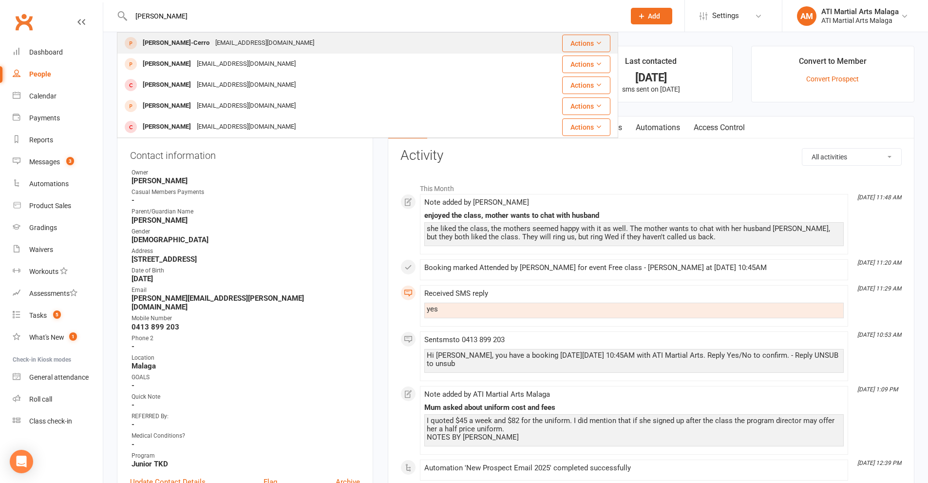
type input "FIDEL"
click at [188, 40] on div "Fidel Royero-Cerro" at bounding box center [176, 43] width 73 height 14
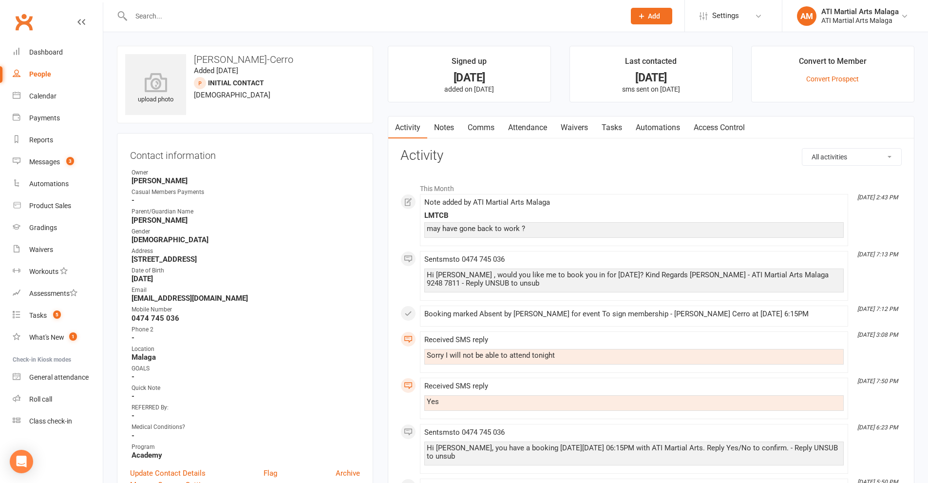
click at [172, 16] on input "text" at bounding box center [373, 16] width 490 height 14
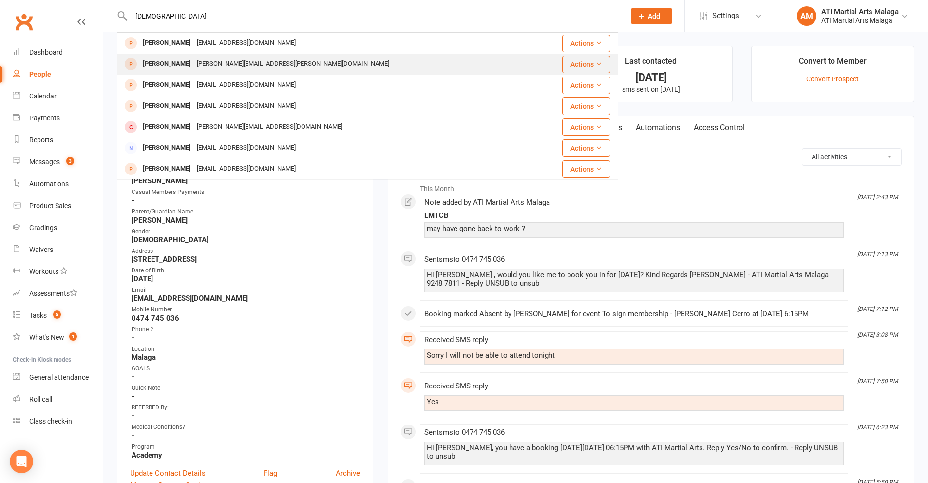
type input "SHIVAAY"
click at [199, 60] on div "[PERSON_NAME][EMAIL_ADDRESS][PERSON_NAME][DOMAIN_NAME]" at bounding box center [293, 64] width 198 height 14
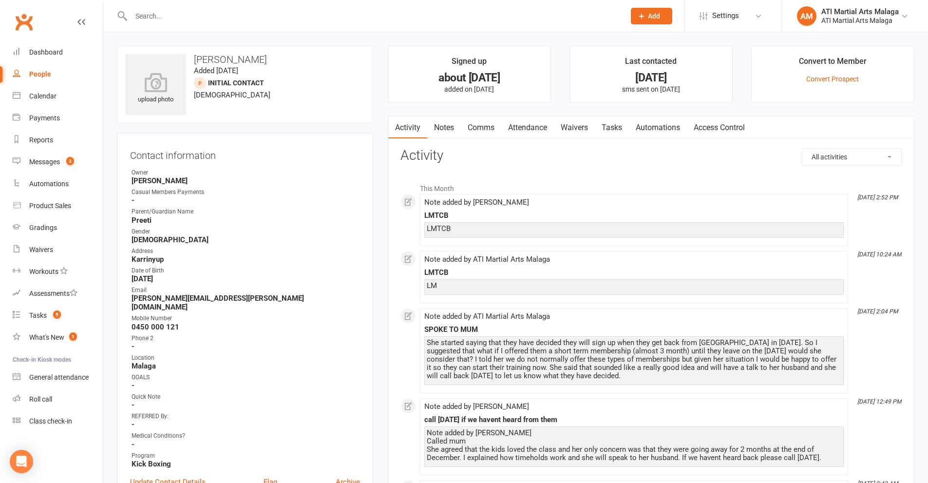
click at [448, 131] on link "Notes" at bounding box center [444, 127] width 34 height 22
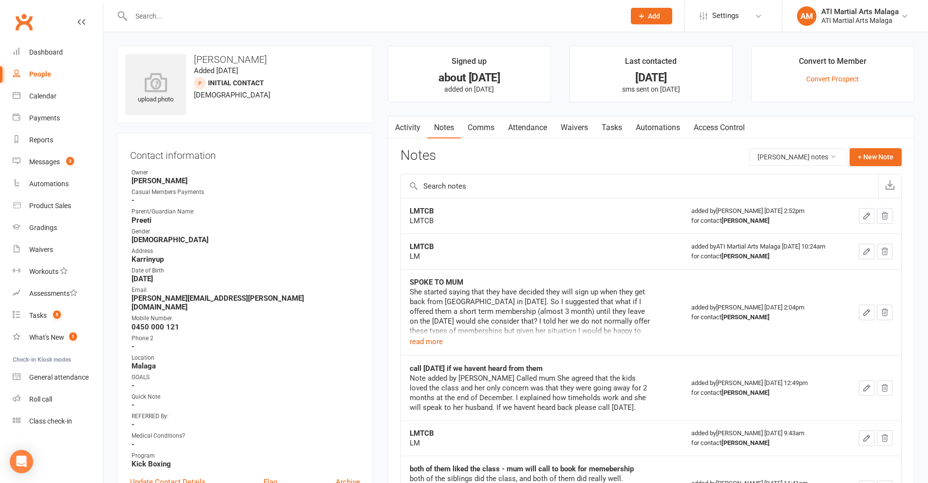
click at [406, 124] on link "Activity" at bounding box center [407, 127] width 39 height 22
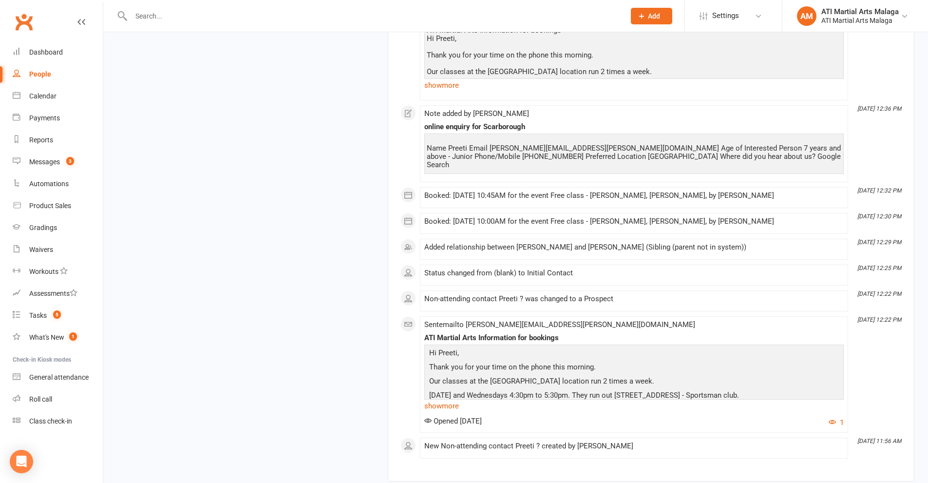
scroll to position [2416, 0]
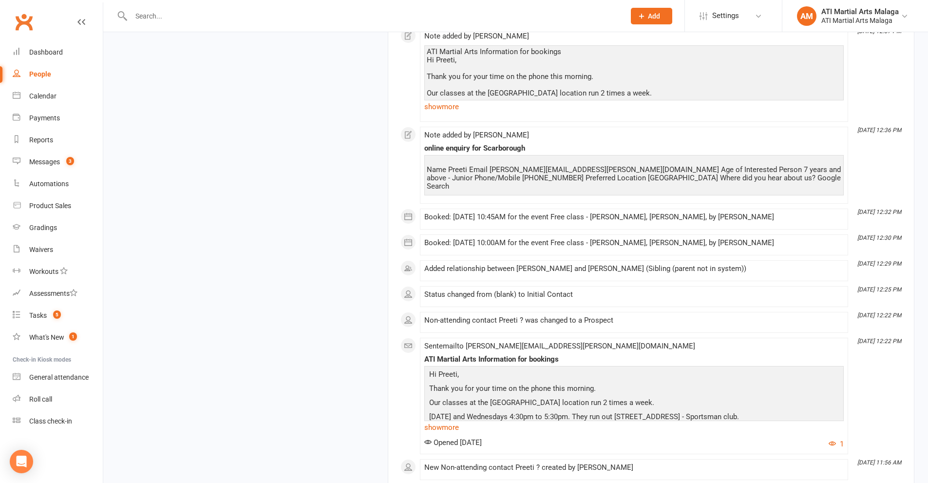
click at [289, 15] on input "text" at bounding box center [373, 16] width 490 height 14
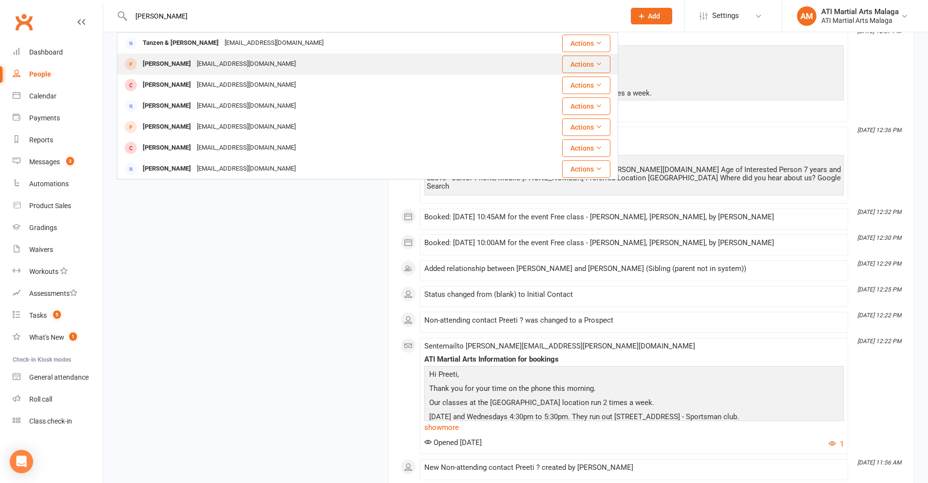
type input "SONAM"
click at [194, 57] on div "Sonam J Tshering" at bounding box center [167, 64] width 54 height 14
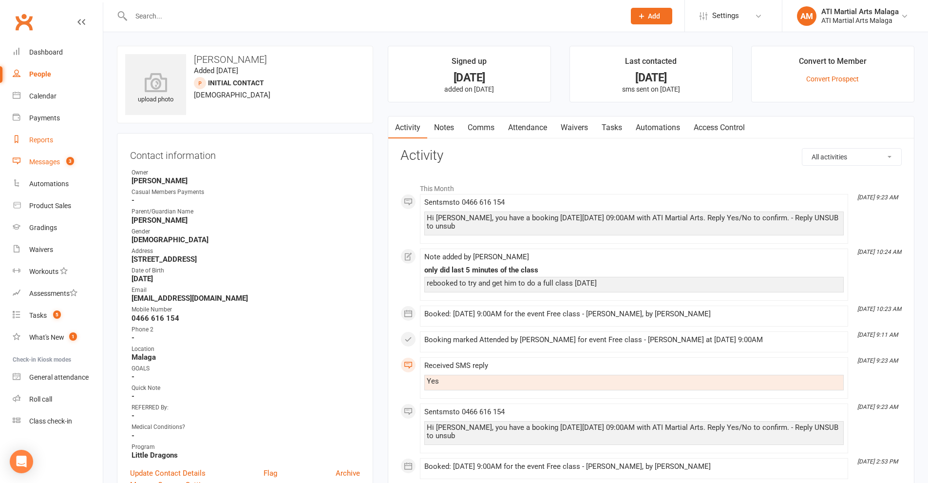
drag, startPoint x: 30, startPoint y: 138, endPoint x: 52, endPoint y: 152, distance: 25.8
click at [30, 138] on div "Reports" at bounding box center [41, 140] width 24 height 8
select select "100"
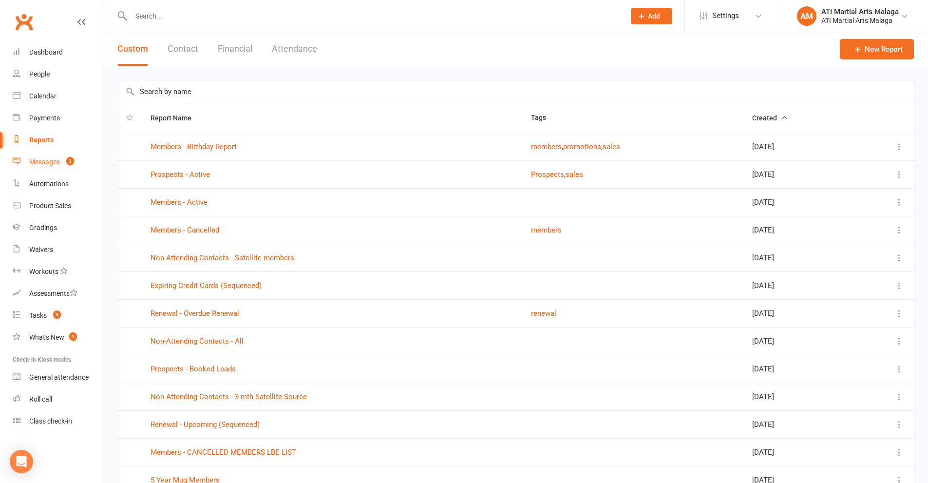
click at [49, 157] on link "Messages 3" at bounding box center [58, 162] width 90 height 22
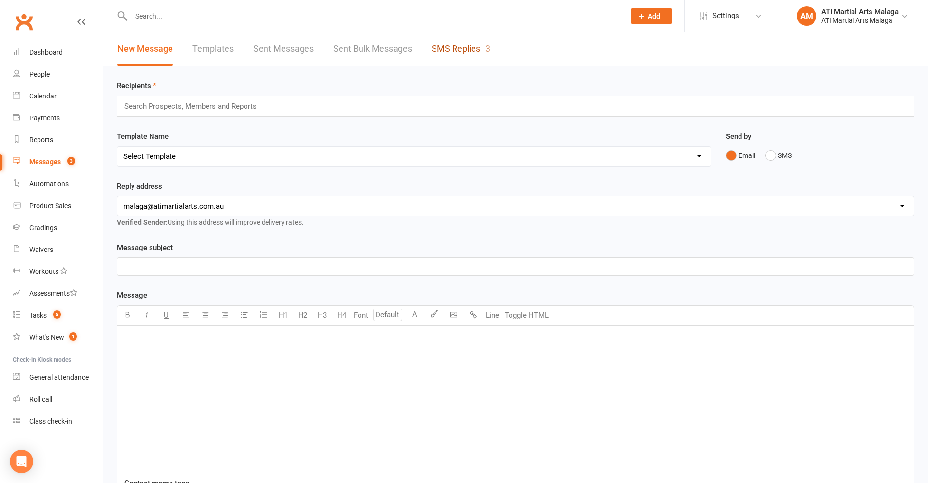
click at [483, 39] on link "SMS Replies 3" at bounding box center [461, 49] width 58 height 34
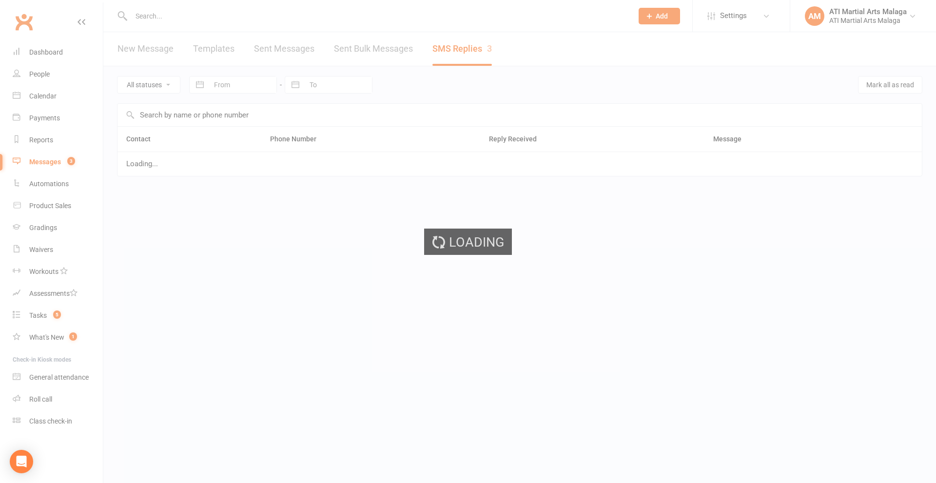
drag, startPoint x: 481, startPoint y: 48, endPoint x: 476, endPoint y: 52, distance: 5.6
click at [481, 48] on div "Loading" at bounding box center [468, 241] width 936 height 483
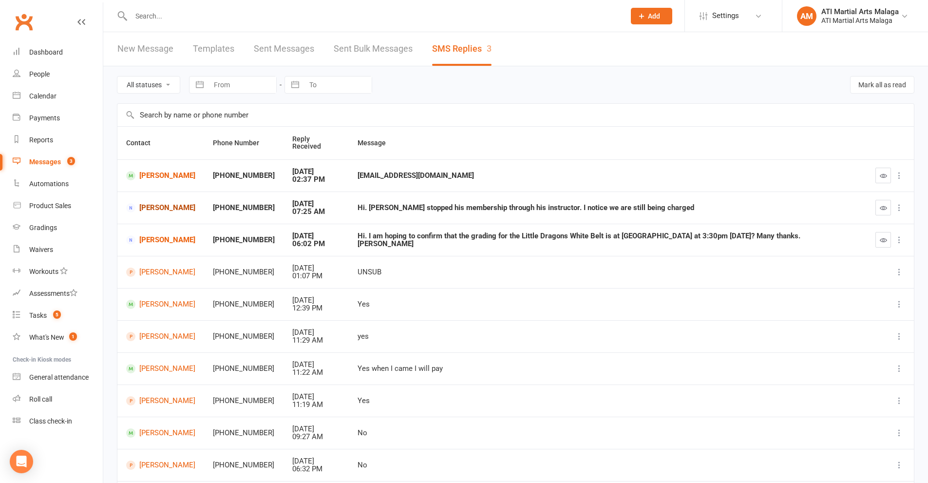
click at [170, 203] on link "[PERSON_NAME]" at bounding box center [160, 207] width 69 height 9
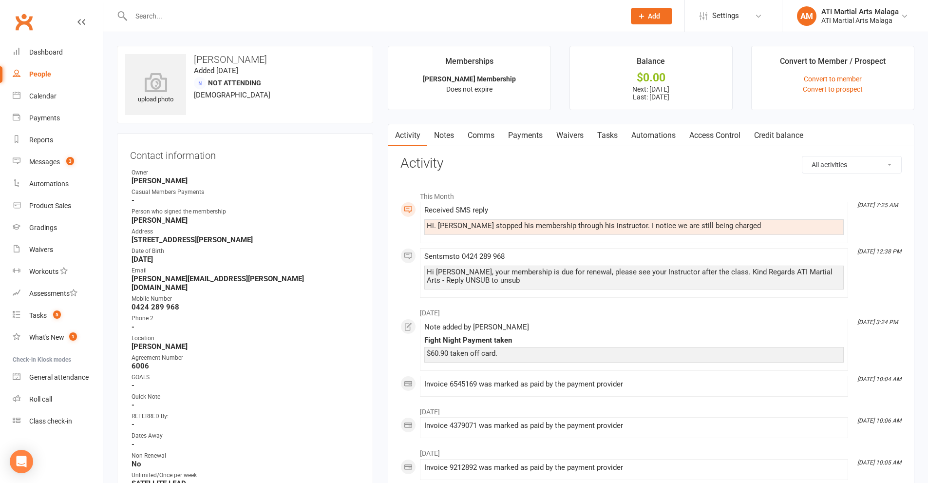
click at [482, 135] on link "Comms" at bounding box center [481, 135] width 40 height 22
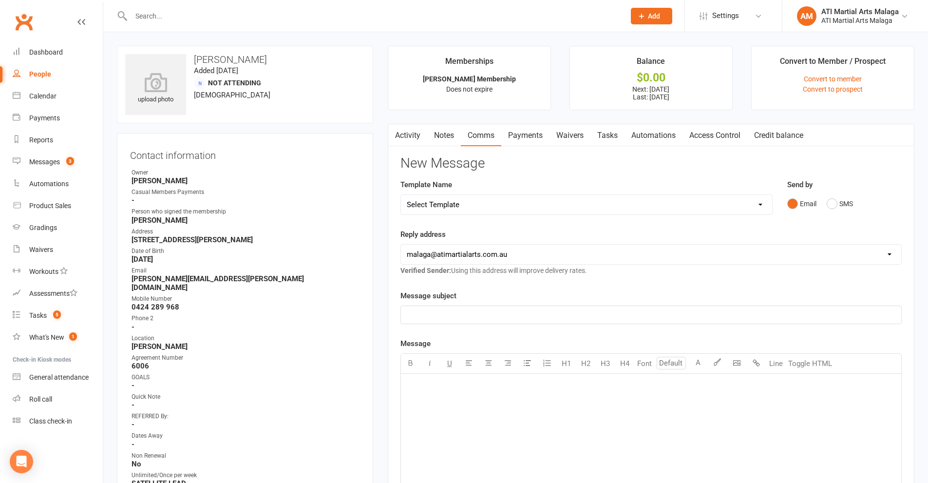
click at [490, 320] on div "﻿" at bounding box center [651, 315] width 501 height 18
click at [842, 204] on button "SMS" at bounding box center [840, 203] width 26 height 19
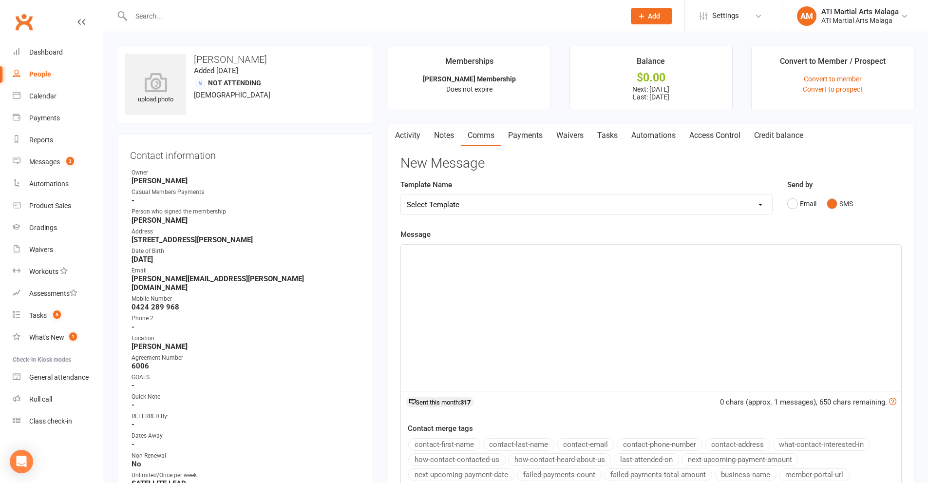
click at [423, 285] on div "﻿" at bounding box center [651, 318] width 501 height 146
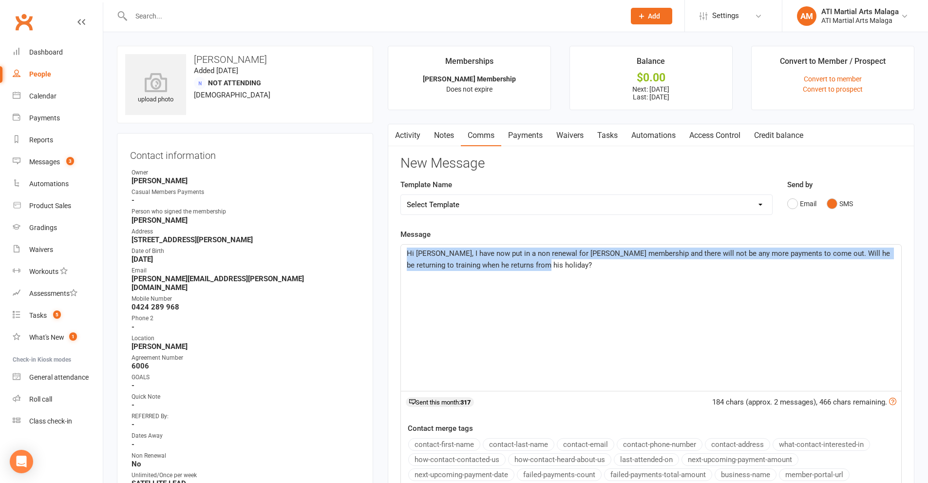
drag, startPoint x: 528, startPoint y: 267, endPoint x: 292, endPoint y: 238, distance: 237.7
copy span "Hi Lisa, I have now put in a non renewal for Edmond's membership and there will…"
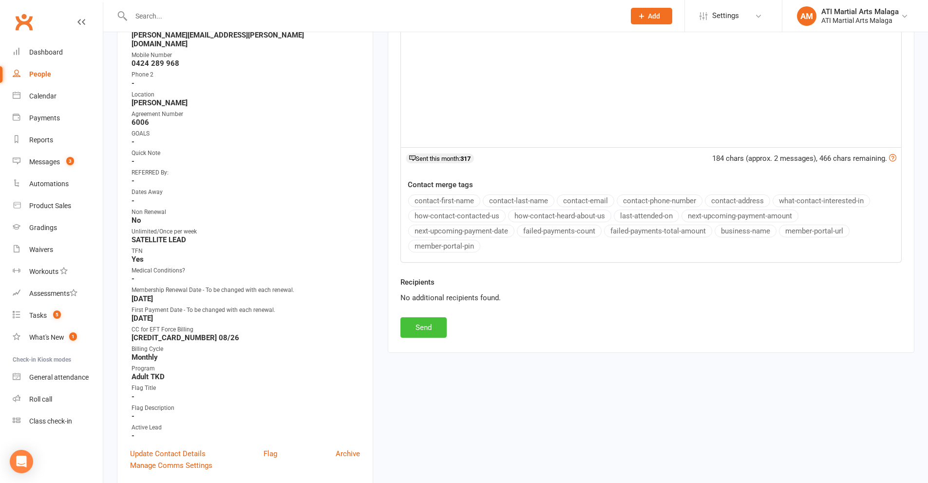
click at [426, 331] on button "Send" at bounding box center [424, 327] width 46 height 20
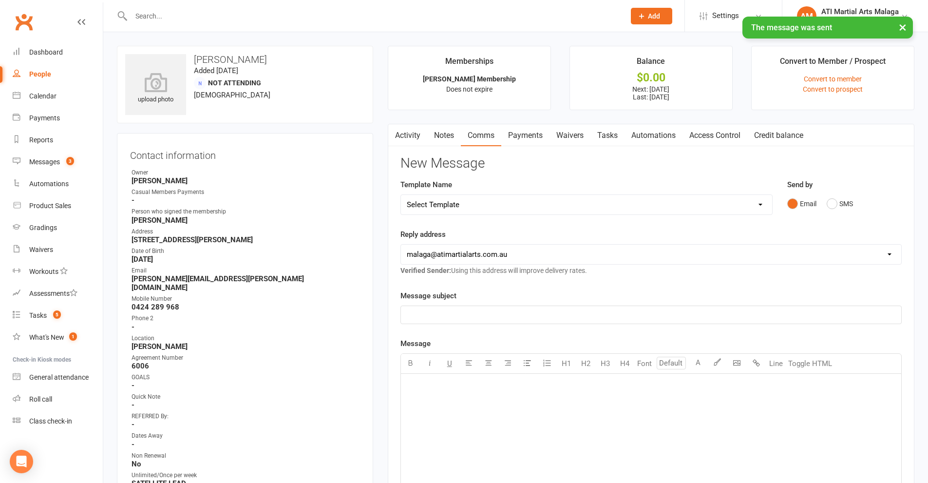
click at [446, 137] on link "Notes" at bounding box center [444, 135] width 34 height 22
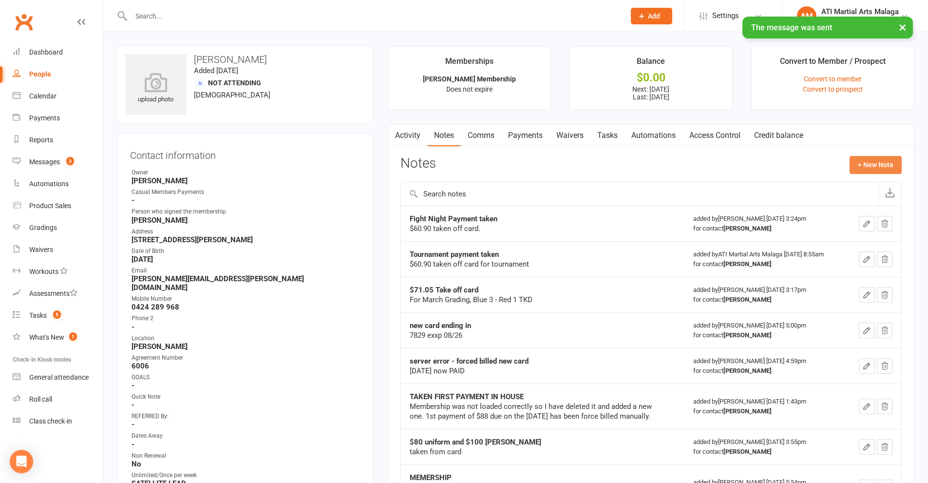
click at [869, 165] on button "+ New Note" at bounding box center [876, 165] width 52 height 18
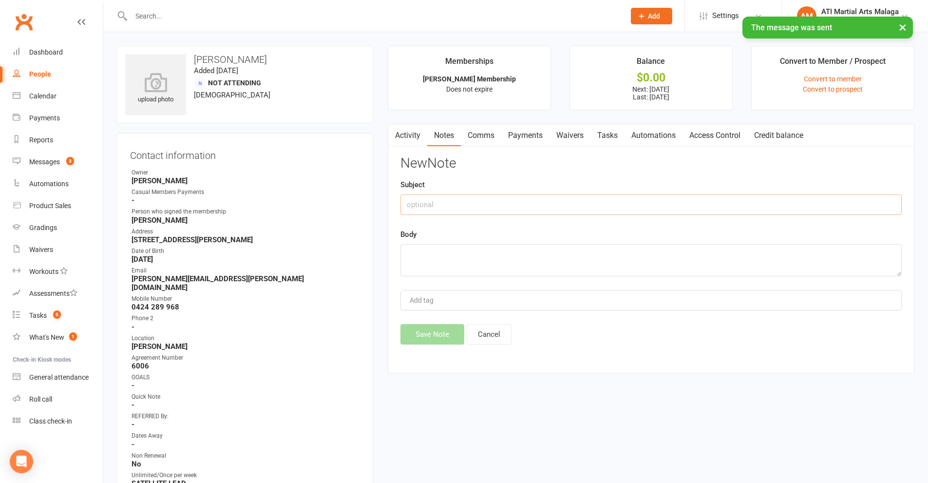
drag, startPoint x: 473, startPoint y: 205, endPoint x: 610, endPoint y: 237, distance: 140.3
click at [475, 205] on input "text" at bounding box center [651, 204] width 501 height 20
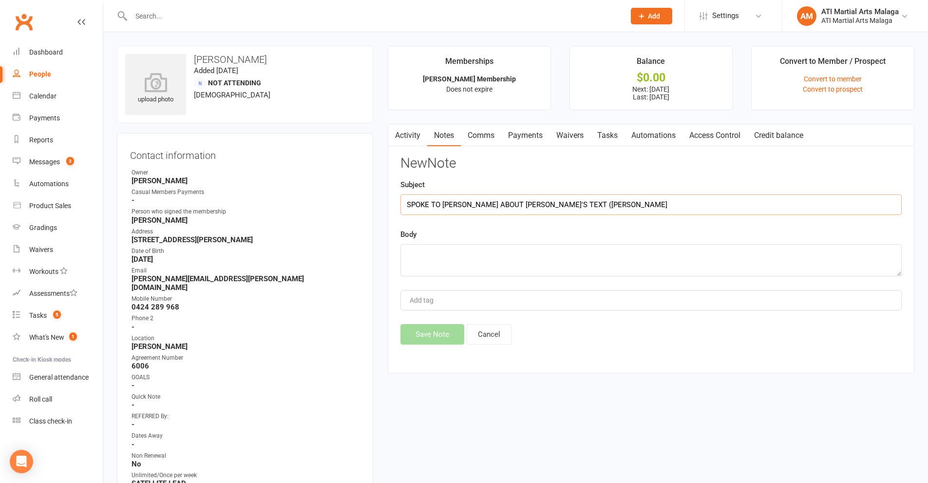
click at [556, 201] on input "SPOKE TO BRANDON ABOUT MUM'S TEXT (Sying Edmond" at bounding box center [651, 204] width 501 height 20
click at [553, 202] on input "SPOKE TO BRANDON ABOUT MUM'S TEXT (Sying Edmond" at bounding box center [651, 204] width 501 height 20
click at [606, 204] on input "SPOKE TO BRANDON ABOUT MUM'S TEXT (Saying Edmond" at bounding box center [651, 204] width 501 height 20
type input "SPOKE TO BRANDON ABOUT MUM'S TEXT (Saying Edmond is stopping)"
paste textarea "Hi Lisa, I have now put in a non renewal for Edmond's membership and there will…"
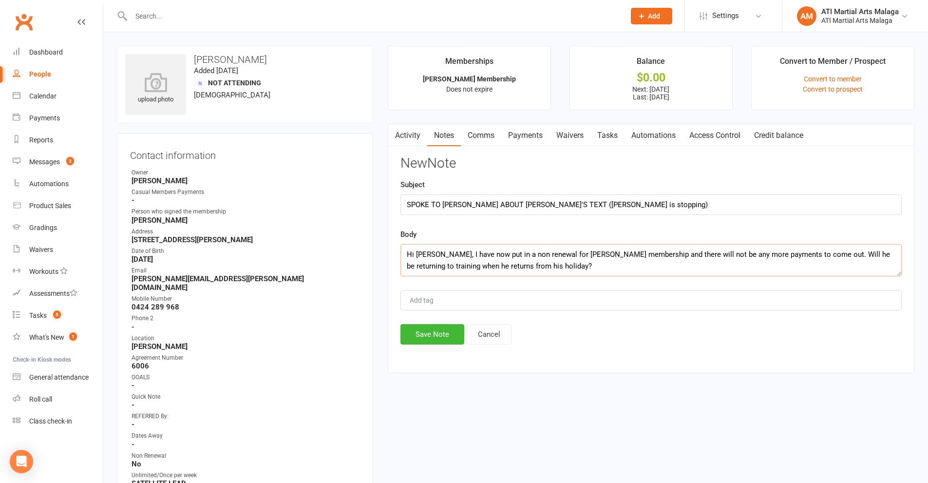
click at [405, 254] on textarea "Hi Lisa, I have now put in a non renewal for Edmond's membership and there will…" at bounding box center [651, 260] width 501 height 32
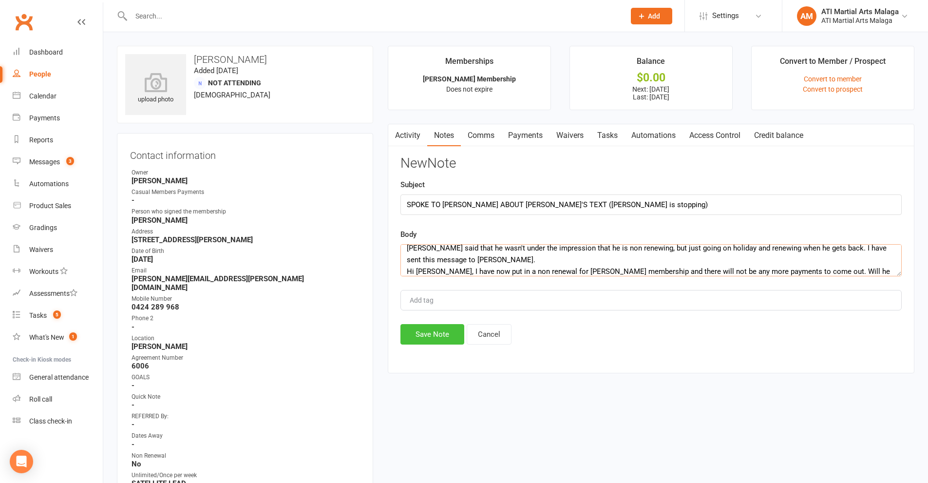
type textarea "Brandon said that he wasn't under the impression that he is non renewing, but j…"
click at [453, 331] on button "Save Note" at bounding box center [433, 334] width 64 height 20
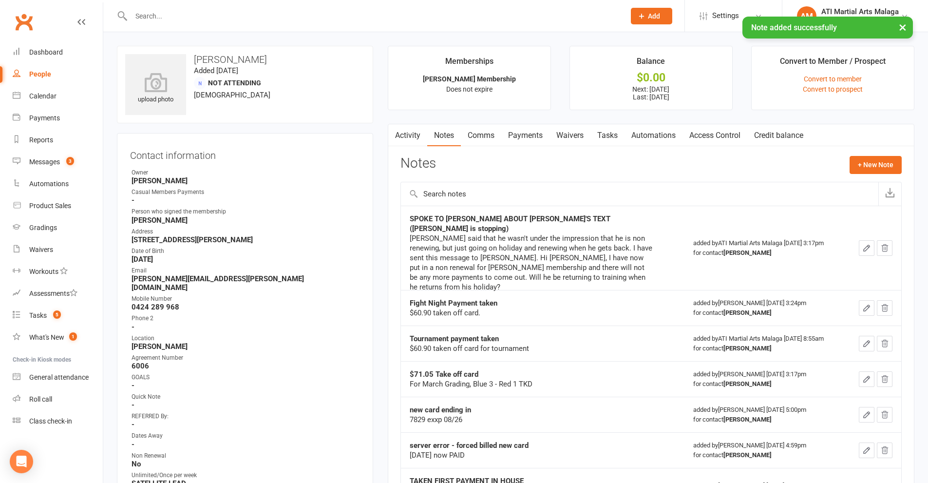
click at [206, 11] on input "text" at bounding box center [373, 16] width 490 height 14
click at [867, 244] on icon "button" at bounding box center [867, 248] width 9 height 9
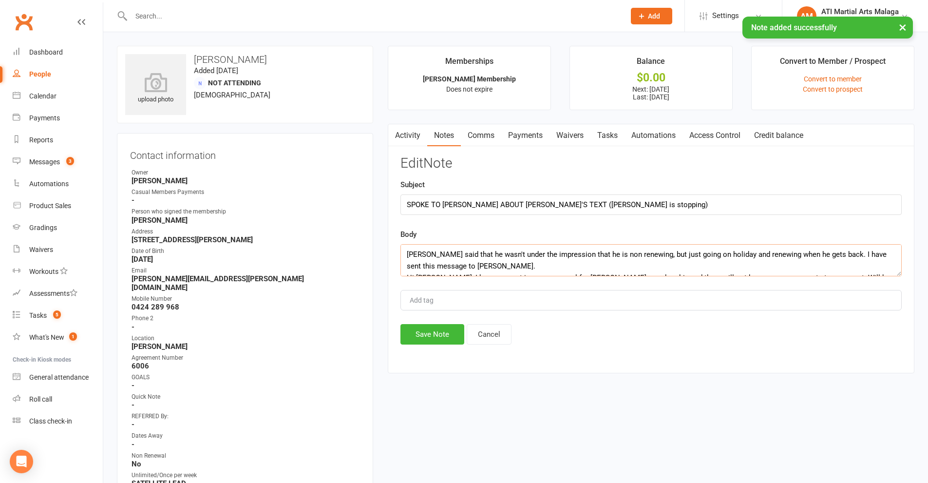
click at [472, 270] on textarea "Brandon said that he wasn't under the impression that he is non renewing, but j…" at bounding box center [651, 260] width 501 height 32
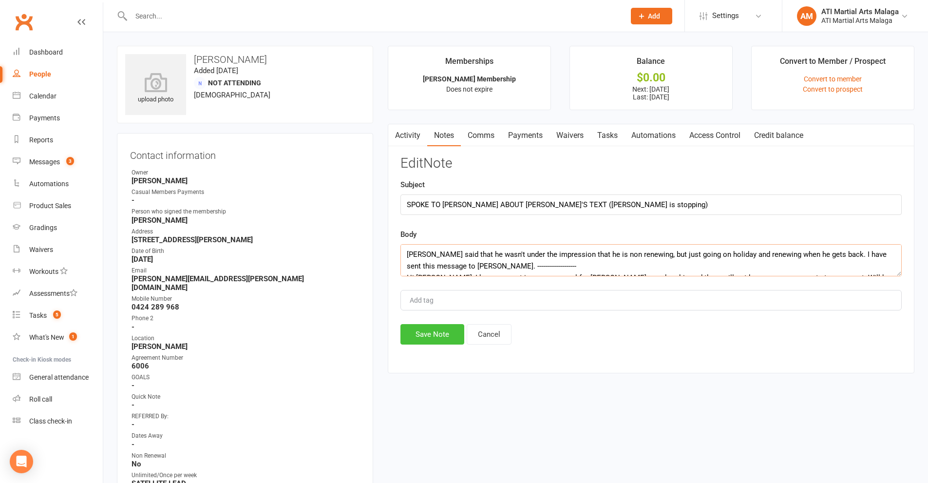
type textarea "Brandon said that he wasn't under the impression that he is non renewing, but j…"
click at [429, 337] on button "Save Note" at bounding box center [433, 334] width 64 height 20
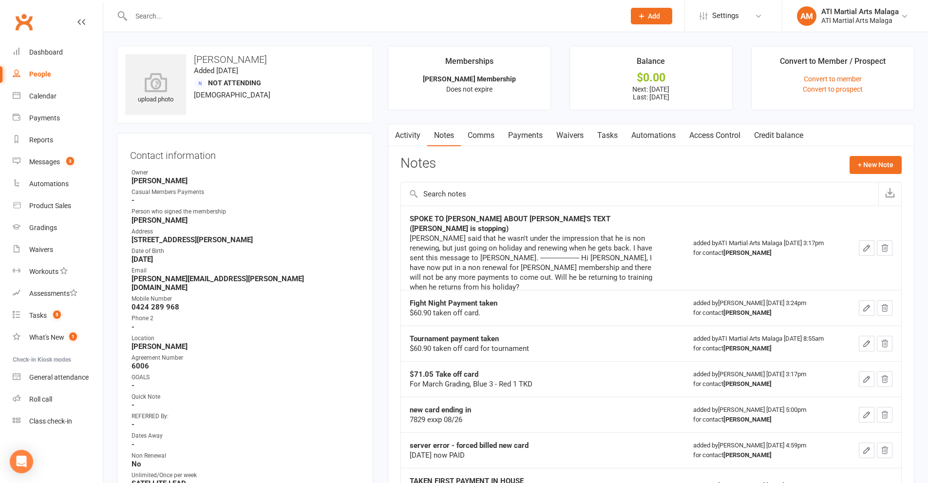
click at [270, 18] on input "text" at bounding box center [373, 16] width 490 height 14
click at [241, 10] on input "text" at bounding box center [373, 16] width 490 height 14
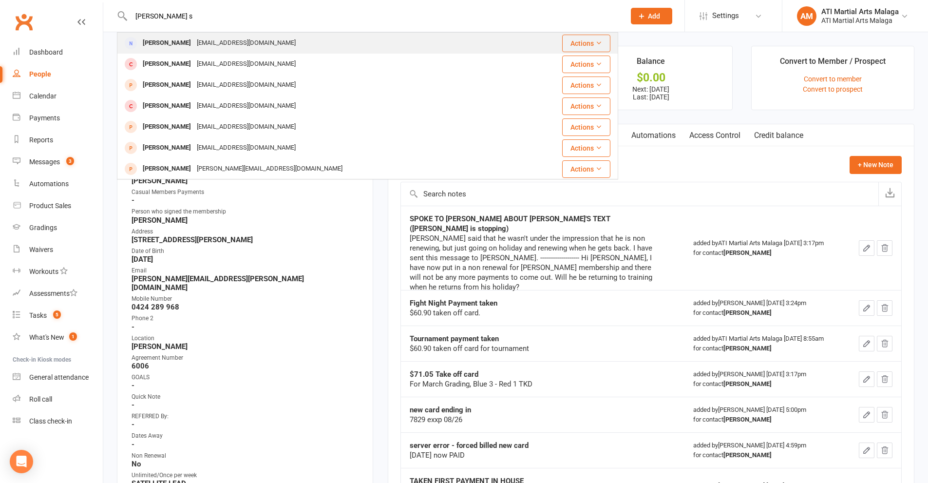
type input "lily nichola s"
click at [157, 48] on div "Lily Nicholas" at bounding box center [167, 43] width 54 height 14
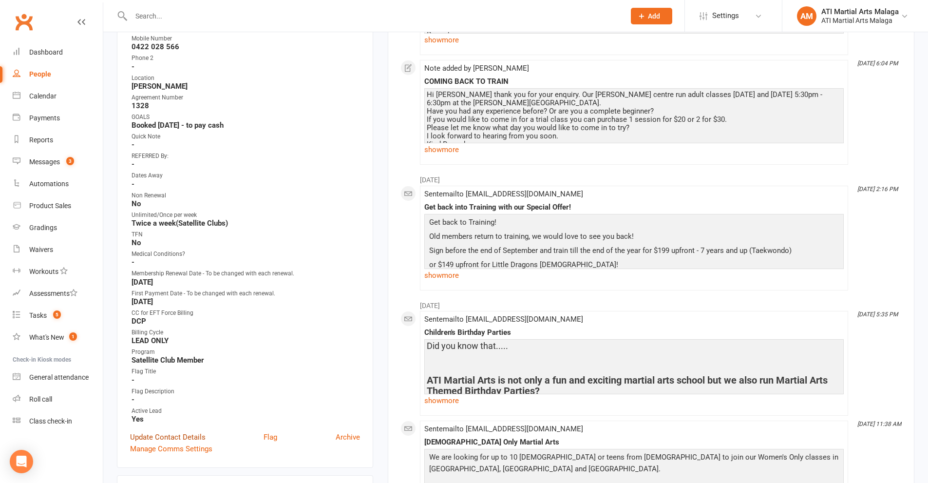
scroll to position [297, 0]
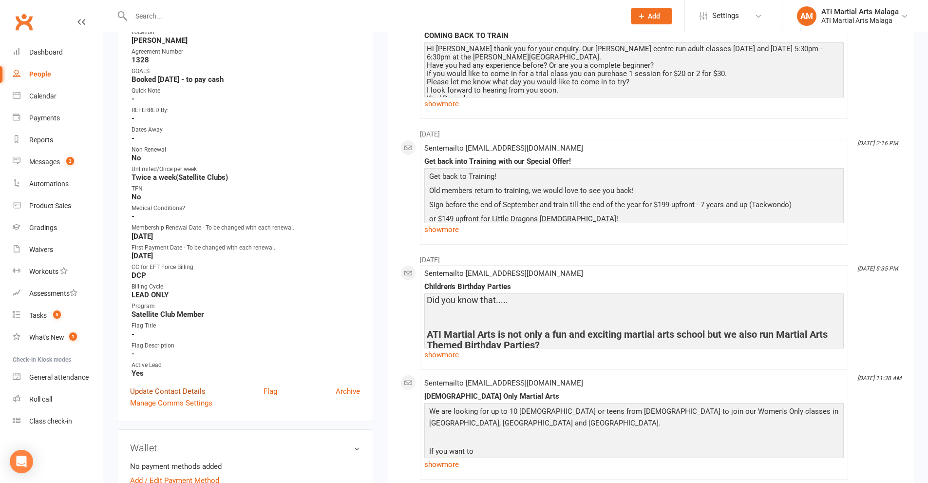
click at [182, 389] on link "Update Contact Details" at bounding box center [168, 392] width 76 height 12
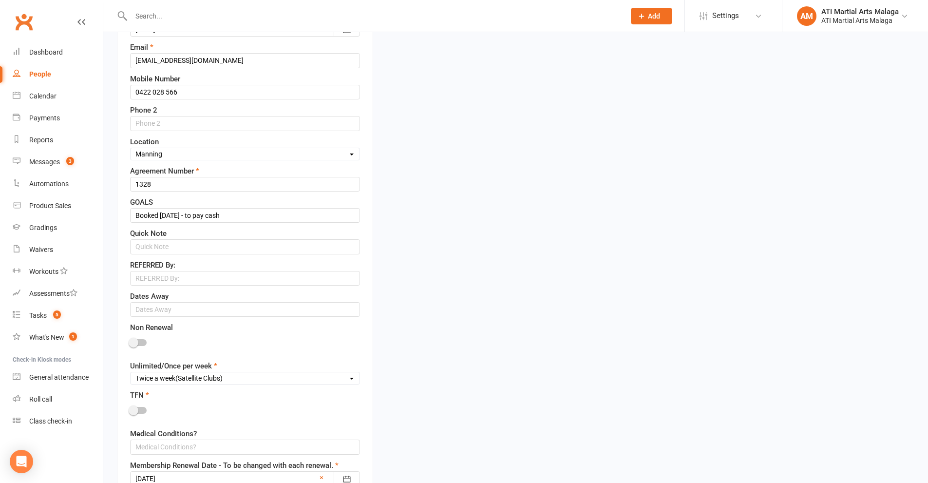
scroll to position [338, 0]
drag, startPoint x: 218, startPoint y: 216, endPoint x: 161, endPoint y: 214, distance: 57.6
click at [161, 214] on input "Booked 11.09.25 - to pay cash" at bounding box center [245, 214] width 230 height 15
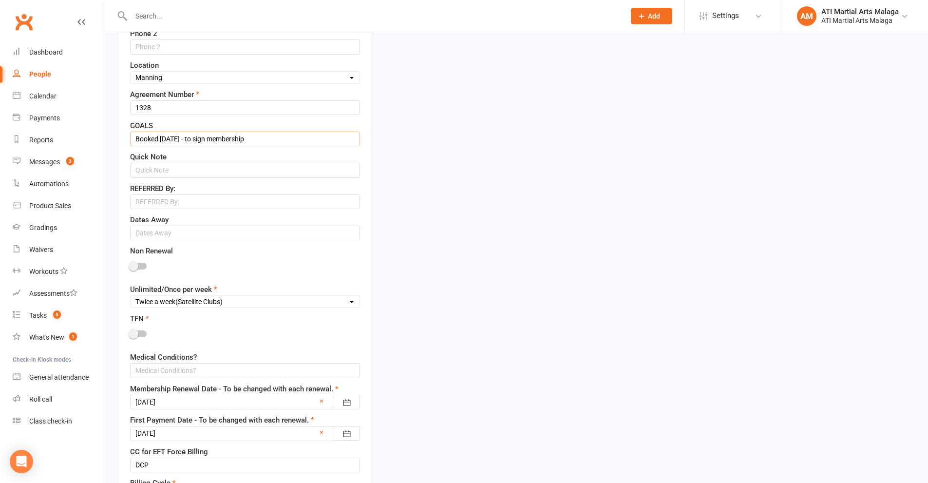
scroll to position [679, 0]
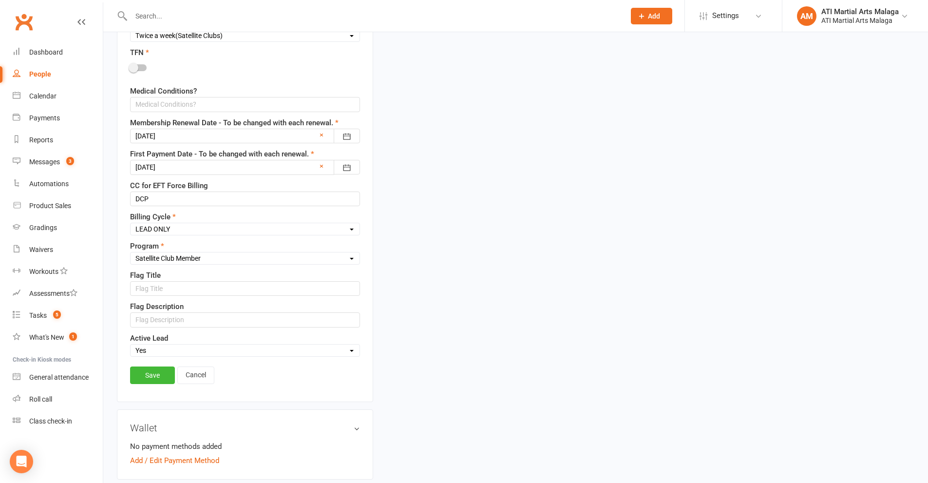
type input "Booked 15.09.25 - to sign membership"
click at [156, 367] on link "Save" at bounding box center [152, 375] width 45 height 18
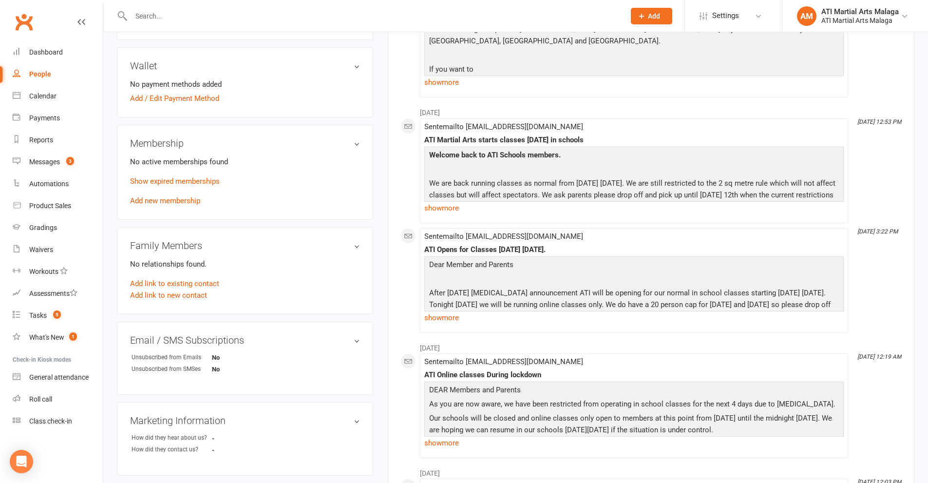
click at [255, 13] on input "text" at bounding box center [373, 16] width 490 height 14
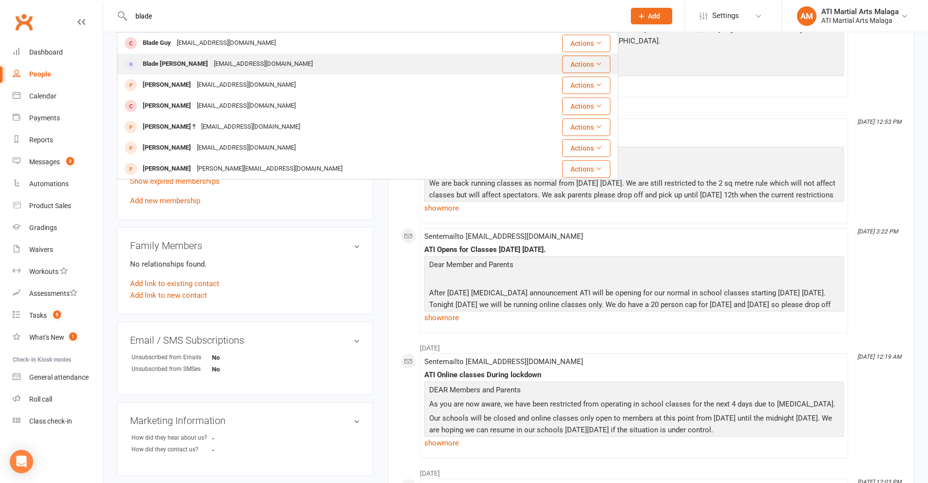
type input "blade"
click at [211, 59] on div "melissacarolatkins1995@gmail.com" at bounding box center [263, 64] width 105 height 14
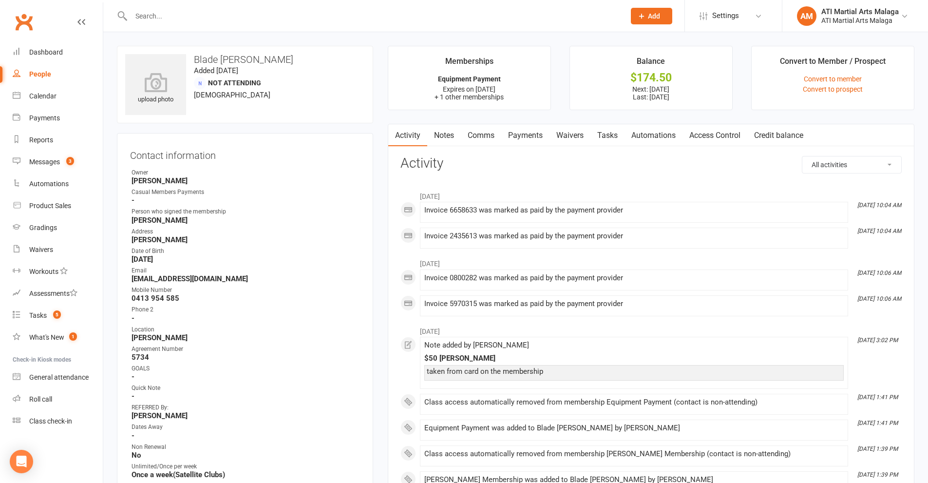
click at [433, 136] on link "Notes" at bounding box center [444, 135] width 34 height 22
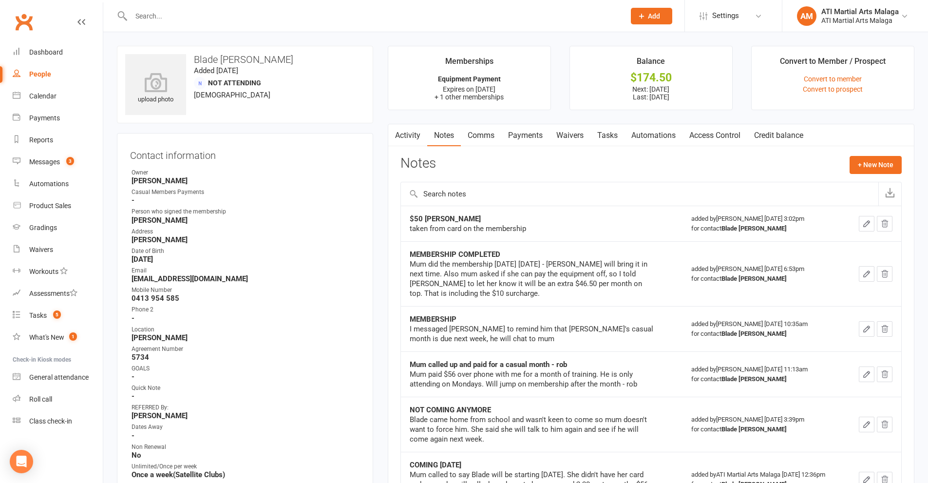
click at [269, 16] on input "text" at bounding box center [373, 16] width 490 height 14
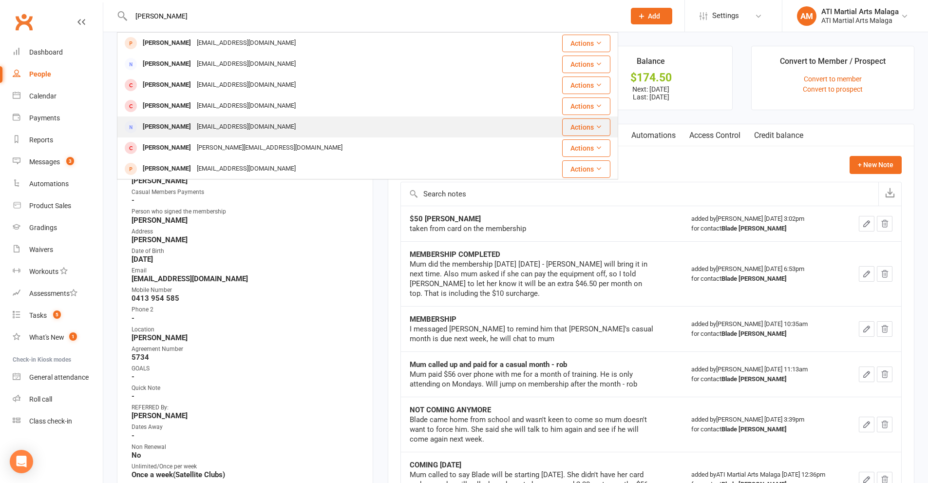
type input "lucas wil"
click at [184, 129] on div "[PERSON_NAME]" at bounding box center [167, 127] width 54 height 14
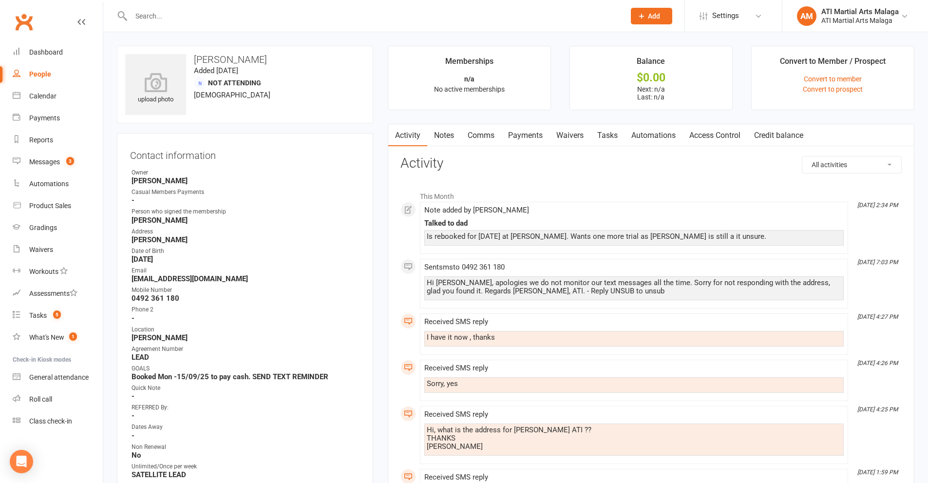
click at [490, 130] on link "Comms" at bounding box center [481, 135] width 40 height 22
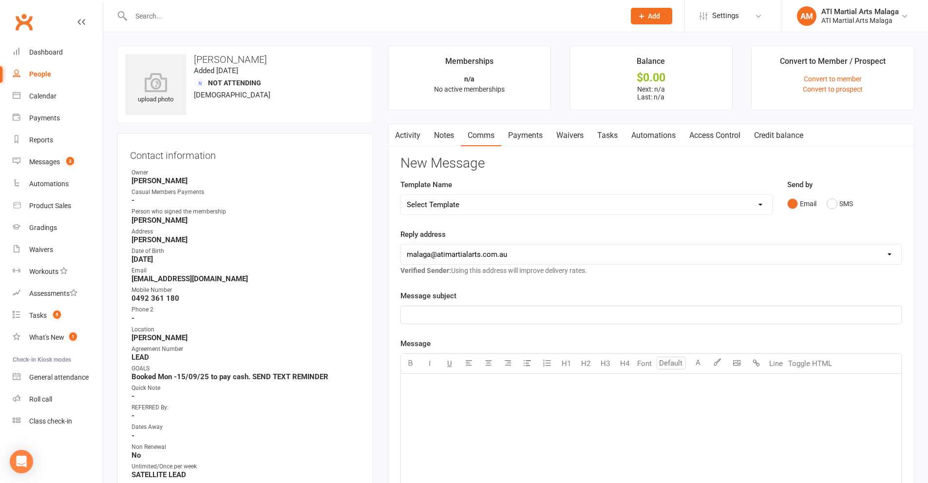
click at [477, 201] on select "Select Template [SMS] 8 days absence [Email] New Kids BJJ Class Starting 21.10.…" at bounding box center [586, 204] width 371 height 19
click at [512, 174] on div "New Message Template Name Select Template [SMS] 8 days absence [Email] New Kids…" at bounding box center [651, 420] width 501 height 528
click at [474, 200] on select "Select Template [SMS] 8 days absence [Email] New Kids BJJ Class Starting 21.10.…" at bounding box center [586, 204] width 371 height 19
select select "23"
click at [401, 195] on select "Select Template [SMS] 8 days absence [Email] New Kids BJJ Class Starting 21.10.…" at bounding box center [586, 204] width 371 height 19
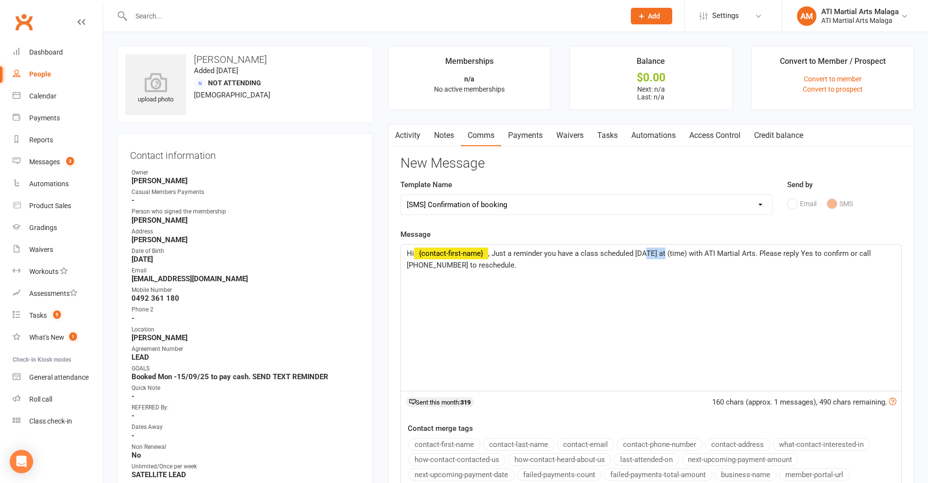
drag, startPoint x: 670, startPoint y: 251, endPoint x: 643, endPoint y: 255, distance: 27.1
click at [643, 255] on span ", Just a reminder you have a class scheduled tomorrow at (time) with ATI Martia…" at bounding box center [640, 259] width 466 height 20
drag, startPoint x: 684, startPoint y: 253, endPoint x: 663, endPoint y: 253, distance: 21.0
click at [663, 253] on span ", Just a reminder you have a class scheduled today at (time) with ATI Martial A…" at bounding box center [640, 259] width 466 height 20
click at [759, 252] on span ", Just a reminder you have a class scheduled today at 5.30pm with ATI Martial A…" at bounding box center [642, 259] width 471 height 20
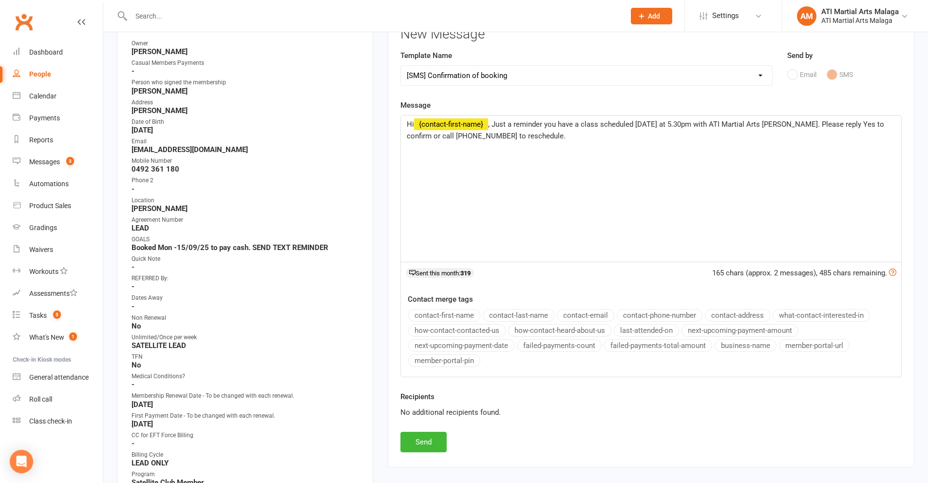
scroll to position [146, 0]
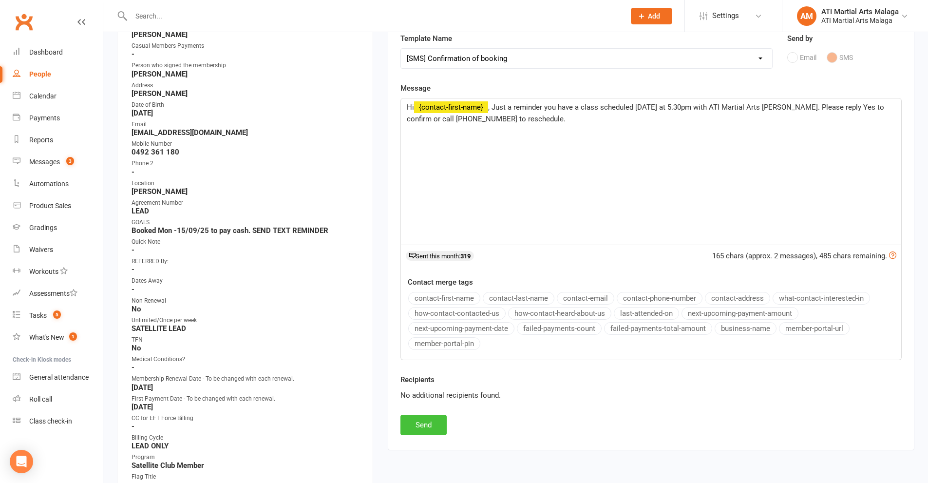
click at [430, 425] on button "Send" at bounding box center [424, 425] width 46 height 20
select select
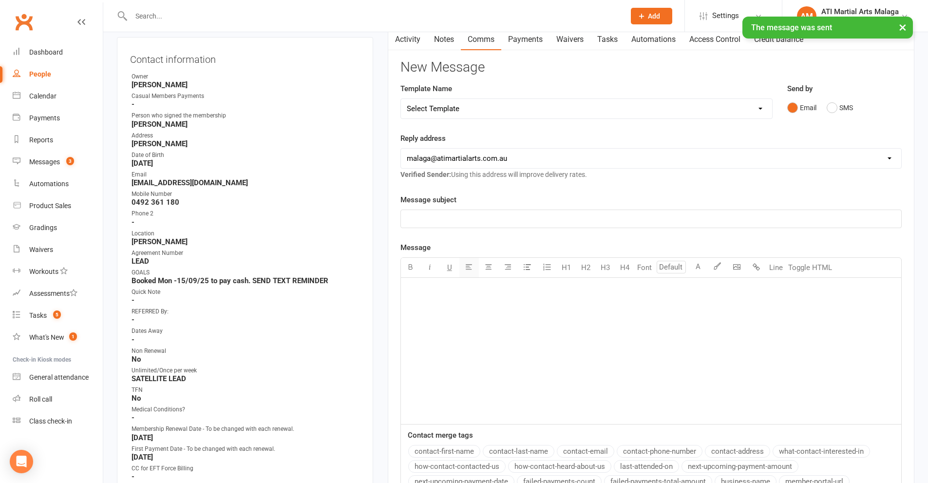
scroll to position [0, 0]
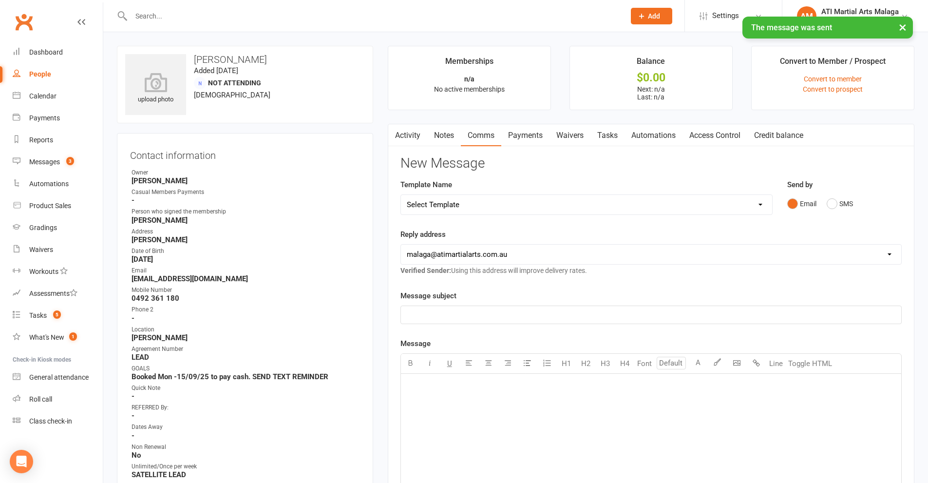
click at [412, 124] on link "Activity" at bounding box center [407, 135] width 39 height 22
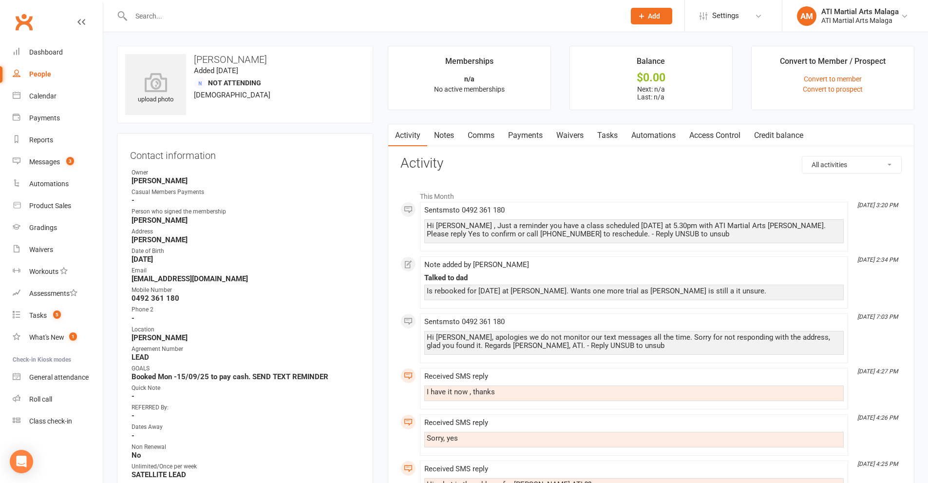
click at [190, 16] on input "text" at bounding box center [373, 16] width 490 height 14
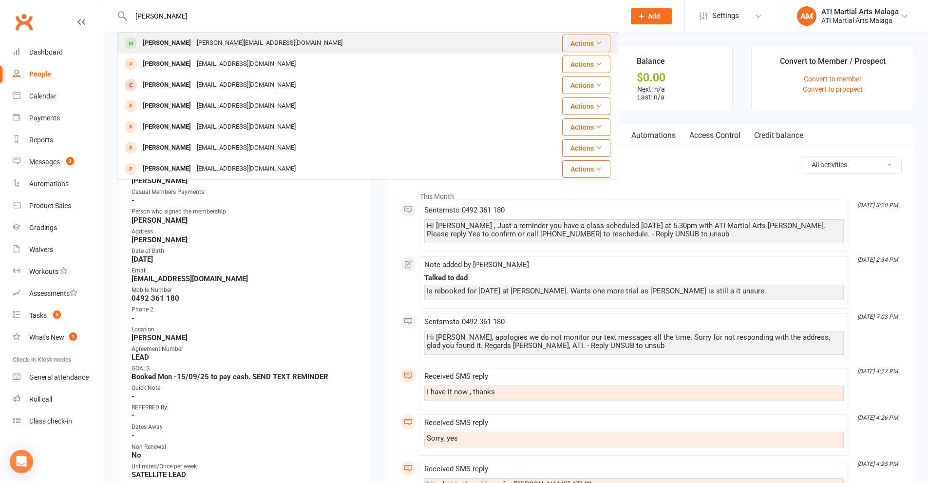
type input "riya"
click at [177, 41] on div "[PERSON_NAME]" at bounding box center [167, 43] width 54 height 14
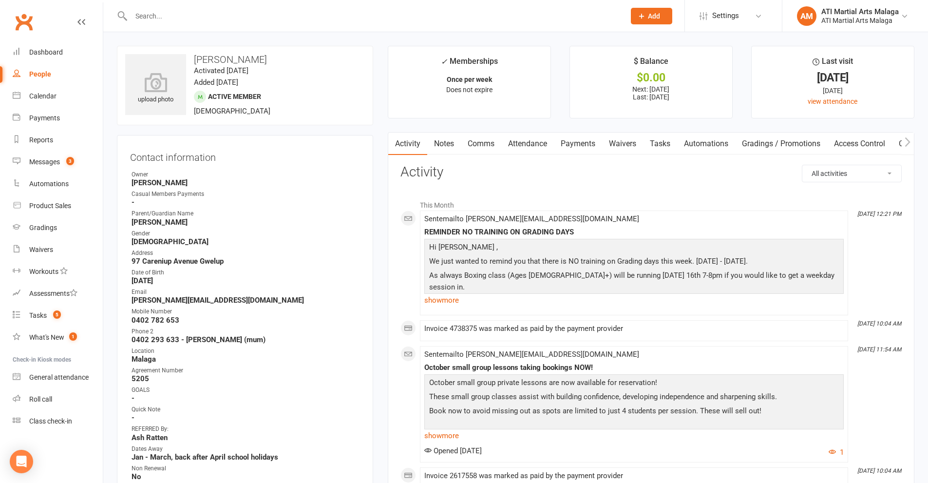
click at [447, 138] on link "Notes" at bounding box center [444, 144] width 34 height 22
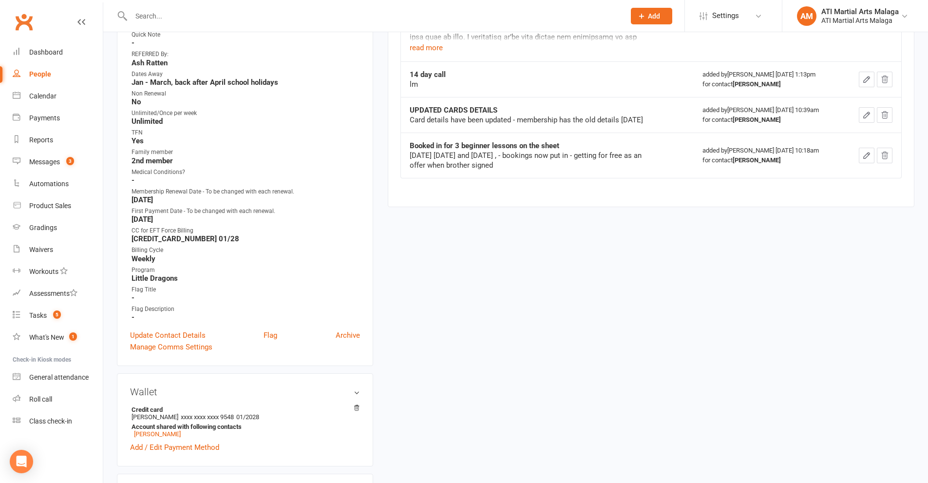
scroll to position [390, 0]
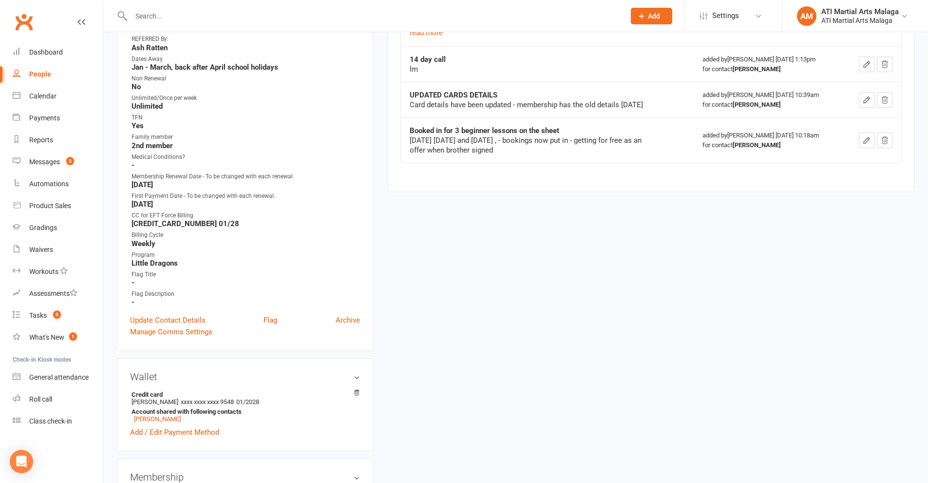
drag, startPoint x: 170, startPoint y: 186, endPoint x: 131, endPoint y: 187, distance: 38.5
click at [131, 187] on li "Membership Renewal Date - To be changed with each renewal. February 28, 2026" at bounding box center [245, 180] width 230 height 17
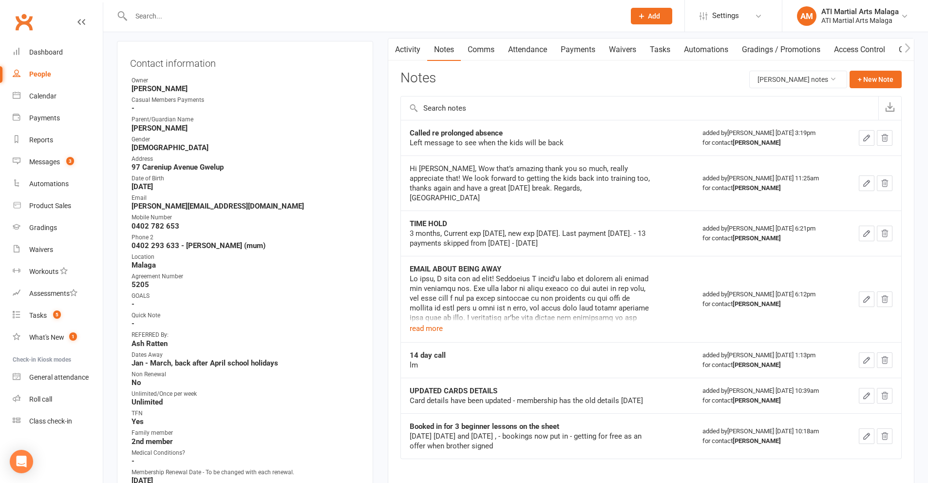
scroll to position [0, 0]
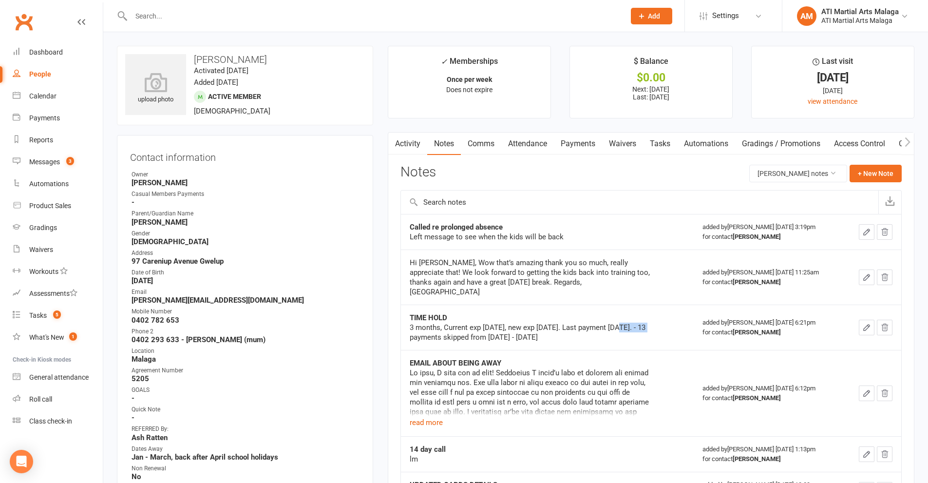
drag, startPoint x: 652, startPoint y: 316, endPoint x: 619, endPoint y: 319, distance: 32.8
click at [619, 323] on div "3 months, Current exp 30.11.25, new exp 28.02.26. Last payment 27.11.25. - 13 p…" at bounding box center [532, 332] width 244 height 19
click at [276, 10] on input "text" at bounding box center [373, 16] width 490 height 14
click at [873, 181] on button "+ New Note" at bounding box center [876, 174] width 52 height 18
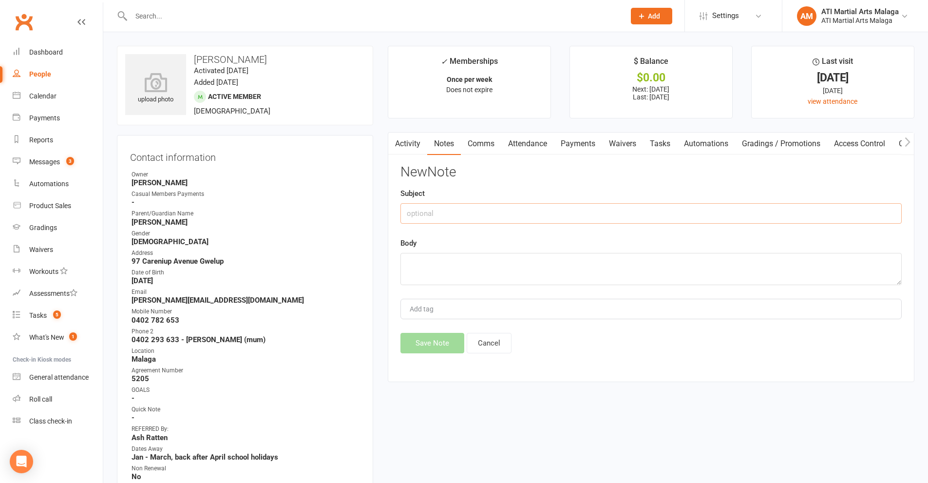
click at [494, 212] on input "text" at bounding box center [651, 213] width 501 height 20
type input "TIME HOLD - 6 MONTHS"
paste textarea "Hi team, Just writing with regards to Riya, she is currently enrolled but we ha…"
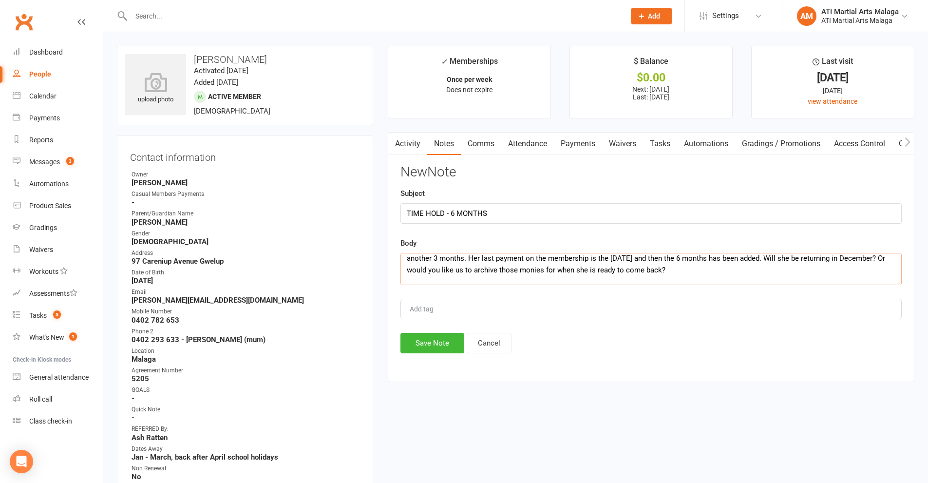
scroll to position [98, 0]
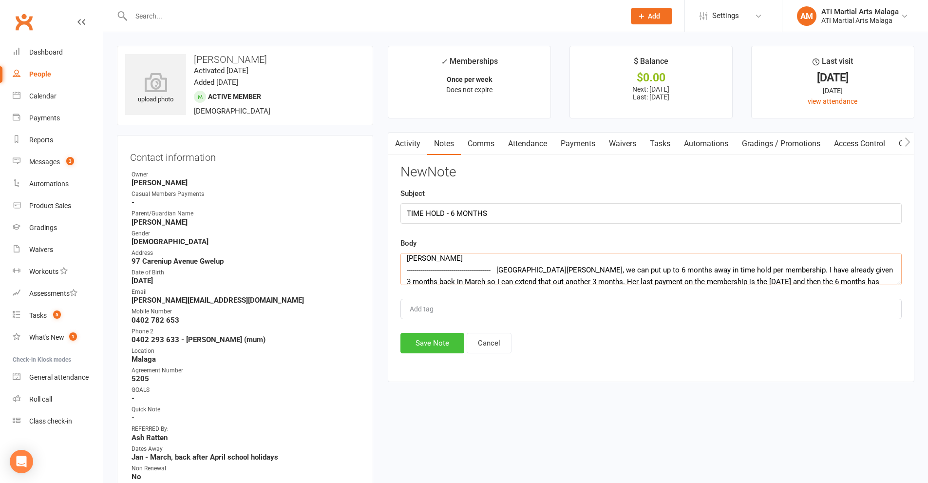
type textarea "Hi team, Just writing with regards to Riya, she is currently enrolled but we ha…"
click at [439, 349] on button "Save Note" at bounding box center [433, 343] width 64 height 20
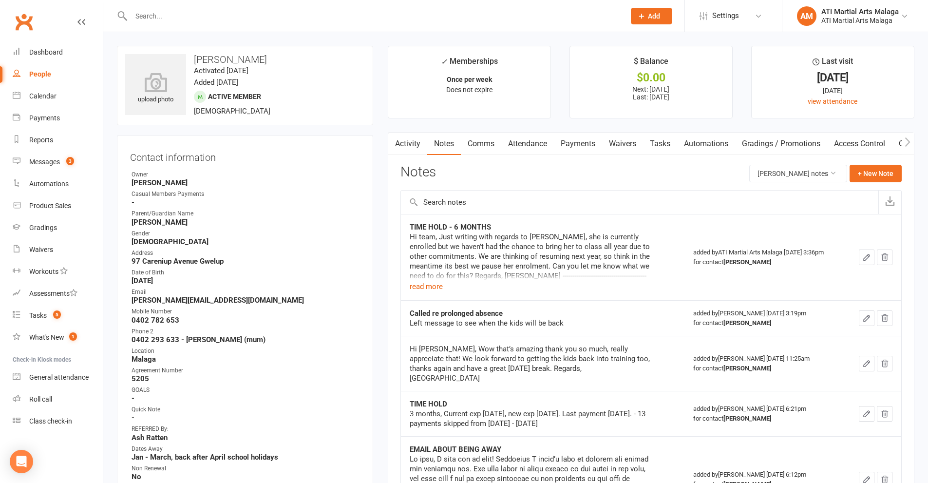
click at [309, 16] on input "text" at bounding box center [373, 16] width 490 height 14
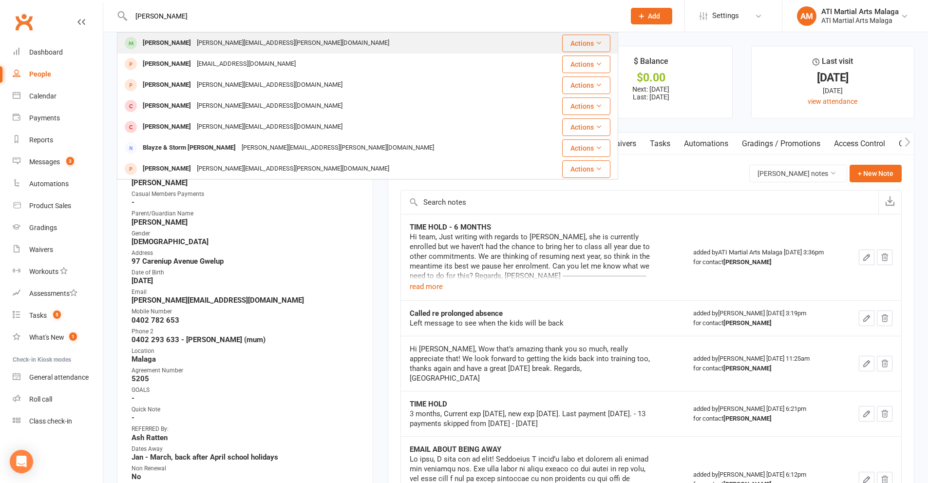
type input "MOLLY PRITCHARD"
click at [174, 42] on div "[PERSON_NAME]" at bounding box center [167, 43] width 54 height 14
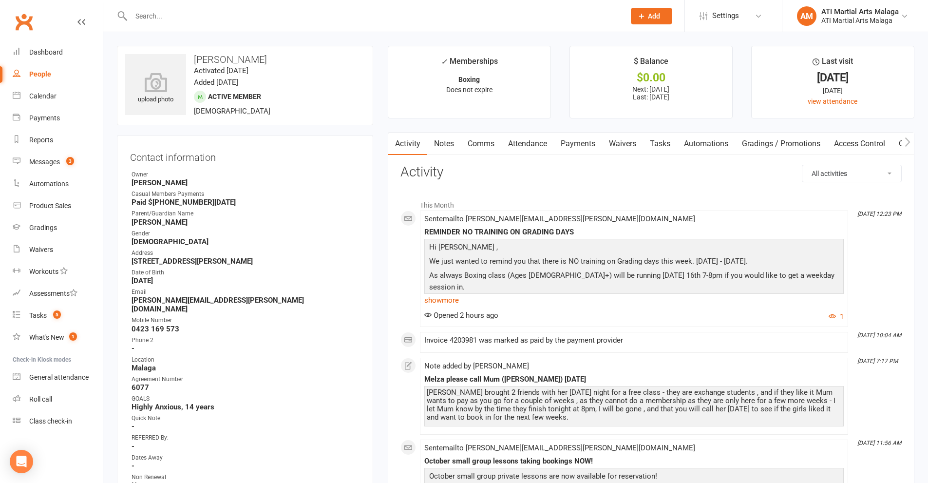
drag, startPoint x: 452, startPoint y: 142, endPoint x: 583, endPoint y: 369, distance: 261.6
click at [452, 144] on link "Notes" at bounding box center [444, 144] width 34 height 22
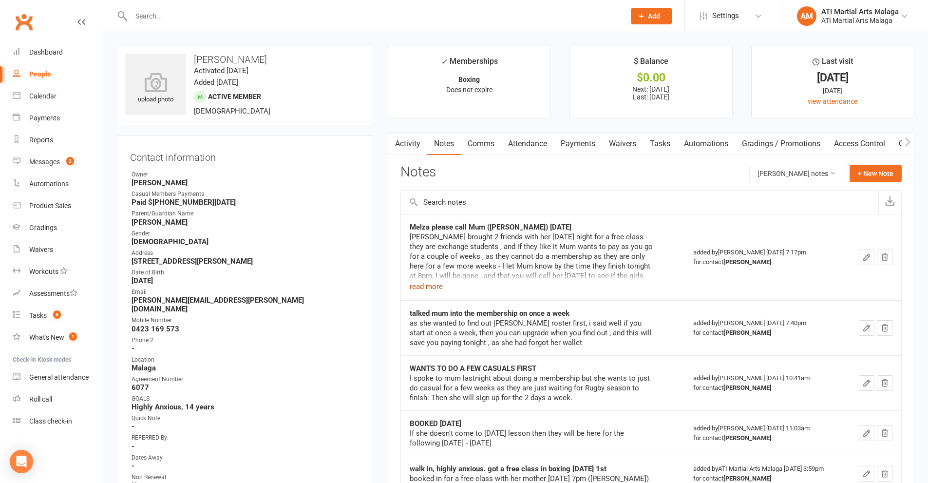
click at [434, 289] on button "read more" at bounding box center [426, 287] width 33 height 12
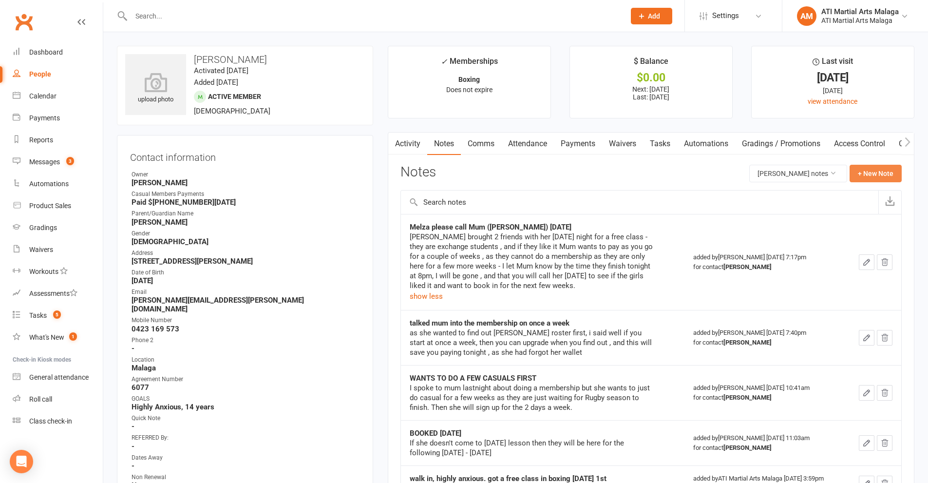
click at [886, 173] on button "+ New Note" at bounding box center [876, 174] width 52 height 18
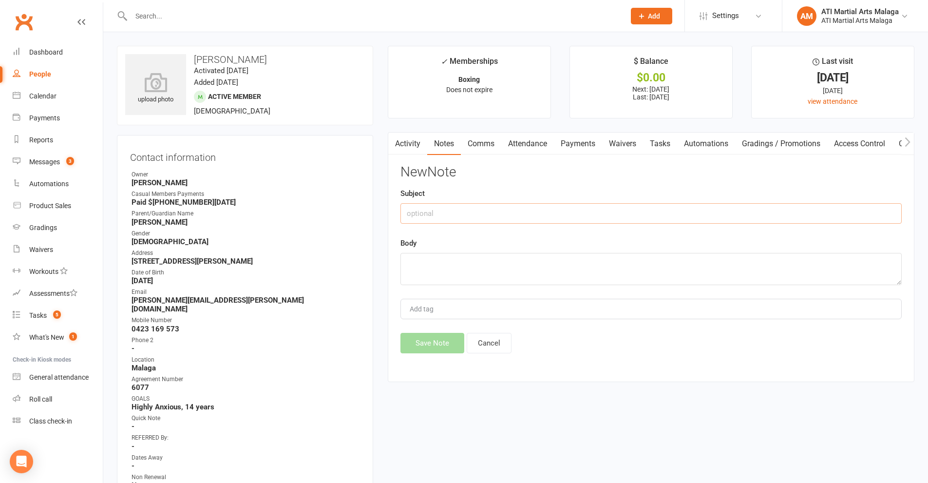
click at [518, 212] on input "text" at bounding box center [651, 213] width 501 height 20
type input "c"
type input "V"
type input "CALLED ABOUT EXHANGE STUDENTS"
type textarea "M"
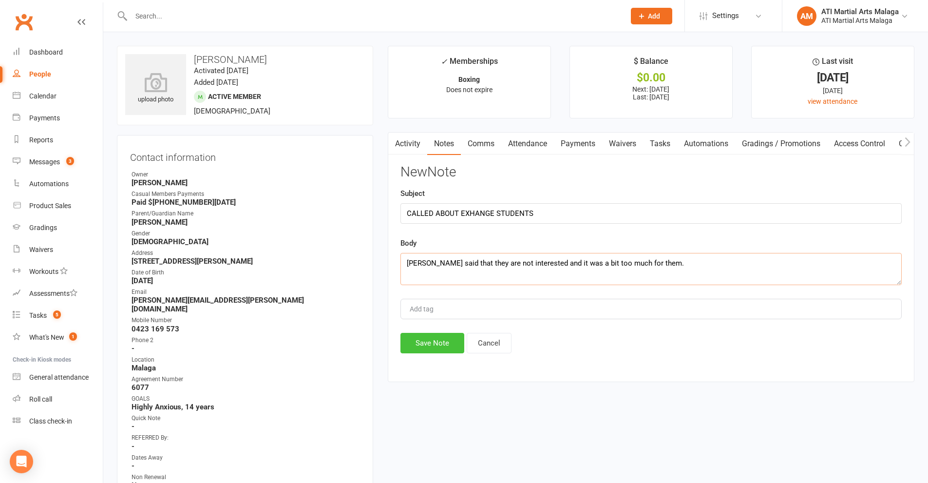
type textarea "[PERSON_NAME] said that they are not interested and it was a bit too much for t…"
click at [437, 340] on button "Save Note" at bounding box center [433, 343] width 64 height 20
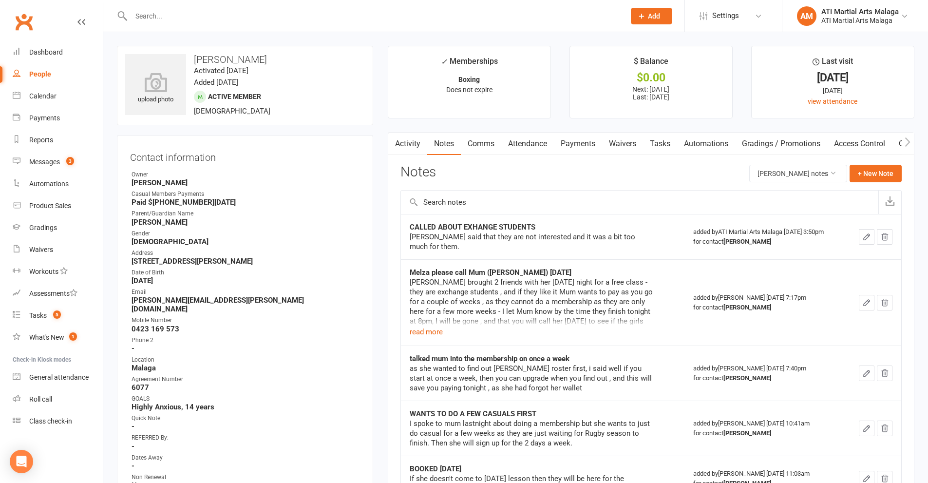
click at [264, 16] on input "text" at bounding box center [373, 16] width 490 height 14
drag, startPoint x: 406, startPoint y: 13, endPoint x: 406, endPoint y: 21, distance: 8.3
click at [406, 21] on input "text" at bounding box center [373, 16] width 490 height 14
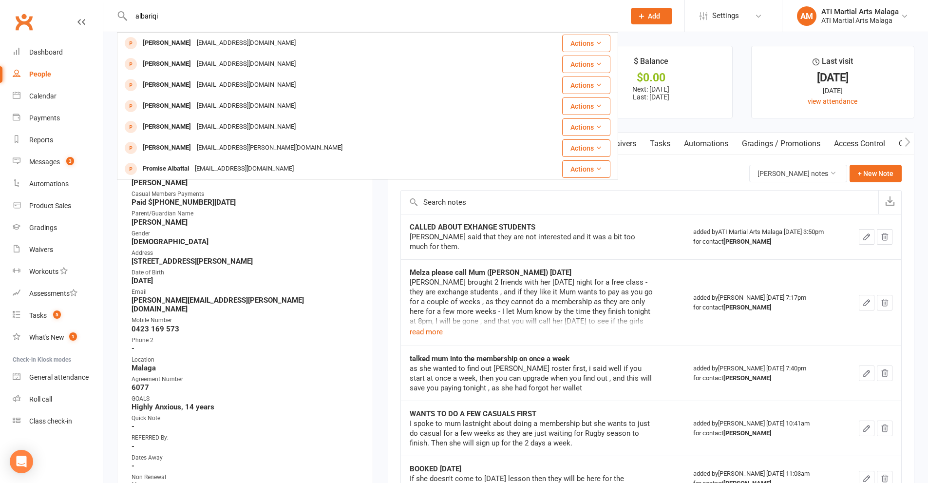
type input "albariqi"
click at [159, 61] on div "[PERSON_NAME]" at bounding box center [167, 64] width 54 height 14
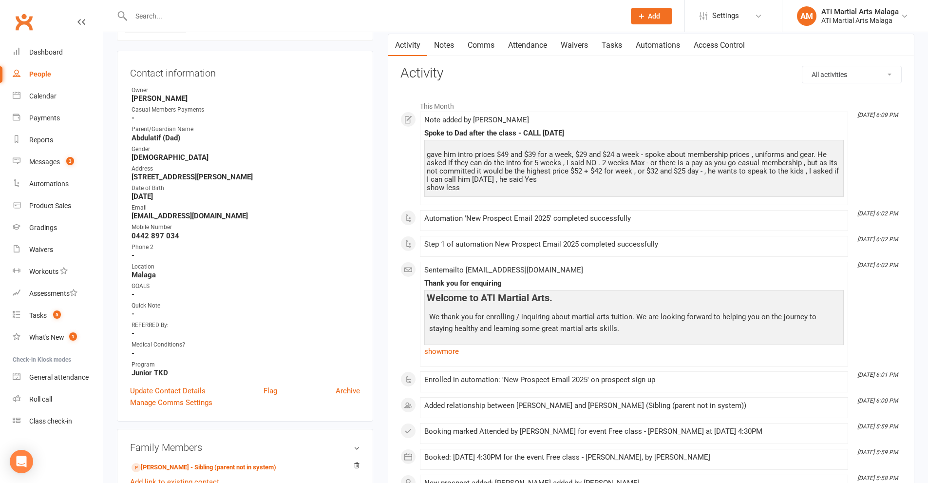
scroll to position [146, 0]
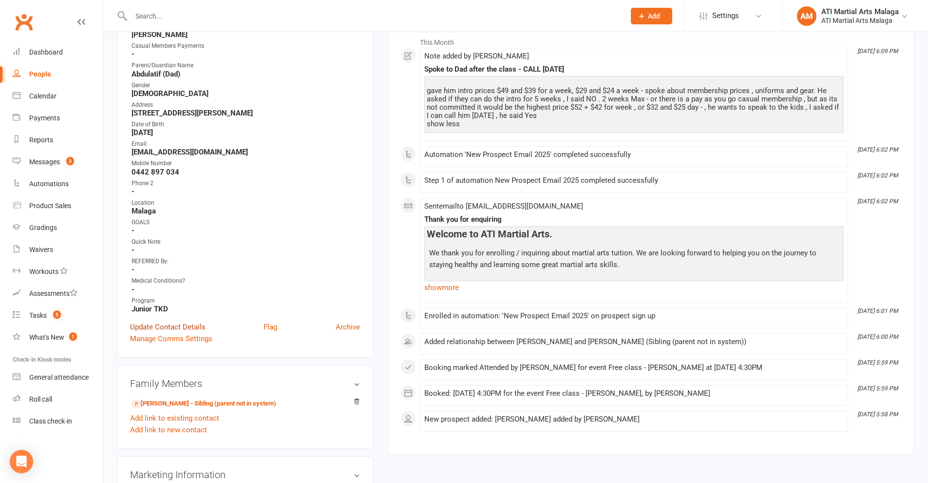
click at [157, 322] on link "Update Contact Details" at bounding box center [168, 327] width 76 height 12
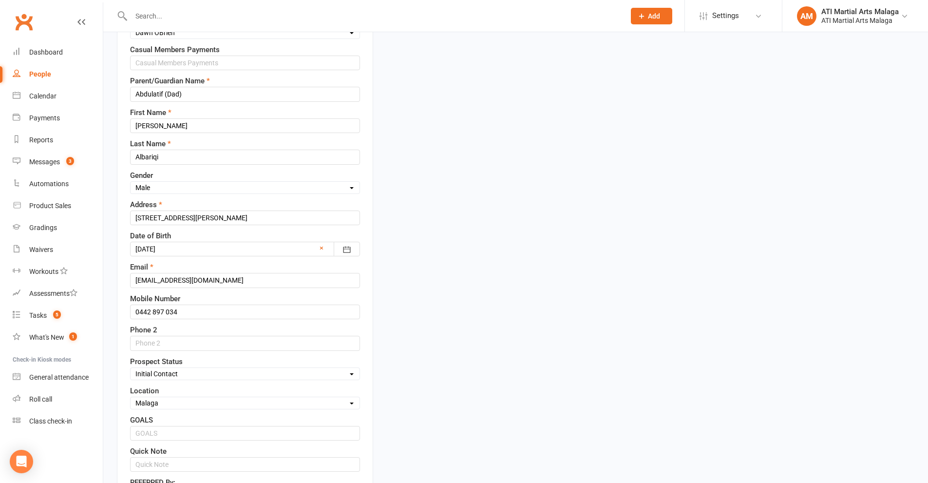
scroll to position [300, 0]
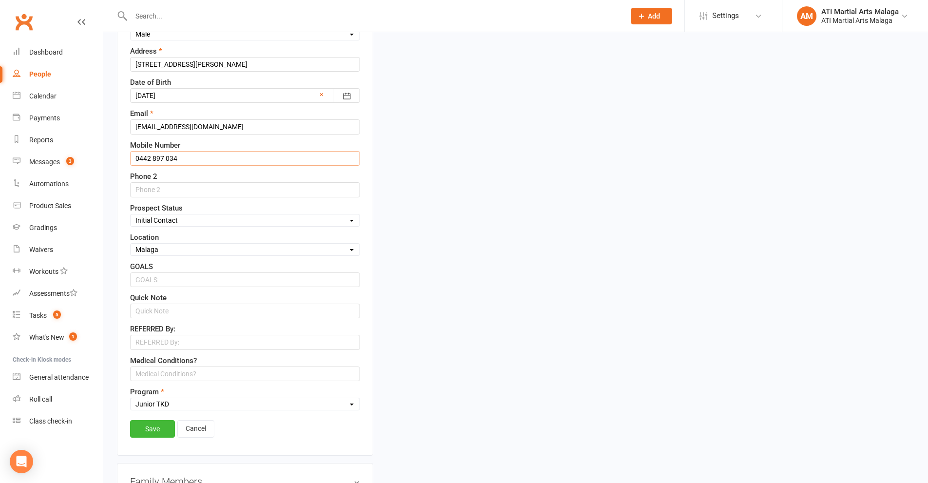
drag, startPoint x: 183, startPoint y: 156, endPoint x: 175, endPoint y: 155, distance: 7.8
click at [175, 155] on input "0442 897 034" at bounding box center [245, 158] width 230 height 15
type input "0442 897 039"
click at [160, 429] on link "Save" at bounding box center [152, 429] width 45 height 18
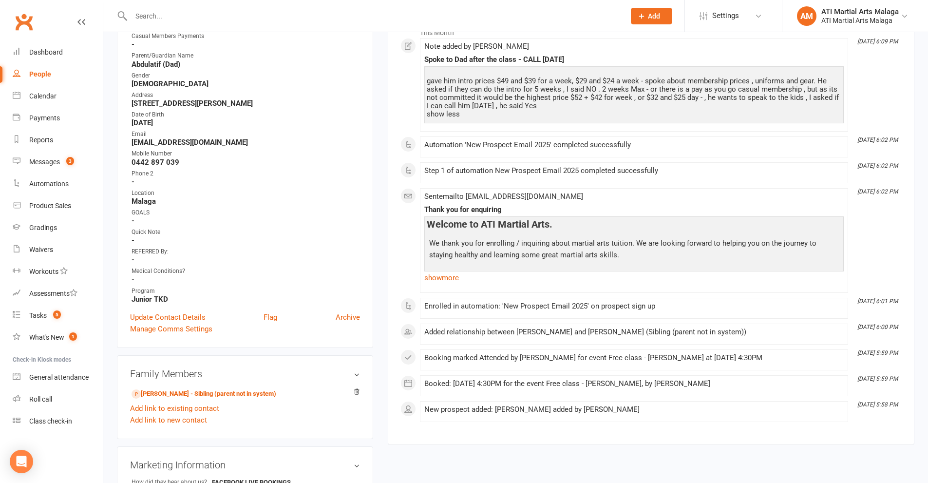
scroll to position [154, 0]
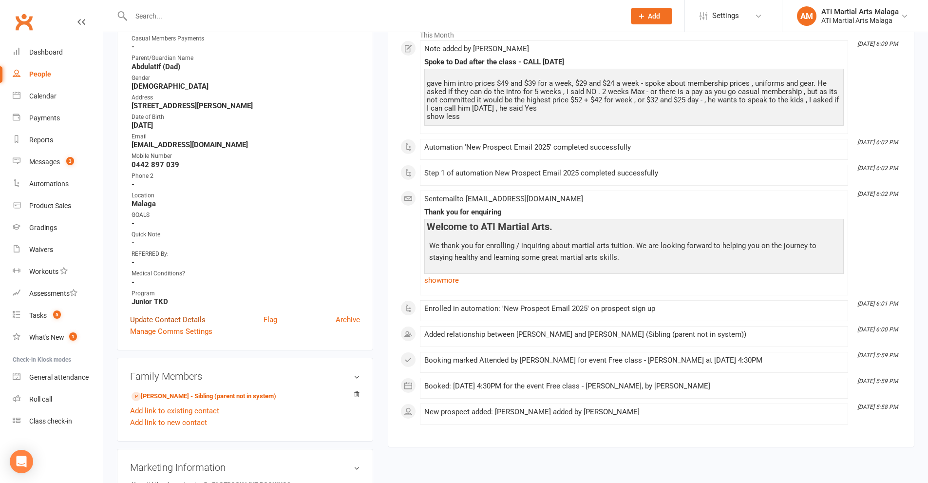
click at [178, 317] on link "Update Contact Details" at bounding box center [168, 320] width 76 height 12
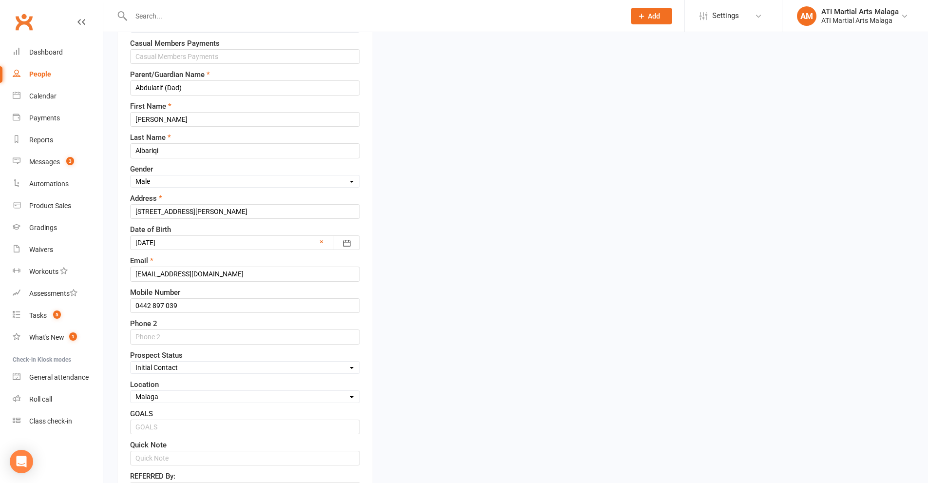
scroll to position [289, 0]
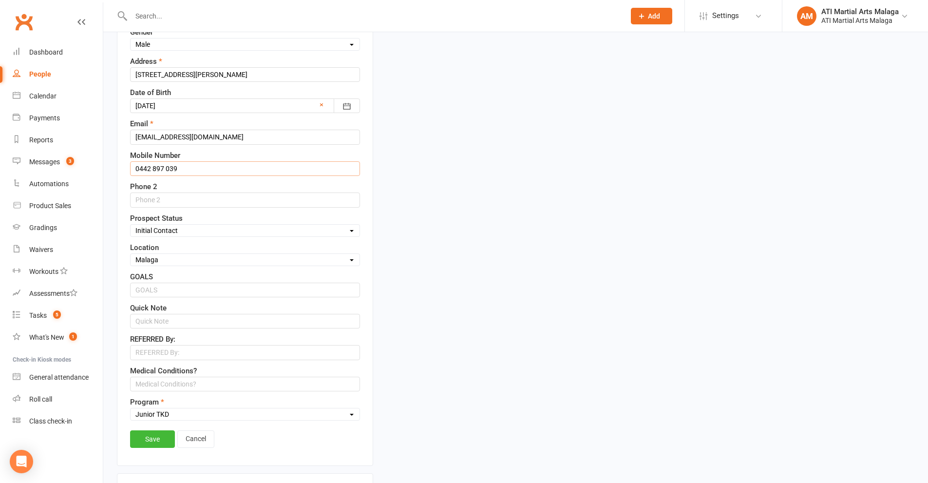
drag, startPoint x: 149, startPoint y: 169, endPoint x: 143, endPoint y: 157, distance: 12.9
click at [147, 168] on input "0442 897 039" at bounding box center [245, 168] width 230 height 15
type input "0449 897 039"
click at [147, 434] on link "Save" at bounding box center [152, 439] width 45 height 18
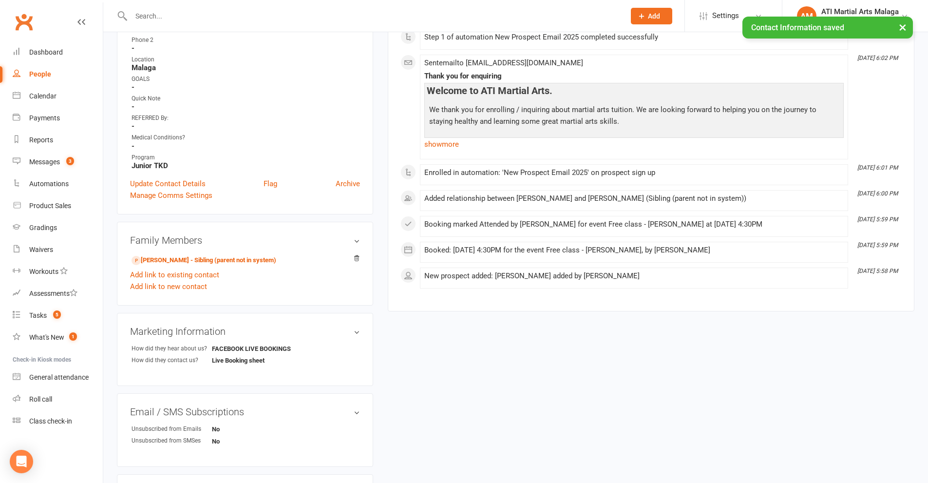
scroll to position [95, 0]
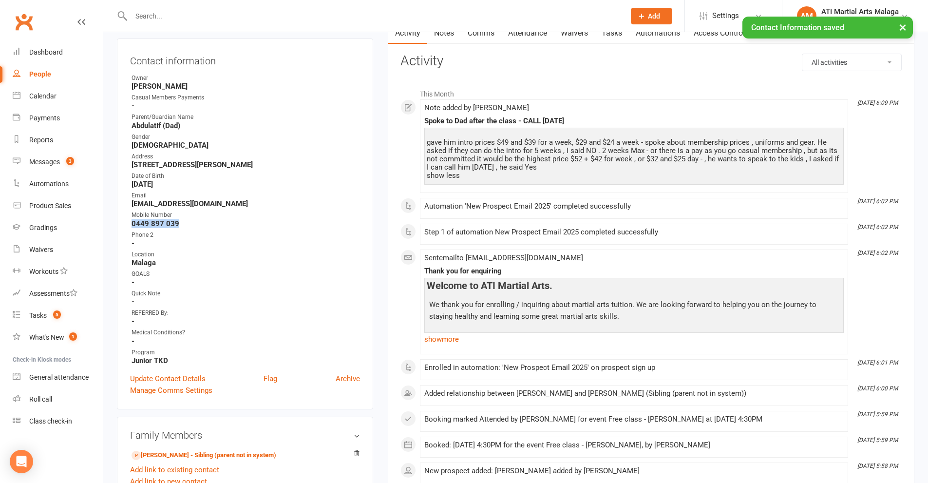
drag, startPoint x: 178, startPoint y: 223, endPoint x: 123, endPoint y: 227, distance: 55.2
click at [123, 227] on div "Contact information Owner Dawn OBrien Casual Members Payments - Parent/Guardian…" at bounding box center [245, 224] width 256 height 371
copy strong "0449 897 039"
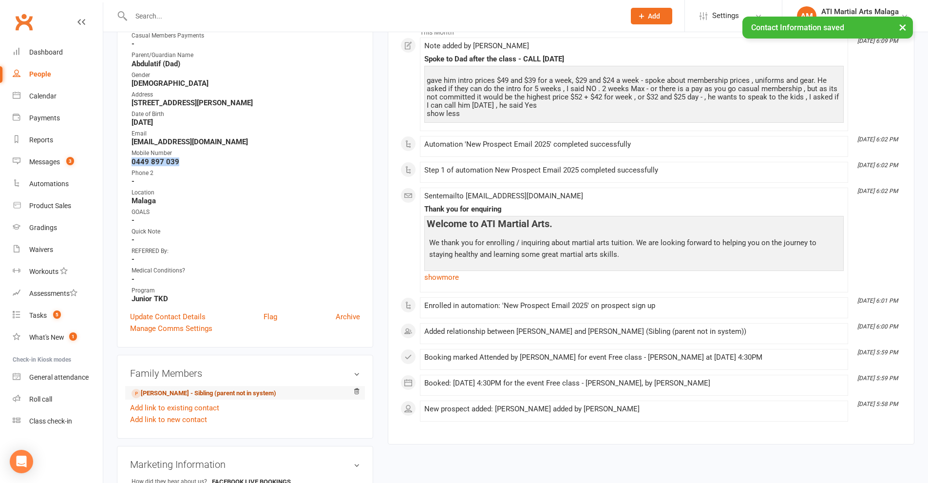
scroll to position [241, 0]
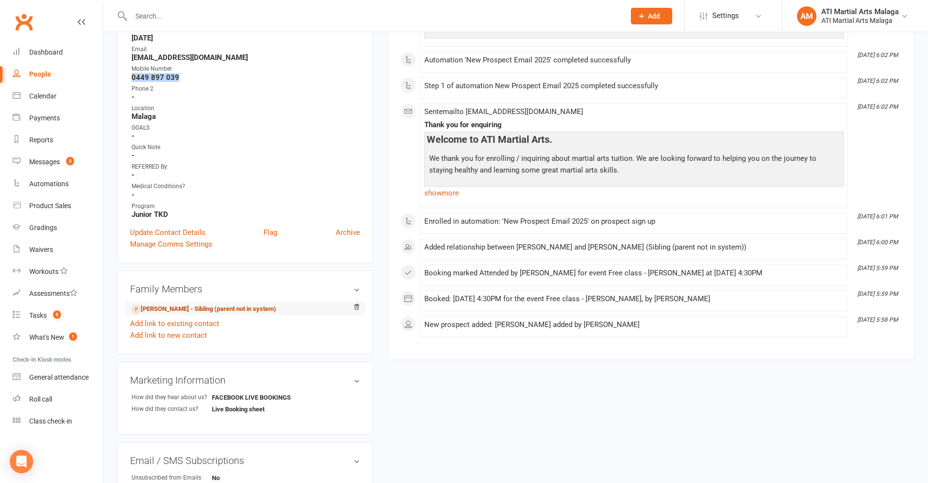
click at [165, 311] on link "Alma Albariqi - Sibling (parent not in system)" at bounding box center [204, 309] width 145 height 10
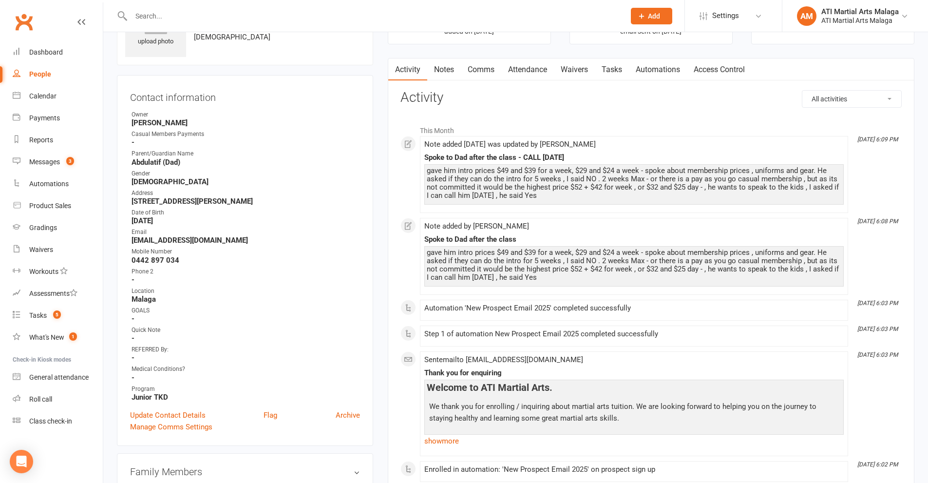
scroll to position [292, 0]
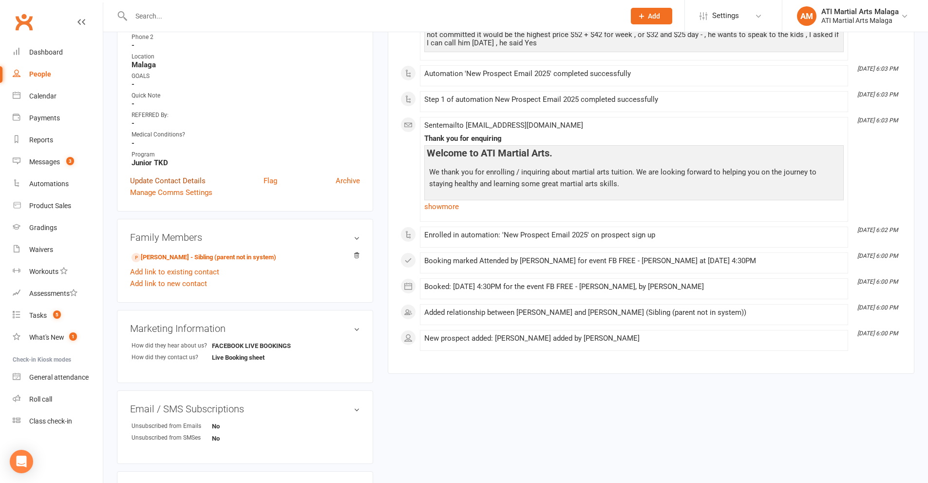
click at [158, 182] on link "Update Contact Details" at bounding box center [168, 181] width 76 height 12
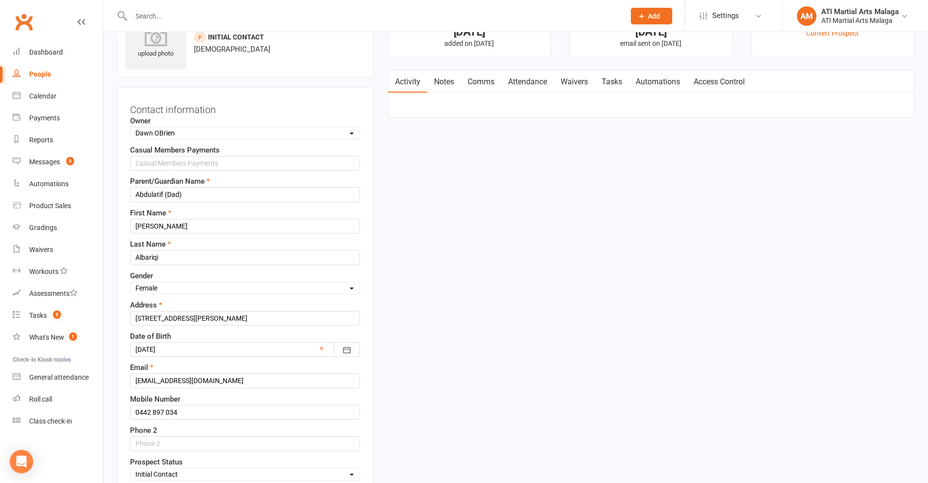
scroll to position [292, 0]
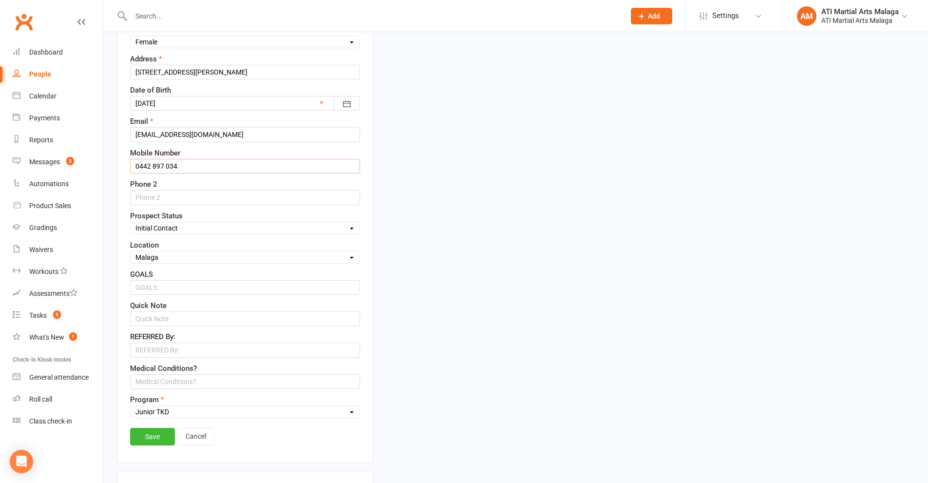
drag, startPoint x: 170, startPoint y: 169, endPoint x: 138, endPoint y: 169, distance: 31.2
click at [138, 169] on input "0442 897 034" at bounding box center [245, 166] width 230 height 15
click at [196, 166] on input "0442 897 034" at bounding box center [245, 166] width 230 height 15
drag, startPoint x: 196, startPoint y: 166, endPoint x: 135, endPoint y: 168, distance: 61.9
click at [135, 169] on input "0442 897 034" at bounding box center [245, 166] width 230 height 15
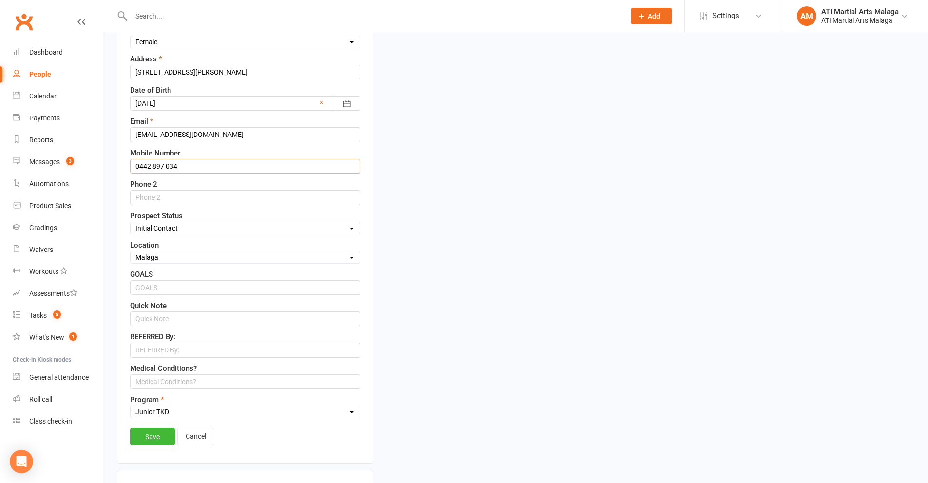
paste input "9 897 039"
type input "0449 897 039"
click at [170, 445] on link "Save" at bounding box center [152, 437] width 45 height 18
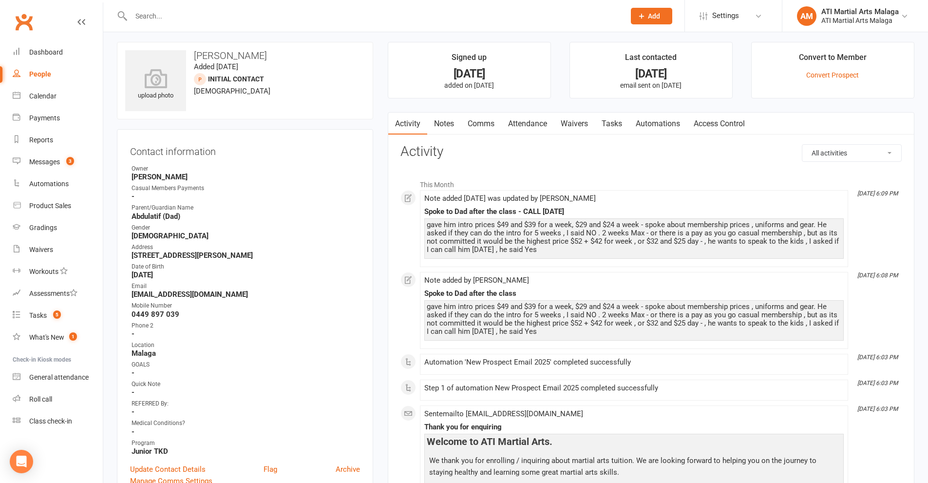
scroll to position [0, 0]
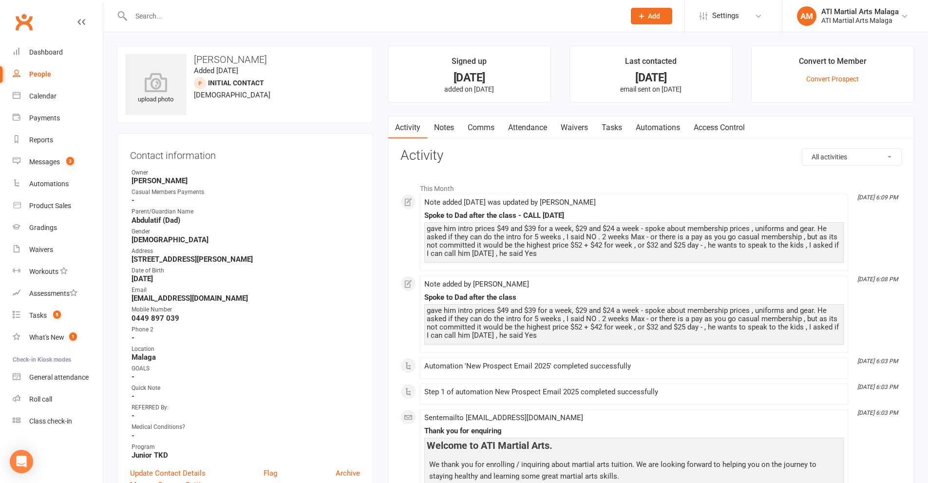
click at [444, 129] on link "Notes" at bounding box center [444, 127] width 34 height 22
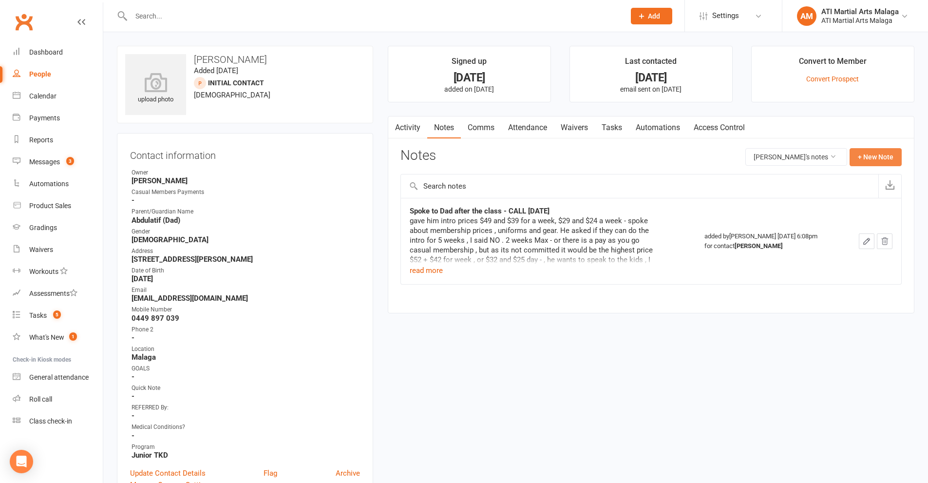
click at [890, 151] on button "+ New Note" at bounding box center [876, 157] width 52 height 18
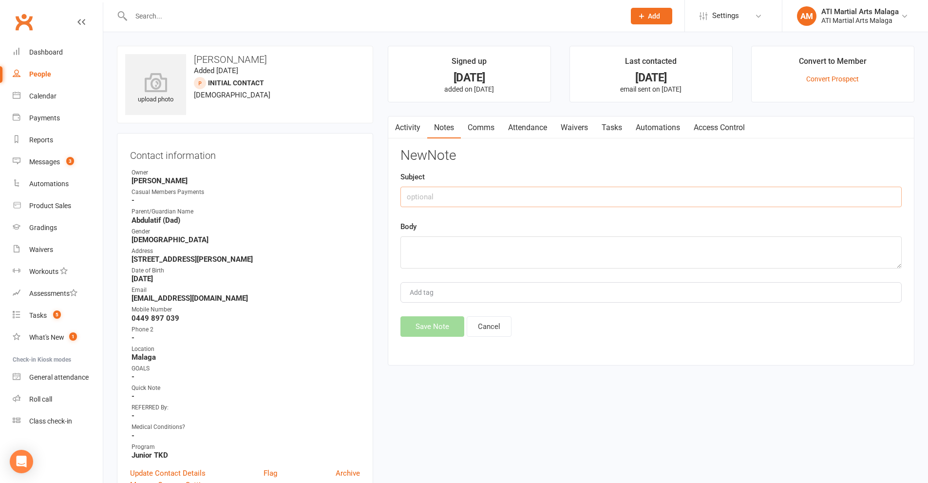
click at [479, 188] on input "text" at bounding box center [651, 197] width 501 height 20
type input "NUMBER NOT IN SERVICE"
type textarea "Says to check the number and try again."
click at [439, 330] on button "Save Note" at bounding box center [433, 326] width 64 height 20
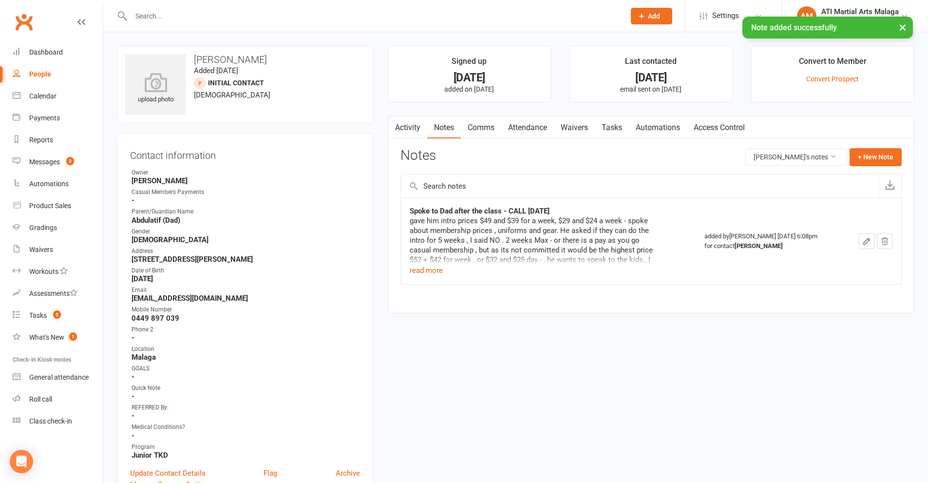
scroll to position [341, 0]
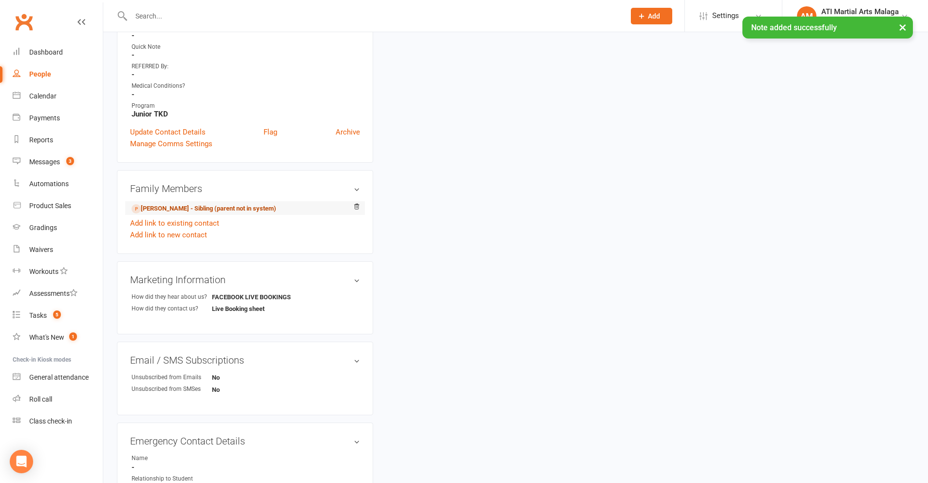
click at [169, 204] on link "Ahmed Albariqi - Sibling (parent not in system)" at bounding box center [204, 209] width 145 height 10
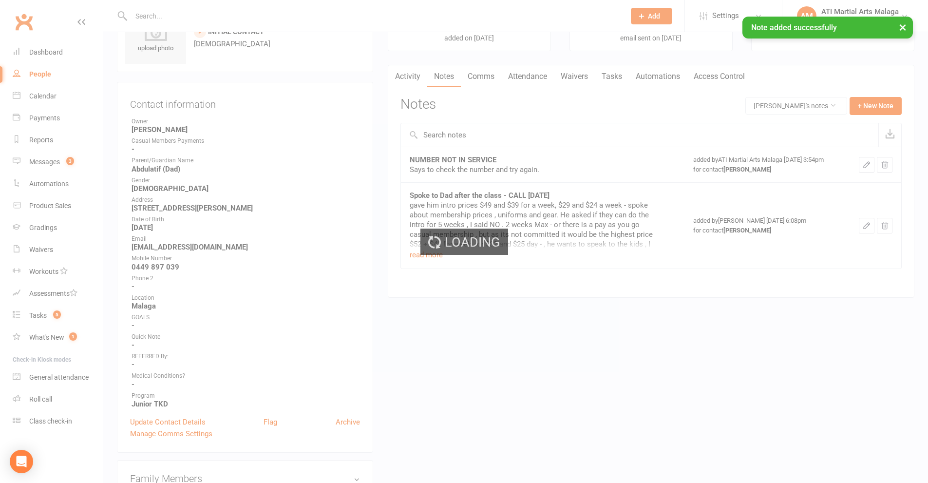
scroll to position [0, 0]
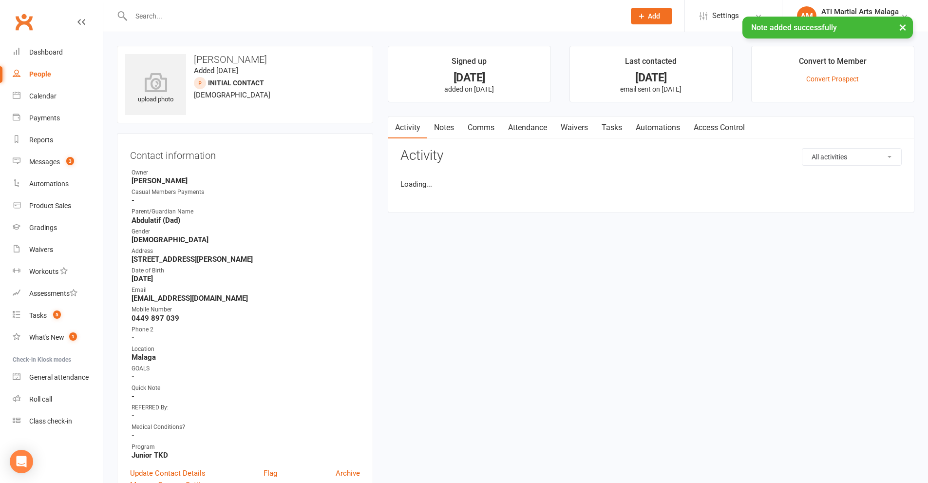
click at [444, 127] on link "Notes" at bounding box center [444, 127] width 34 height 22
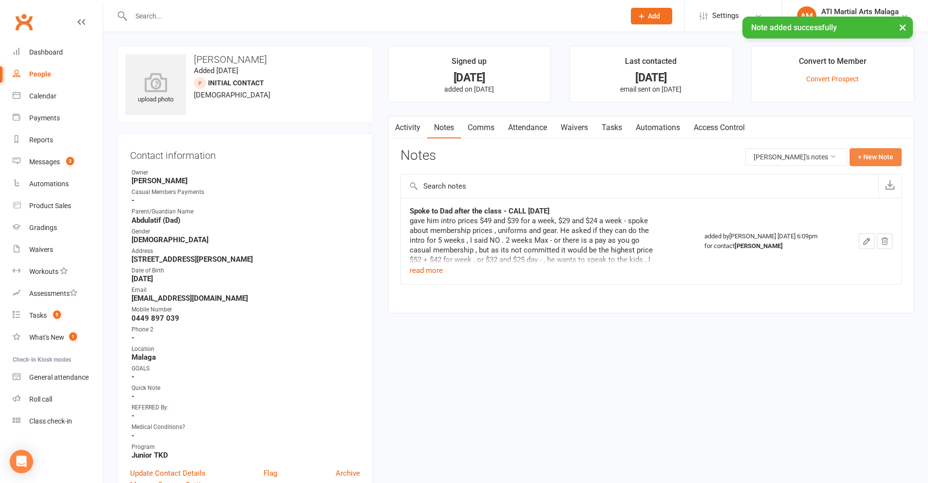
click at [873, 157] on button "+ New Note" at bounding box center [876, 157] width 52 height 18
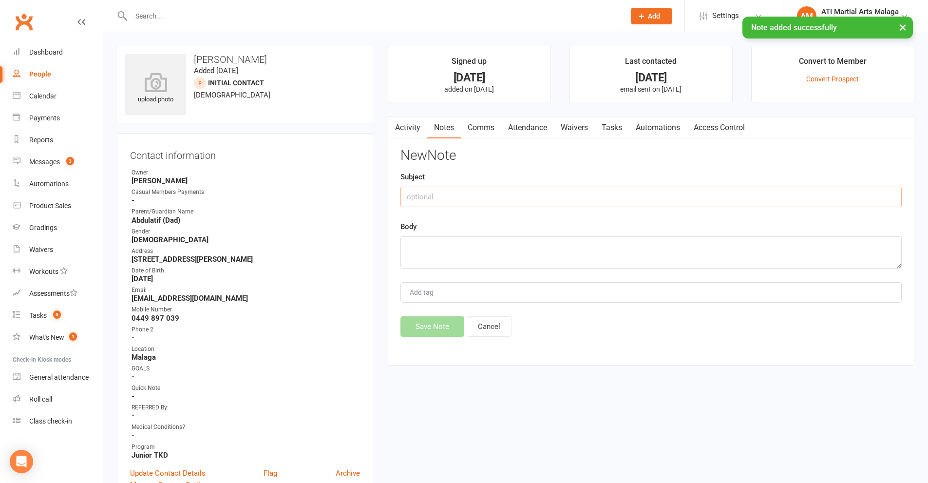
click at [427, 199] on input "text" at bounding box center [651, 197] width 501 height 20
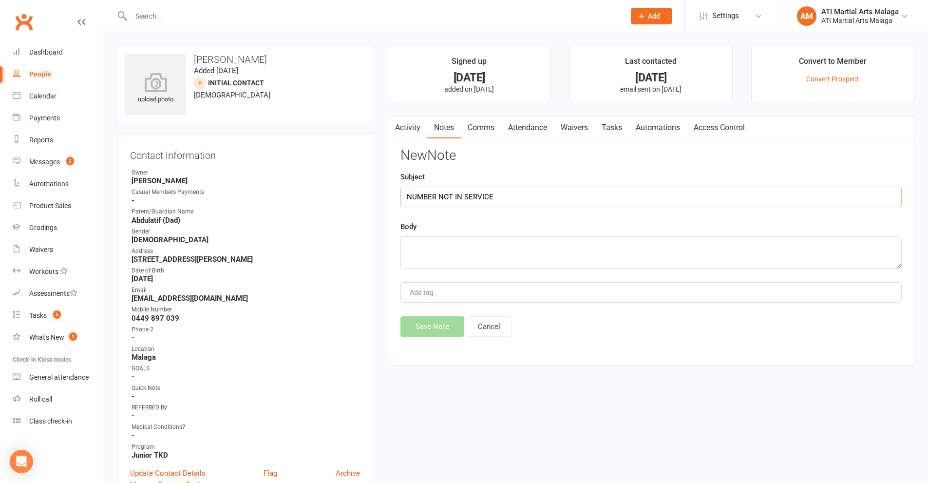
type input "NUMBER NOT IN SERVICE"
type textarea "Says to check the number and try again"
drag, startPoint x: 426, startPoint y: 323, endPoint x: 443, endPoint y: 325, distance: 16.7
click at [427, 325] on button "Save Note" at bounding box center [433, 326] width 64 height 20
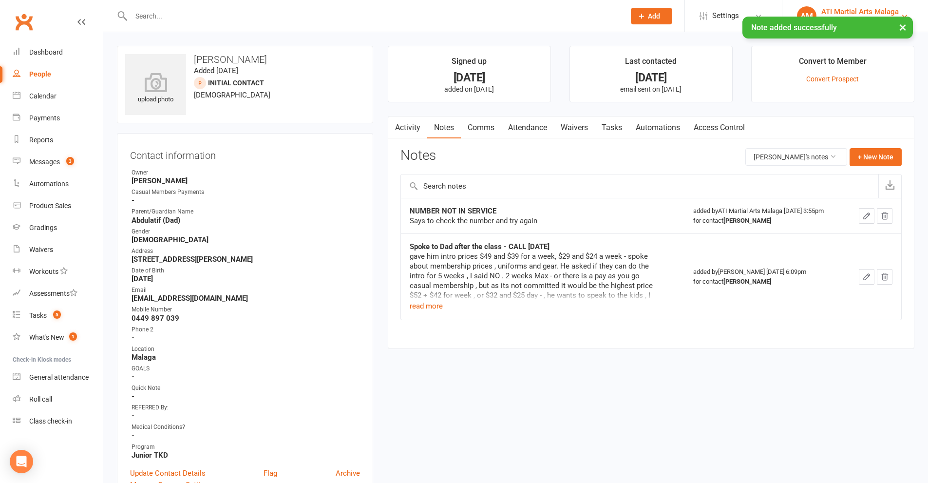
click at [821, 10] on link "AM ATI Martial Arts Malaga ATI Martial Arts Malaga" at bounding box center [855, 15] width 116 height 19
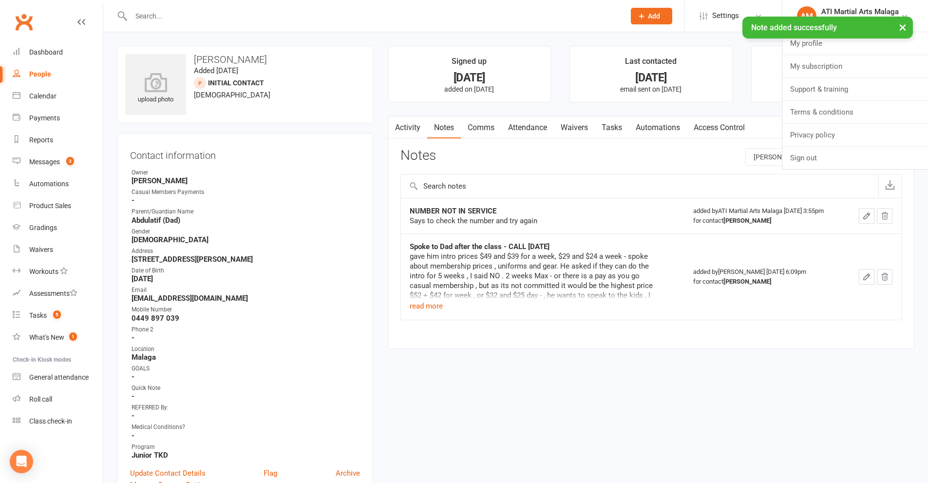
click at [814, 172] on div "Notes Ahmed Albariqi's notes + New Note" at bounding box center [651, 160] width 501 height 25
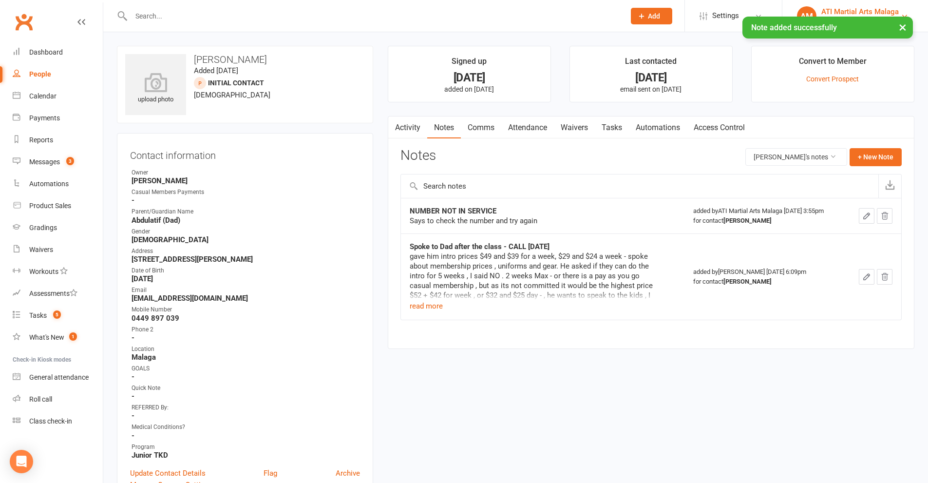
click at [817, 6] on link "AM ATI Martial Arts Malaga ATI Martial Arts Malaga" at bounding box center [855, 15] width 116 height 19
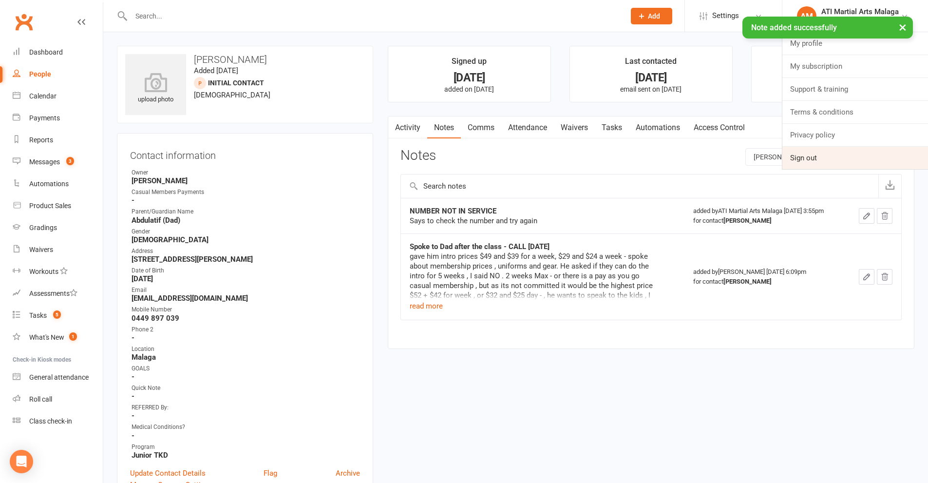
click at [813, 156] on link "Sign out" at bounding box center [856, 158] width 146 height 22
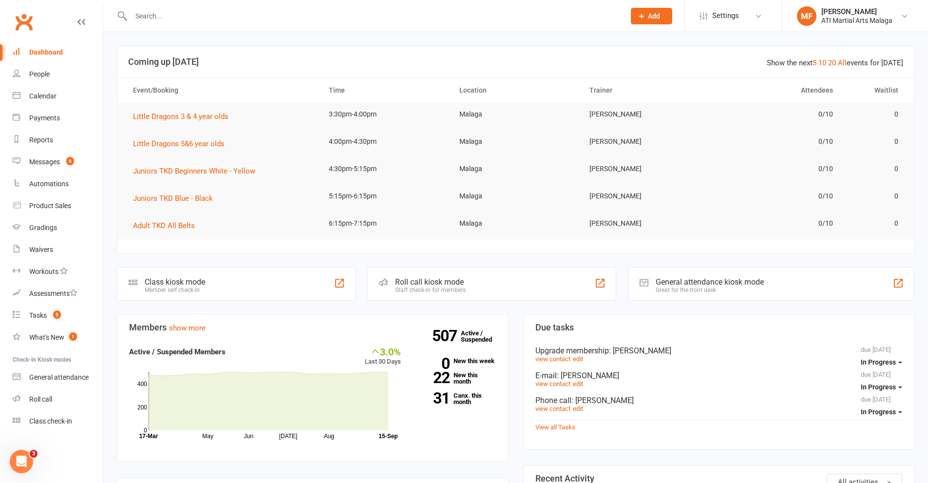
click at [513, 11] on input "text" at bounding box center [373, 16] width 490 height 14
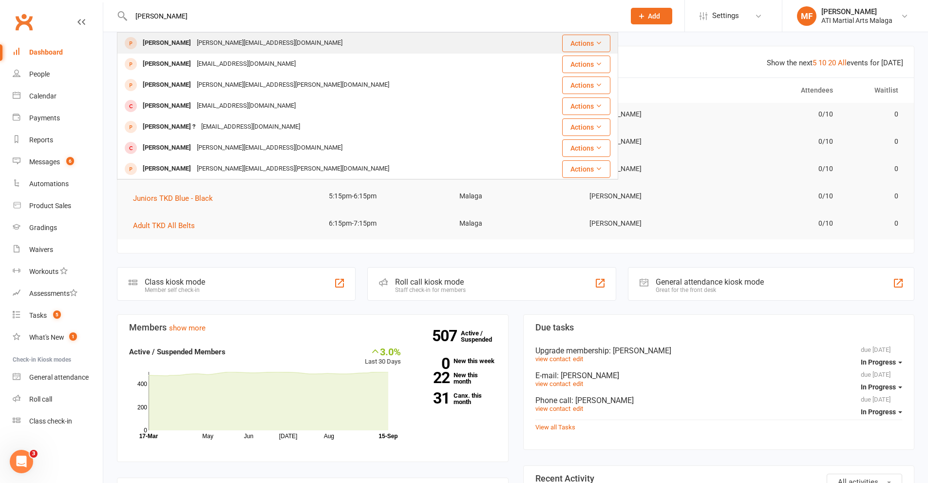
type input "[PERSON_NAME]"
click at [245, 43] on div "[PERSON_NAME][EMAIL_ADDRESS][DOMAIN_NAME]" at bounding box center [270, 43] width 152 height 14
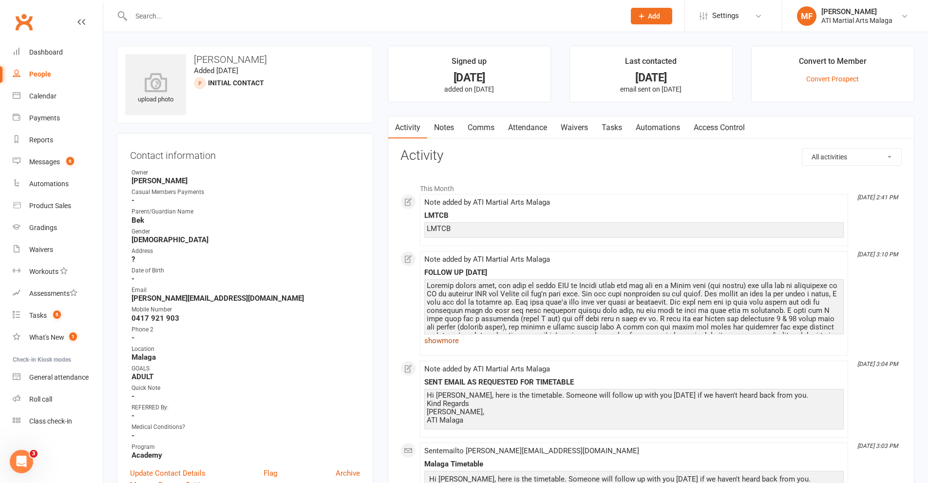
click at [437, 342] on link "show more" at bounding box center [634, 341] width 420 height 14
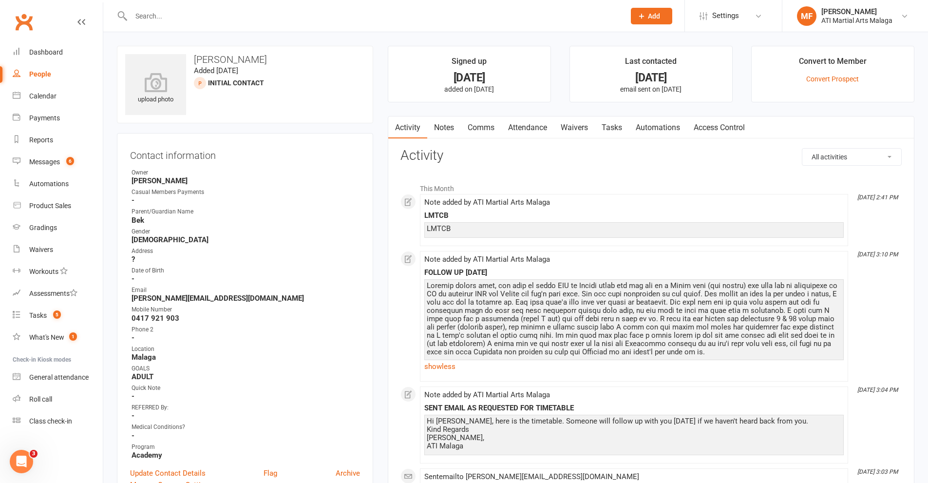
click at [488, 128] on link "Comms" at bounding box center [481, 127] width 40 height 22
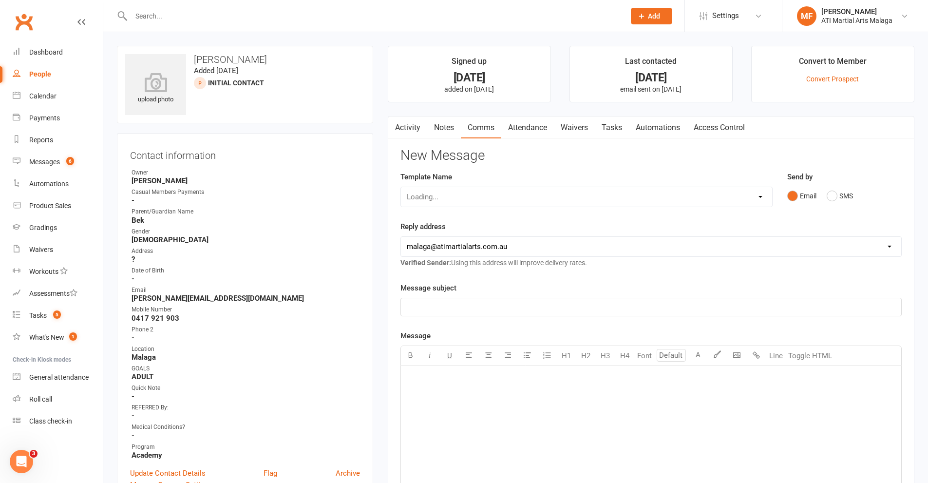
click at [450, 192] on div "Loading..." at bounding box center [587, 197] width 372 height 20
click at [471, 307] on p "﻿" at bounding box center [651, 307] width 489 height 12
click at [521, 390] on div "﻿" at bounding box center [651, 439] width 501 height 146
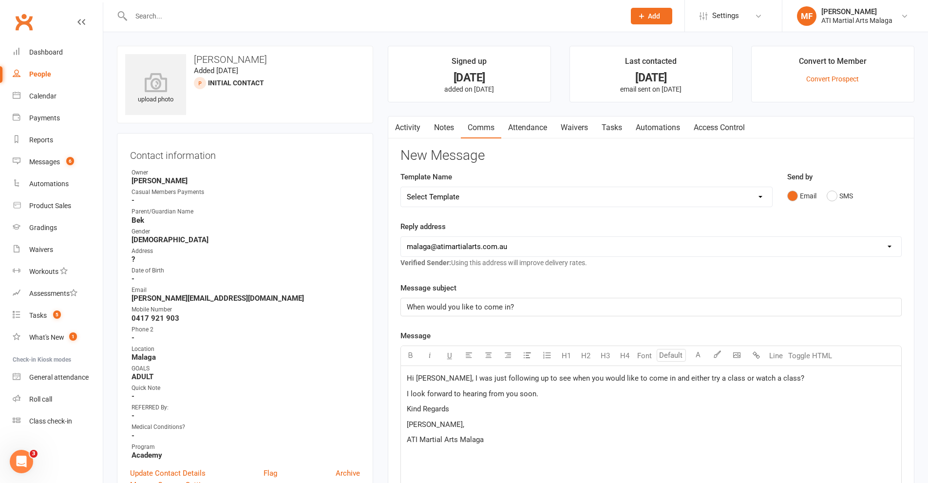
drag, startPoint x: 491, startPoint y: 443, endPoint x: 385, endPoint y: 377, distance: 124.6
click at [385, 377] on main "Signed up [DATE] added on [DATE] Last contacted [DATE] email sent on [DATE] Con…" at bounding box center [651, 374] width 541 height 656
copy div "Hi [PERSON_NAME], I was just following up to see when you would like to come in…"
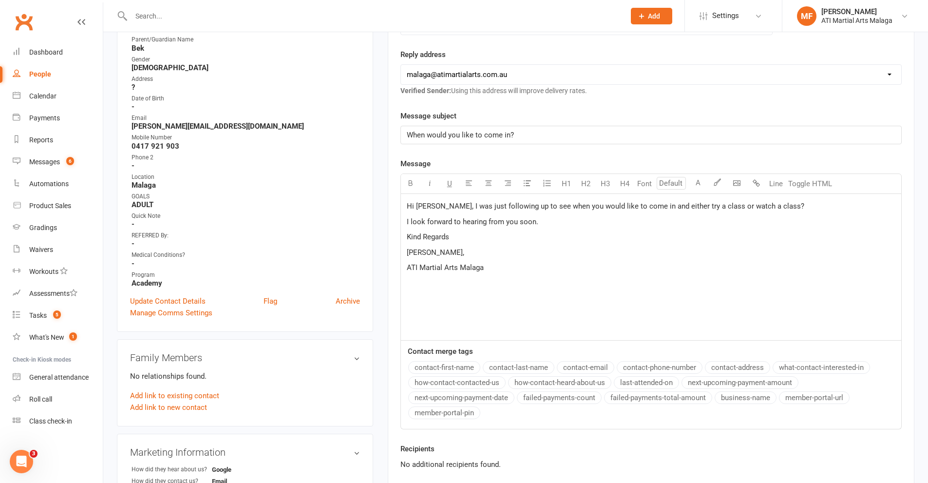
scroll to position [195, 0]
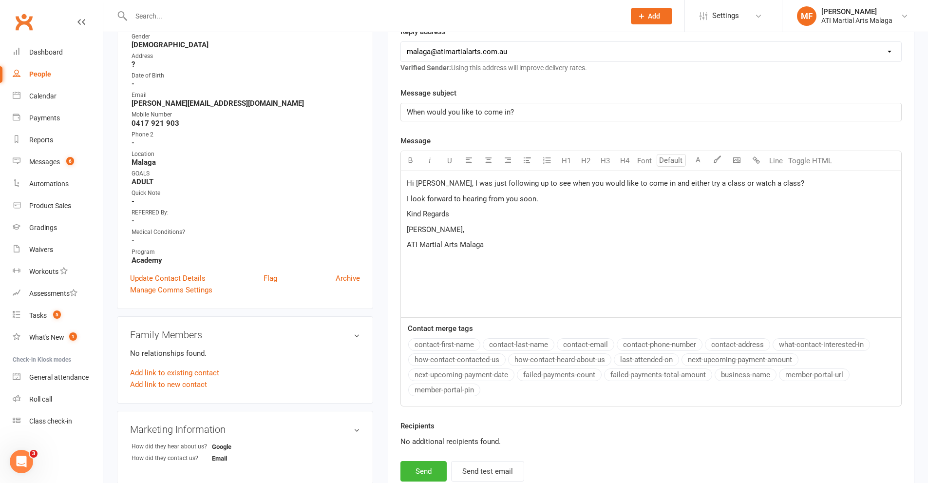
click at [422, 460] on div "Recipients No additional recipients found." at bounding box center [651, 440] width 516 height 41
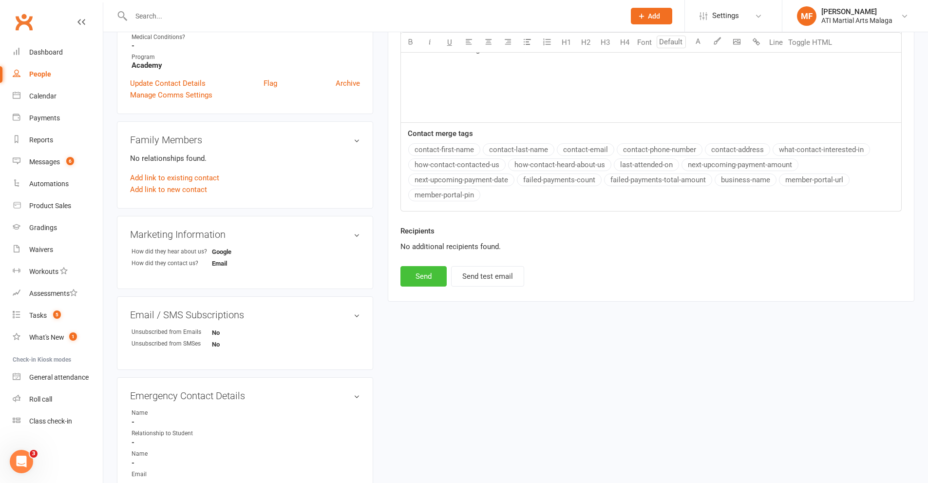
click at [424, 272] on button "Send" at bounding box center [424, 276] width 46 height 20
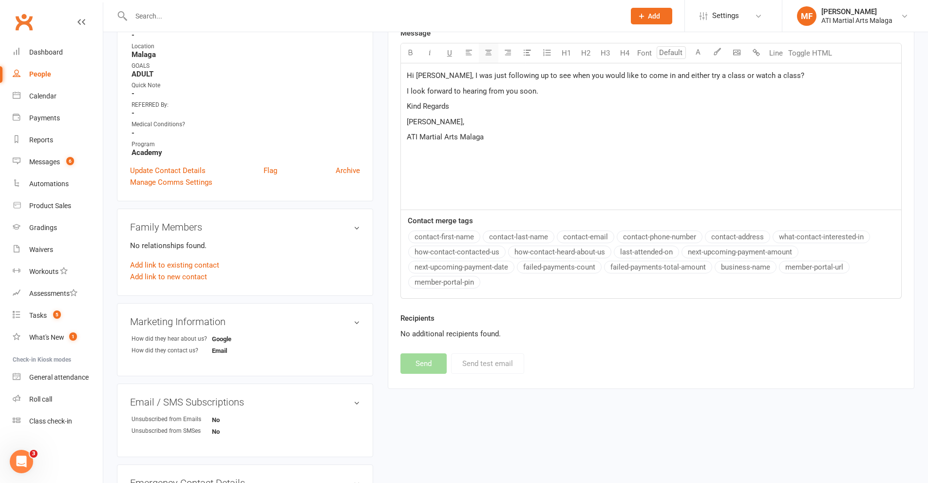
scroll to position [49, 0]
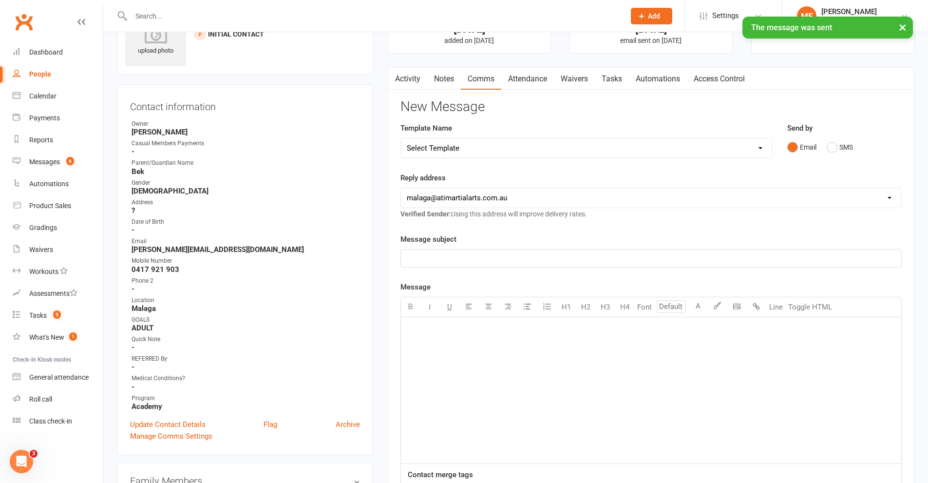
click at [441, 80] on link "Notes" at bounding box center [444, 79] width 34 height 22
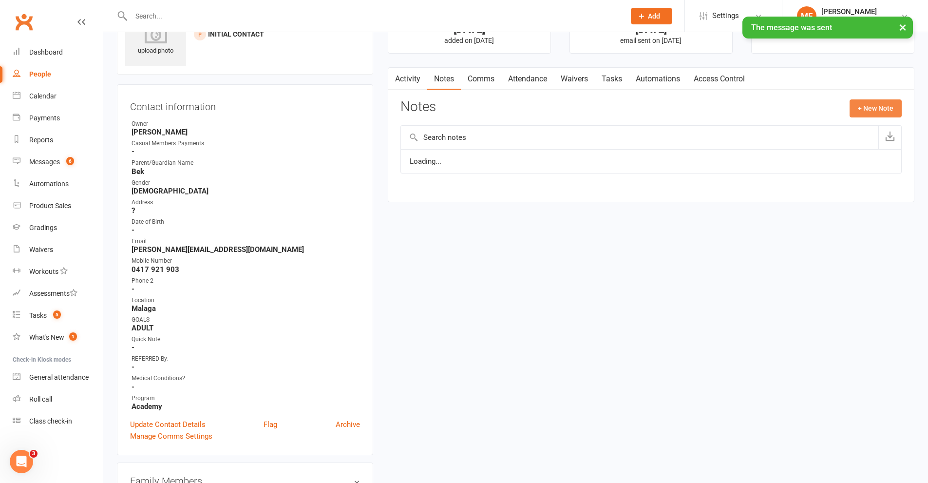
click at [886, 108] on button "+ New Note" at bounding box center [876, 108] width 52 height 18
click at [469, 154] on input "text" at bounding box center [651, 148] width 501 height 20
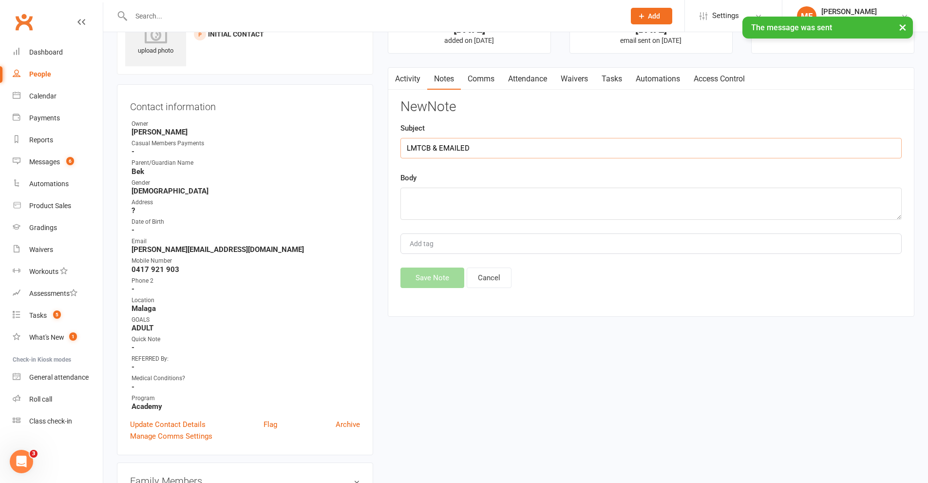
type input "LMTCB & EMAILED"
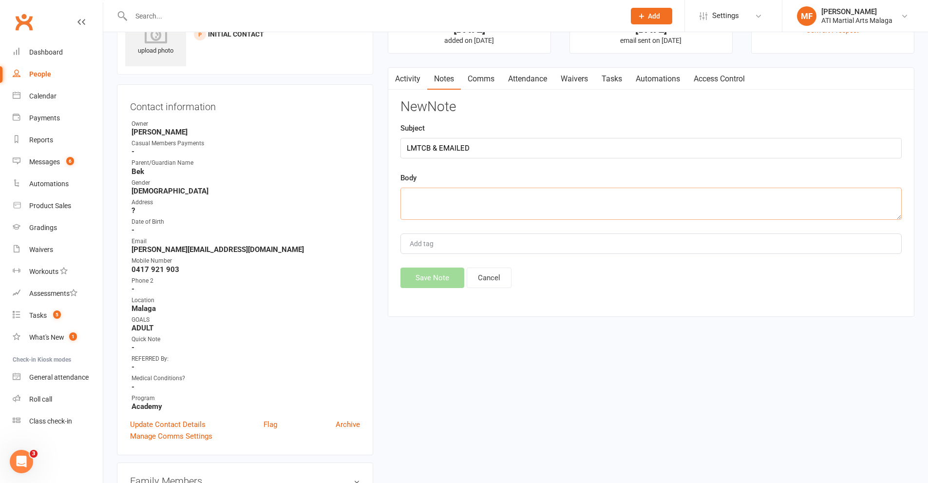
paste textarea "Hi [PERSON_NAME], I was just following up to see when you would like to come in…"
type textarea "Hi [PERSON_NAME], I was just following up to see when you would like to come in…"
click at [437, 279] on button "Save Note" at bounding box center [433, 278] width 64 height 20
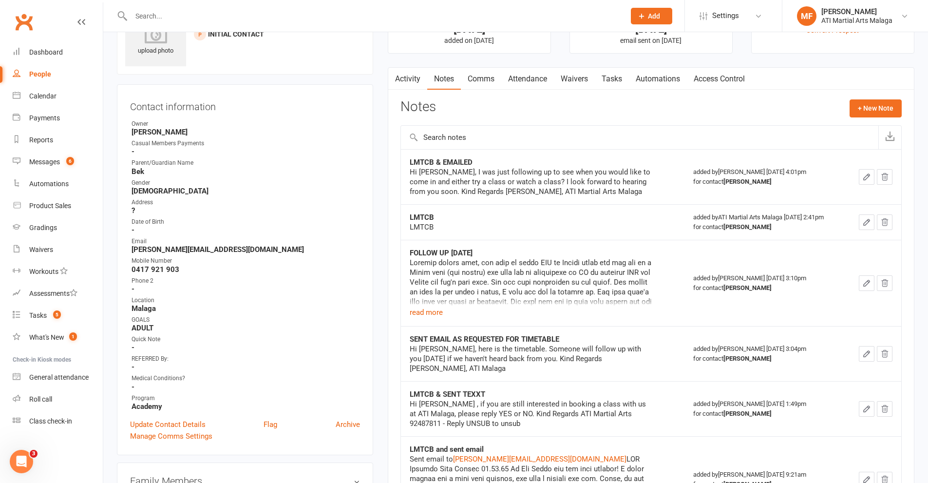
click at [357, 23] on div at bounding box center [367, 16] width 501 height 32
click at [363, 12] on input "text" at bounding box center [373, 16] width 490 height 14
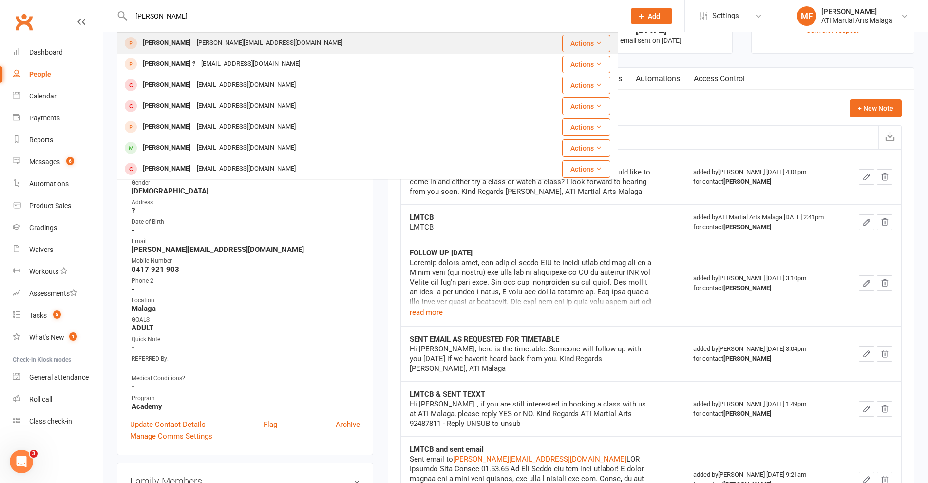
type input "[PERSON_NAME]"
click at [203, 42] on div "[PERSON_NAME][EMAIL_ADDRESS][DOMAIN_NAME]" at bounding box center [270, 43] width 152 height 14
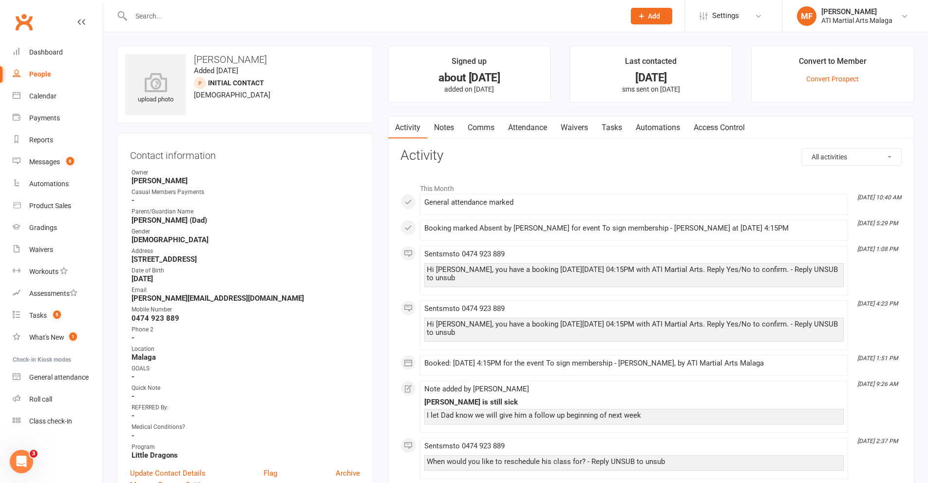
click at [444, 128] on link "Notes" at bounding box center [444, 127] width 34 height 22
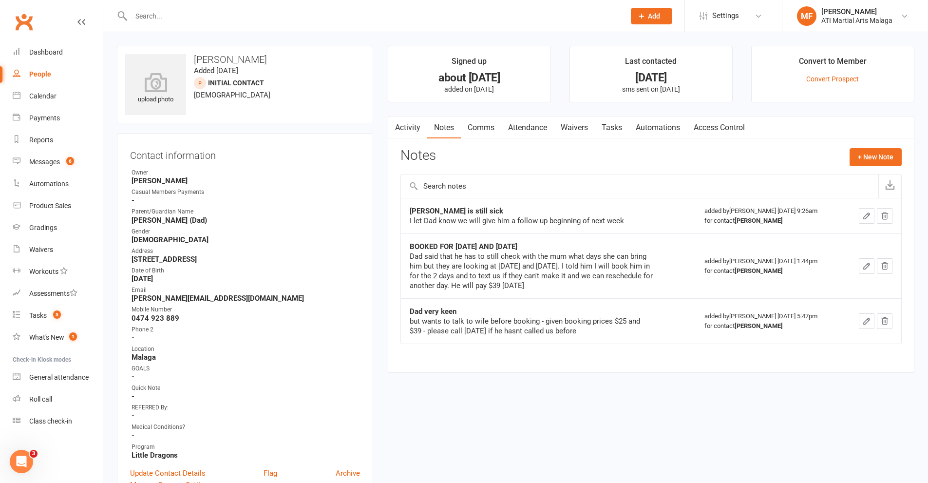
click at [409, 119] on link "Activity" at bounding box center [407, 127] width 39 height 22
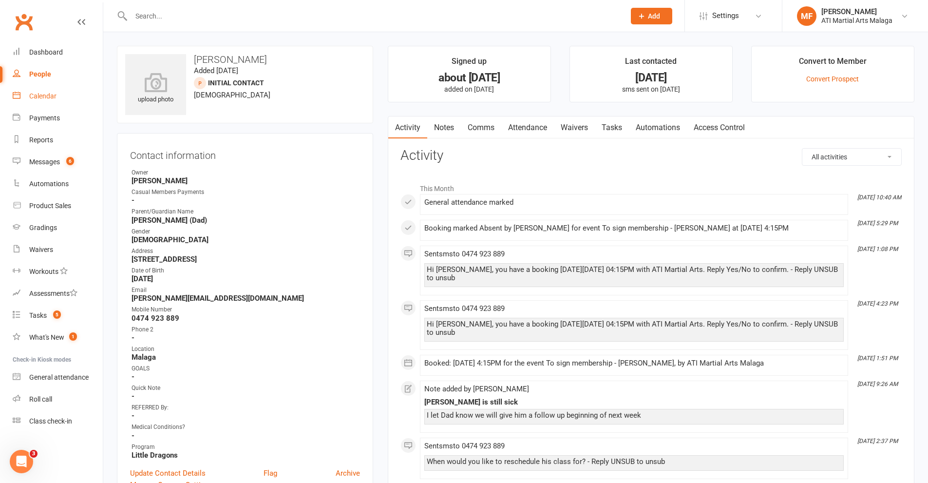
click at [39, 93] on div "Calendar" at bounding box center [42, 96] width 27 height 8
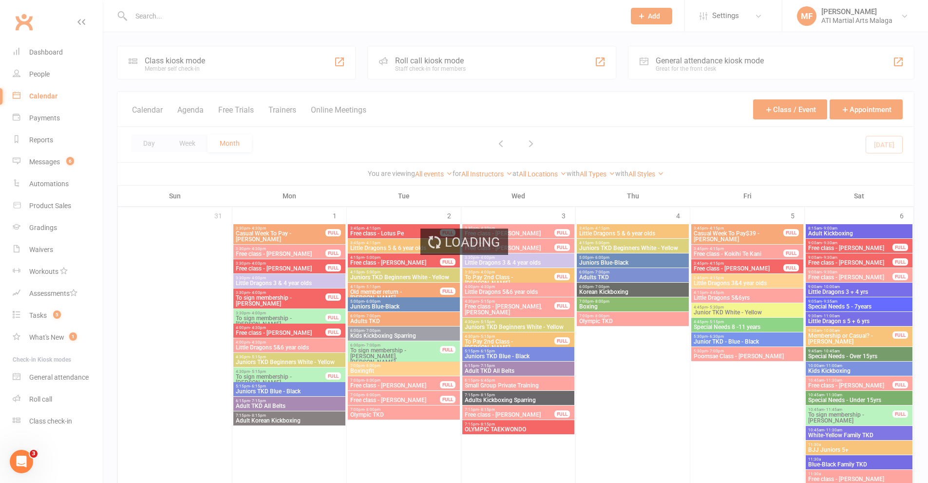
click at [144, 145] on div "Loading" at bounding box center [464, 241] width 928 height 483
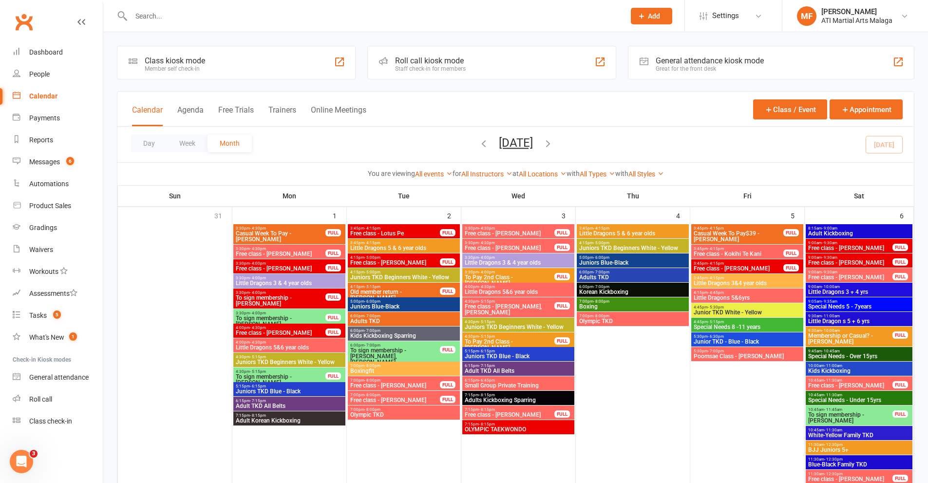
drag, startPoint x: 151, startPoint y: 142, endPoint x: 228, endPoint y: 125, distance: 79.2
click at [151, 142] on button "Day" at bounding box center [149, 144] width 36 height 18
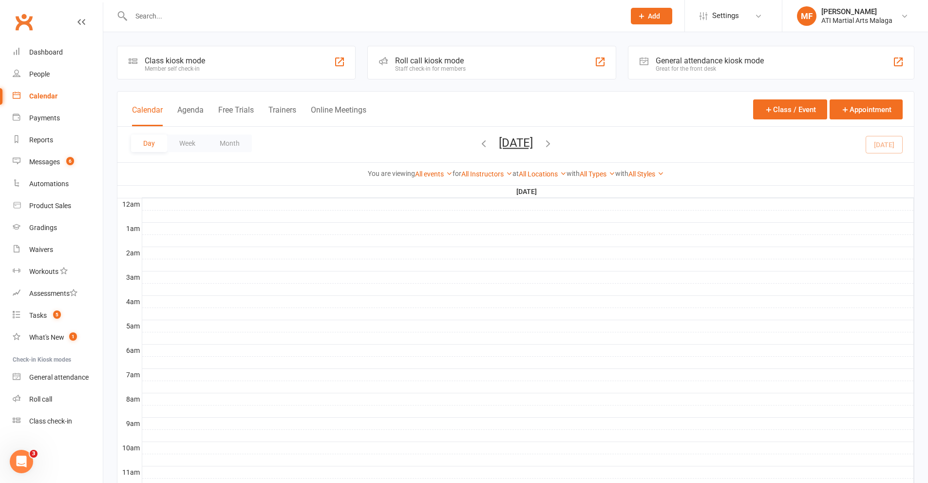
click at [543, 152] on span "[DATE] [DATE] Sun Mon Tue Wed Thu Fri Sat 31 01 02 03 04 05 06 07 08 09 10 11 1…" at bounding box center [516, 144] width 54 height 17
click at [533, 145] on button "[DATE]" at bounding box center [516, 143] width 34 height 14
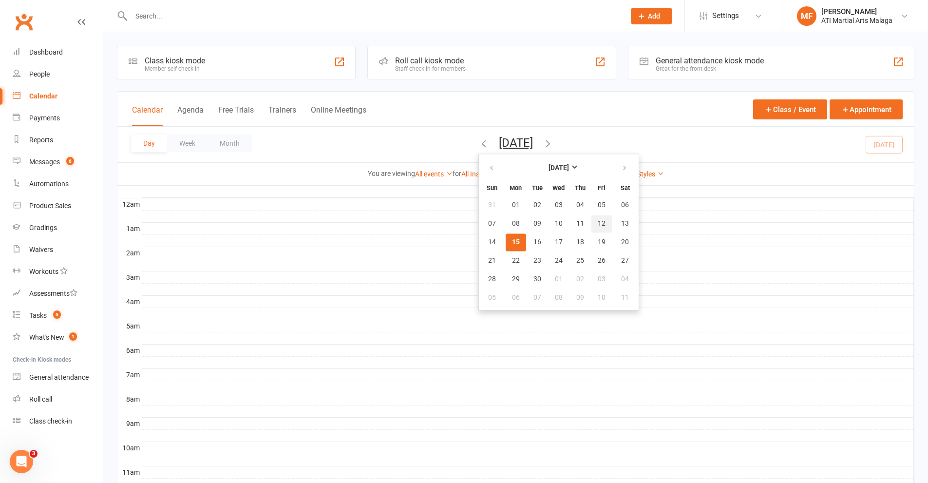
click at [598, 223] on span "12" at bounding box center [602, 224] width 8 height 8
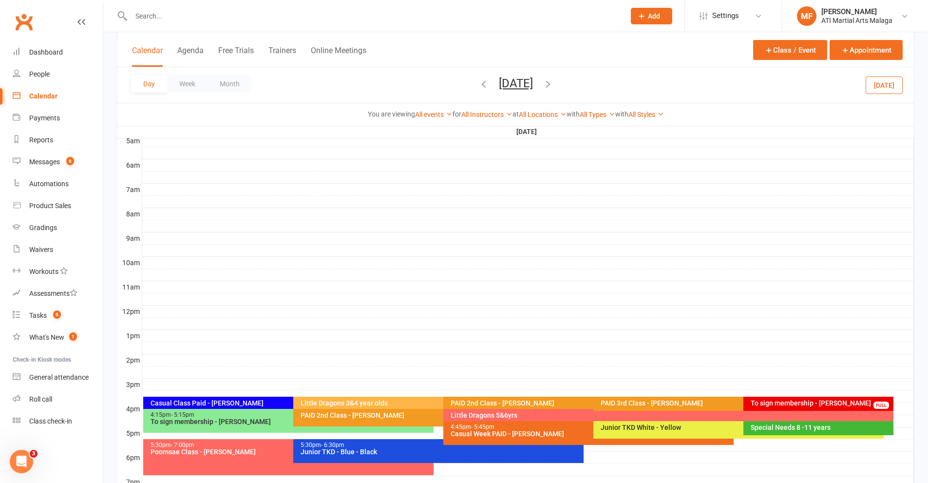
scroll to position [195, 0]
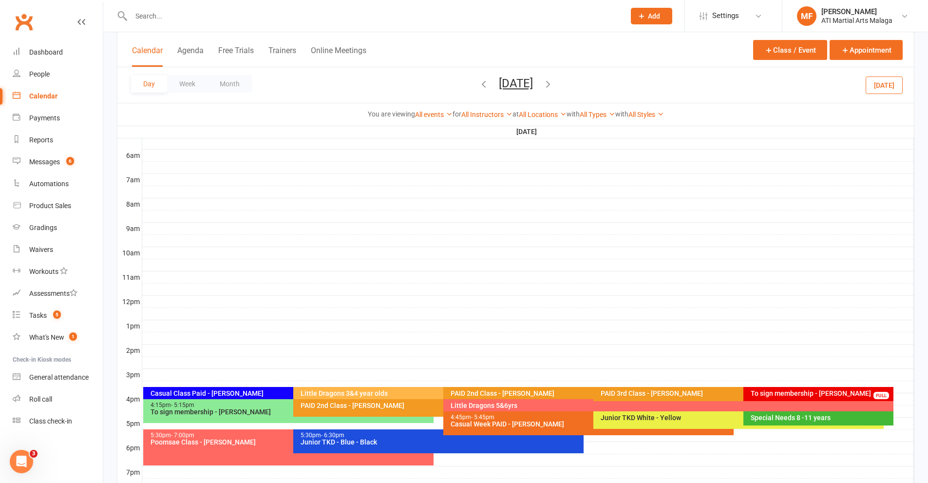
click at [533, 89] on button "[DATE]" at bounding box center [516, 84] width 34 height 14
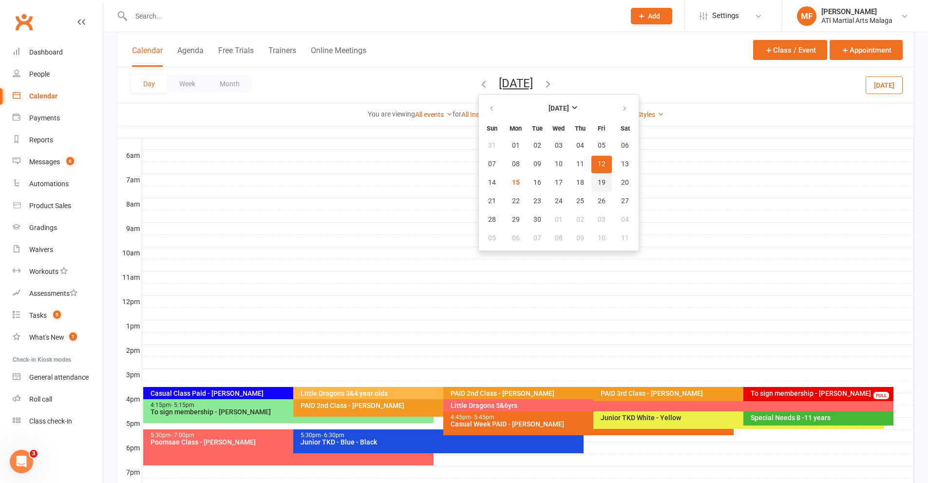
click at [592, 185] on button "19" at bounding box center [602, 183] width 20 height 18
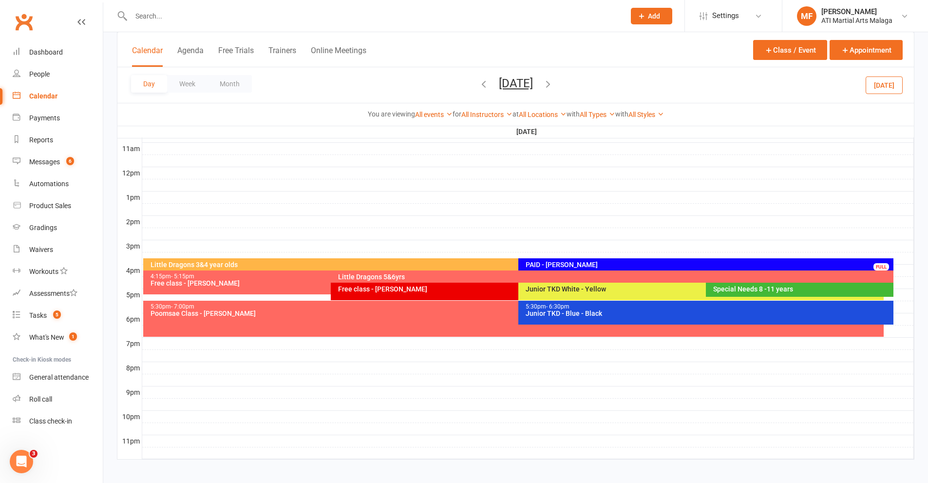
scroll to position [328, 0]
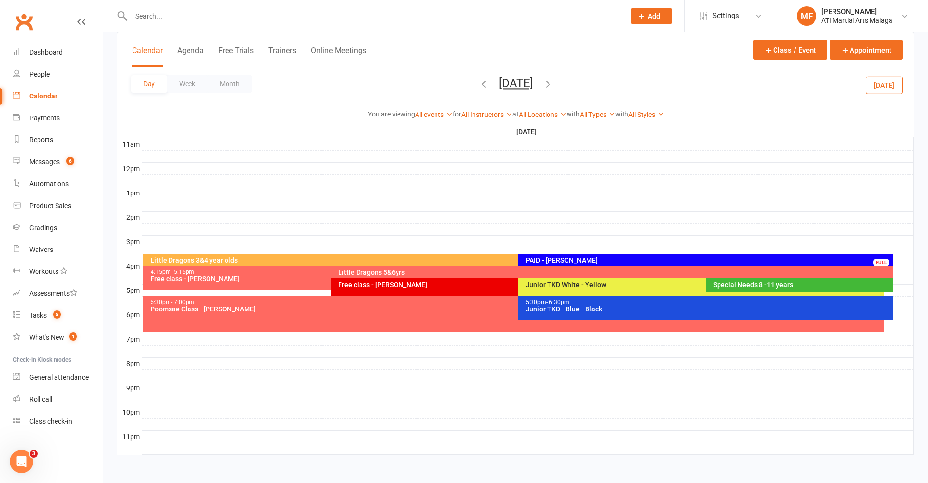
click at [909, 268] on div at bounding box center [528, 266] width 772 height 12
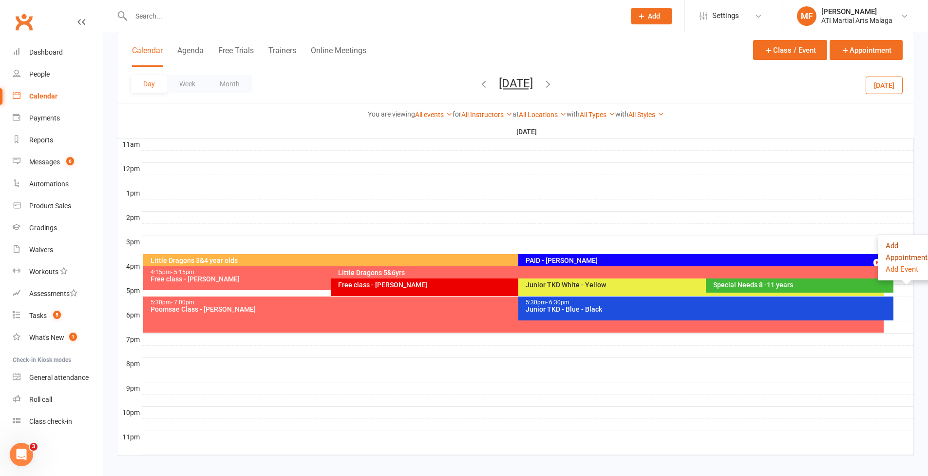
click at [896, 254] on button "Add Appointment" at bounding box center [907, 251] width 42 height 23
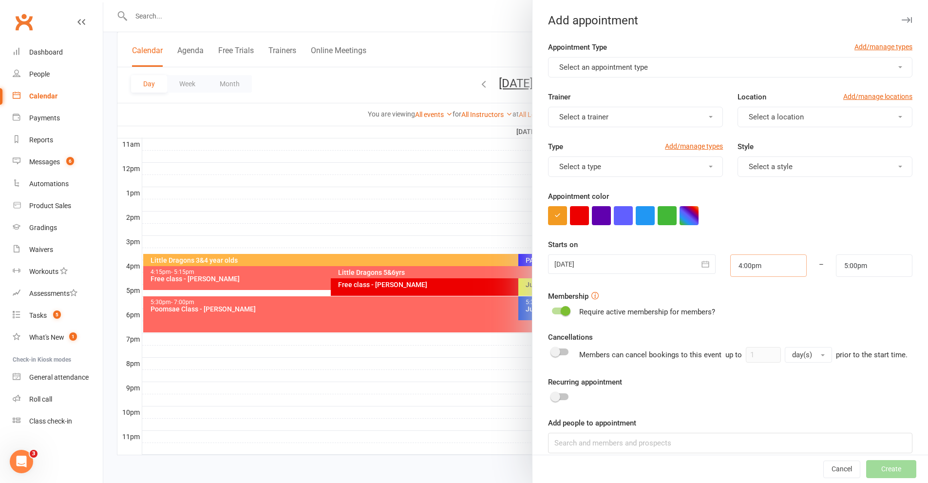
click at [766, 267] on input "4:00pm" at bounding box center [769, 265] width 77 height 22
type input "4:15pm"
type input "5:15pm"
click at [742, 311] on li "4:15pm" at bounding box center [754, 314] width 47 height 15
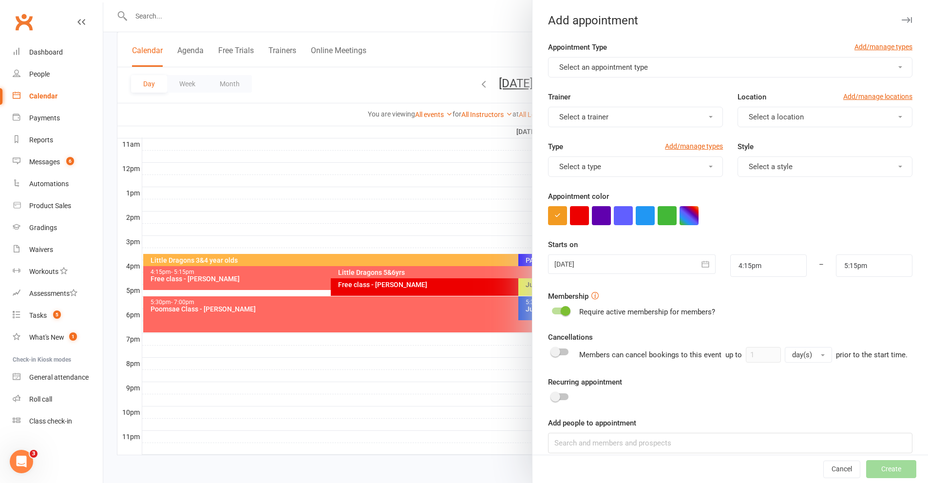
click at [637, 65] on span "Select an appointment type" at bounding box center [603, 67] width 89 height 9
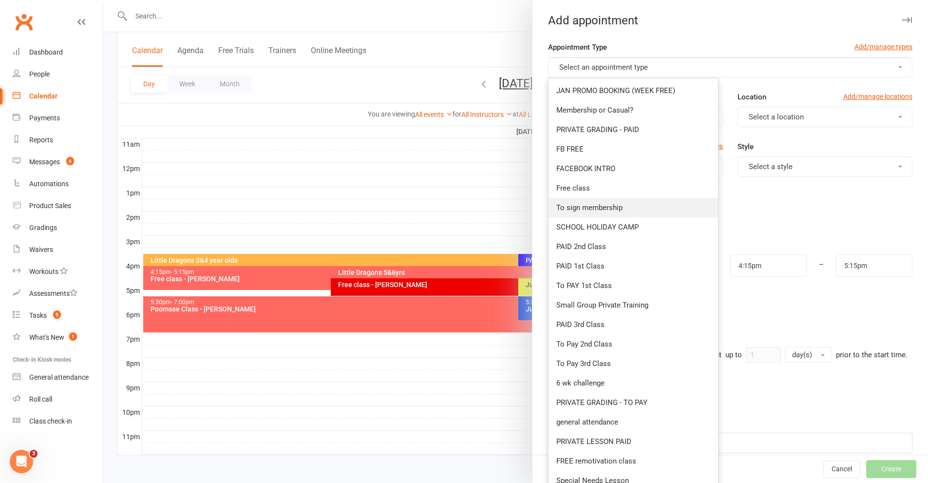
click at [594, 205] on span "To sign membership" at bounding box center [590, 207] width 66 height 9
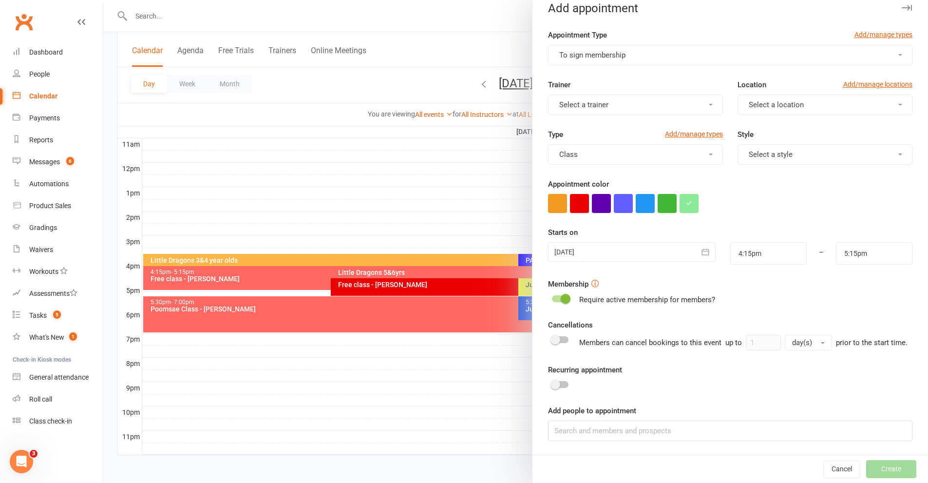
scroll to position [24, 0]
click at [588, 437] on input at bounding box center [730, 431] width 365 height 20
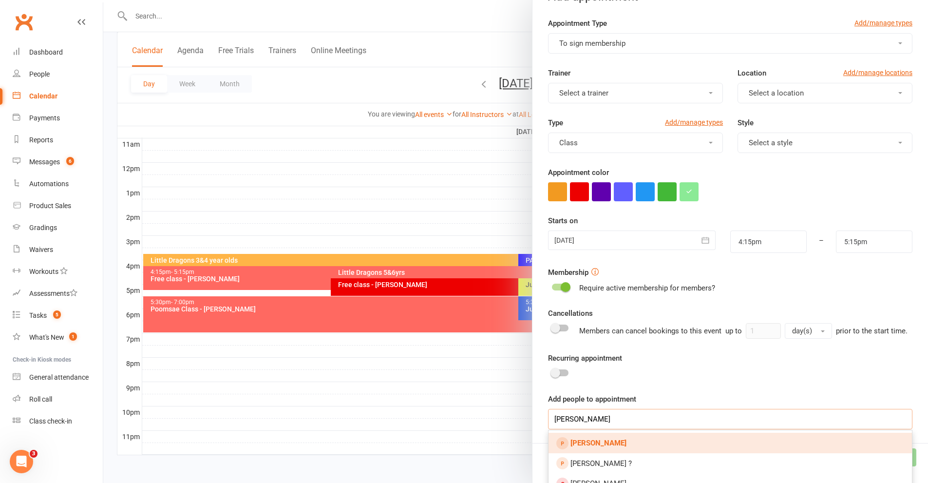
type input "[PERSON_NAME]"
click at [609, 453] on link "[PERSON_NAME]" at bounding box center [731, 443] width 364 height 20
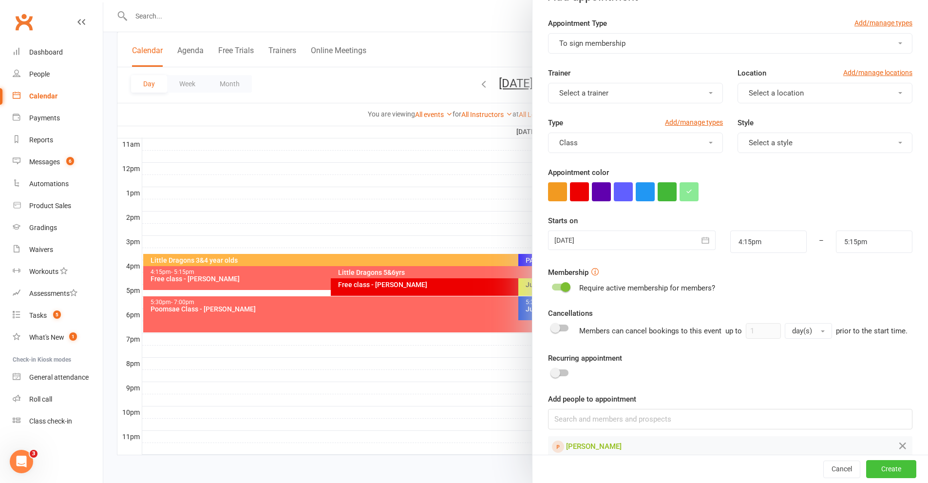
click at [887, 472] on button "Create" at bounding box center [892, 470] width 50 height 18
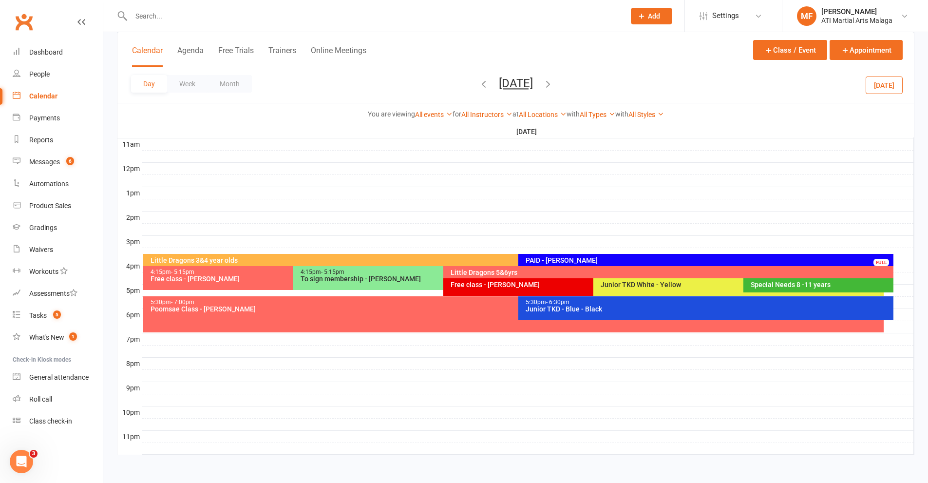
click at [351, 281] on div "To sign membership - [PERSON_NAME]" at bounding box center [441, 278] width 282 height 7
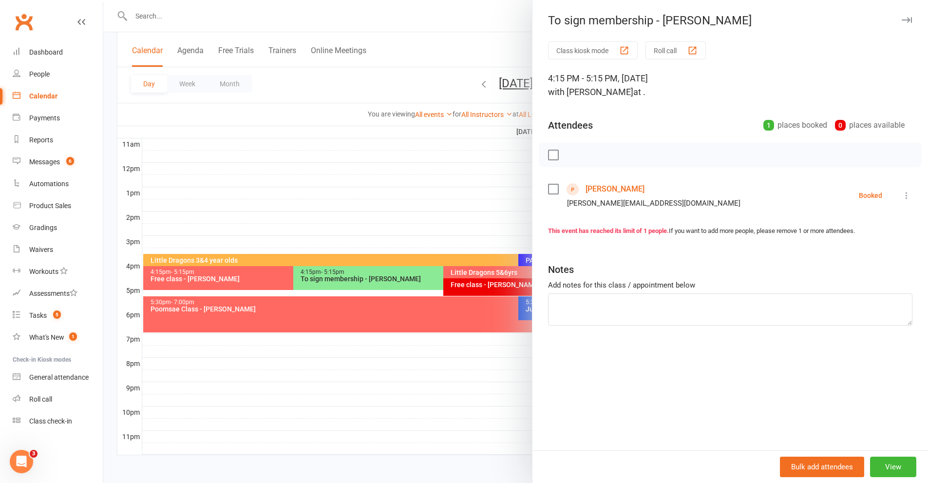
click at [605, 195] on link "[PERSON_NAME]" at bounding box center [615, 189] width 59 height 16
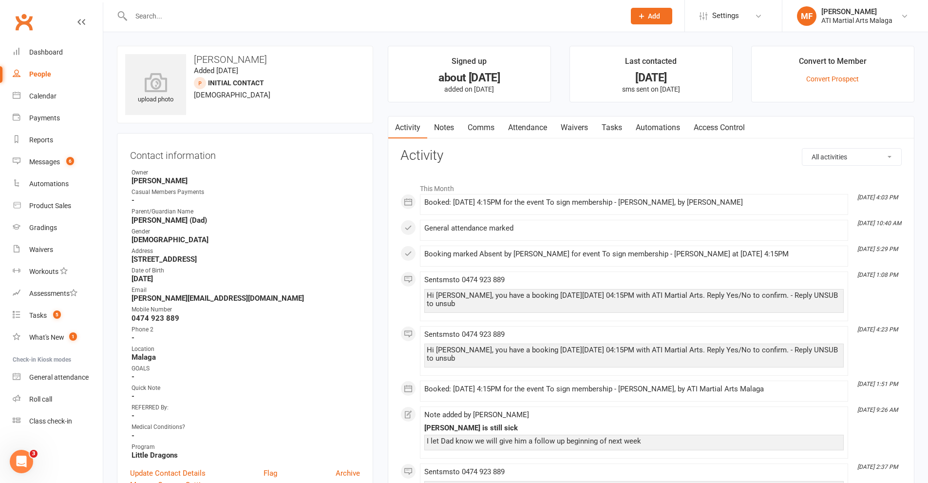
click at [437, 124] on link "Notes" at bounding box center [444, 127] width 34 height 22
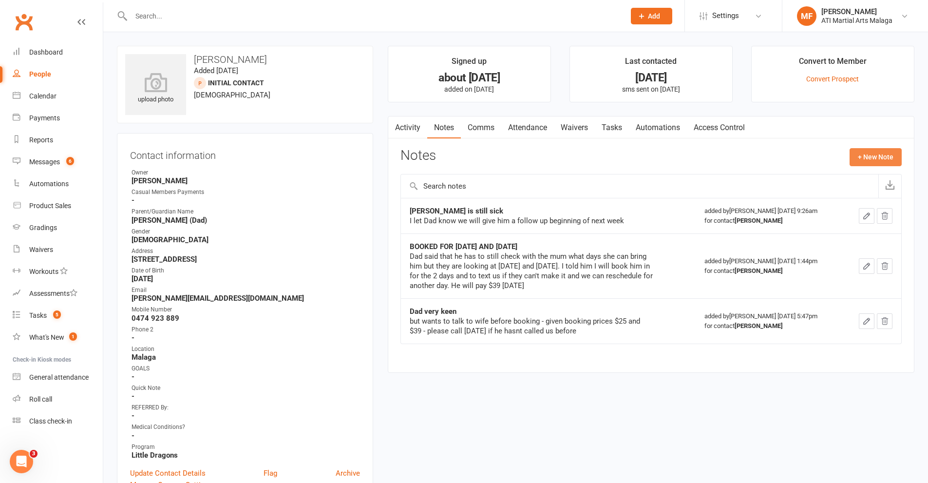
click at [873, 152] on button "+ New Note" at bounding box center [876, 157] width 52 height 18
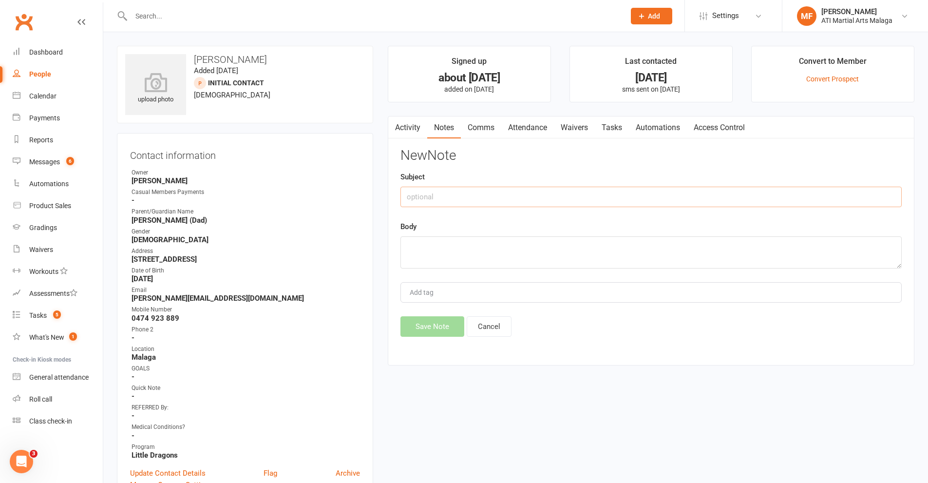
click at [491, 201] on input "text" at bounding box center [651, 197] width 501 height 20
type input "REBOOKED FOR [DATE]"
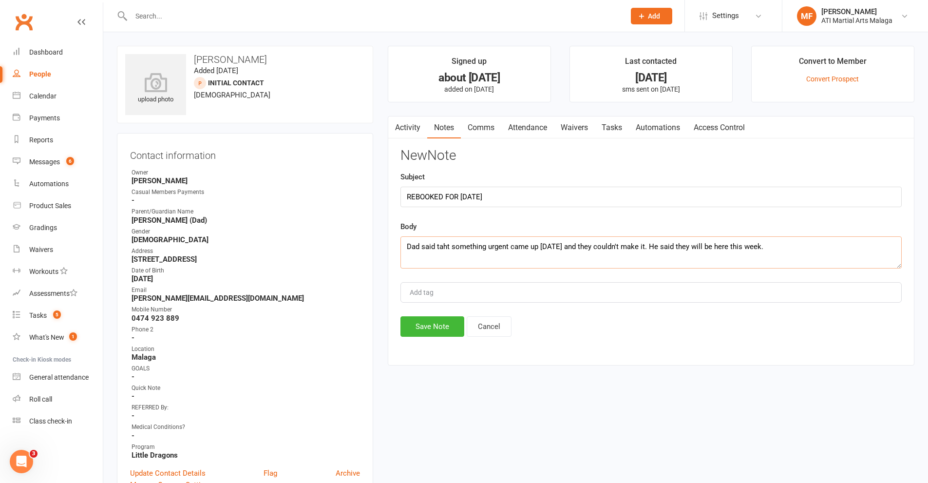
click at [449, 249] on textarea "Dad said taht something urgent came up [DATE] and they couldn't make it. He sai…" at bounding box center [651, 252] width 501 height 32
drag, startPoint x: 447, startPoint y: 247, endPoint x: 452, endPoint y: 257, distance: 11.6
click at [446, 248] on textarea "Dad said taht something urgent came up [DATE] and they couldn't make it. He sai…" at bounding box center [651, 252] width 501 height 32
type textarea "Dad said that something urgent came up [DATE] and they couldn't make it. He sai…"
click at [427, 325] on button "Save Note" at bounding box center [433, 326] width 64 height 20
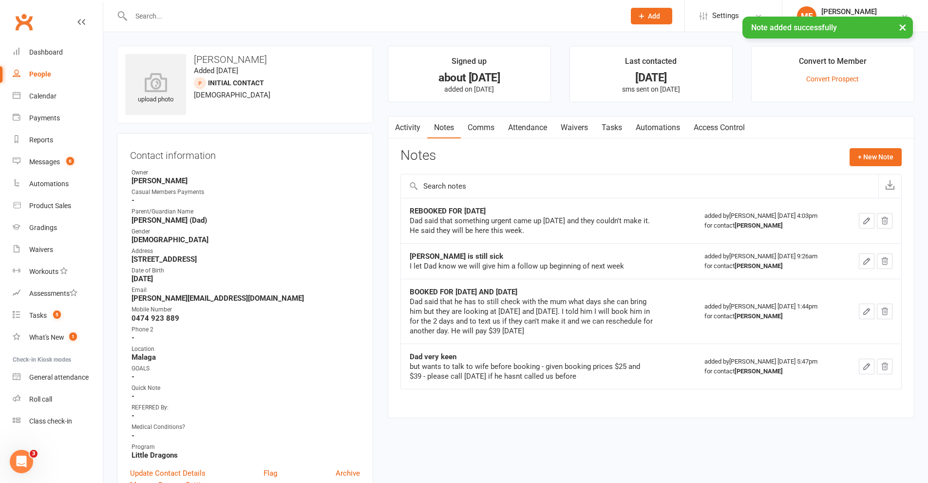
click at [411, 135] on link "Activity" at bounding box center [407, 127] width 39 height 22
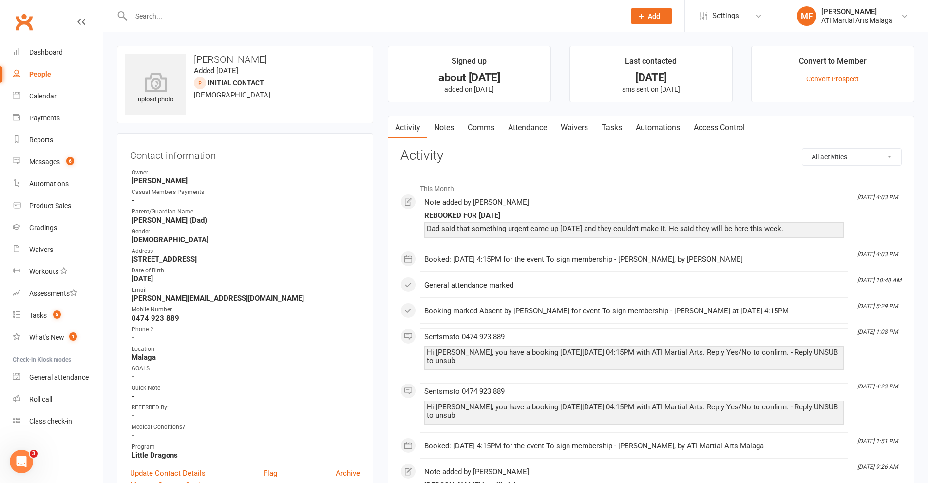
click at [422, 9] on input "text" at bounding box center [373, 16] width 490 height 14
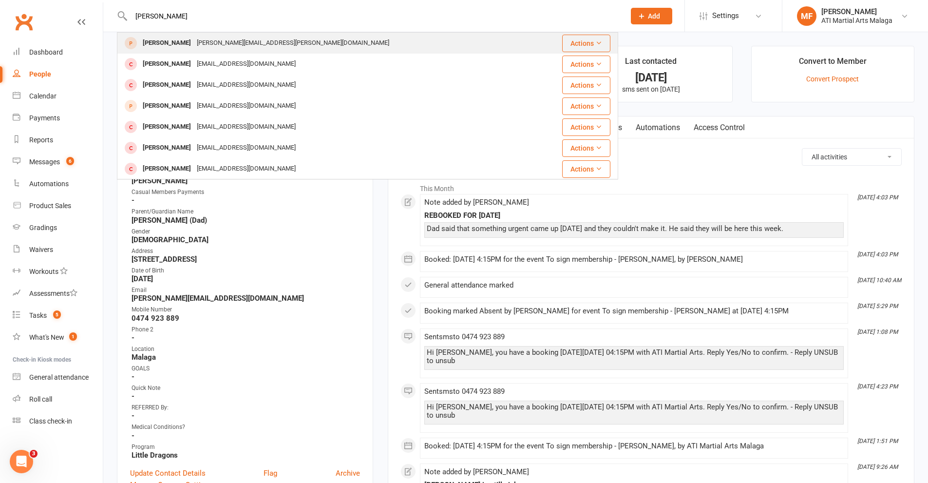
type input "[PERSON_NAME]"
click at [184, 35] on div "Angelina Nguyen [EMAIL_ADDRESS][PERSON_NAME][DOMAIN_NAME]" at bounding box center [326, 43] width 416 height 20
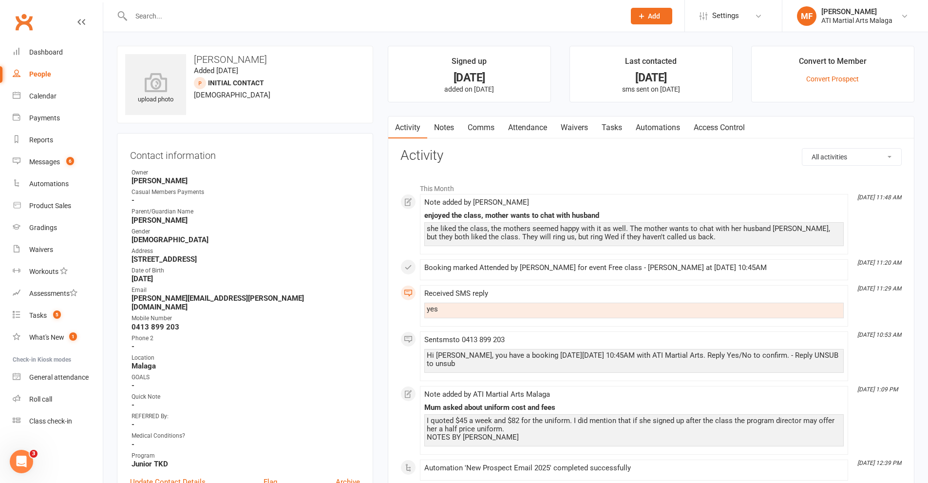
click at [268, 13] on input "text" at bounding box center [373, 16] width 490 height 14
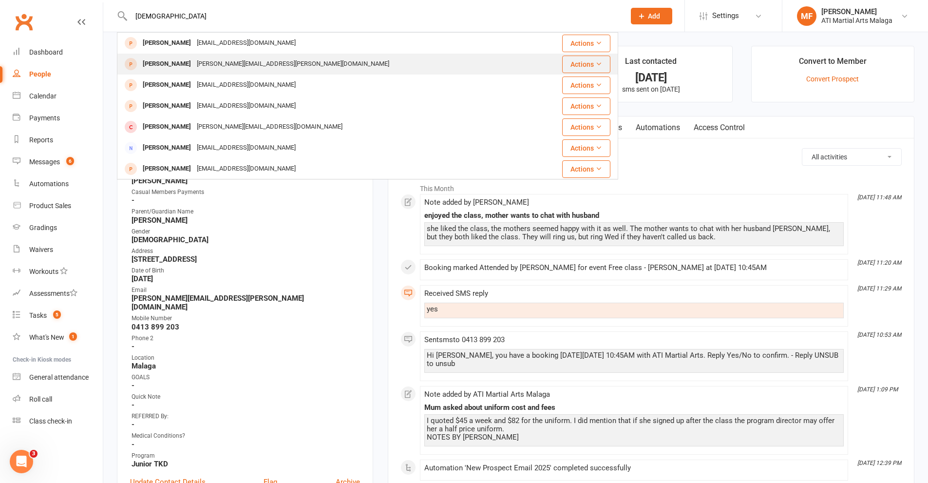
type input "[DEMOGRAPHIC_DATA]"
click at [175, 68] on div "[PERSON_NAME]" at bounding box center [167, 64] width 54 height 14
